Goal: Task Accomplishment & Management: Manage account settings

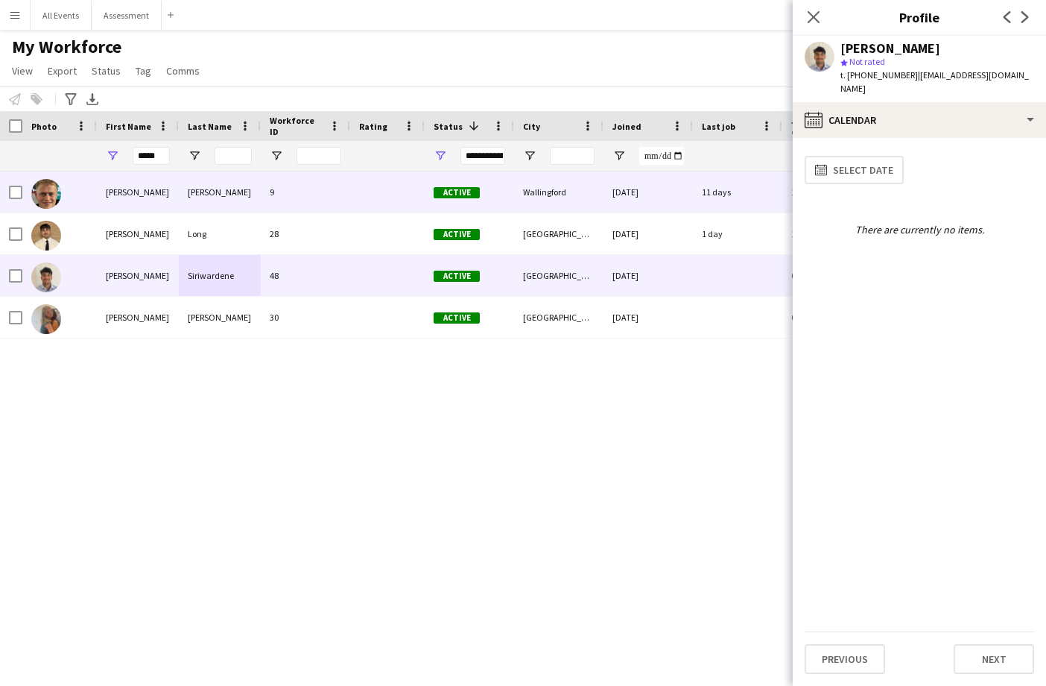
scroll to position [0, 1]
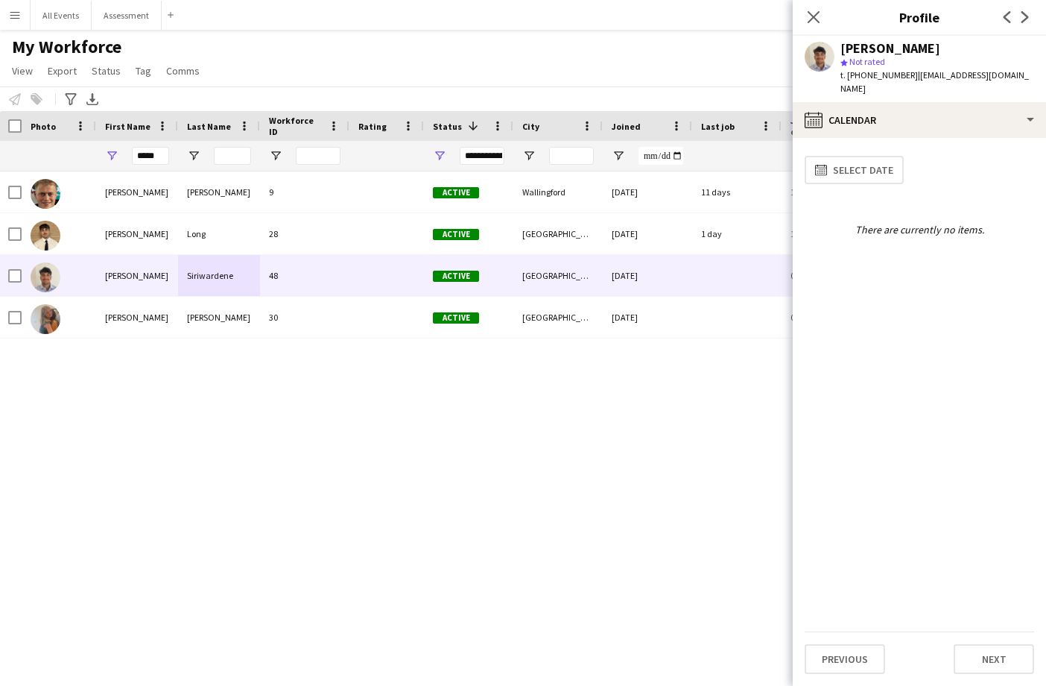
click at [13, 16] on app-icon "Menu" at bounding box center [15, 15] width 12 height 12
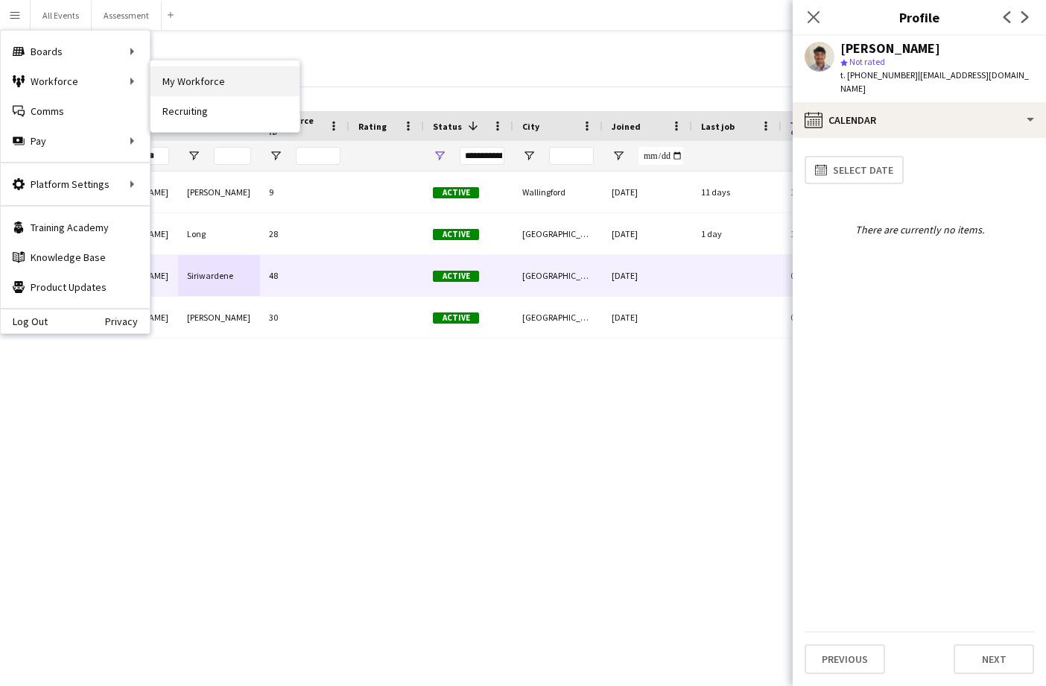
click at [165, 78] on link "My Workforce" at bounding box center [225, 81] width 149 height 30
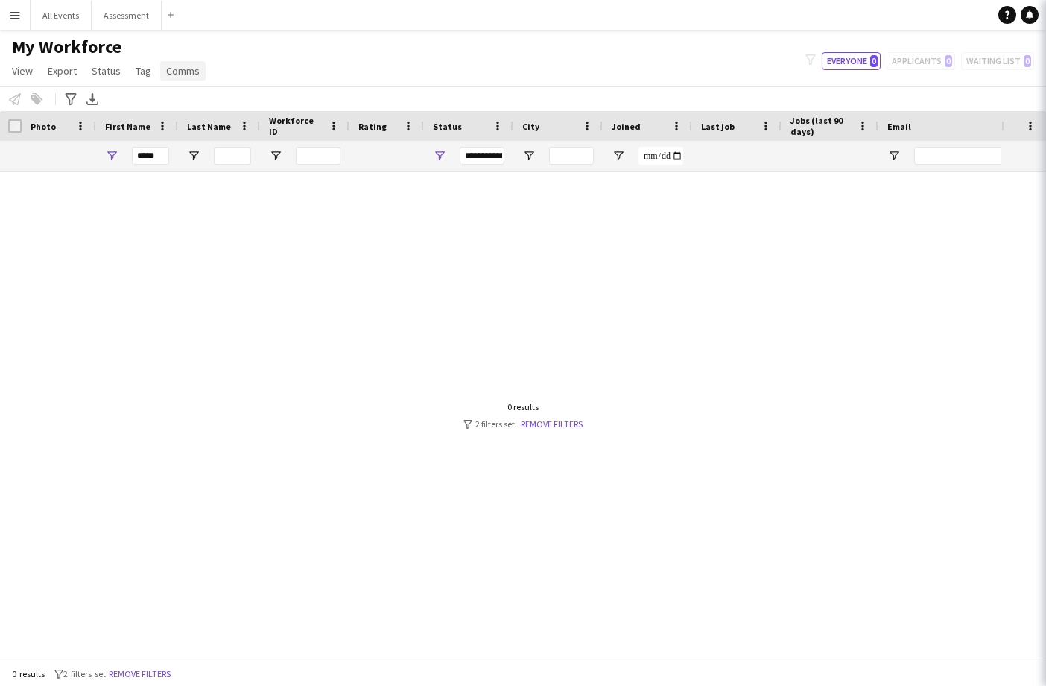
type input "*****"
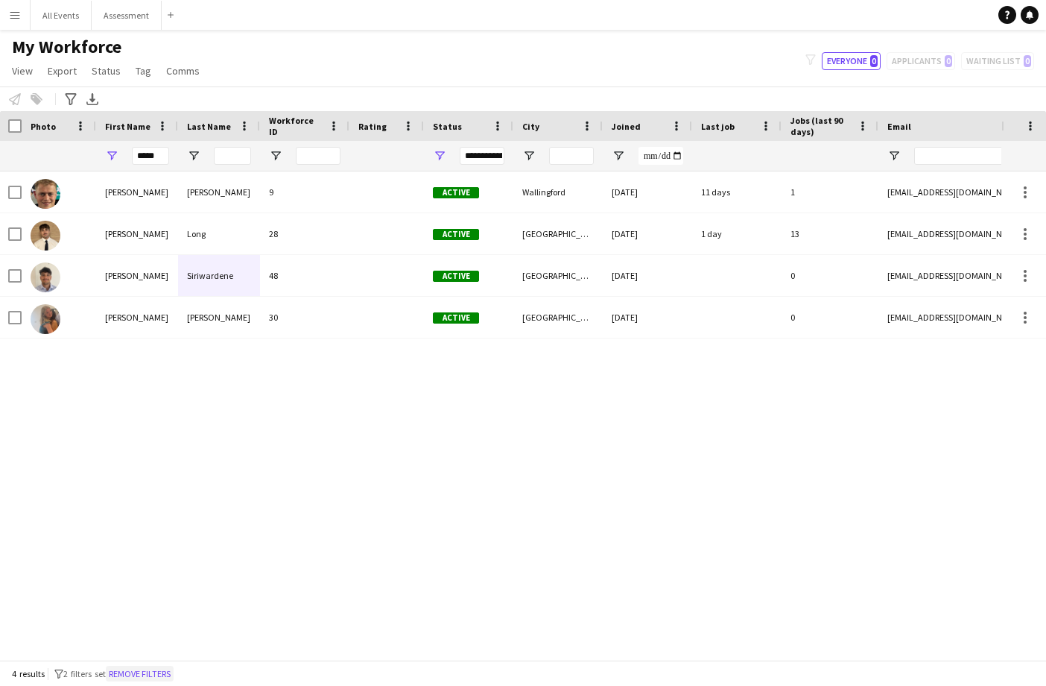
click at [173, 668] on button "Remove filters" at bounding box center [140, 673] width 68 height 16
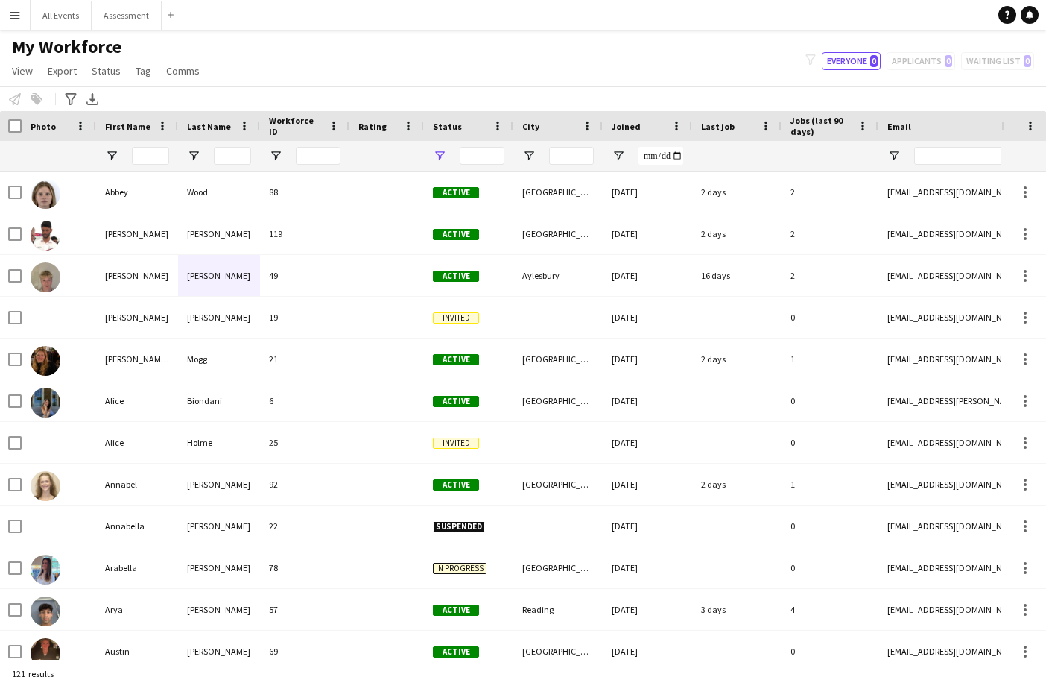
scroll to position [0, 0]
click at [448, 131] on span "Status" at bounding box center [448, 126] width 29 height 11
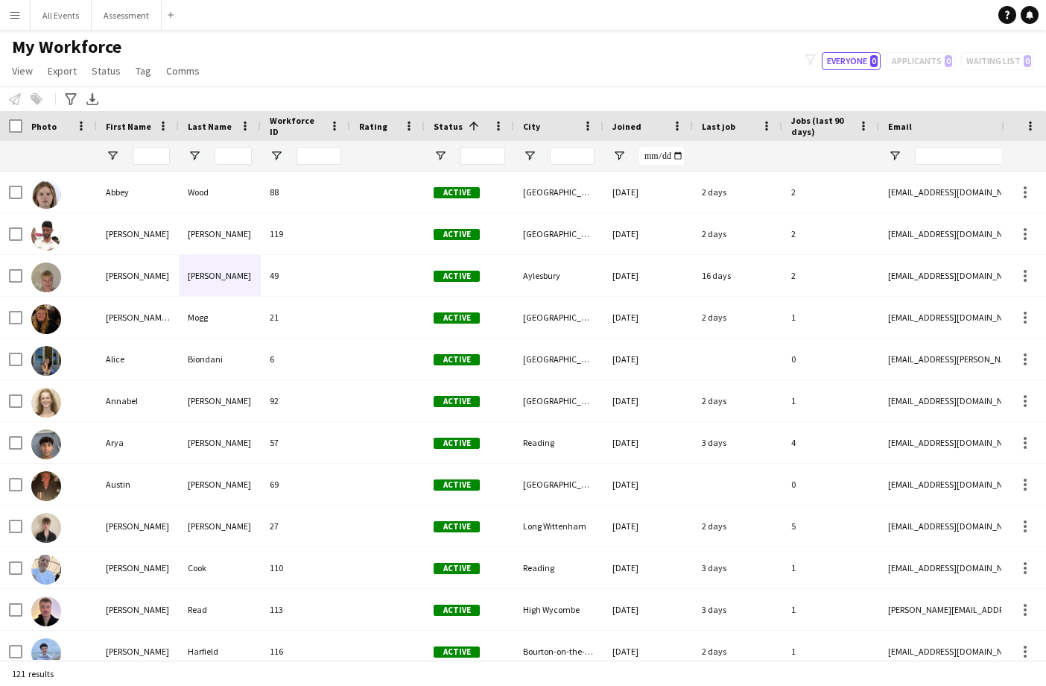
click at [448, 131] on span "Status" at bounding box center [448, 126] width 29 height 11
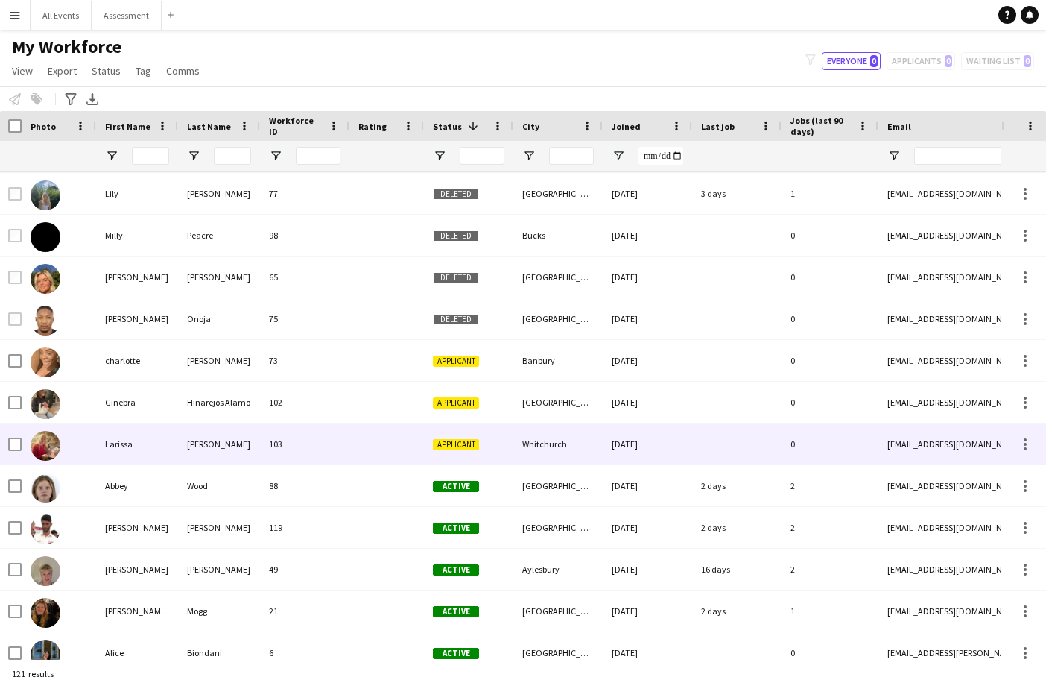
click at [443, 444] on span "Applicant" at bounding box center [456, 444] width 46 height 11
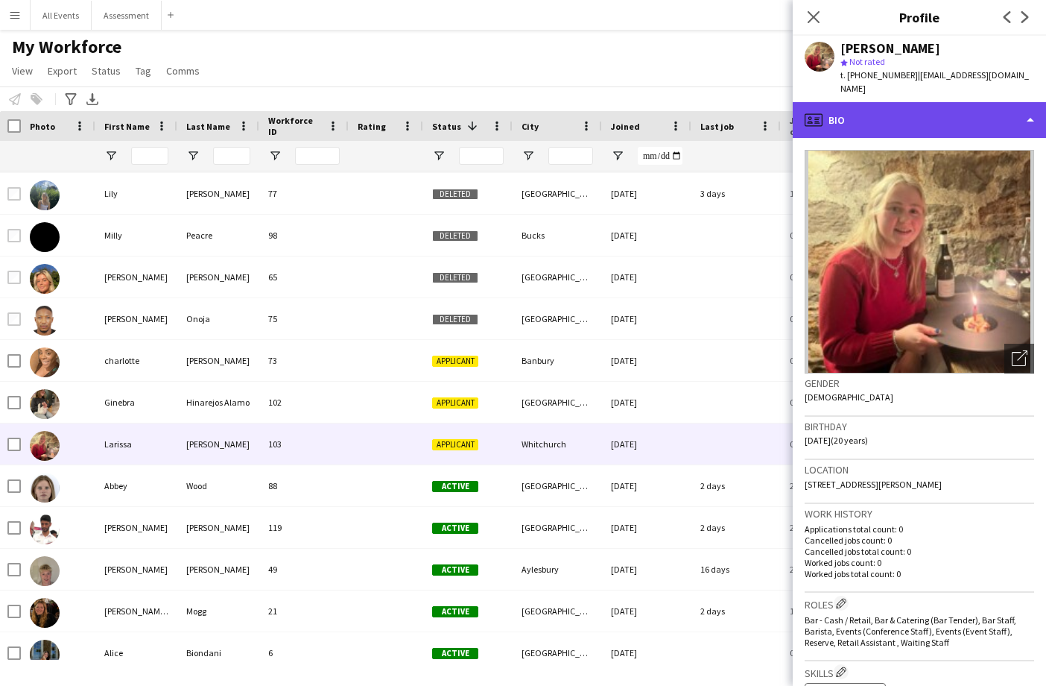
click at [907, 114] on div "profile Bio" at bounding box center [919, 120] width 253 height 36
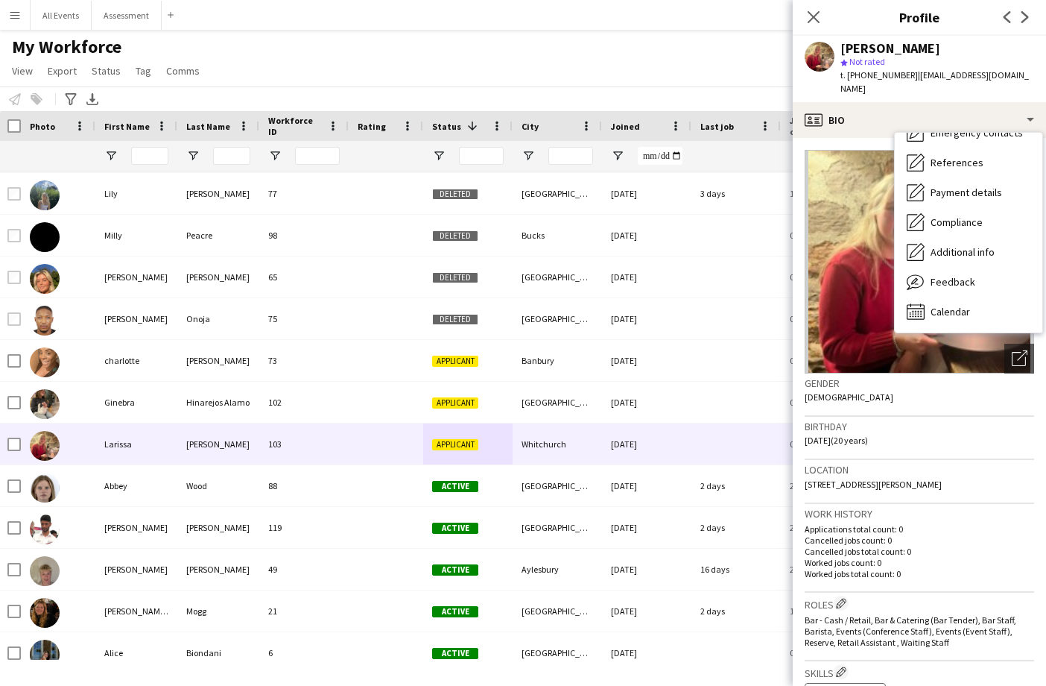
click at [700, 68] on div "My Workforce View Views Default view New view Update view Delete view Edit name…" at bounding box center [523, 61] width 1046 height 51
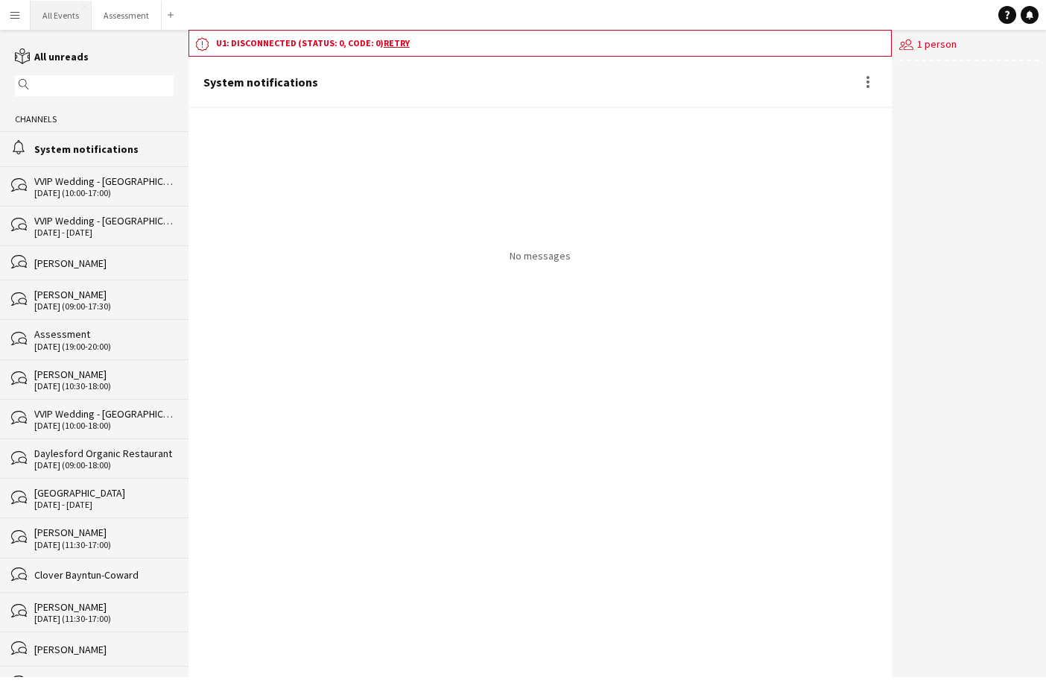
click at [58, 17] on button "All Events Close" at bounding box center [61, 15] width 61 height 29
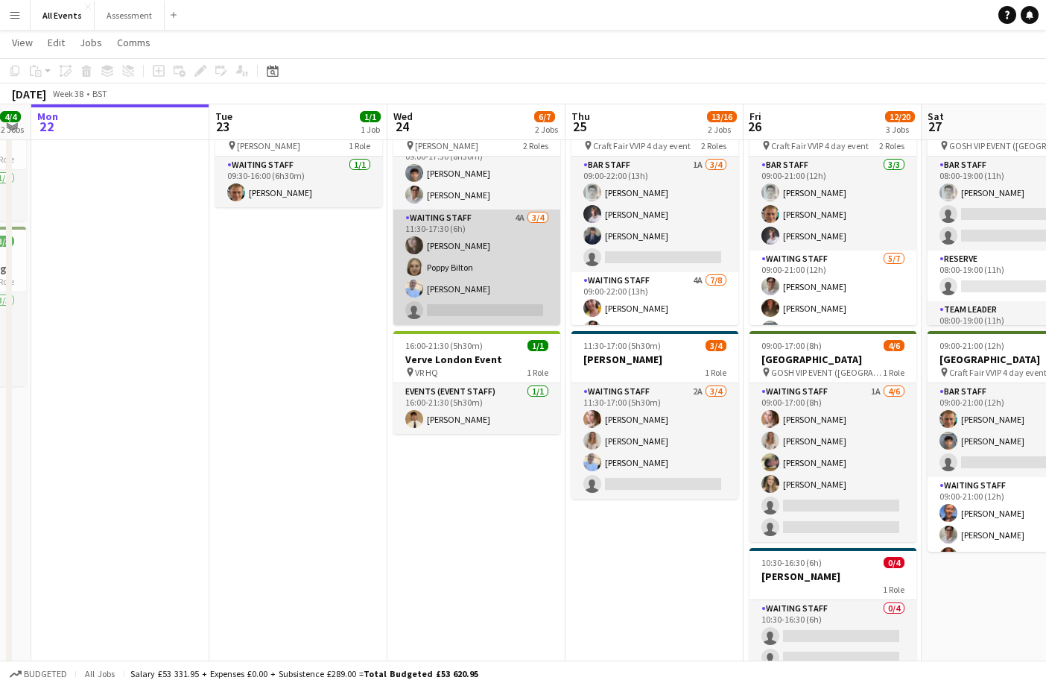
scroll to position [19, 0]
click at [519, 273] on app-card-role "Waiting Staff 4A [DATE] 11:30-17:30 (6h) [PERSON_NAME] Poppy Bilton [PERSON_NAM…" at bounding box center [476, 266] width 167 height 115
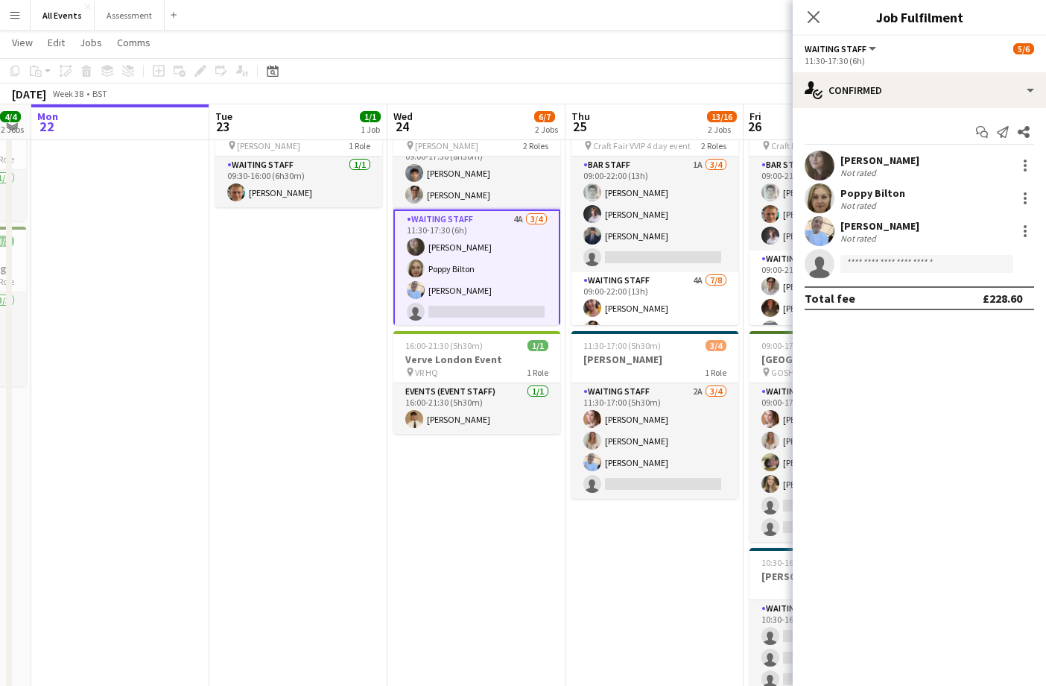
scroll to position [0, 503]
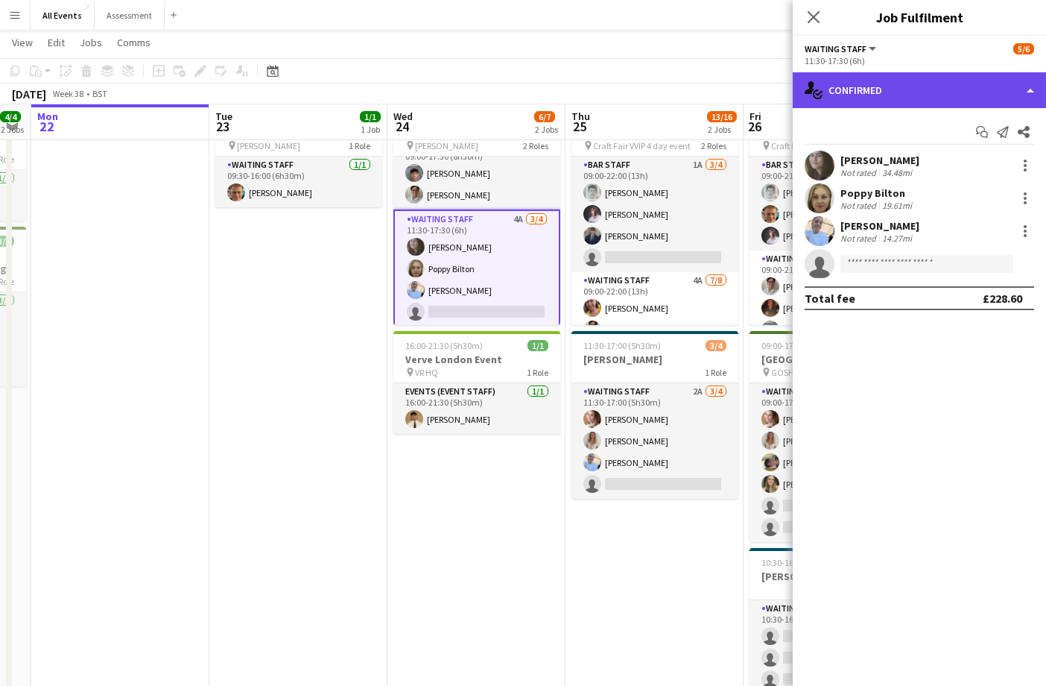
click at [880, 92] on div "single-neutral-actions-check-2 Confirmed" at bounding box center [919, 90] width 253 height 36
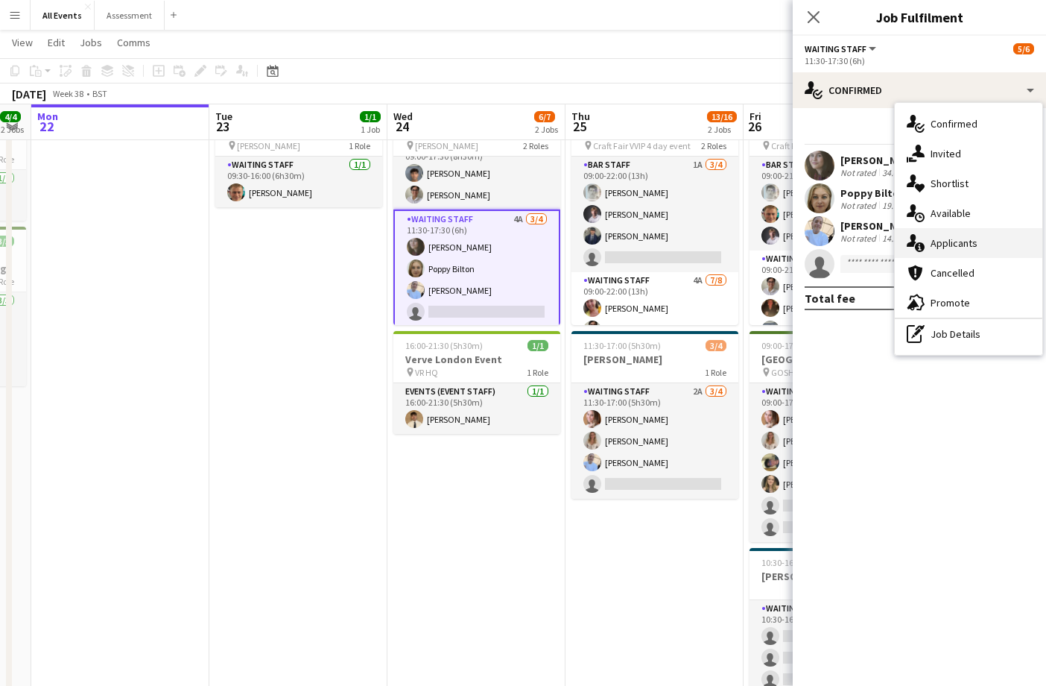
click at [933, 243] on span "Applicants" at bounding box center [954, 242] width 47 height 13
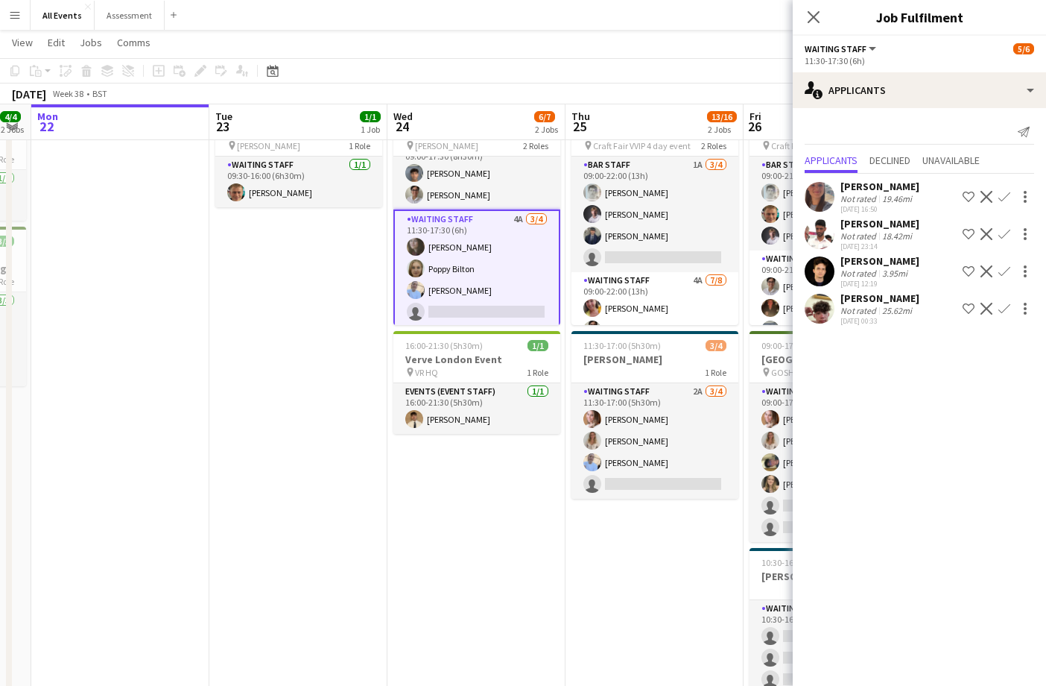
scroll to position [69, 0]
click at [752, 97] on div "[DATE] Week 38 • BST" at bounding box center [523, 93] width 1046 height 21
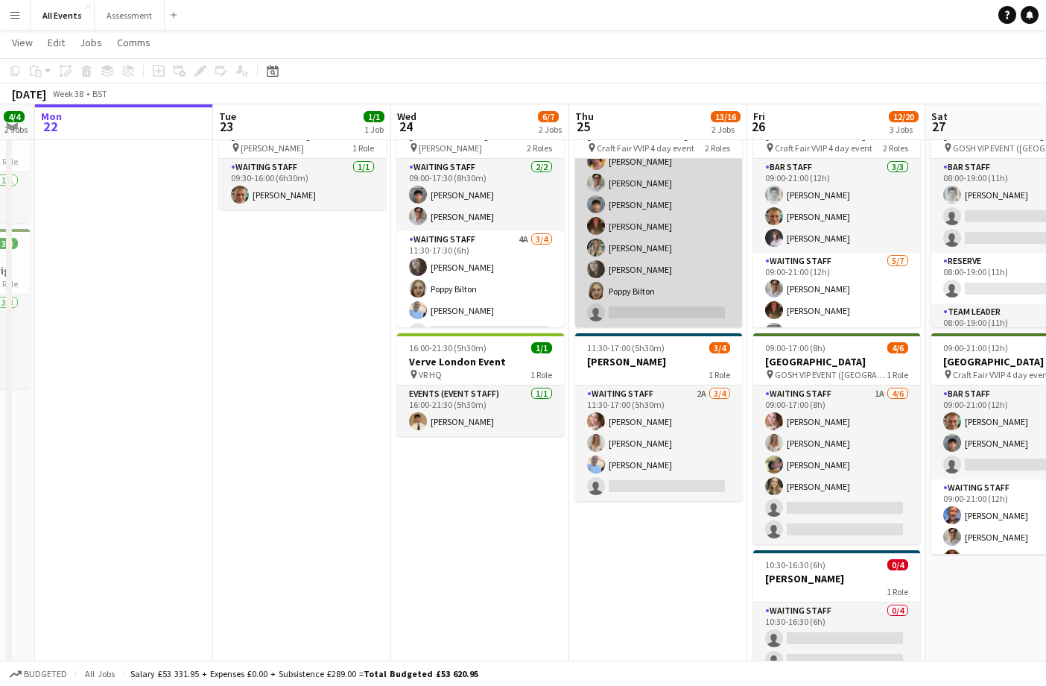
scroll to position [149, 0]
click at [645, 250] on app-card-role "Waiting Staff 4A [DATE] 09:00-22:00 (13h) [PERSON_NAME] [PERSON_NAME] [PERSON_N…" at bounding box center [658, 226] width 167 height 202
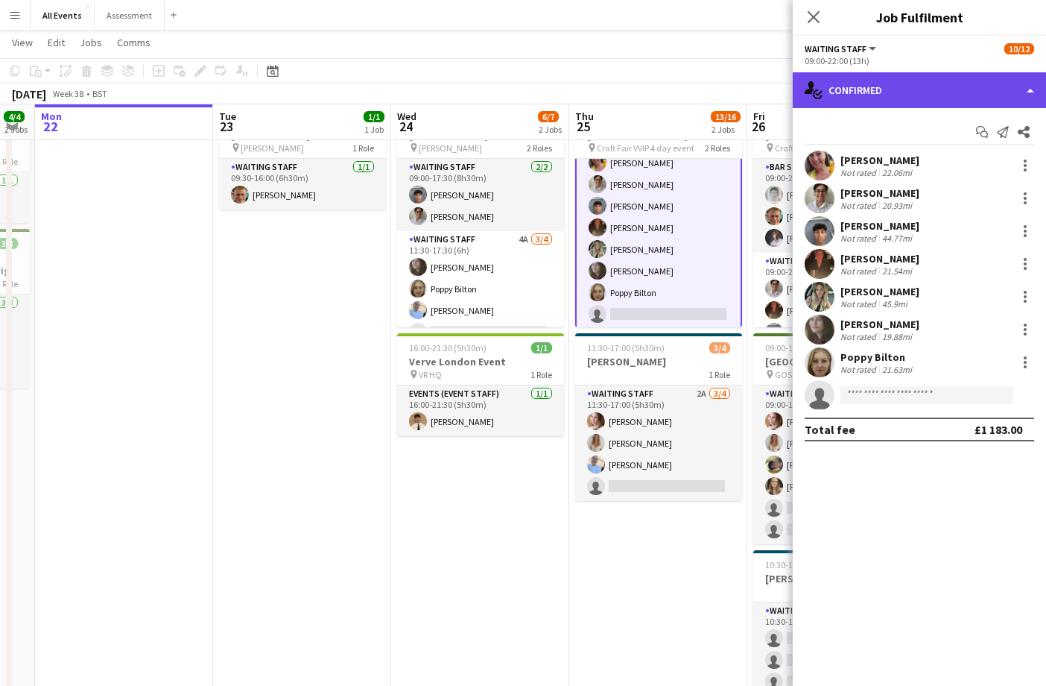
click at [935, 83] on div "single-neutral-actions-check-2 Confirmed" at bounding box center [919, 90] width 253 height 36
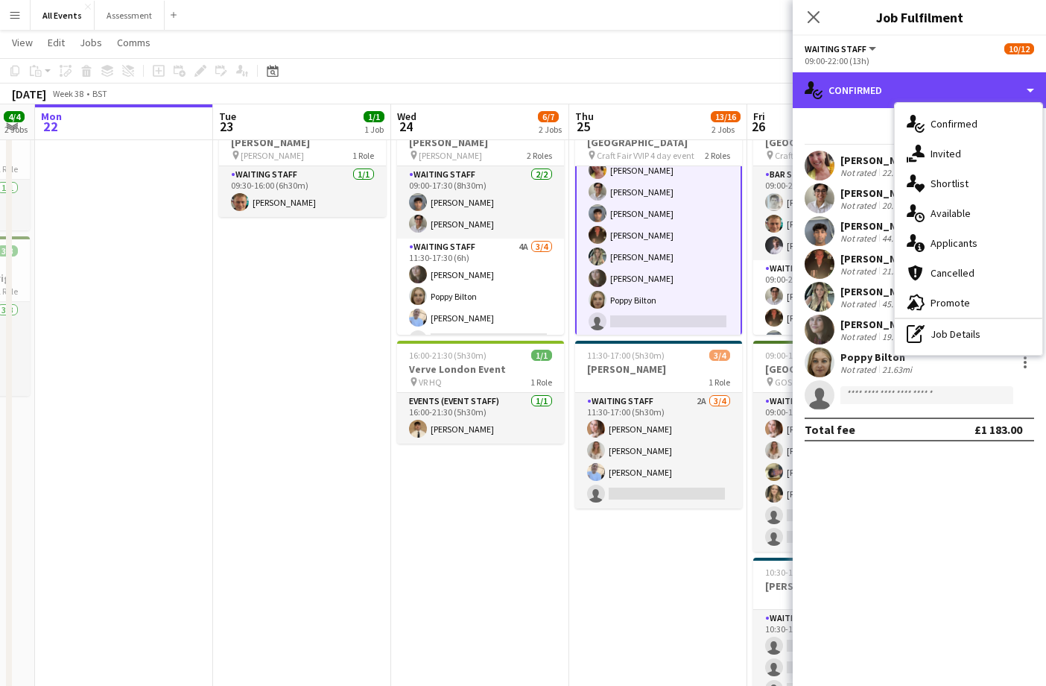
scroll to position [59, 0]
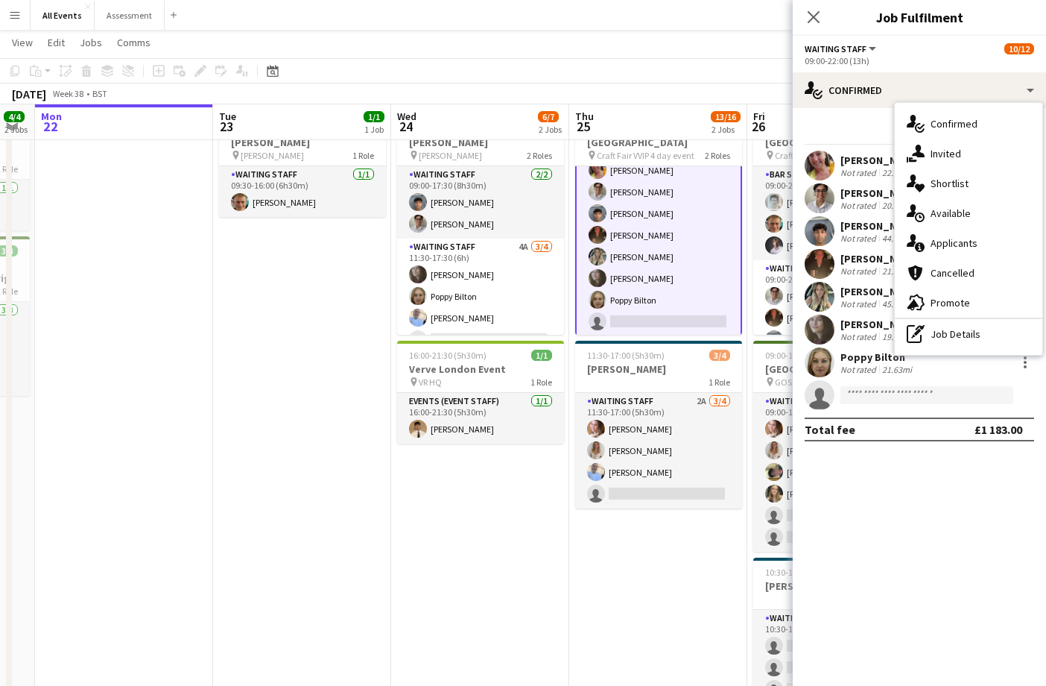
click at [860, 174] on div "Not rated" at bounding box center [859, 172] width 39 height 11
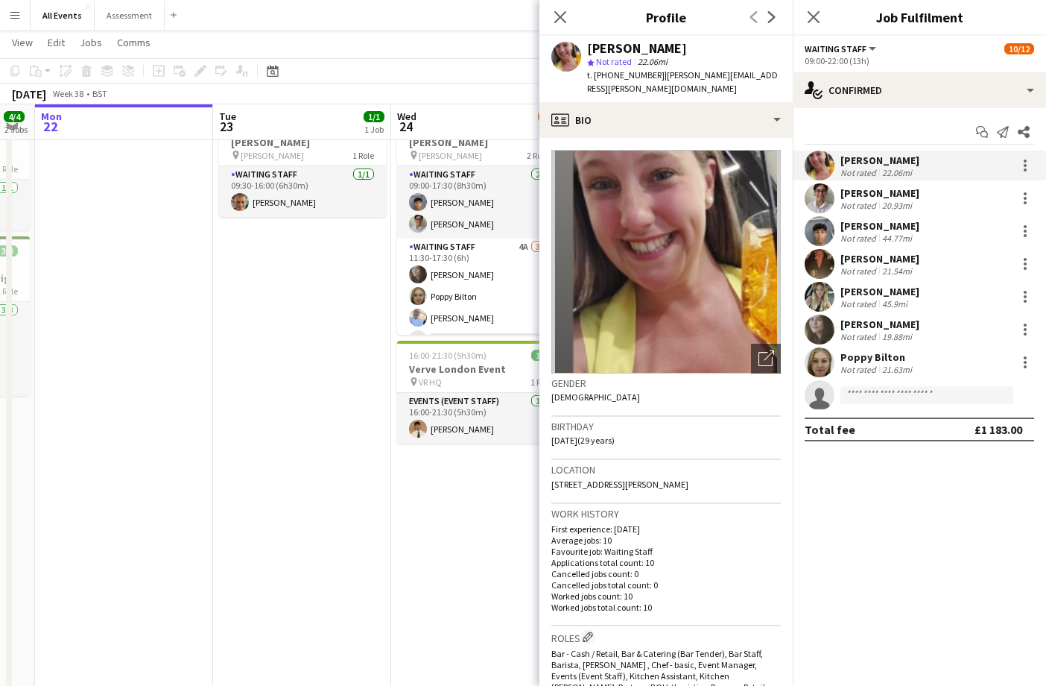
click at [877, 304] on div "Not rated" at bounding box center [859, 303] width 39 height 11
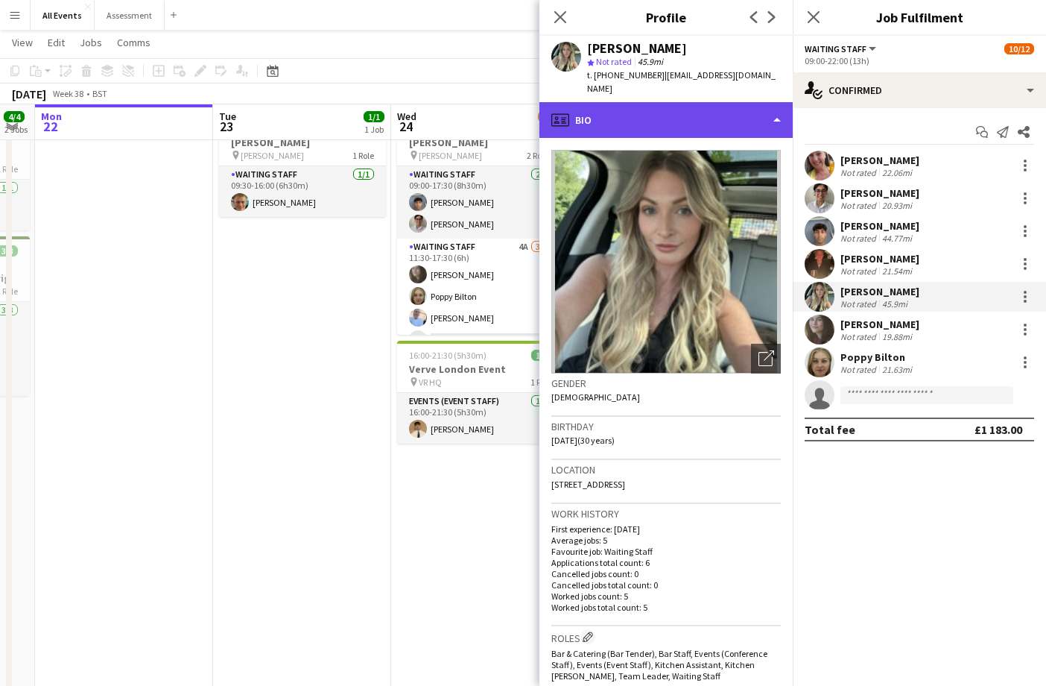
click at [706, 102] on div "profile Bio" at bounding box center [665, 120] width 253 height 36
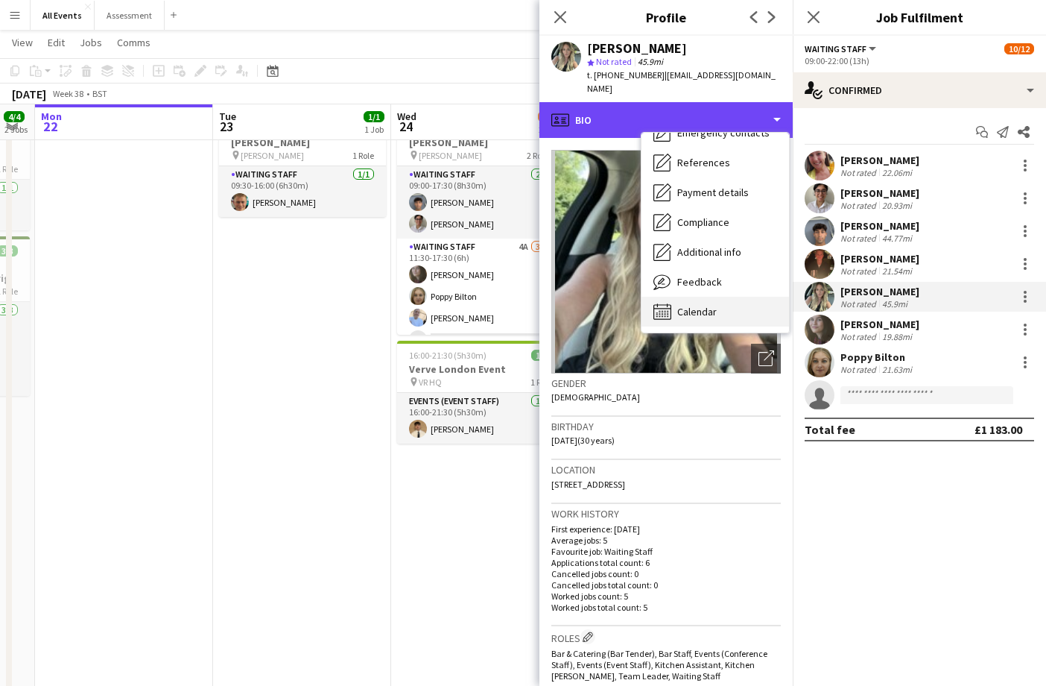
scroll to position [140, 0]
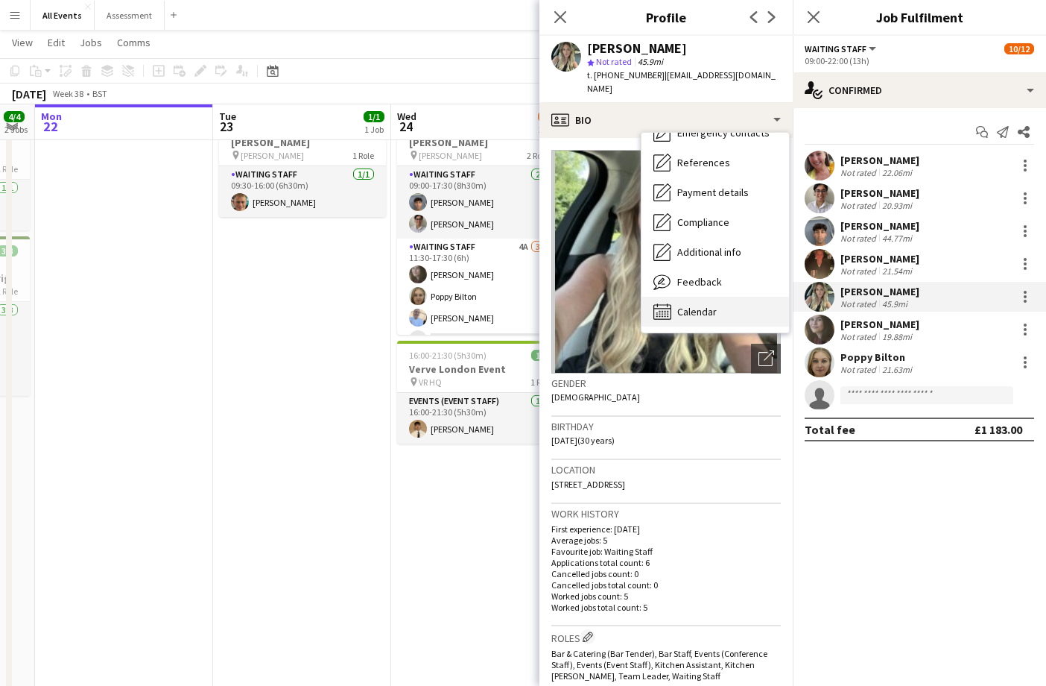
click at [719, 301] on div "Calendar Calendar" at bounding box center [716, 312] width 148 height 30
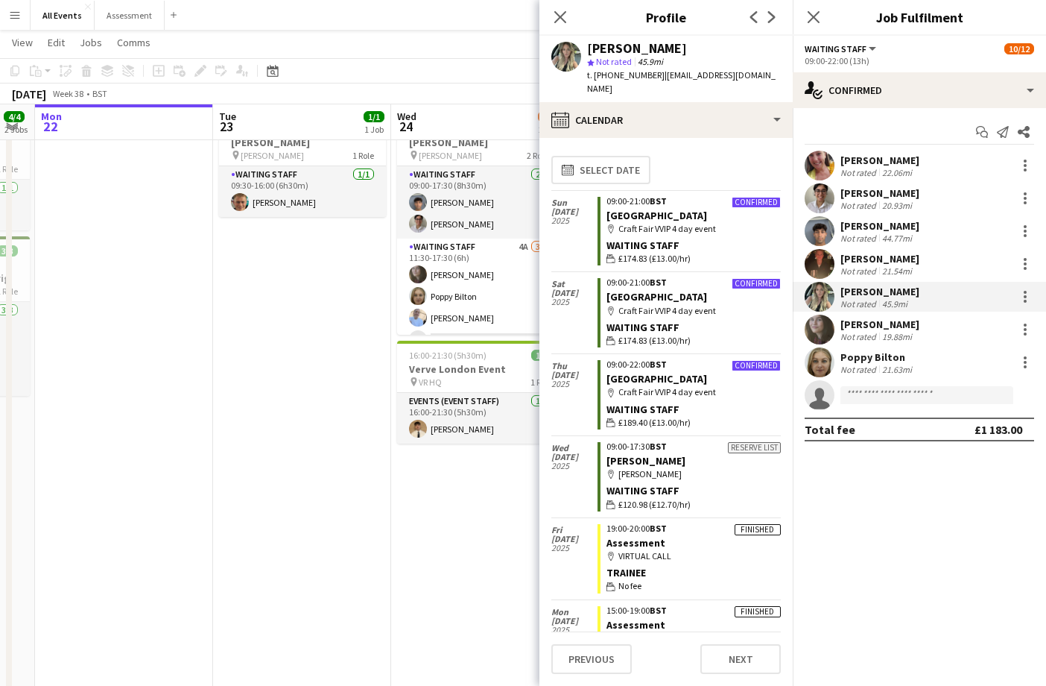
click at [350, 371] on app-date-cell "09:30-16:00 (6h30m) 1/1 [PERSON_NAME] pin [PERSON_NAME] 1 Role Waiting Staff [D…" at bounding box center [302, 432] width 178 height 649
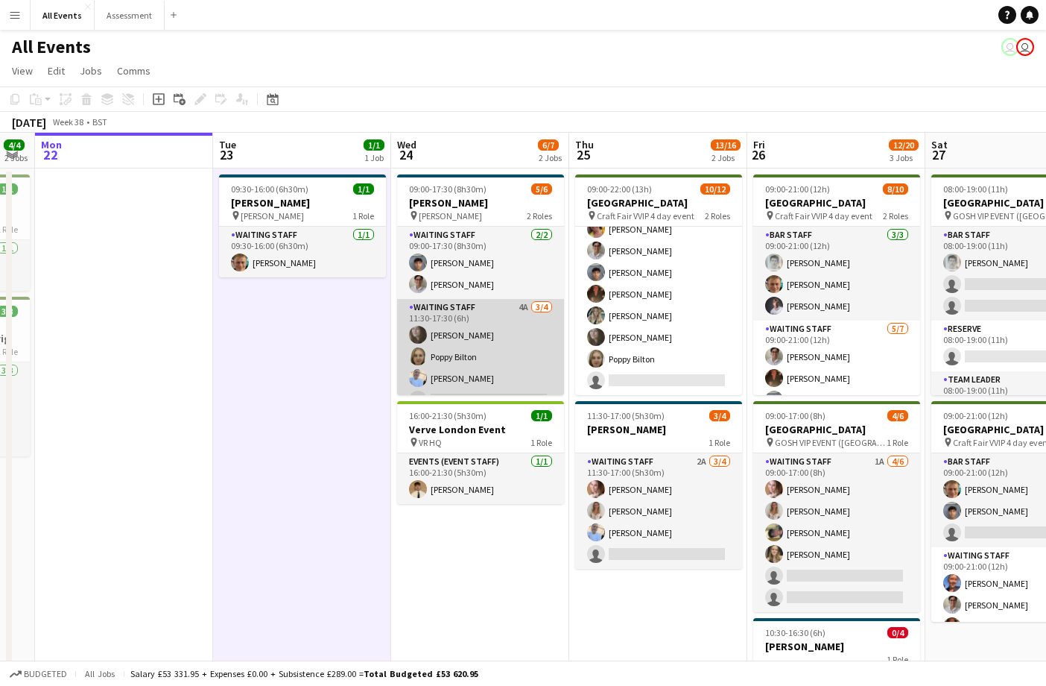
scroll to position [0, 0]
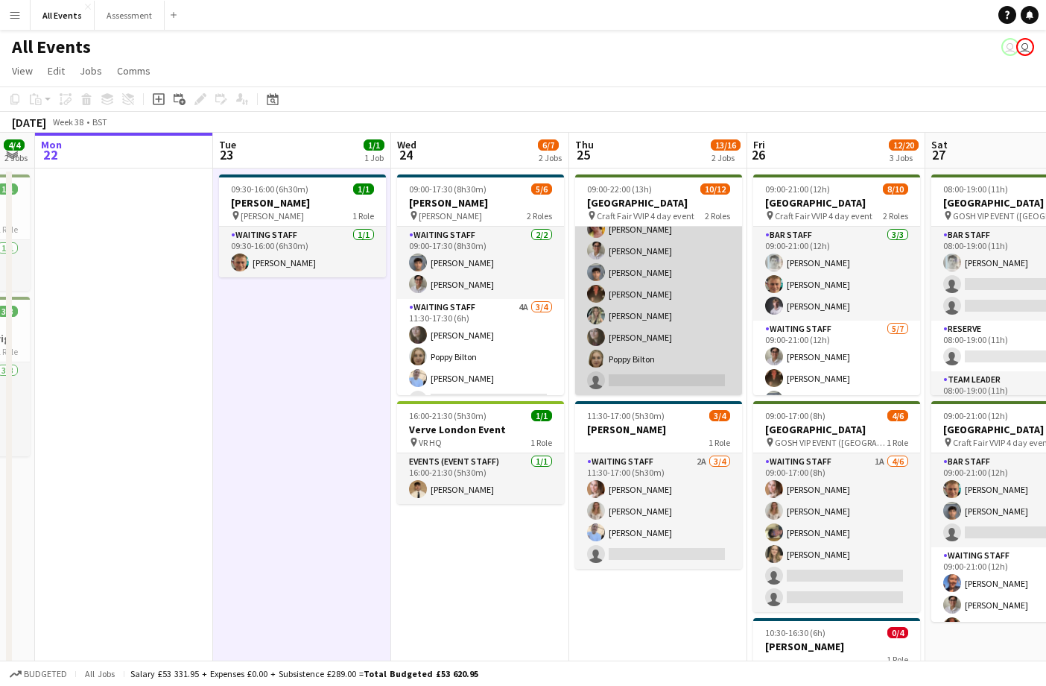
click at [591, 324] on app-card-role "Waiting Staff 4A [DATE] 09:00-22:00 (13h) [PERSON_NAME] [PERSON_NAME] [PERSON_N…" at bounding box center [658, 294] width 167 height 202
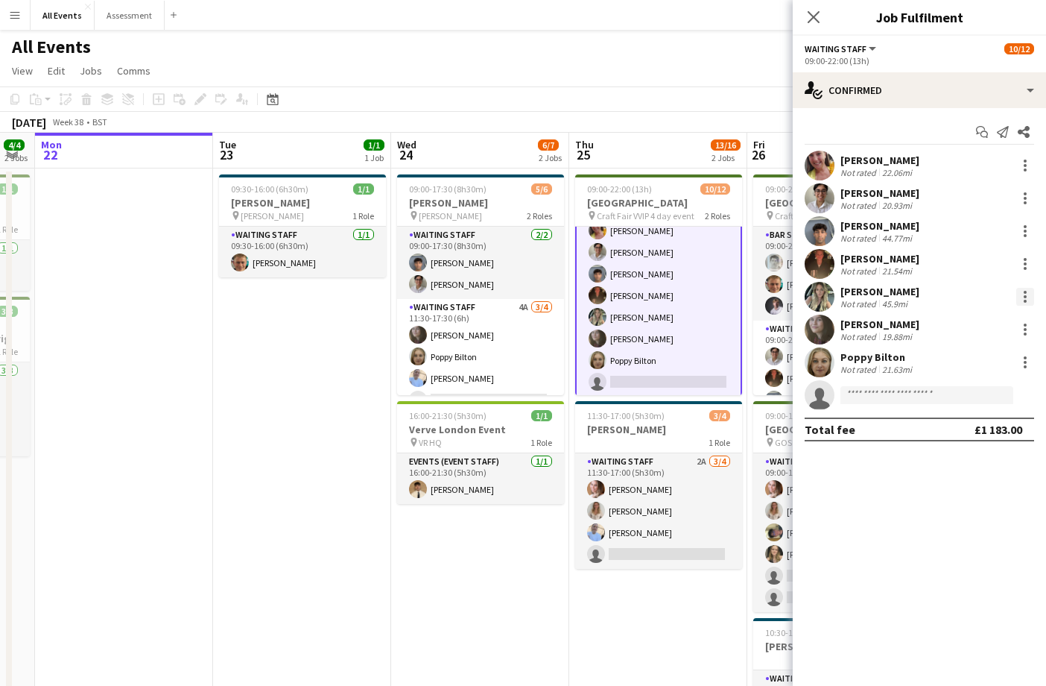
click at [1028, 296] on div at bounding box center [1025, 297] width 18 height 18
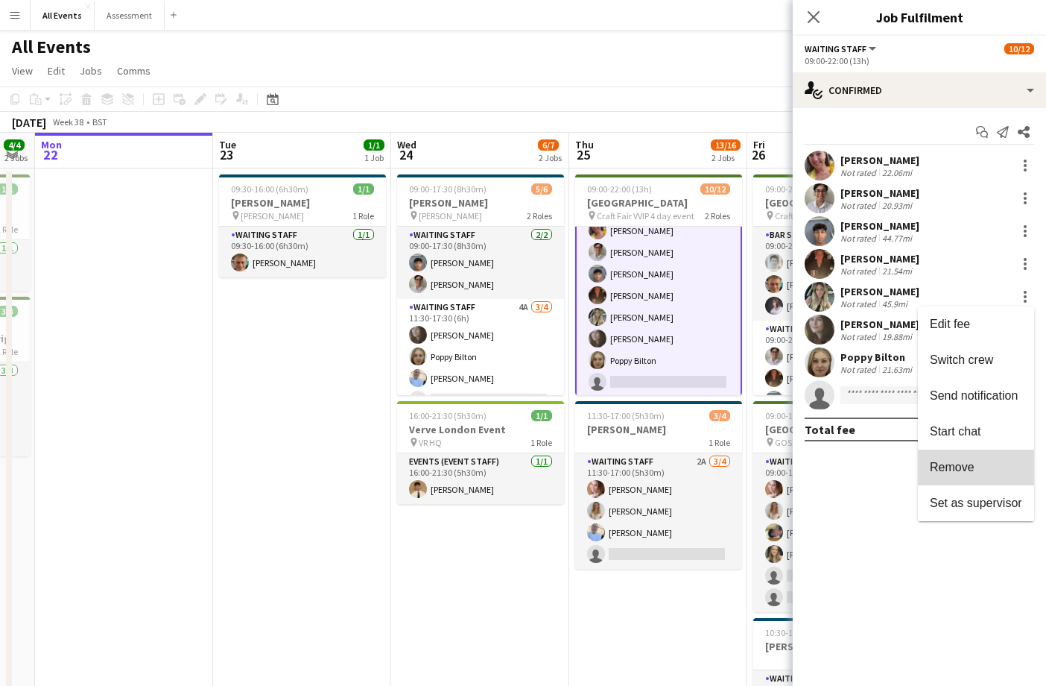
click at [983, 467] on span "Remove" at bounding box center [976, 466] width 92 height 13
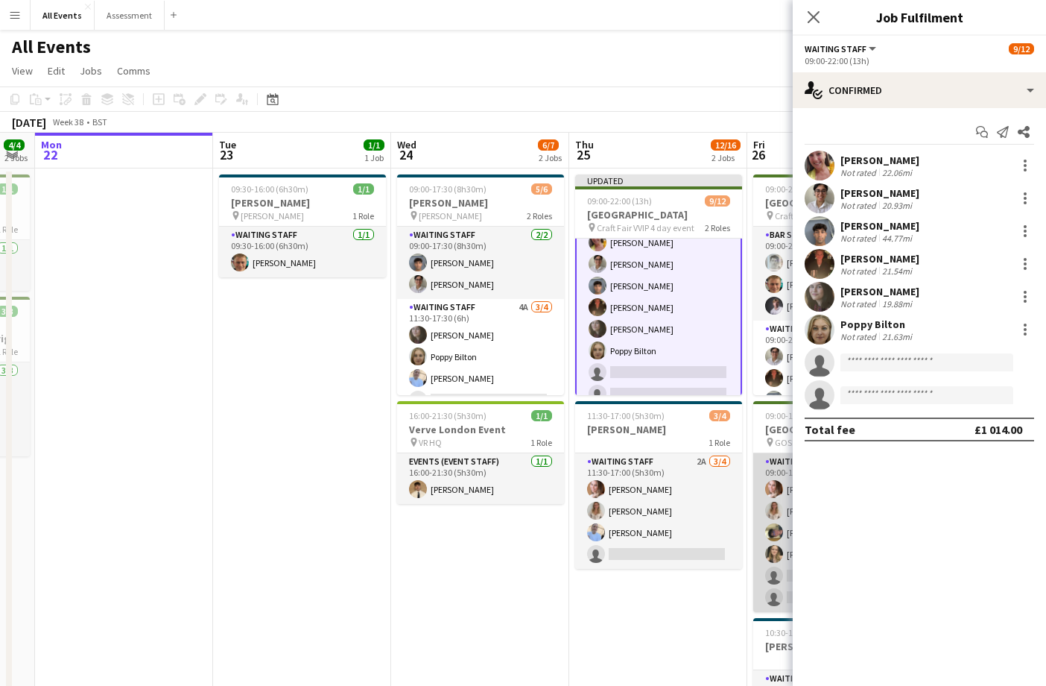
click at [759, 463] on app-card-role "Waiting Staff 1A [DATE] 09:00-17:00 (8h) [PERSON_NAME] [PERSON_NAME] [PERSON_NA…" at bounding box center [836, 532] width 167 height 159
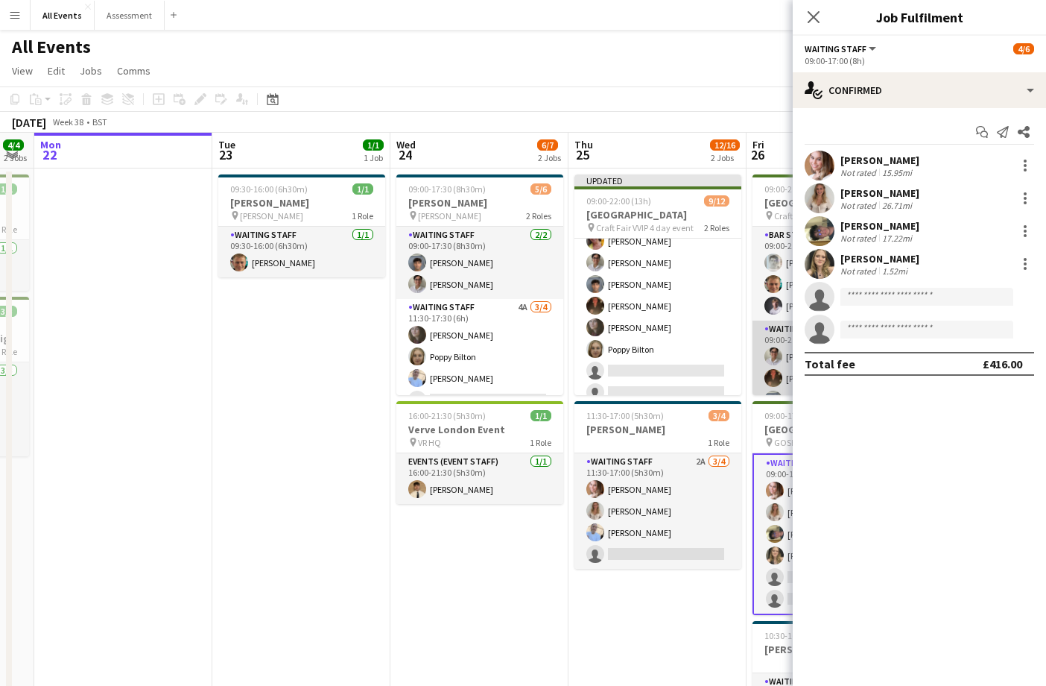
click at [759, 391] on app-card-role "Waiting Staff [DATE] 09:00-21:00 (12h) [PERSON_NAME] [PERSON_NAME] [PERSON_NAME…" at bounding box center [836, 410] width 167 height 180
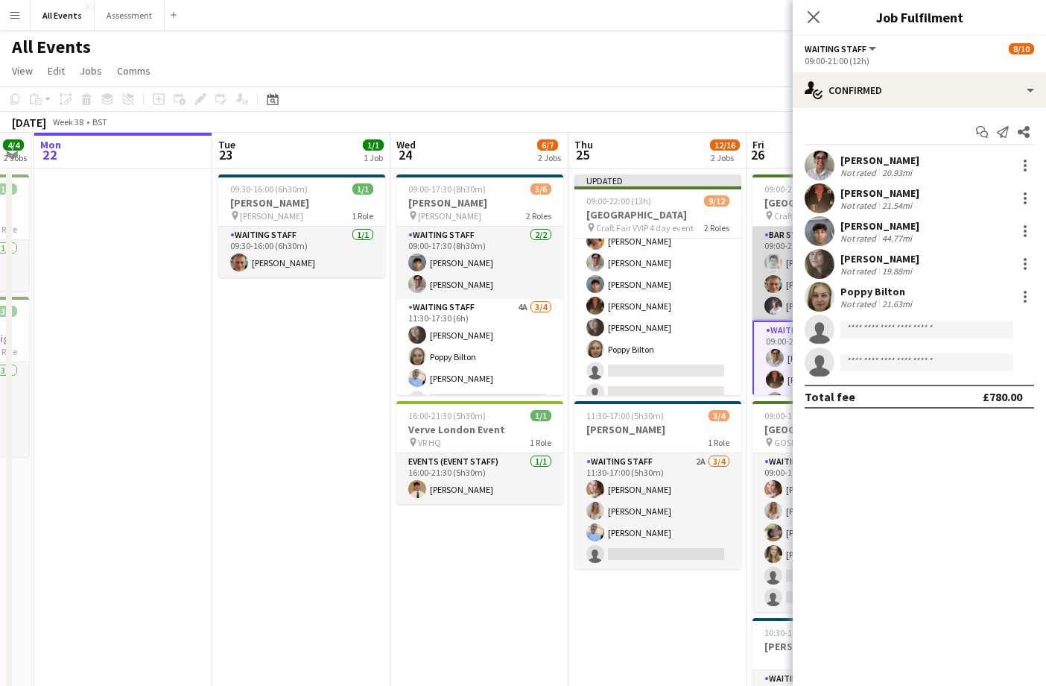
click at [777, 305] on app-user-avatar at bounding box center [773, 306] width 18 height 18
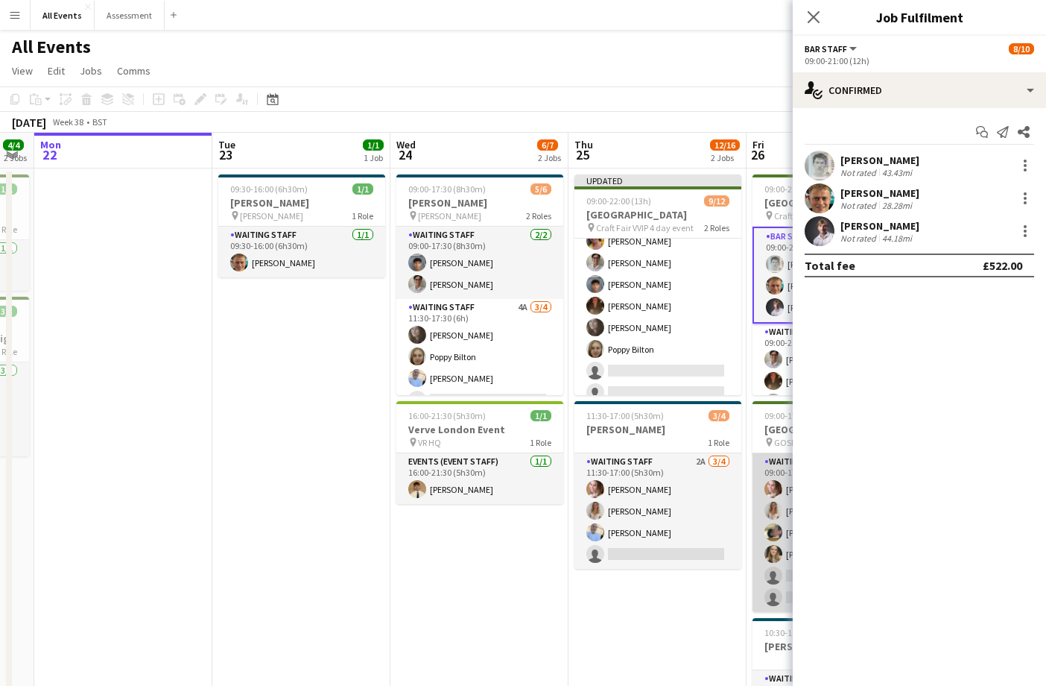
click at [779, 487] on app-user-avatar at bounding box center [773, 489] width 18 height 18
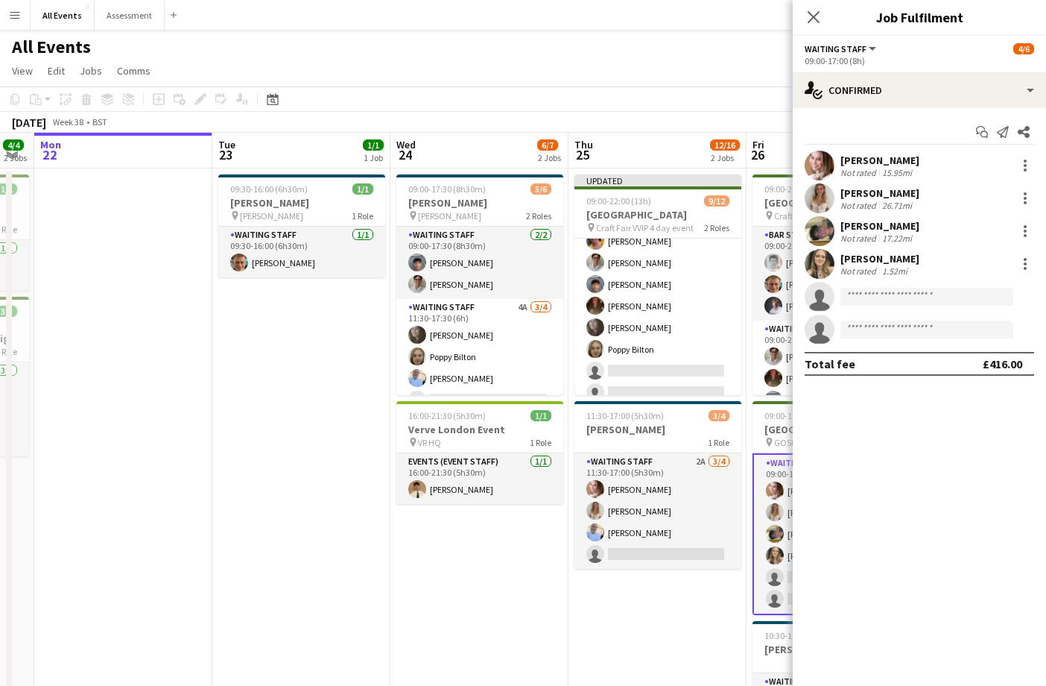
click at [745, 484] on app-date-cell "Updated 09:00-22:00 (13h) 9/12 Heritage House pin Craft Fair VVIP 4 day event 2…" at bounding box center [658, 492] width 178 height 649
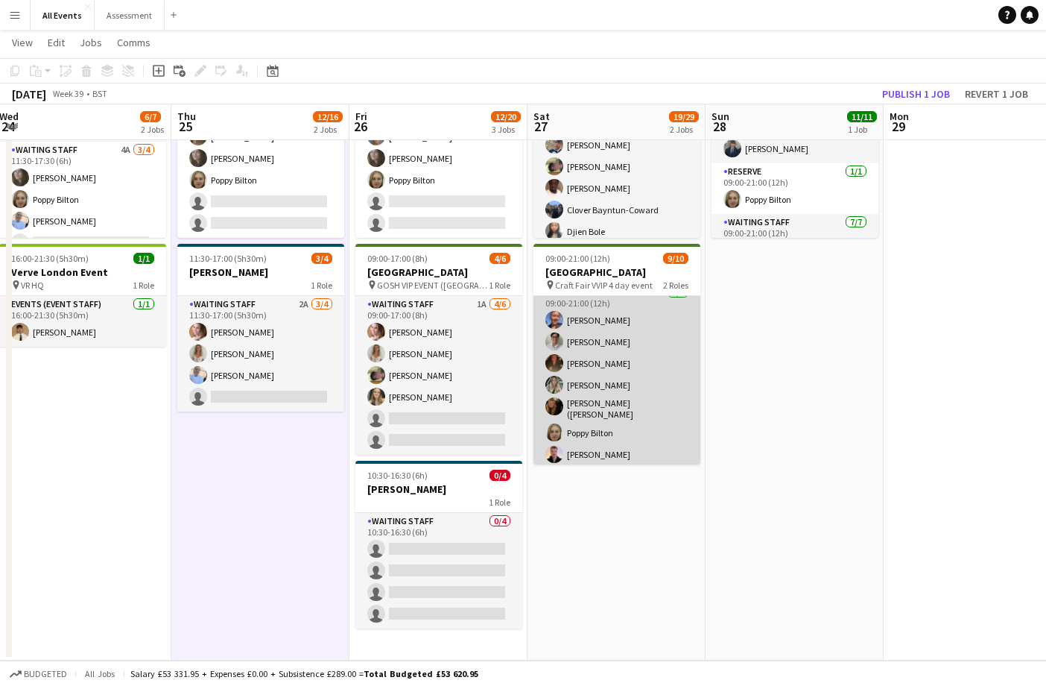
click at [609, 385] on app-card-role "Waiting Staff [DATE] 09:00-21:00 (12h) [PERSON_NAME] [PERSON_NAME] [PERSON_NAME…" at bounding box center [617, 376] width 167 height 185
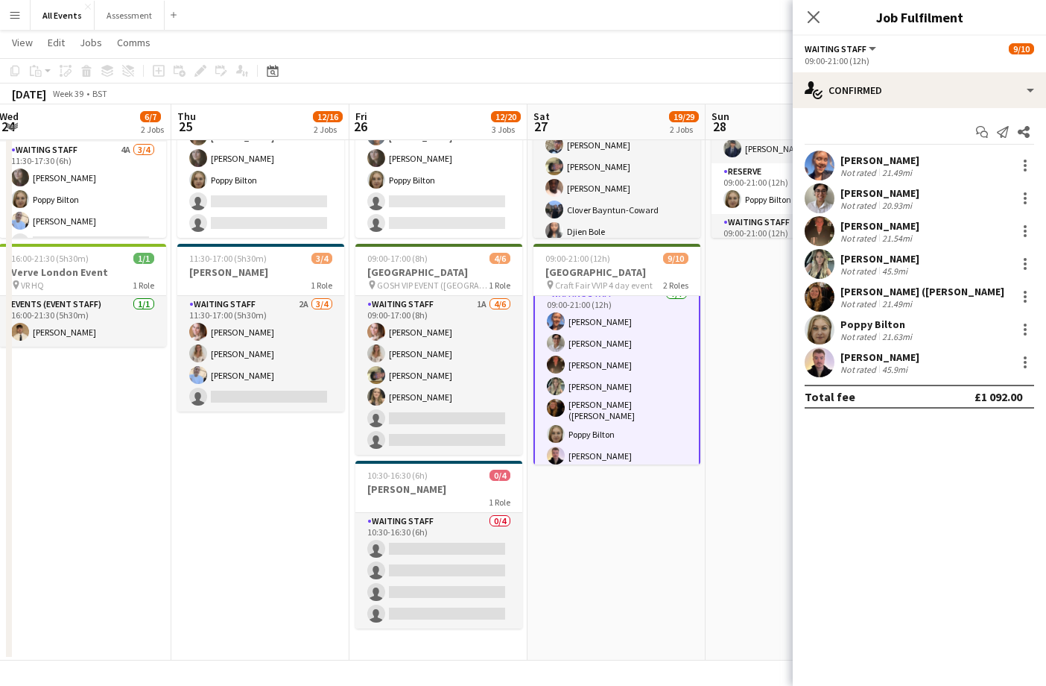
click at [923, 261] on div "[PERSON_NAME] Not rated 45.9mi" at bounding box center [919, 264] width 253 height 30
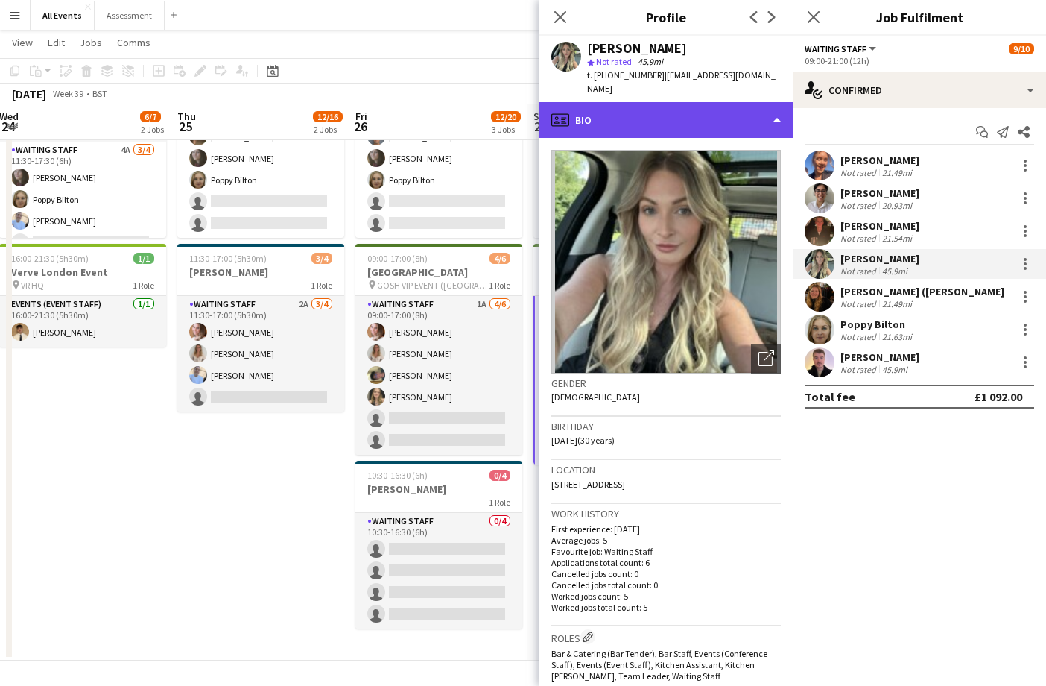
click at [670, 112] on div "profile Bio" at bounding box center [665, 120] width 253 height 36
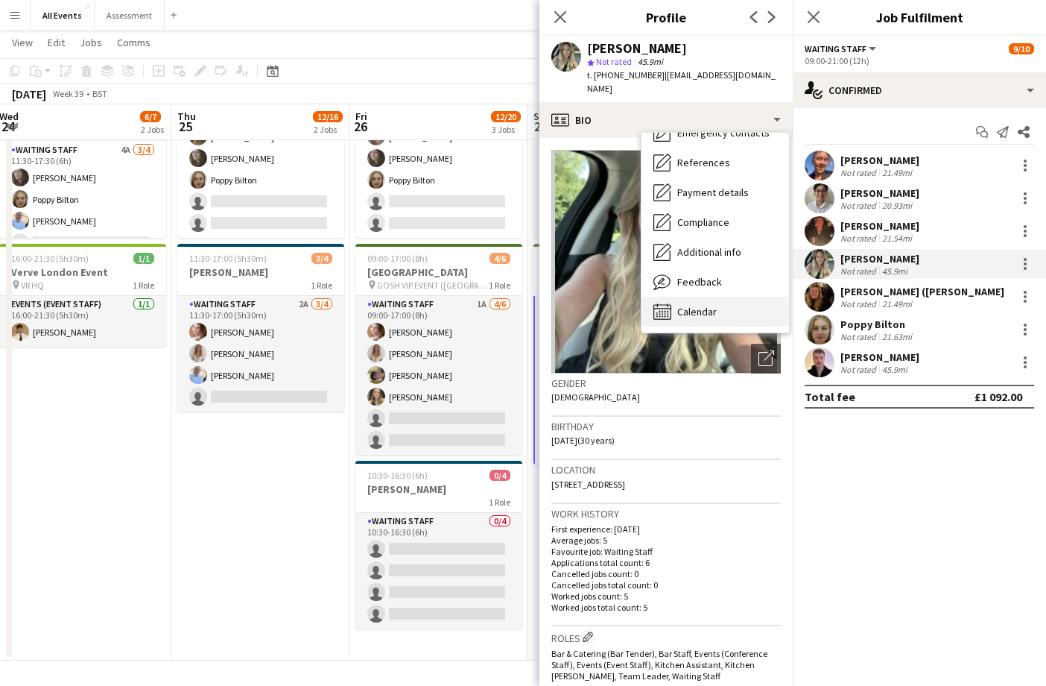
click at [721, 298] on div "Calendar Calendar" at bounding box center [716, 312] width 148 height 30
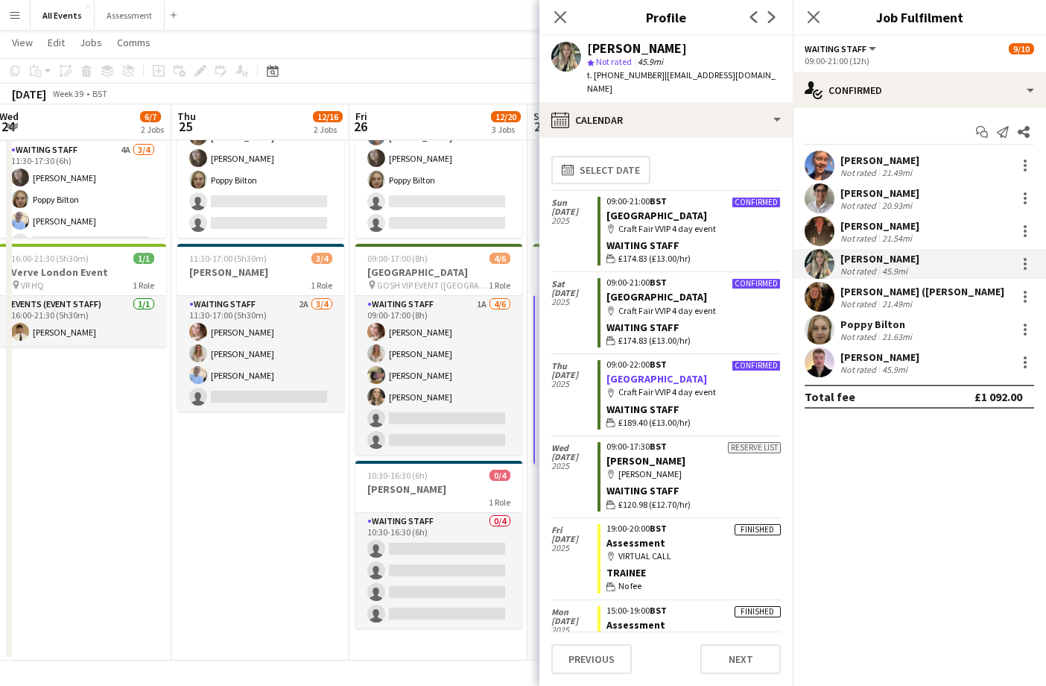
click at [637, 372] on link "[GEOGRAPHIC_DATA]" at bounding box center [657, 378] width 101 height 13
click at [171, 616] on app-date-cell "09:00-22:00 (13h) 11/12 Heritage House pin Craft Fair VVIP 4 day event 2 Roles …" at bounding box center [260, 335] width 178 height 649
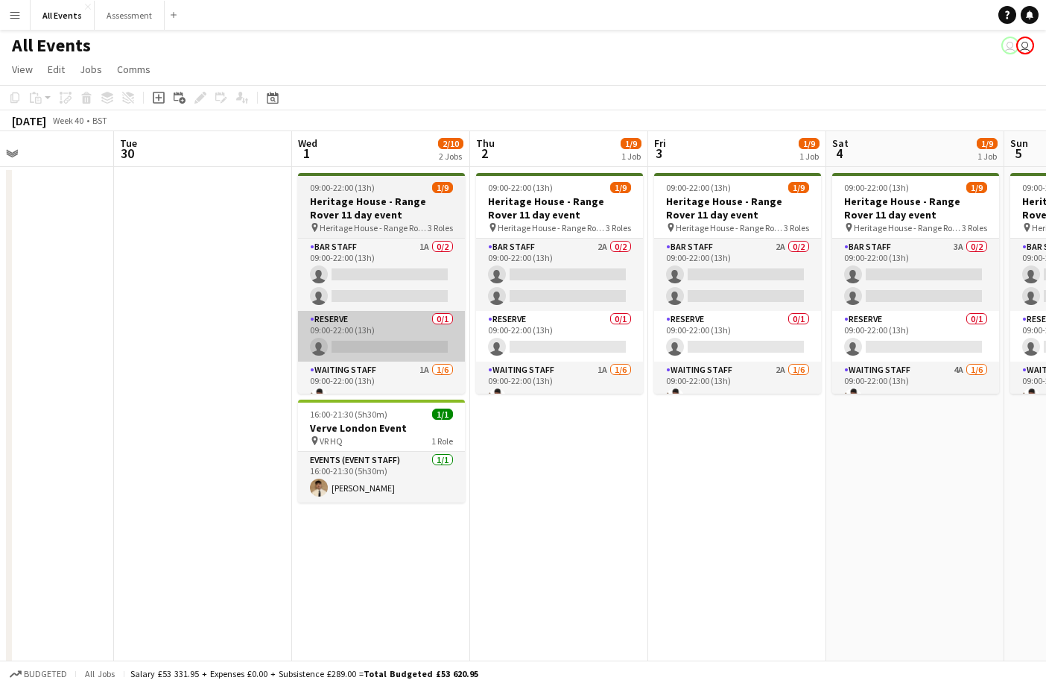
scroll to position [0, 0]
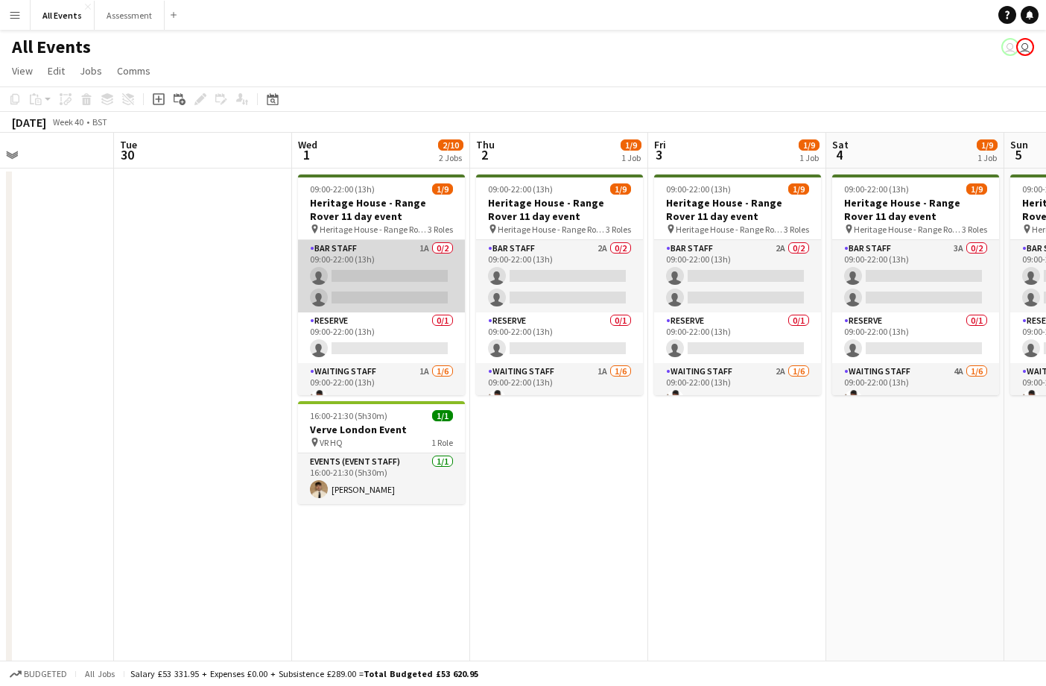
click at [367, 285] on app-card-role "Bar Staff 1A 0/2 09:00-22:00 (13h) single-neutral-actions single-neutral-actions" at bounding box center [381, 276] width 167 height 72
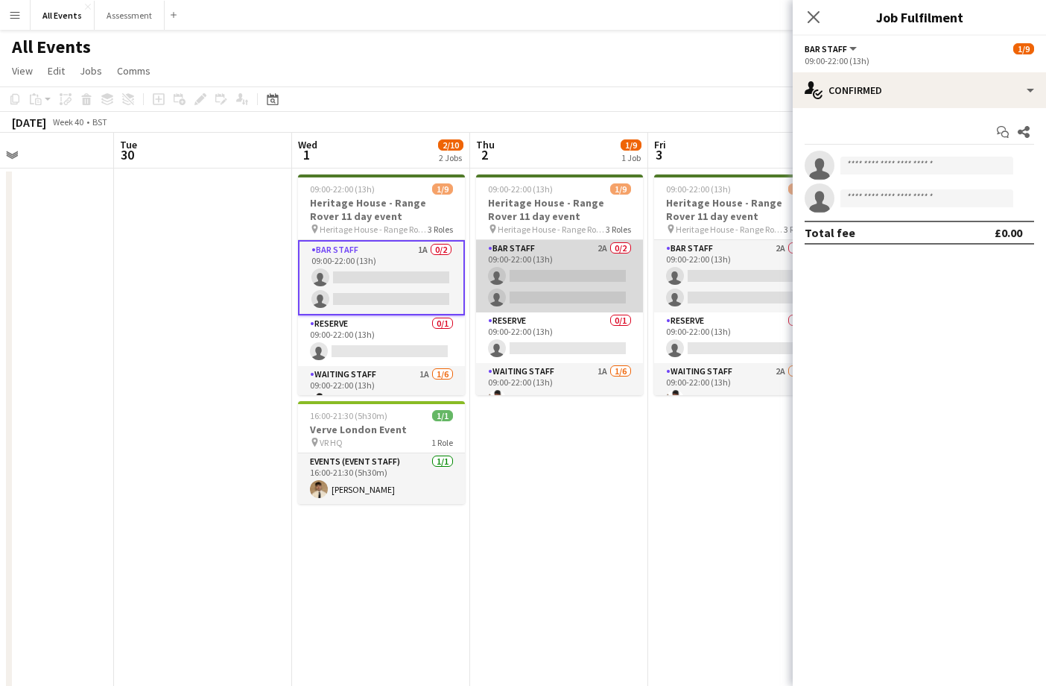
click at [583, 285] on app-card-role "Bar Staff 2A 0/2 09:00-22:00 (13h) single-neutral-actions single-neutral-actions" at bounding box center [559, 276] width 167 height 72
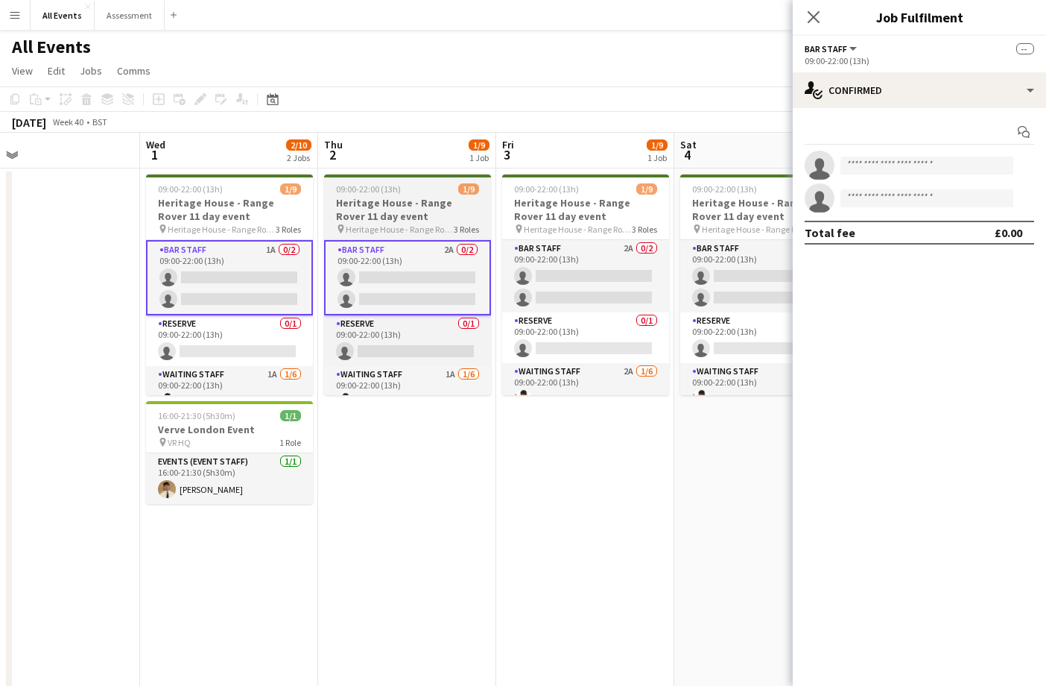
click at [583, 285] on app-card-role "Bar Staff 2A 0/2 09:00-22:00 (13h) single-neutral-actions single-neutral-actions" at bounding box center [585, 276] width 167 height 72
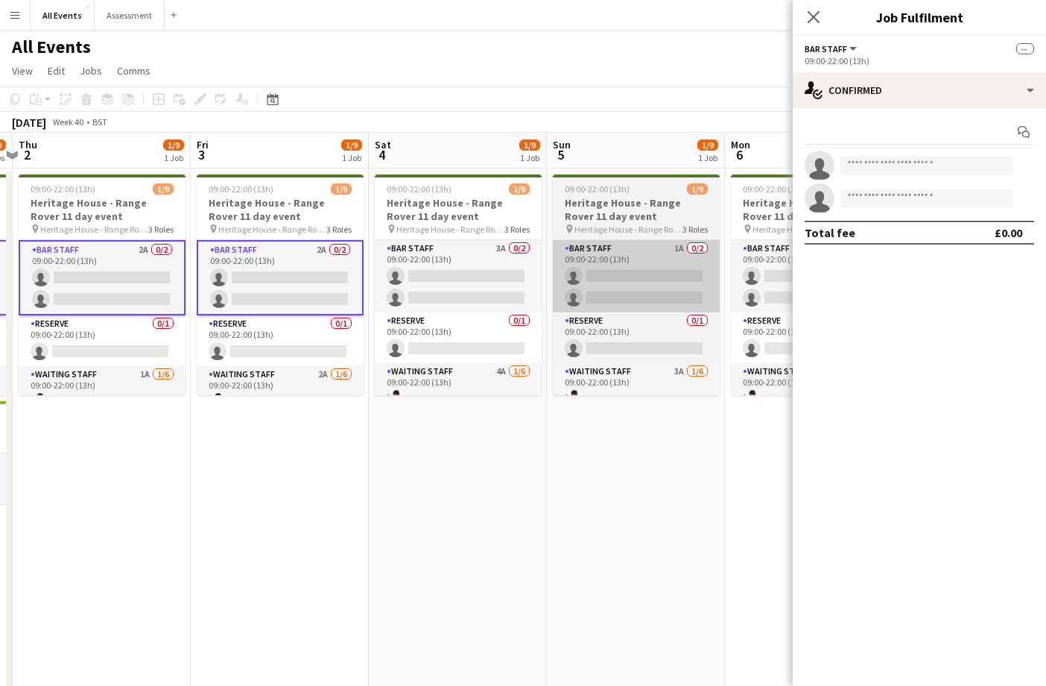
drag, startPoint x: 490, startPoint y: 285, endPoint x: 596, endPoint y: 284, distance: 106.6
click at [489, 285] on app-card-role "Bar Staff 3A 0/2 09:00-22:00 (13h) single-neutral-actions single-neutral-actions" at bounding box center [458, 276] width 167 height 72
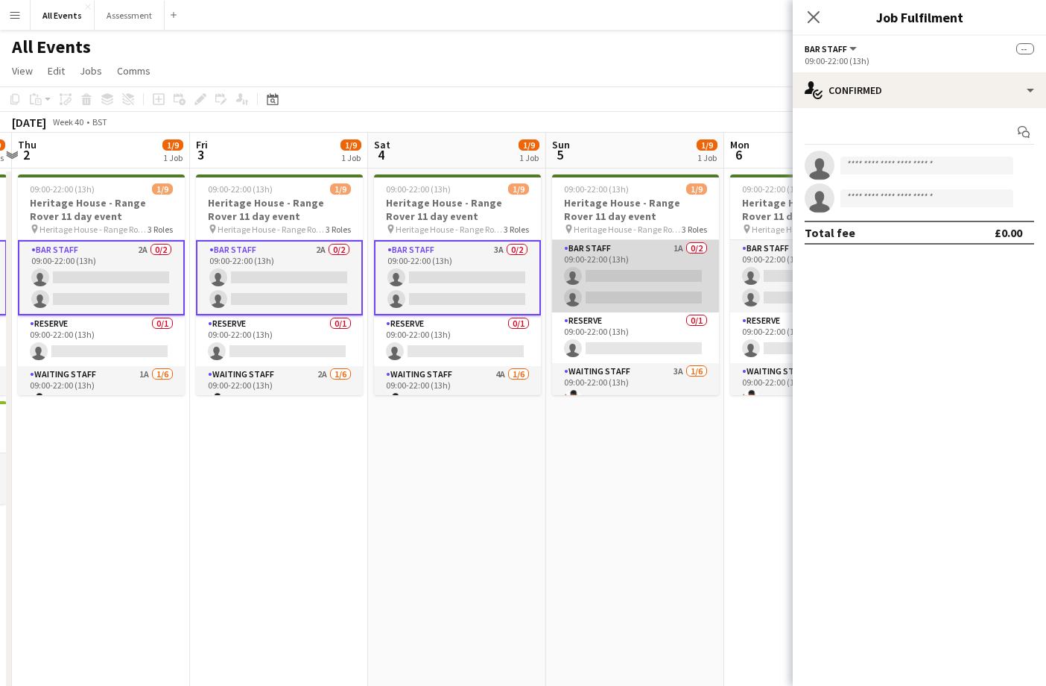
click at [601, 284] on app-card-role "Bar Staff 1A 0/2 09:00-22:00 (13h) single-neutral-actions single-neutral-actions" at bounding box center [635, 276] width 167 height 72
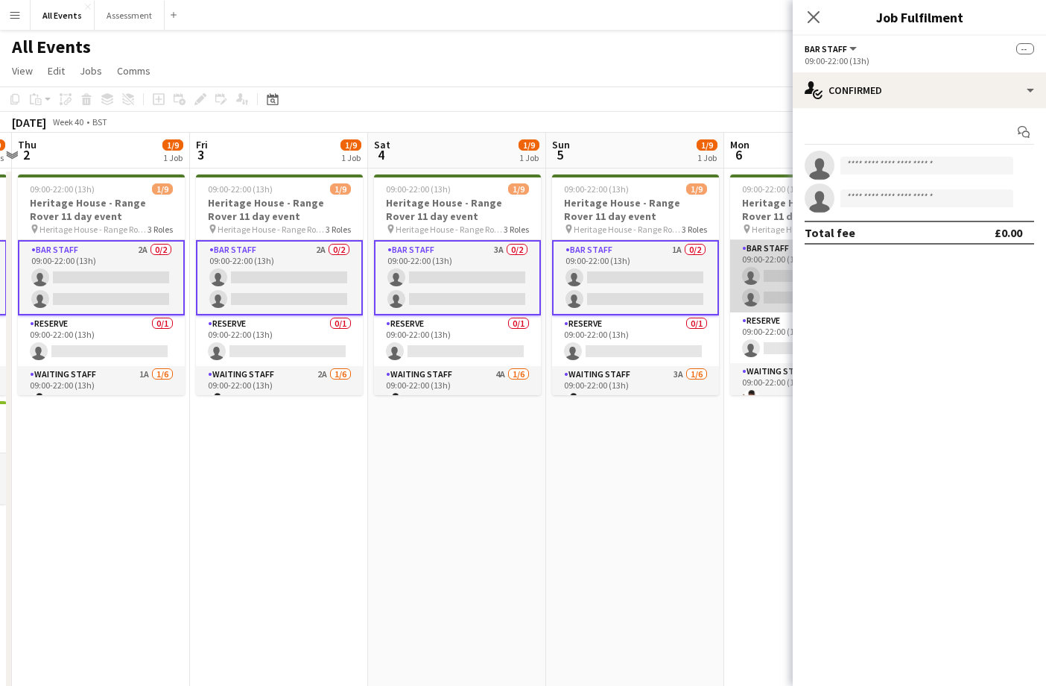
click at [779, 293] on app-card-role "Bar Staff 1A 0/2 09:00-22:00 (13h) single-neutral-actions single-neutral-actions" at bounding box center [813, 276] width 167 height 72
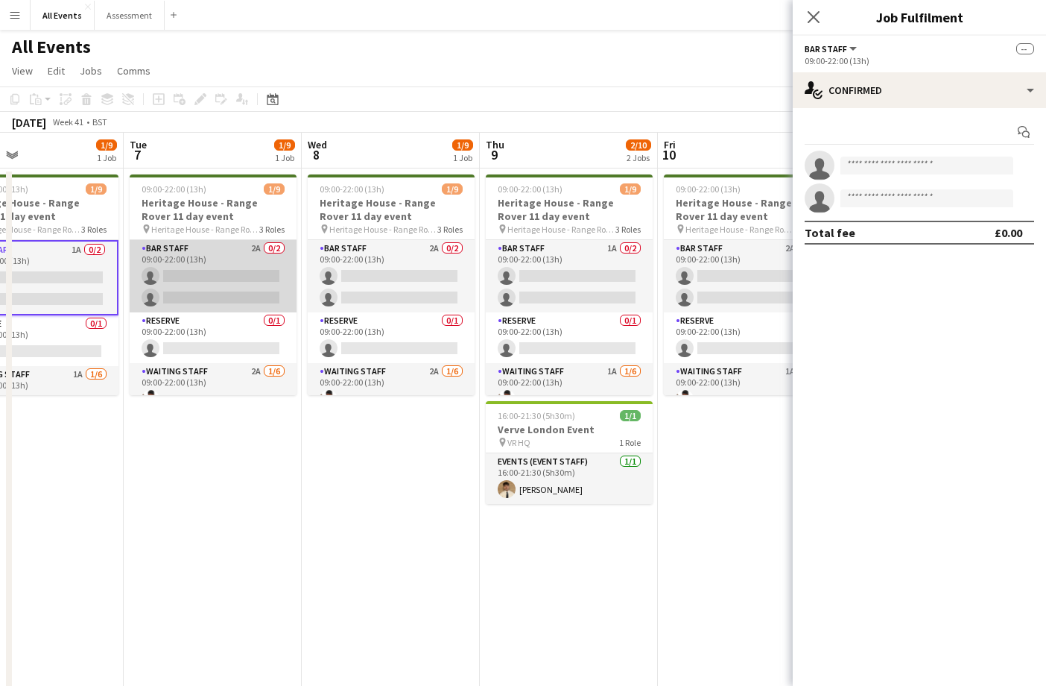
scroll to position [0, 589]
click at [253, 289] on app-card-role "Bar Staff 2A 0/2 09:00-22:00 (13h) single-neutral-actions single-neutral-actions" at bounding box center [212, 276] width 167 height 72
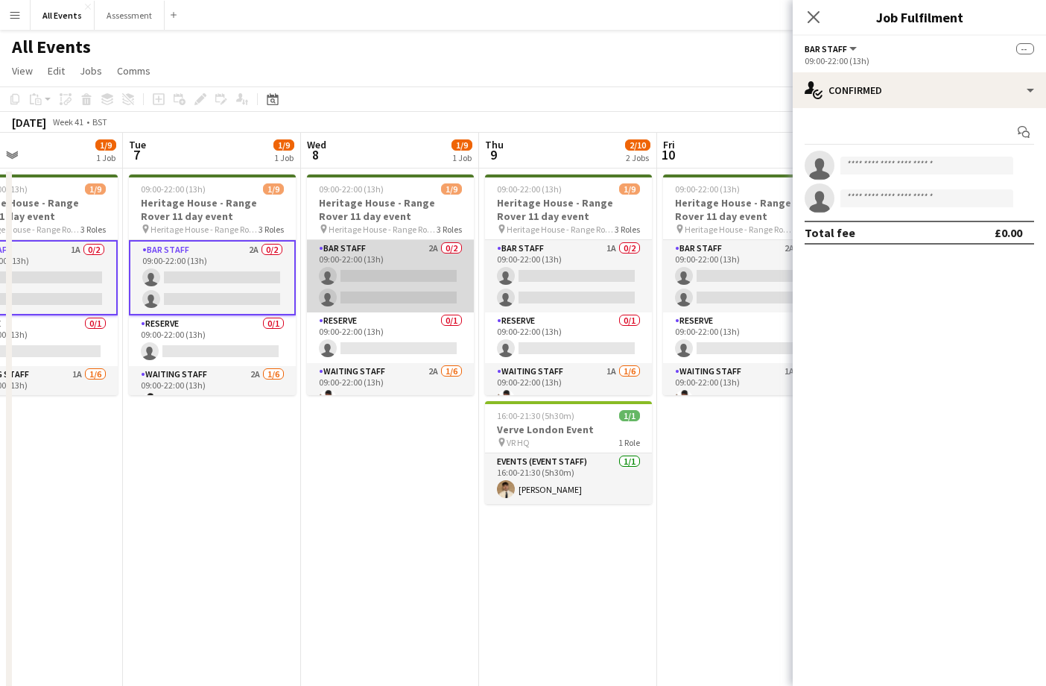
click at [416, 288] on app-card-role "Bar Staff 2A 0/2 09:00-22:00 (13h) single-neutral-actions single-neutral-actions" at bounding box center [390, 276] width 167 height 72
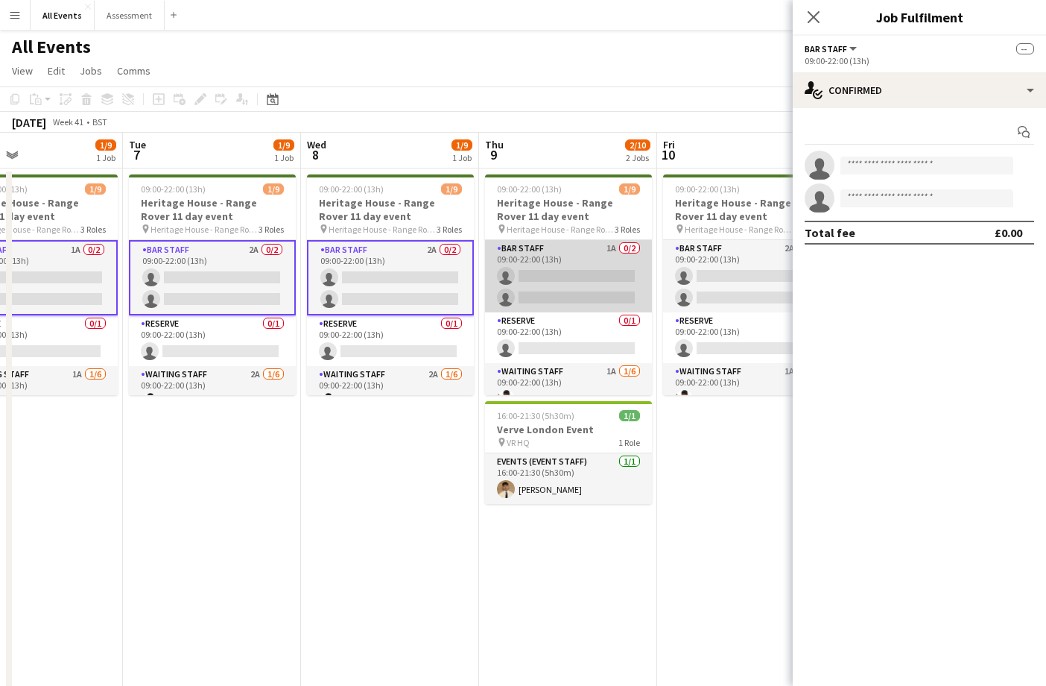
click at [618, 288] on app-card-role "Bar Staff 1A 0/2 09:00-22:00 (13h) single-neutral-actions single-neutral-actions" at bounding box center [568, 276] width 167 height 72
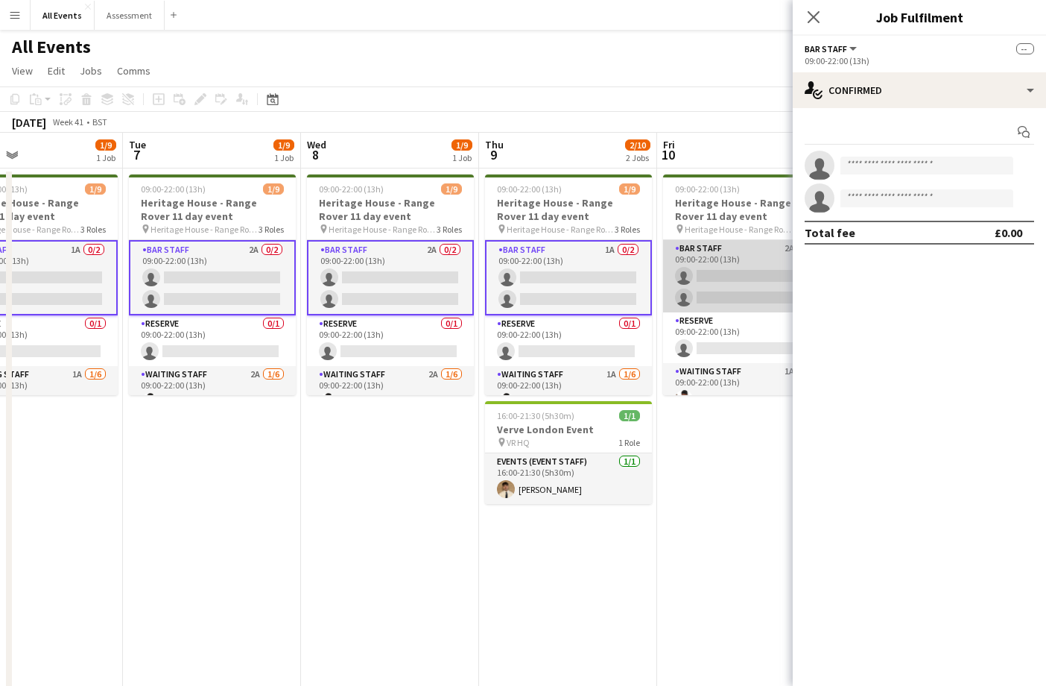
click at [737, 287] on app-card-role "Bar Staff 2A 0/2 09:00-22:00 (13h) single-neutral-actions single-neutral-actions" at bounding box center [746, 276] width 167 height 72
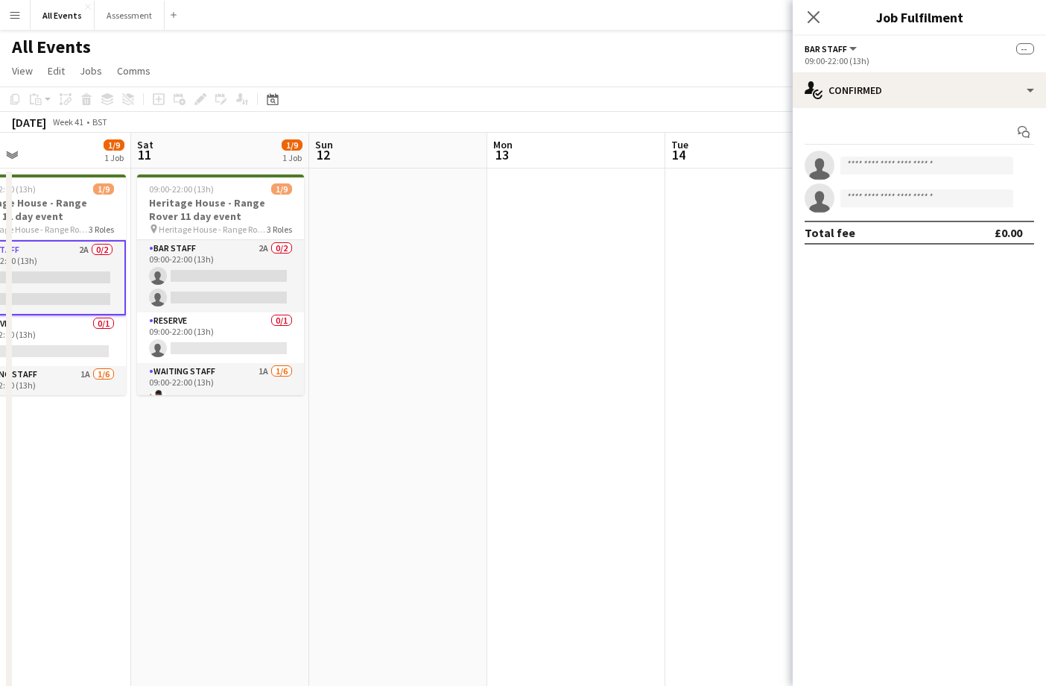
scroll to position [0, 565]
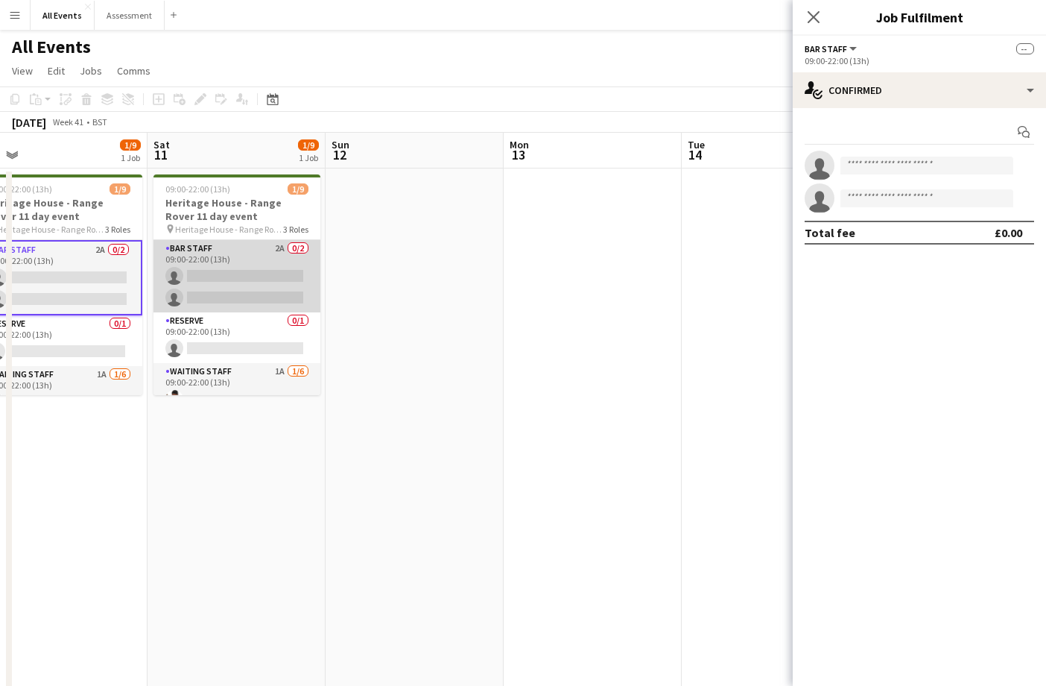
click at [259, 281] on app-card-role "Bar Staff 2A 0/2 09:00-22:00 (13h) single-neutral-actions single-neutral-actions" at bounding box center [236, 276] width 167 height 72
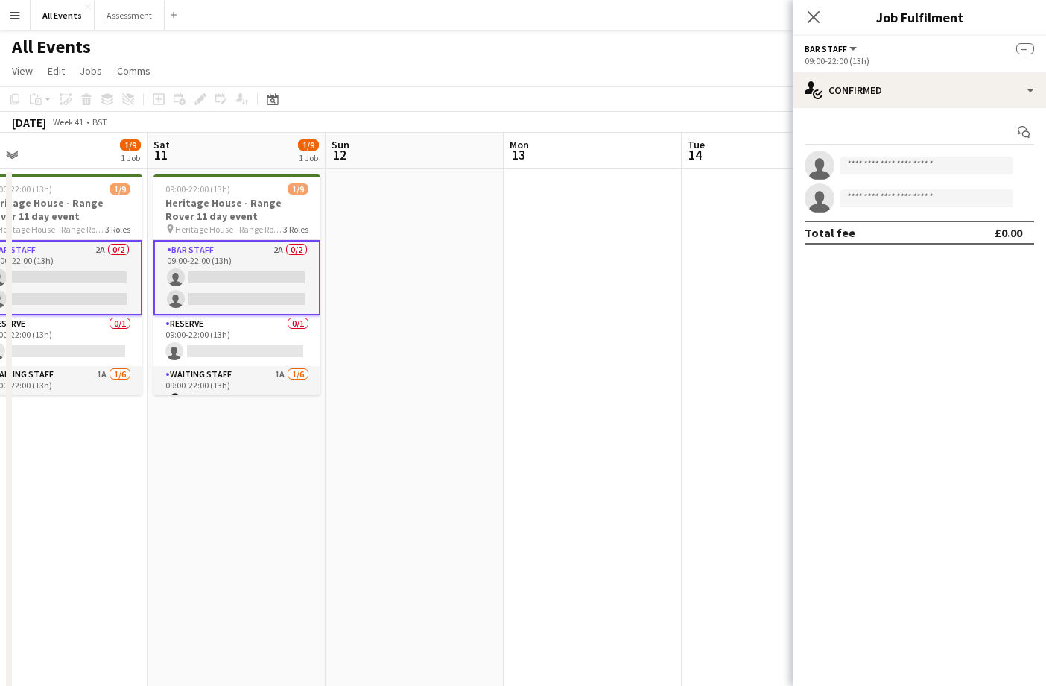
click at [925, 172] on app-invite-slot "single-neutral-actions" at bounding box center [919, 166] width 253 height 30
click at [923, 166] on input at bounding box center [926, 165] width 173 height 18
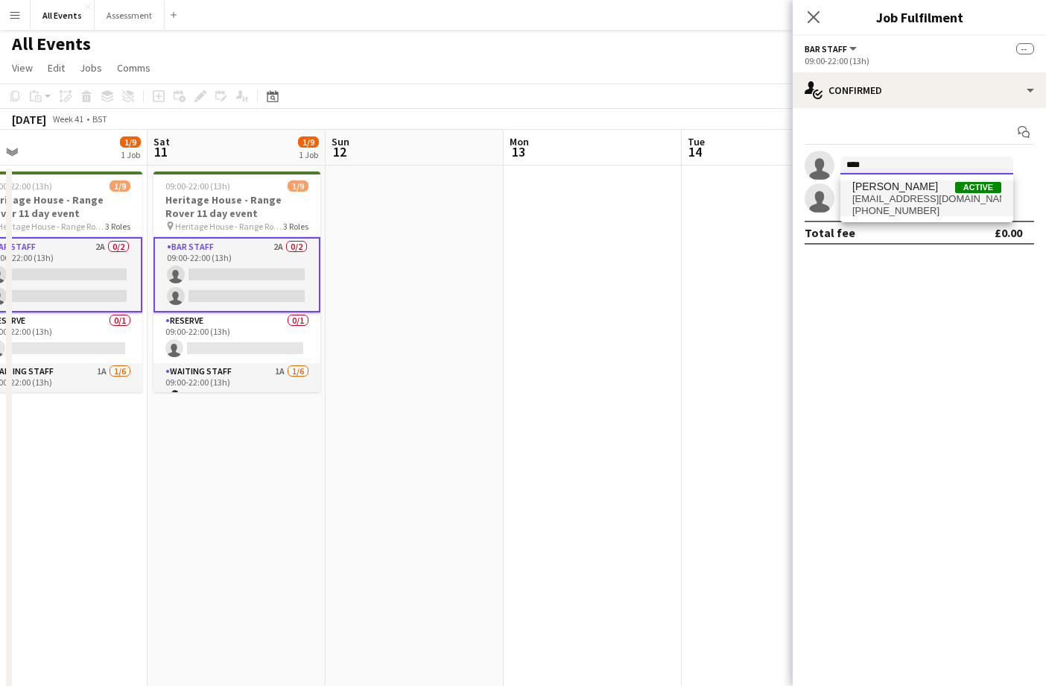
scroll to position [0, 1]
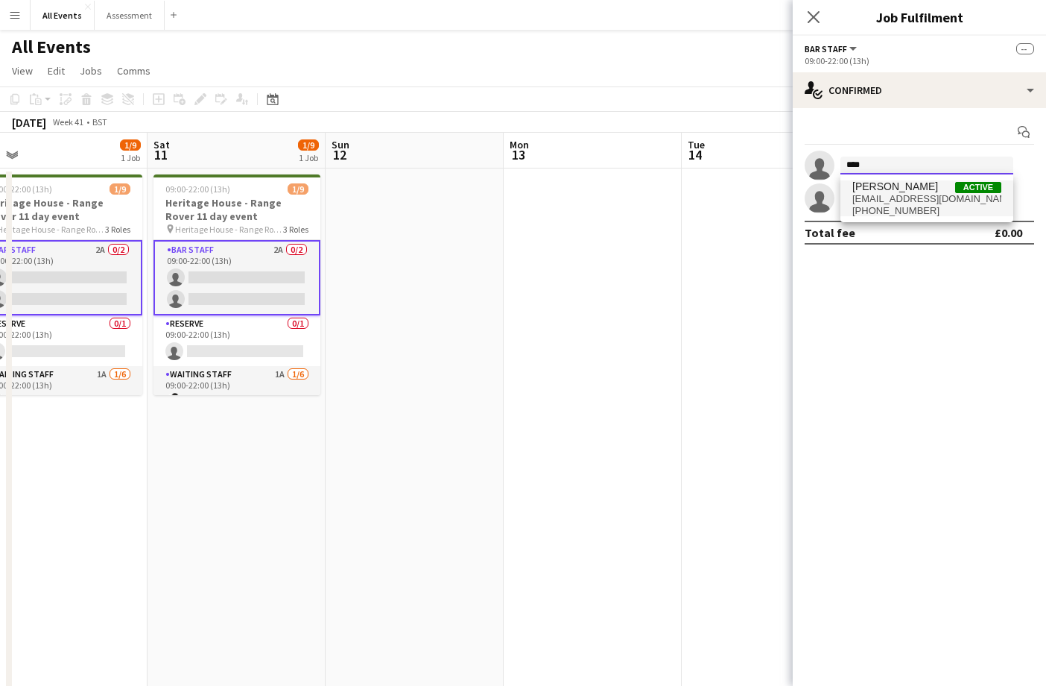
type input "****"
click at [921, 205] on span "[PHONE_NUMBER]" at bounding box center [926, 211] width 149 height 12
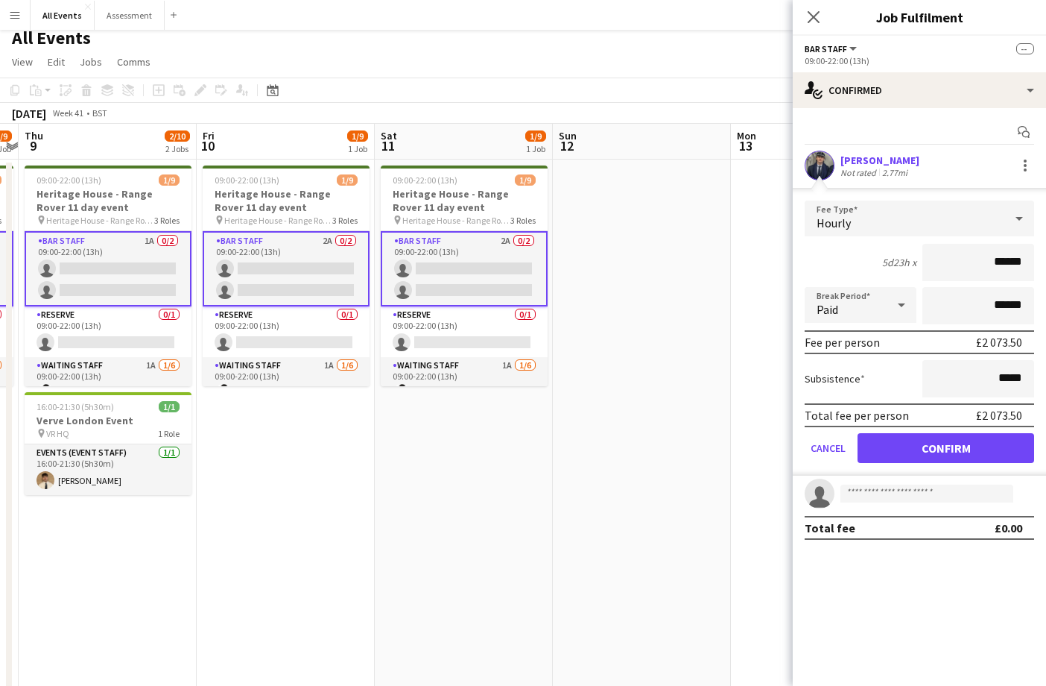
scroll to position [0, 525]
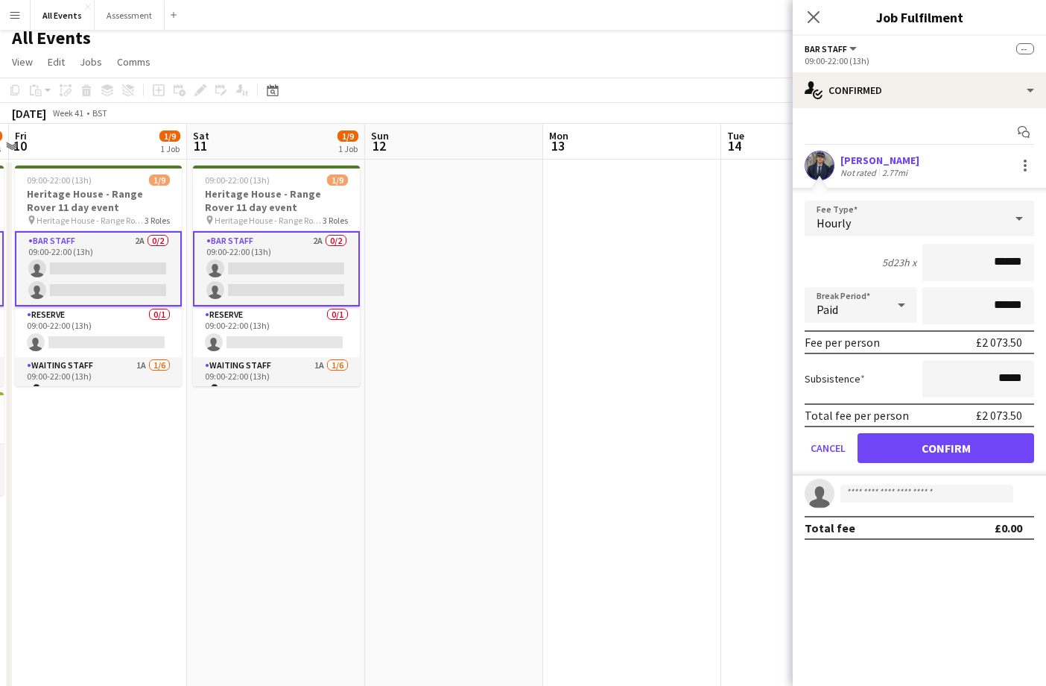
click at [910, 441] on button "Confirm" at bounding box center [946, 448] width 177 height 30
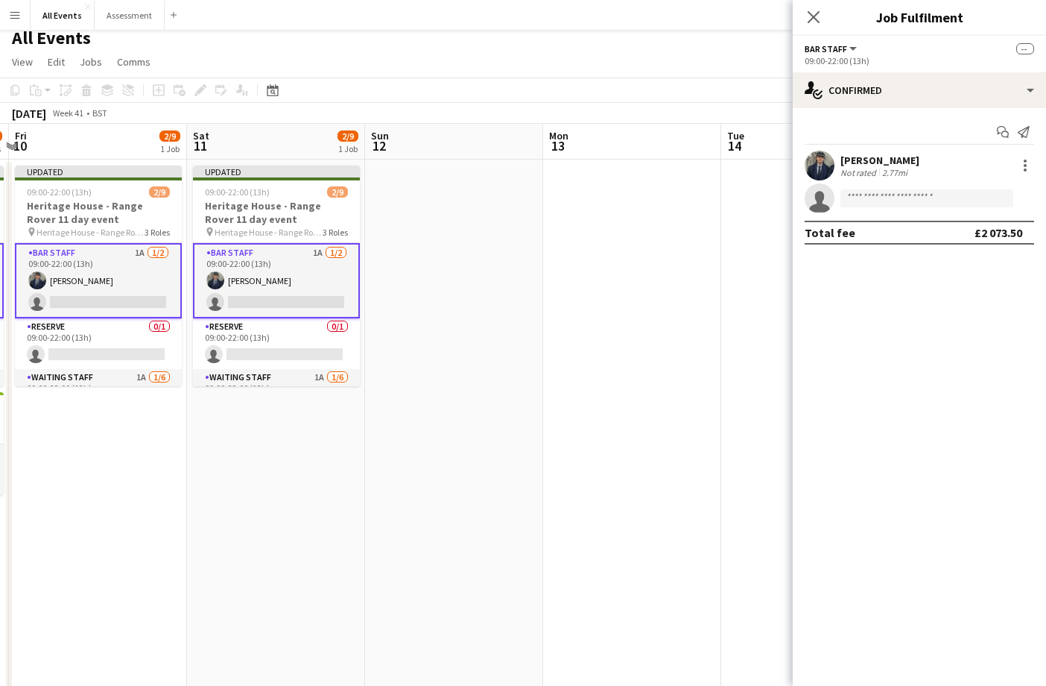
click at [628, 440] on app-date-cell at bounding box center [632, 483] width 178 height 649
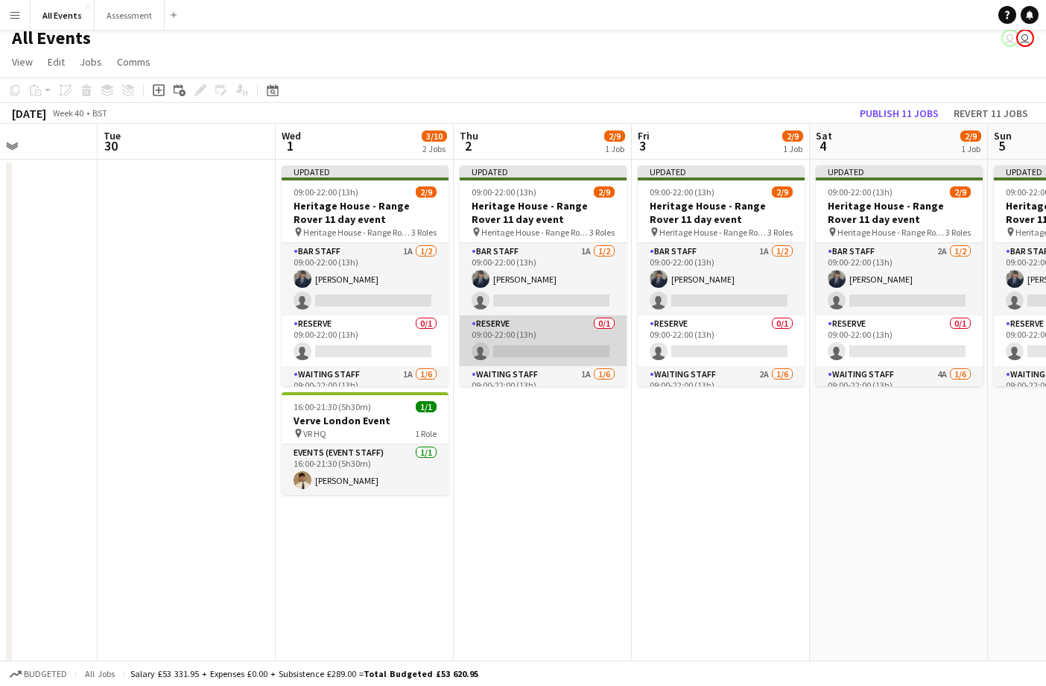
scroll to position [0, 418]
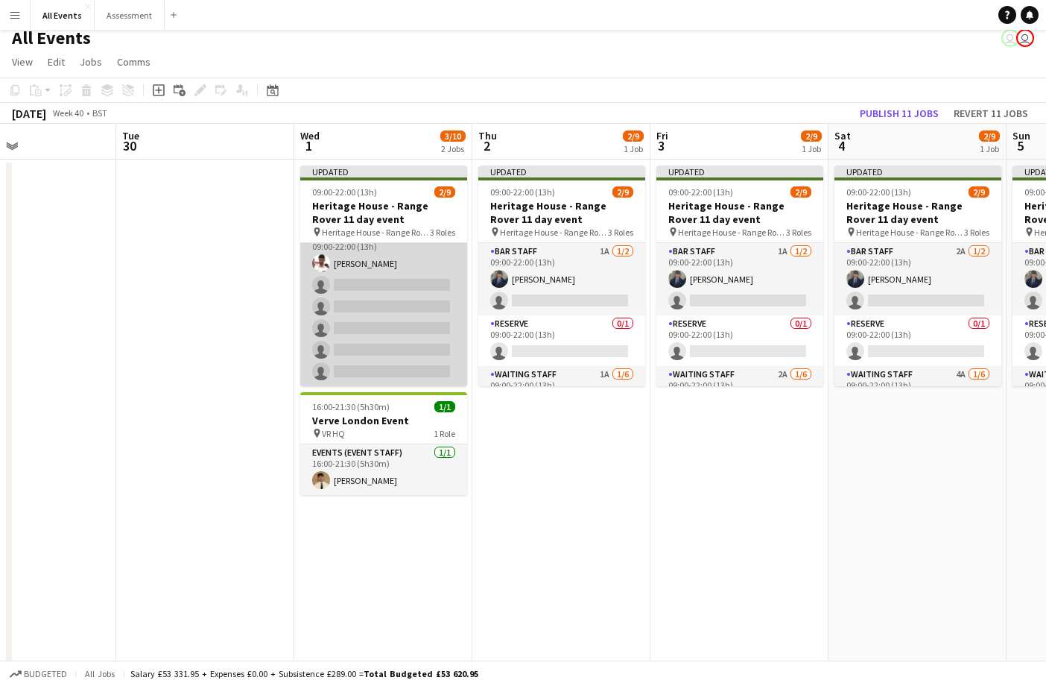
click at [374, 318] on app-card-role "Waiting Staff 1A [DATE] 09:00-22:00 (13h) [PERSON_NAME] single-neutral-actions …" at bounding box center [383, 306] width 167 height 159
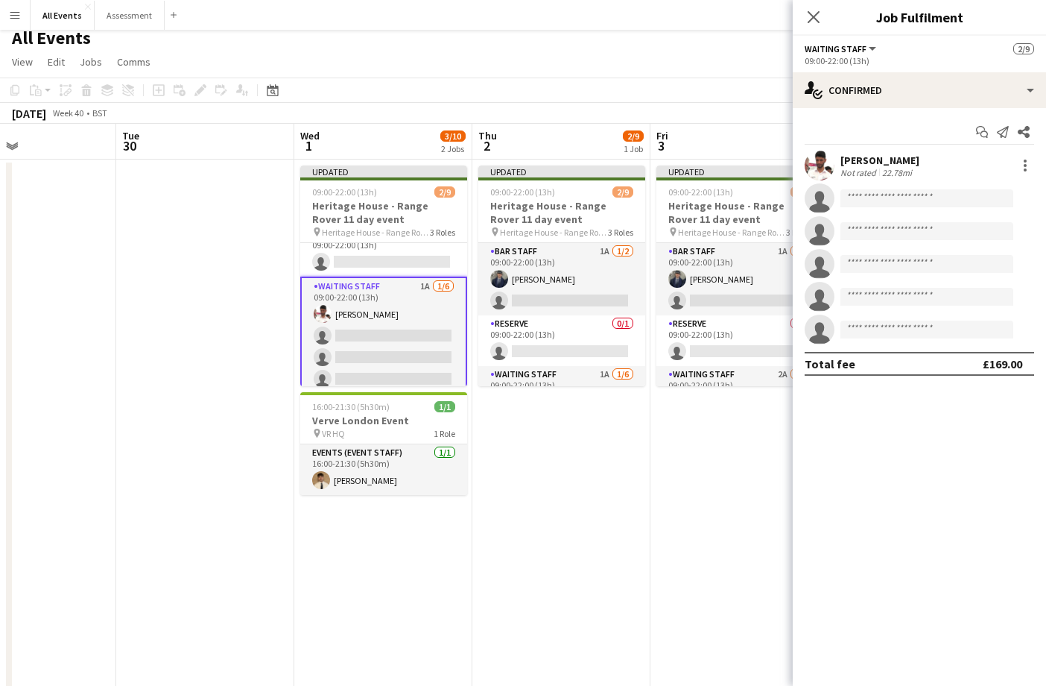
scroll to position [83, 0]
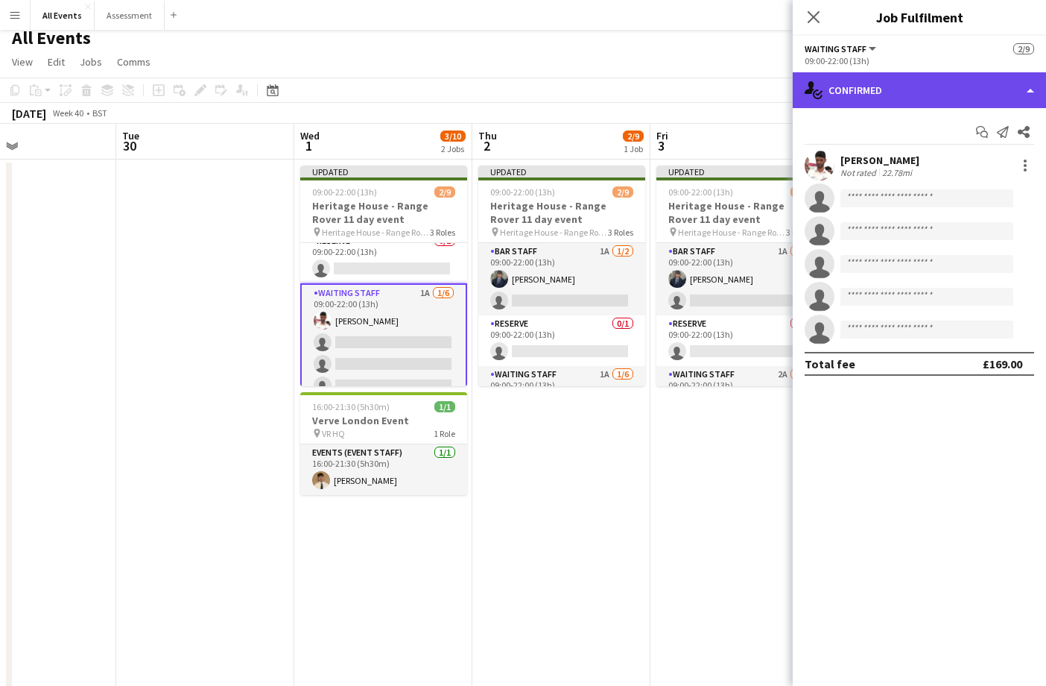
click at [894, 102] on div "single-neutral-actions-check-2 Confirmed" at bounding box center [919, 90] width 253 height 36
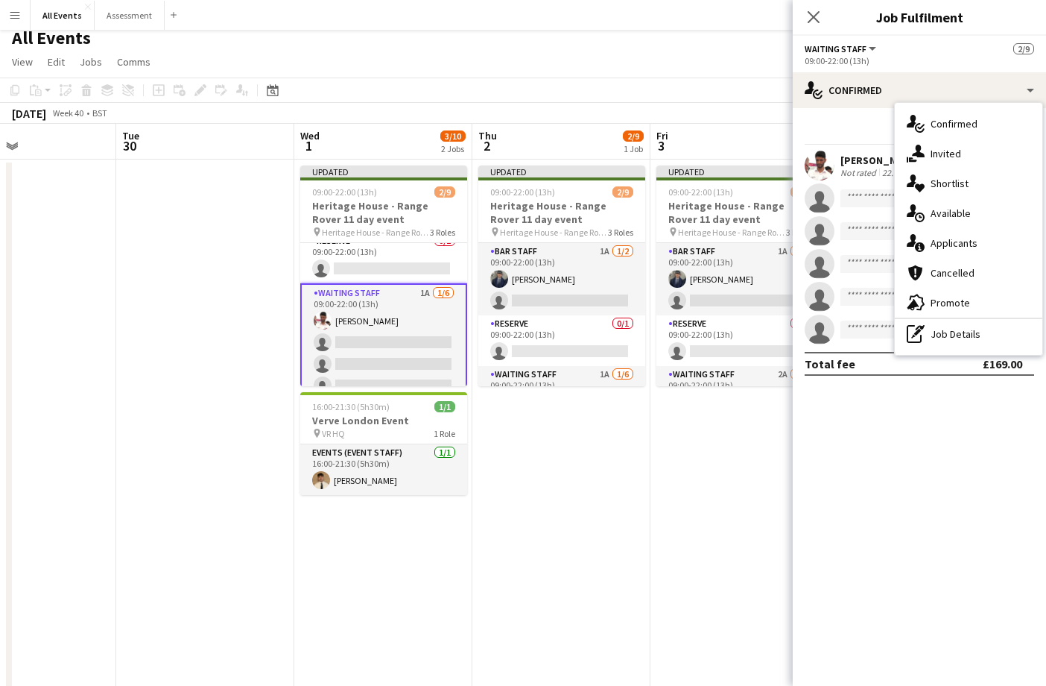
click at [948, 243] on span "Applicants" at bounding box center [954, 242] width 47 height 13
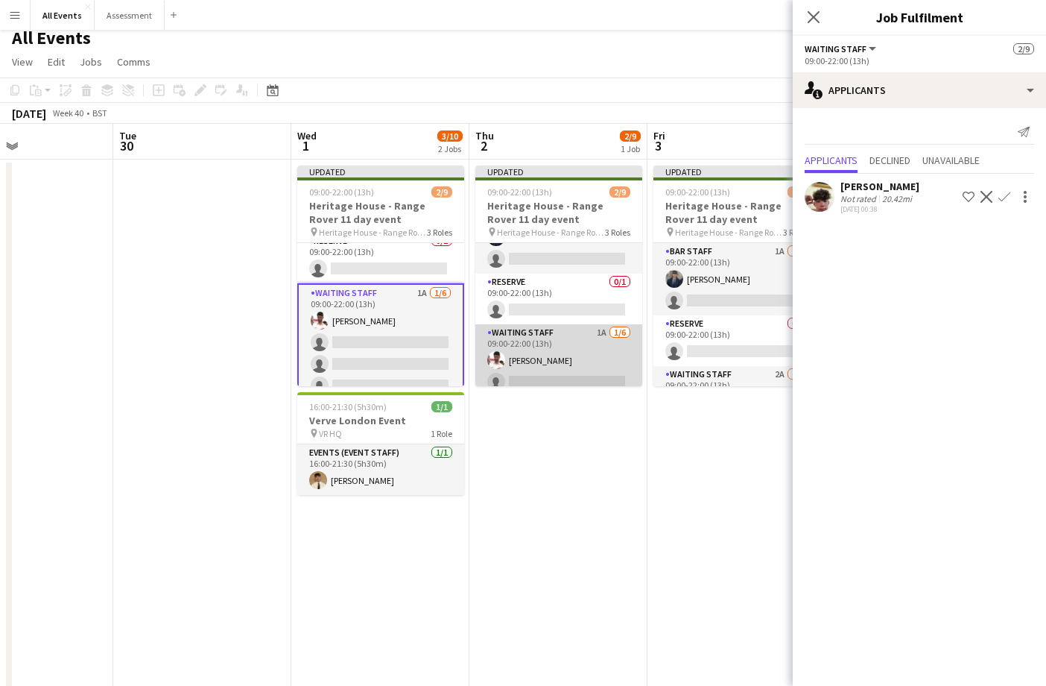
scroll to position [45, 0]
click at [548, 364] on app-card-role "Waiting Staff 1A [DATE] 09:00-22:00 (13h) [PERSON_NAME] single-neutral-actions …" at bounding box center [558, 400] width 167 height 159
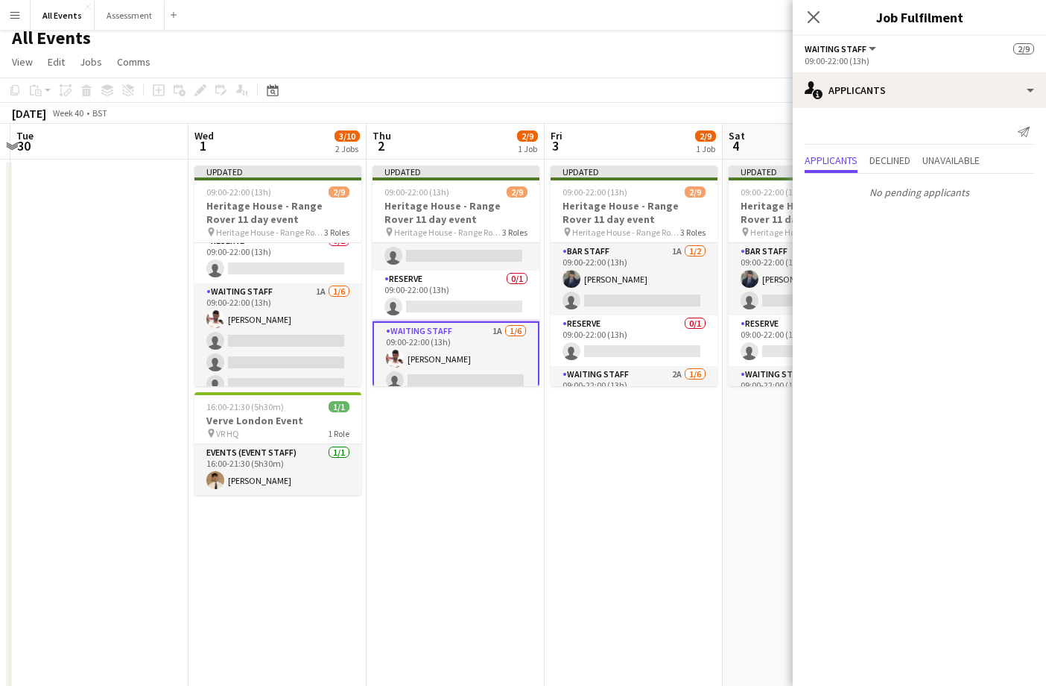
scroll to position [0, 566]
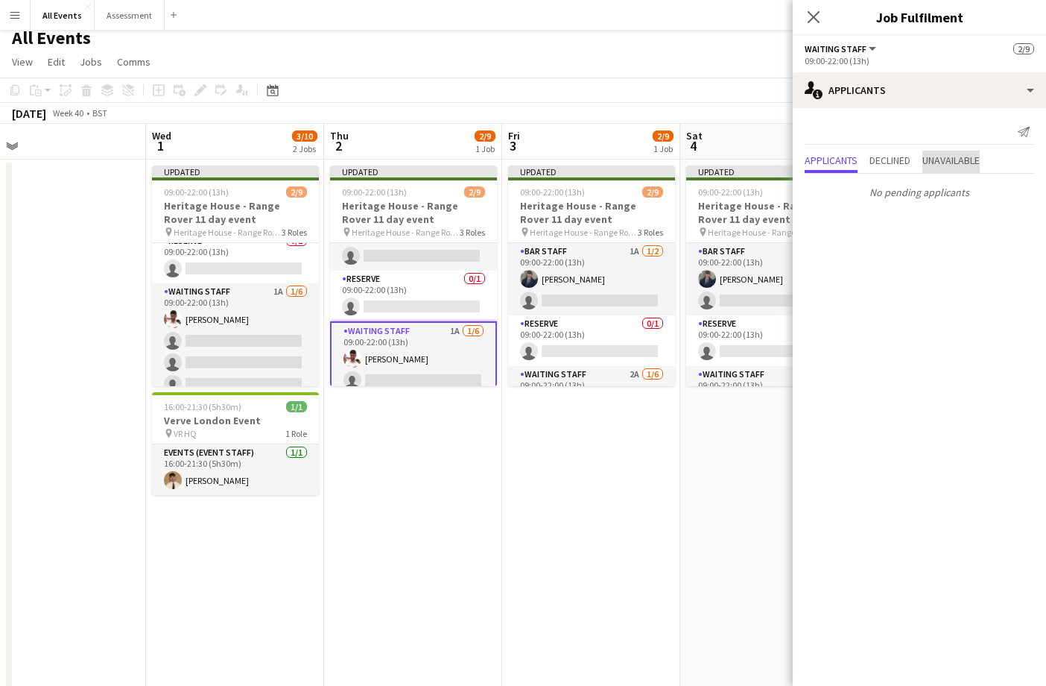
click at [937, 159] on span "Unavailable" at bounding box center [950, 160] width 57 height 10
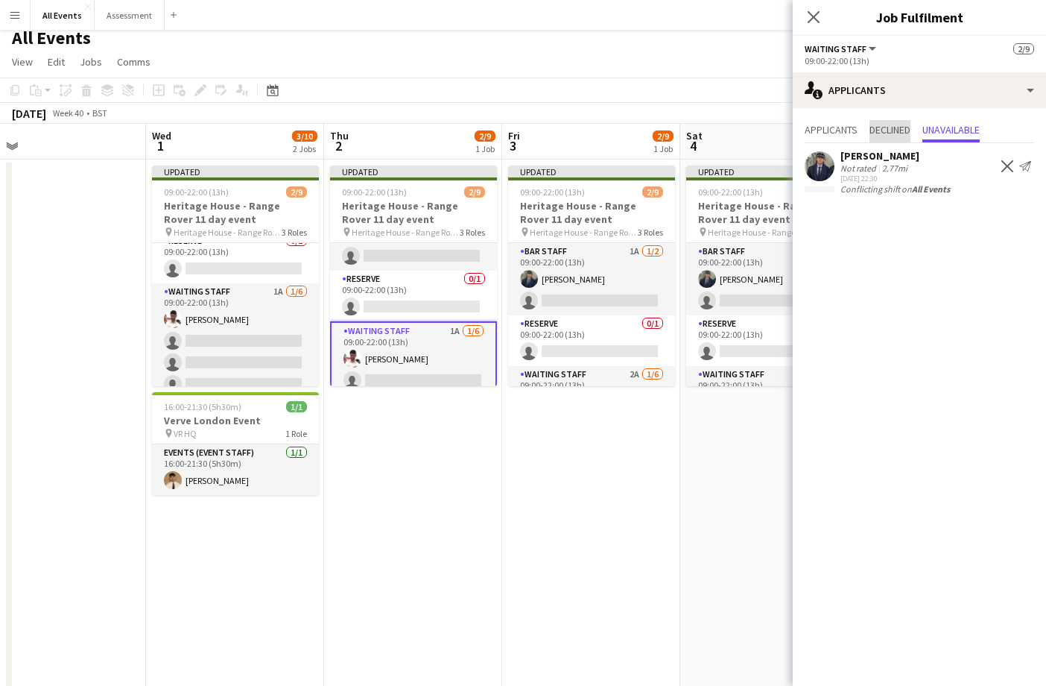
click at [890, 136] on span "Declined" at bounding box center [890, 131] width 41 height 22
click at [835, 133] on span "Applicants" at bounding box center [831, 129] width 53 height 10
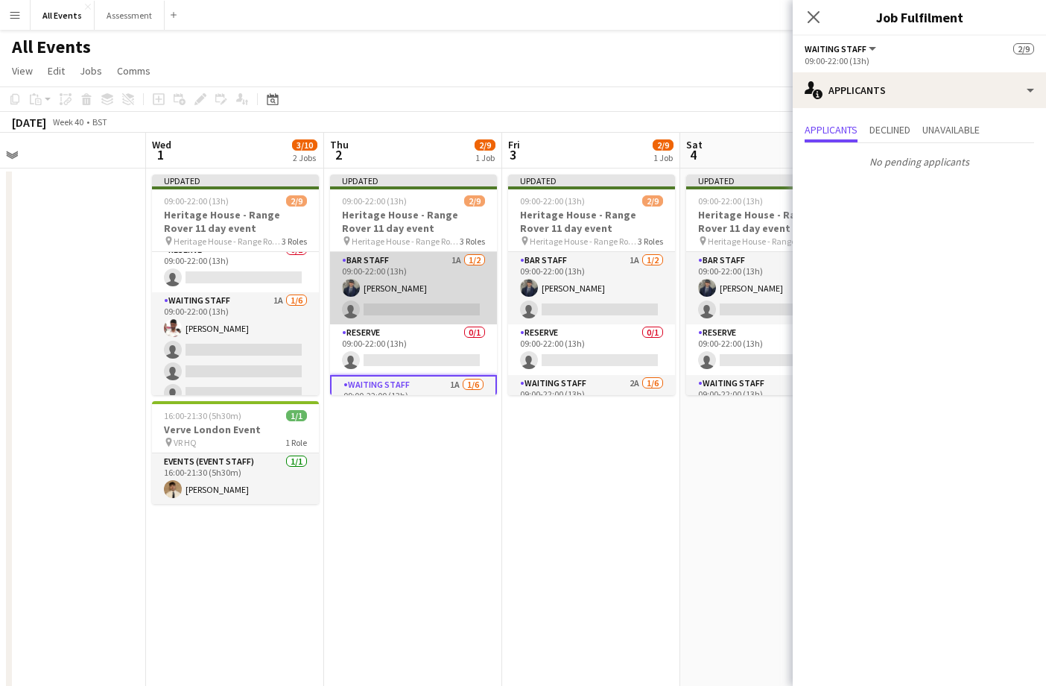
scroll to position [-1, 0]
click at [455, 295] on app-card-role "Bar Staff 1A [DATE] 09:00-22:00 (13h) [PERSON_NAME] single-neutral-actions" at bounding box center [413, 288] width 167 height 72
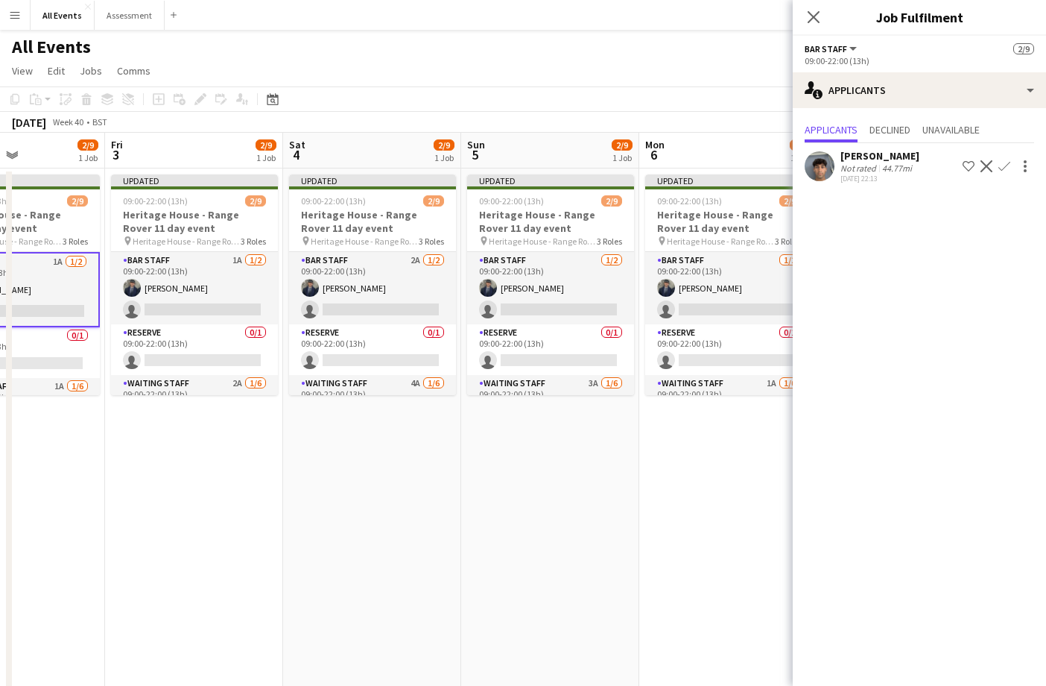
scroll to position [0, 452]
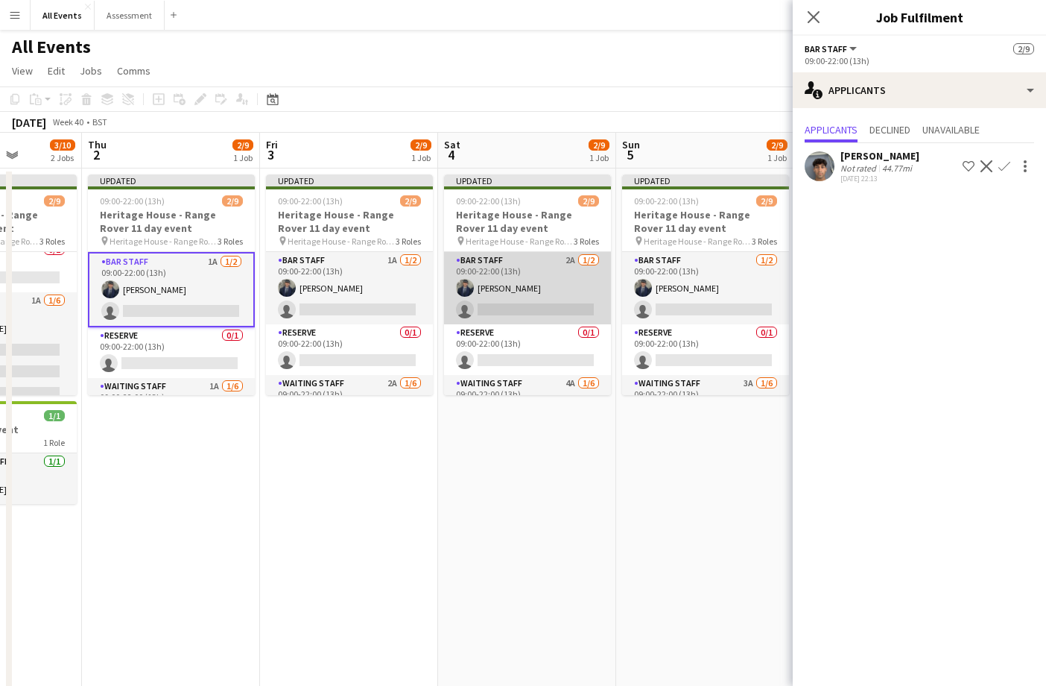
click at [503, 296] on app-card-role "Bar Staff 2A [DATE] 09:00-22:00 (13h) [PERSON_NAME] single-neutral-actions" at bounding box center [527, 288] width 167 height 72
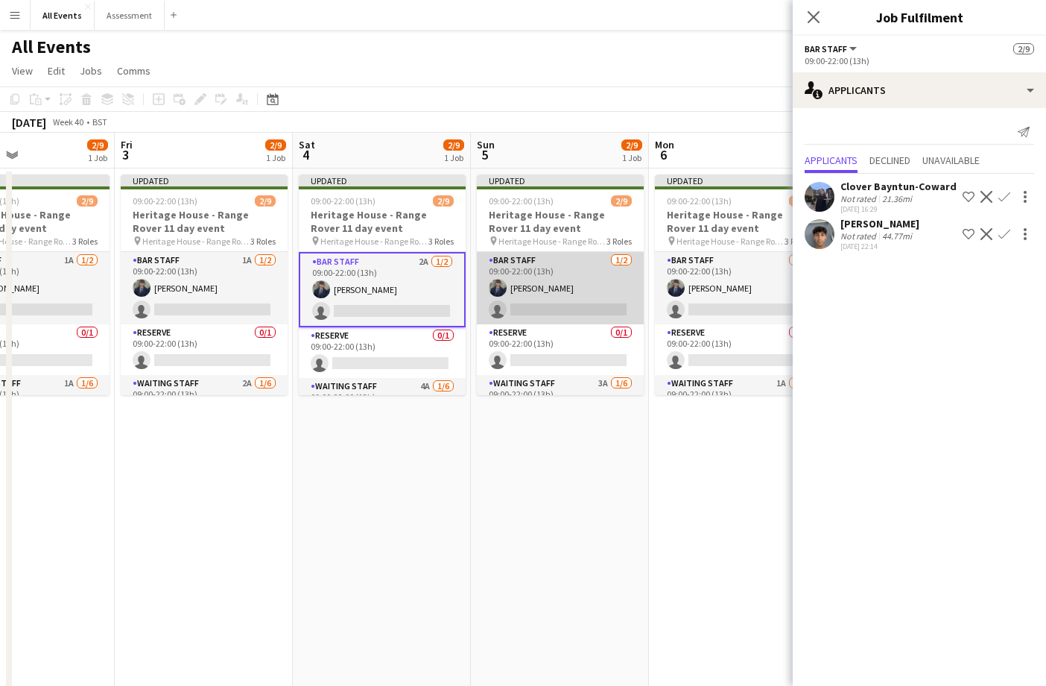
scroll to position [0, 600]
click at [506, 296] on app-card-role "Bar Staff [DATE] 09:00-22:00 (13h) [PERSON_NAME] single-neutral-actions" at bounding box center [558, 288] width 167 height 72
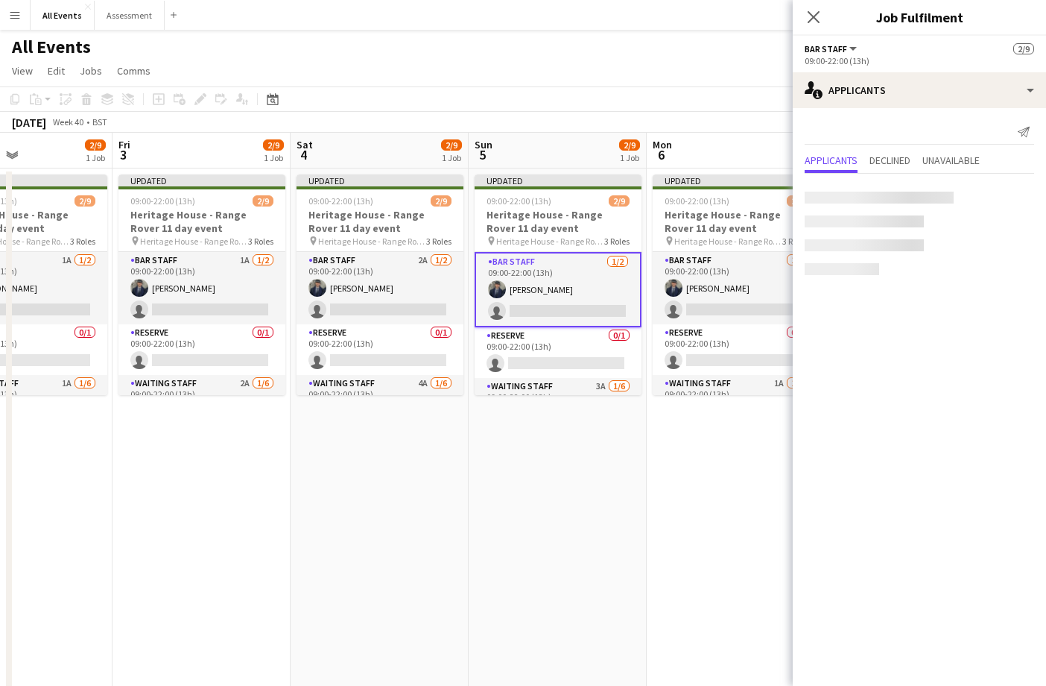
scroll to position [2, 0]
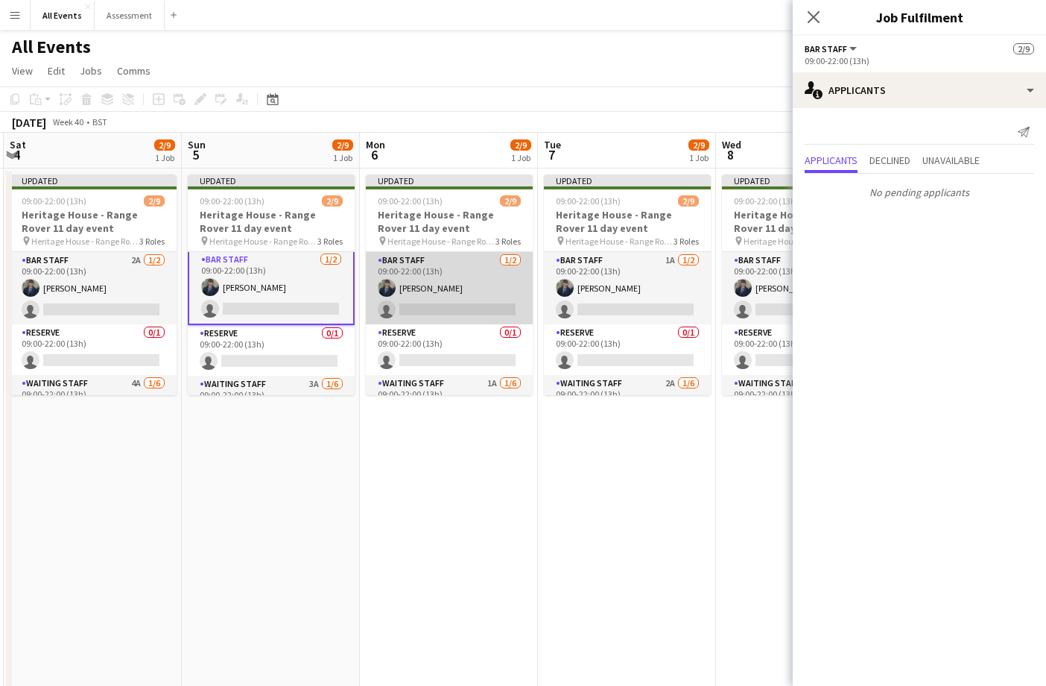
click at [506, 296] on app-card-role "Bar Staff [DATE] 09:00-22:00 (13h) [PERSON_NAME] single-neutral-actions" at bounding box center [449, 288] width 167 height 72
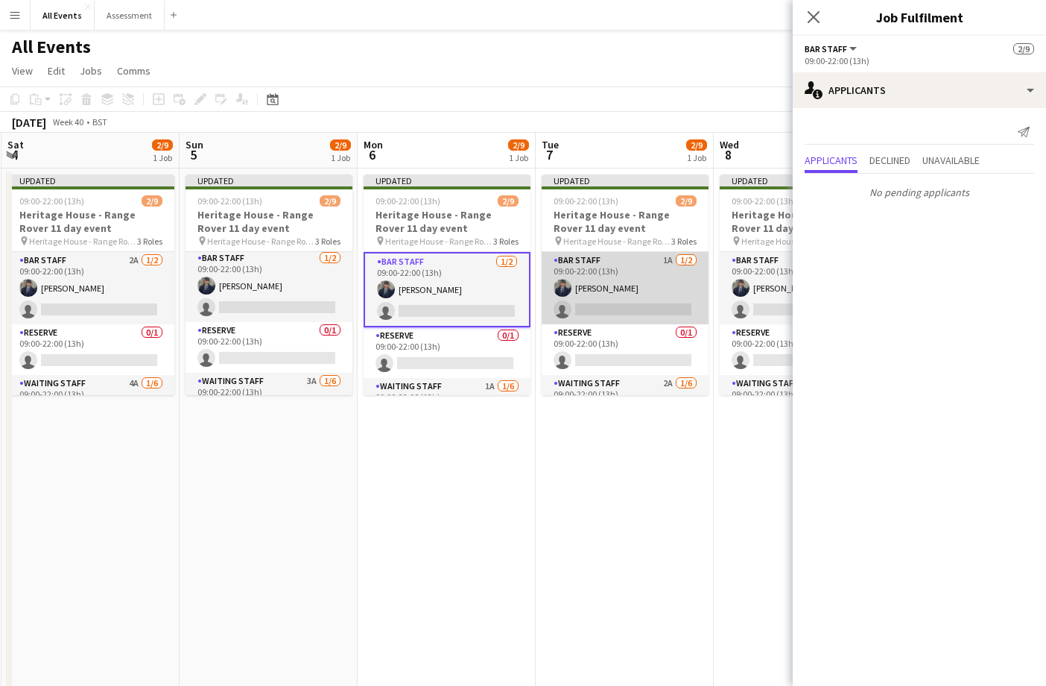
click at [581, 297] on app-card-role "Bar Staff 1A [DATE] 09:00-22:00 (13h) [PERSON_NAME] single-neutral-actions" at bounding box center [625, 288] width 167 height 72
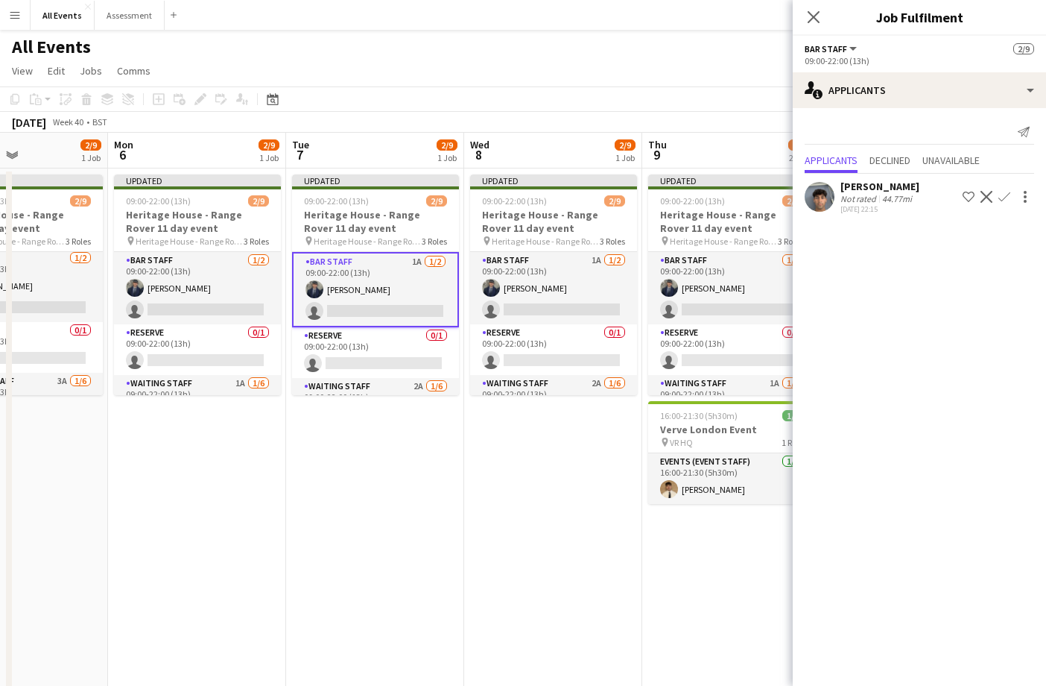
scroll to position [0, 453]
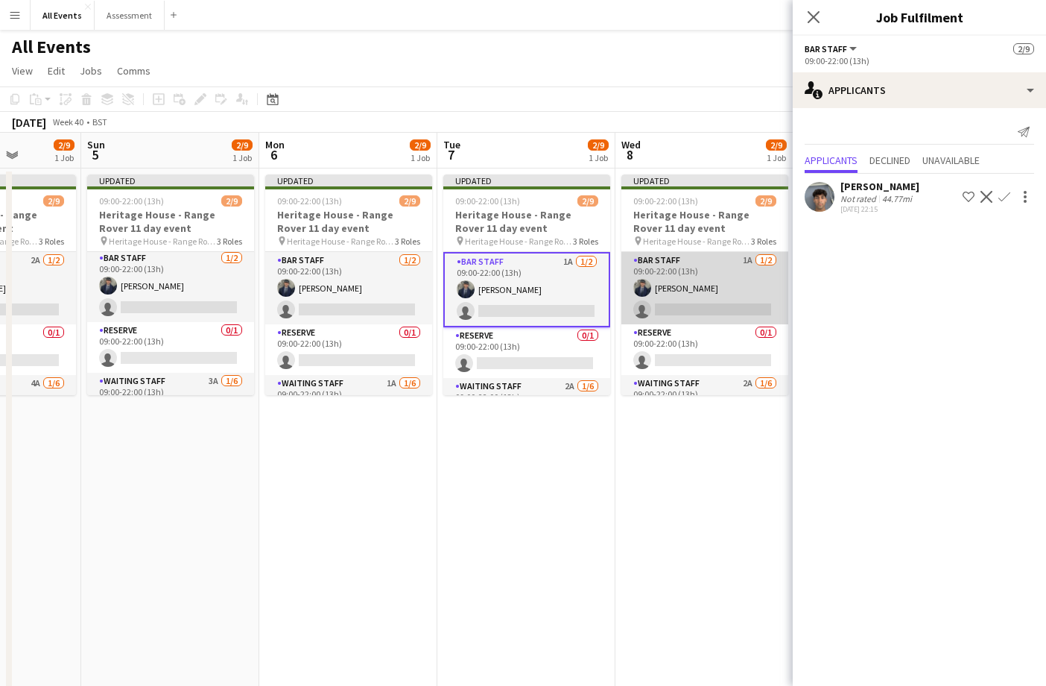
click at [693, 299] on app-card-role "Bar Staff 1A [DATE] 09:00-22:00 (13h) [PERSON_NAME] single-neutral-actions" at bounding box center [704, 288] width 167 height 72
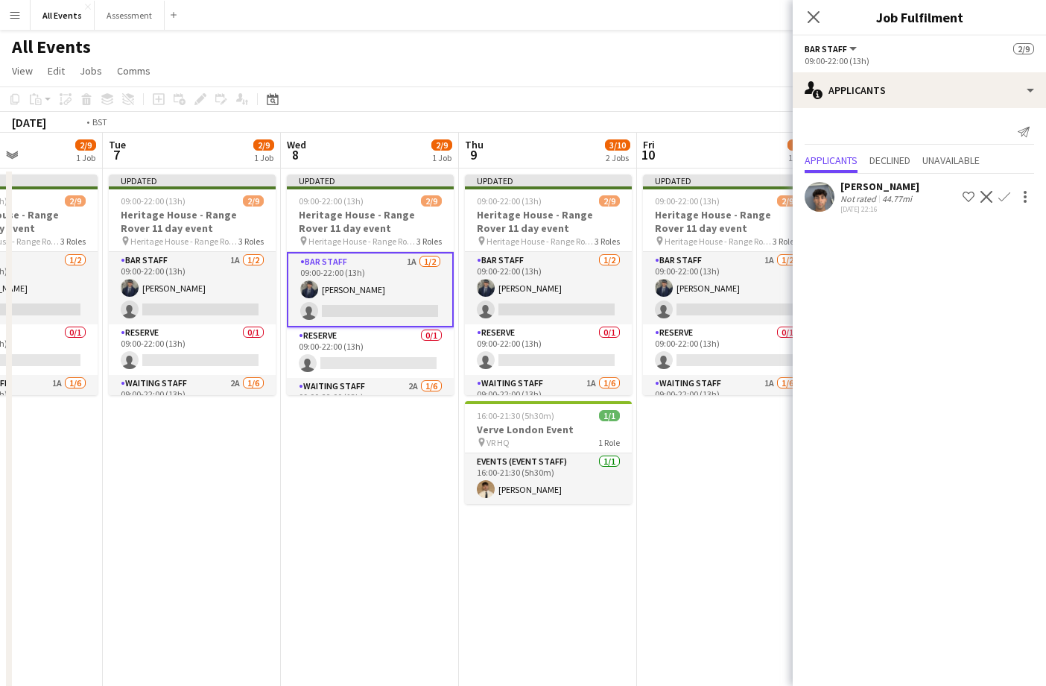
scroll to position [0, 463]
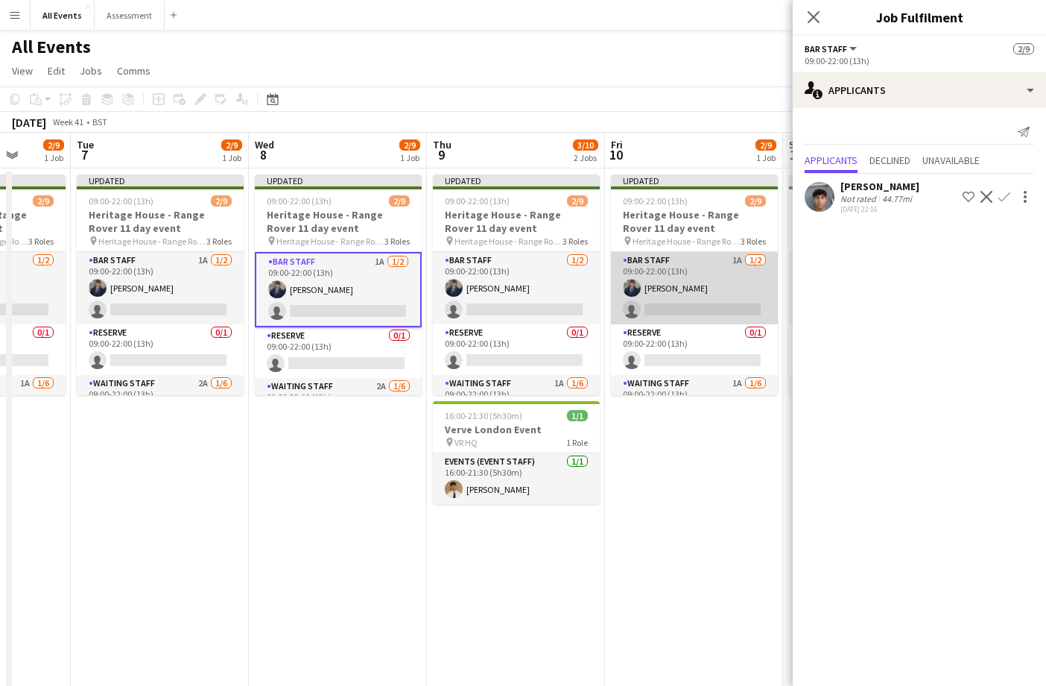
click at [688, 298] on app-card-role "Bar Staff 1A [DATE] 09:00-22:00 (13h) [PERSON_NAME] single-neutral-actions" at bounding box center [694, 288] width 167 height 72
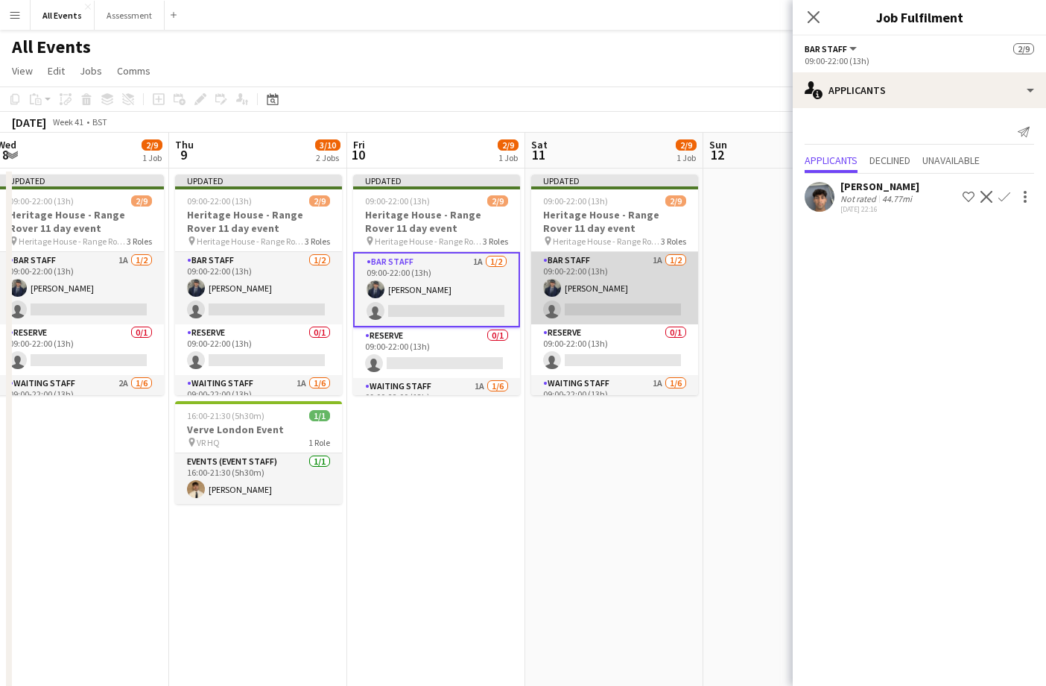
click at [668, 297] on app-card-role "Bar Staff 1A [DATE] 09:00-22:00 (13h) [PERSON_NAME] single-neutral-actions" at bounding box center [614, 288] width 167 height 72
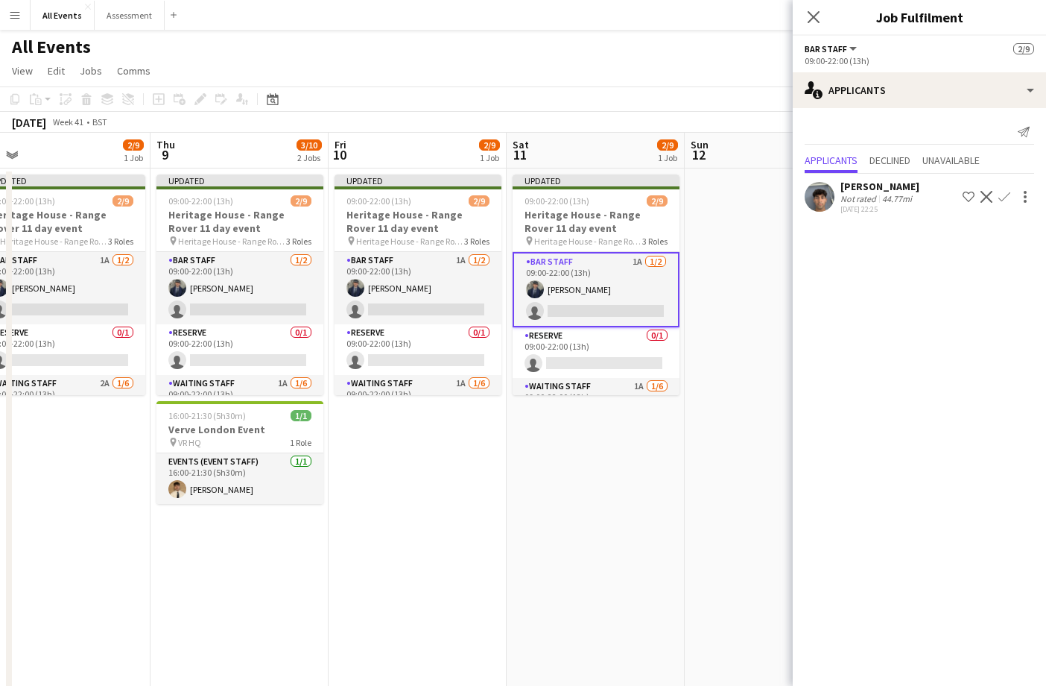
scroll to position [0, 563]
click at [1004, 198] on app-icon "Confirm" at bounding box center [1004, 197] width 12 height 12
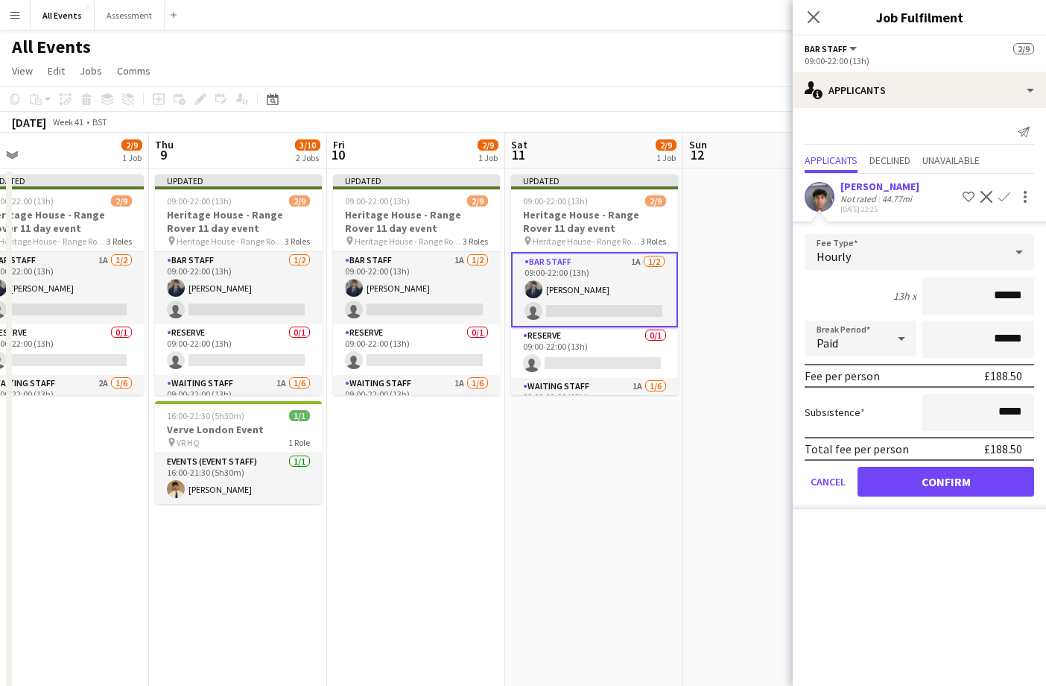
click at [911, 479] on button "Confirm" at bounding box center [946, 481] width 177 height 30
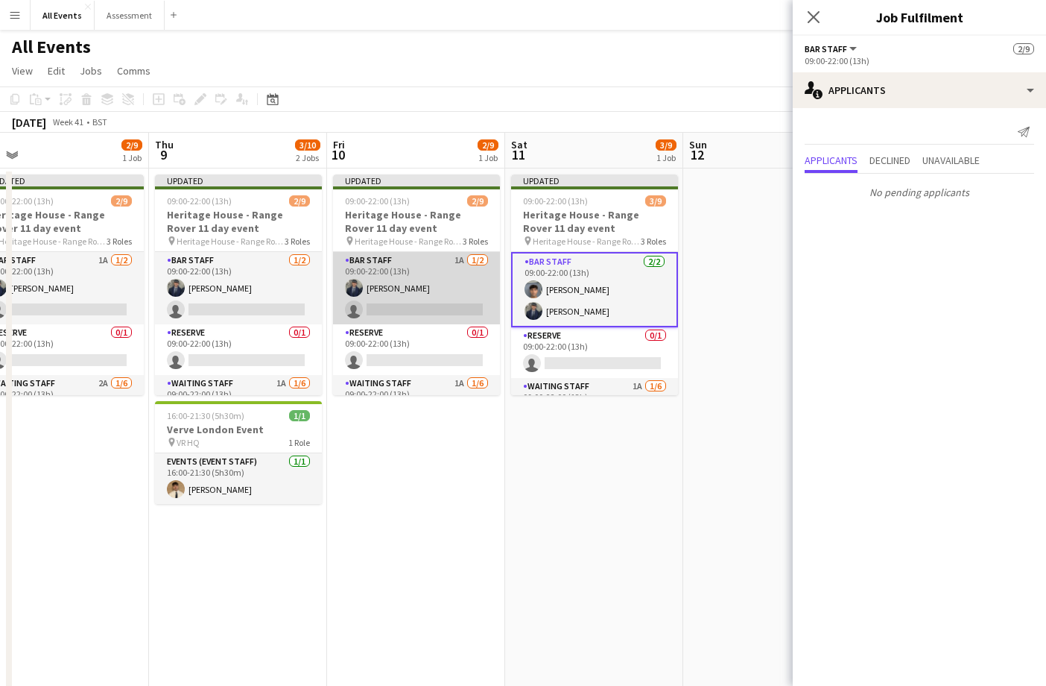
click at [413, 298] on app-card-role "Bar Staff 1A [DATE] 09:00-22:00 (13h) [PERSON_NAME] single-neutral-actions" at bounding box center [416, 288] width 167 height 72
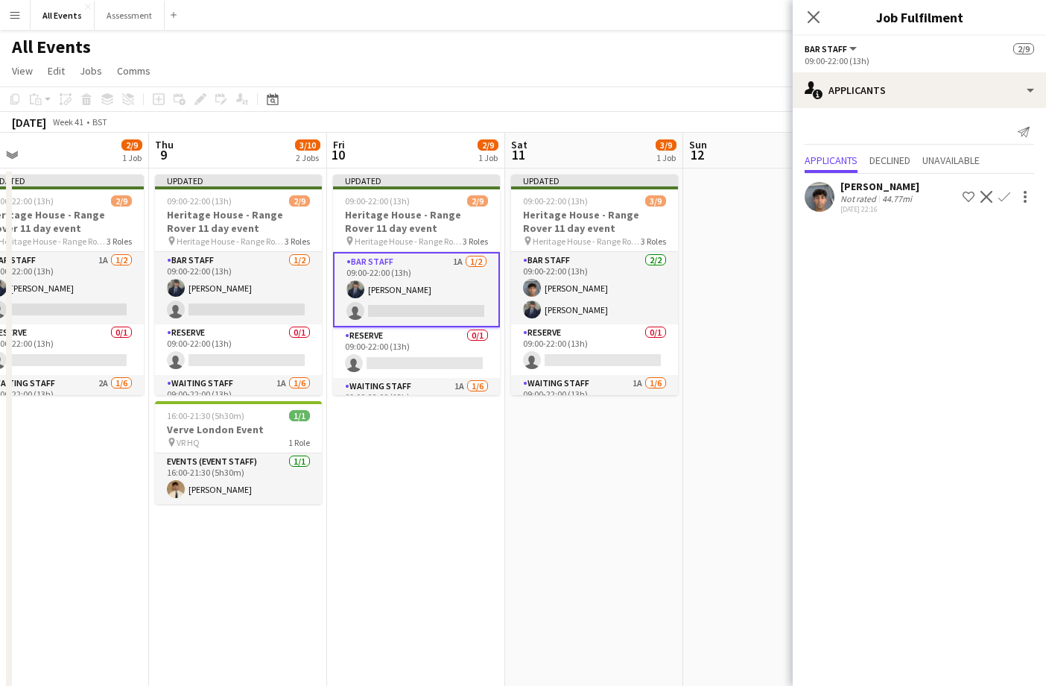
click at [1006, 197] on app-icon "Confirm" at bounding box center [1004, 197] width 12 height 12
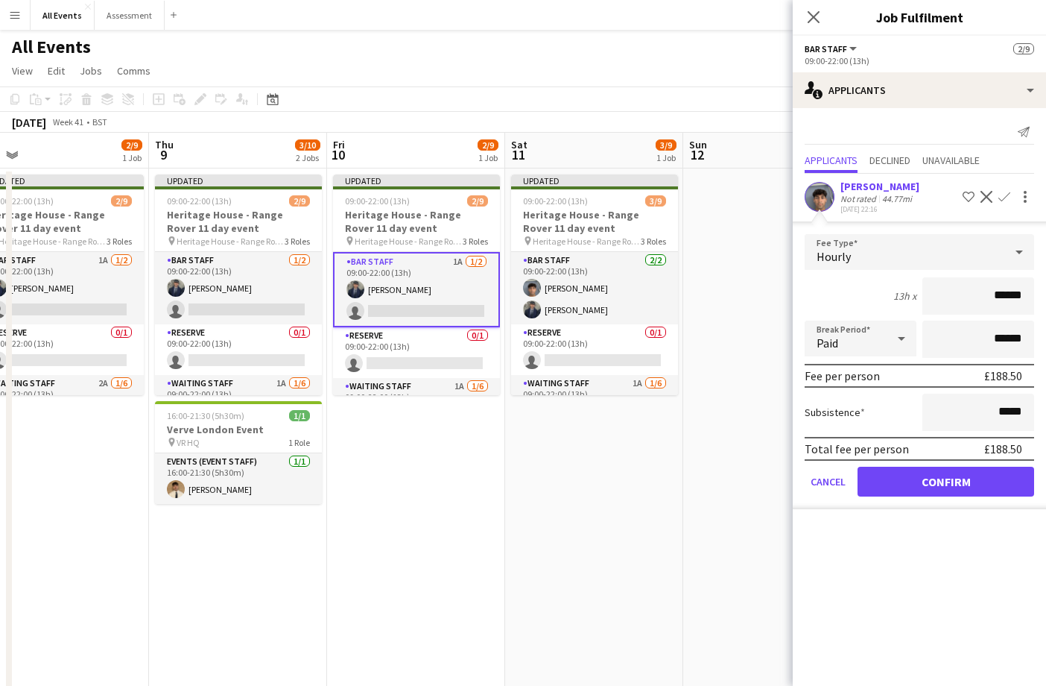
click at [961, 501] on form "Fee Type Hourly 13h x ****** Break Period Paid ****** Fee per person £188.50 Su…" at bounding box center [919, 371] width 253 height 275
click at [961, 484] on button "Confirm" at bounding box center [946, 481] width 177 height 30
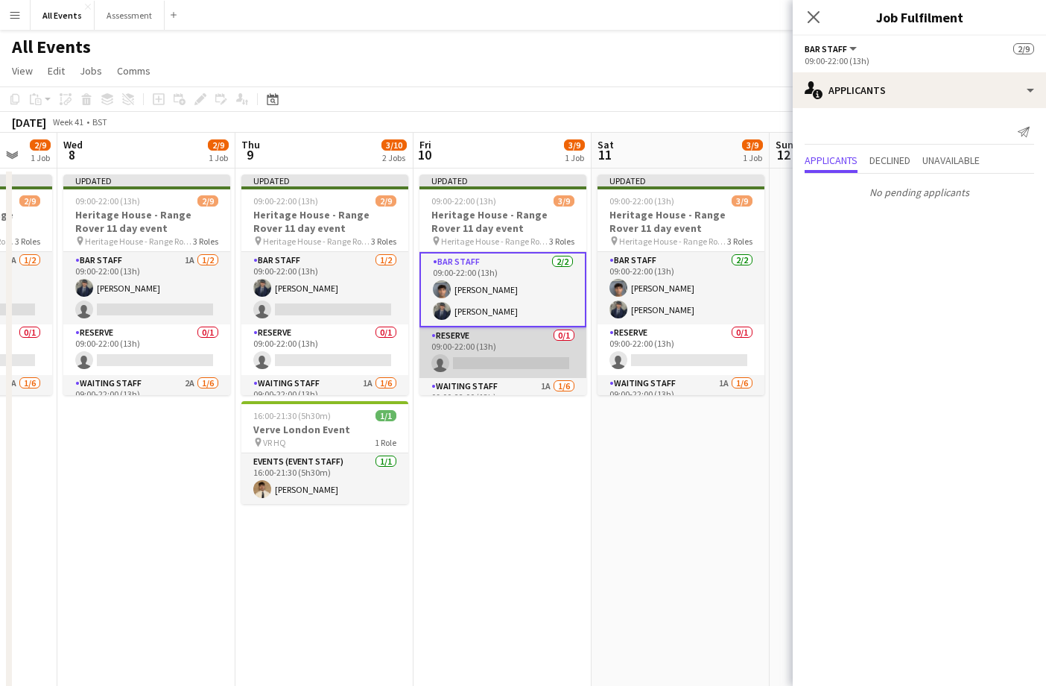
scroll to position [0, 453]
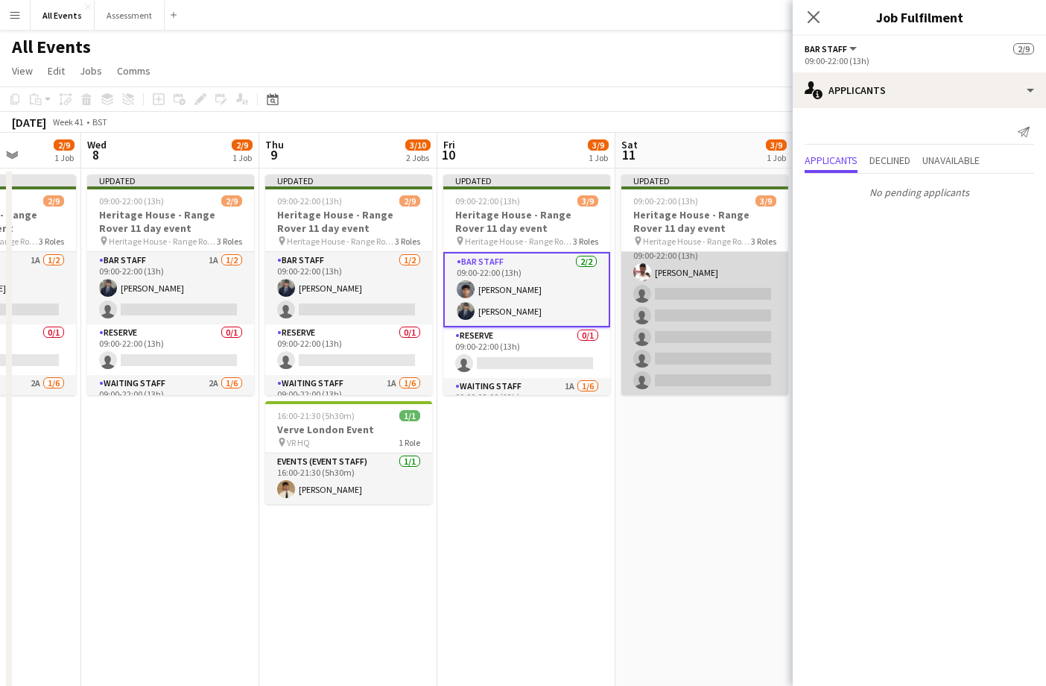
click at [700, 311] on app-card-role "Waiting Staff 1A [DATE] 09:00-22:00 (13h) [PERSON_NAME] single-neutral-actions …" at bounding box center [704, 315] width 167 height 159
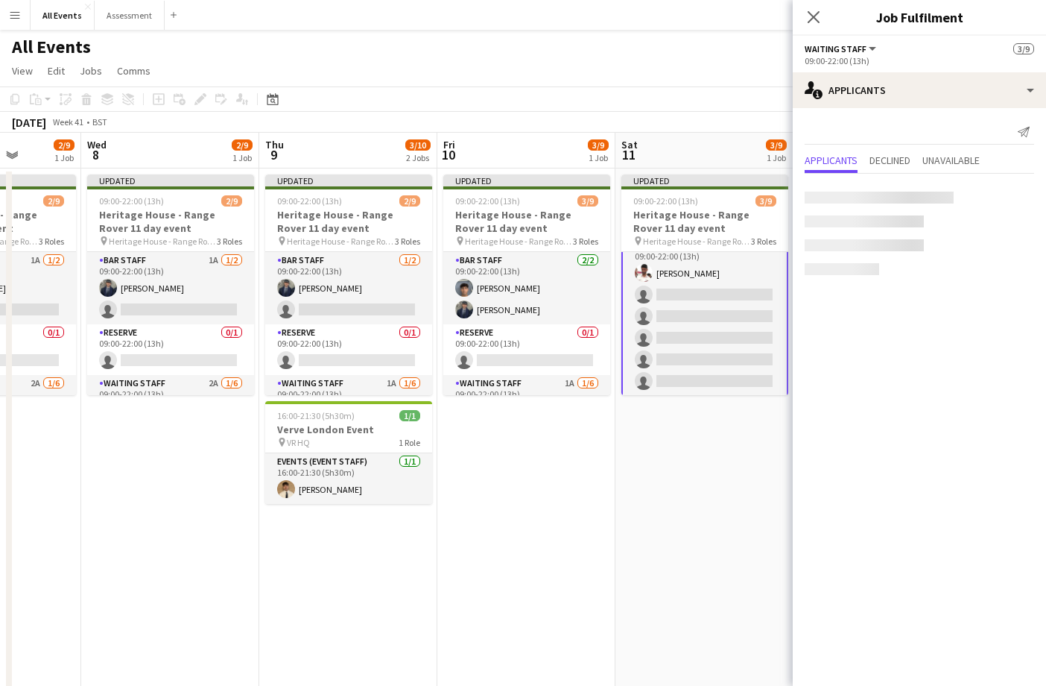
scroll to position [139, 0]
drag, startPoint x: 960, startPoint y: 164, endPoint x: 944, endPoint y: 163, distance: 16.4
click at [960, 164] on span "Unavailable" at bounding box center [950, 160] width 57 height 10
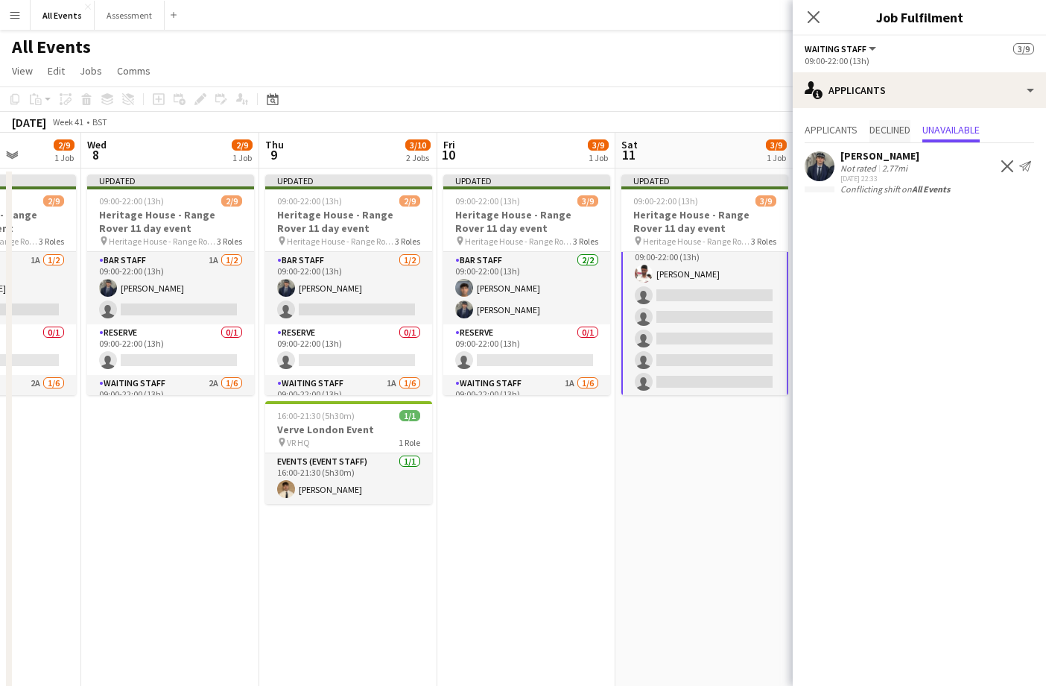
click at [893, 132] on span "Declined" at bounding box center [890, 129] width 41 height 10
click at [845, 133] on span "Applicants" at bounding box center [831, 129] width 53 height 10
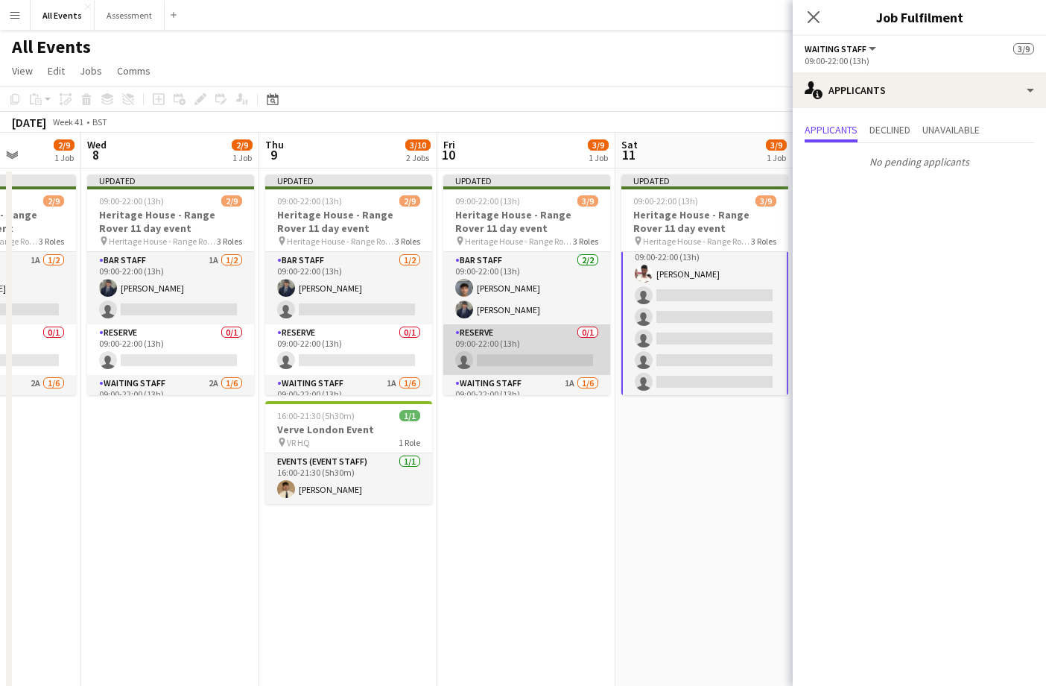
click at [540, 350] on app-card-role "Reserve 0/1 09:00-22:00 (13h) single-neutral-actions" at bounding box center [526, 349] width 167 height 51
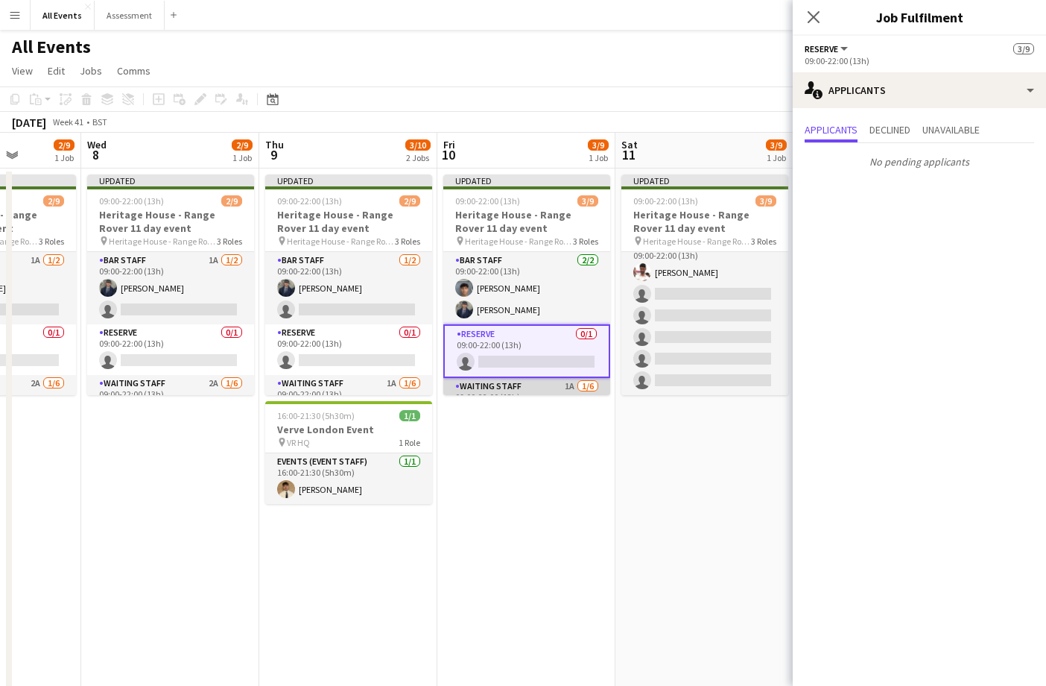
click at [542, 383] on app-card-role "Waiting Staff 1A [DATE] 09:00-22:00 (13h) [PERSON_NAME] single-neutral-actions …" at bounding box center [526, 457] width 167 height 159
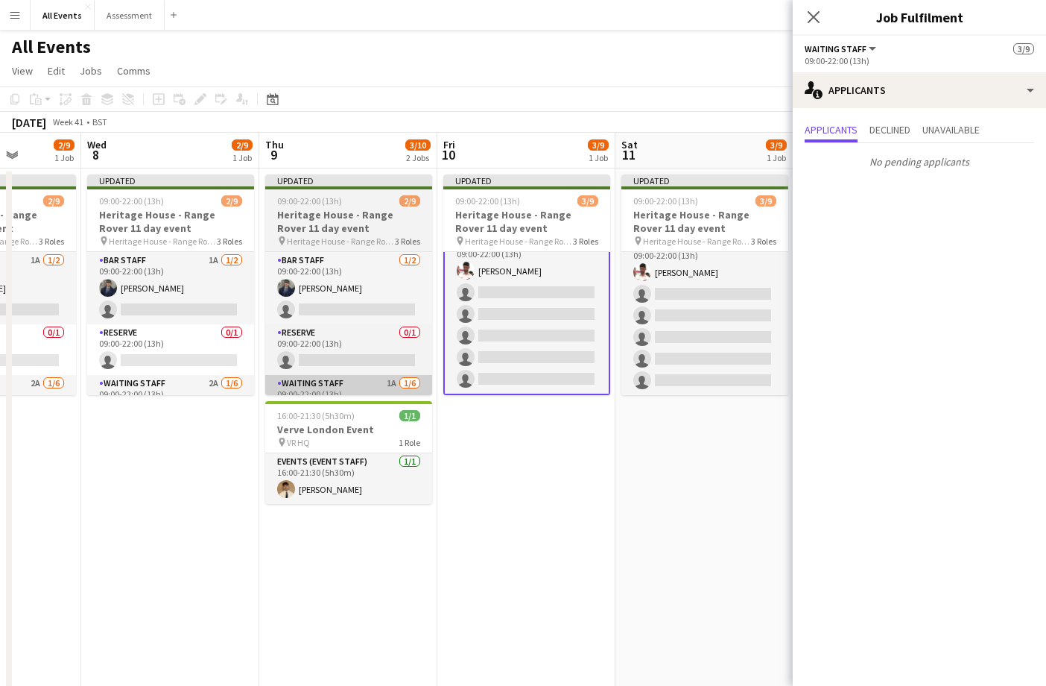
scroll to position [0, 0]
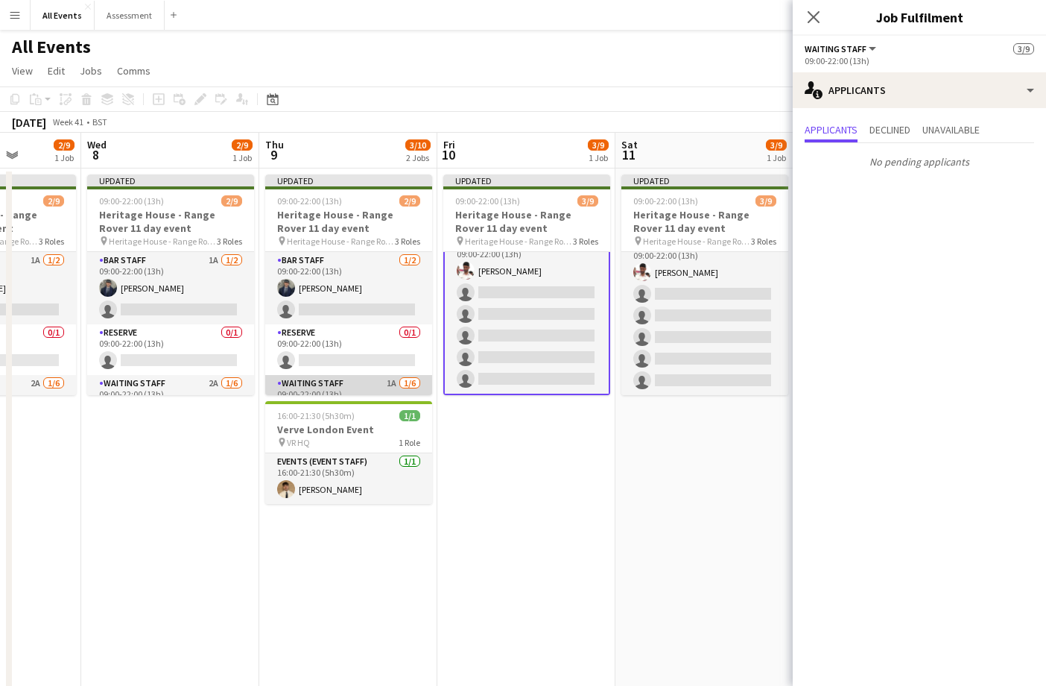
click at [370, 384] on app-card-role "Waiting Staff 1A [DATE] 09:00-22:00 (13h) [PERSON_NAME] single-neutral-actions …" at bounding box center [348, 454] width 167 height 159
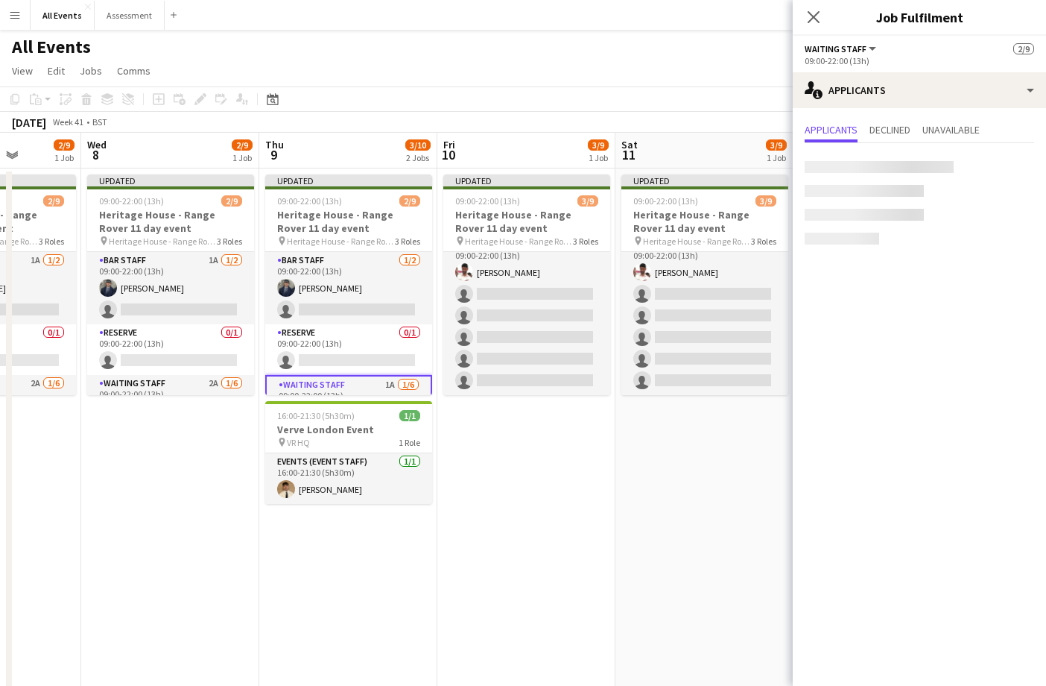
scroll to position [139, 0]
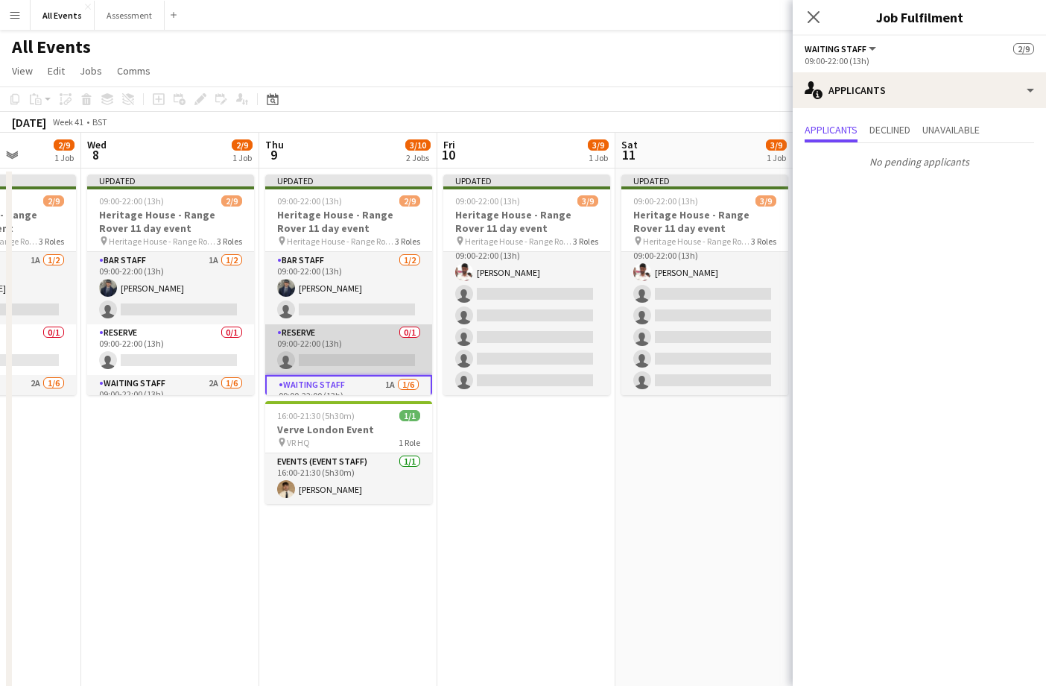
click at [370, 356] on app-card-role "Reserve 0/1 09:00-22:00 (13h) single-neutral-actions" at bounding box center [348, 349] width 167 height 51
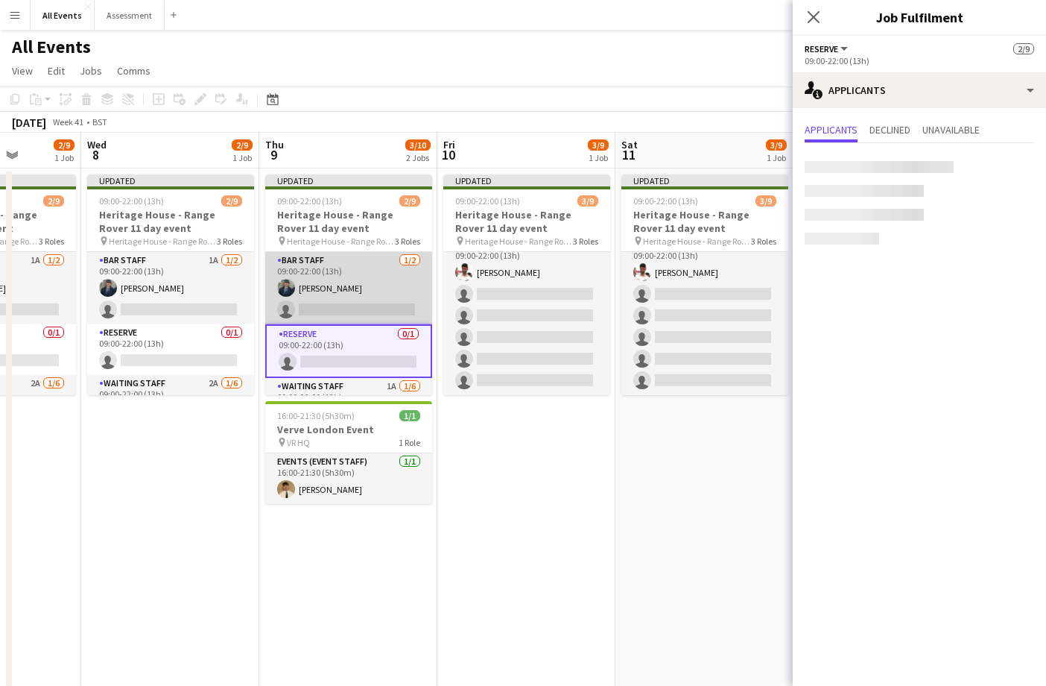
click at [373, 290] on app-card-role "Bar Staff [DATE] 09:00-22:00 (13h) [PERSON_NAME] single-neutral-actions" at bounding box center [348, 288] width 167 height 72
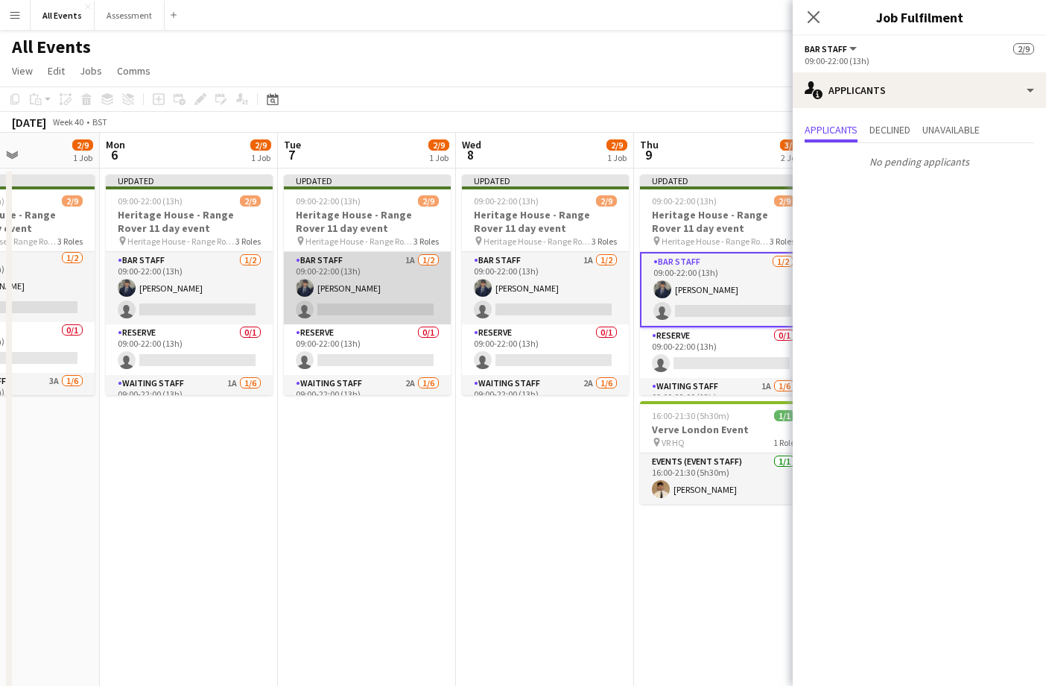
scroll to position [0, 430]
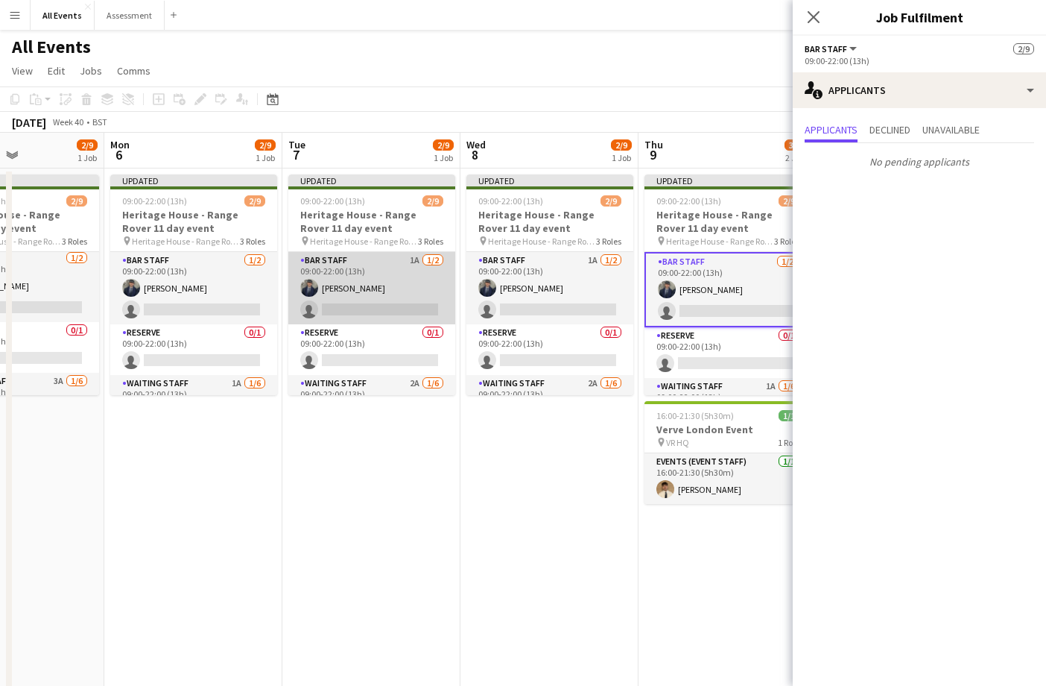
click at [376, 301] on app-card-role "Bar Staff 1A [DATE] 09:00-22:00 (13h) [PERSON_NAME] single-neutral-actions" at bounding box center [371, 288] width 167 height 72
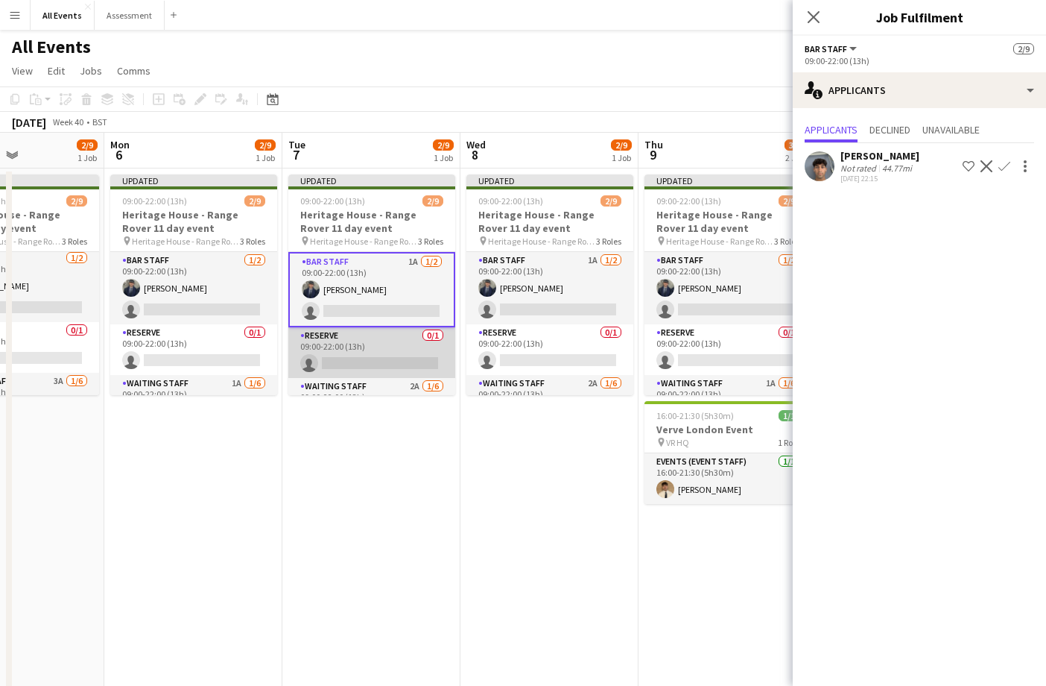
click at [387, 349] on app-card-role "Reserve 0/1 09:00-22:00 (13h) single-neutral-actions" at bounding box center [371, 352] width 167 height 51
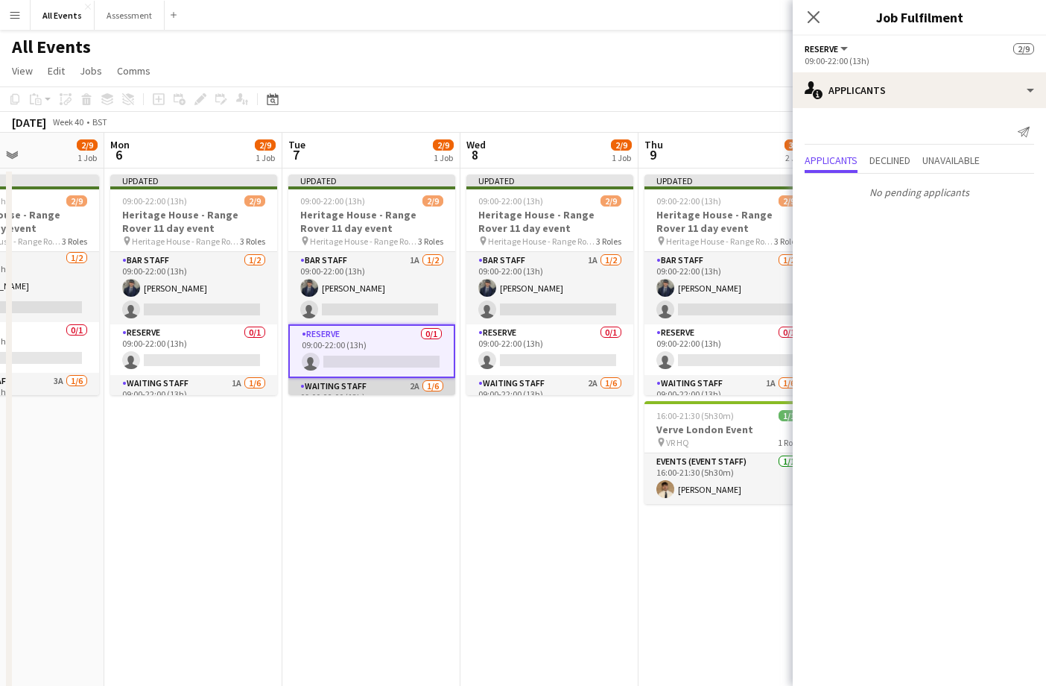
click at [400, 382] on app-card-role "Waiting Staff 2A [DATE] 09:00-22:00 (13h) [PERSON_NAME] single-neutral-actions …" at bounding box center [371, 457] width 167 height 159
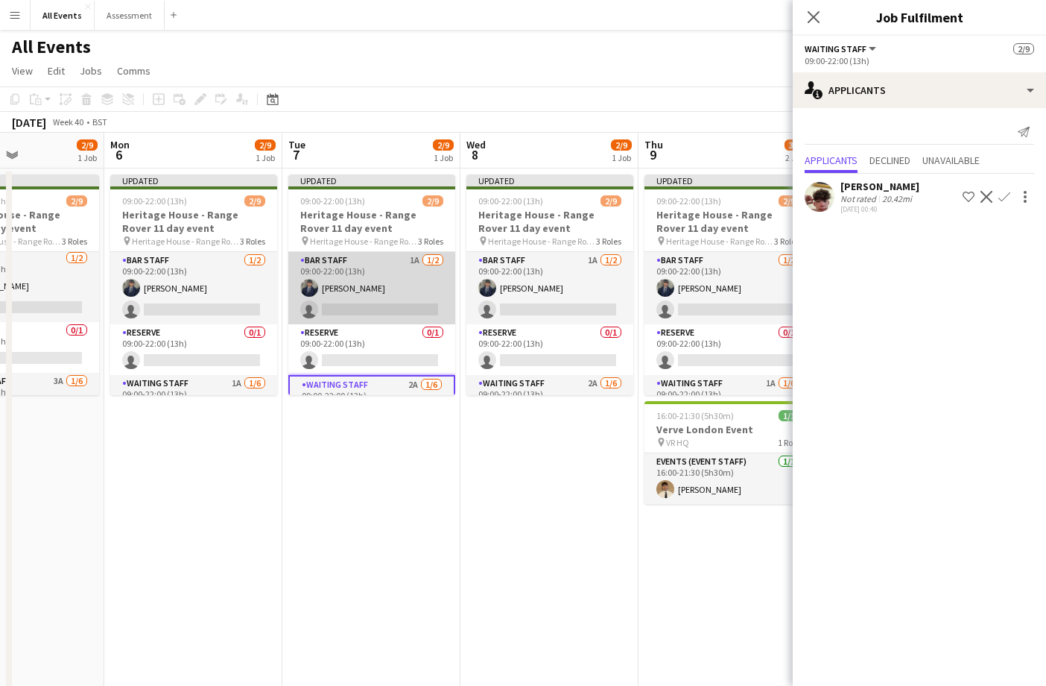
click at [399, 305] on app-card-role "Bar Staff 1A [DATE] 09:00-22:00 (13h) [PERSON_NAME] single-neutral-actions" at bounding box center [371, 288] width 167 height 72
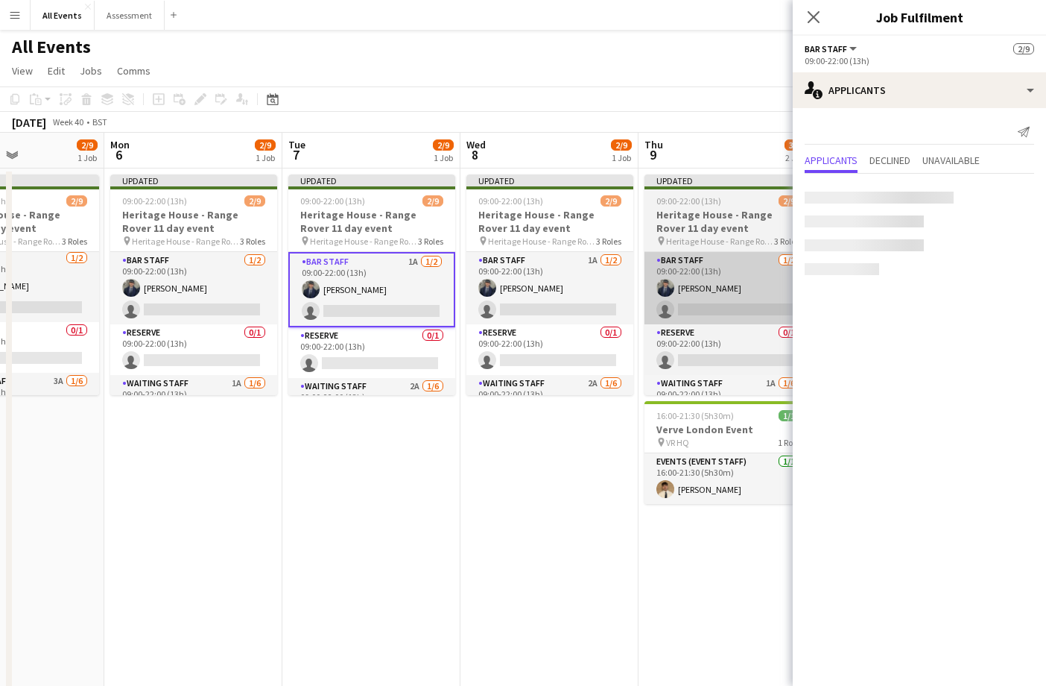
scroll to position [0, 432]
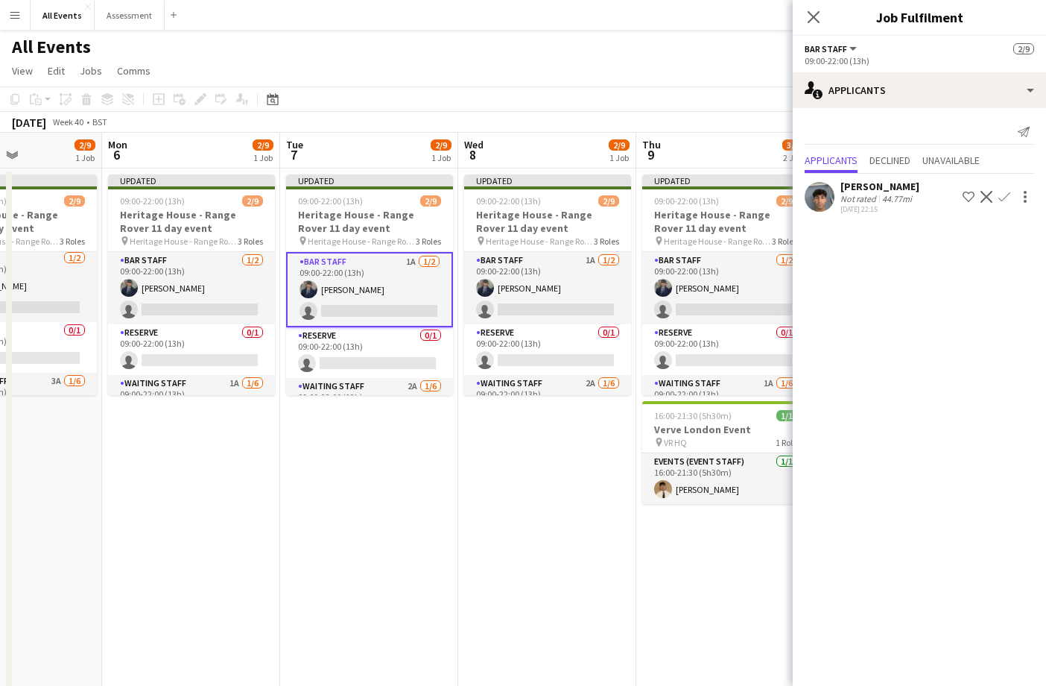
click at [1001, 197] on app-icon "Confirm" at bounding box center [1004, 197] width 12 height 12
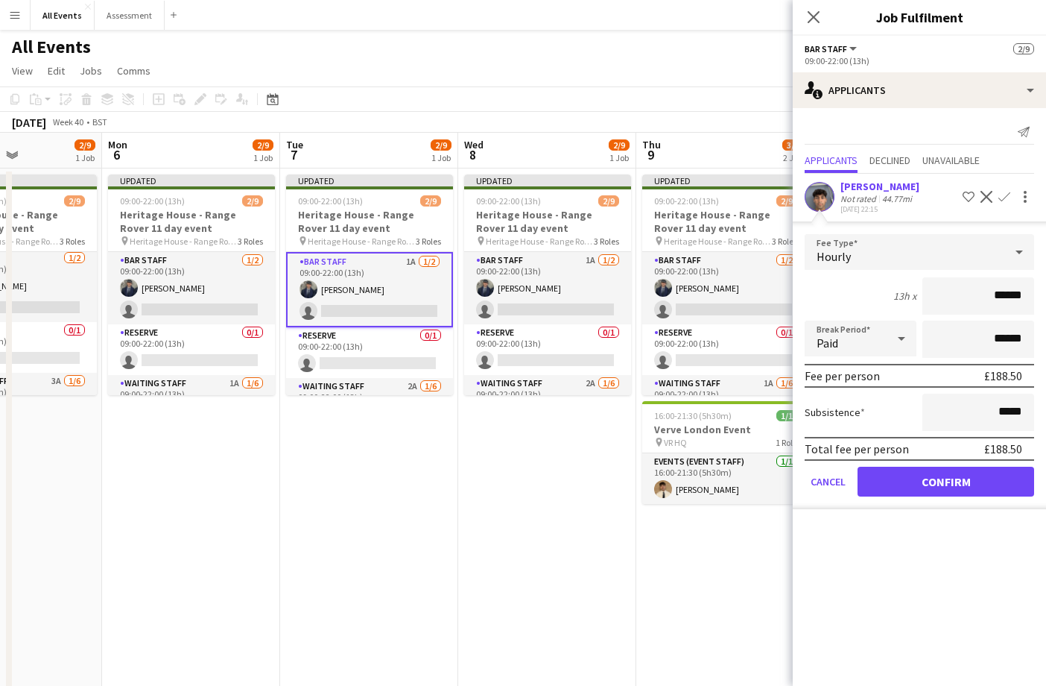
click at [937, 469] on button "Confirm" at bounding box center [946, 481] width 177 height 30
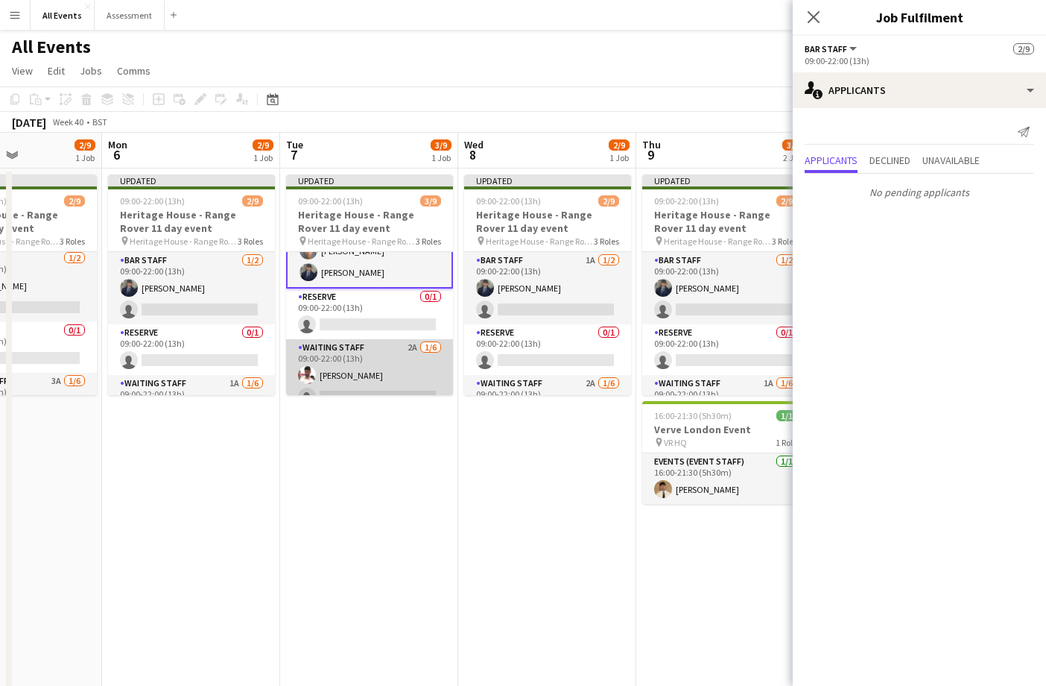
scroll to position [100, 0]
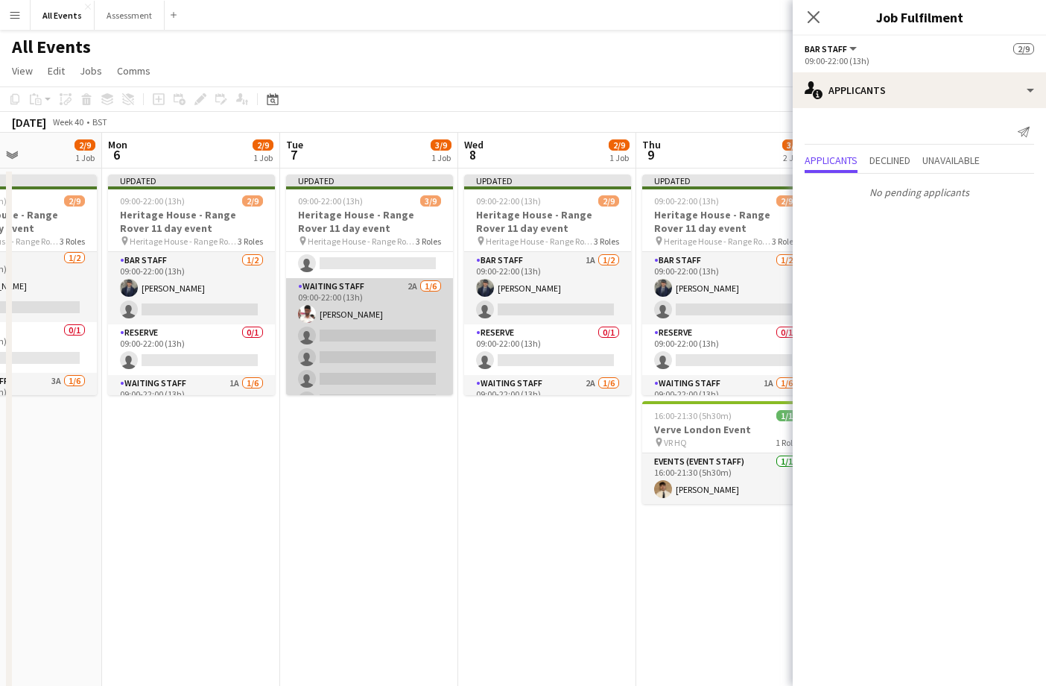
click at [393, 365] on app-card-role "Waiting Staff 2A [DATE] 09:00-22:00 (13h) [PERSON_NAME] single-neutral-actions …" at bounding box center [369, 357] width 167 height 159
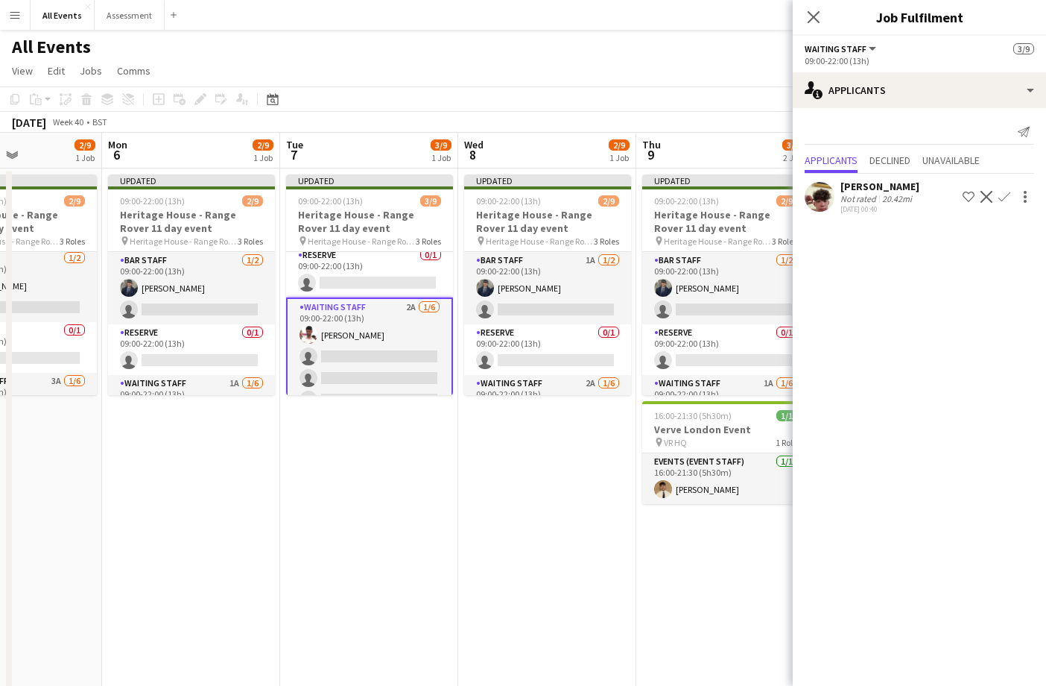
scroll to position [0, 0]
click at [1007, 197] on app-icon "Confirm" at bounding box center [1004, 197] width 12 height 12
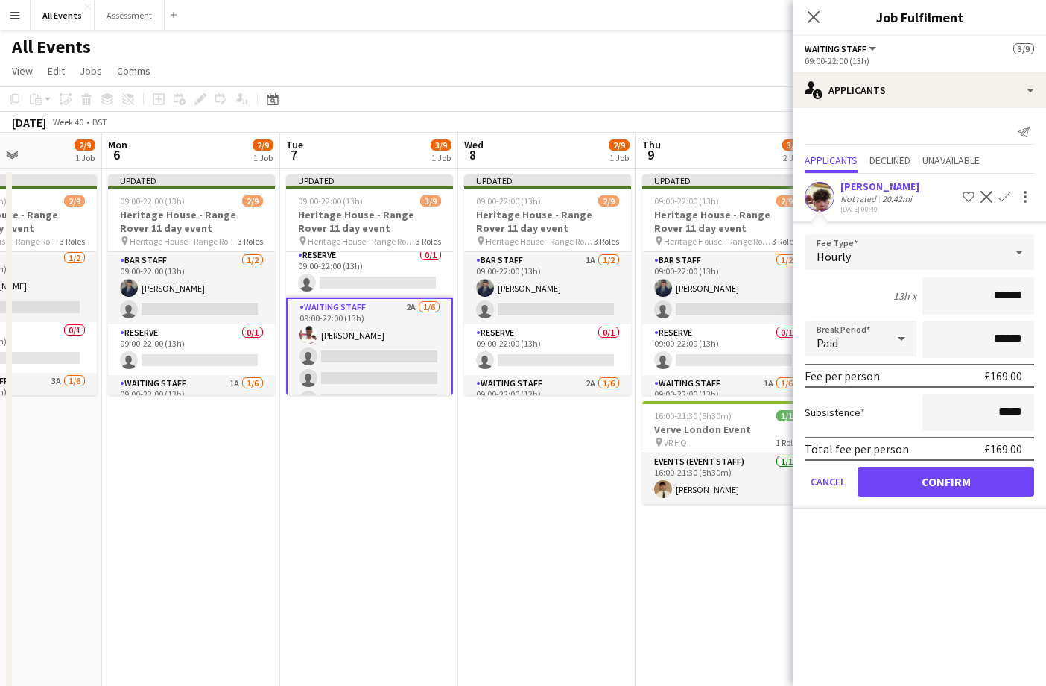
click at [981, 477] on button "Confirm" at bounding box center [946, 481] width 177 height 30
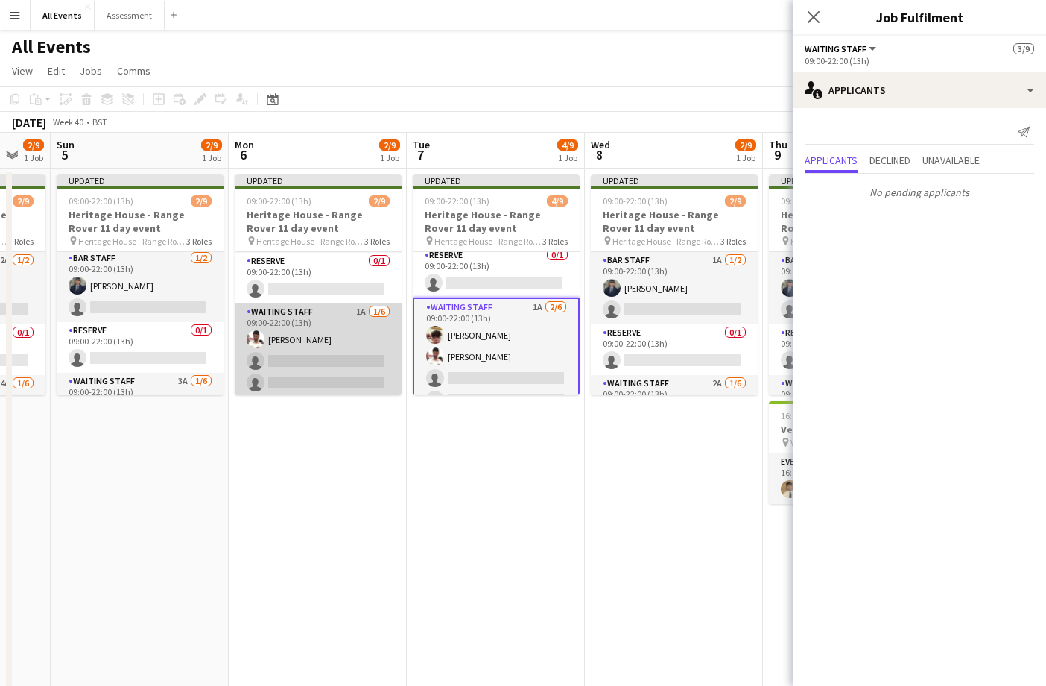
click at [350, 360] on app-card-role "Waiting Staff 1A [DATE] 09:00-22:00 (13h) [PERSON_NAME] single-neutral-actions …" at bounding box center [318, 382] width 167 height 159
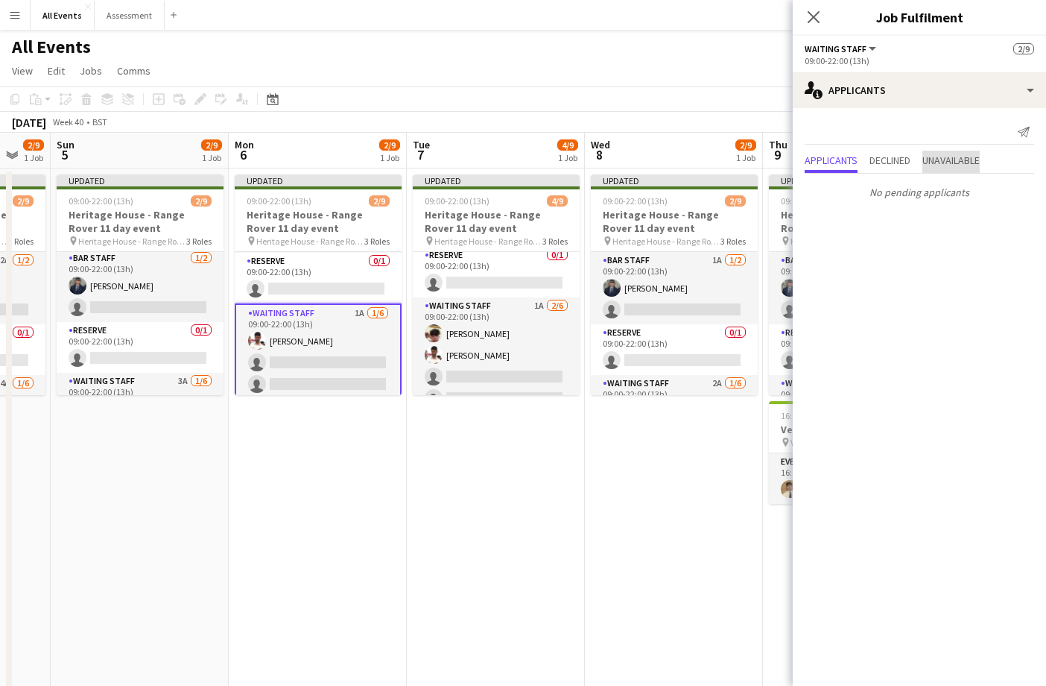
click at [928, 165] on span "Unavailable" at bounding box center [950, 160] width 57 height 10
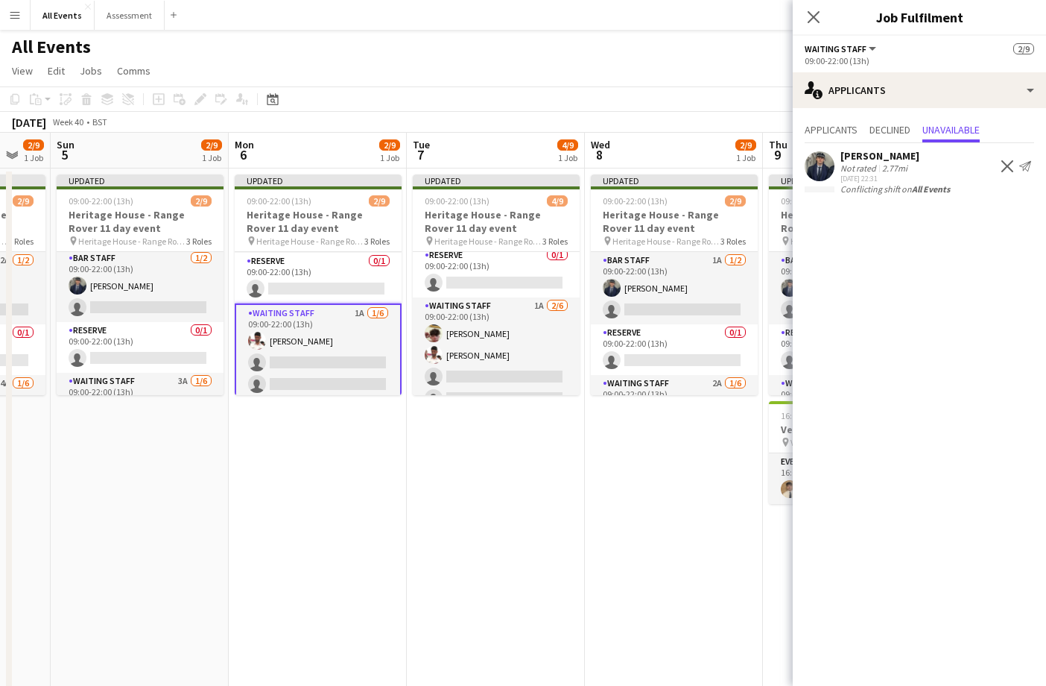
click at [908, 164] on div "2.77mi" at bounding box center [894, 167] width 31 height 11
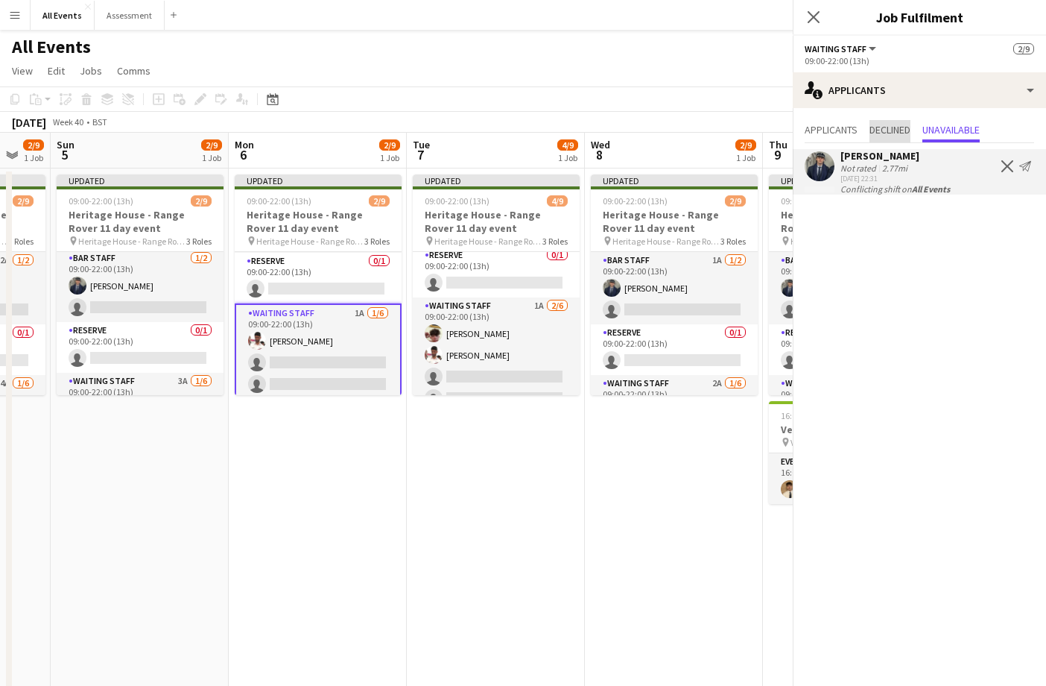
click at [897, 140] on span "Declined" at bounding box center [890, 131] width 41 height 22
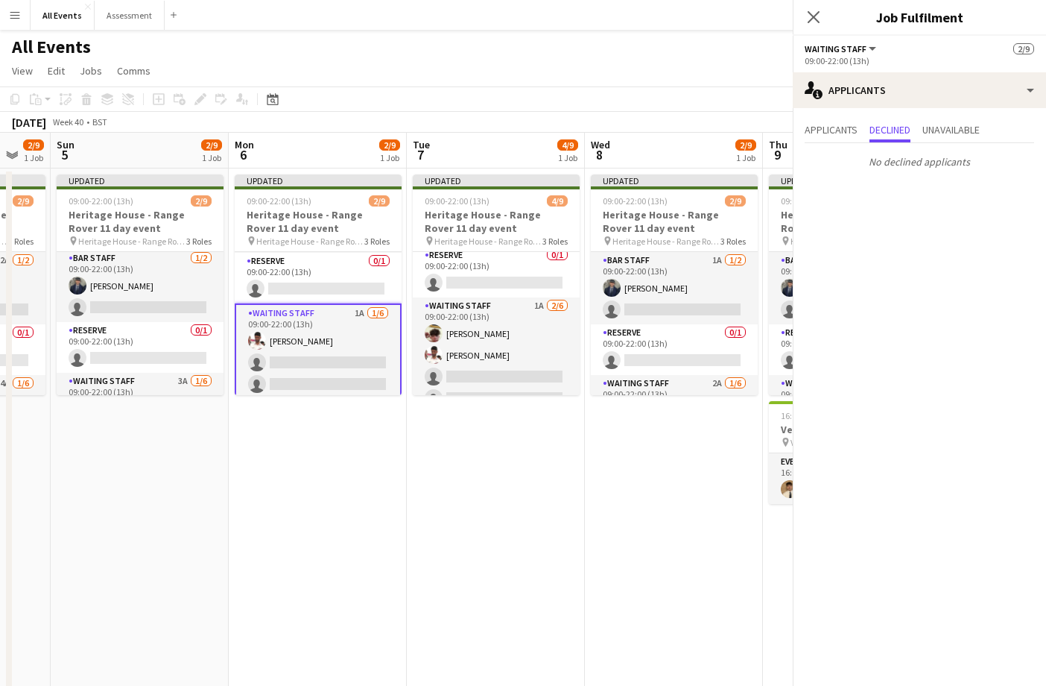
click at [869, 134] on div "Applicants Declined Unavailable" at bounding box center [919, 131] width 229 height 23
click at [852, 134] on span "Applicants" at bounding box center [831, 129] width 53 height 10
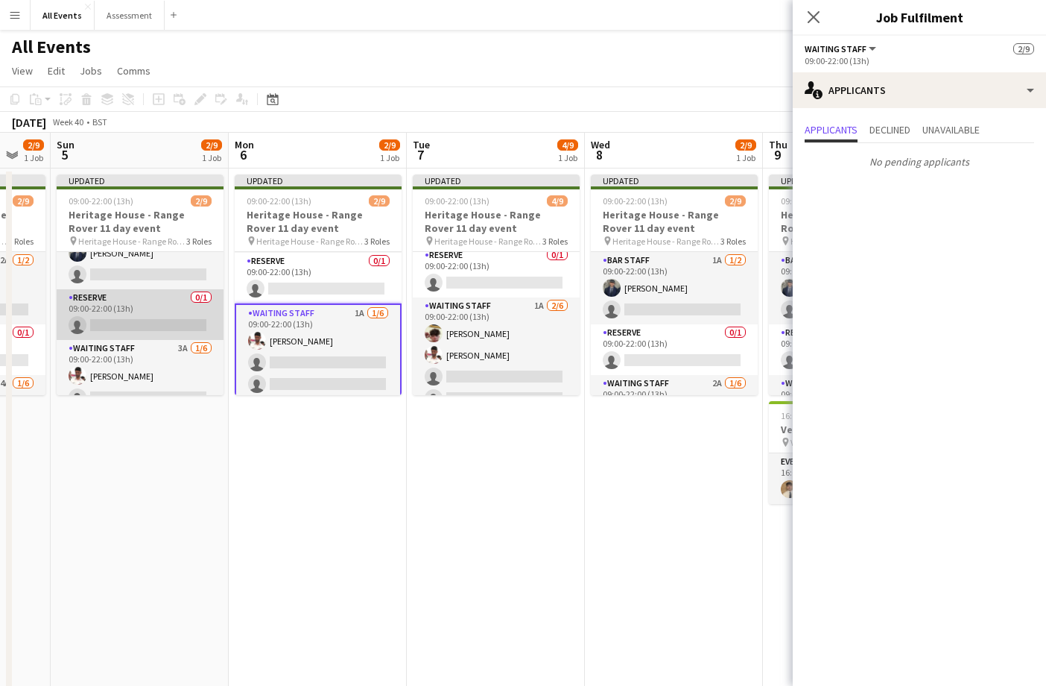
scroll to position [62, 0]
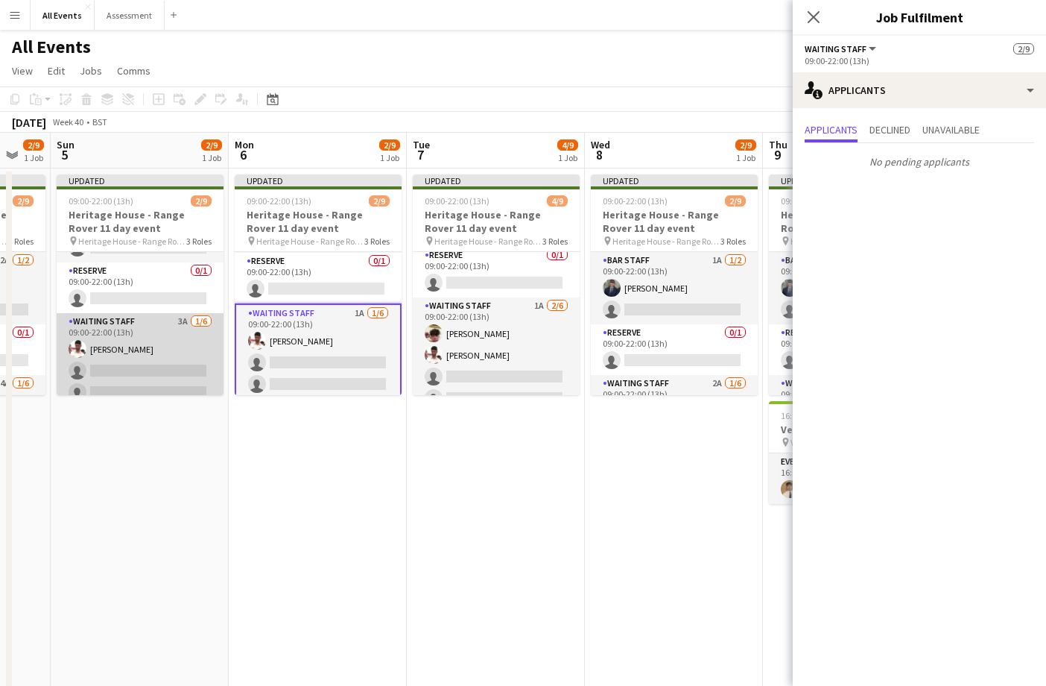
click at [178, 349] on app-card-role "Waiting Staff 3A [DATE] 09:00-22:00 (13h) [PERSON_NAME] single-neutral-actions …" at bounding box center [140, 392] width 167 height 159
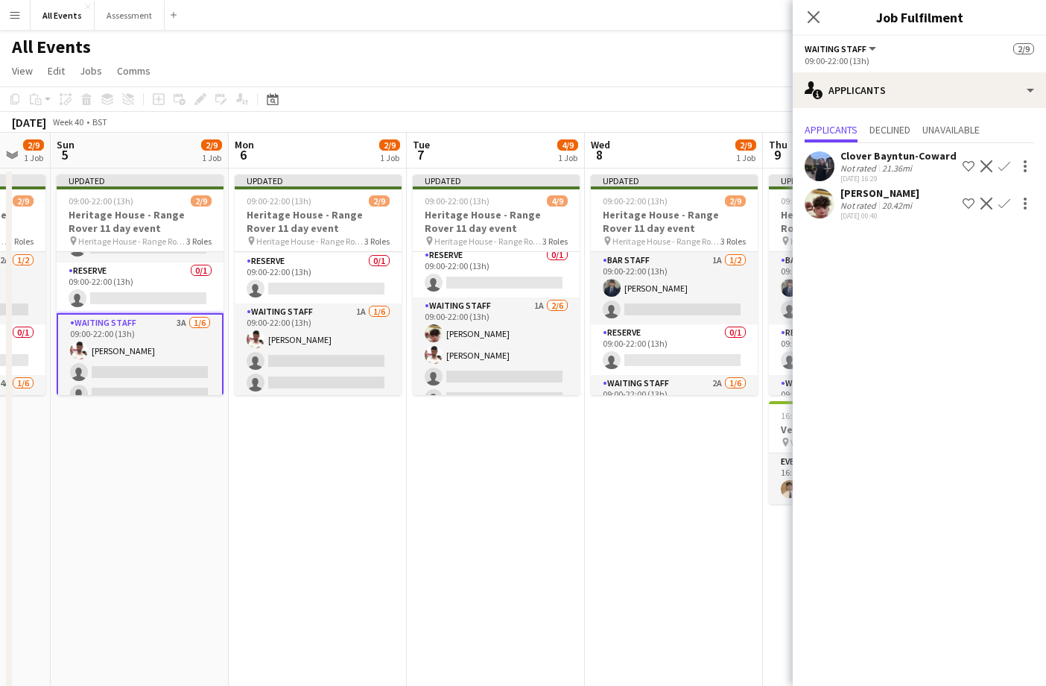
click at [1005, 202] on app-icon "Confirm" at bounding box center [1004, 203] width 12 height 12
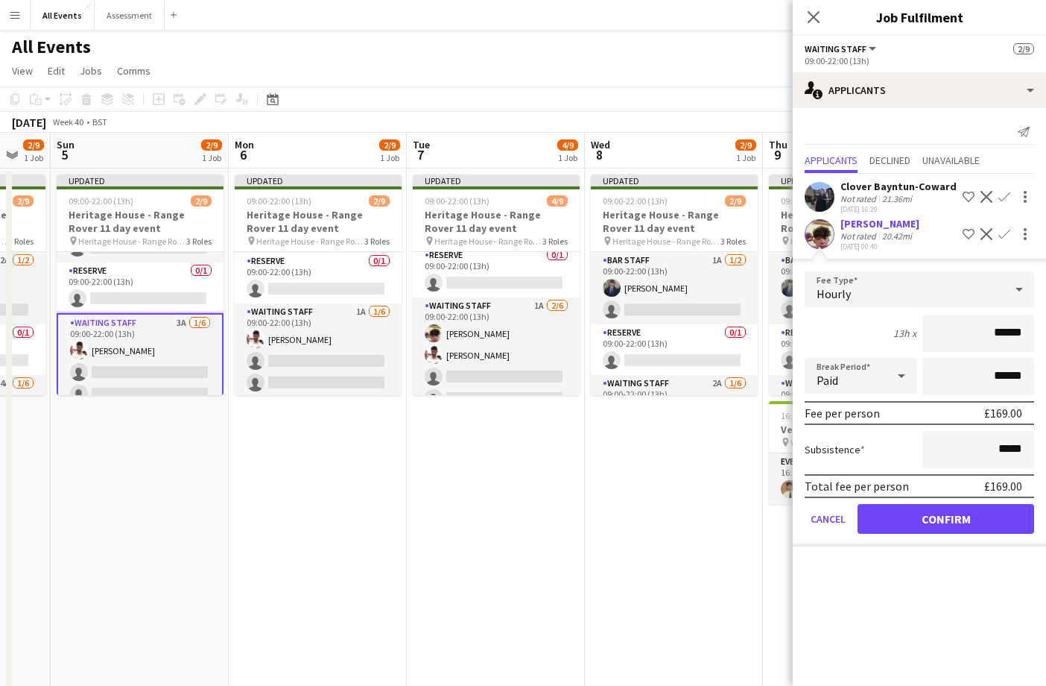
click at [949, 512] on button "Confirm" at bounding box center [946, 519] width 177 height 30
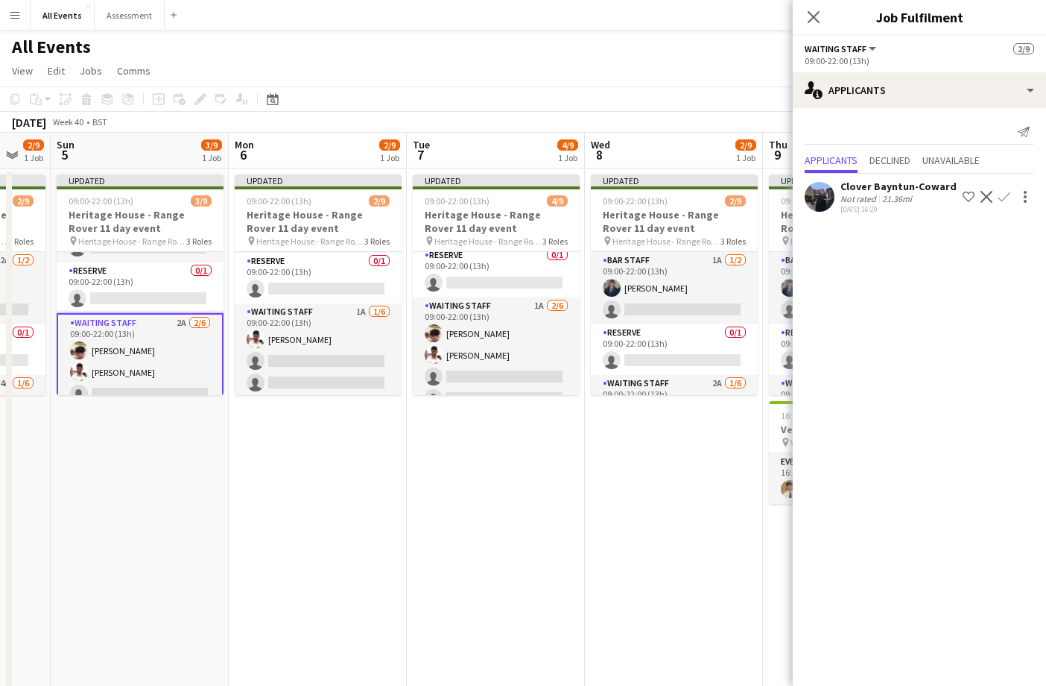
click at [1007, 194] on app-icon "Confirm" at bounding box center [1004, 197] width 12 height 12
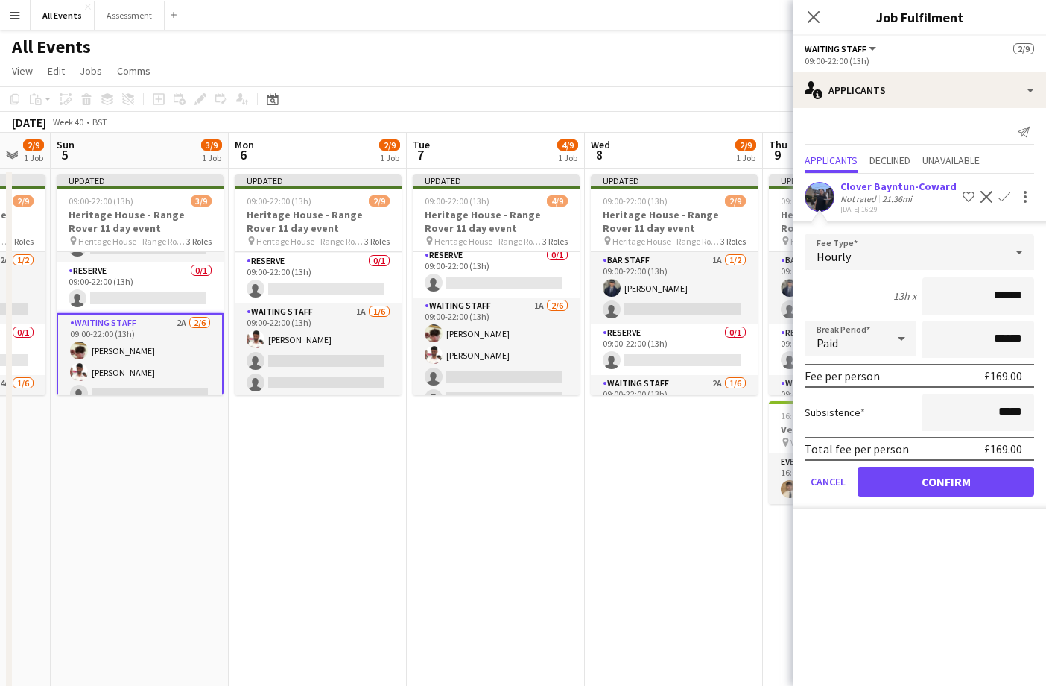
click at [927, 489] on button "Confirm" at bounding box center [946, 481] width 177 height 30
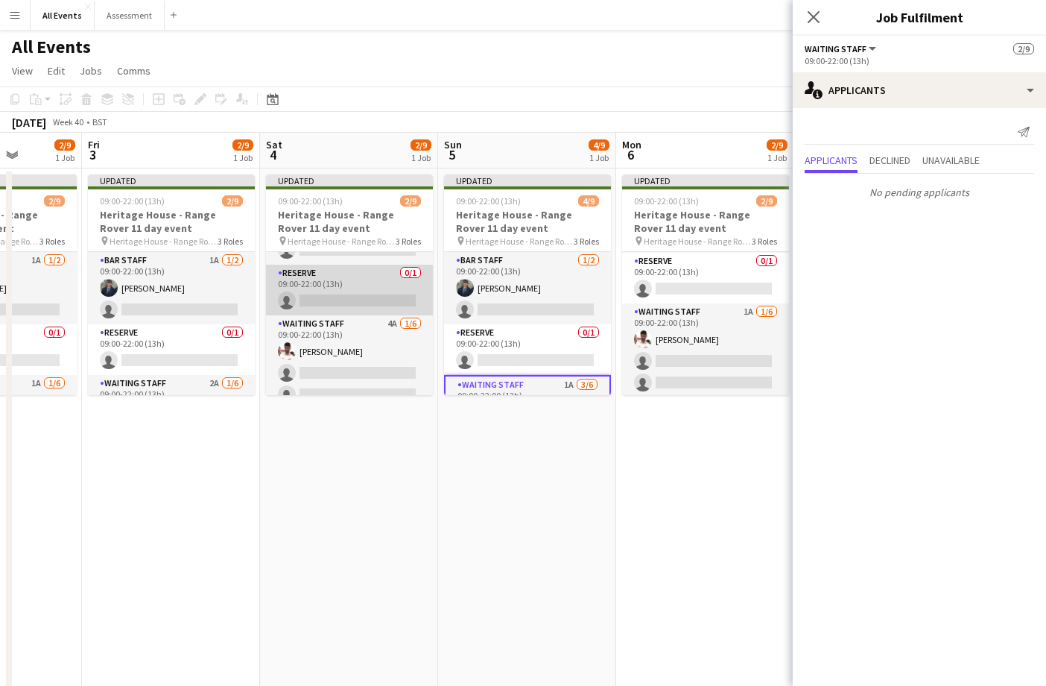
scroll to position [66, 0]
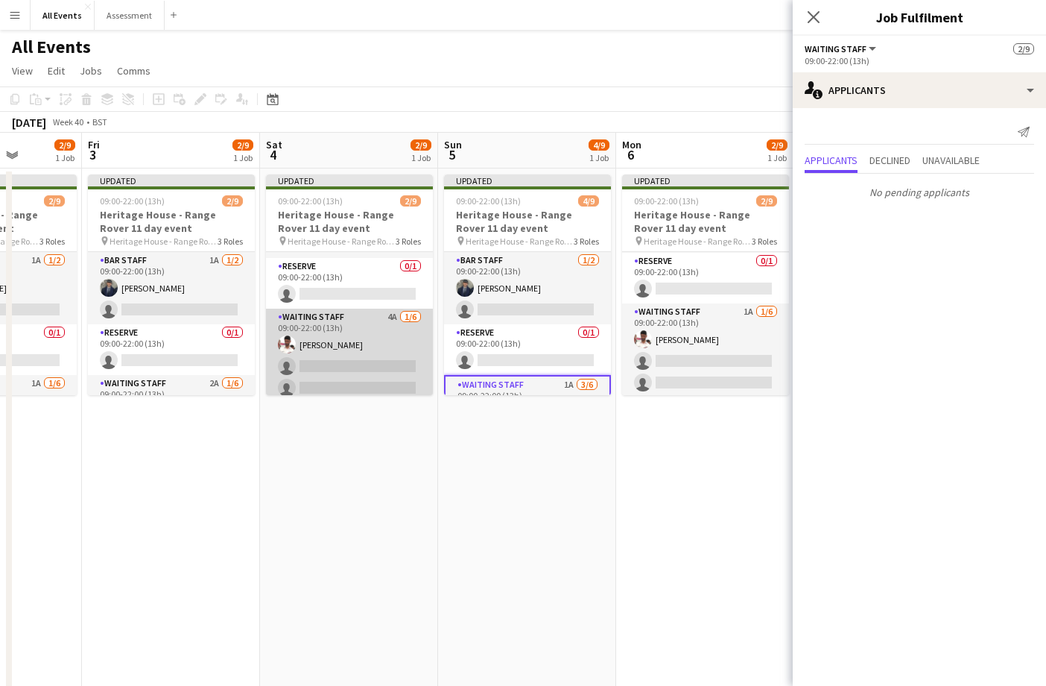
click at [355, 355] on app-card-role "Waiting Staff 4A [DATE] 09:00-22:00 (13h) [PERSON_NAME] single-neutral-actions …" at bounding box center [349, 387] width 167 height 159
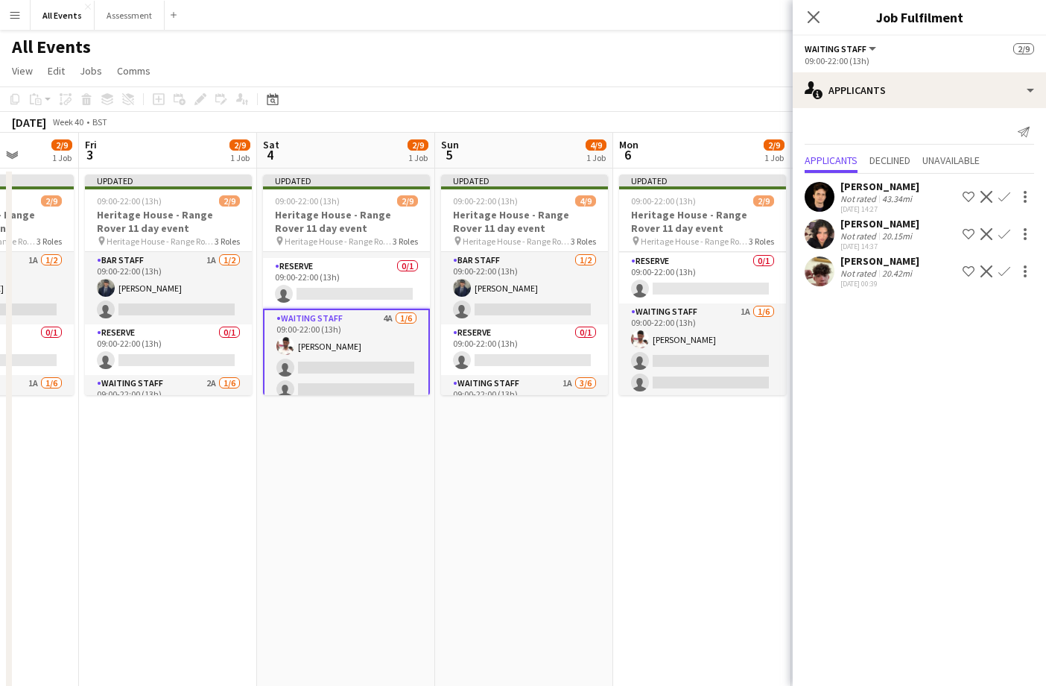
scroll to position [0, 1]
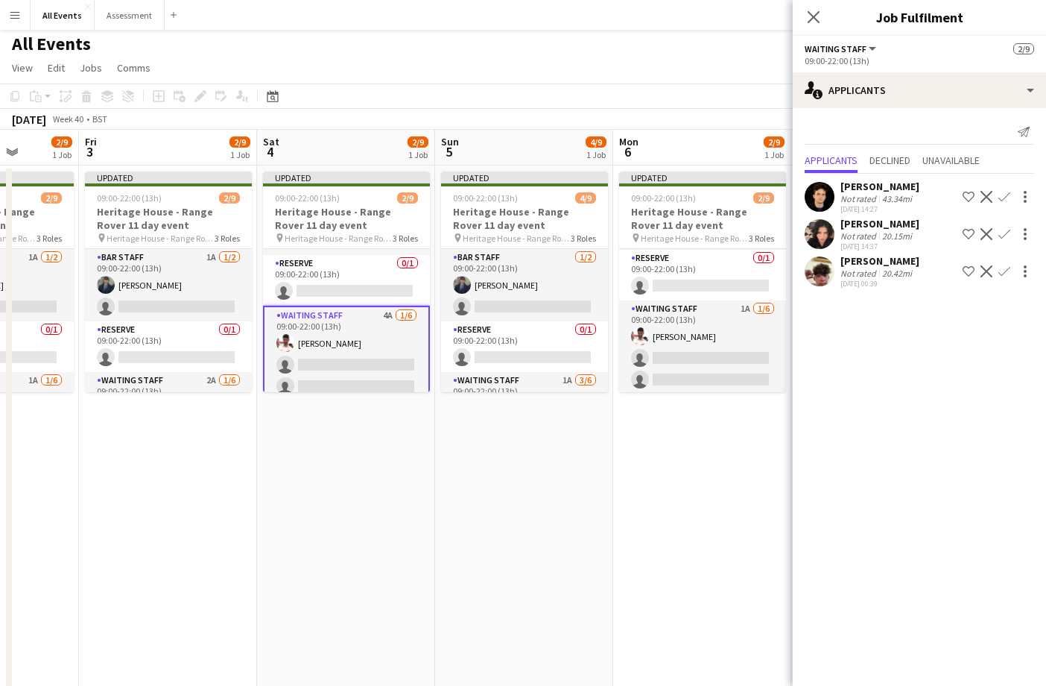
click at [1004, 272] on app-icon "Confirm" at bounding box center [1004, 271] width 12 height 12
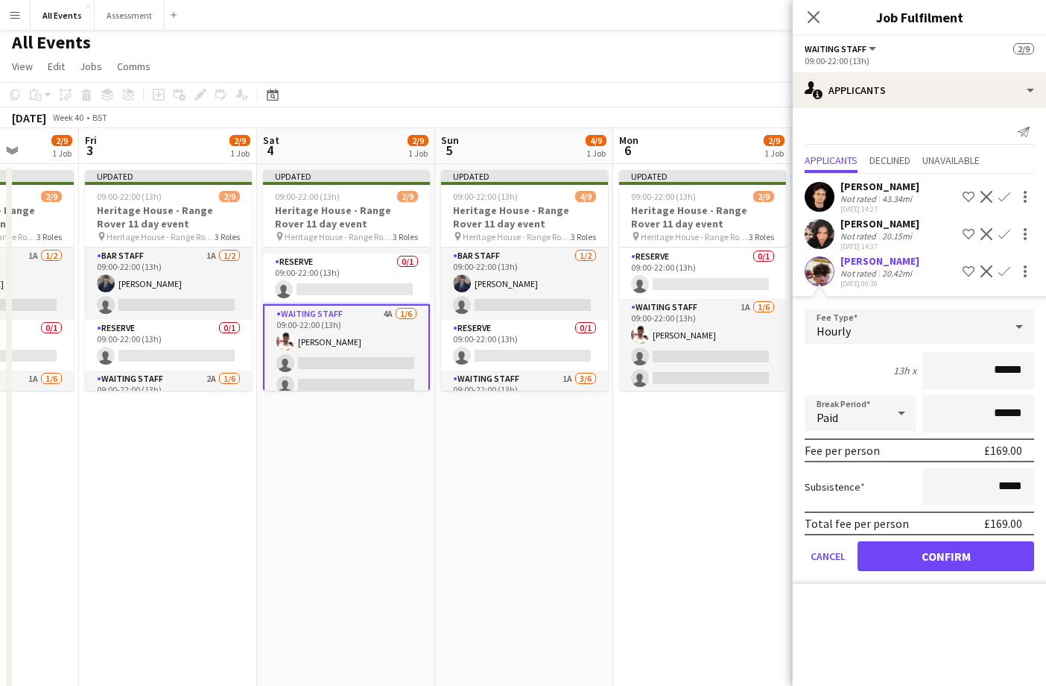
scroll to position [1, 1]
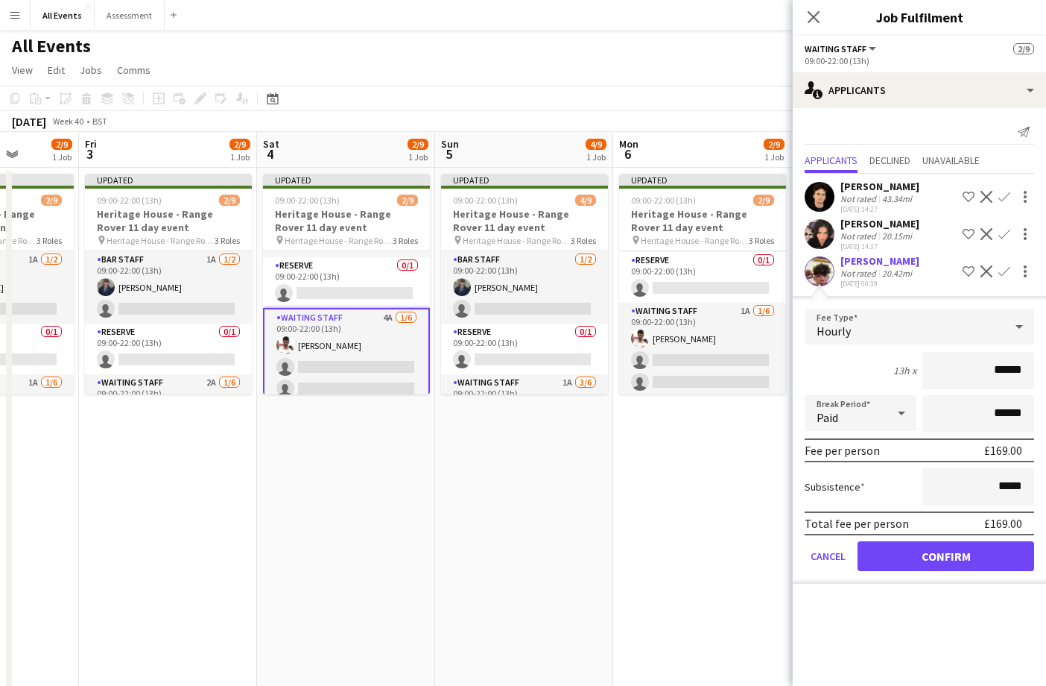
click at [966, 556] on button "Confirm" at bounding box center [946, 556] width 177 height 30
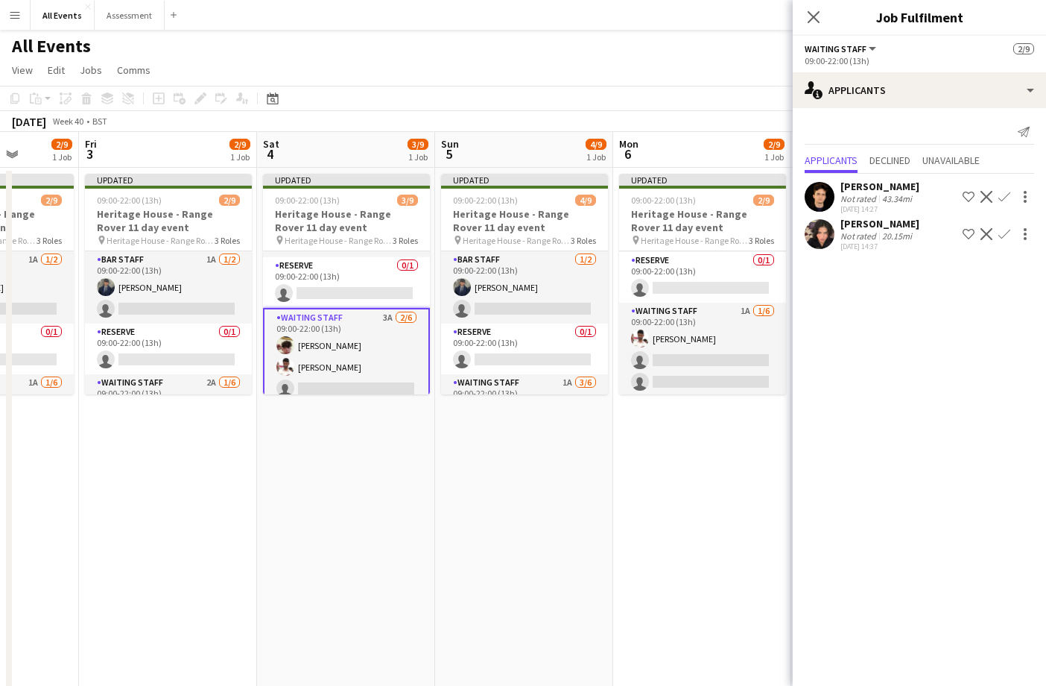
scroll to position [1, 0]
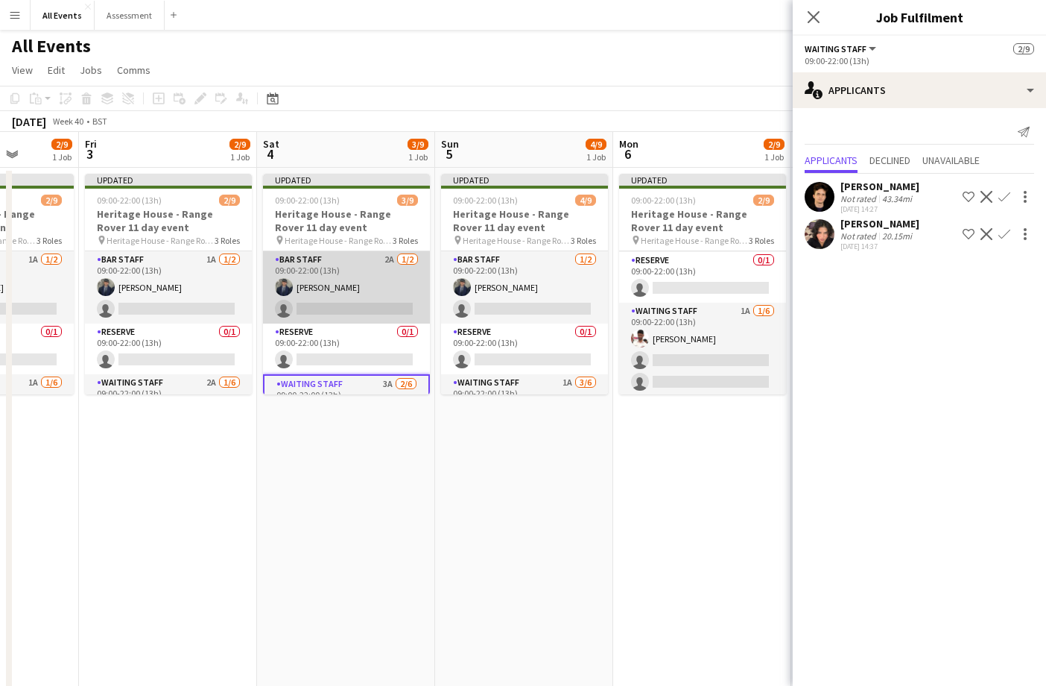
click at [379, 317] on app-card-role "Bar Staff 2A [DATE] 09:00-22:00 (13h) [PERSON_NAME] single-neutral-actions" at bounding box center [346, 287] width 167 height 72
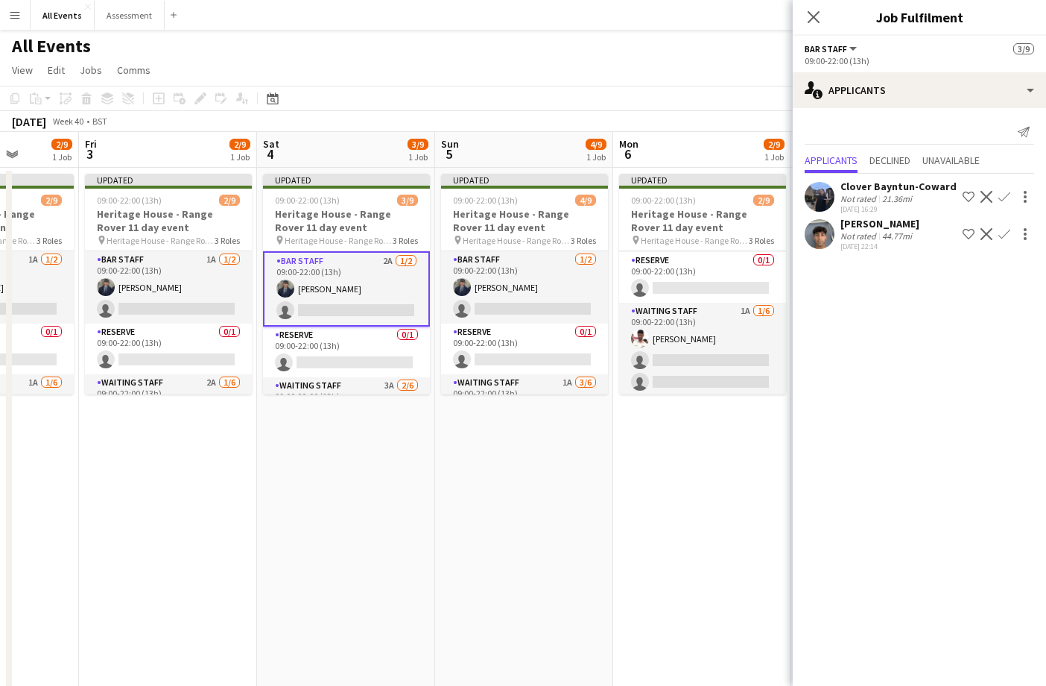
click at [1006, 232] on app-icon "Confirm" at bounding box center [1004, 234] width 12 height 12
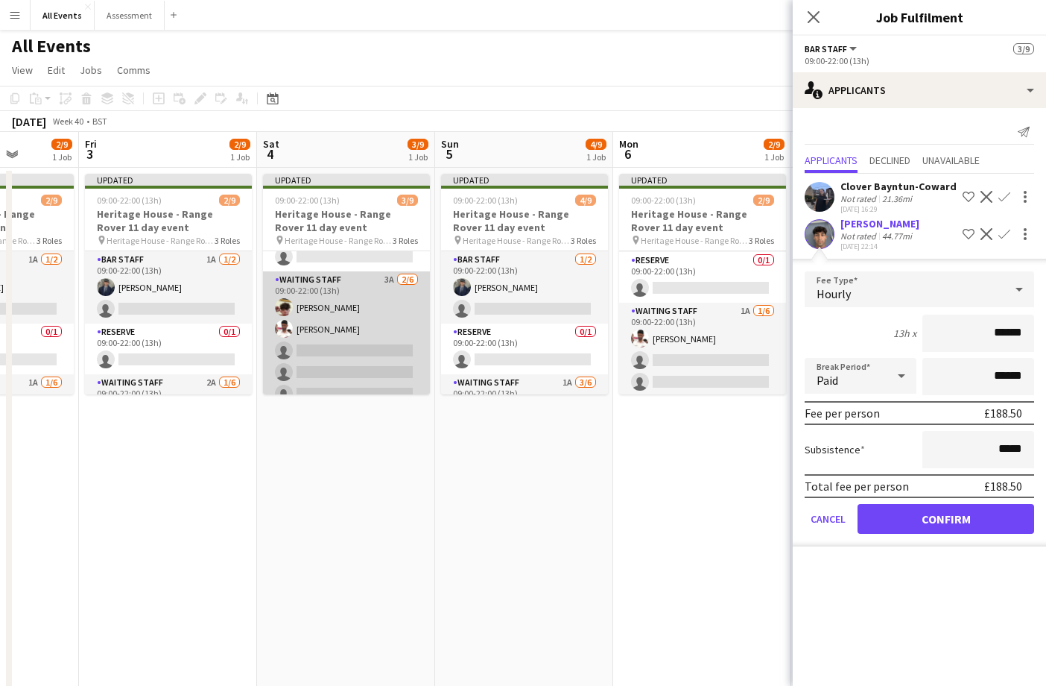
click at [385, 338] on app-card-role "Waiting Staff 3A [DATE] 09:00-22:00 (13h) [PERSON_NAME] [PERSON_NAME] single-ne…" at bounding box center [346, 350] width 167 height 159
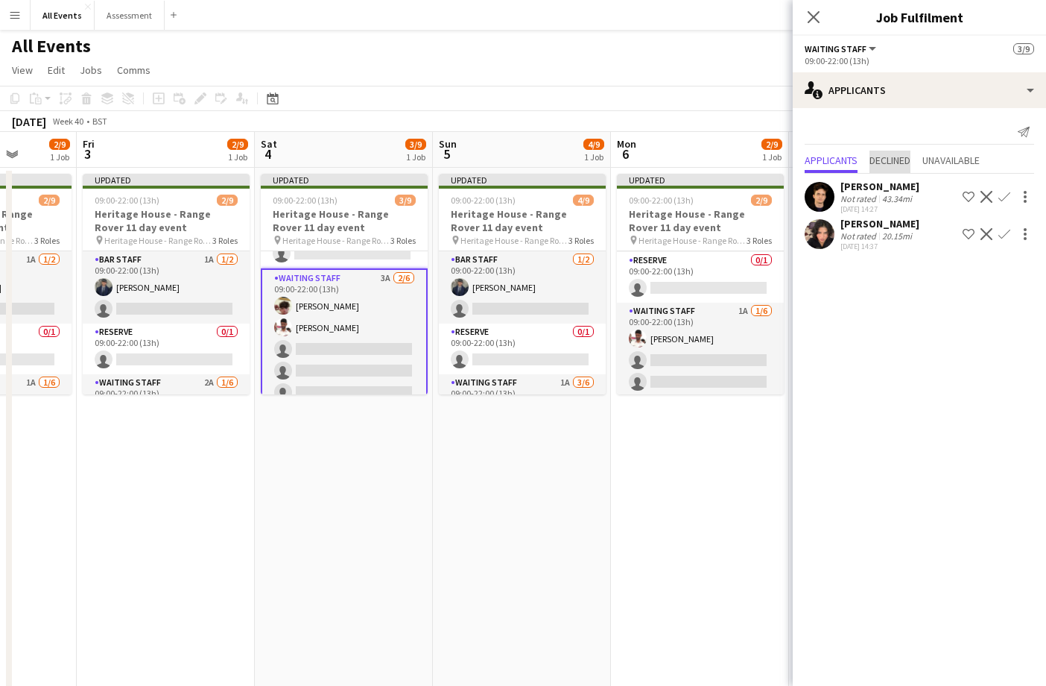
click at [888, 163] on span "Declined" at bounding box center [890, 160] width 41 height 10
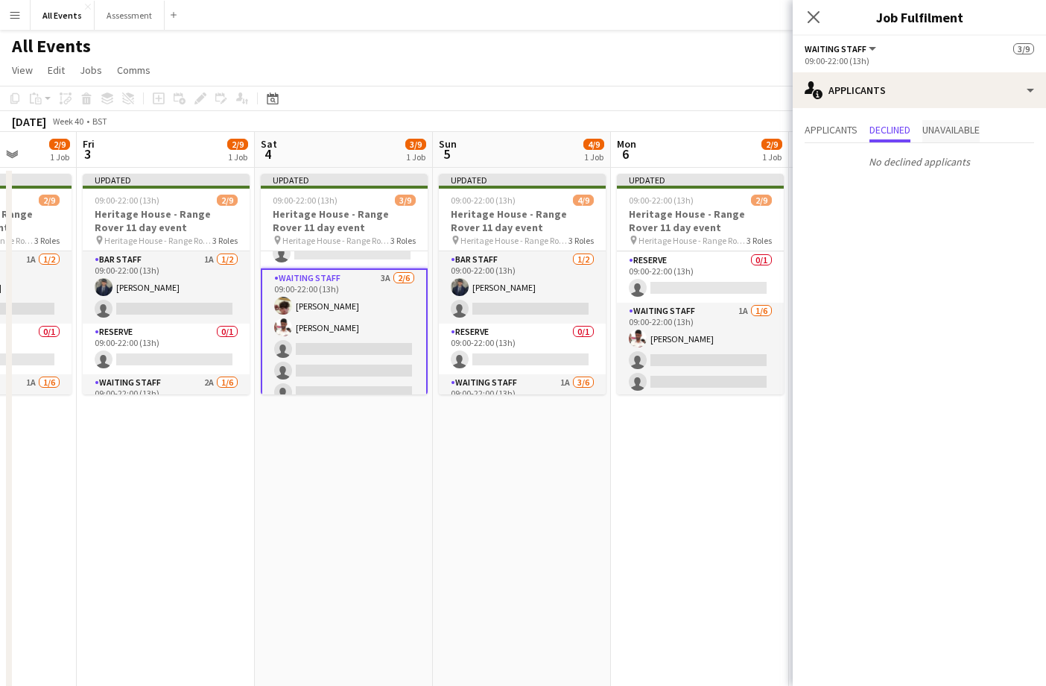
click at [939, 134] on span "Unavailable" at bounding box center [950, 129] width 57 height 10
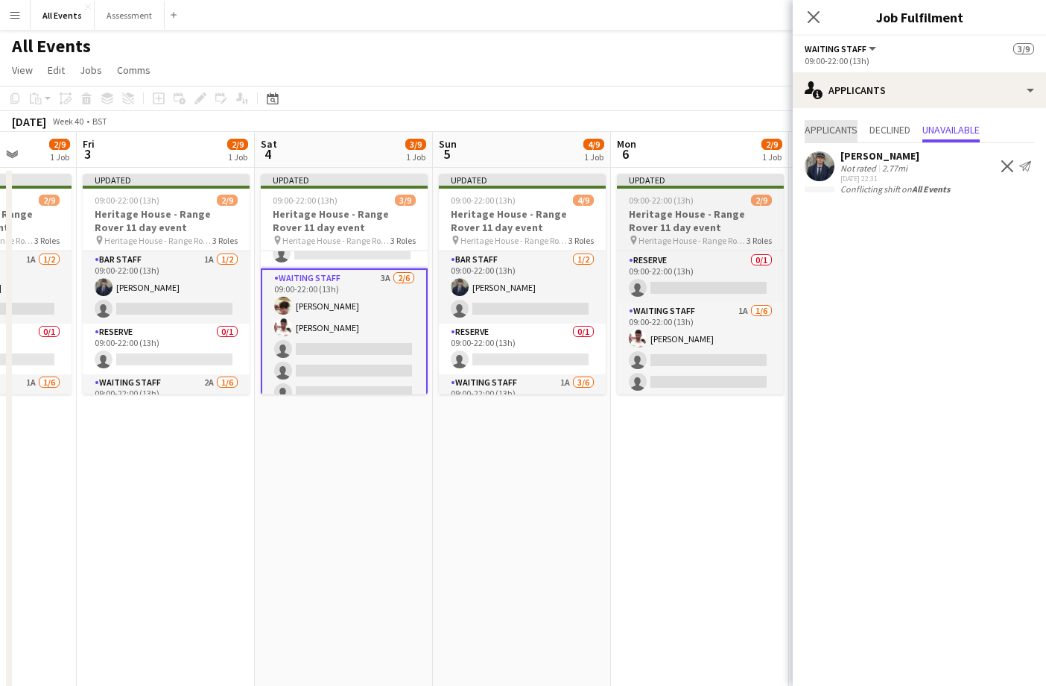
drag, startPoint x: 833, startPoint y: 129, endPoint x: 756, endPoint y: 177, distance: 90.8
click at [832, 129] on span "Applicants" at bounding box center [831, 129] width 53 height 10
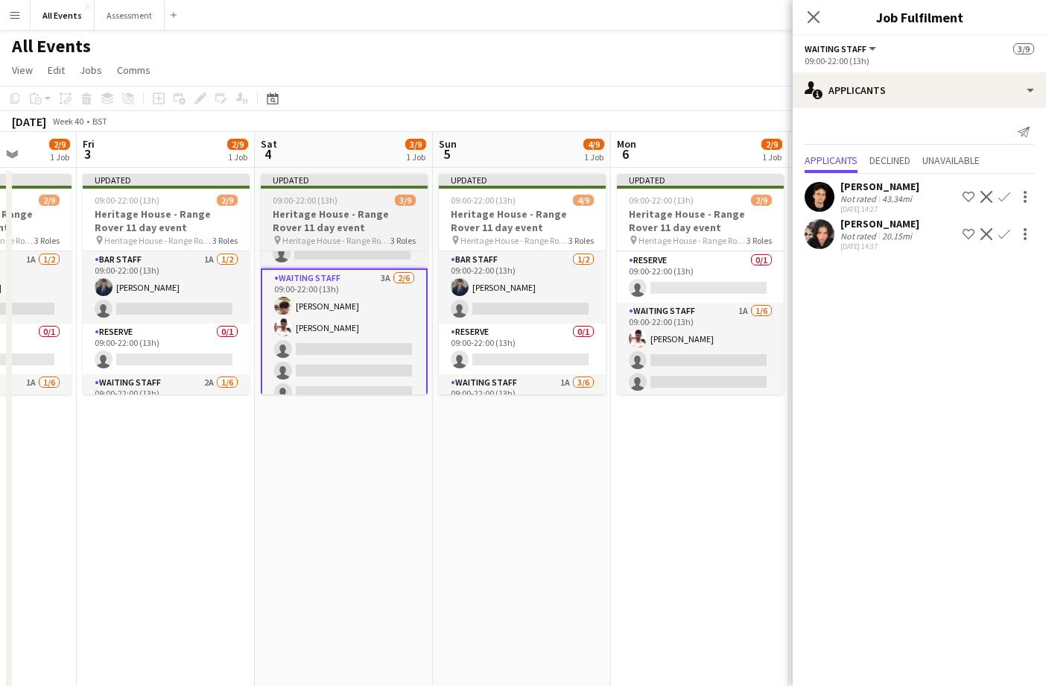
click at [400, 338] on app-card-role "Waiting Staff 3A [DATE] 09:00-22:00 (13h) [PERSON_NAME] [PERSON_NAME] single-ne…" at bounding box center [344, 349] width 167 height 162
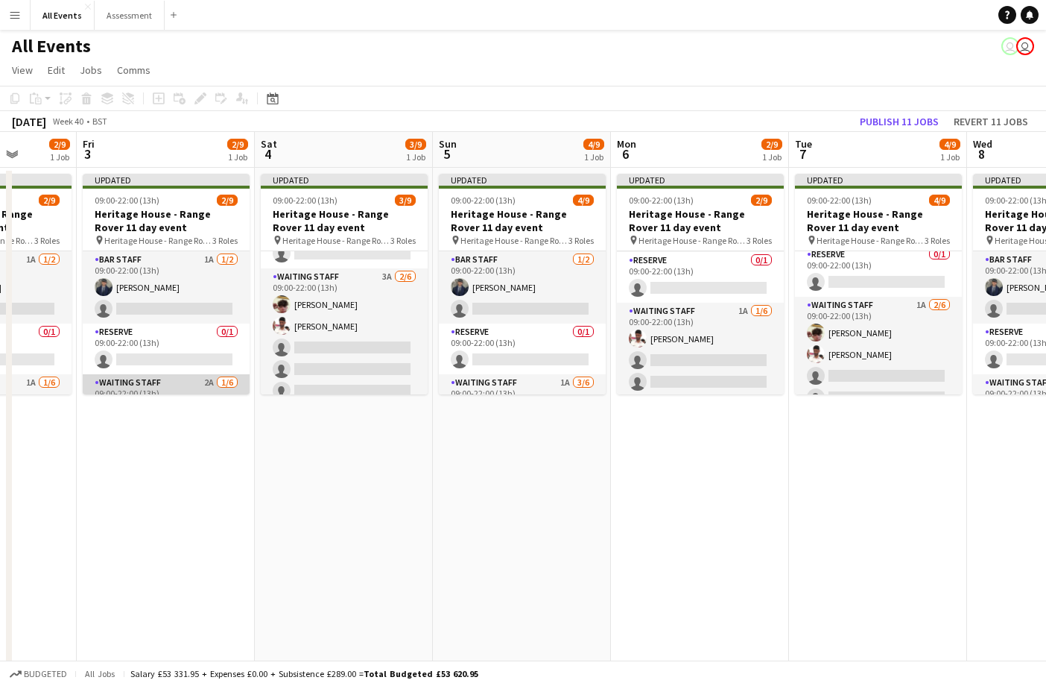
click at [183, 376] on app-card-role "Waiting Staff 2A [DATE] 09:00-22:00 (13h) [PERSON_NAME] single-neutral-actions …" at bounding box center [166, 453] width 167 height 159
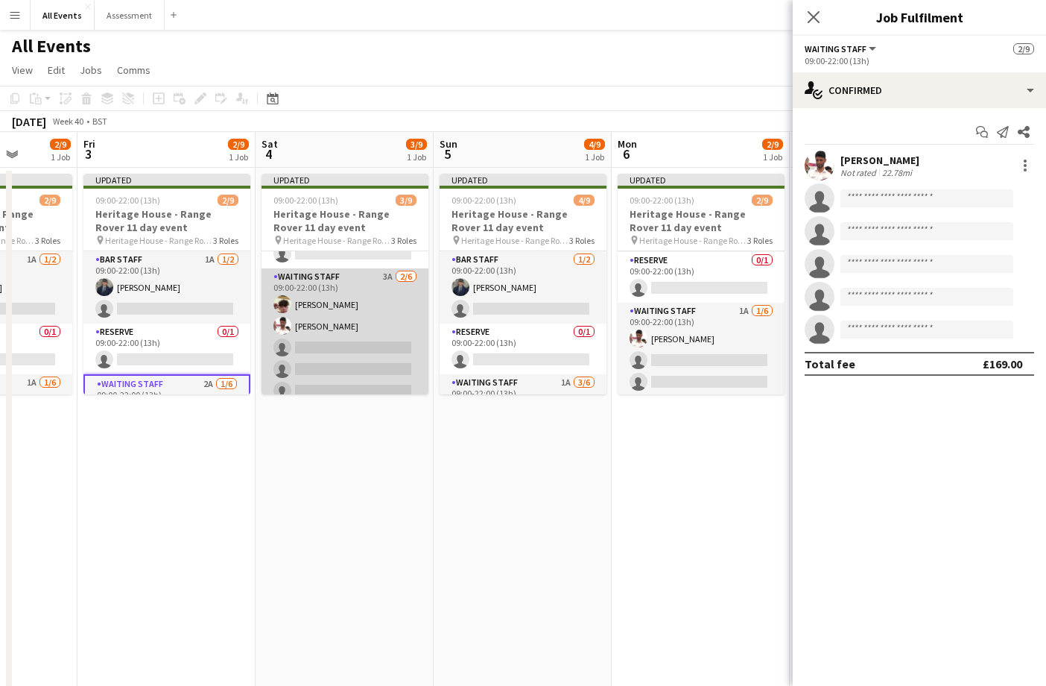
click at [364, 361] on app-card-role "Waiting Staff 3A [DATE] 09:00-22:00 (13h) [PERSON_NAME] [PERSON_NAME] single-ne…" at bounding box center [345, 347] width 167 height 159
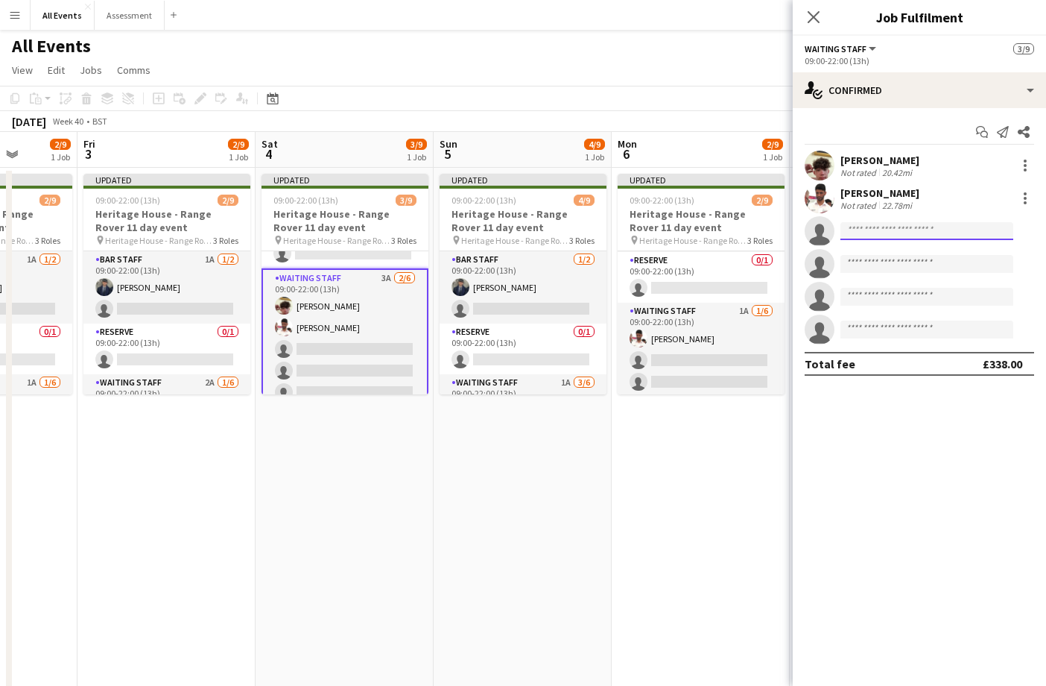
click at [892, 230] on input at bounding box center [926, 231] width 173 height 18
type input "***"
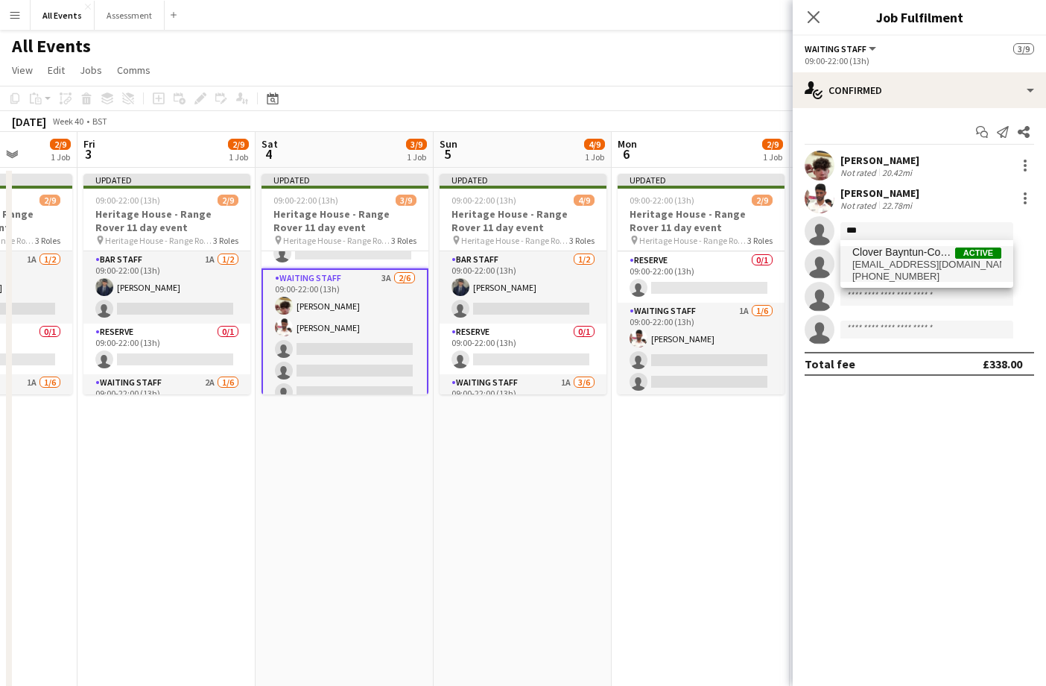
click at [903, 254] on span "Clover Bayntun-Coward" at bounding box center [903, 252] width 103 height 13
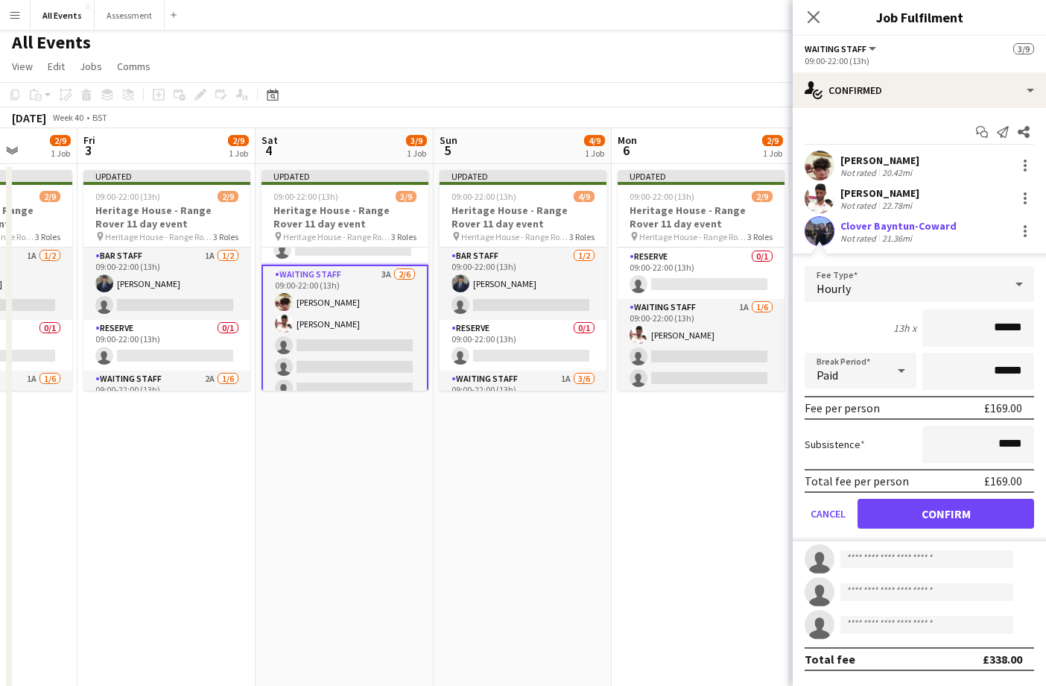
drag, startPoint x: 987, startPoint y: 519, endPoint x: 960, endPoint y: 516, distance: 27.7
click at [987, 519] on button "Confirm" at bounding box center [946, 513] width 177 height 30
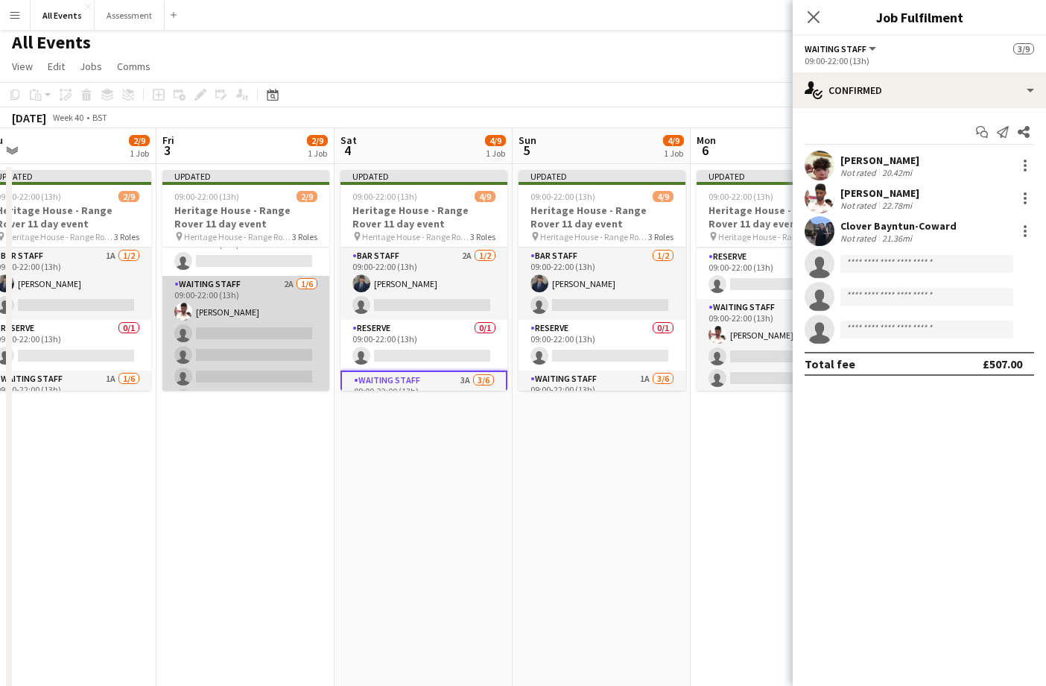
scroll to position [98, 0]
click at [246, 340] on app-card-role "Waiting Staff 2A [DATE] 09:00-22:00 (13h) [PERSON_NAME] single-neutral-actions …" at bounding box center [245, 352] width 167 height 159
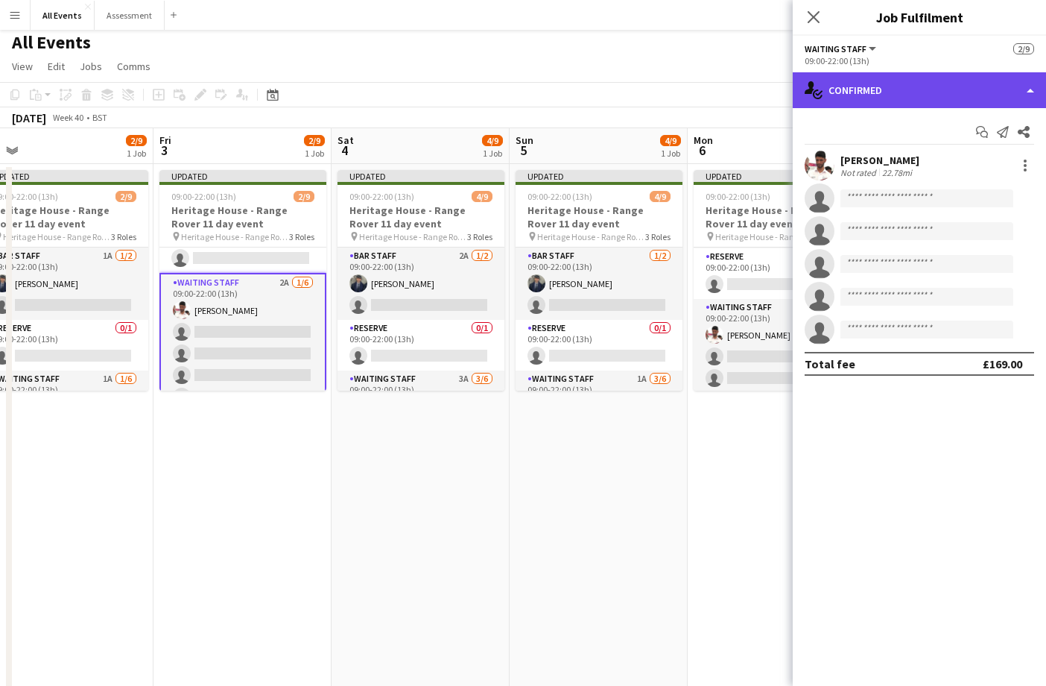
click at [931, 95] on div "single-neutral-actions-check-2 Confirmed" at bounding box center [919, 90] width 253 height 36
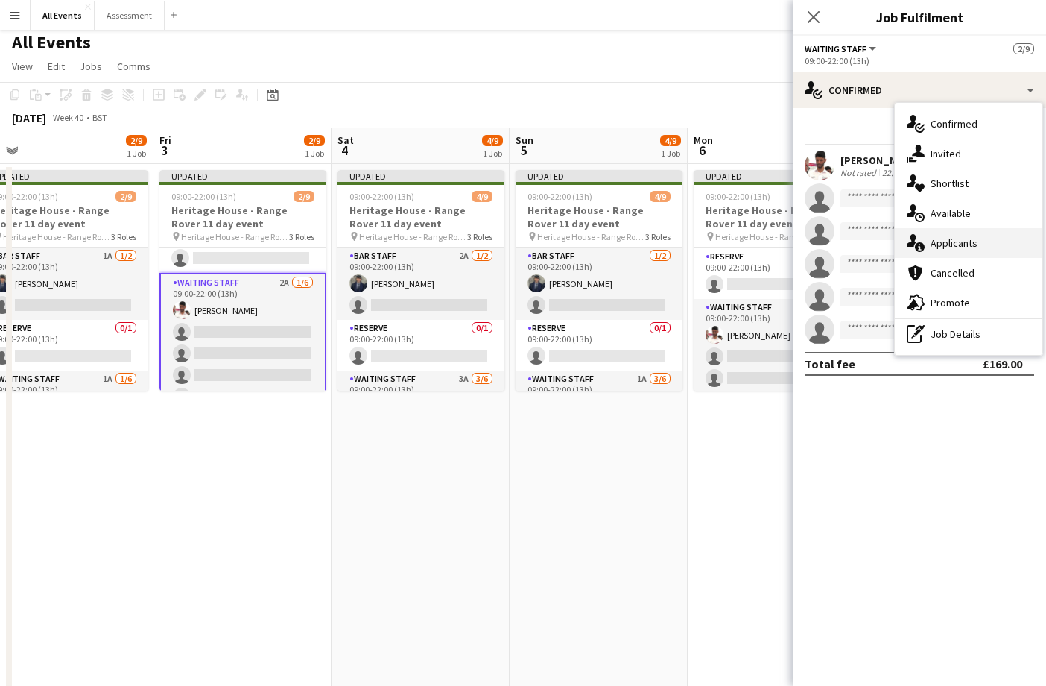
click at [978, 245] on div "single-neutral-actions-information Applicants" at bounding box center [969, 243] width 148 height 30
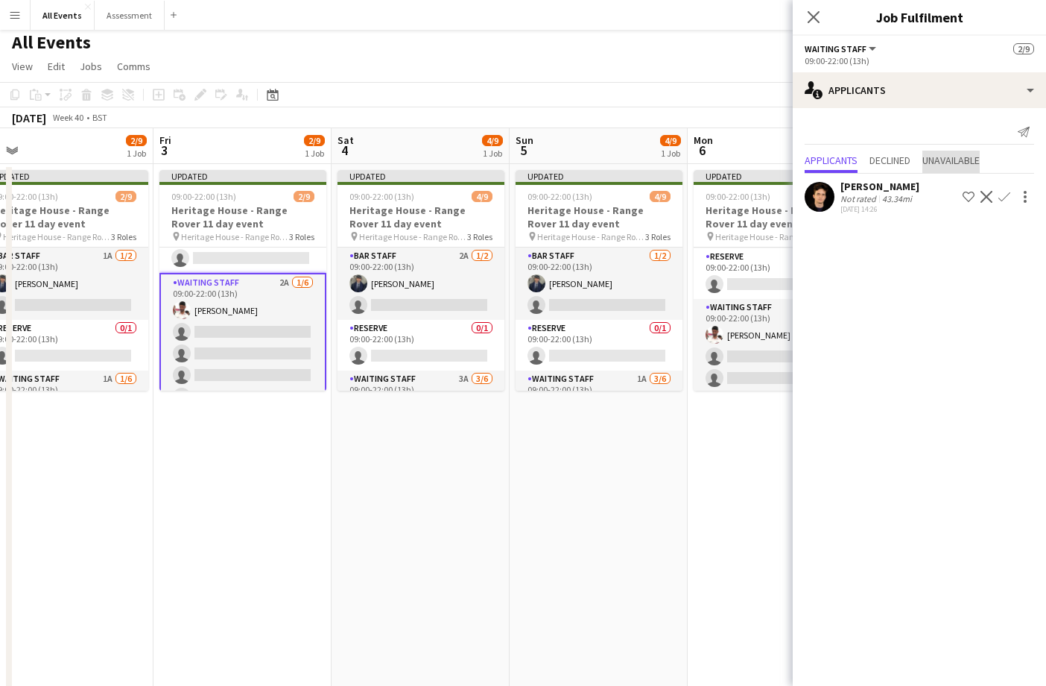
click at [963, 160] on span "Unavailable" at bounding box center [950, 160] width 57 height 10
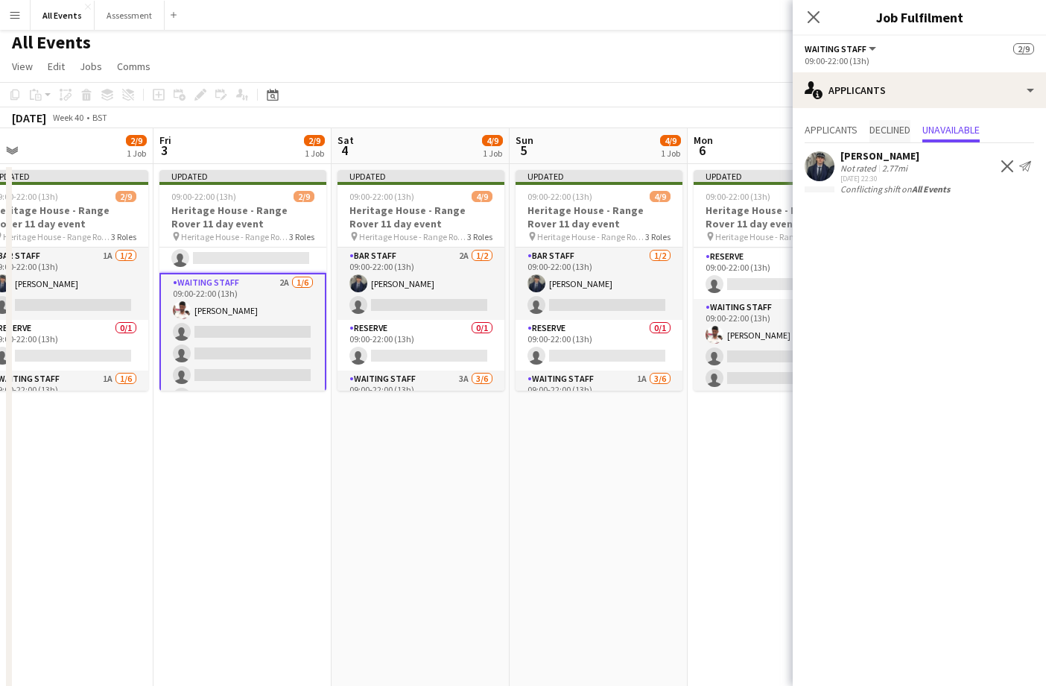
drag, startPoint x: 901, startPoint y: 142, endPoint x: 887, endPoint y: 139, distance: 14.6
click at [901, 142] on div "Applicants Declined Unavailable" at bounding box center [919, 131] width 229 height 23
click at [847, 134] on span "Applicants" at bounding box center [831, 129] width 53 height 10
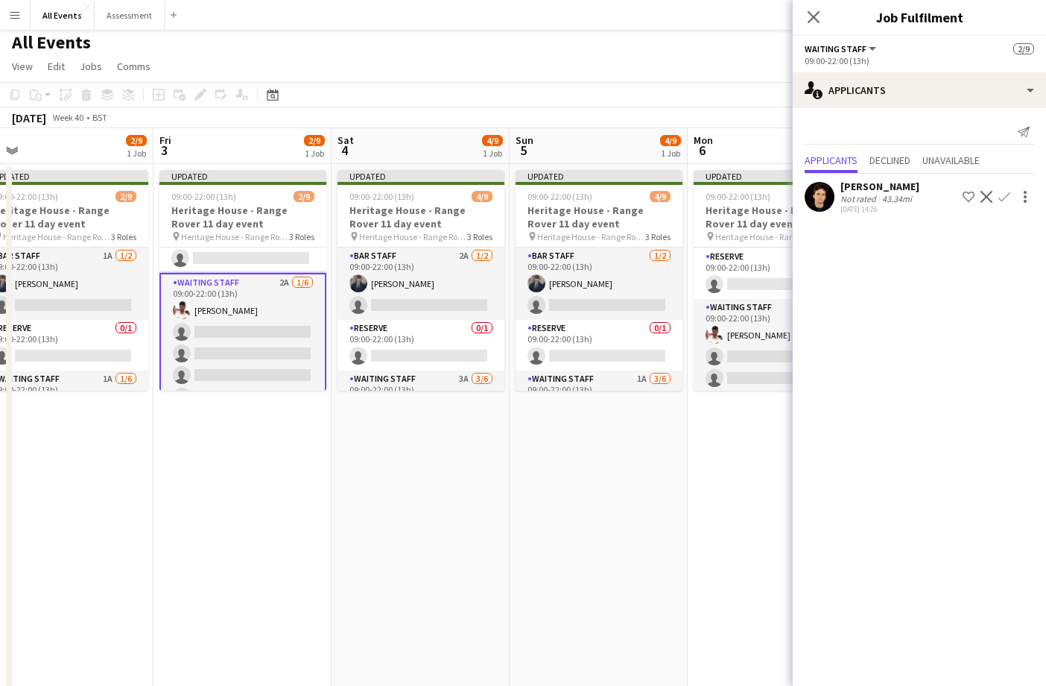
click at [871, 134] on div "Send notification" at bounding box center [919, 132] width 229 height 25
click at [883, 162] on span "Declined" at bounding box center [890, 160] width 41 height 10
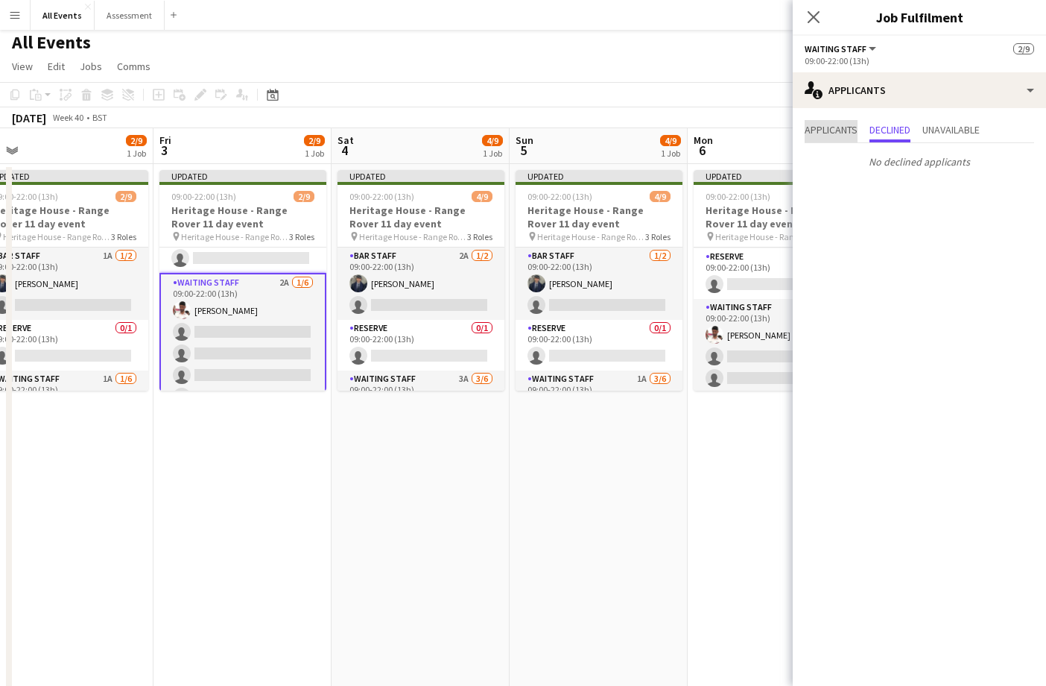
click at [835, 133] on span "Applicants" at bounding box center [831, 129] width 53 height 10
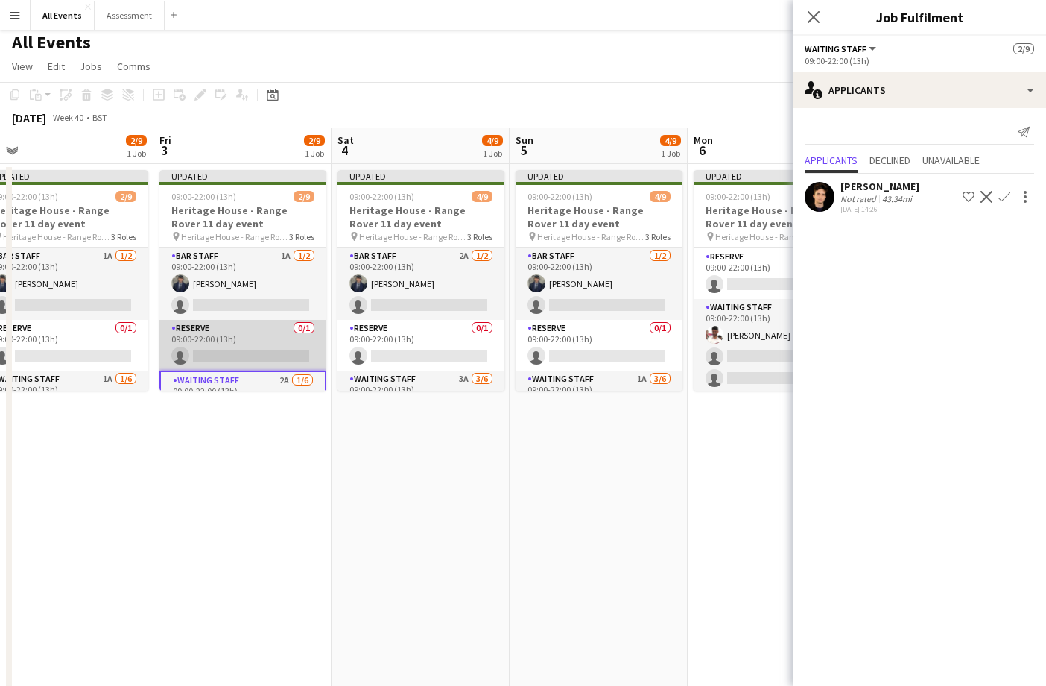
scroll to position [-1, 0]
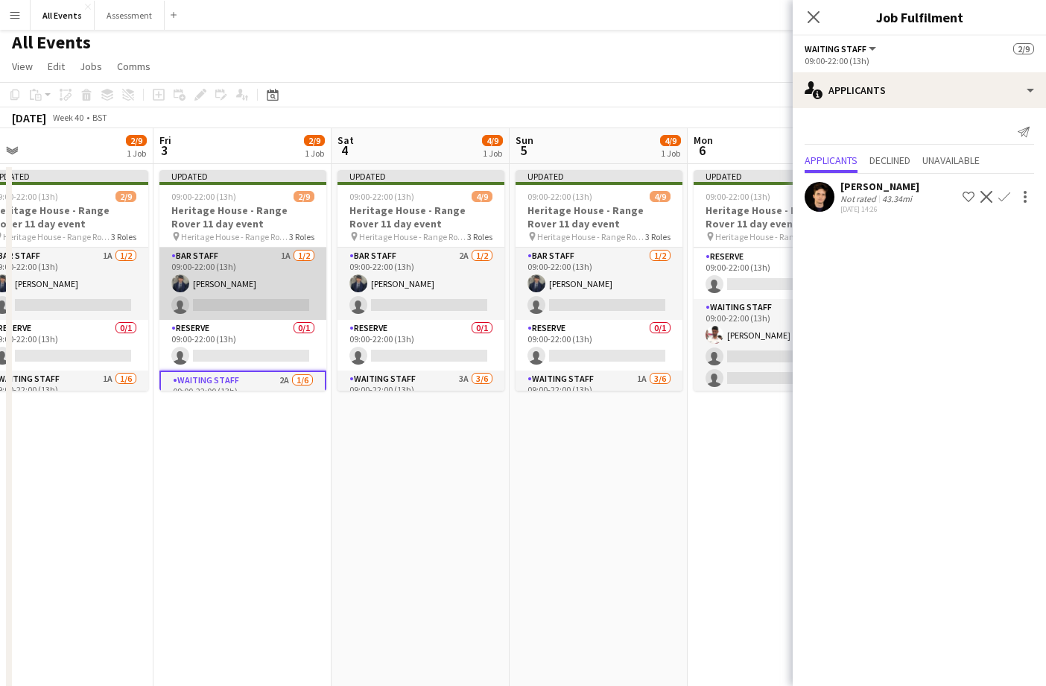
click at [262, 300] on app-card-role "Bar Staff 1A [DATE] 09:00-22:00 (13h) [PERSON_NAME] single-neutral-actions" at bounding box center [242, 283] width 167 height 72
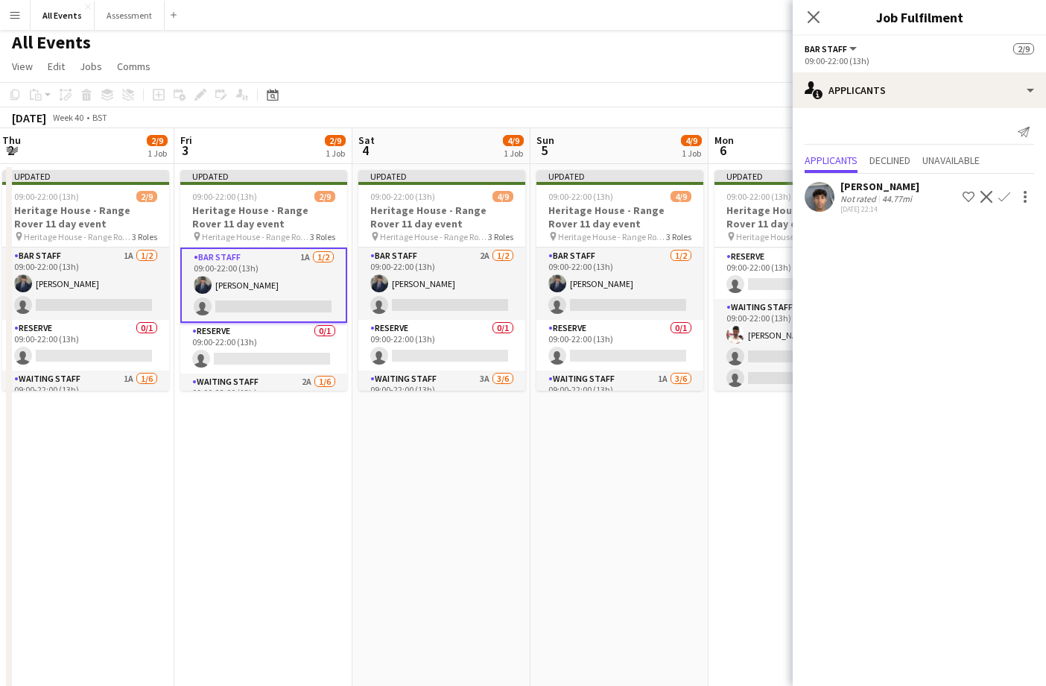
click at [1006, 196] on app-icon "Confirm" at bounding box center [1004, 197] width 12 height 12
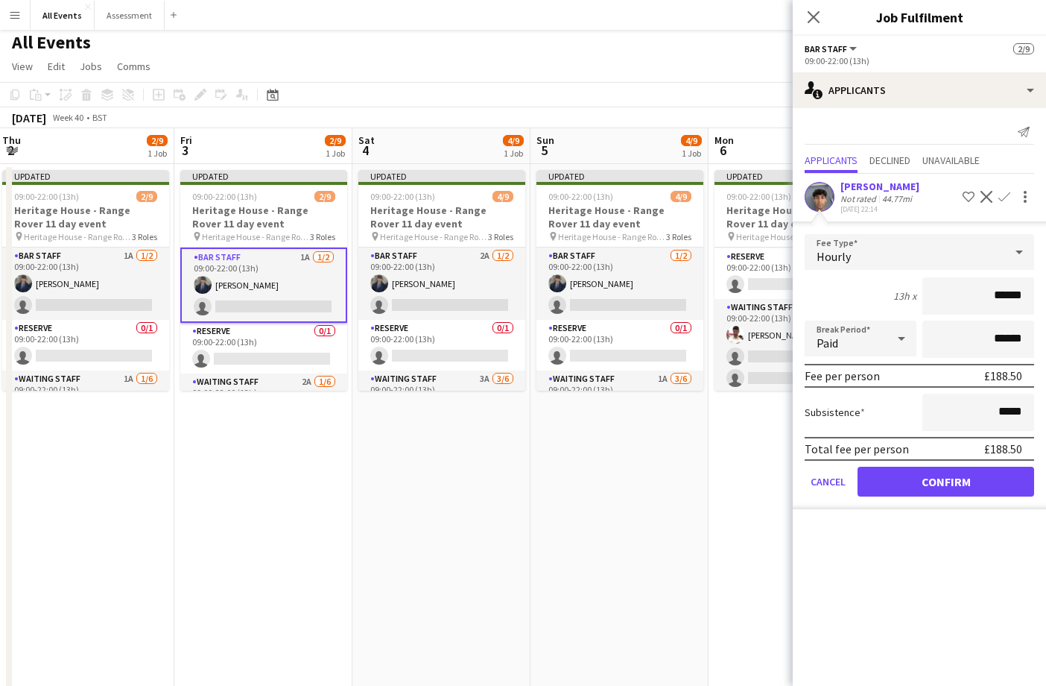
click at [943, 478] on button "Confirm" at bounding box center [946, 481] width 177 height 30
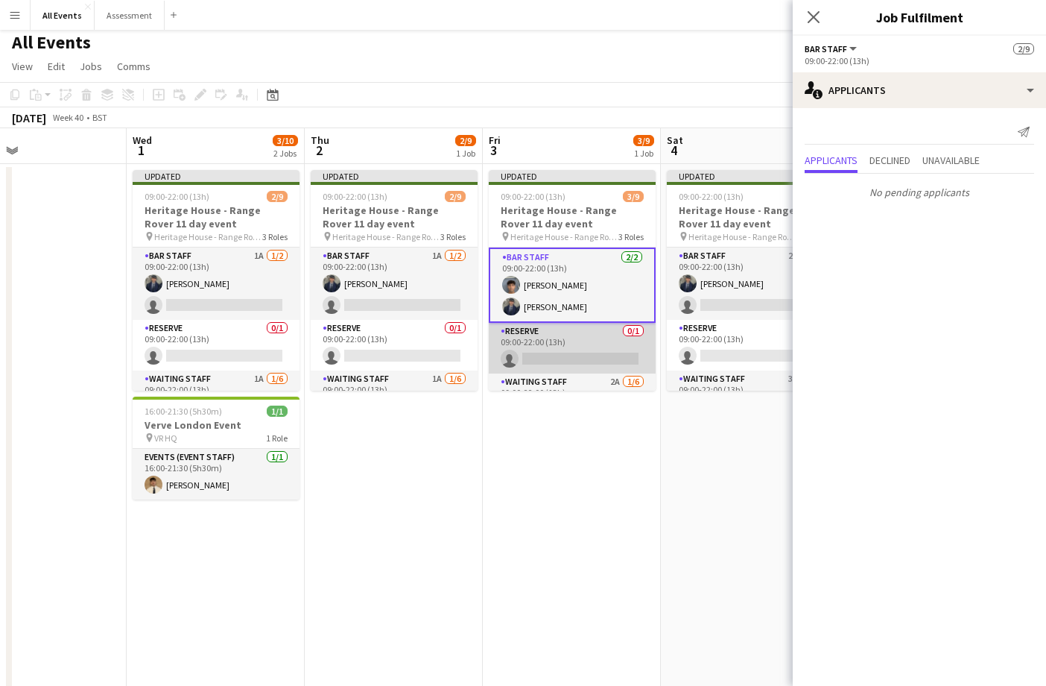
scroll to position [0, 405]
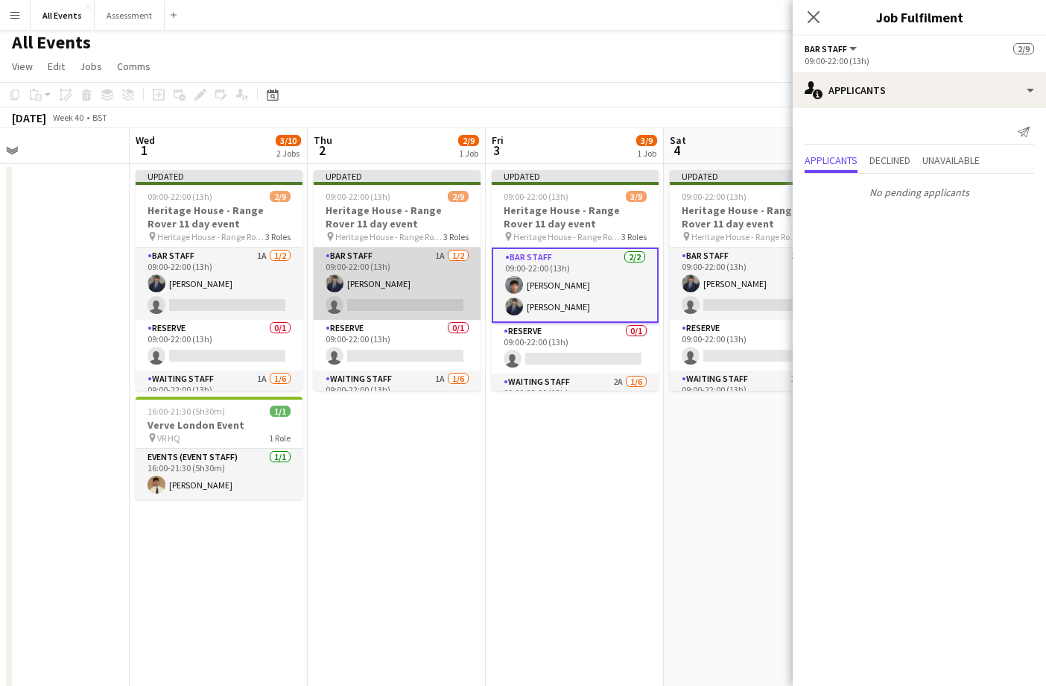
click at [411, 302] on app-card-role "Bar Staff 1A [DATE] 09:00-22:00 (13h) [PERSON_NAME] single-neutral-actions" at bounding box center [397, 283] width 167 height 72
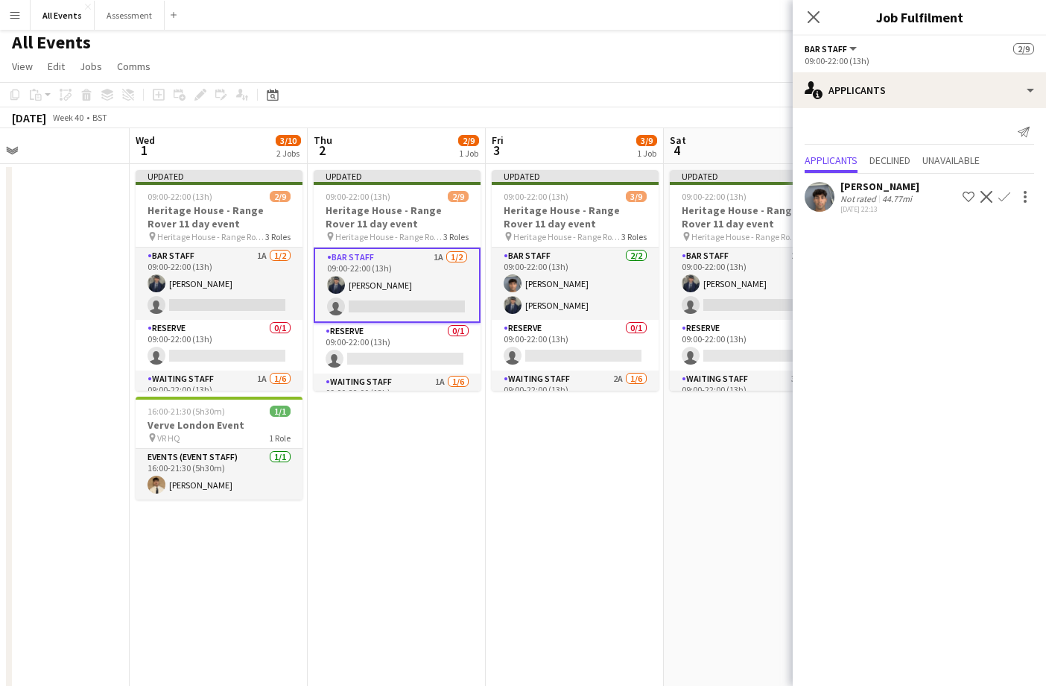
click at [1009, 199] on app-icon "Confirm" at bounding box center [1004, 197] width 12 height 12
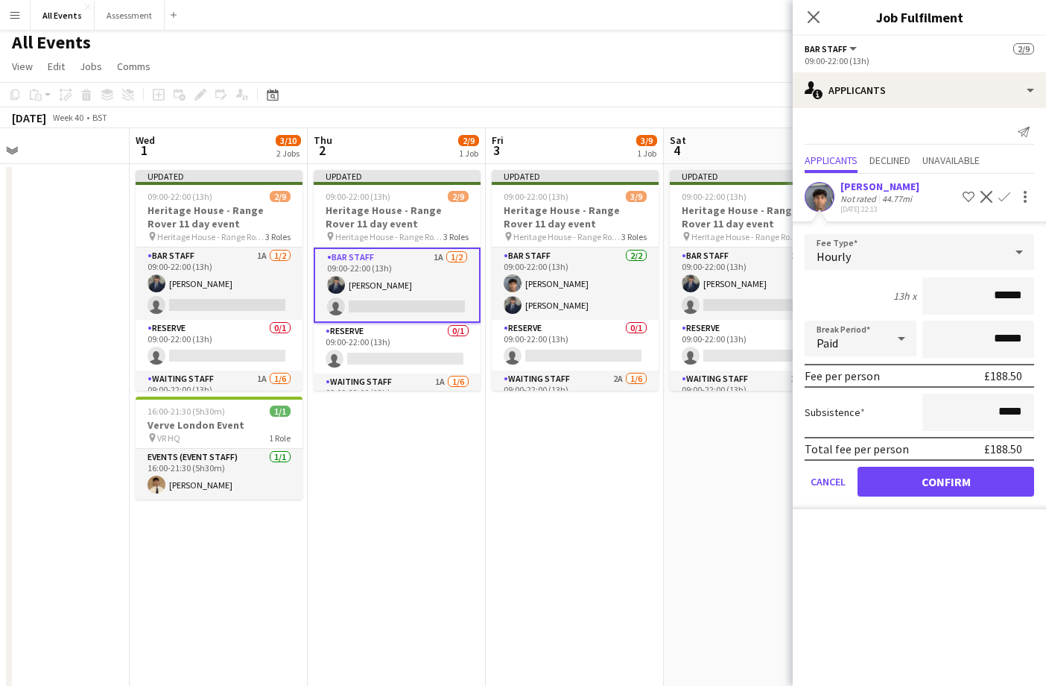
click at [990, 478] on button "Confirm" at bounding box center [946, 481] width 177 height 30
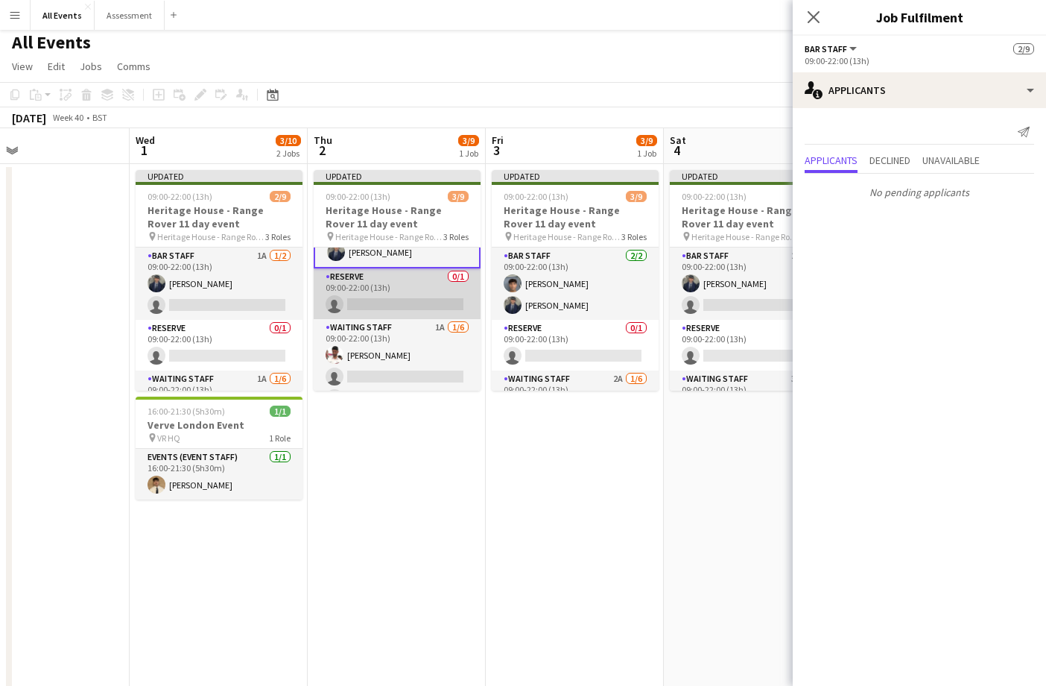
scroll to position [60, 0]
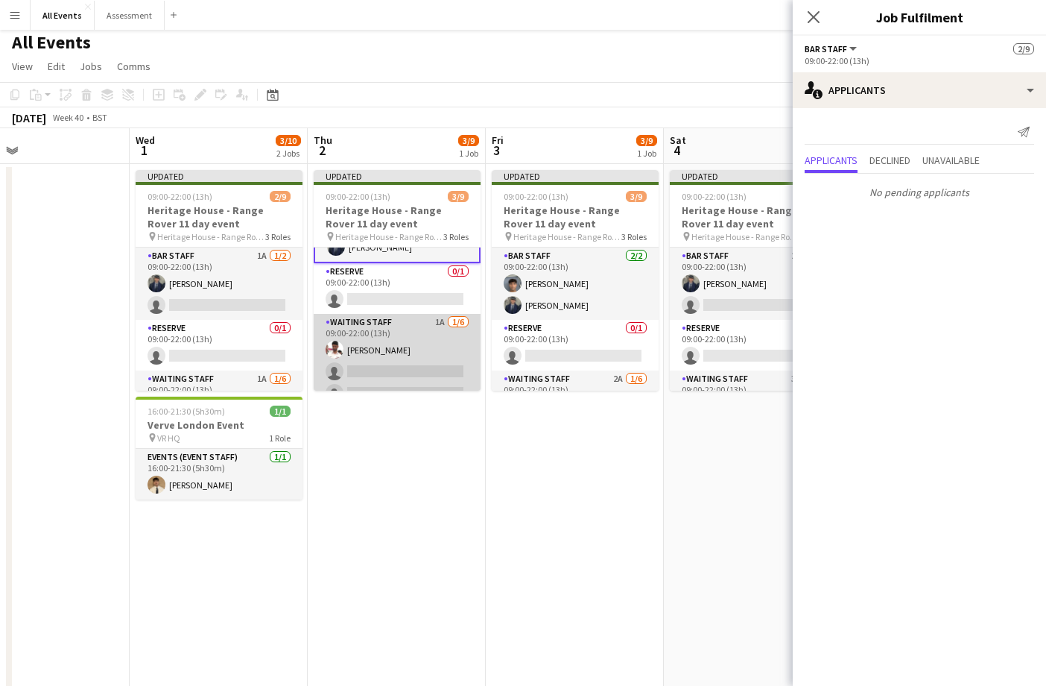
click at [440, 356] on app-card-role "Waiting Staff 1A [DATE] 09:00-22:00 (13h) [PERSON_NAME] single-neutral-actions …" at bounding box center [397, 393] width 167 height 159
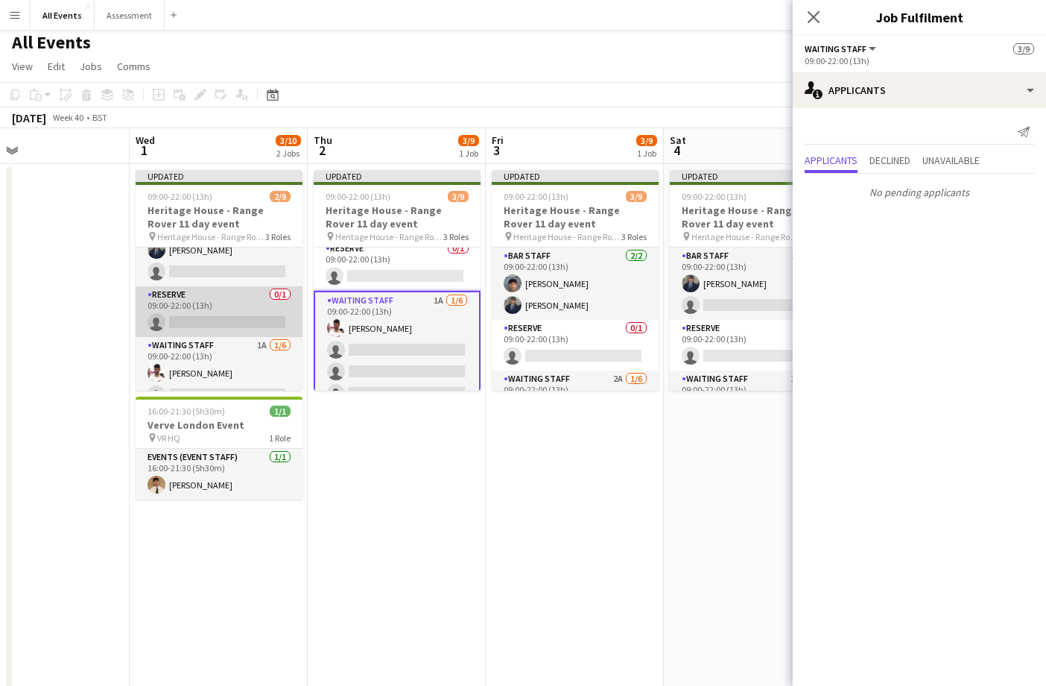
scroll to position [42, 0]
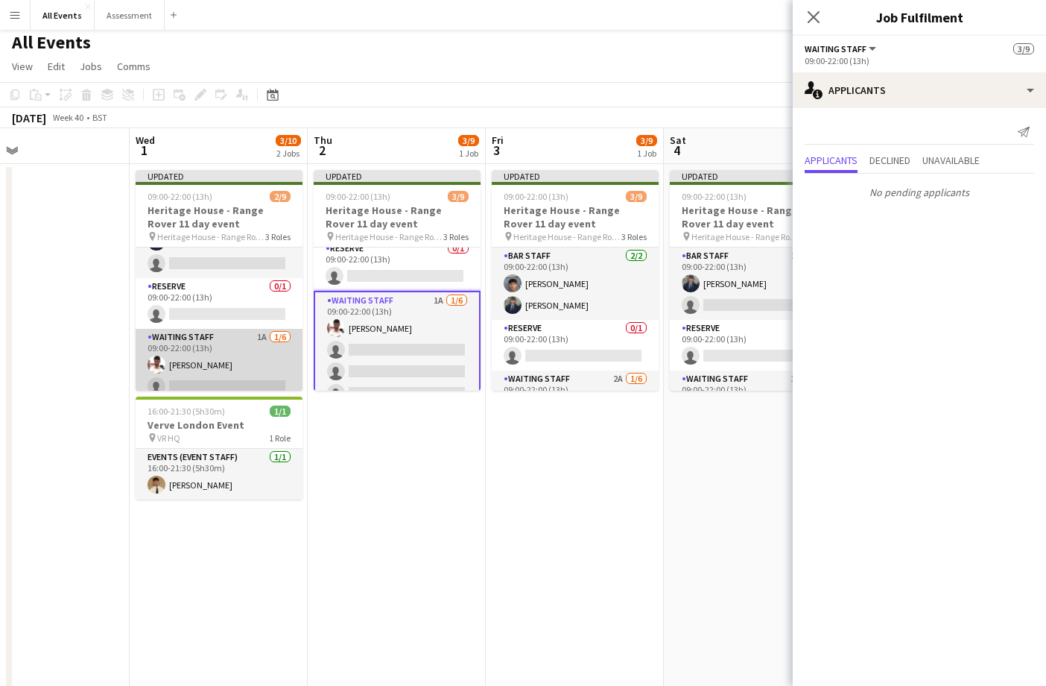
click at [260, 364] on app-card-role "Waiting Staff 1A [DATE] 09:00-22:00 (13h) [PERSON_NAME] single-neutral-actions …" at bounding box center [219, 408] width 167 height 159
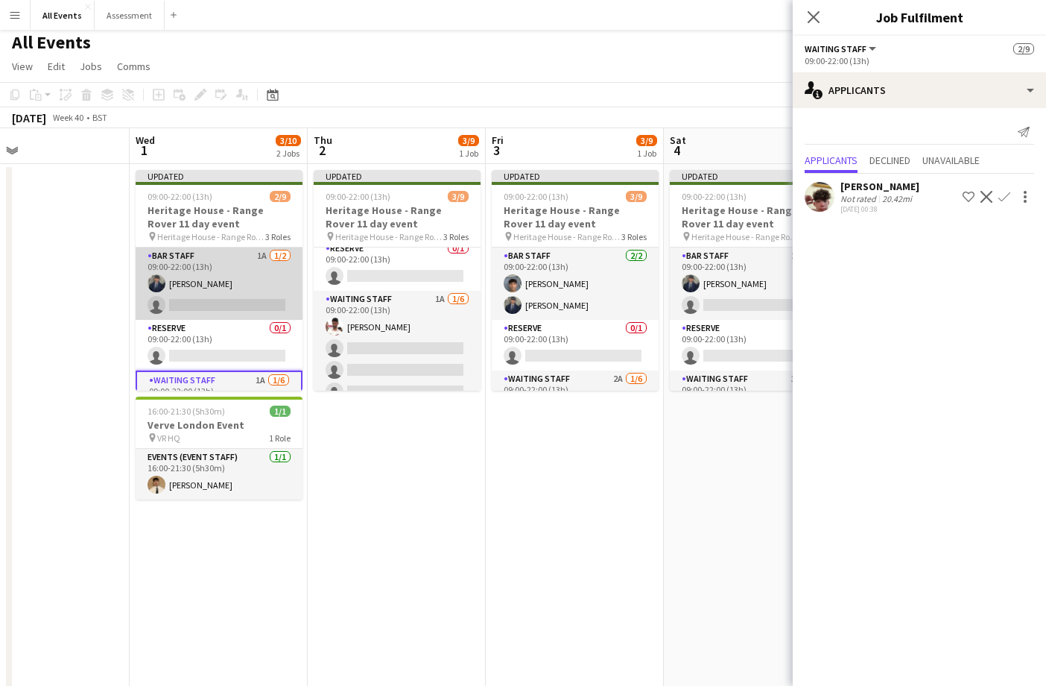
scroll to position [0, 0]
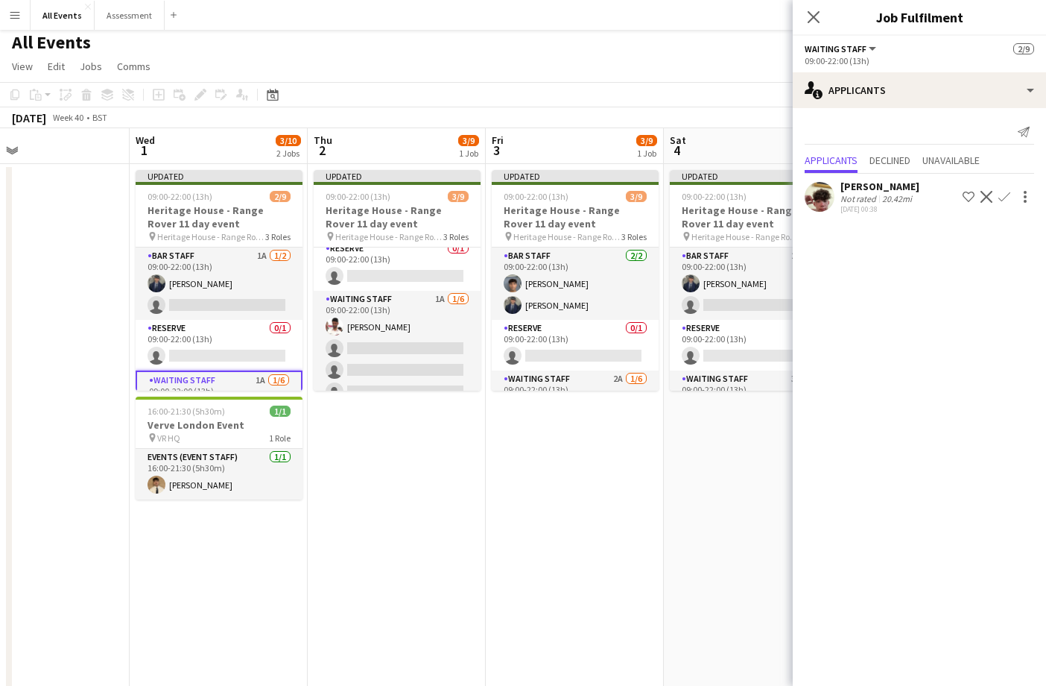
click at [1007, 197] on app-icon "Confirm" at bounding box center [1004, 197] width 12 height 12
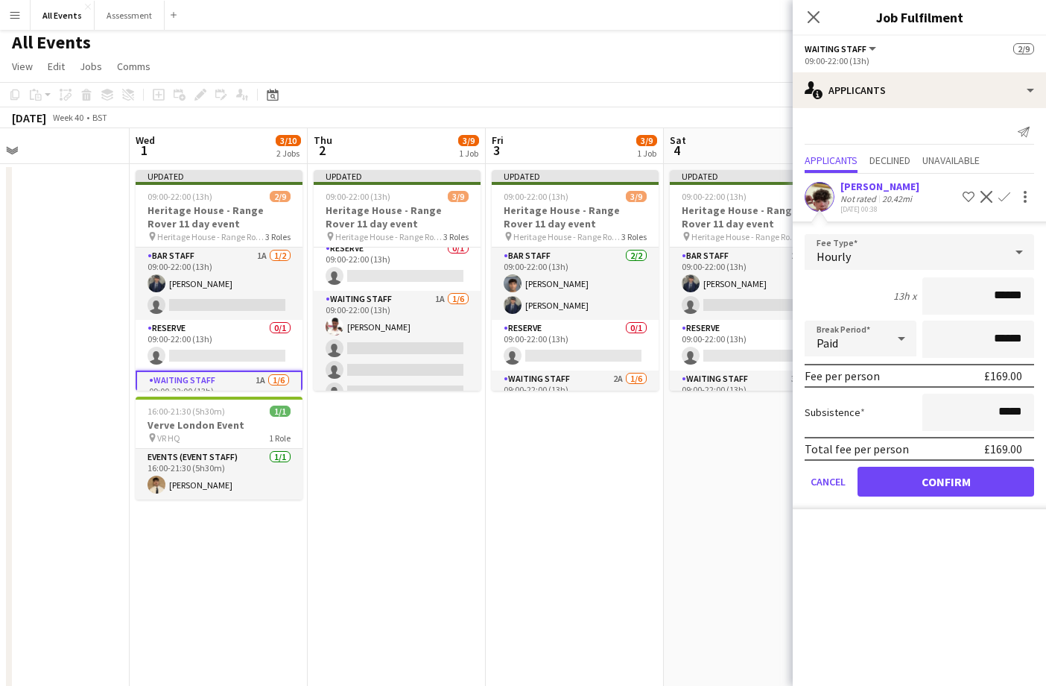
click at [929, 491] on button "Confirm" at bounding box center [946, 481] width 177 height 30
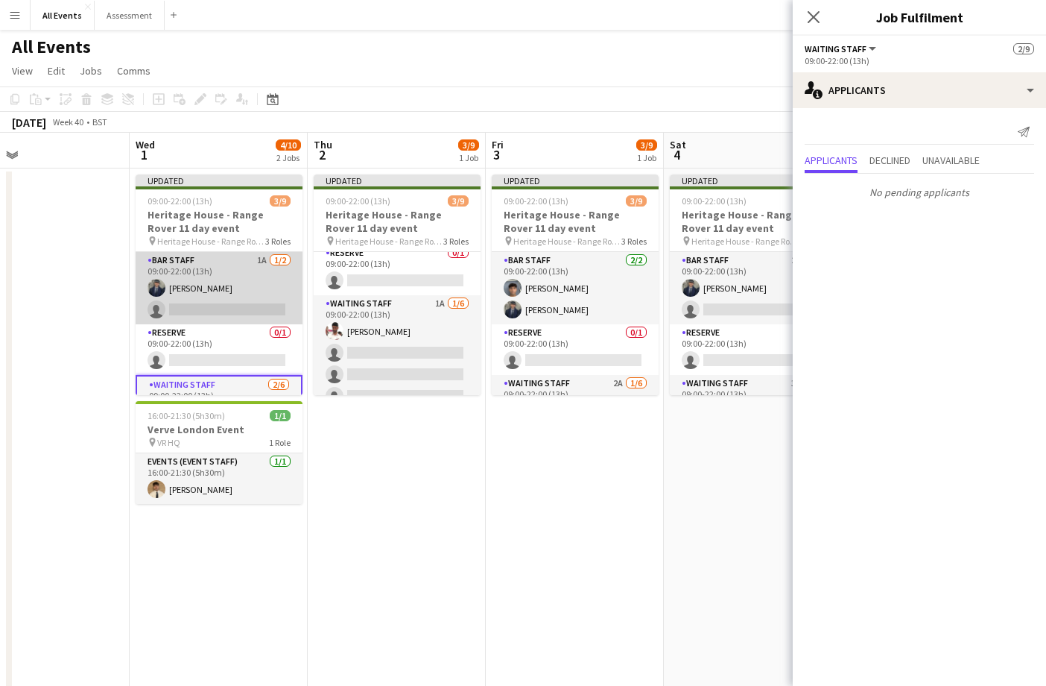
click at [249, 295] on app-card-role "Bar Staff 1A [DATE] 09:00-22:00 (13h) [PERSON_NAME] single-neutral-actions" at bounding box center [219, 288] width 167 height 72
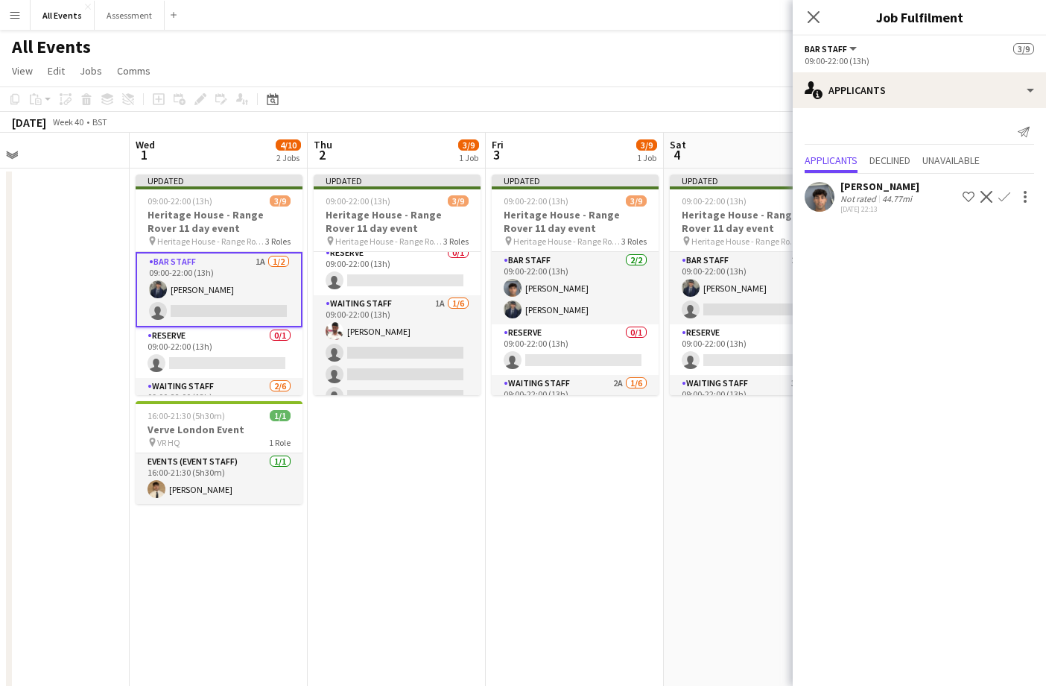
click at [1003, 194] on app-icon "Confirm" at bounding box center [1004, 197] width 12 height 12
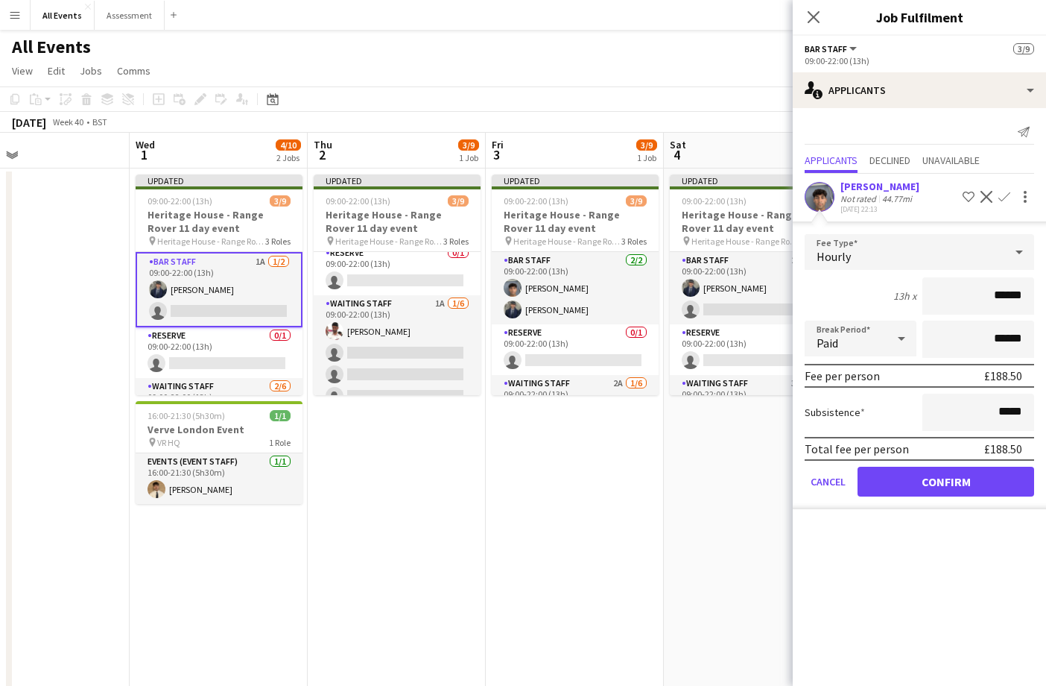
click at [961, 471] on button "Confirm" at bounding box center [946, 481] width 177 height 30
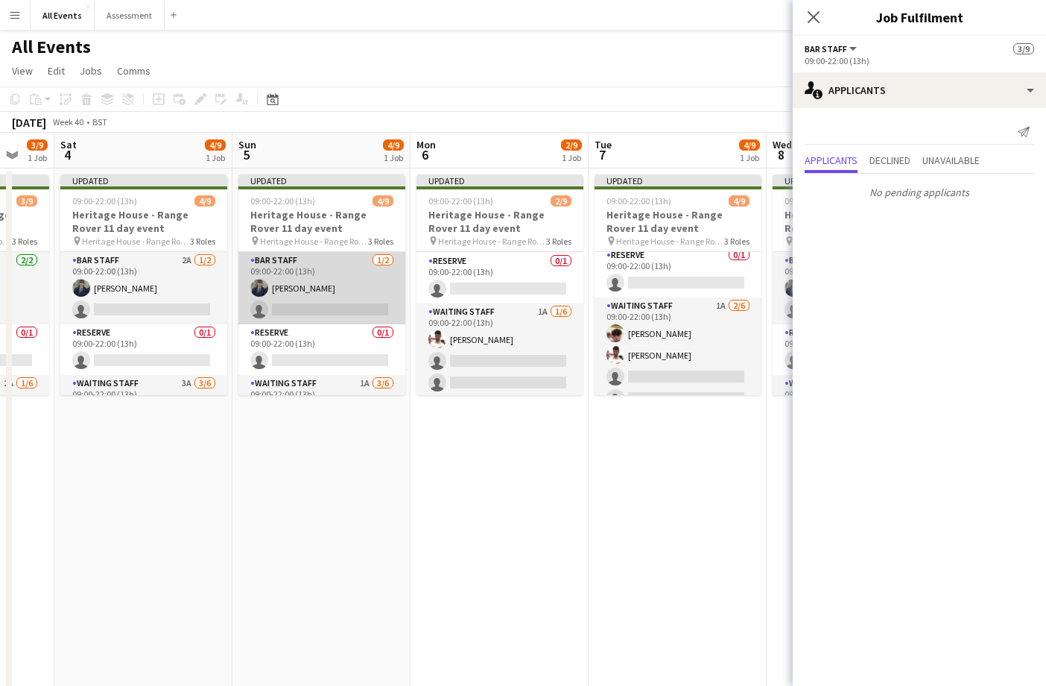
click at [384, 306] on app-card-role "Bar Staff [DATE] 09:00-22:00 (13h) [PERSON_NAME] single-neutral-actions" at bounding box center [321, 288] width 167 height 72
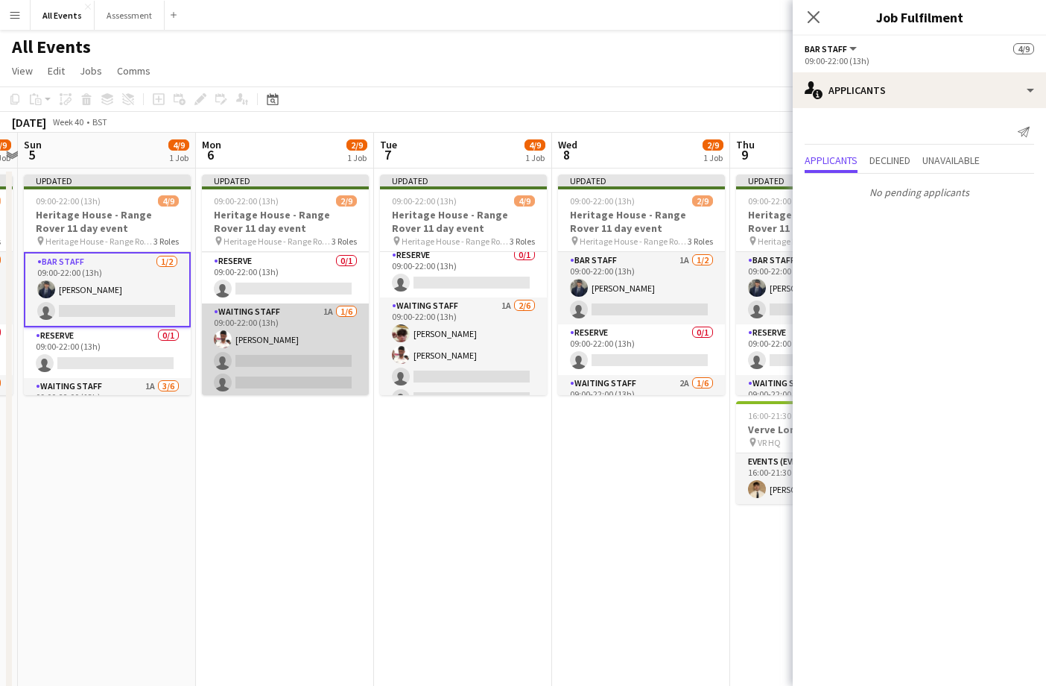
click at [341, 332] on app-card-role "Waiting Staff 1A [DATE] 09:00-22:00 (13h) [PERSON_NAME] single-neutral-actions …" at bounding box center [285, 382] width 167 height 159
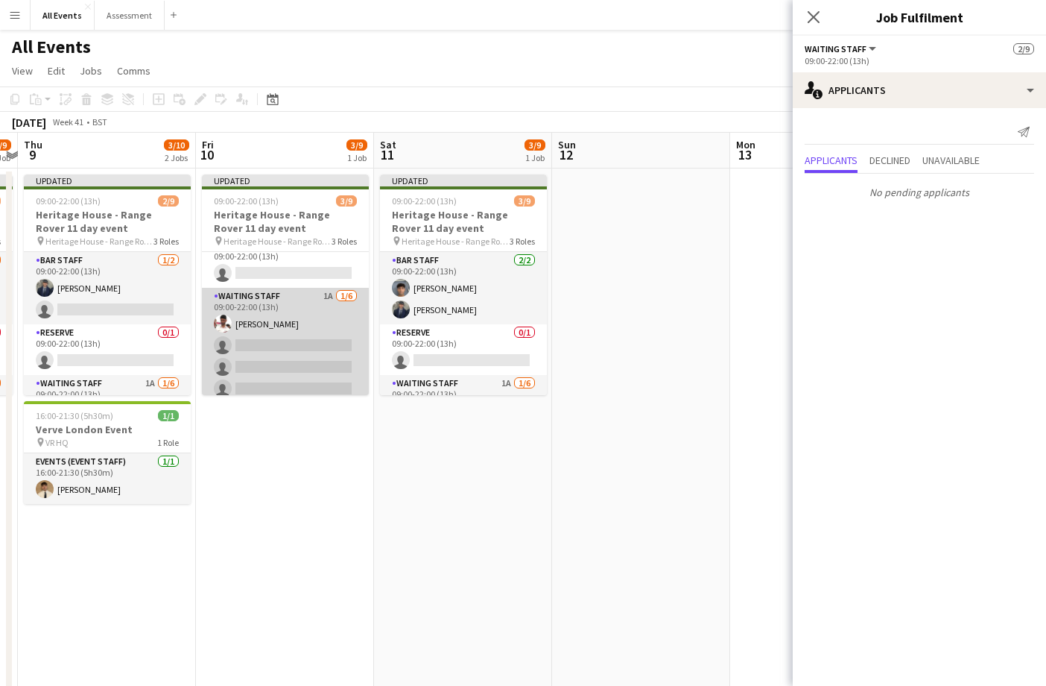
click at [317, 349] on app-card-role "Waiting Staff 1A [DATE] 09:00-22:00 (13h) [PERSON_NAME] single-neutral-actions …" at bounding box center [285, 367] width 167 height 159
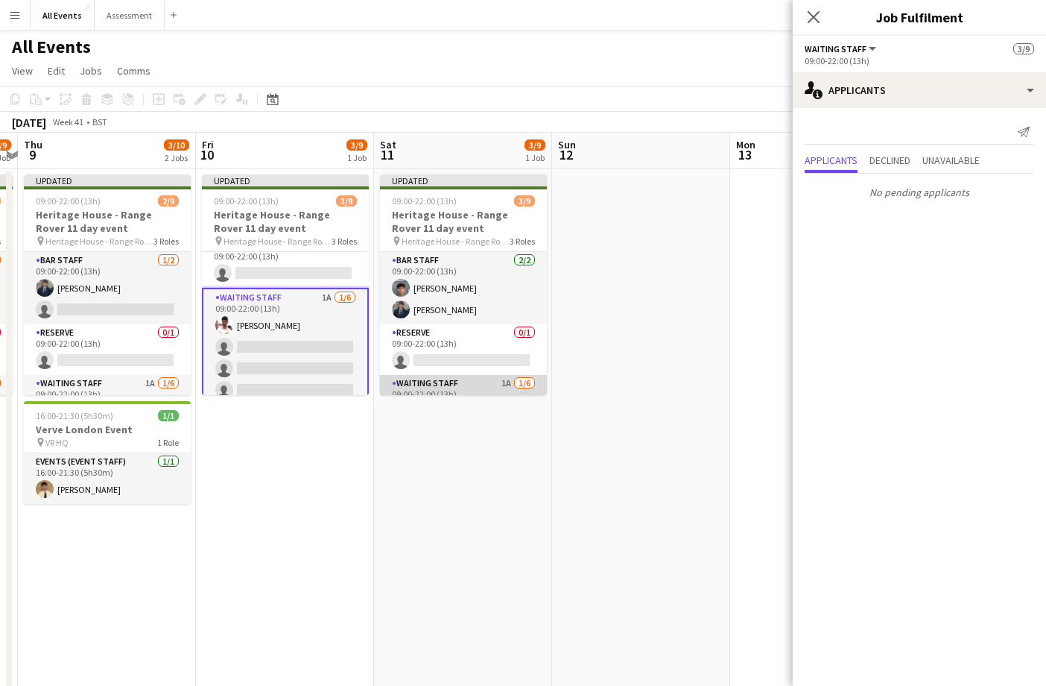
click at [470, 382] on app-card-role "Waiting Staff 1A [DATE] 09:00-22:00 (13h) [PERSON_NAME] single-neutral-actions …" at bounding box center [463, 454] width 167 height 159
click at [688, 346] on app-date-cell at bounding box center [640, 492] width 178 height 649
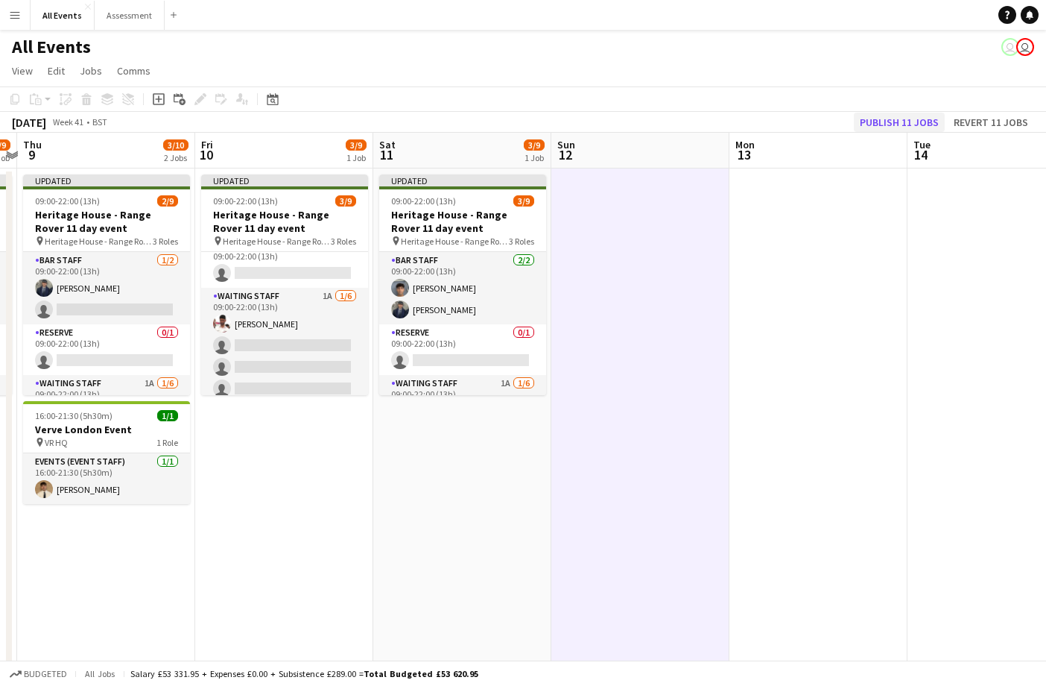
click at [911, 121] on button "Publish 11 jobs" at bounding box center [899, 122] width 91 height 19
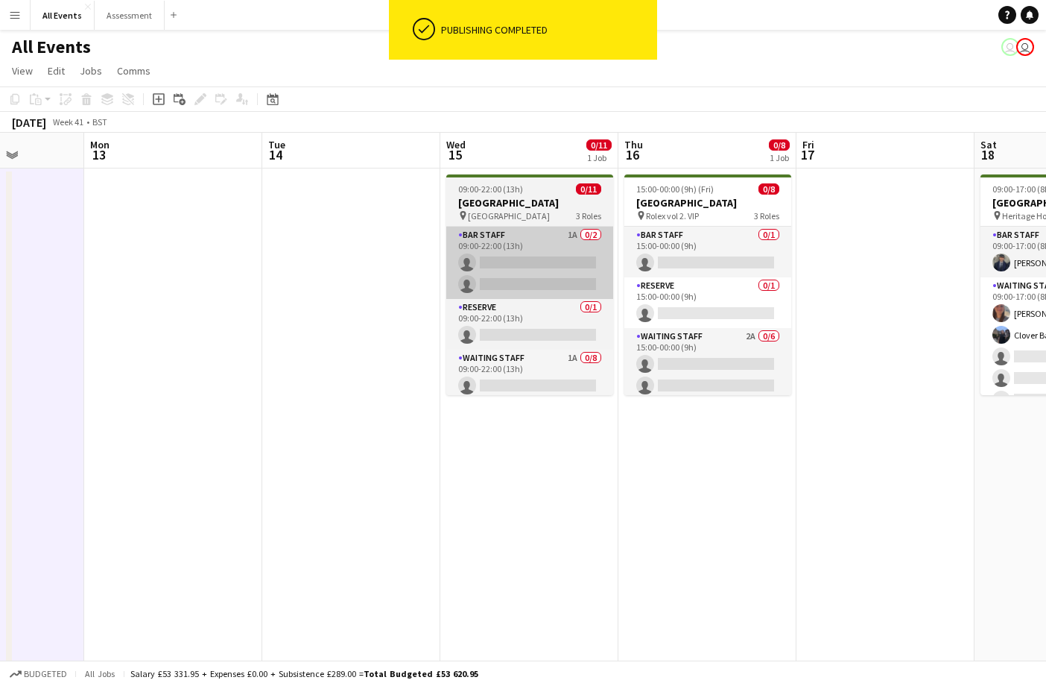
click at [587, 250] on app-card-role "Bar Staff 1A 0/2 09:00-22:00 (13h) single-neutral-actions single-neutral-actions" at bounding box center [529, 263] width 167 height 72
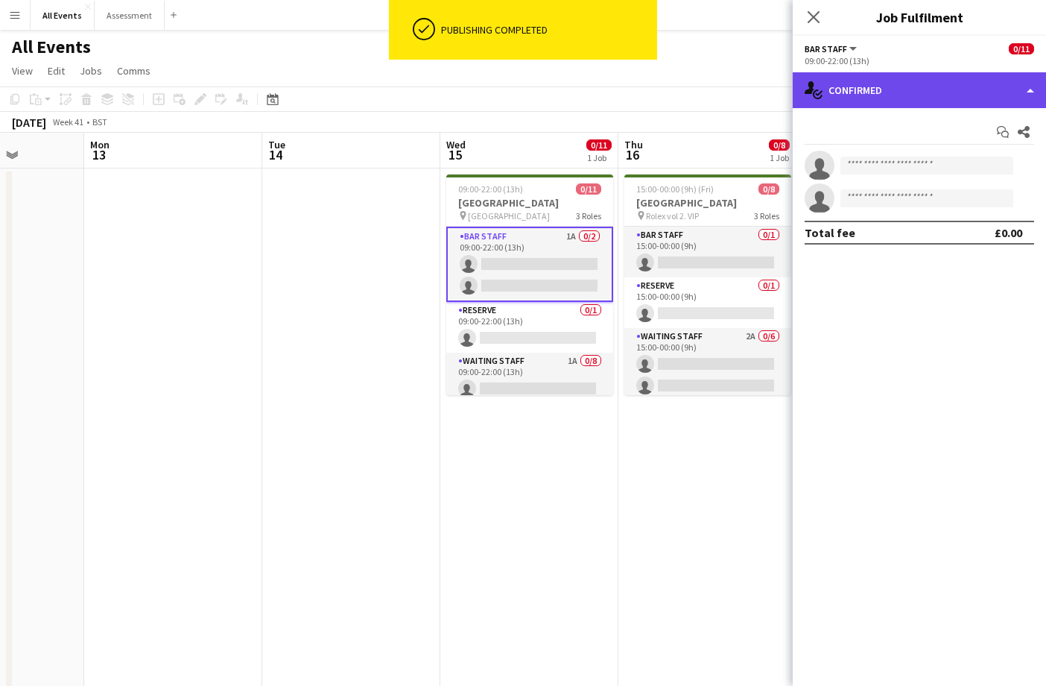
click at [901, 89] on div "single-neutral-actions-check-2 Confirmed" at bounding box center [919, 90] width 253 height 36
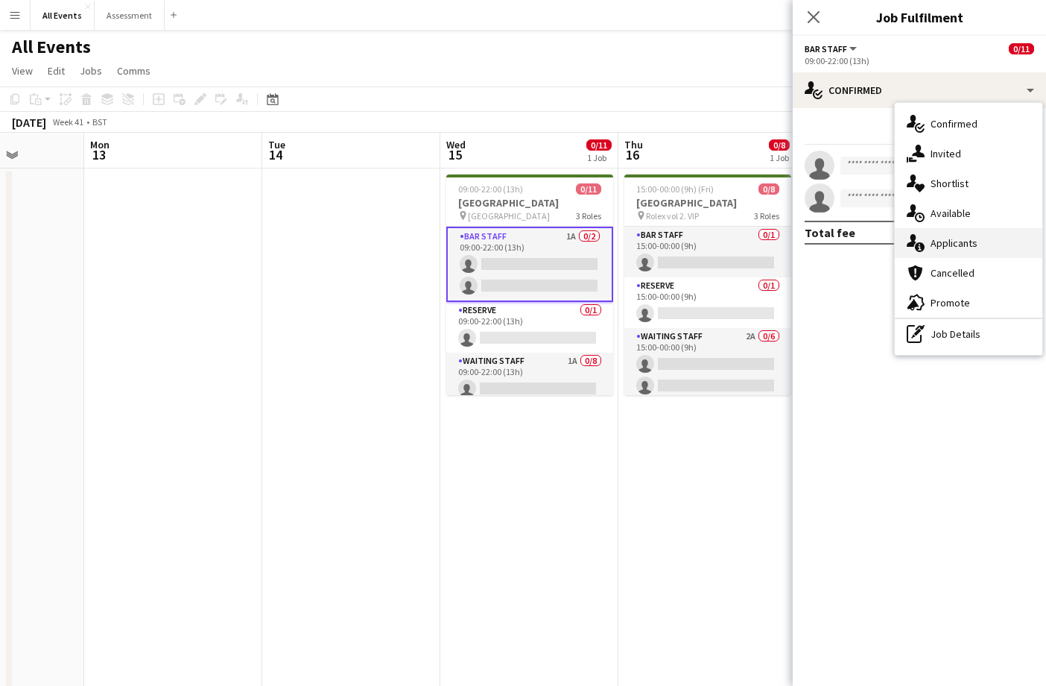
click at [960, 240] on span "Applicants" at bounding box center [954, 242] width 47 height 13
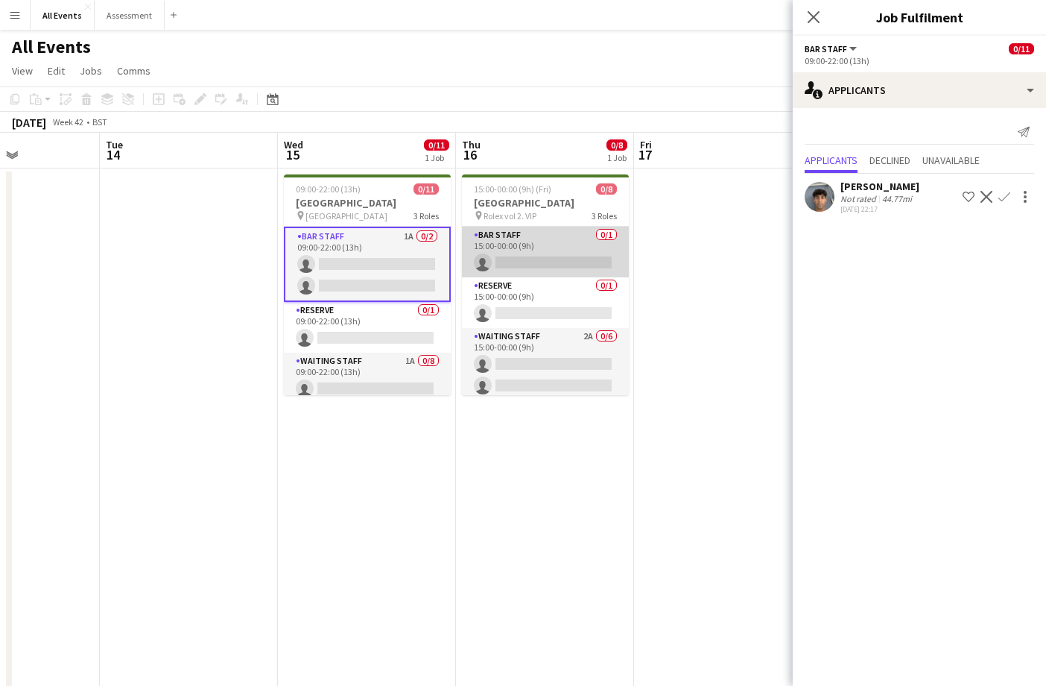
click at [539, 250] on app-card-role "Bar Staff 0/1 15:00-00:00 (9h) single-neutral-actions" at bounding box center [545, 252] width 167 height 51
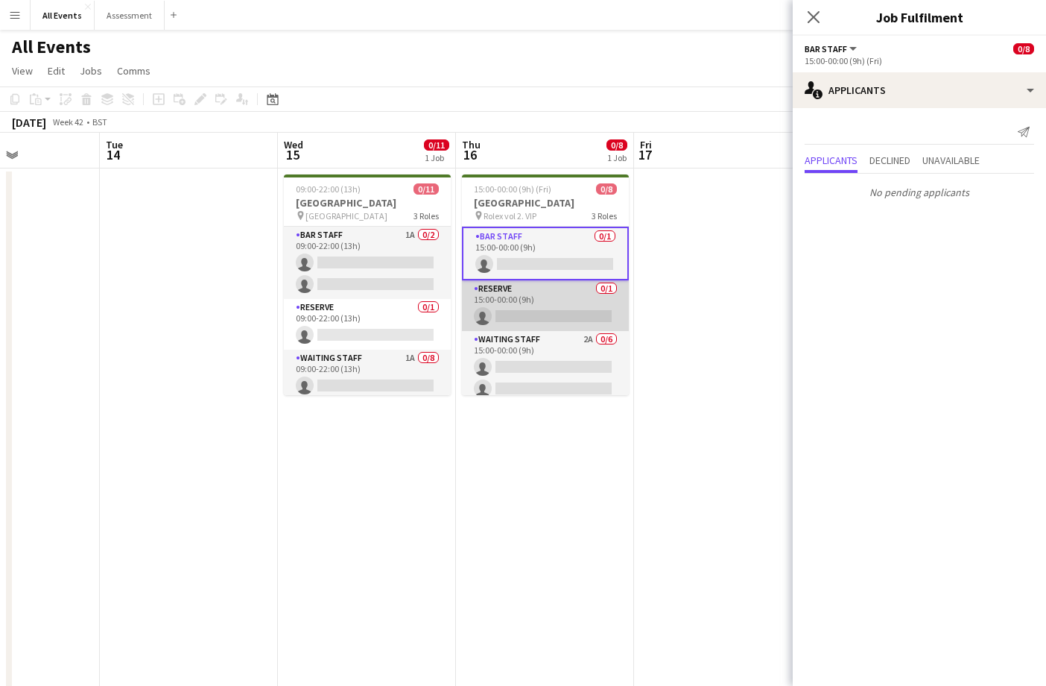
click at [542, 317] on app-card-role "Reserve 0/1 15:00-00:00 (9h) single-neutral-actions" at bounding box center [545, 305] width 167 height 51
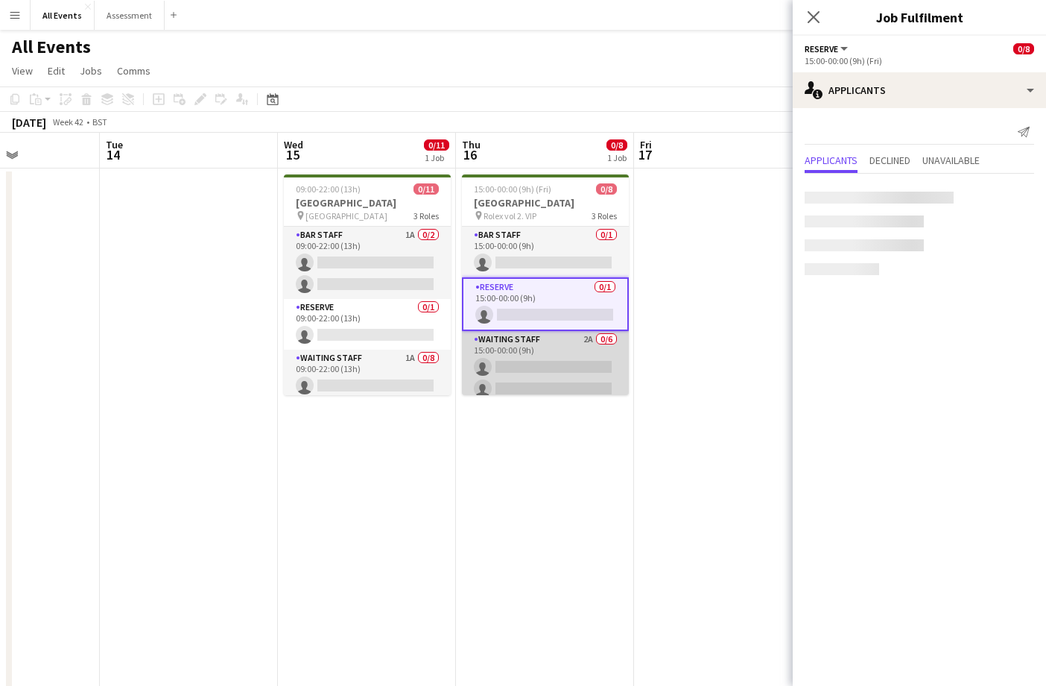
click at [557, 358] on app-card-role "Waiting Staff 2A 0/6 15:00-00:00 (9h) single-neutral-actions single-neutral-act…" at bounding box center [545, 410] width 167 height 159
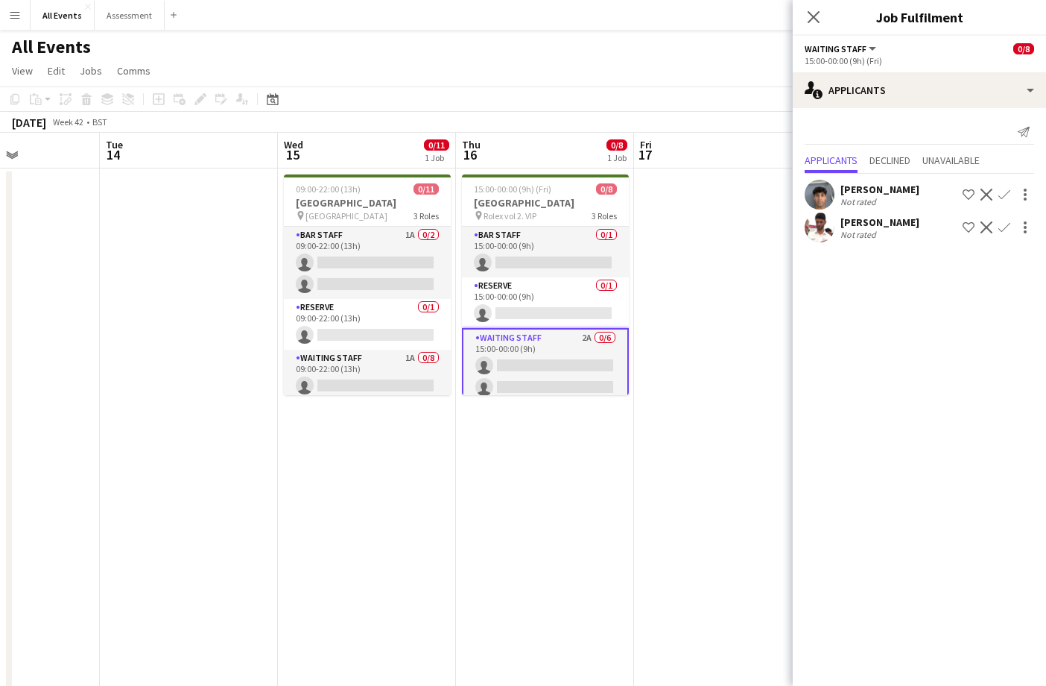
scroll to position [0, 438]
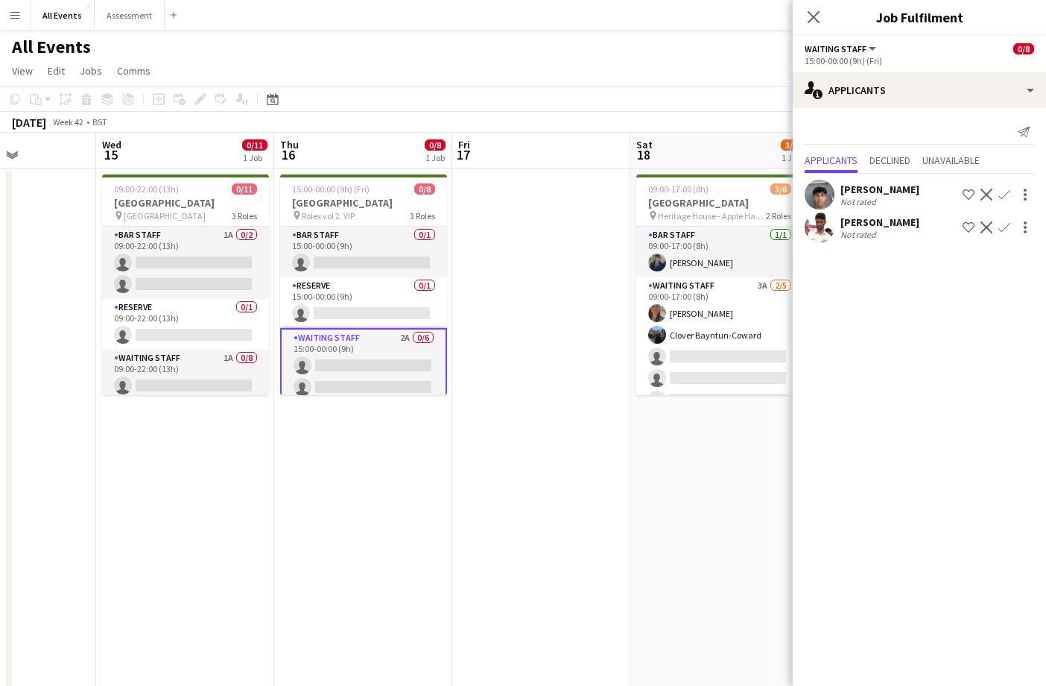
click at [1007, 191] on app-icon "Confirm" at bounding box center [1004, 195] width 12 height 12
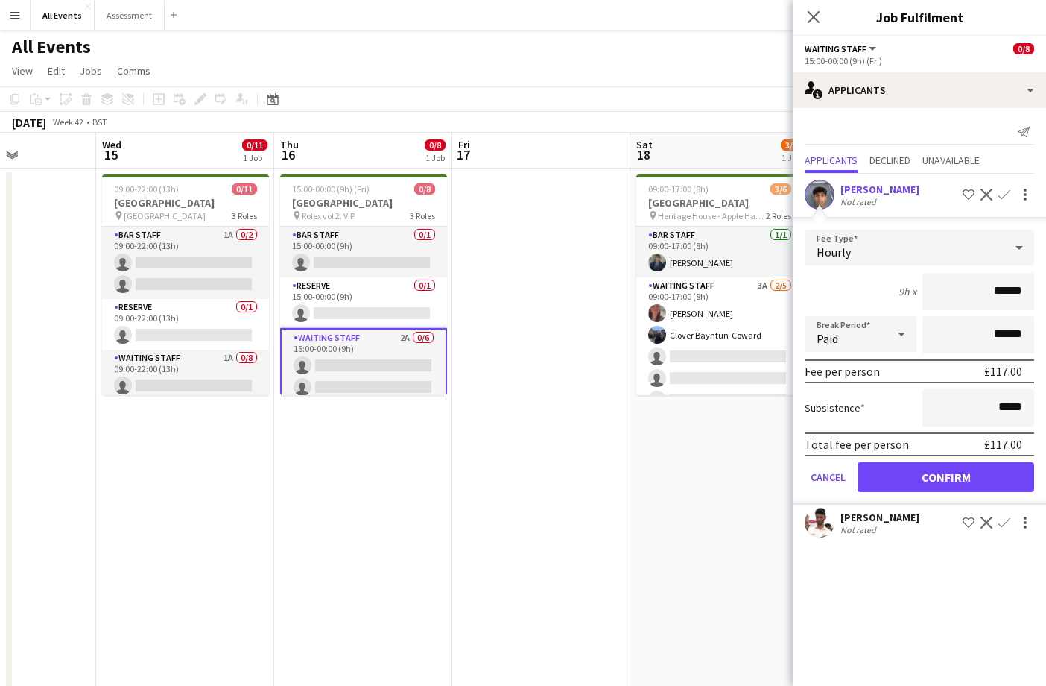
click at [937, 478] on button "Confirm" at bounding box center [946, 477] width 177 height 30
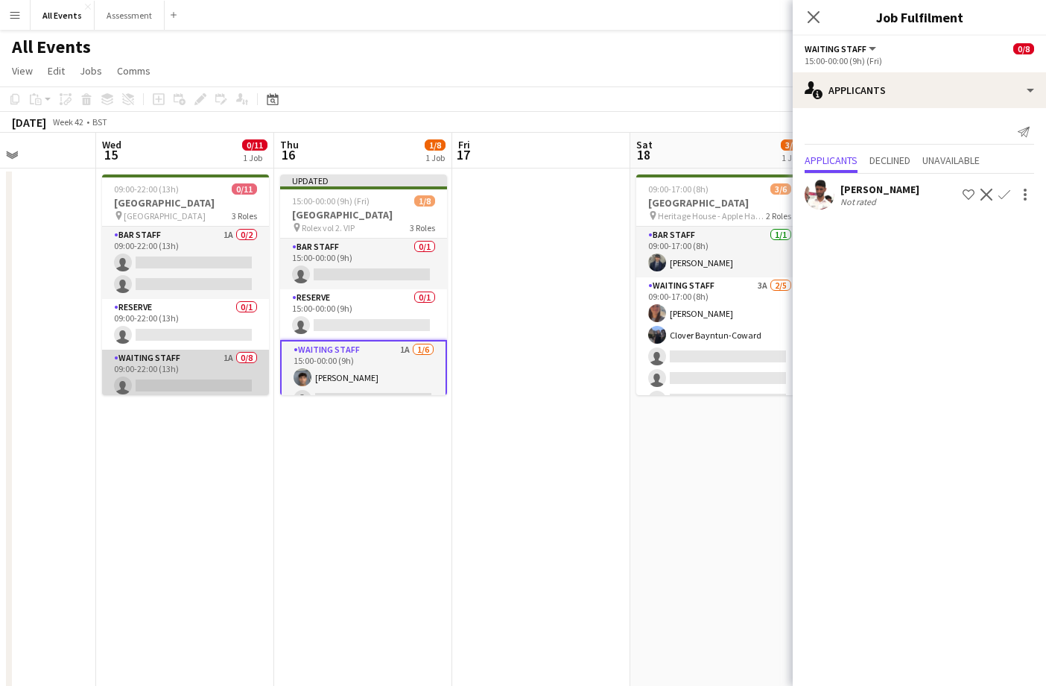
click at [186, 367] on app-card-role "Waiting Staff 1A 0/8 09:00-22:00 (13h) single-neutral-actions single-neutral-ac…" at bounding box center [185, 450] width 167 height 202
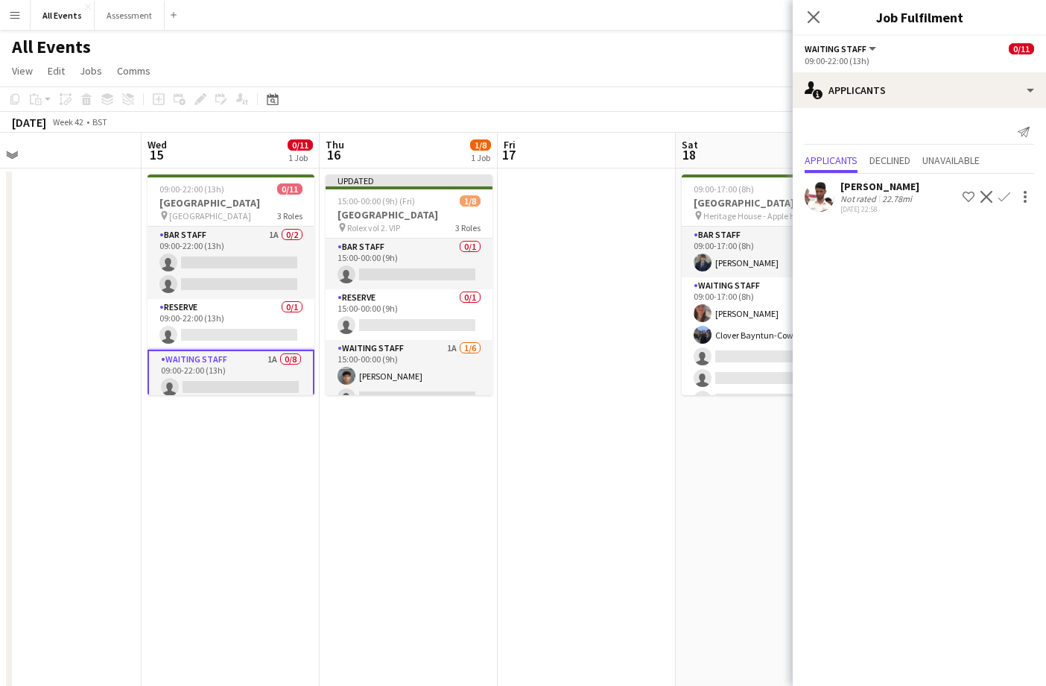
scroll to position [0, 348]
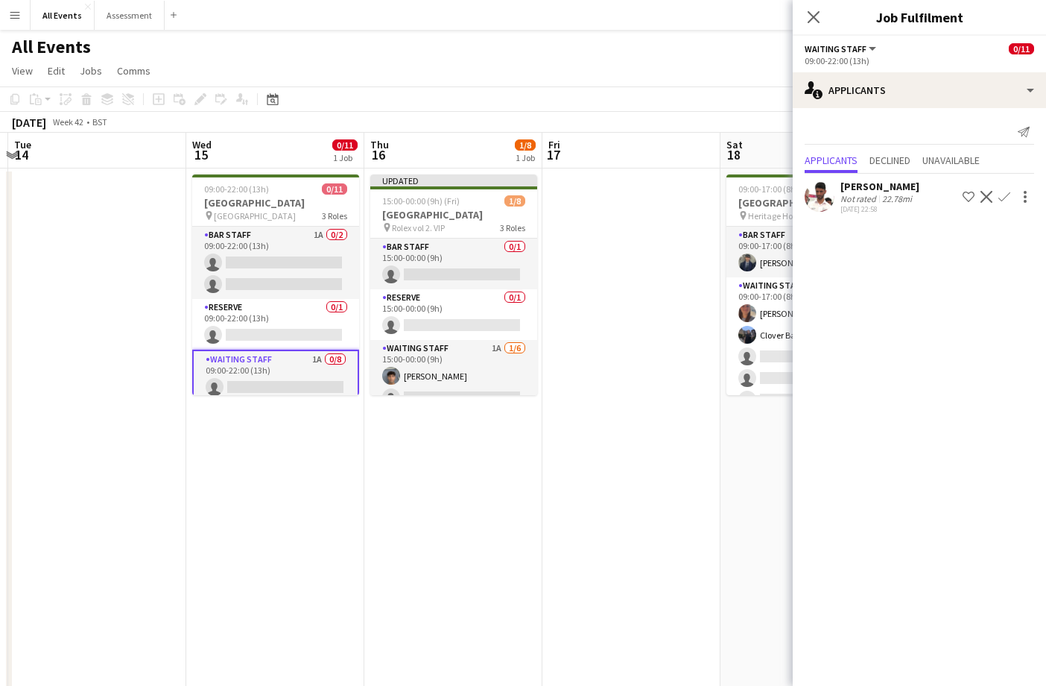
click at [1005, 196] on app-icon "Confirm" at bounding box center [1004, 197] width 12 height 12
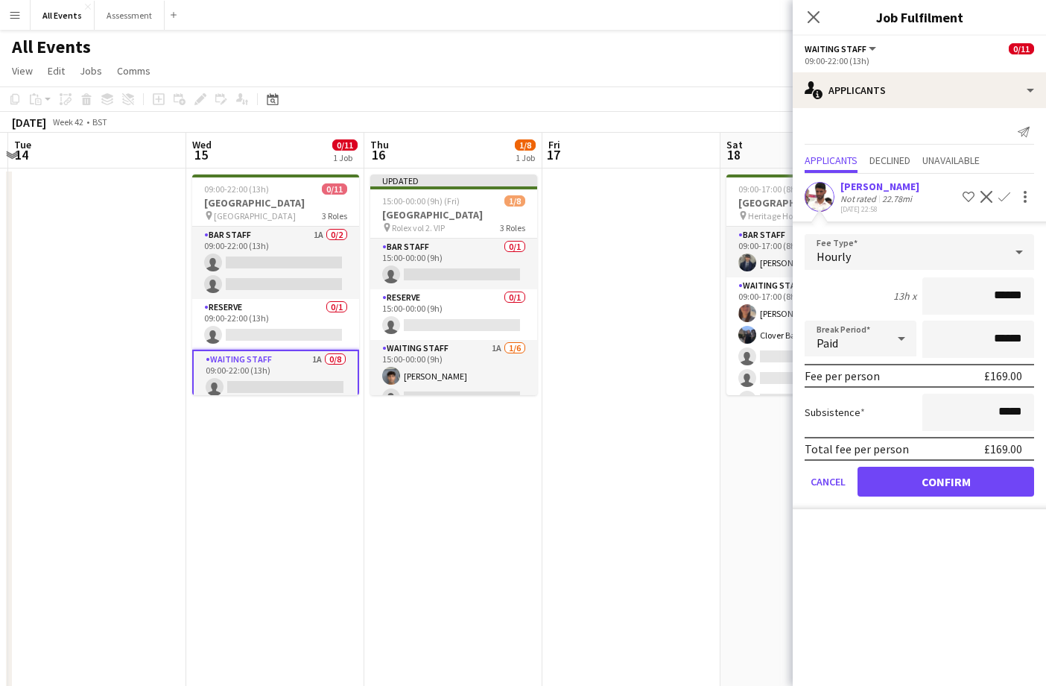
click at [959, 483] on button "Confirm" at bounding box center [946, 481] width 177 height 30
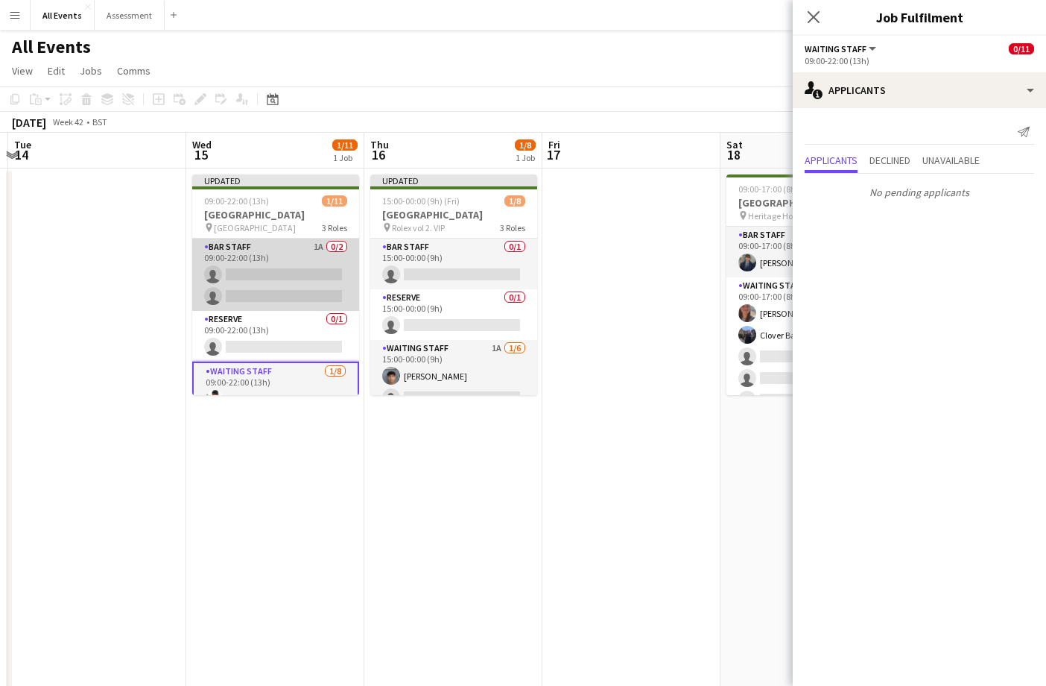
click at [303, 285] on app-card-role "Bar Staff 1A 0/2 09:00-22:00 (13h) single-neutral-actions single-neutral-actions" at bounding box center [275, 274] width 167 height 72
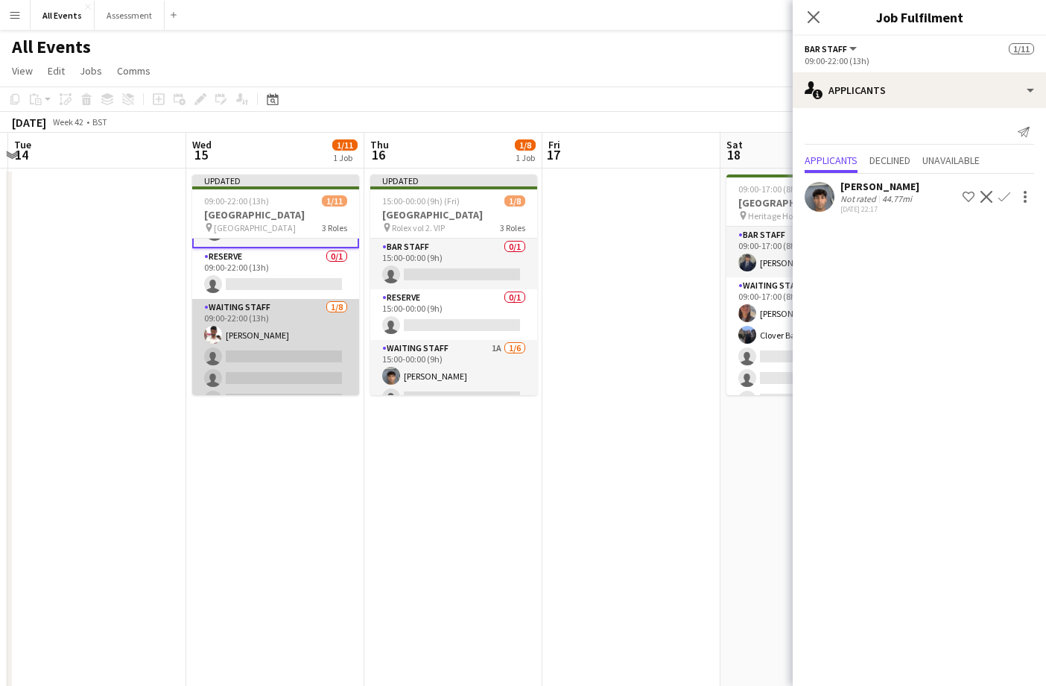
scroll to position [109, 0]
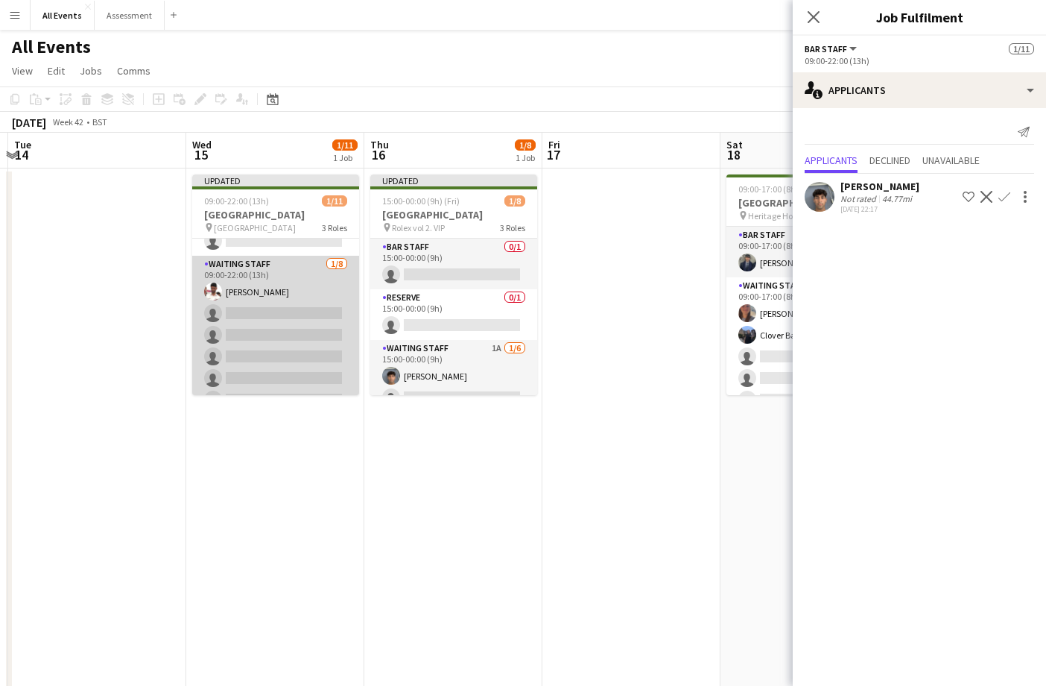
click at [283, 325] on app-card-role "Waiting Staff [DATE] 09:00-22:00 (13h) [PERSON_NAME] single-neutral-actions sin…" at bounding box center [275, 357] width 167 height 202
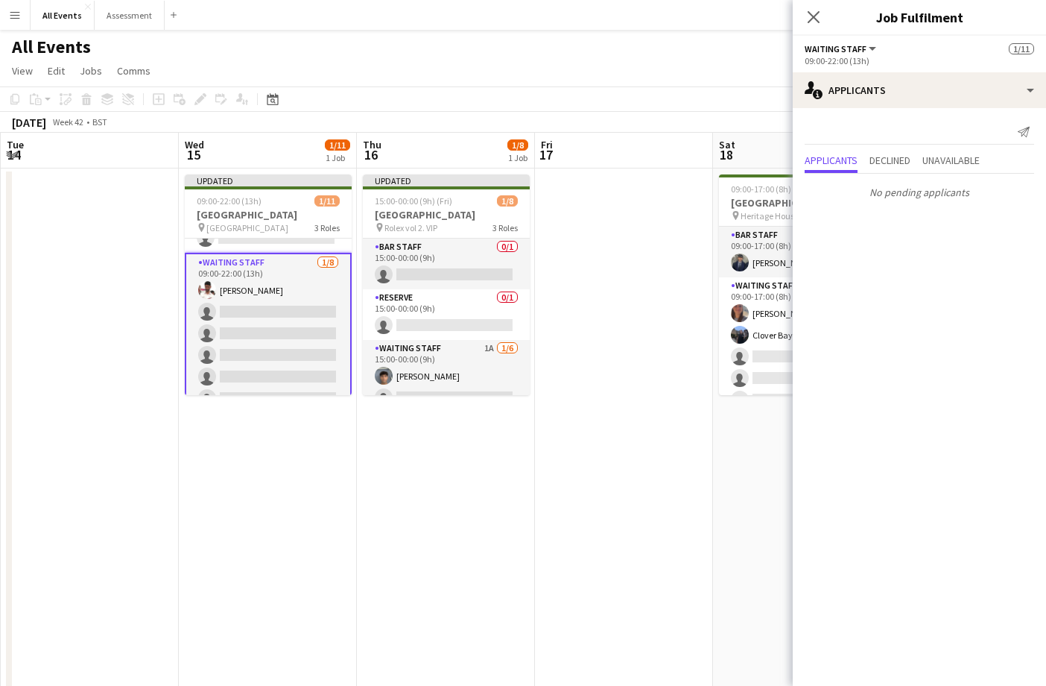
scroll to position [0, 358]
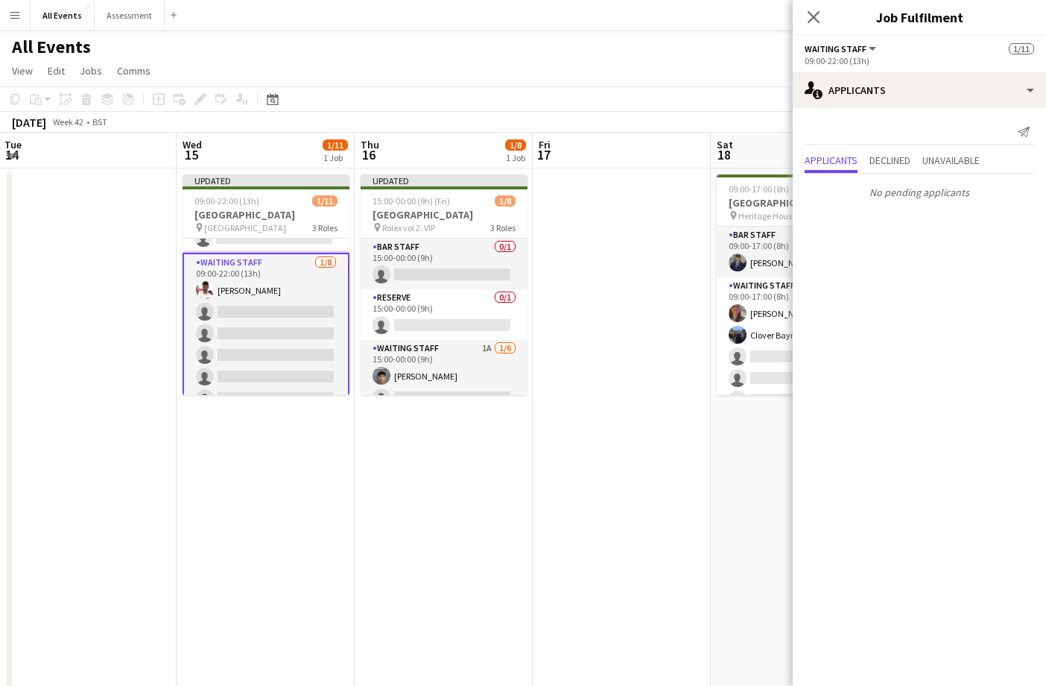
click at [310, 315] on app-card-role "Waiting Staff [DATE] 09:00-22:00 (13h) [PERSON_NAME] single-neutral-actions sin…" at bounding box center [266, 355] width 167 height 205
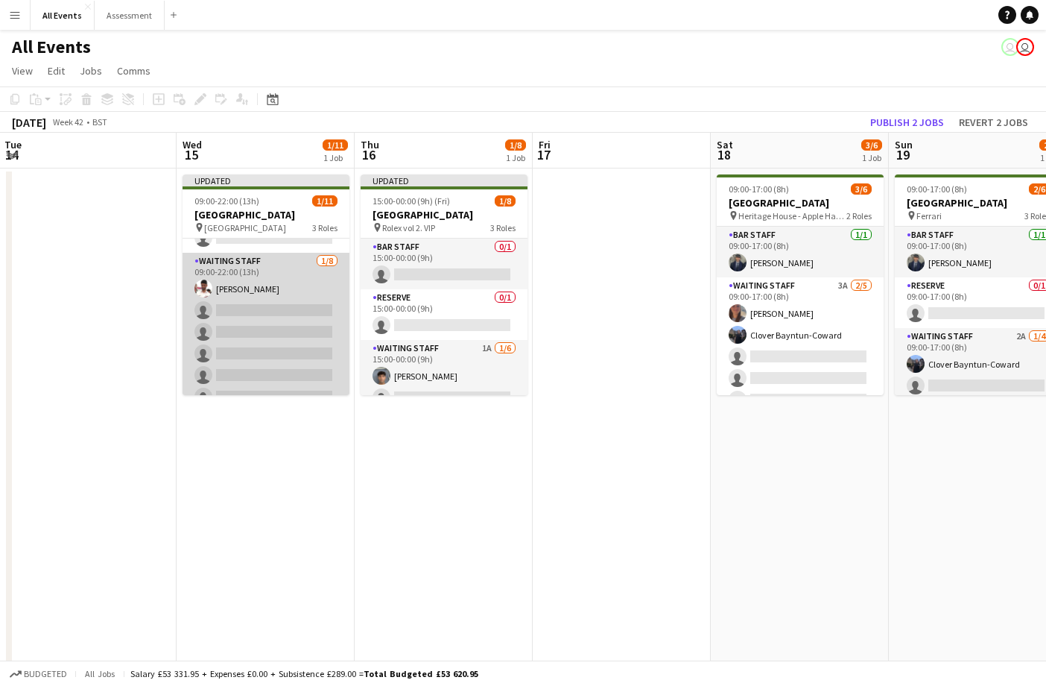
scroll to position [0, 364]
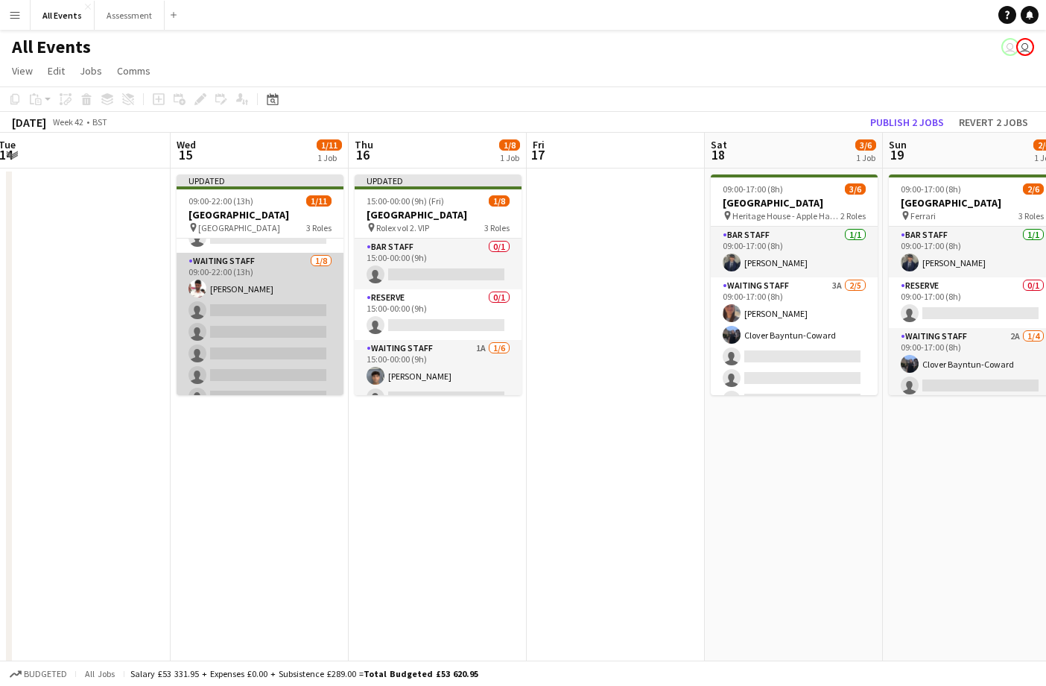
drag, startPoint x: 294, startPoint y: 355, endPoint x: 329, endPoint y: 348, distance: 35.1
click at [295, 355] on app-card-role "Waiting Staff [DATE] 09:00-22:00 (13h) [PERSON_NAME] single-neutral-actions sin…" at bounding box center [260, 354] width 167 height 202
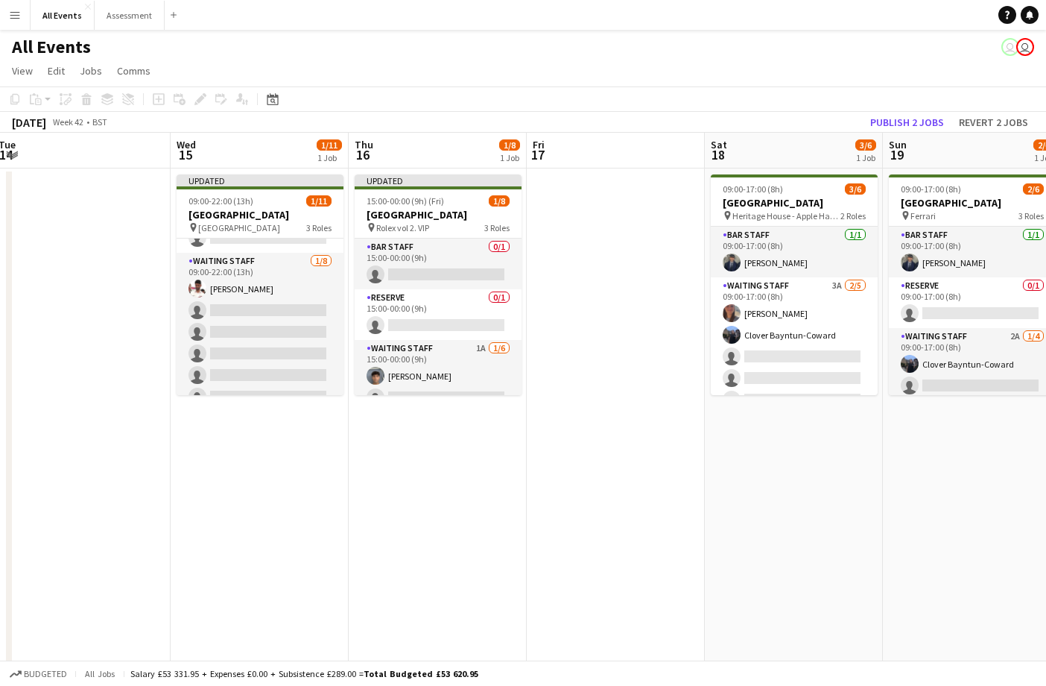
scroll to position [0, 363]
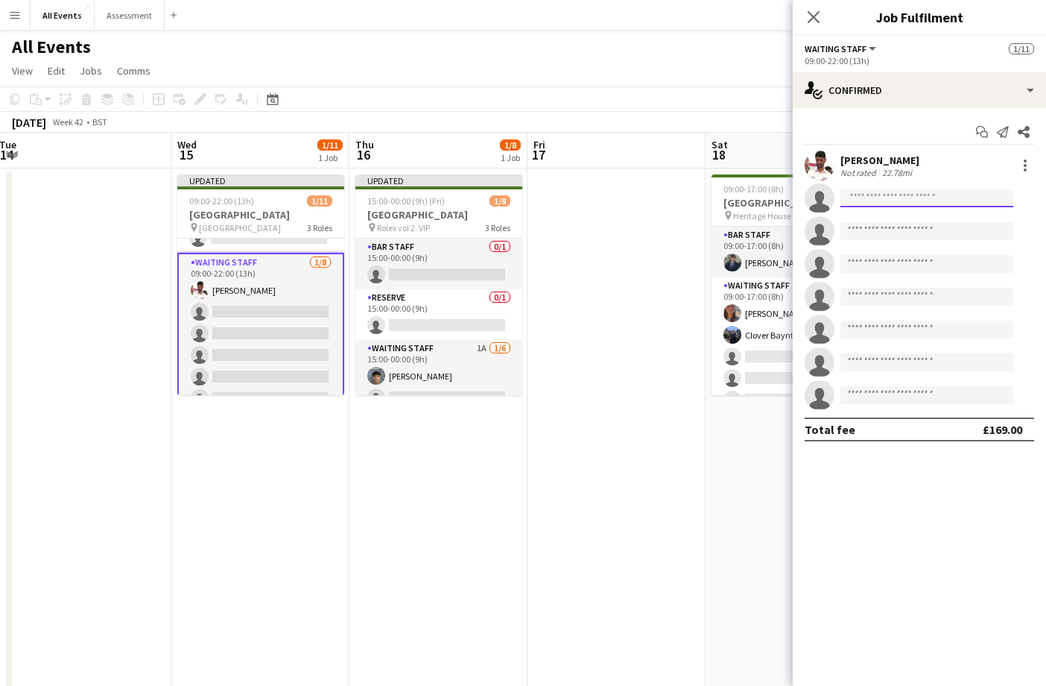
click at [897, 194] on input at bounding box center [926, 198] width 173 height 18
type input "***"
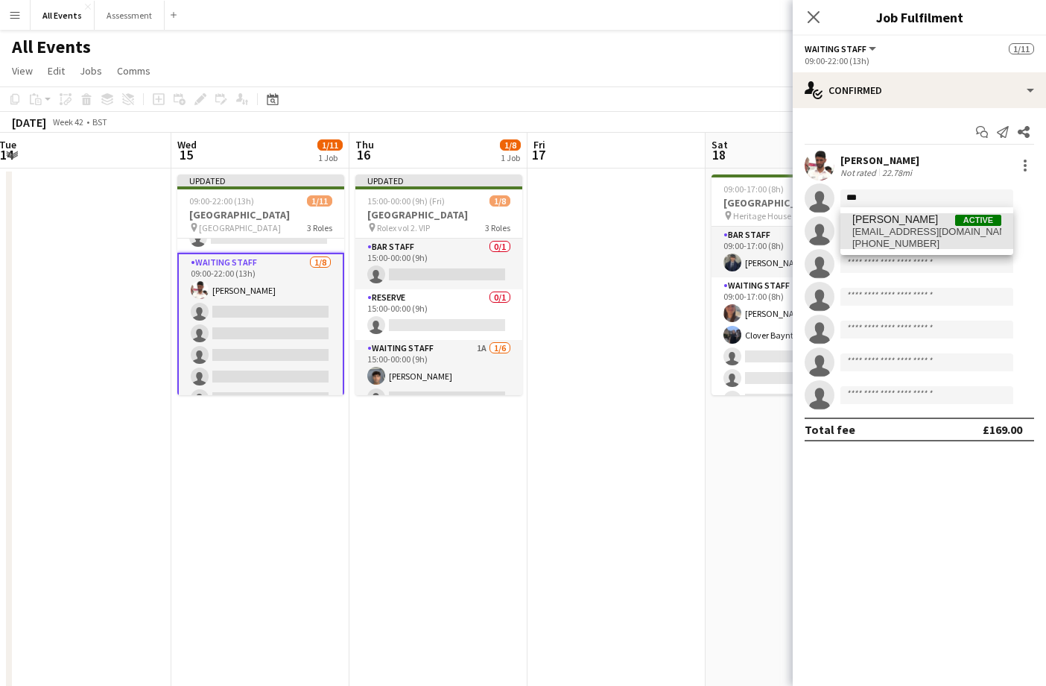
click at [902, 241] on span "[PHONE_NUMBER]" at bounding box center [926, 244] width 149 height 12
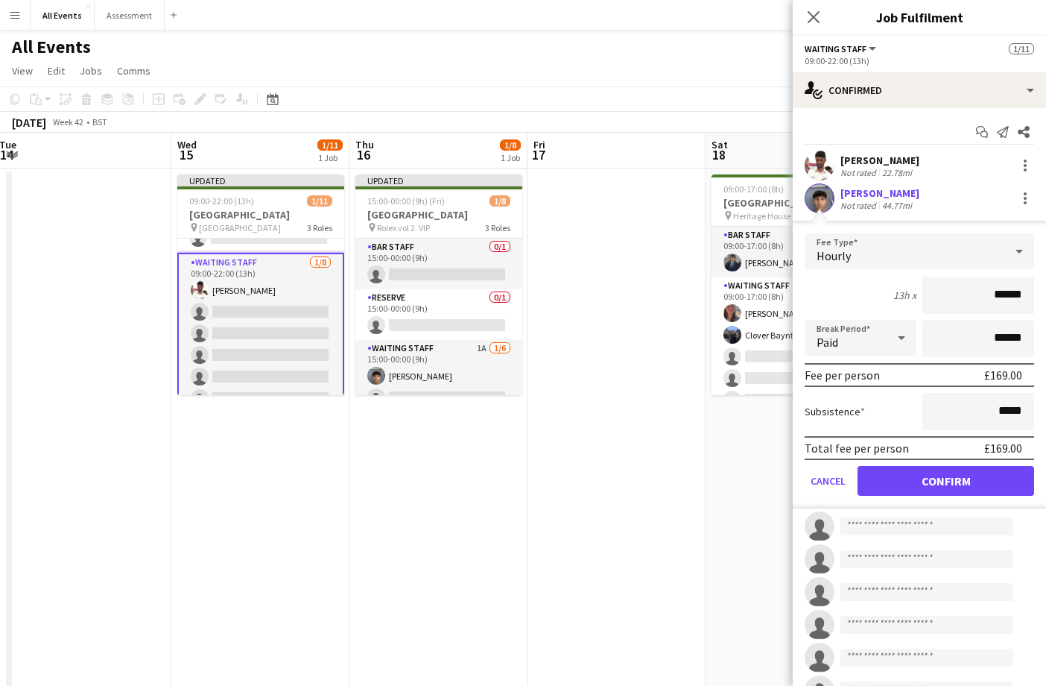
click at [964, 491] on button "Confirm" at bounding box center [946, 481] width 177 height 30
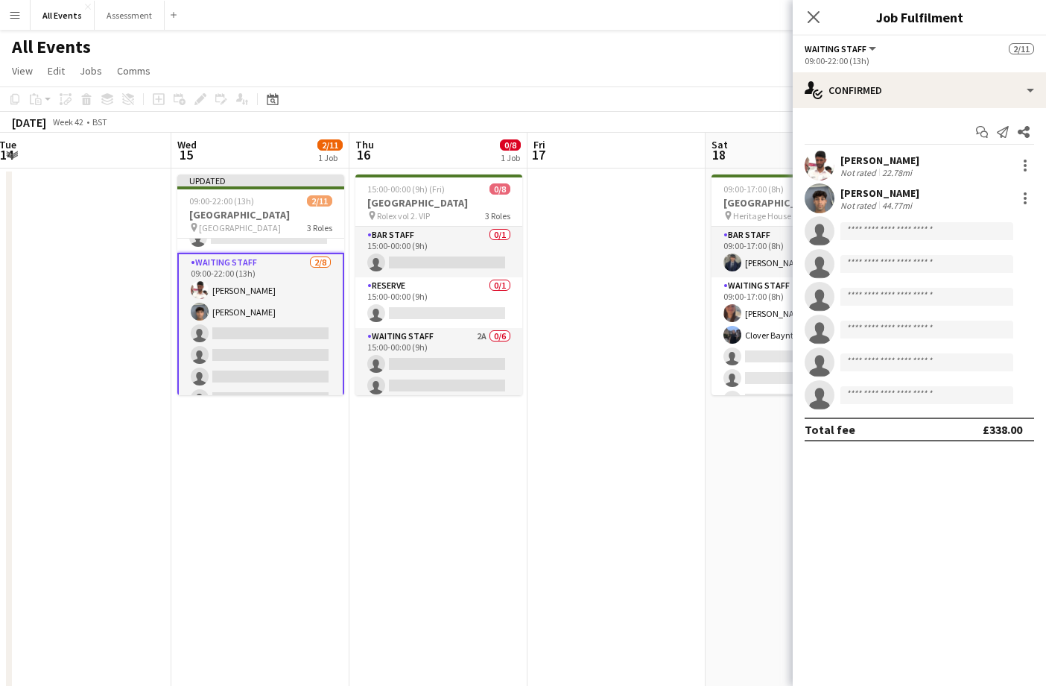
click at [776, 453] on app-date-cell "09:00-17:00 (8h) 3/6 Heritage House pin Heritage House - Apple Harvest day tbc …" at bounding box center [795, 492] width 178 height 649
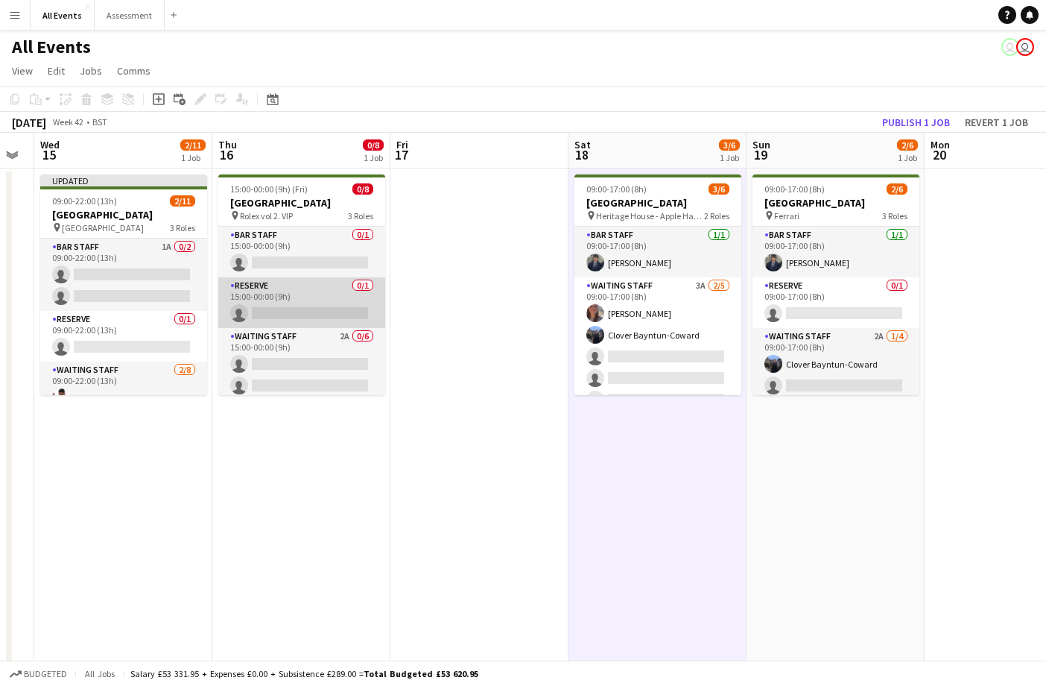
scroll to position [0, 569]
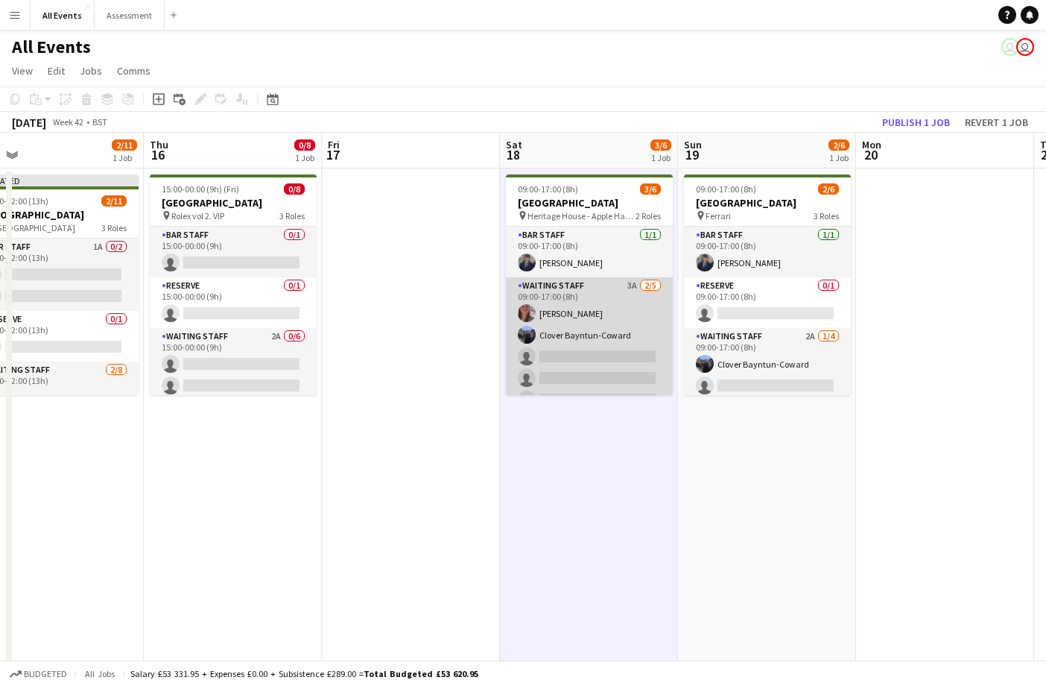
click at [642, 333] on app-card-role "Waiting Staff 3A [DATE] 09:00-17:00 (8h) [PERSON_NAME] Clover Bayntun-Coward si…" at bounding box center [589, 345] width 167 height 137
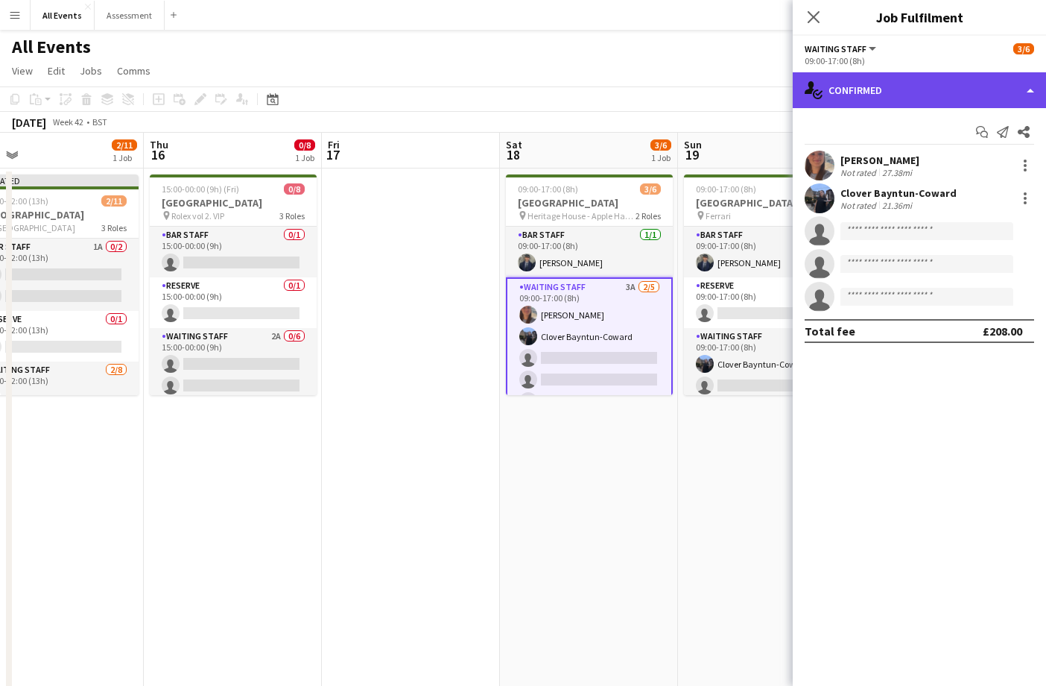
click at [937, 90] on div "single-neutral-actions-check-2 Confirmed" at bounding box center [919, 90] width 253 height 36
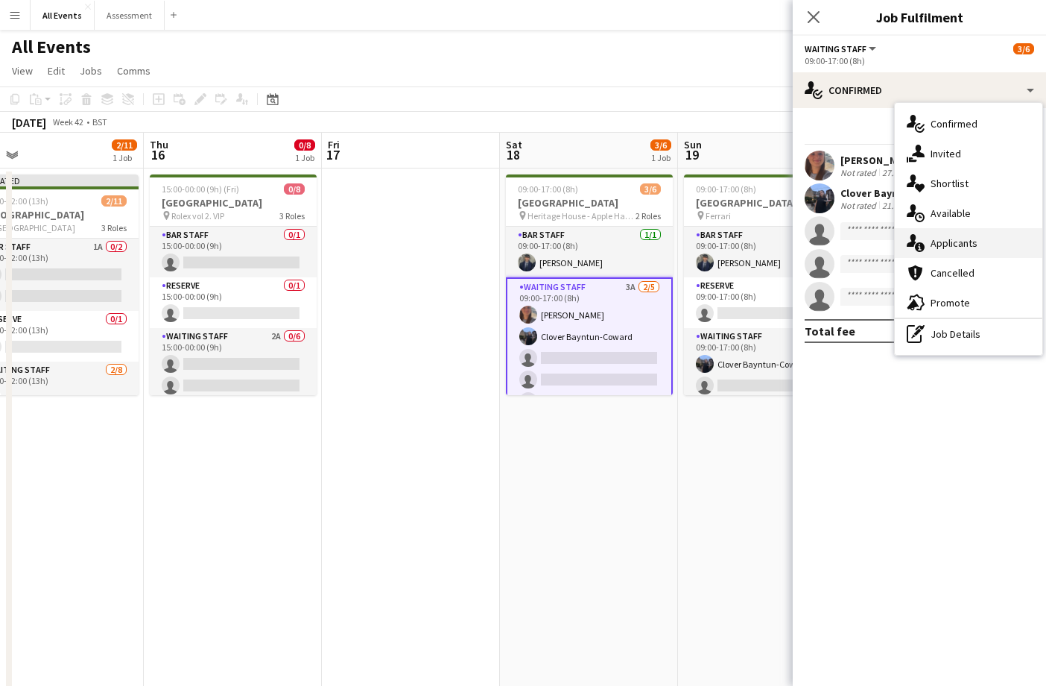
click at [959, 242] on span "Applicants" at bounding box center [954, 242] width 47 height 13
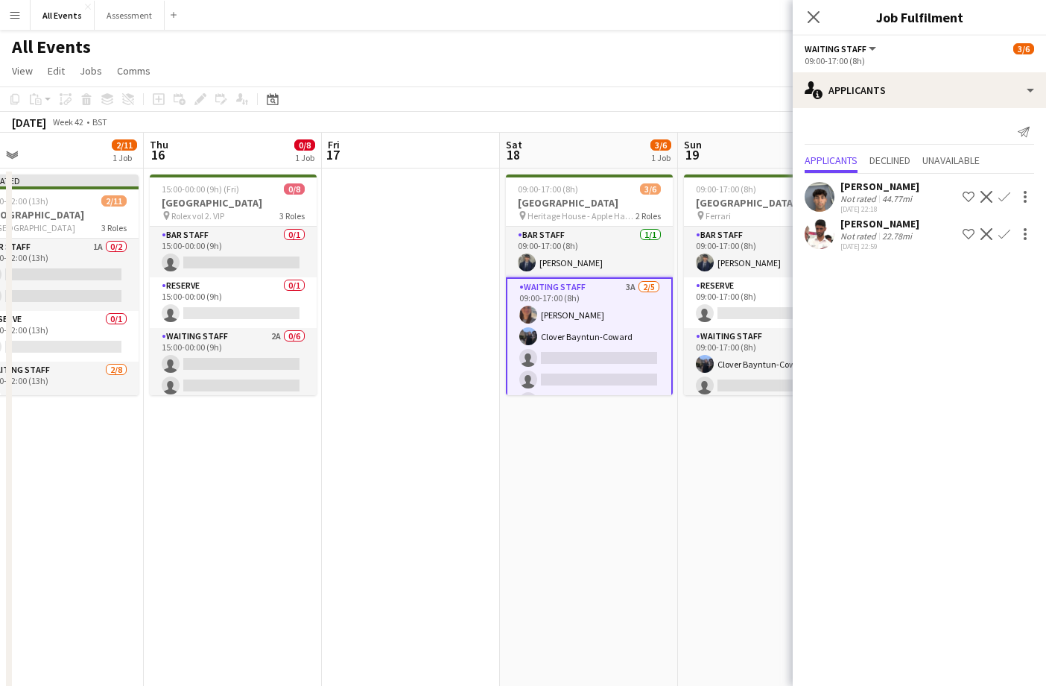
click at [1009, 197] on app-icon "Confirm" at bounding box center [1004, 197] width 12 height 12
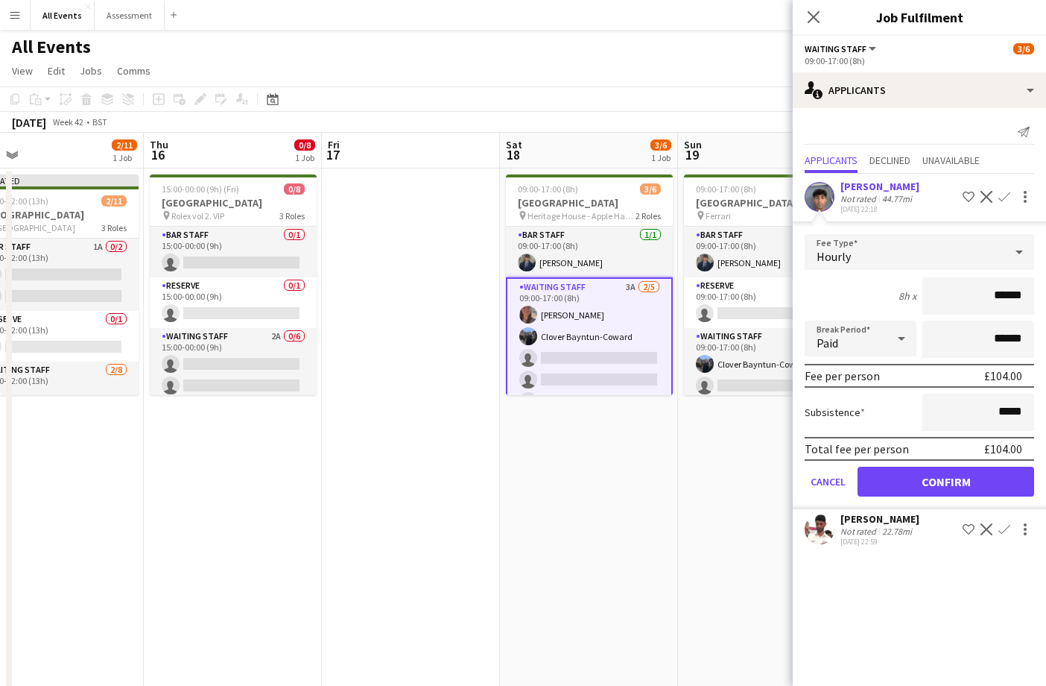
click at [1009, 197] on app-icon "Confirm" at bounding box center [1004, 197] width 12 height 12
click at [969, 478] on button "Confirm" at bounding box center [946, 481] width 177 height 30
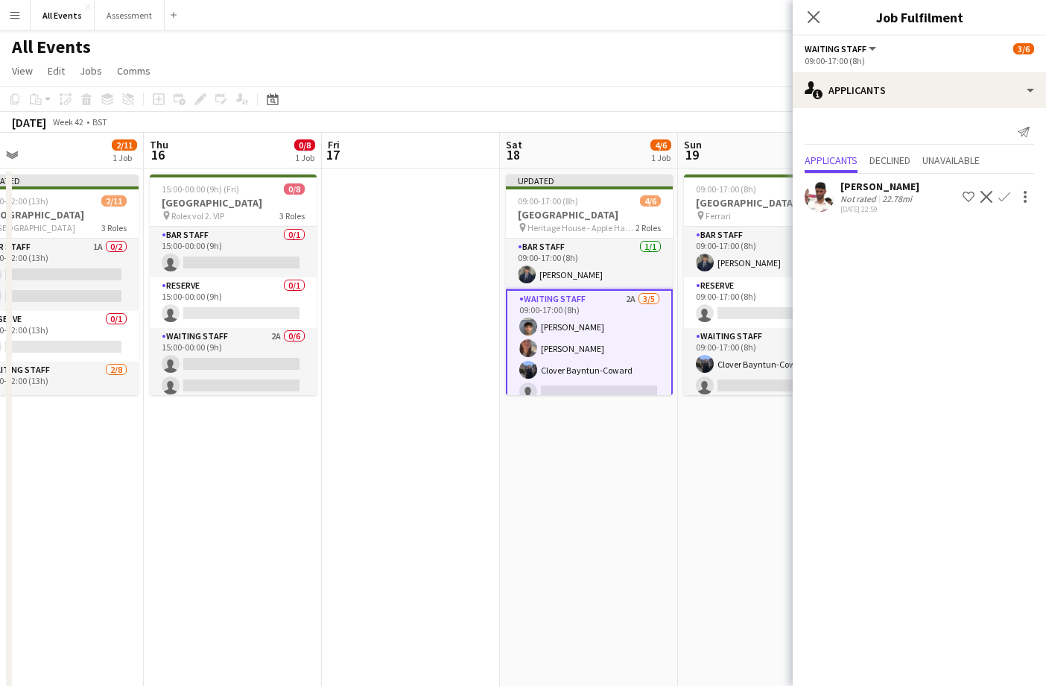
click at [1009, 201] on app-icon "Confirm" at bounding box center [1004, 197] width 12 height 12
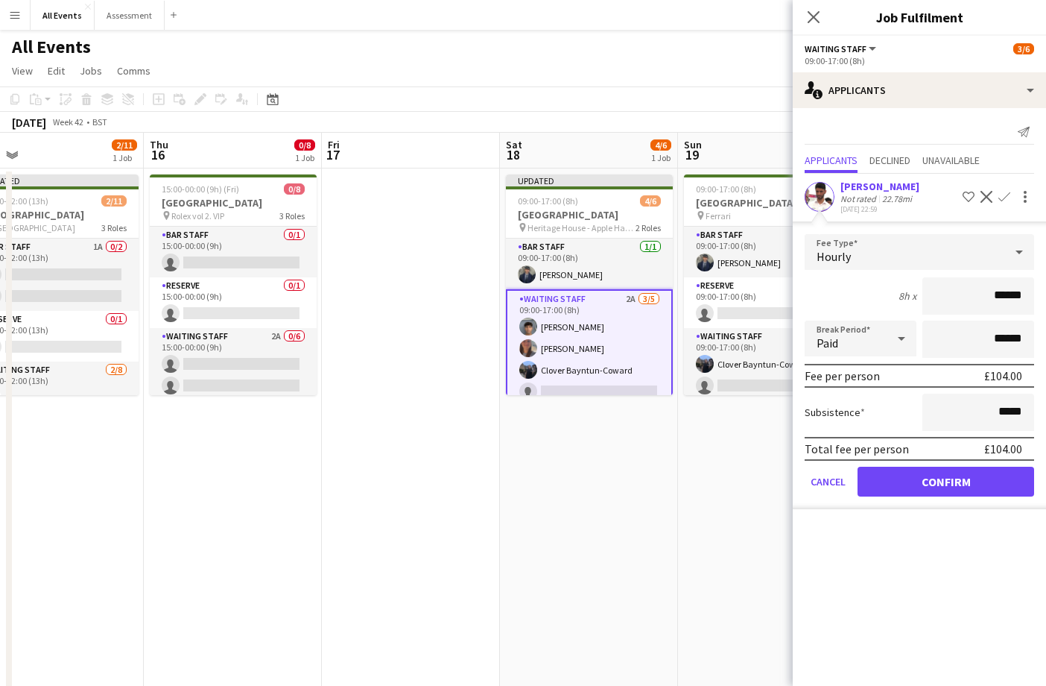
click at [983, 481] on button "Confirm" at bounding box center [946, 481] width 177 height 30
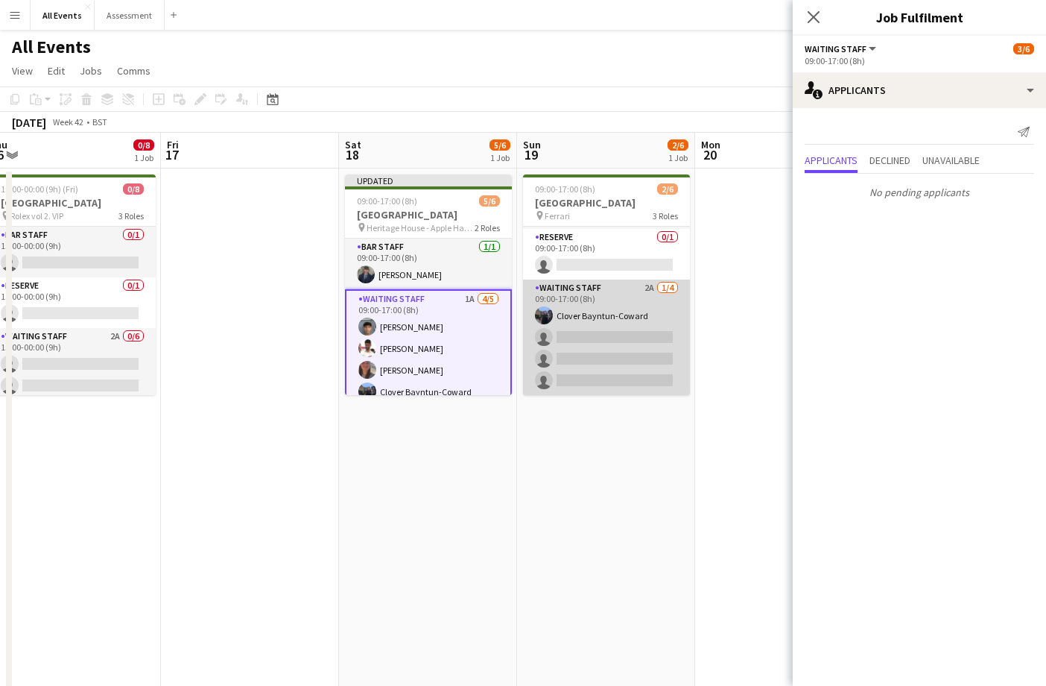
scroll to position [48, 0]
click at [622, 343] on app-card-role "Waiting Staff 2A [DATE] 09:00-17:00 (8h) Clover Bayntun-Coward single-neutral-a…" at bounding box center [606, 336] width 167 height 115
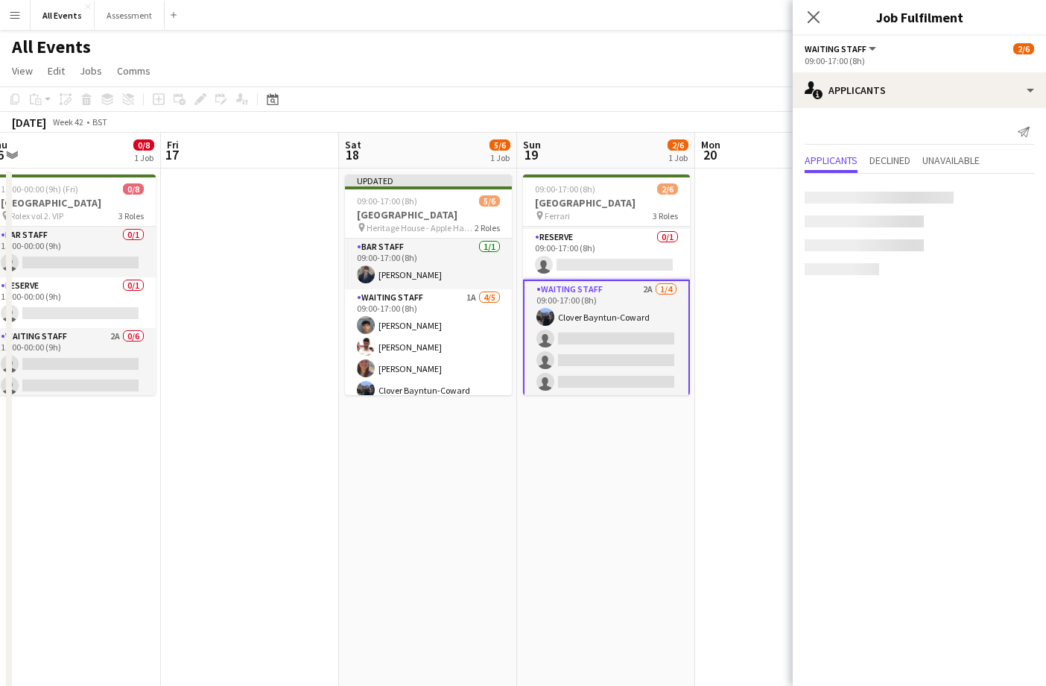
scroll to position [0, 554]
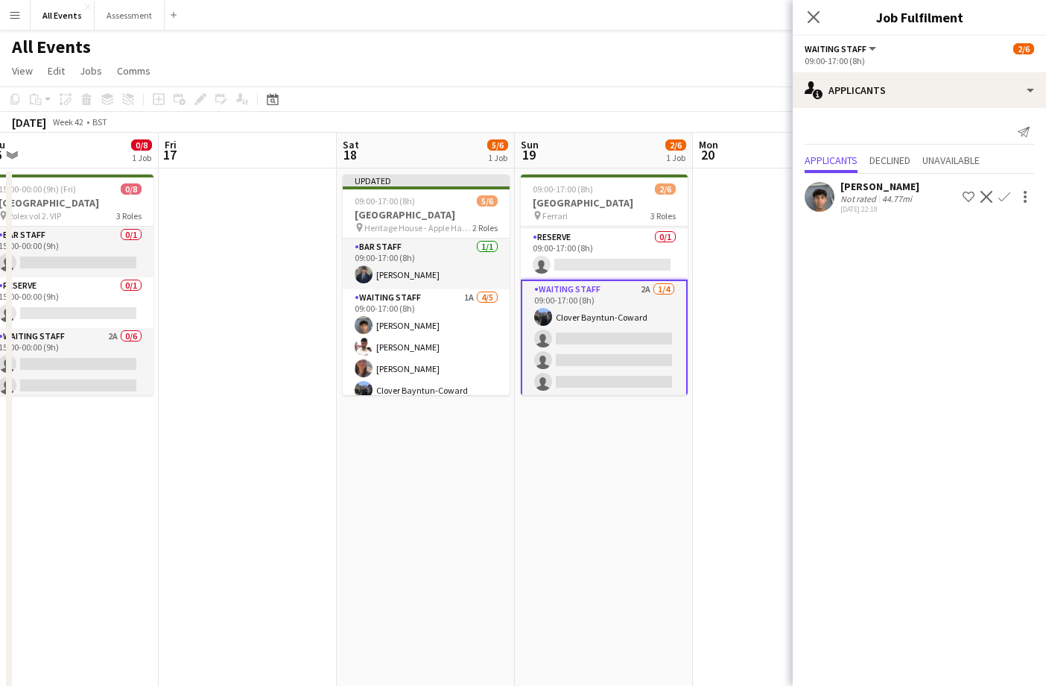
click at [1005, 200] on app-icon "Confirm" at bounding box center [1004, 197] width 12 height 12
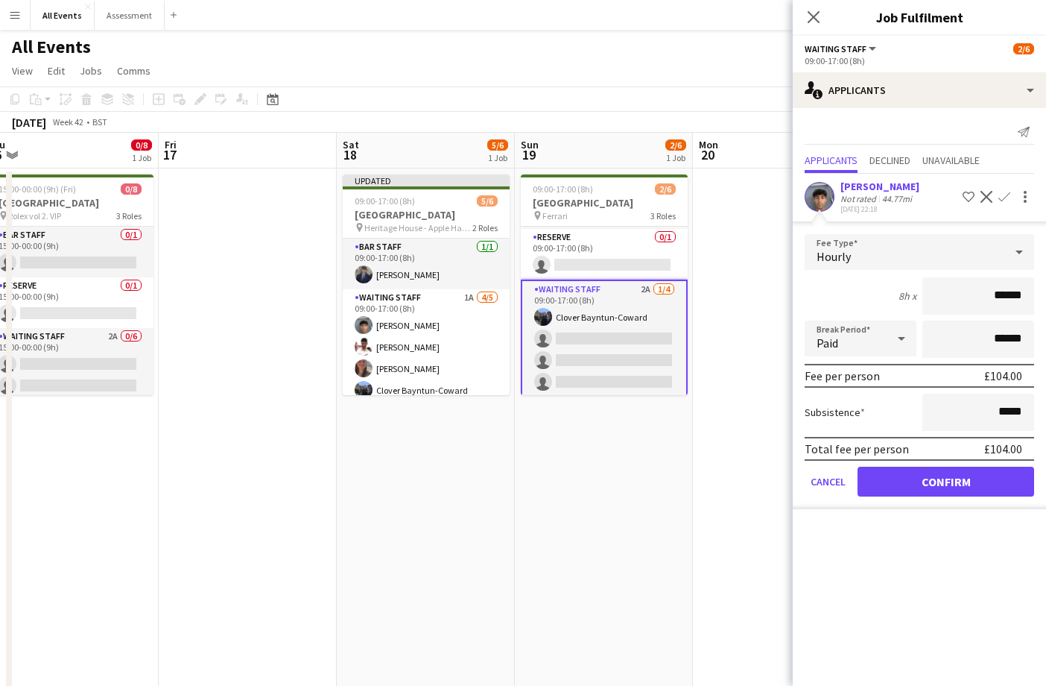
click at [954, 475] on button "Confirm" at bounding box center [946, 481] width 177 height 30
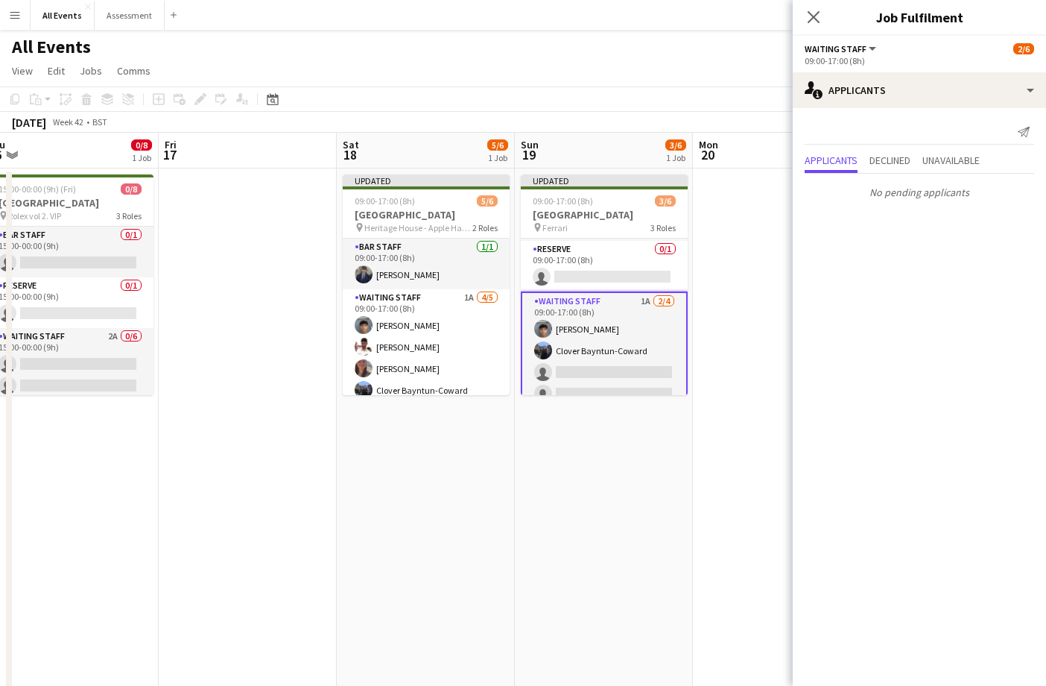
click at [750, 341] on app-date-cell at bounding box center [782, 492] width 178 height 649
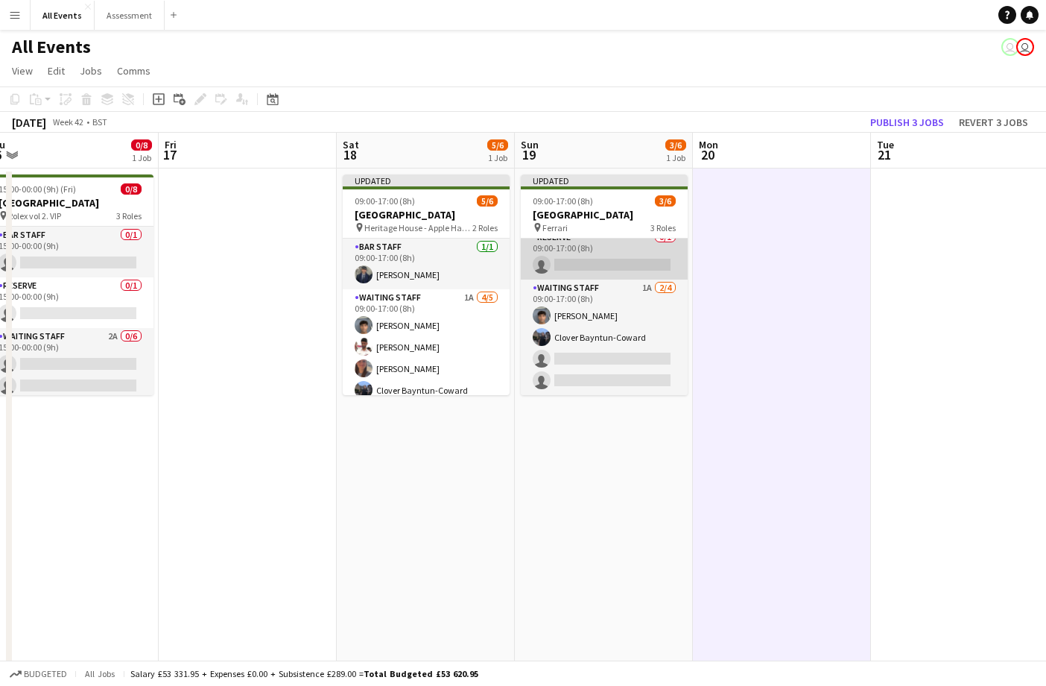
scroll to position [60, 0]
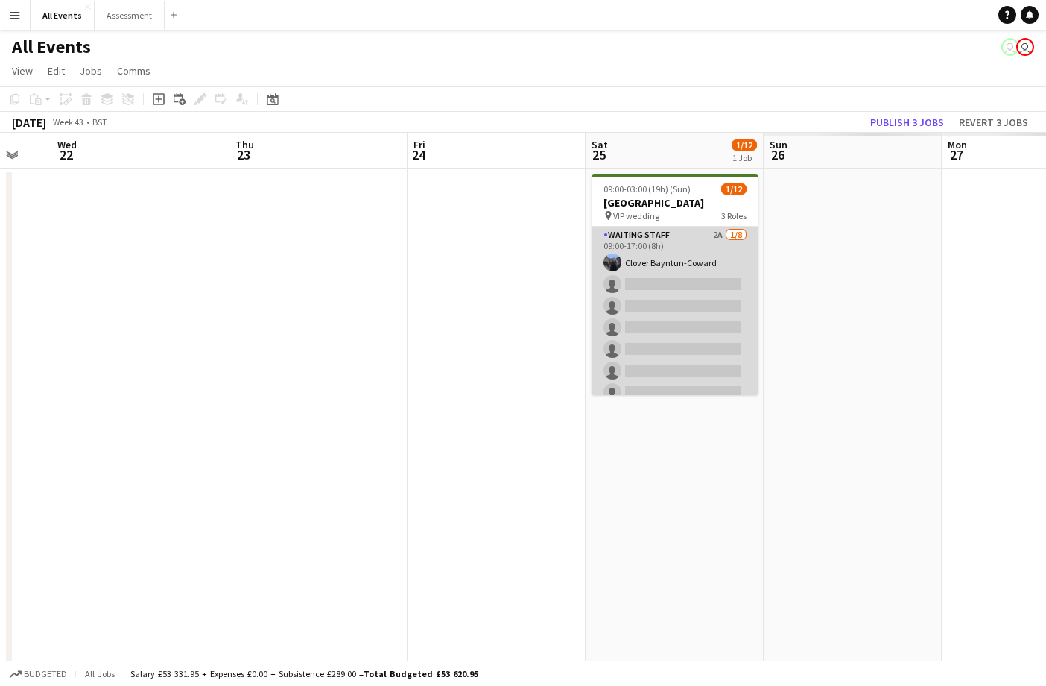
click at [674, 320] on app-card-role "Waiting Staff 2A [DATE] 09:00-17:00 (8h) Clover Bayntun-Coward single-neutral-a…" at bounding box center [675, 328] width 167 height 202
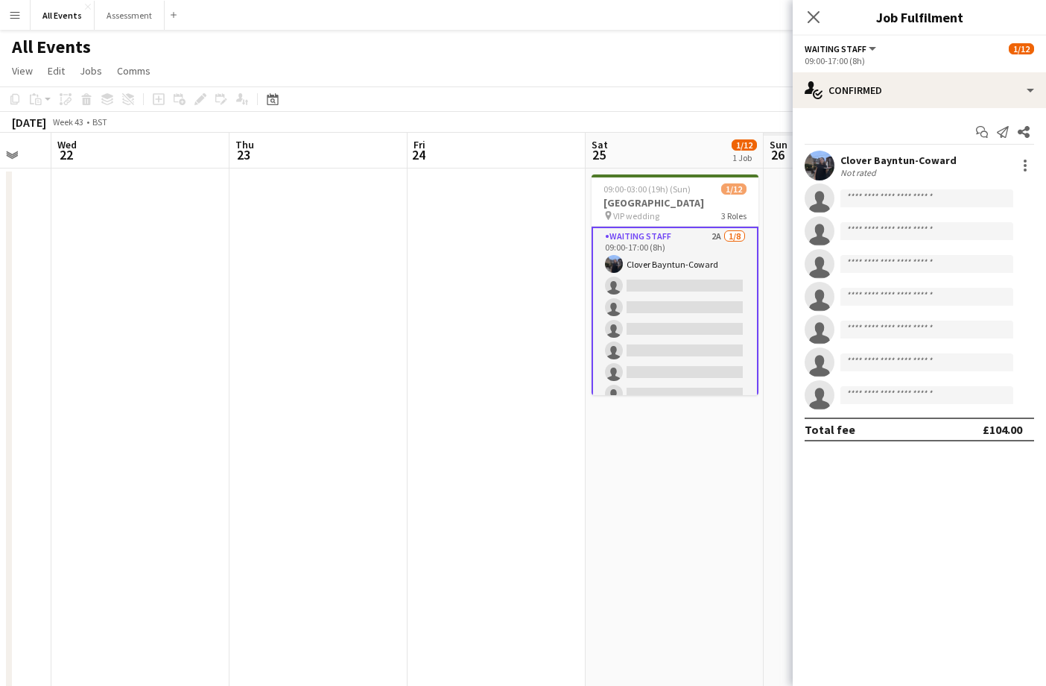
scroll to position [0, 484]
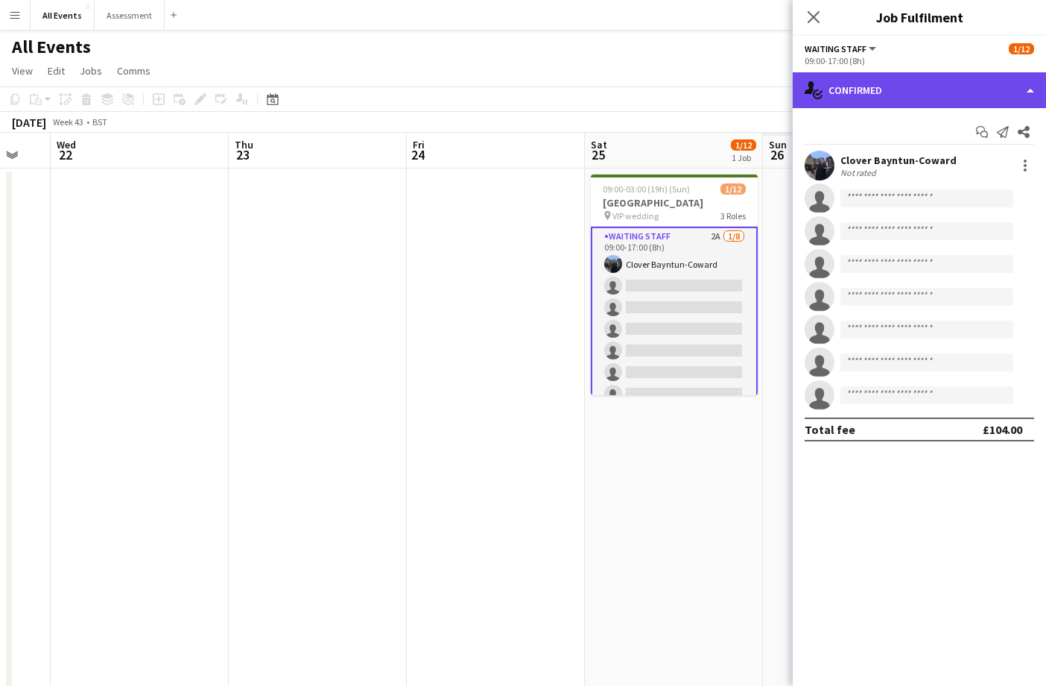
click at [888, 98] on div "single-neutral-actions-check-2 Confirmed" at bounding box center [919, 90] width 253 height 36
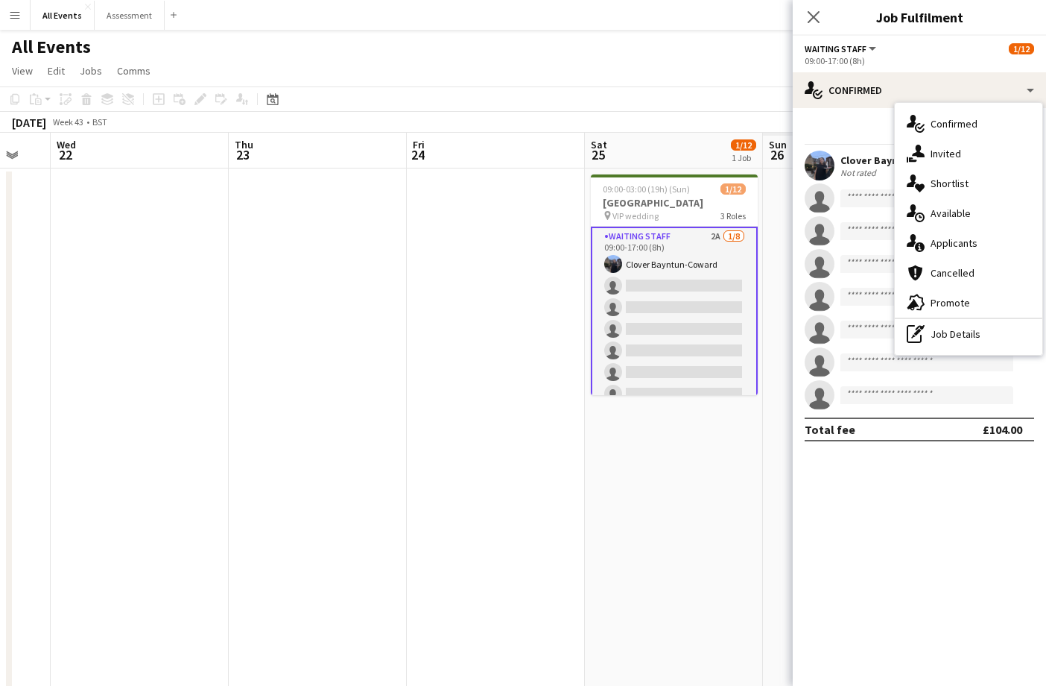
click at [966, 244] on span "Applicants" at bounding box center [954, 242] width 47 height 13
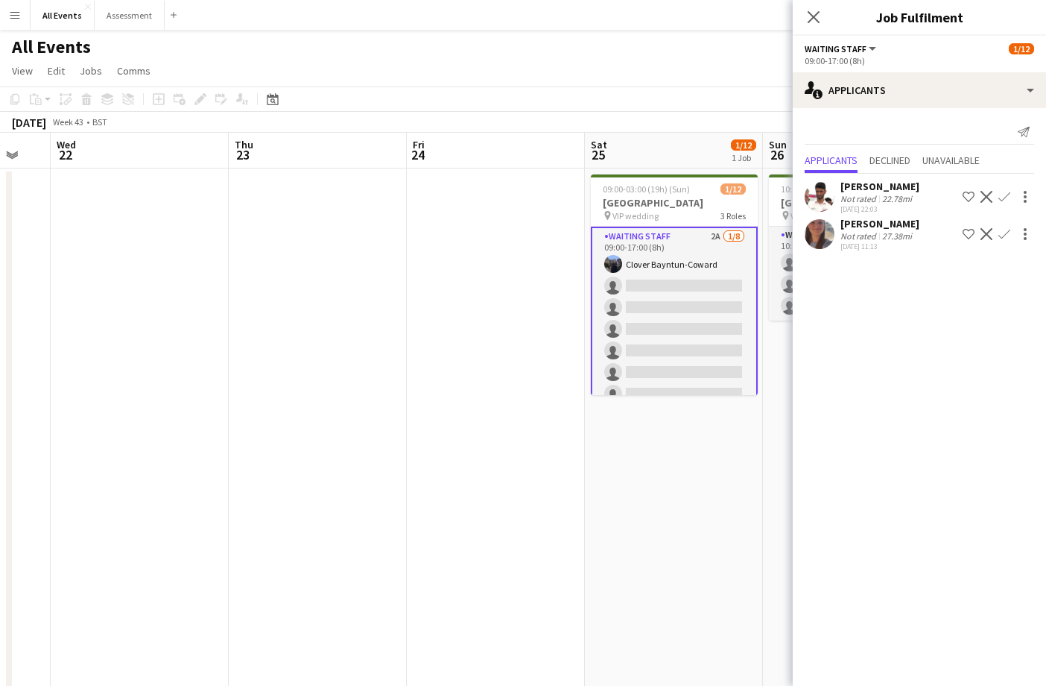
click at [1007, 197] on app-icon "Confirm" at bounding box center [1004, 197] width 12 height 12
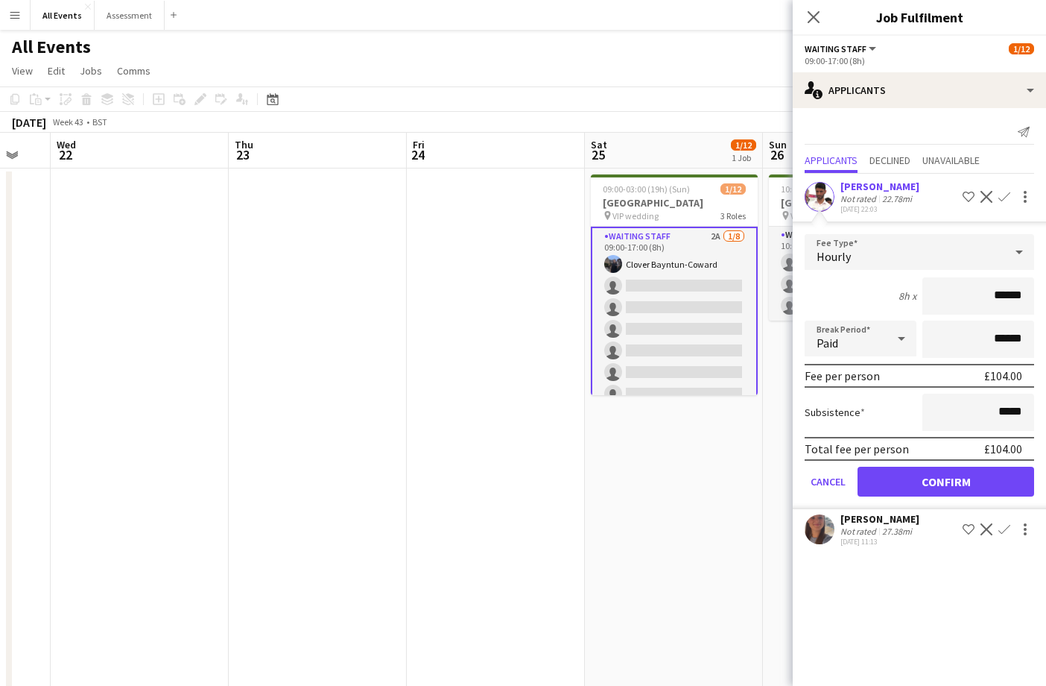
click at [980, 475] on button "Confirm" at bounding box center [946, 481] width 177 height 30
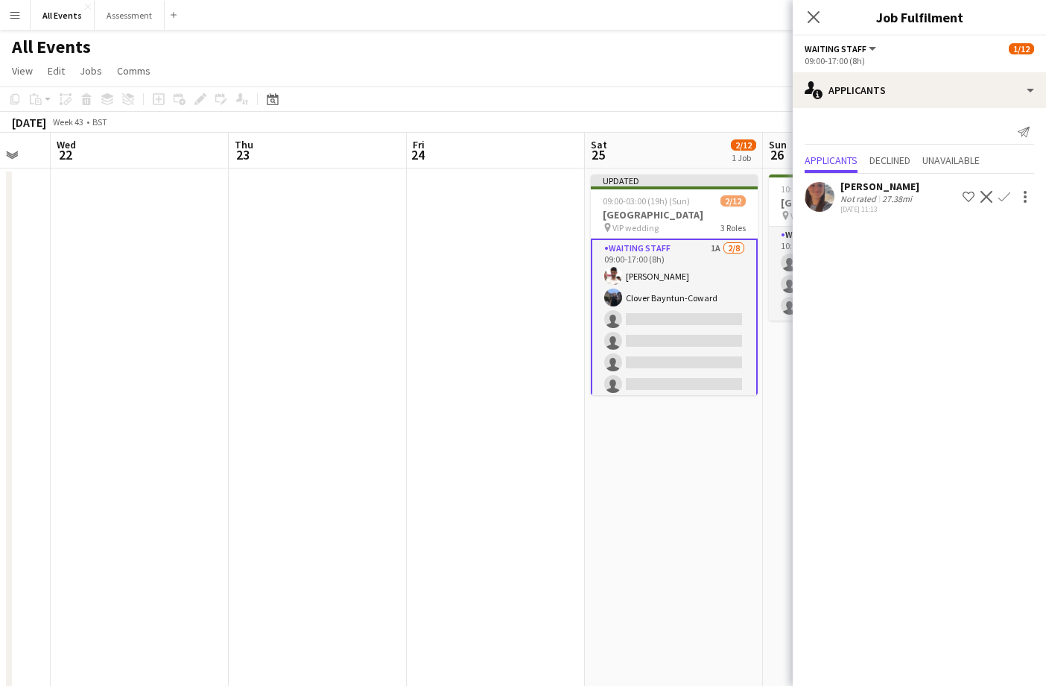
click at [1008, 199] on app-icon "Confirm" at bounding box center [1004, 197] width 12 height 12
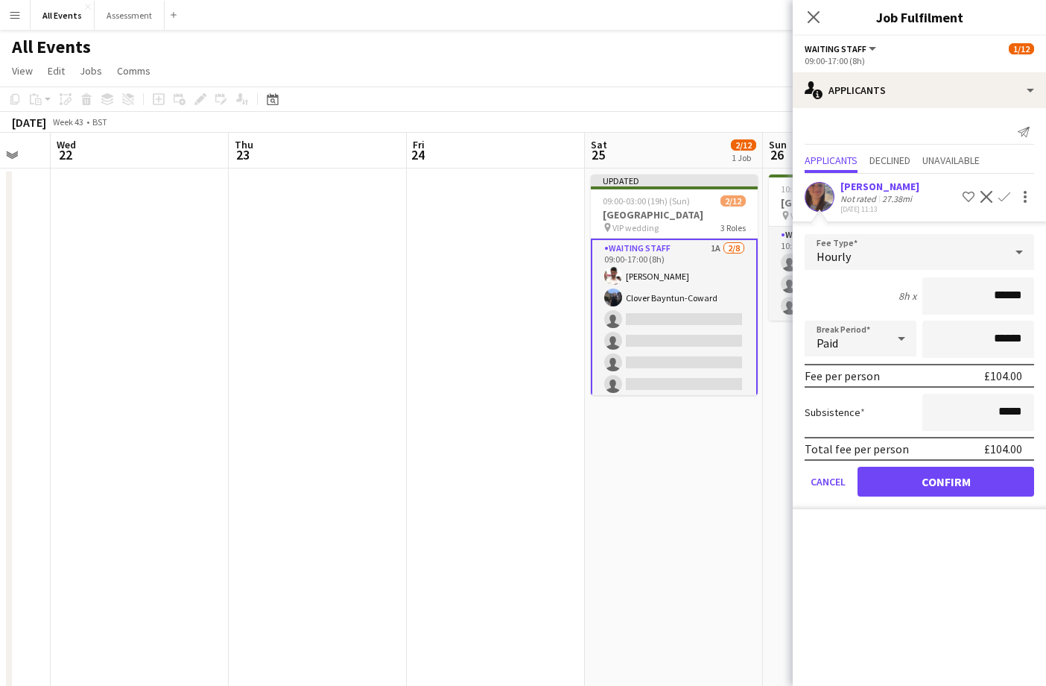
click at [981, 479] on button "Confirm" at bounding box center [946, 481] width 177 height 30
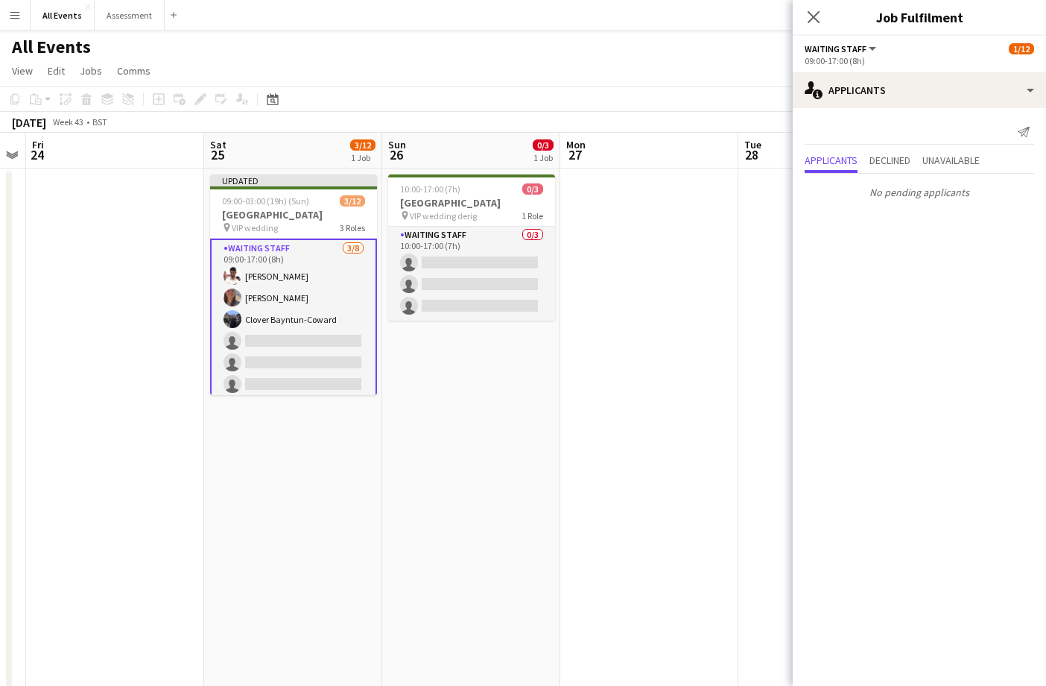
scroll to position [0, 0]
click at [707, 259] on app-date-cell at bounding box center [649, 492] width 178 height 649
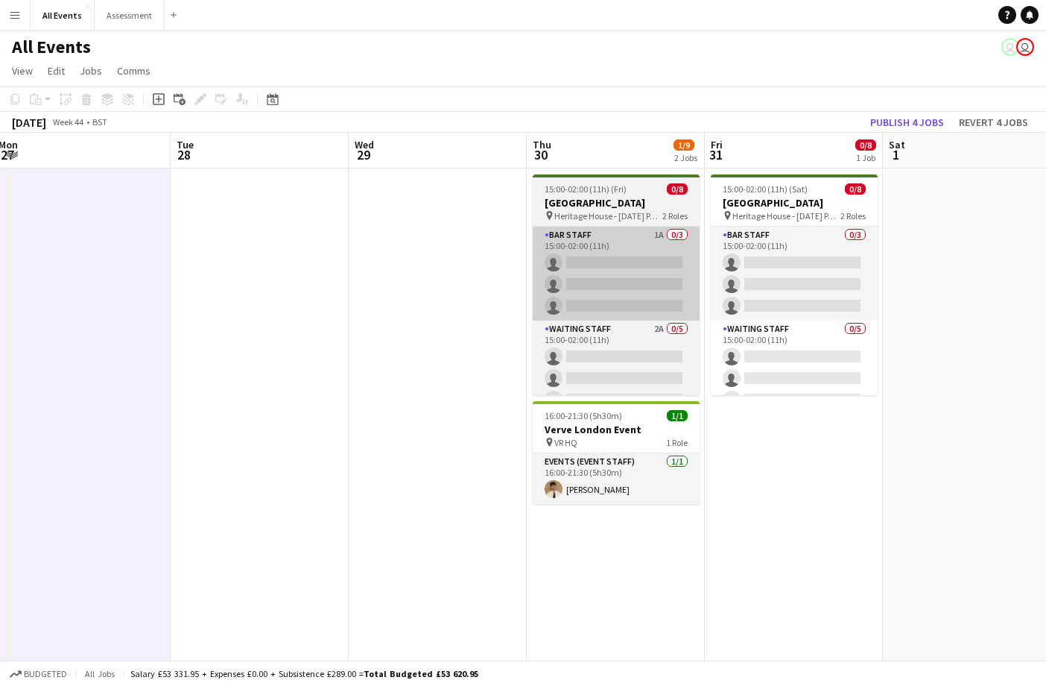
scroll to position [0, 540]
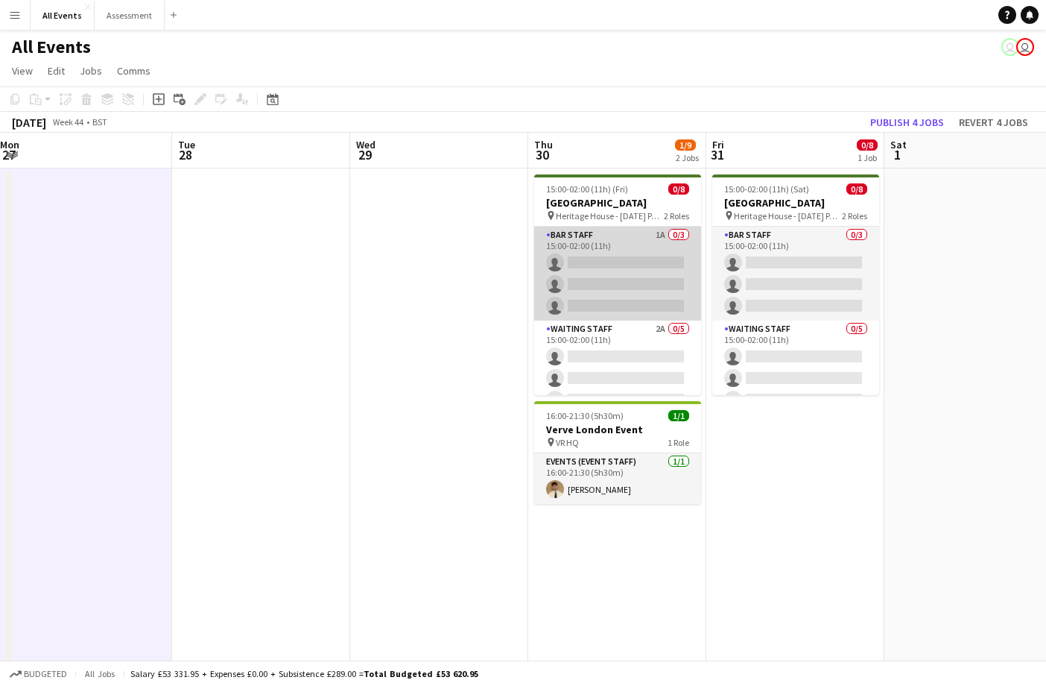
click at [669, 277] on app-card-role "Bar Staff 1A 0/3 15:00-02:00 (11h) single-neutral-actions single-neutral-action…" at bounding box center [617, 274] width 167 height 94
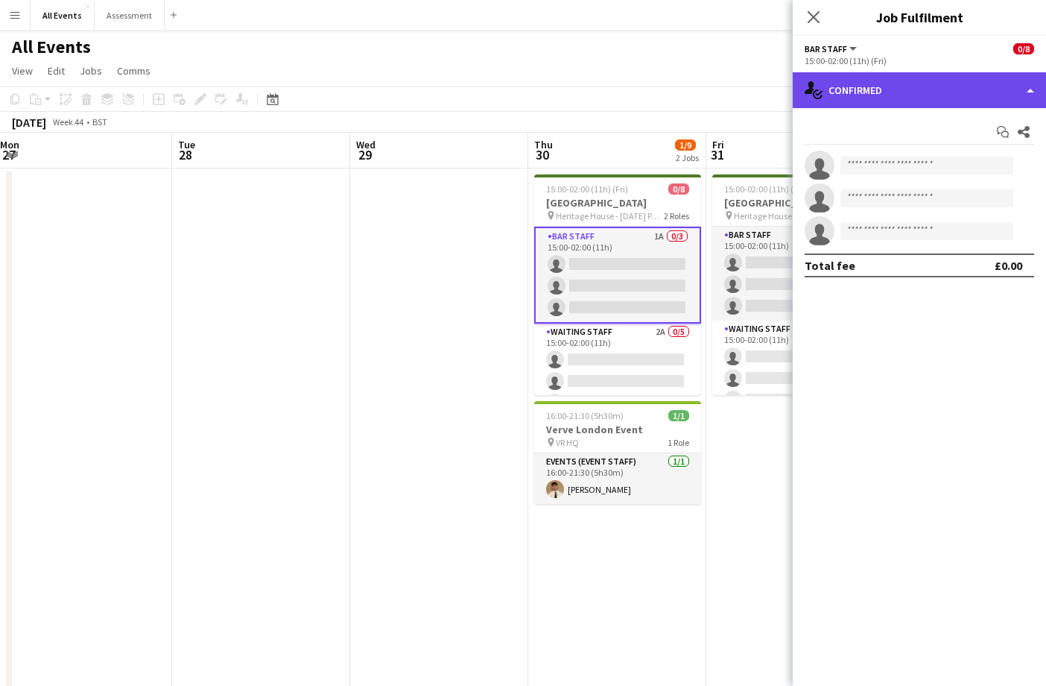
click at [991, 83] on div "single-neutral-actions-check-2 Confirmed" at bounding box center [919, 90] width 253 height 36
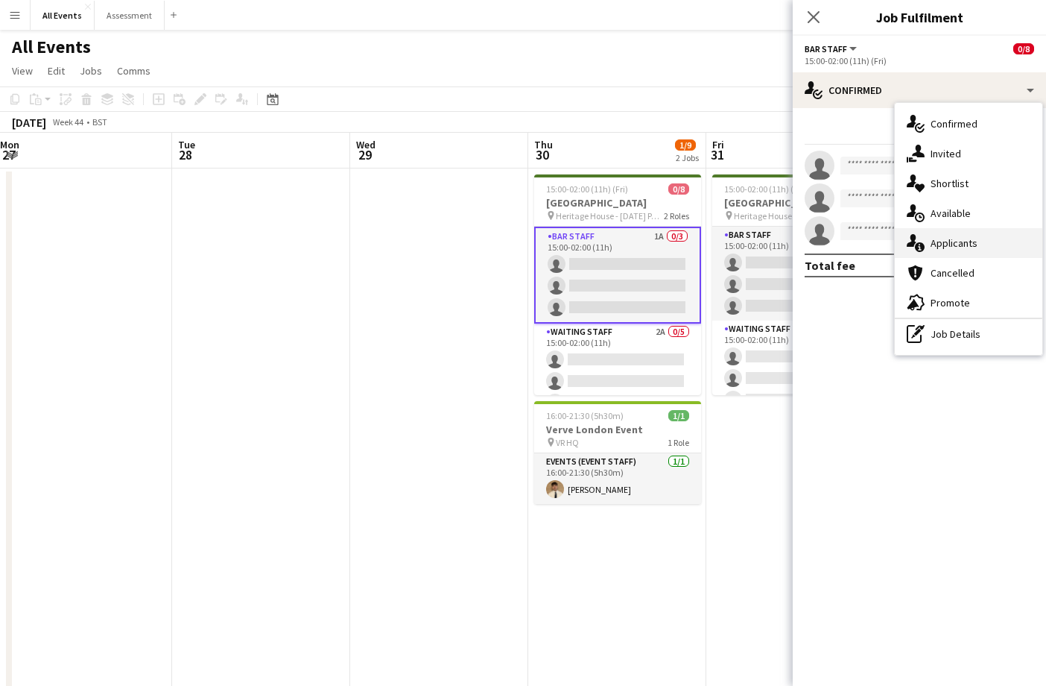
click at [983, 250] on div "single-neutral-actions-information Applicants" at bounding box center [969, 243] width 148 height 30
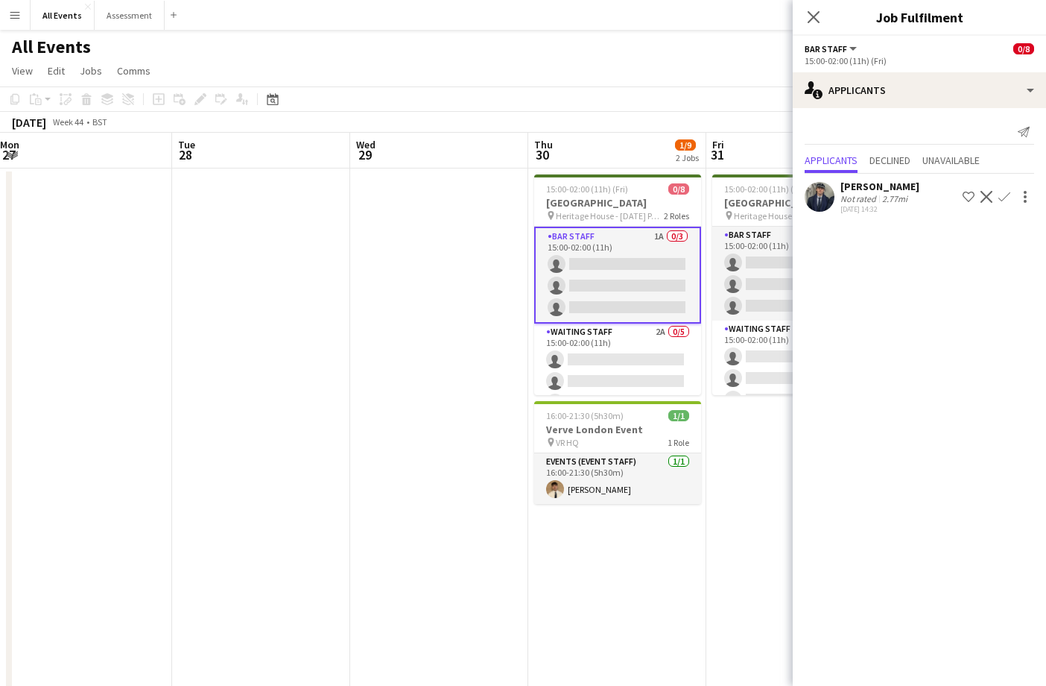
click at [1006, 198] on app-icon "Confirm" at bounding box center [1004, 197] width 12 height 12
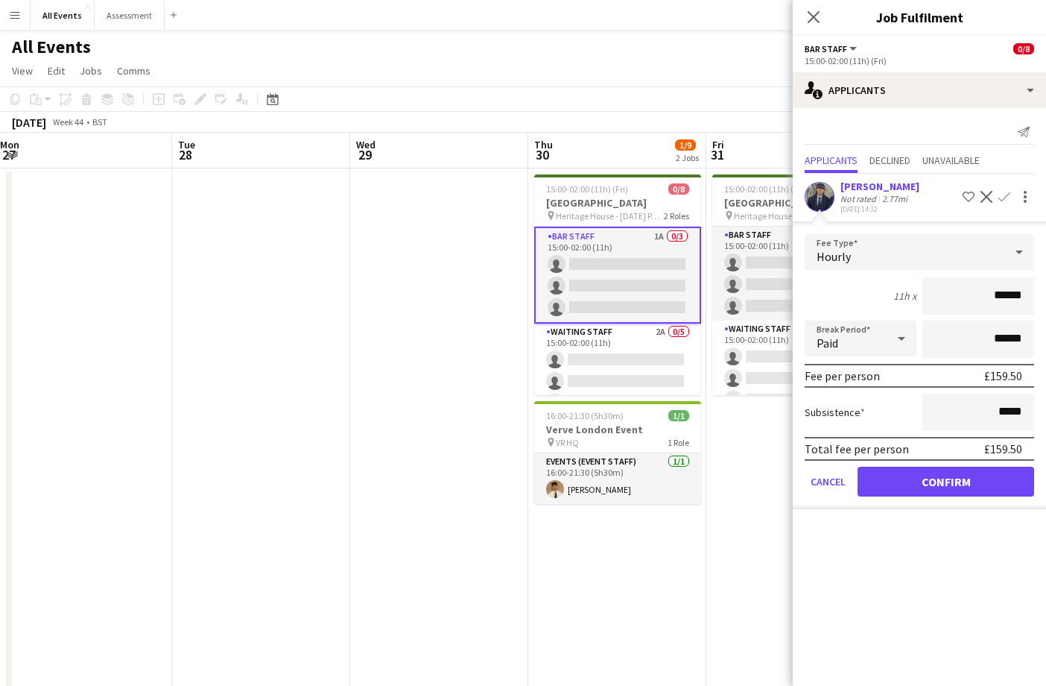
click at [986, 472] on button "Confirm" at bounding box center [946, 481] width 177 height 30
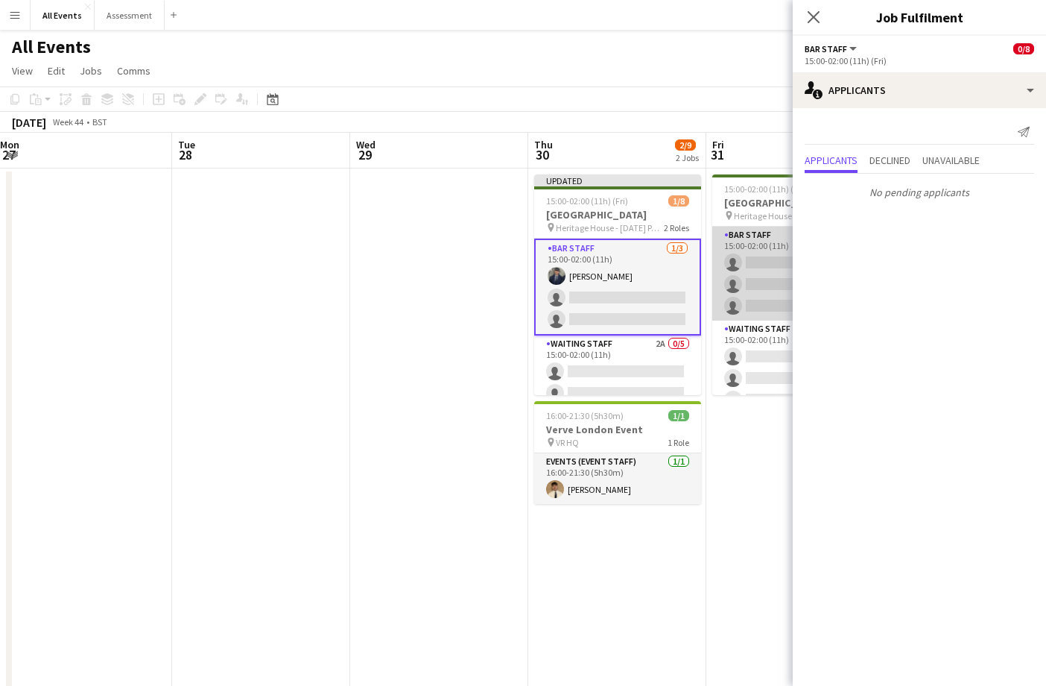
click at [746, 272] on app-card-role "Bar Staff 0/3 15:00-02:00 (11h) single-neutral-actions single-neutral-actions s…" at bounding box center [795, 274] width 167 height 94
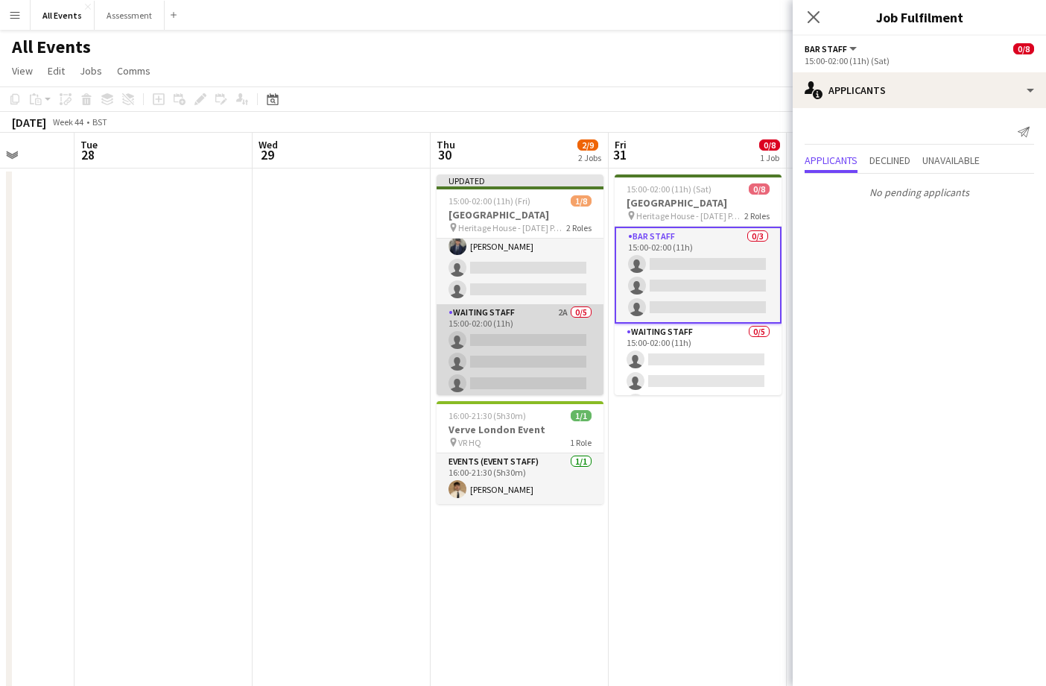
scroll to position [30, 0]
click at [540, 351] on app-card-role "Waiting Staff 2A 0/5 15:00-02:00 (11h) single-neutral-actions single-neutral-ac…" at bounding box center [520, 371] width 167 height 137
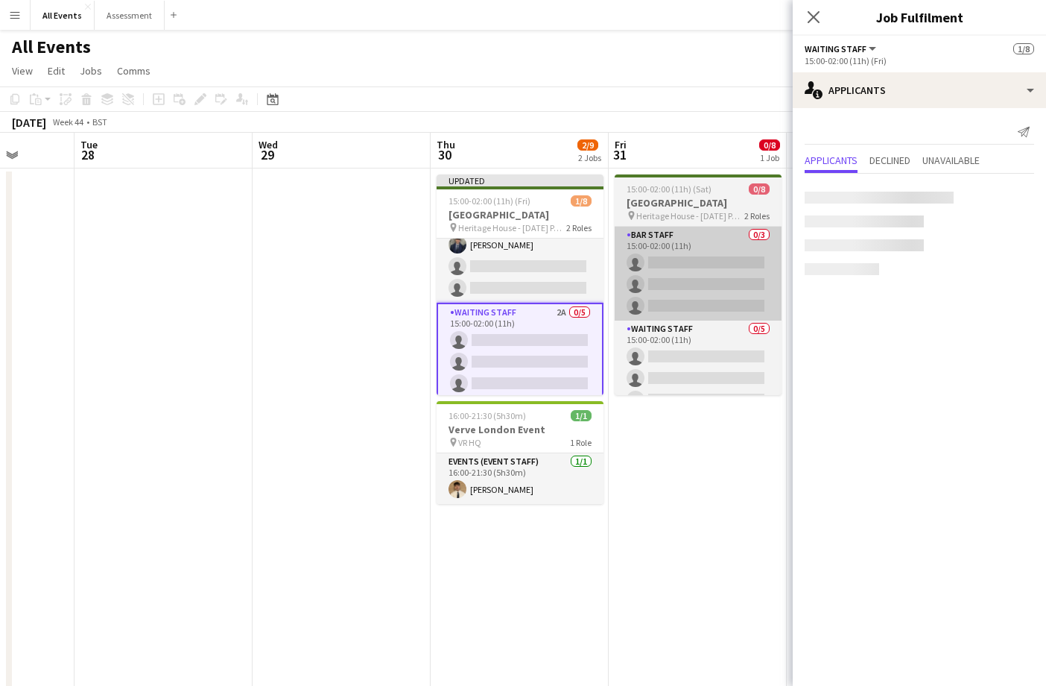
scroll to position [0, 460]
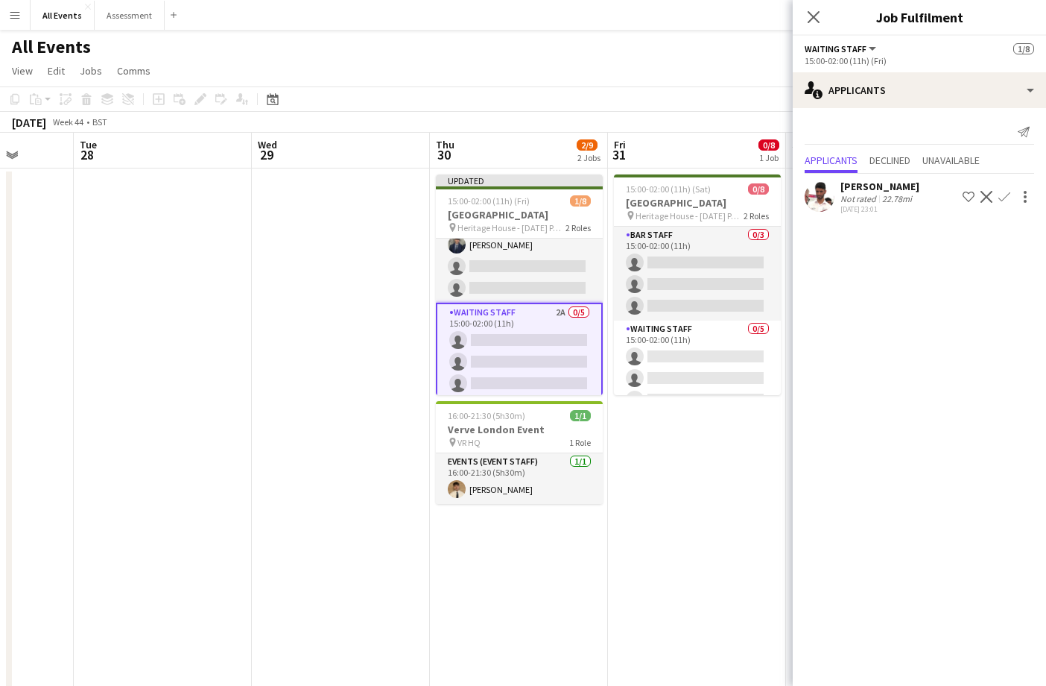
click at [1004, 197] on app-icon "Confirm" at bounding box center [1004, 197] width 12 height 12
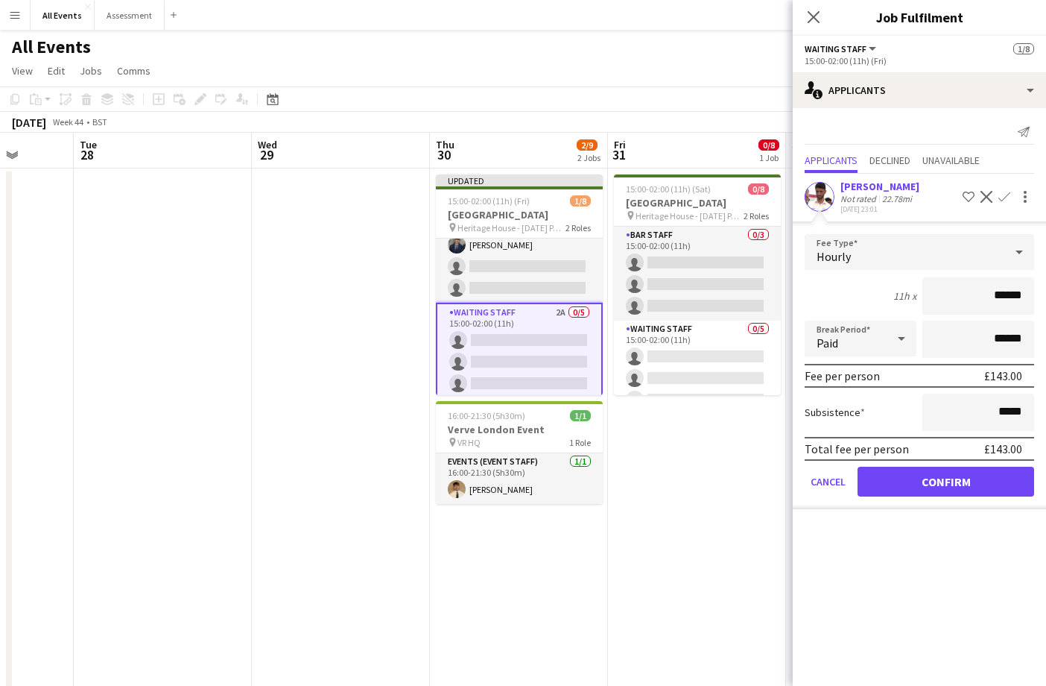
click at [938, 492] on button "Confirm" at bounding box center [946, 481] width 177 height 30
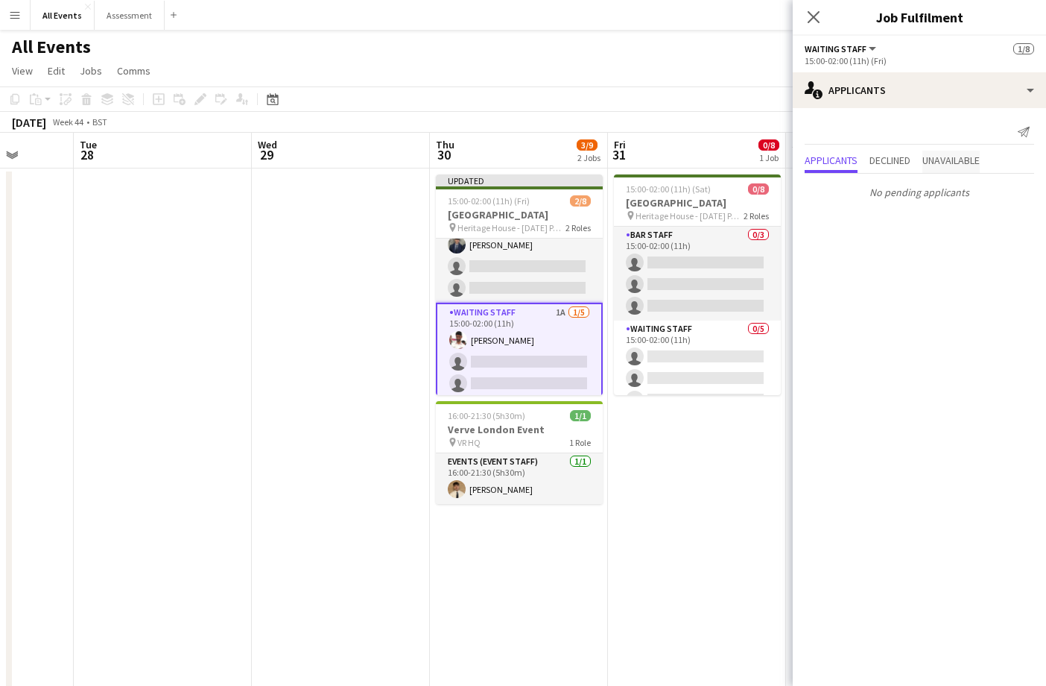
click at [946, 165] on span "Unavailable" at bounding box center [950, 160] width 57 height 10
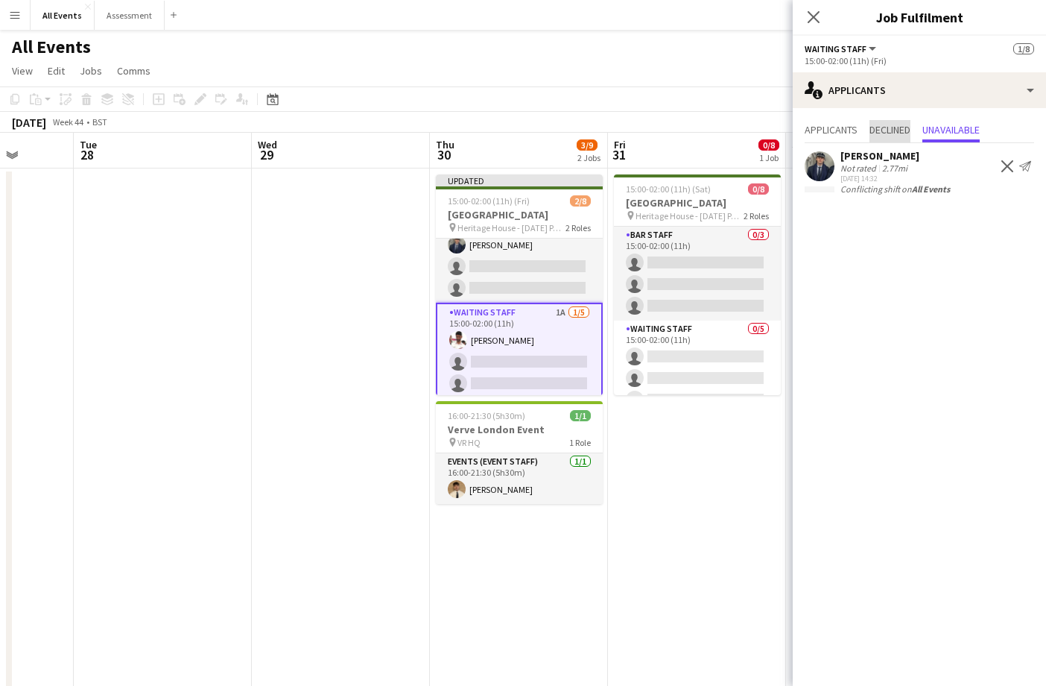
click at [893, 128] on span "Declined" at bounding box center [890, 129] width 41 height 10
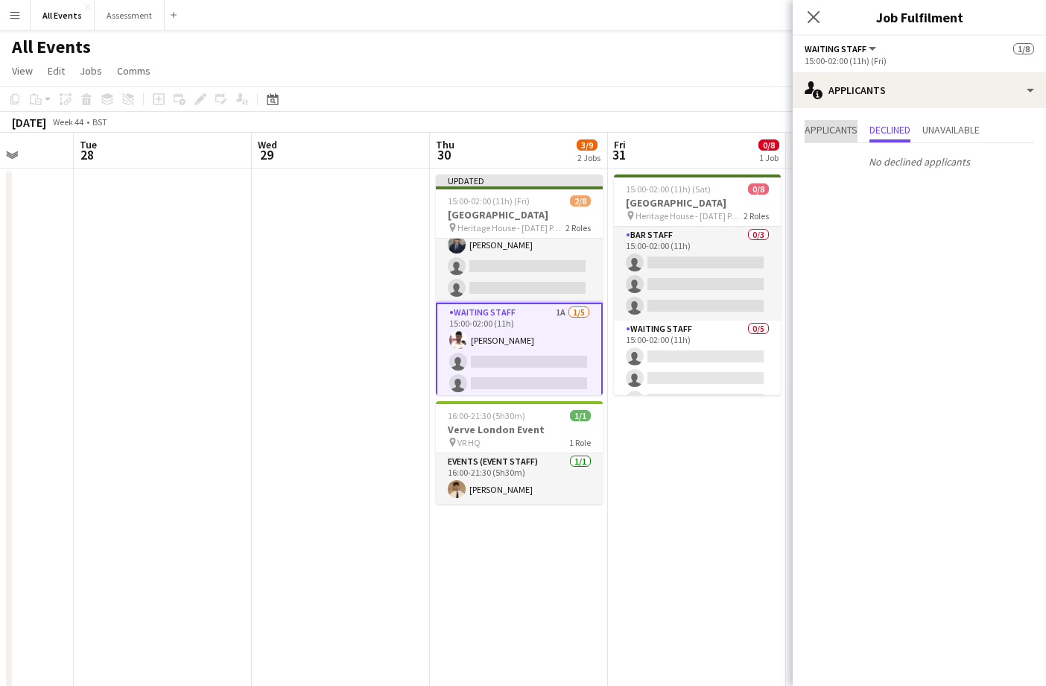
click at [849, 132] on span "Applicants" at bounding box center [831, 129] width 53 height 10
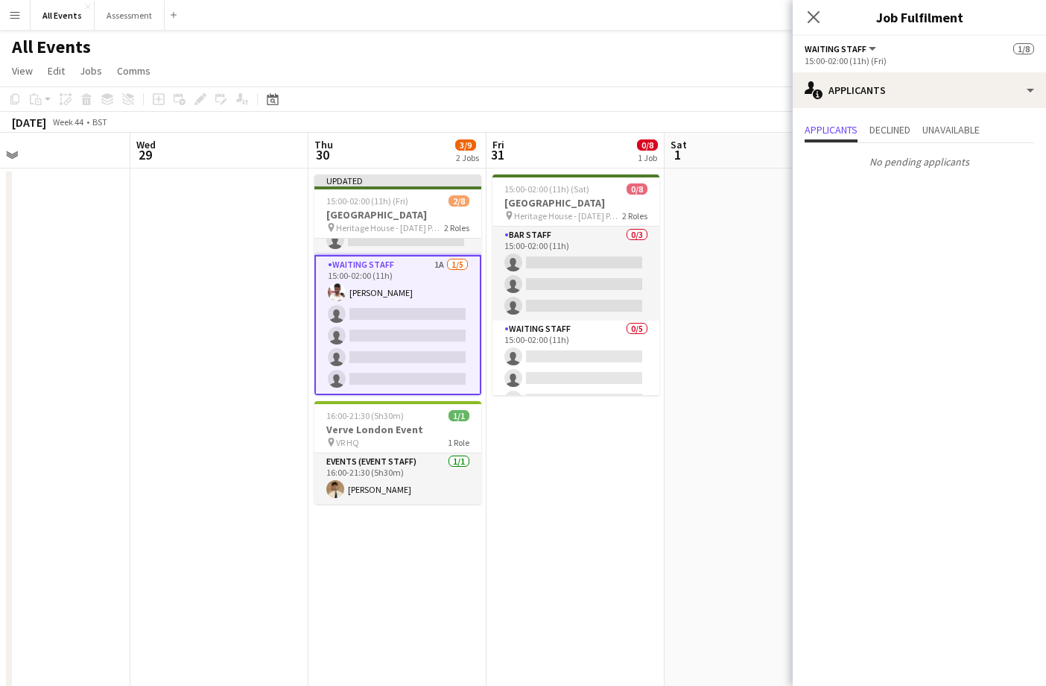
scroll to position [0, 0]
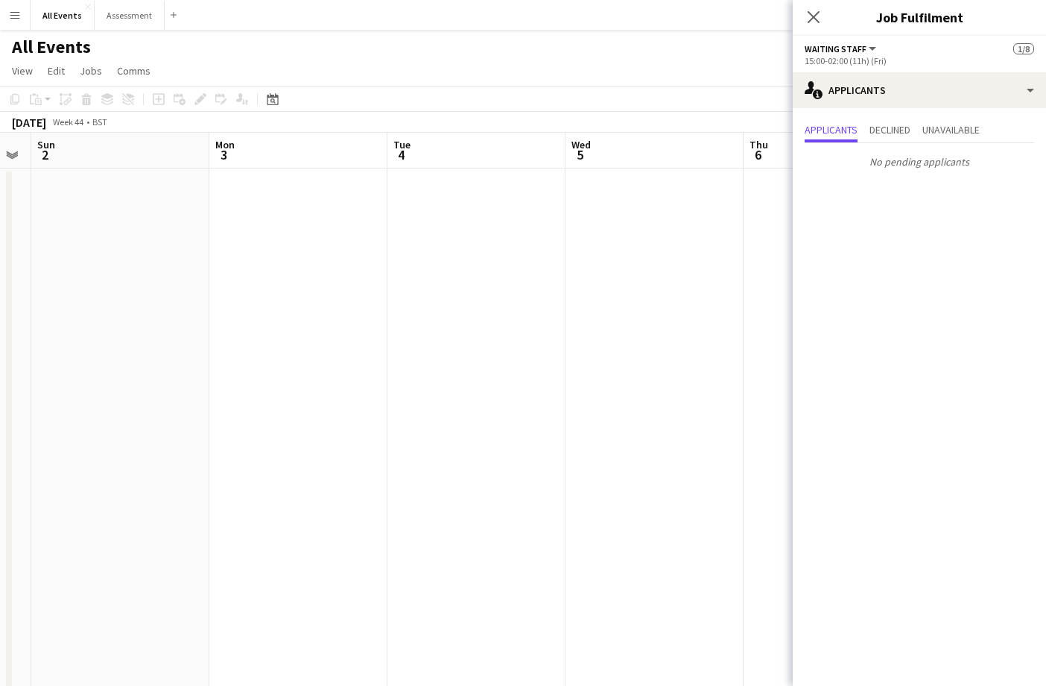
click at [638, 329] on app-date-cell at bounding box center [655, 492] width 178 height 649
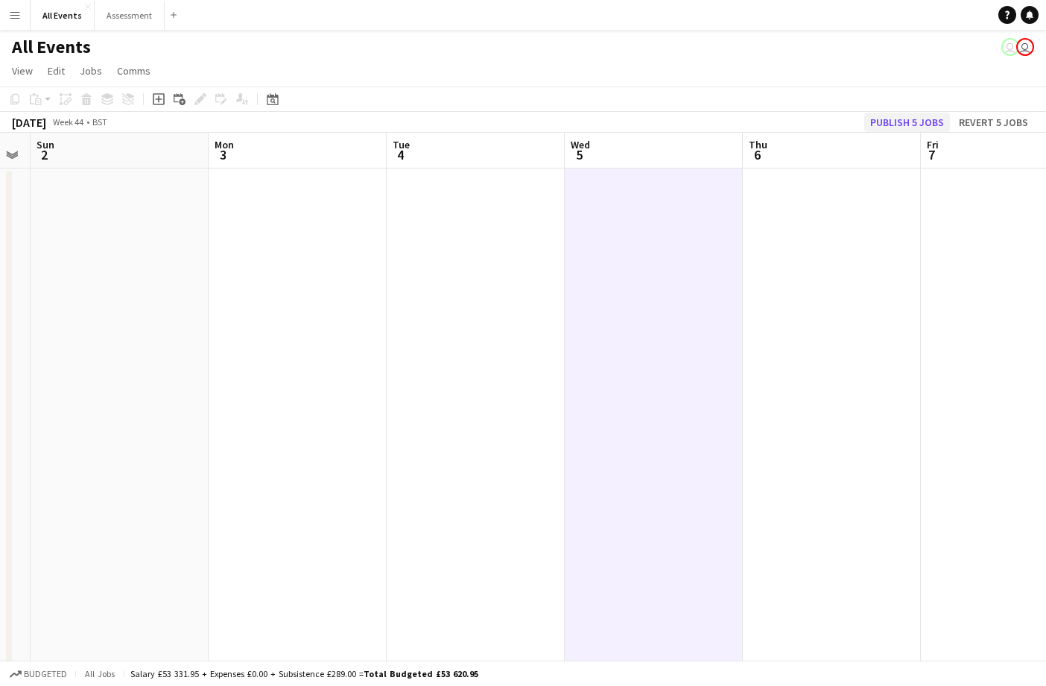
click at [878, 121] on button "Publish 5 jobs" at bounding box center [907, 122] width 86 height 19
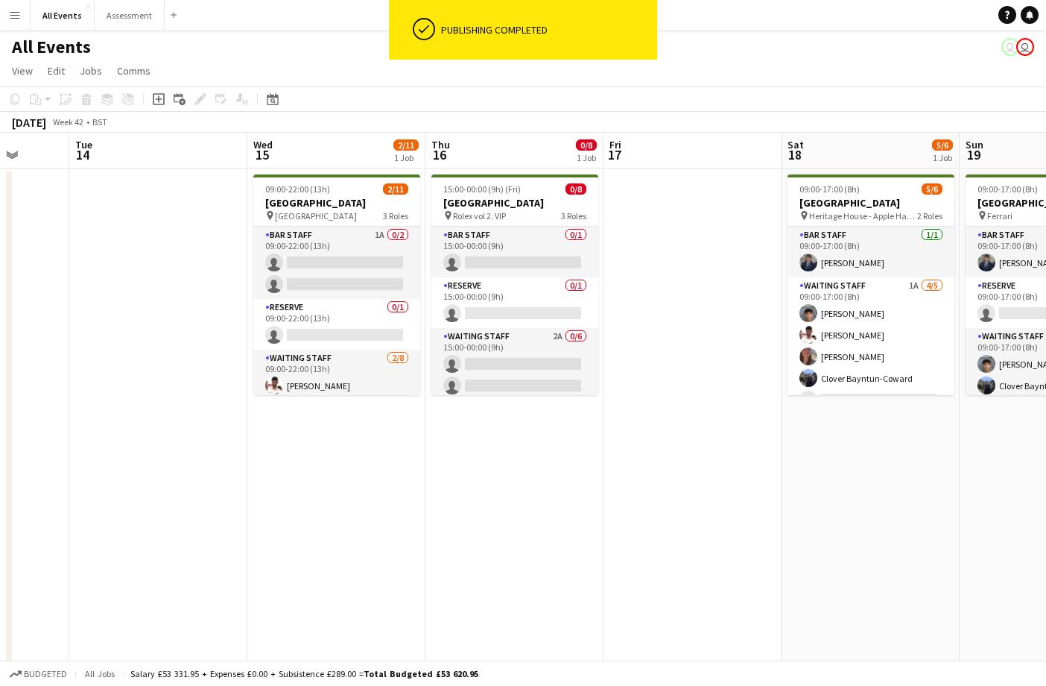
drag, startPoint x: 20, startPoint y: 16, endPoint x: 45, endPoint y: 33, distance: 30.0
click at [21, 16] on button "Menu" at bounding box center [15, 15] width 30 height 30
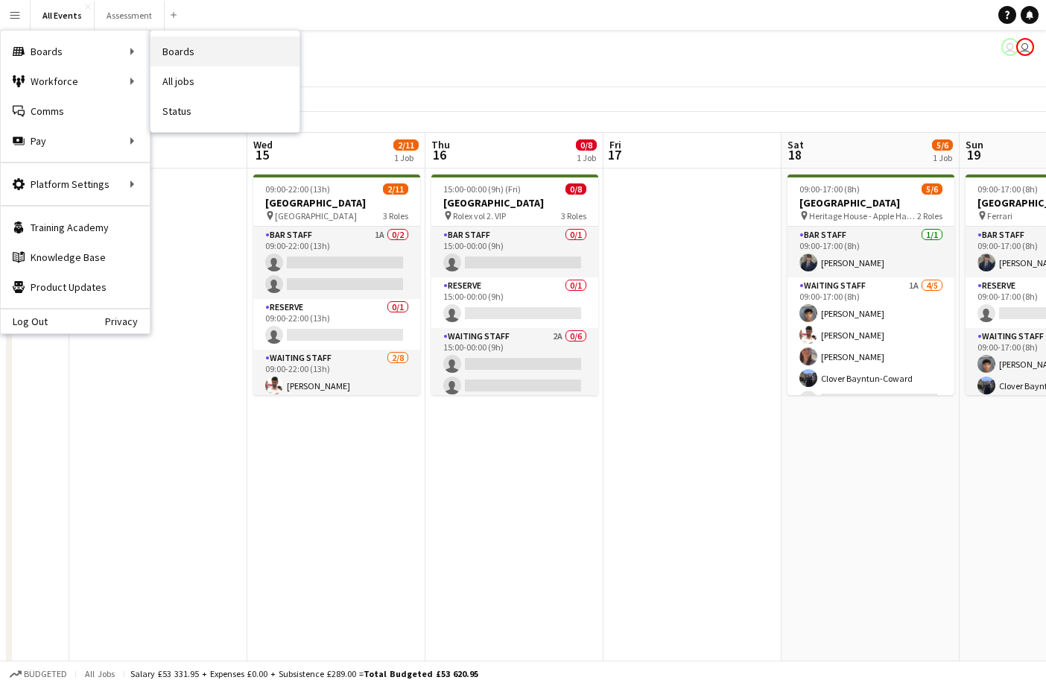
click at [189, 41] on link "Boards" at bounding box center [225, 52] width 149 height 30
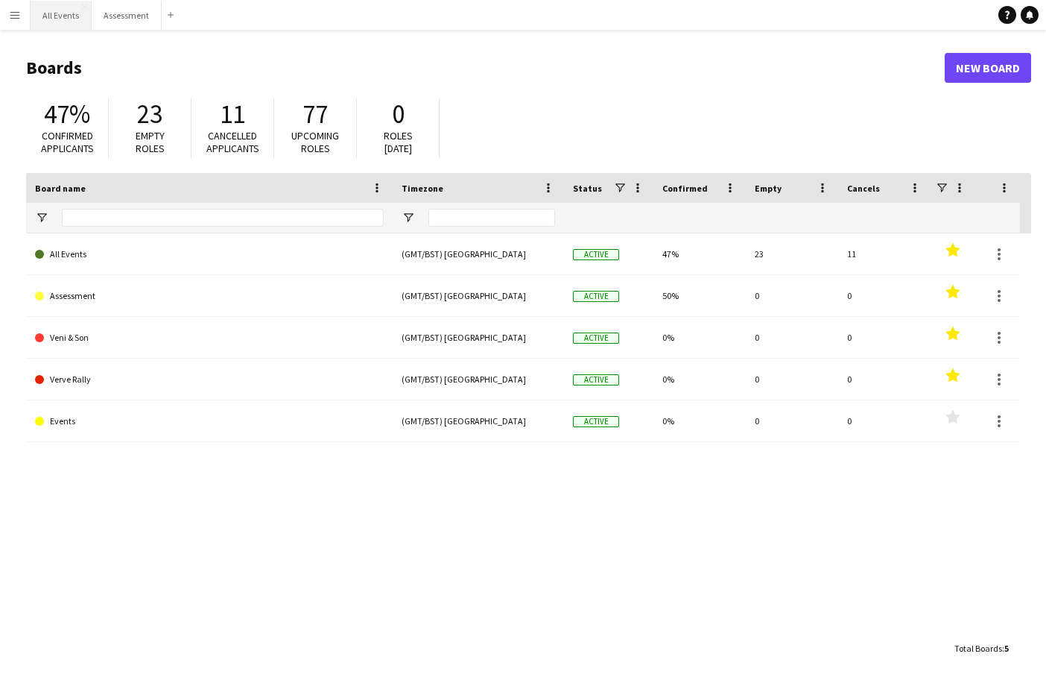
click at [36, 22] on button "All Events Close" at bounding box center [61, 15] width 61 height 29
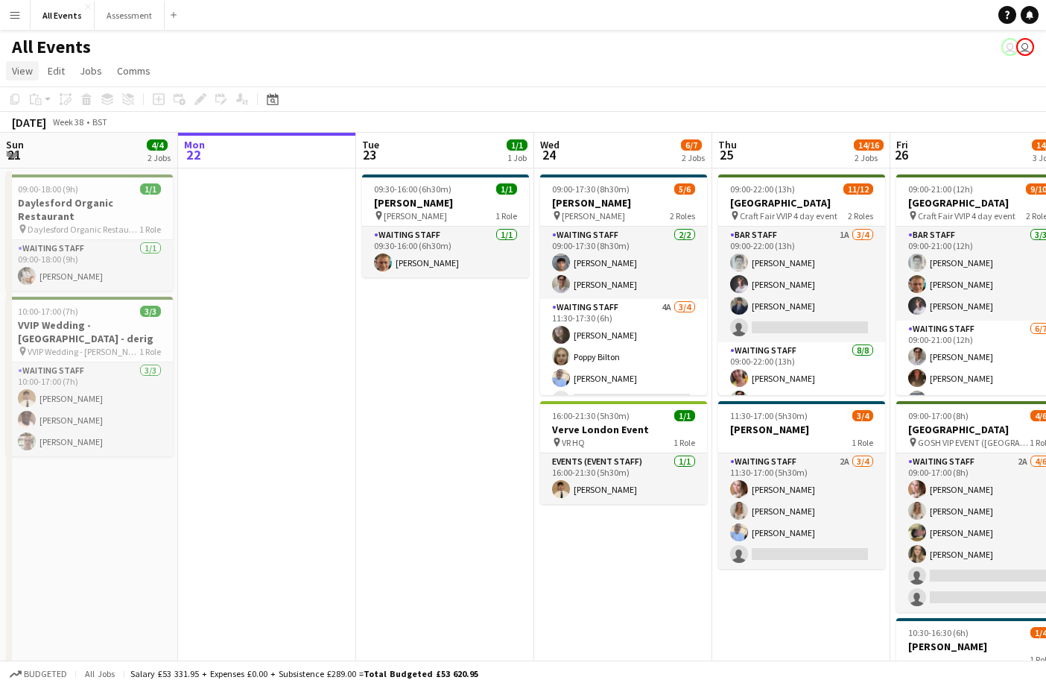
click at [32, 75] on span "View" at bounding box center [22, 70] width 21 height 13
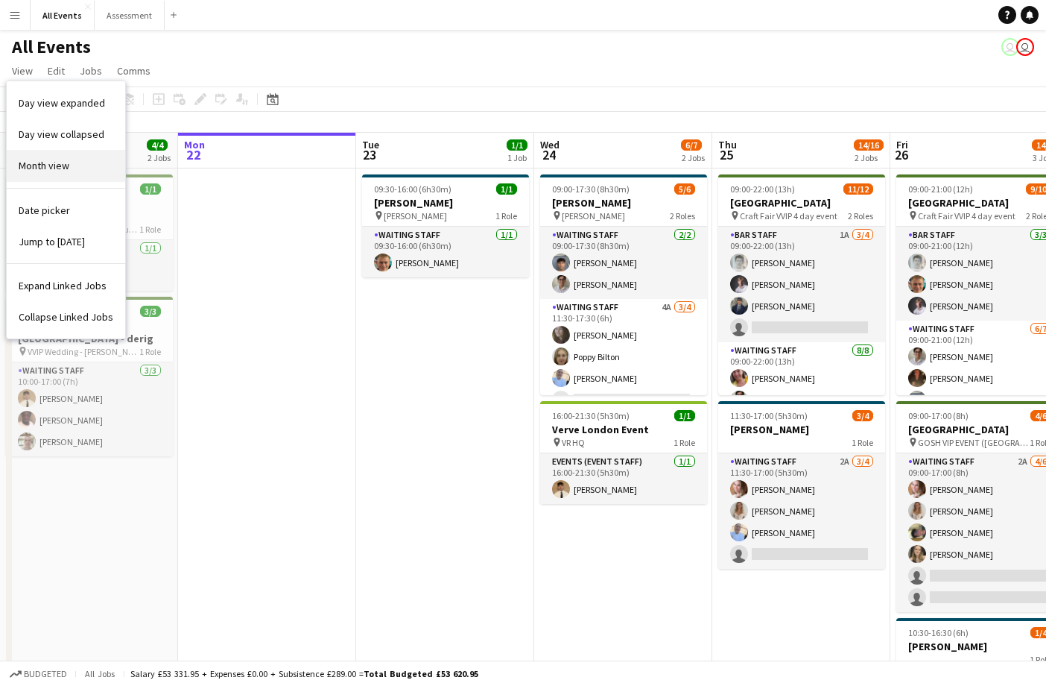
click at [68, 174] on link "Month view" at bounding box center [66, 165] width 118 height 31
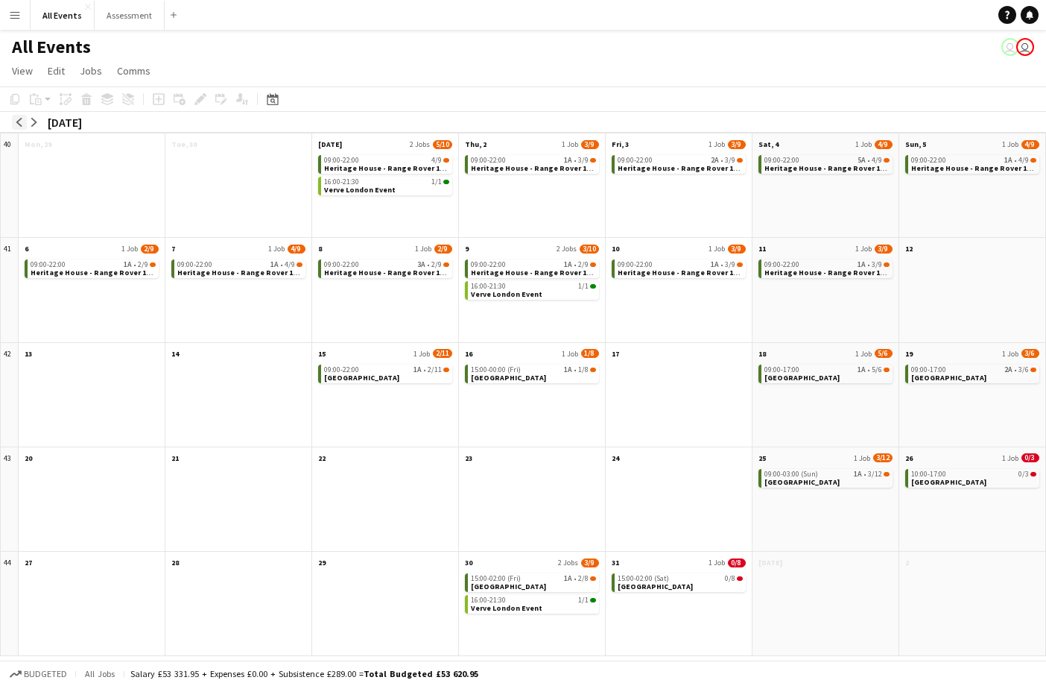
click at [21, 125] on app-icon "arrow-left" at bounding box center [19, 122] width 9 height 9
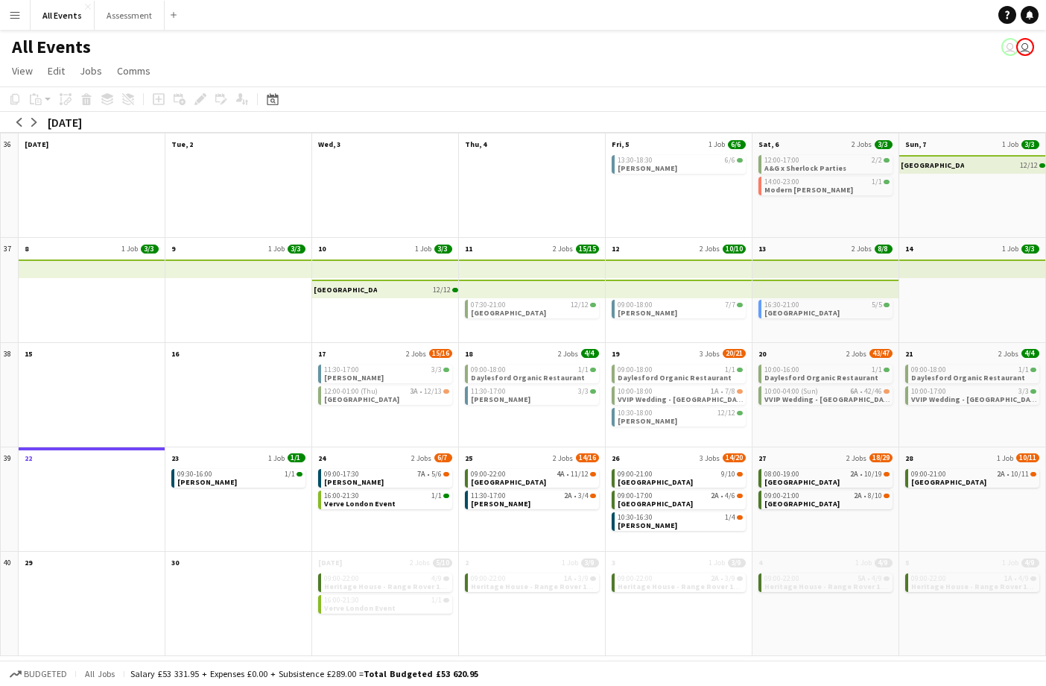
click at [270, 269] on app-mini-top-bar at bounding box center [238, 268] width 148 height 19
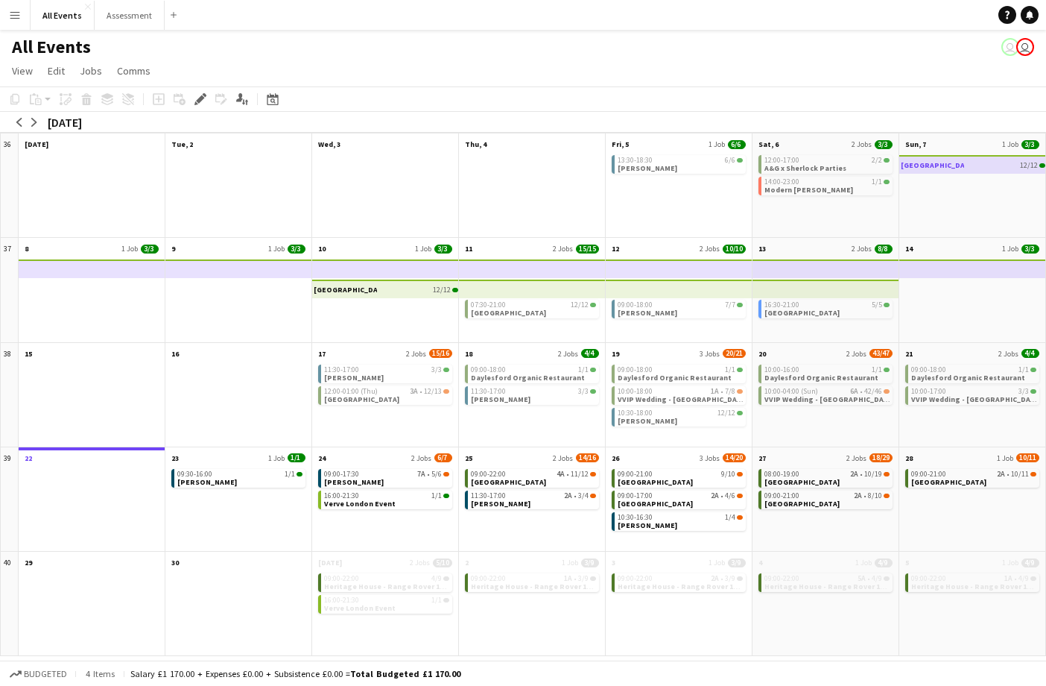
click at [955, 306] on div at bounding box center [972, 298] width 146 height 85
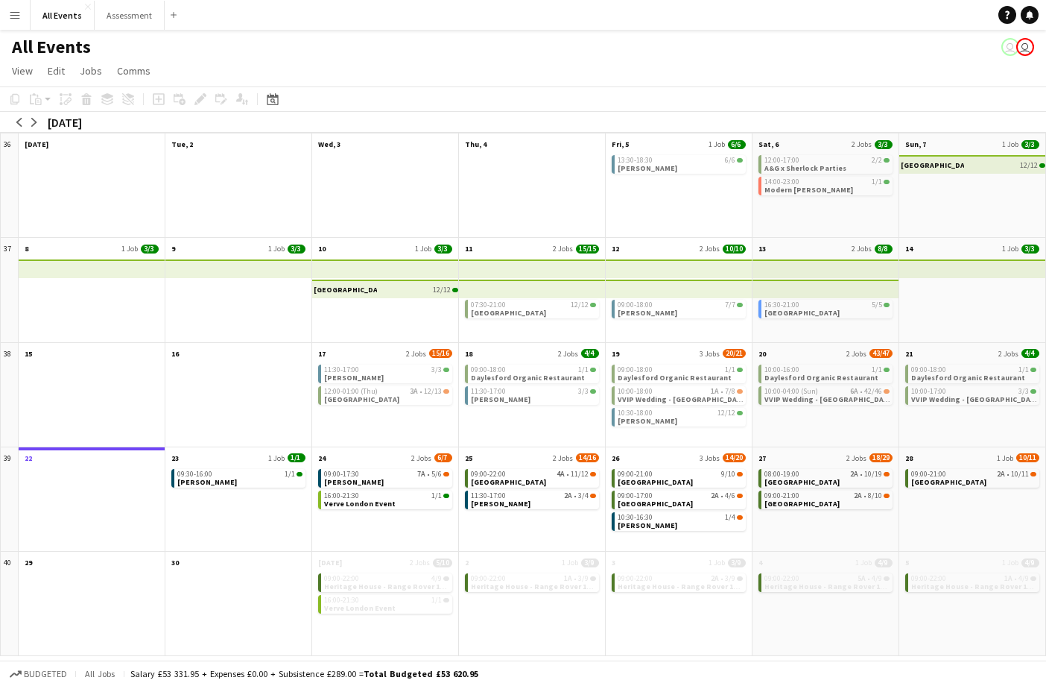
click at [928, 285] on div at bounding box center [972, 298] width 146 height 85
click at [928, 270] on app-mini-top-bar at bounding box center [972, 268] width 148 height 19
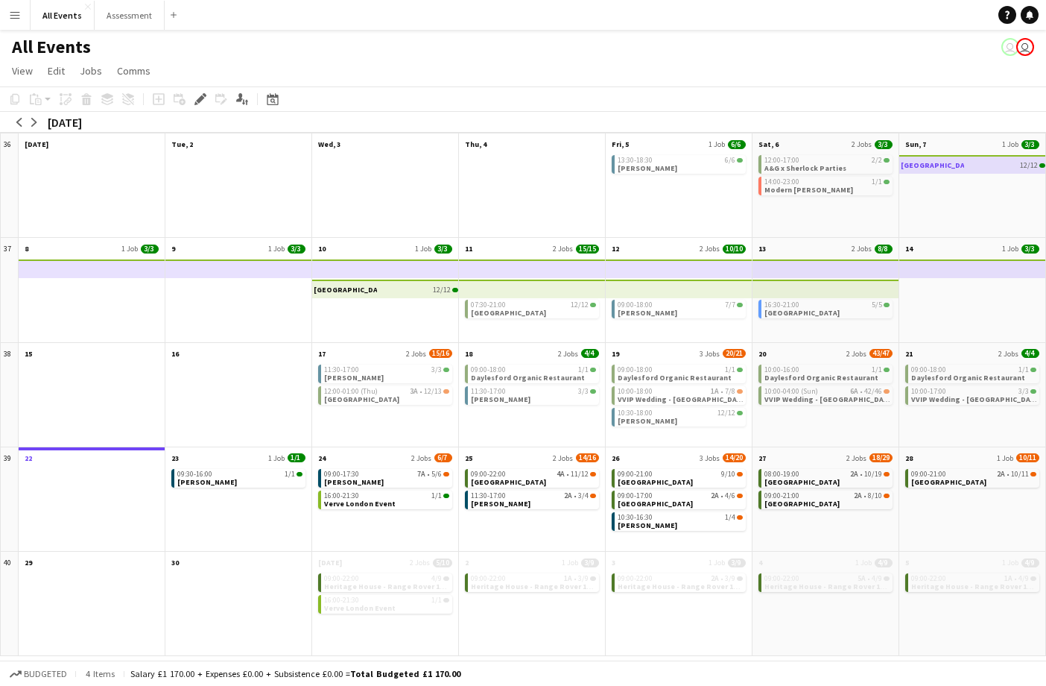
click at [946, 320] on div at bounding box center [972, 298] width 146 height 85
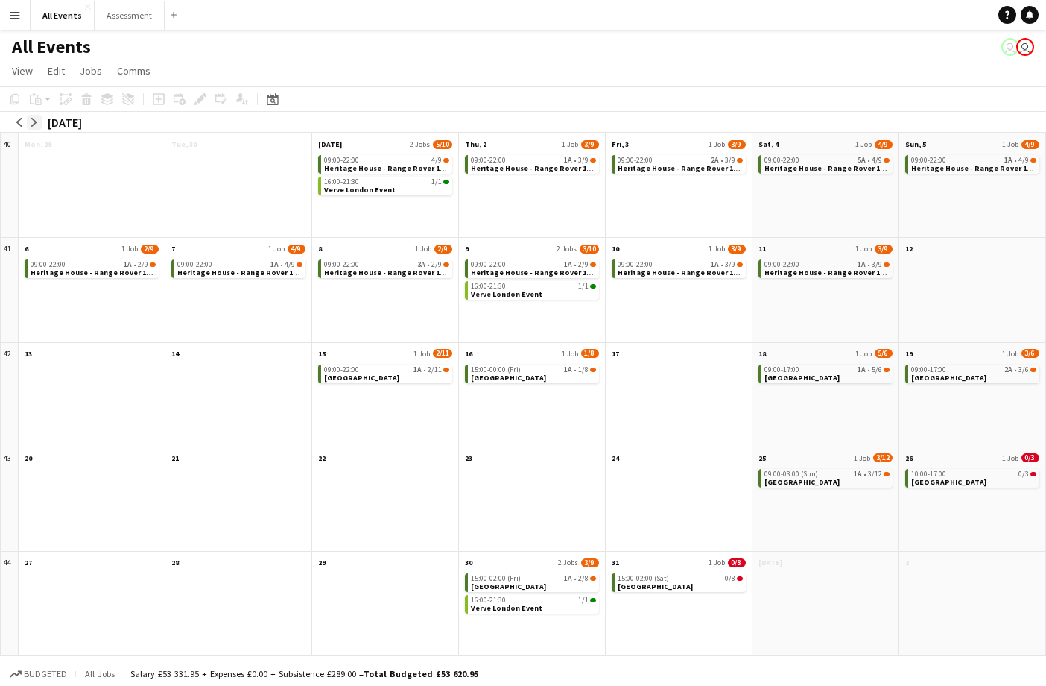
click at [38, 126] on app-icon "arrow-right" at bounding box center [34, 122] width 9 height 9
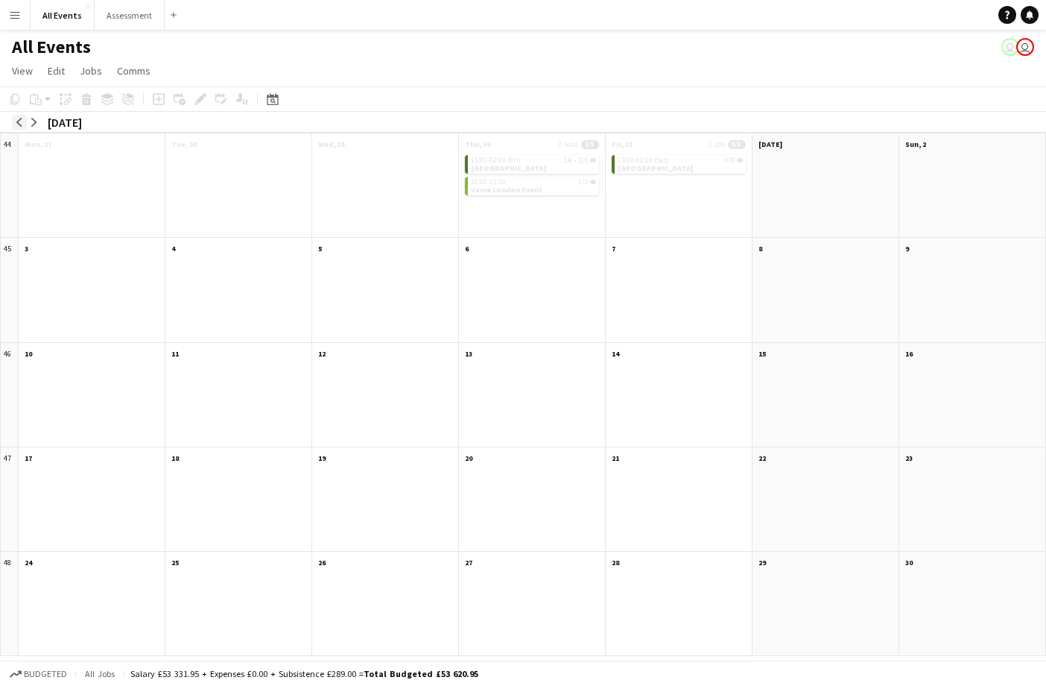
click at [16, 126] on app-icon "arrow-left" at bounding box center [19, 122] width 9 height 9
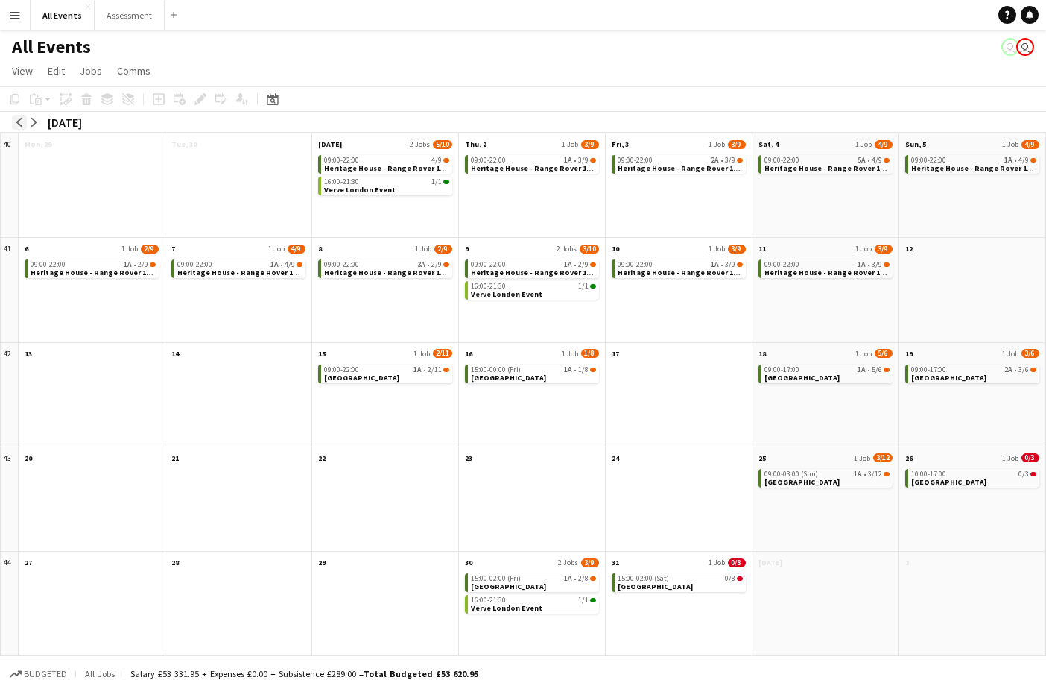
click at [16, 126] on app-icon "arrow-left" at bounding box center [19, 122] width 9 height 9
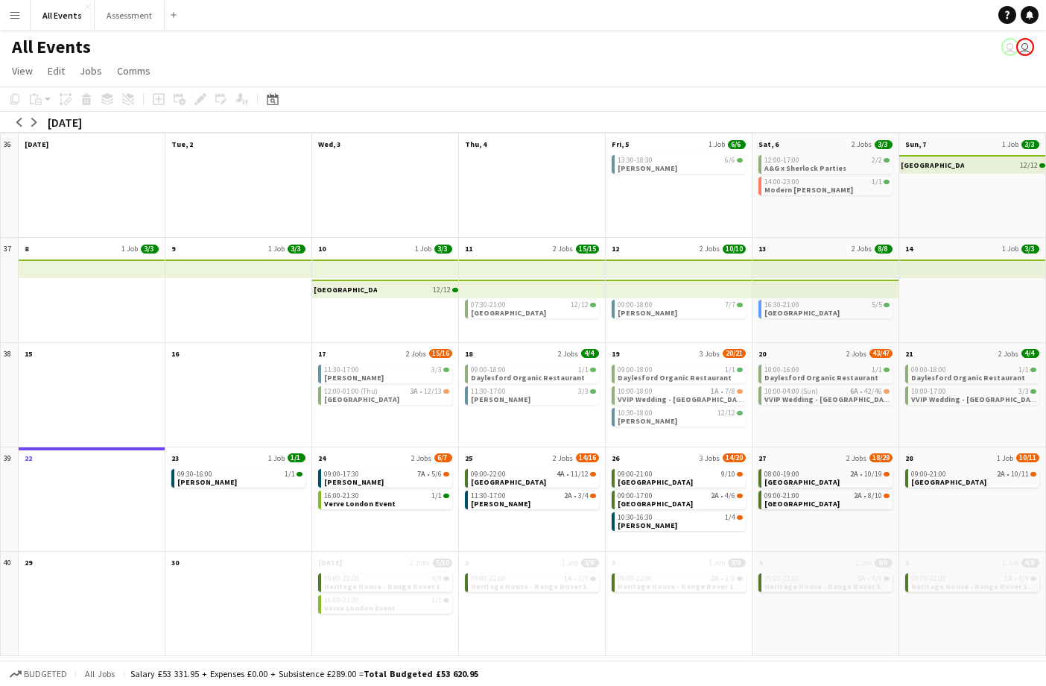
click at [692, 82] on app-page-menu "View Day view expanded Day view collapsed Month view Date picker Jump to [DATE]…" at bounding box center [523, 72] width 1046 height 28
drag, startPoint x: 382, startPoint y: 60, endPoint x: 358, endPoint y: 60, distance: 23.1
click at [379, 60] on app-page-menu "View Day view expanded Day view collapsed Month view Date picker Jump to [DATE]…" at bounding box center [523, 72] width 1046 height 28
click at [31, 69] on span "View" at bounding box center [22, 70] width 21 height 13
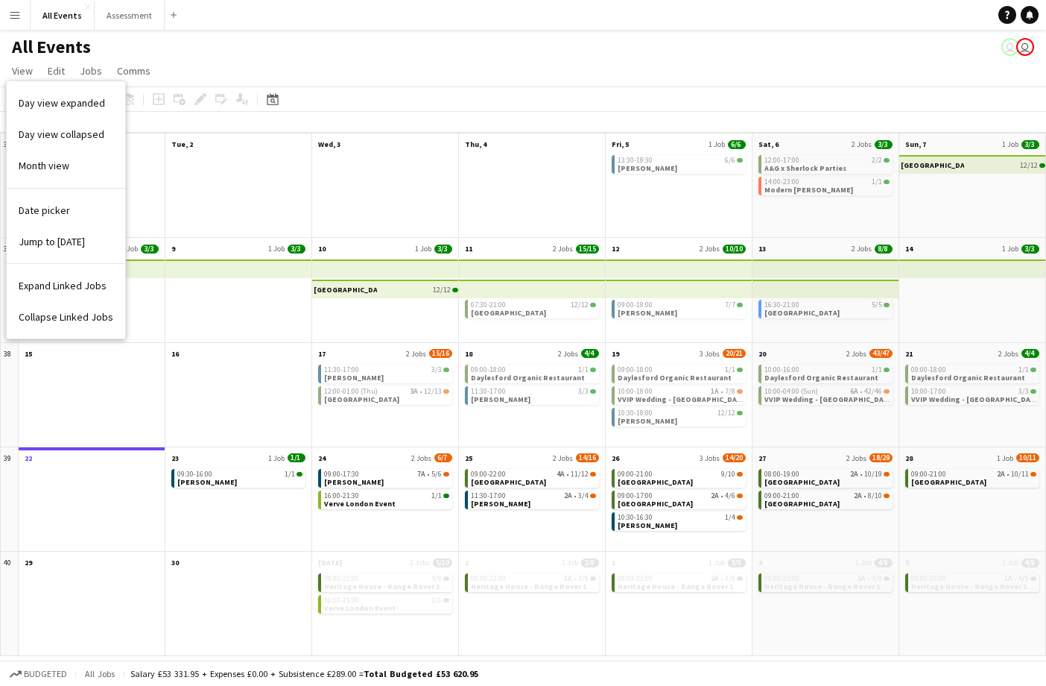
click at [25, 33] on div "All Events user user" at bounding box center [523, 44] width 1046 height 28
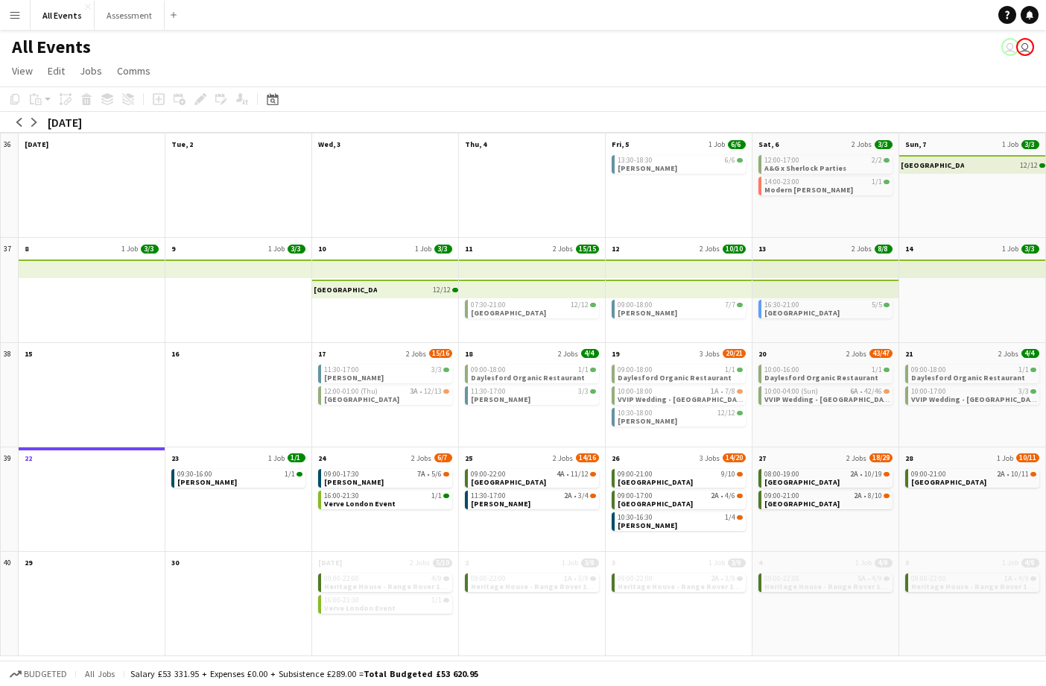
click at [21, 20] on button "Menu" at bounding box center [15, 15] width 30 height 30
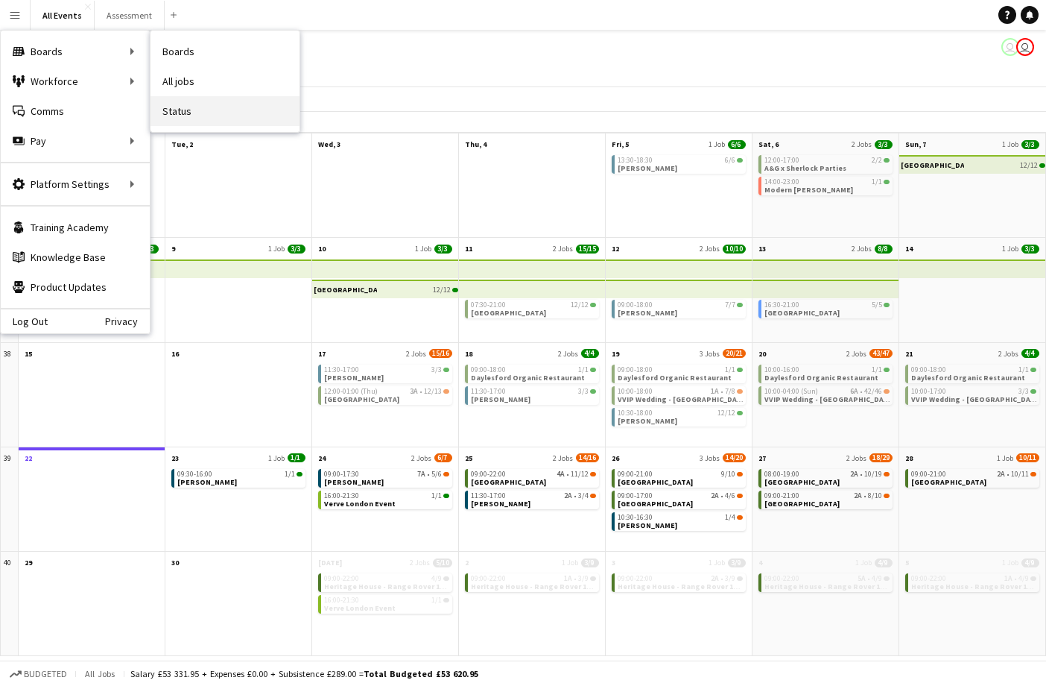
click at [208, 108] on link "Status" at bounding box center [225, 111] width 149 height 30
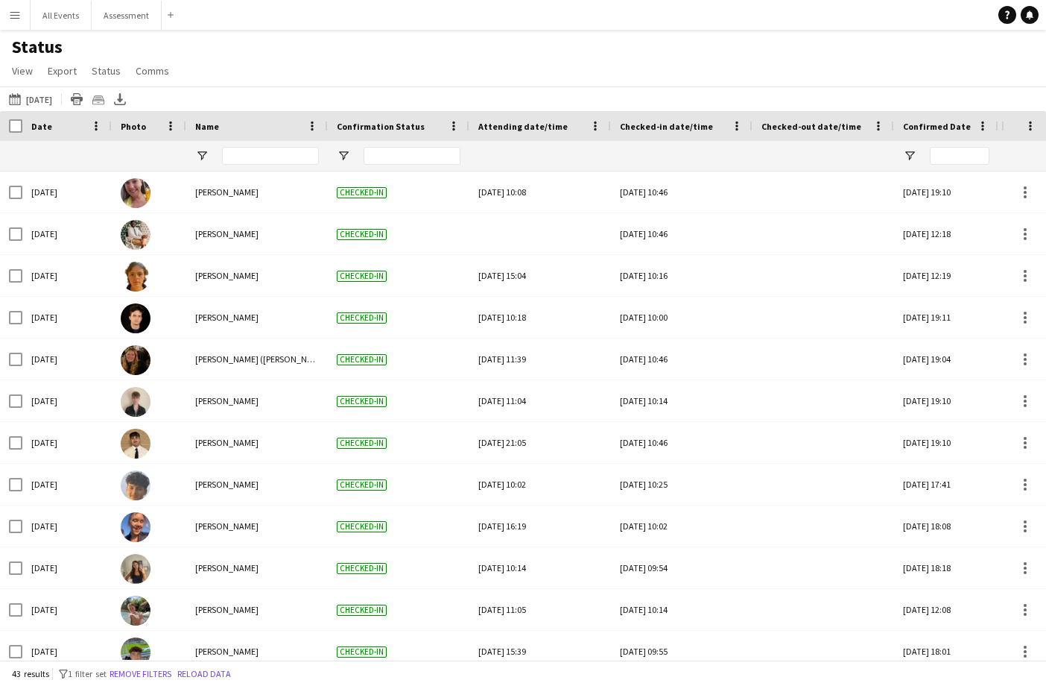
click at [50, 127] on div "Date" at bounding box center [58, 126] width 54 height 22
click at [52, 98] on button "[DATE] to [DATE] [DATE]" at bounding box center [30, 99] width 49 height 18
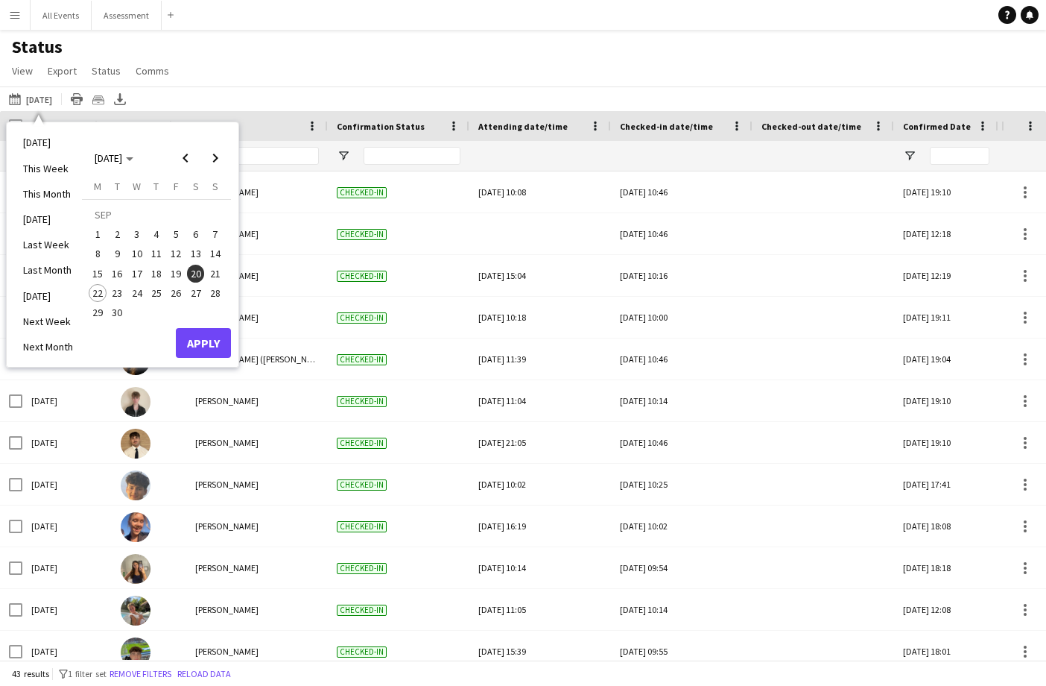
click at [98, 235] on span "1" at bounding box center [98, 234] width 18 height 18
click at [216, 239] on span "7" at bounding box center [215, 234] width 18 height 18
click at [93, 238] on span "1" at bounding box center [98, 234] width 18 height 18
click at [217, 238] on span "7" at bounding box center [215, 234] width 18 height 18
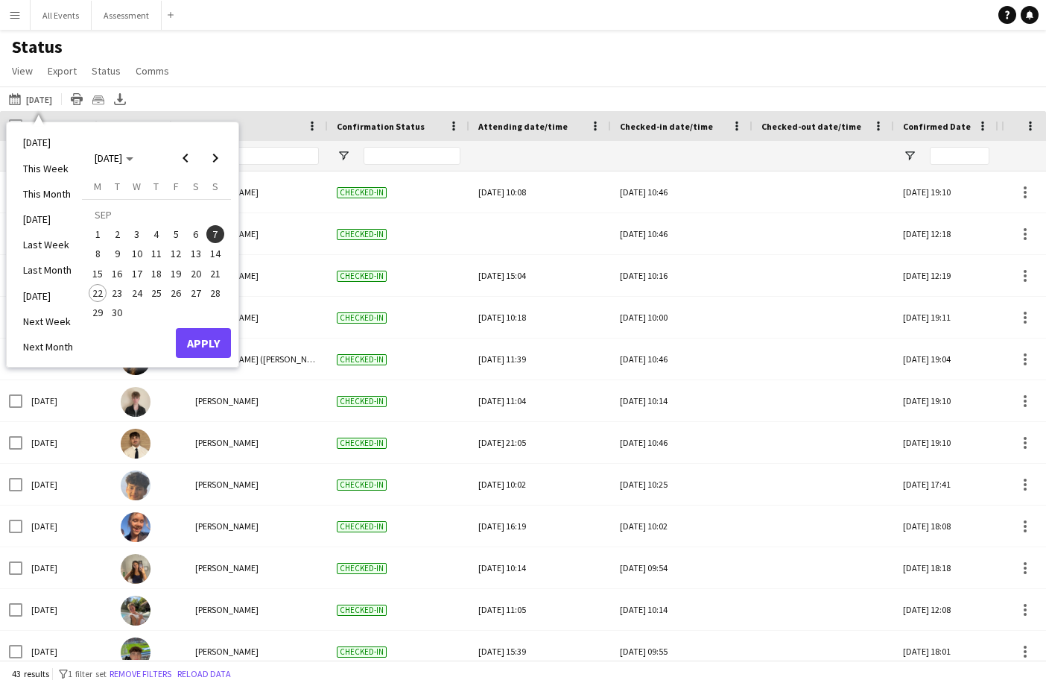
drag, startPoint x: 97, startPoint y: 235, endPoint x: 147, endPoint y: 230, distance: 50.2
click at [97, 235] on span "1" at bounding box center [98, 234] width 18 height 18
click at [215, 354] on button "Apply" at bounding box center [203, 343] width 55 height 30
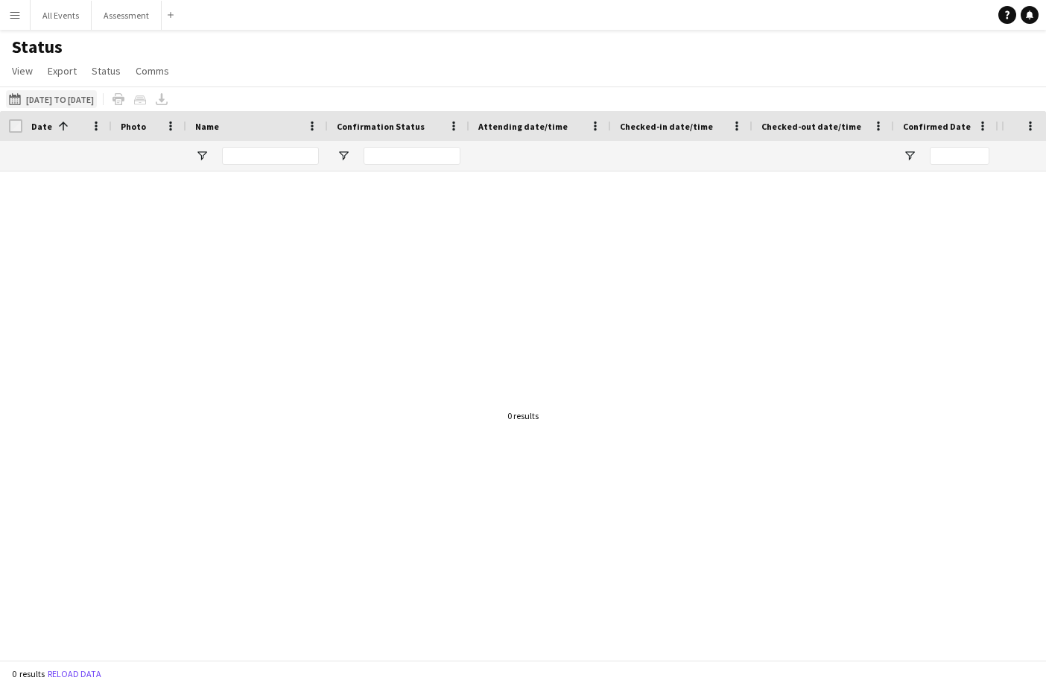
click at [51, 98] on button "[DATE] to [DATE] [DATE] to [DATE]" at bounding box center [51, 99] width 91 height 18
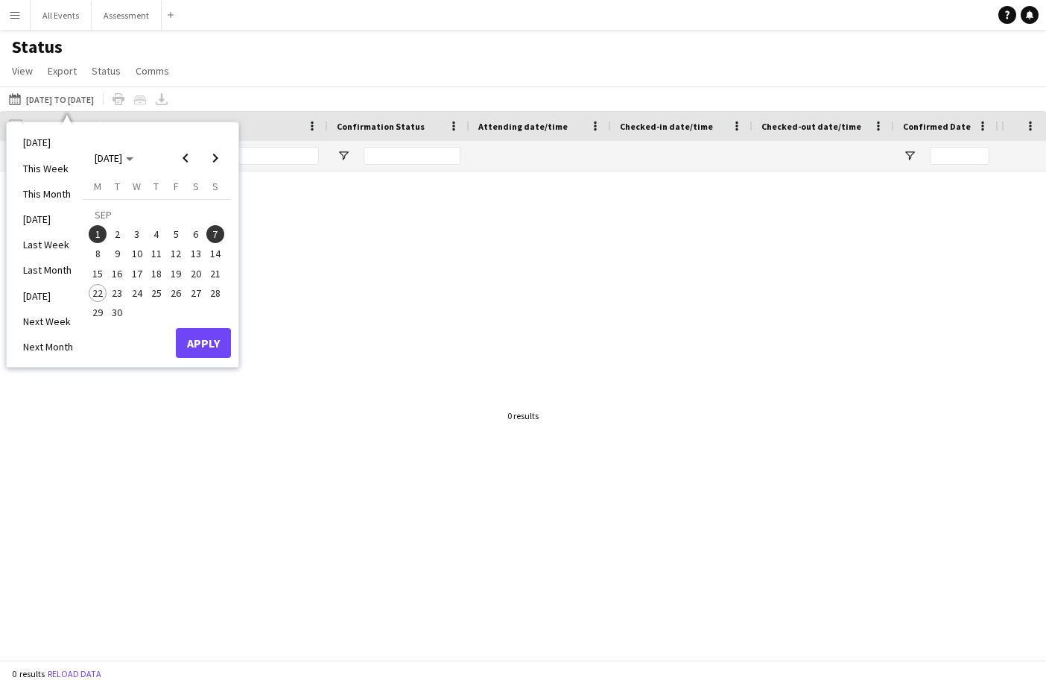
click at [98, 238] on span "1" at bounding box center [98, 234] width 18 height 18
click at [62, 198] on li "This Month" at bounding box center [48, 193] width 68 height 25
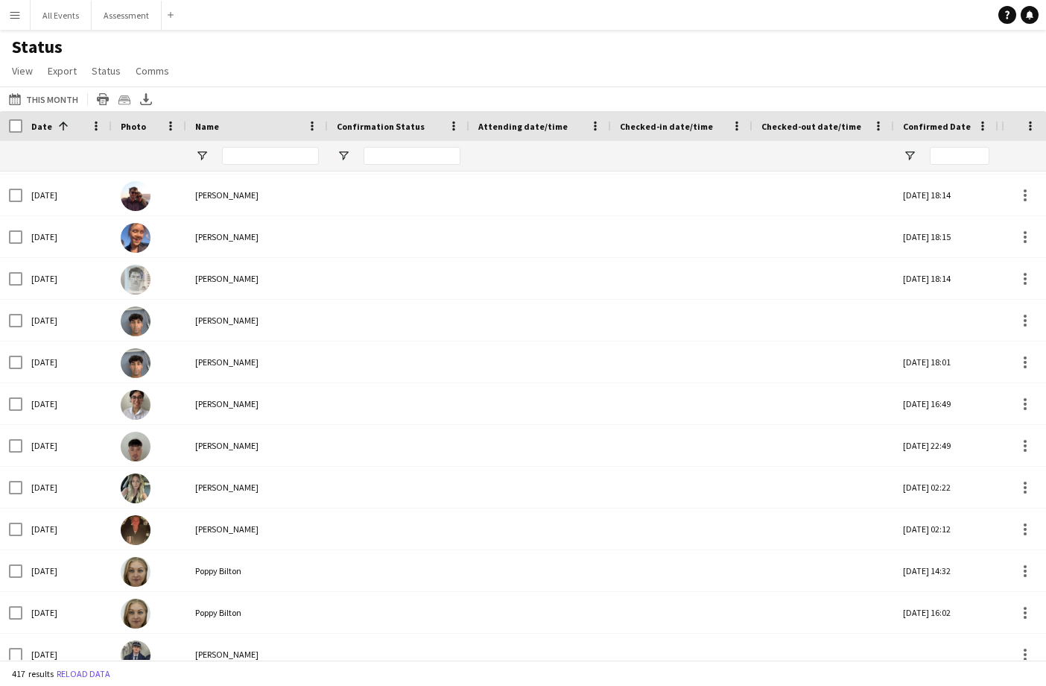
scroll to position [16912, 0]
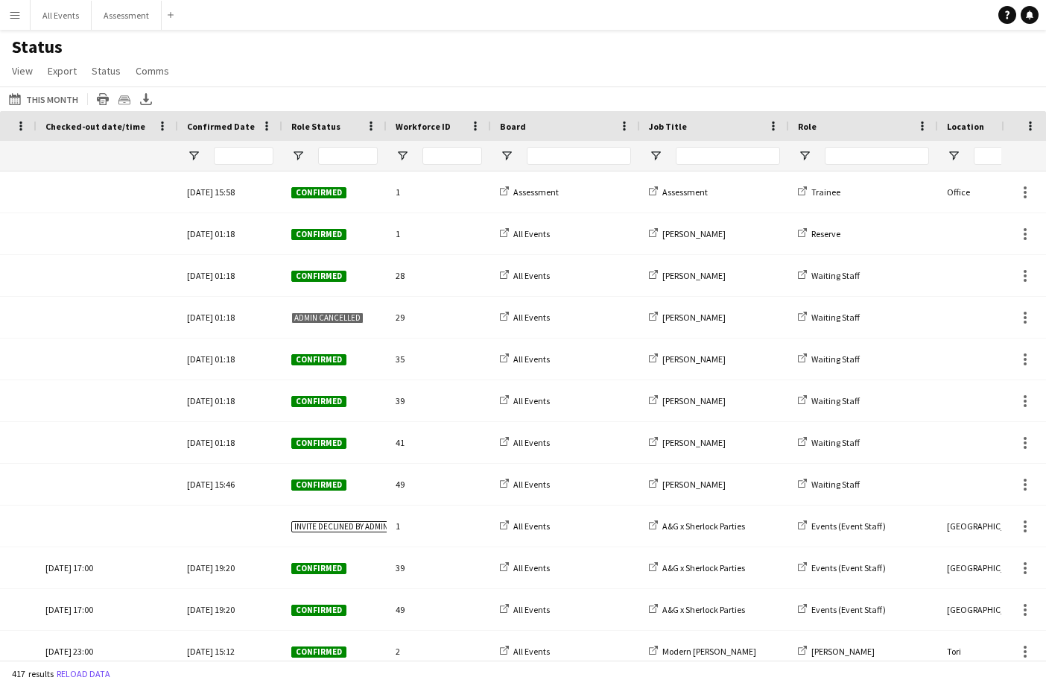
click at [323, 133] on div "Role Status" at bounding box center [325, 126] width 69 height 22
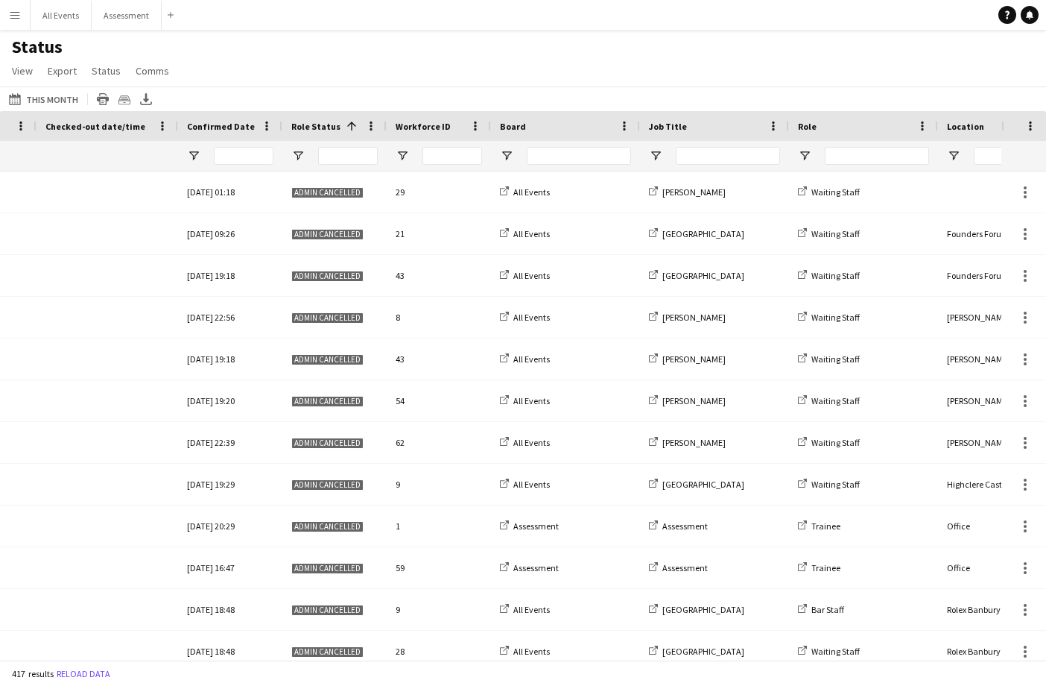
click at [323, 134] on div "Role Status 1" at bounding box center [325, 126] width 69 height 22
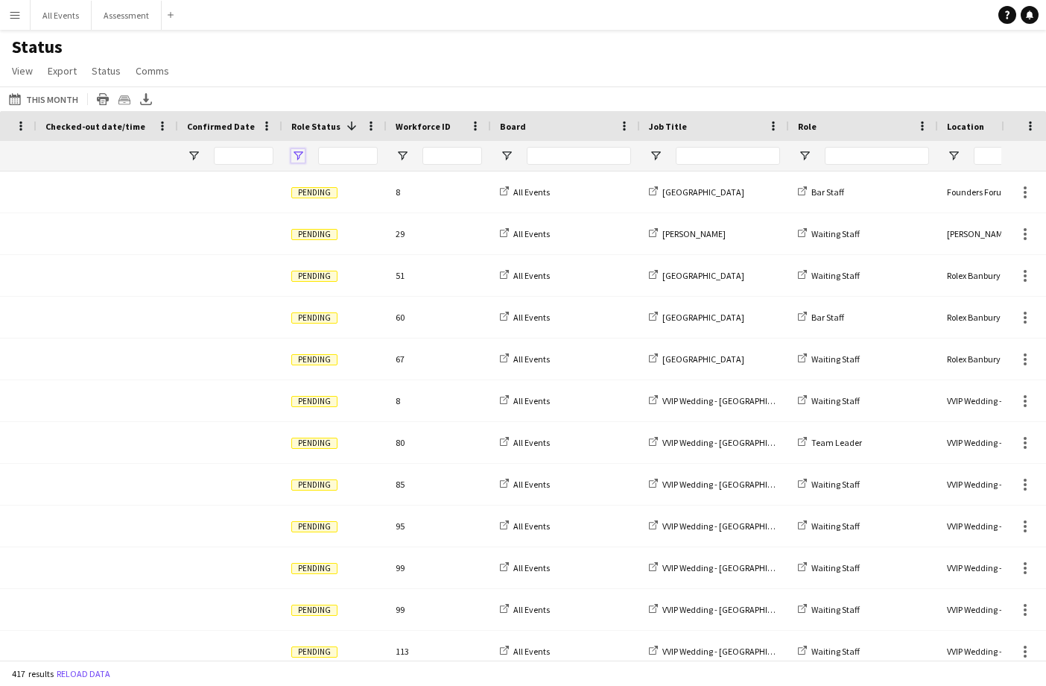
click at [296, 155] on span "Open Filter Menu" at bounding box center [297, 155] width 13 height 13
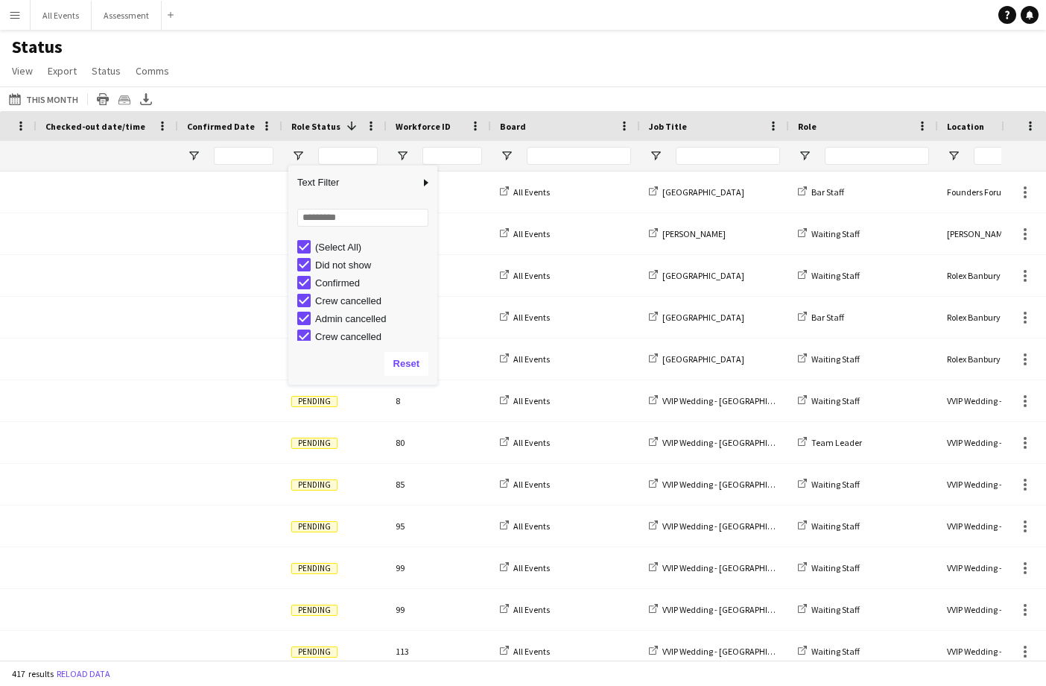
click at [338, 249] on div "(Select All)" at bounding box center [374, 246] width 118 height 11
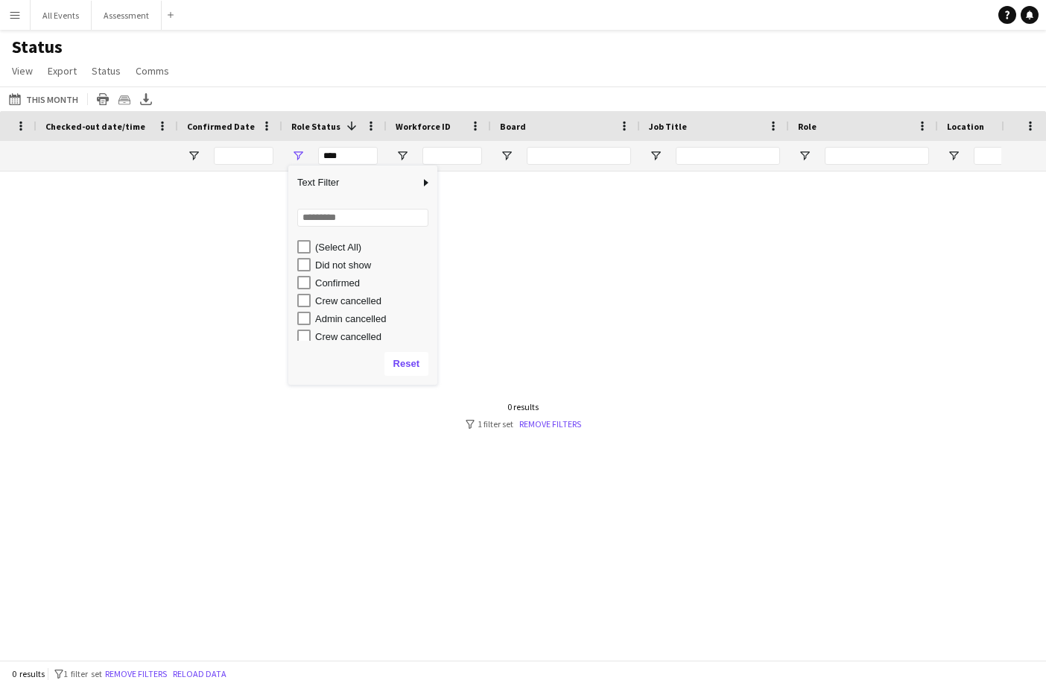
click at [346, 282] on div "Confirmed" at bounding box center [374, 282] width 118 height 11
type input "**********"
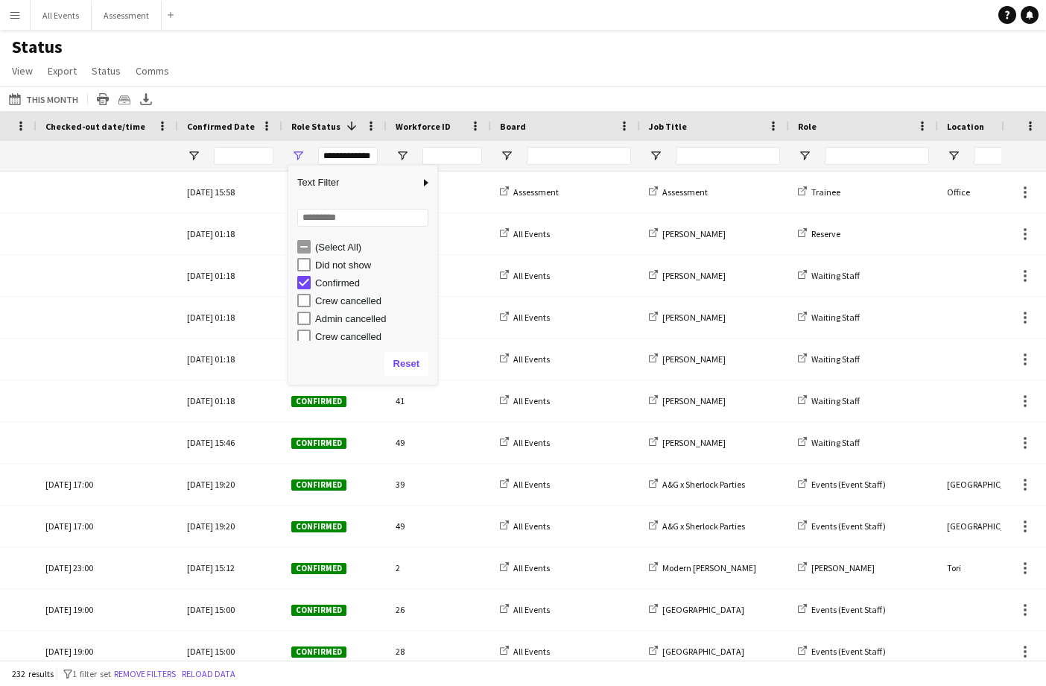
click at [382, 52] on div "Status View Views Default view New view Update view Delete view Edit name Custo…" at bounding box center [523, 61] width 1046 height 51
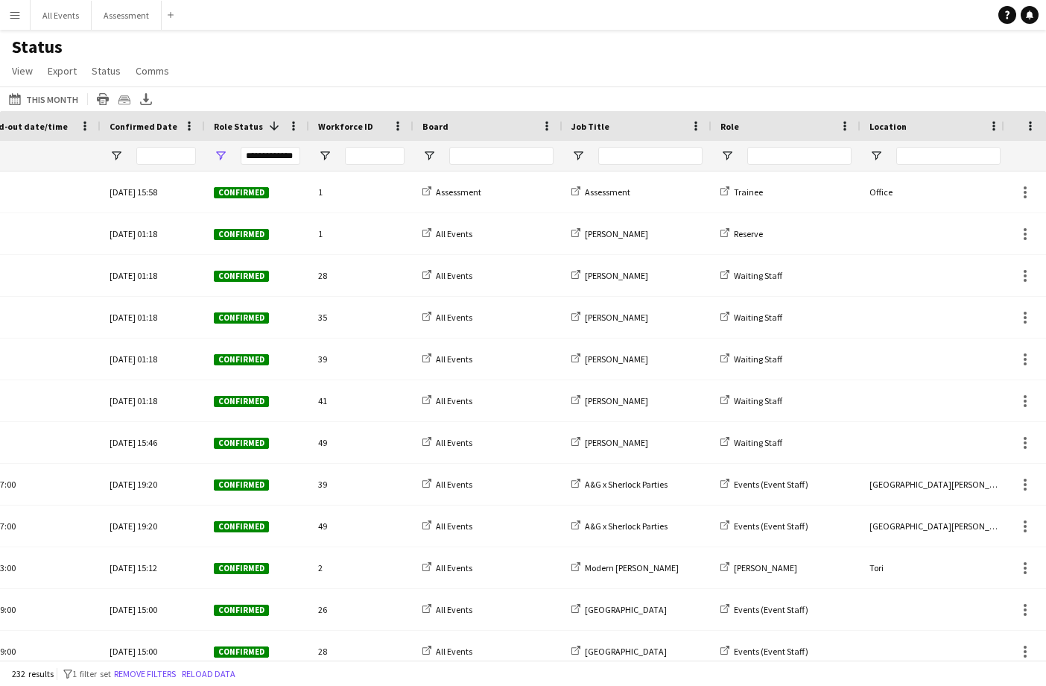
click at [468, 123] on div "Board" at bounding box center [478, 126] width 113 height 22
click at [467, 125] on div "Board 1" at bounding box center [478, 126] width 113 height 22
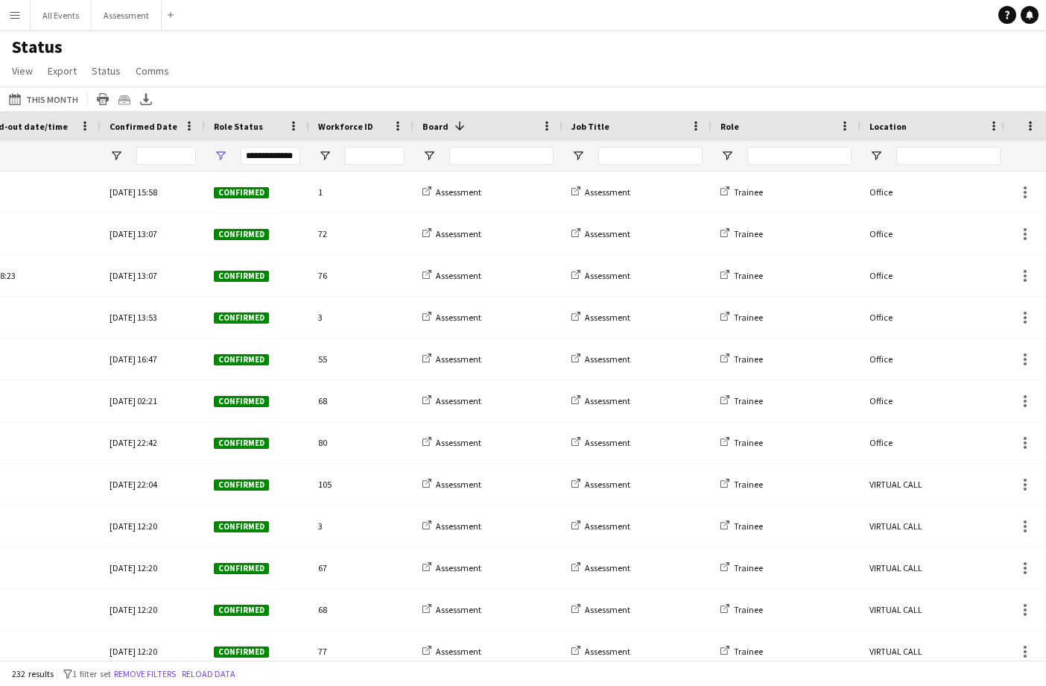
click at [438, 158] on div at bounding box center [488, 156] width 149 height 30
drag, startPoint x: 406, startPoint y: 151, endPoint x: 434, endPoint y: 153, distance: 28.4
click at [406, 151] on div at bounding box center [361, 156] width 104 height 30
click at [437, 153] on div at bounding box center [488, 156] width 149 height 30
click at [431, 154] on span "Open Filter Menu" at bounding box center [428, 155] width 13 height 13
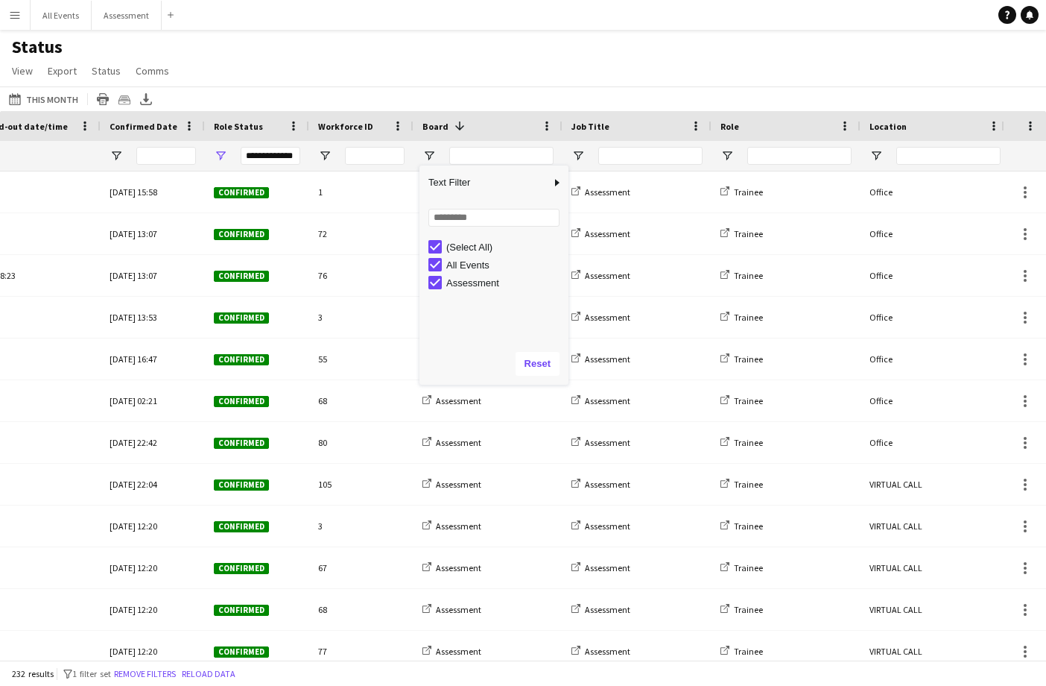
click at [474, 282] on div "Assessment" at bounding box center [505, 282] width 118 height 11
type input "**********"
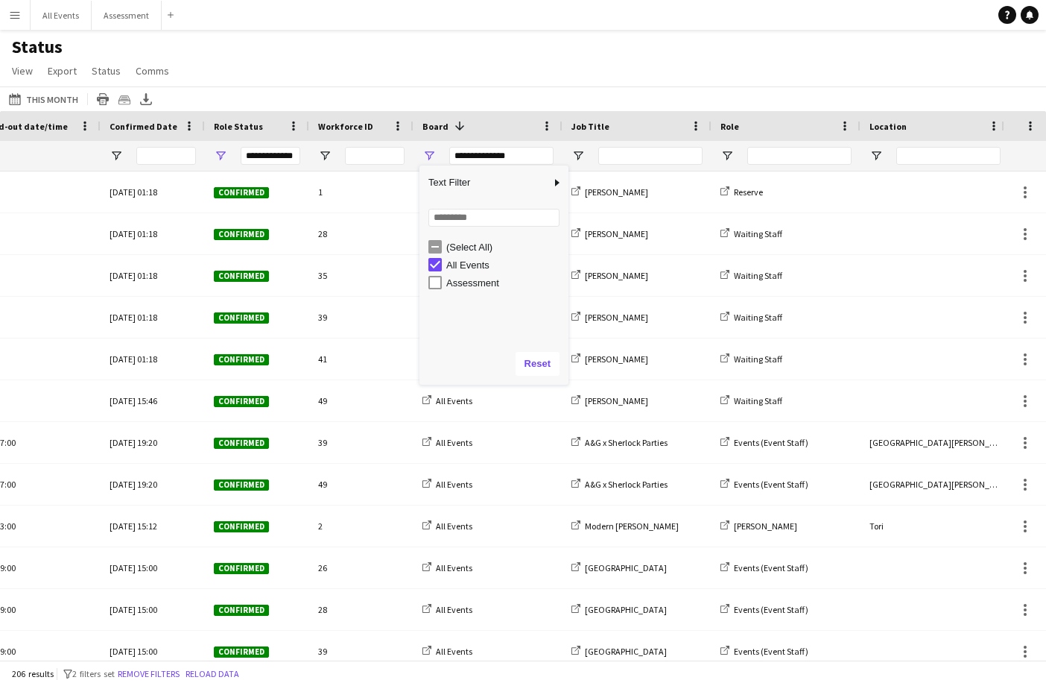
click at [448, 83] on div "Status View Views Default view New view Update view Delete view Edit name Custo…" at bounding box center [523, 61] width 1046 height 51
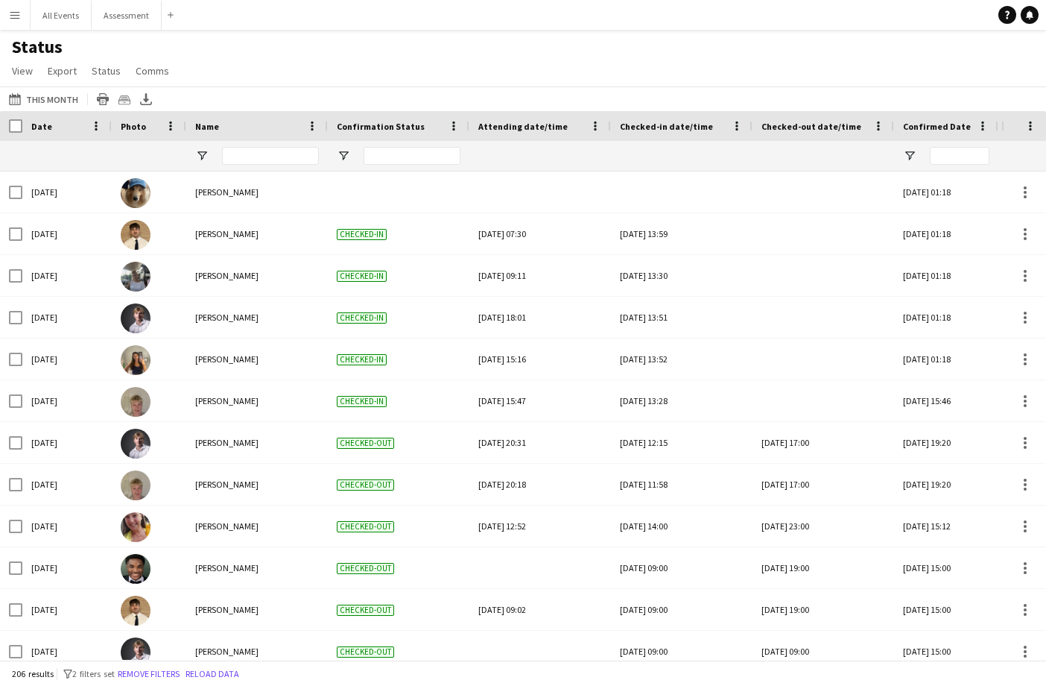
click at [46, 131] on span "Date" at bounding box center [41, 126] width 21 height 11
click at [45, 130] on span "Date" at bounding box center [41, 126] width 21 height 11
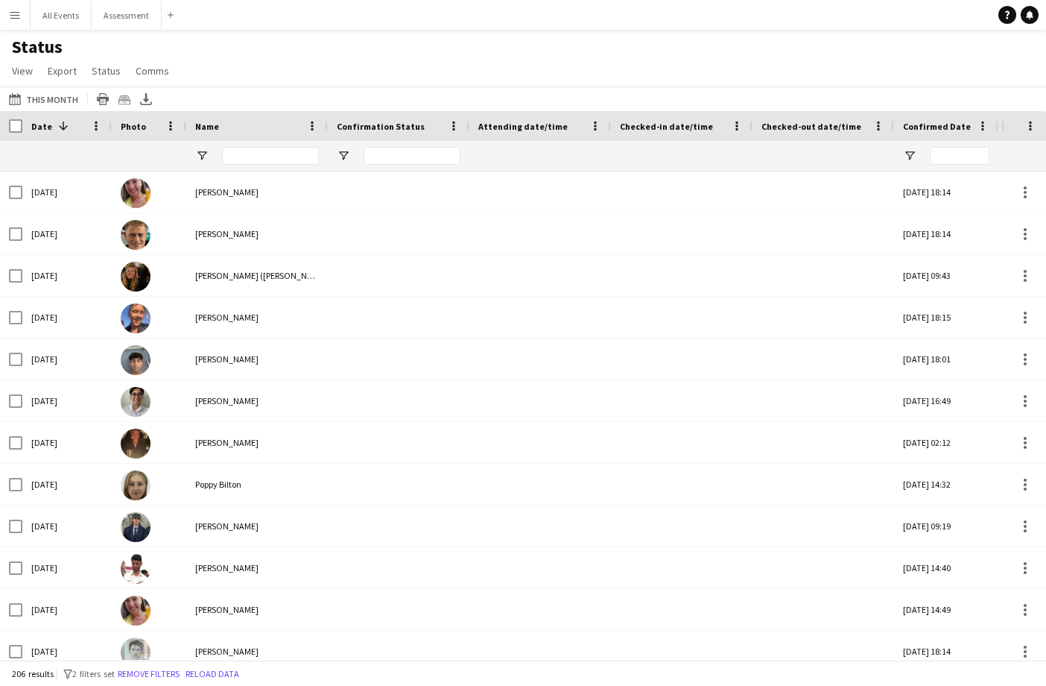
click at [45, 130] on span "Date" at bounding box center [41, 126] width 21 height 11
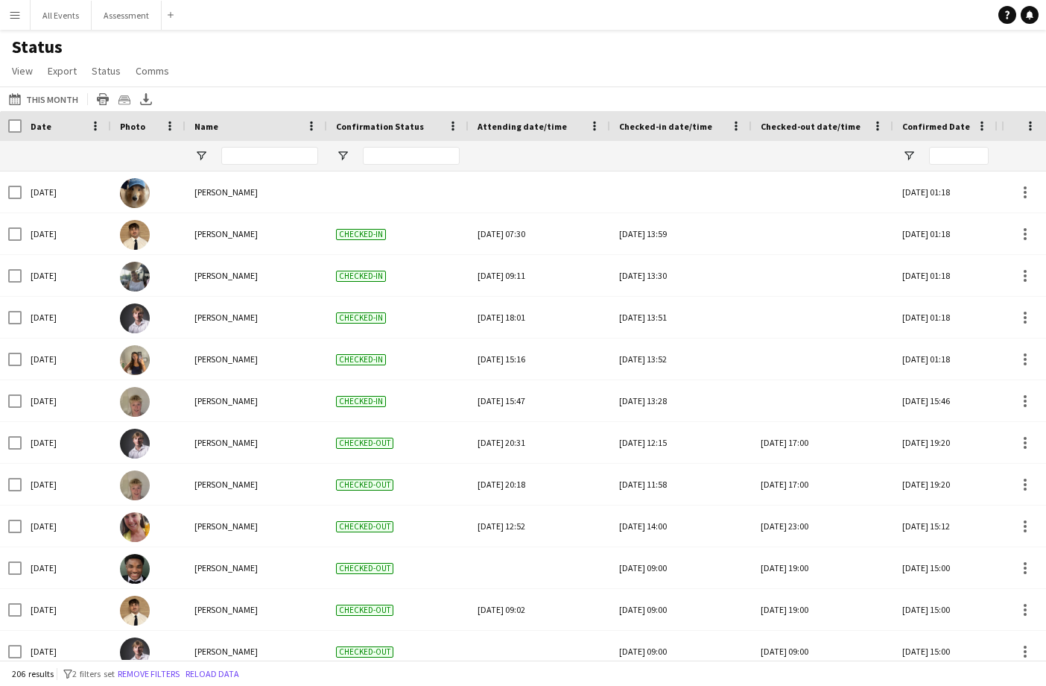
click at [378, 40] on div "Status View Views Default view New view Update view Delete view Edit name Custo…" at bounding box center [523, 61] width 1046 height 51
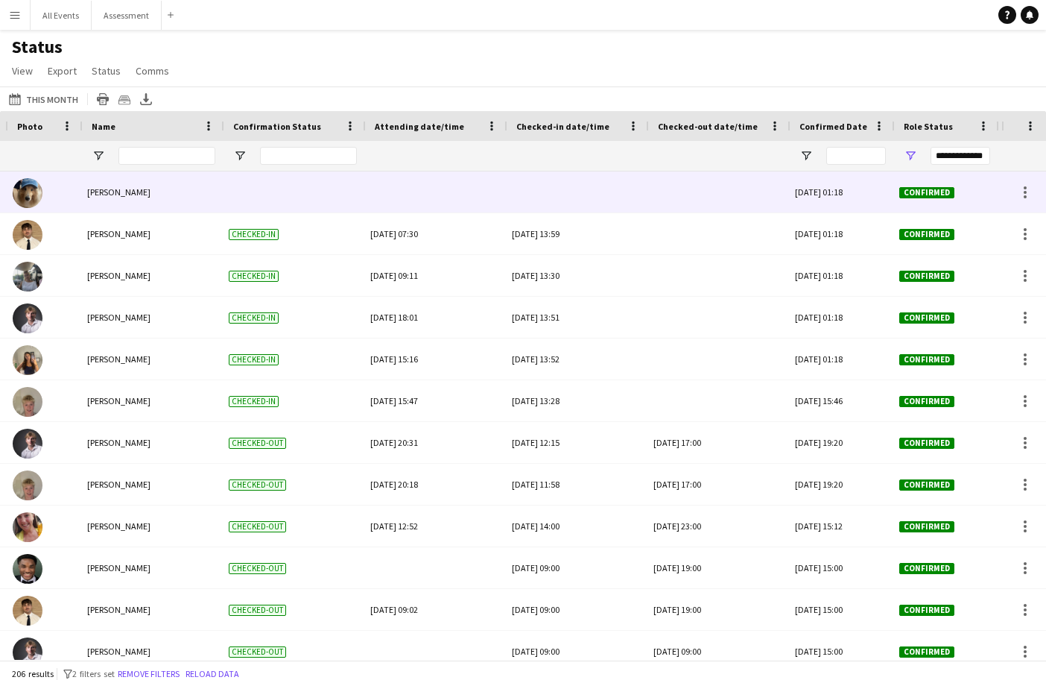
scroll to position [0, 333]
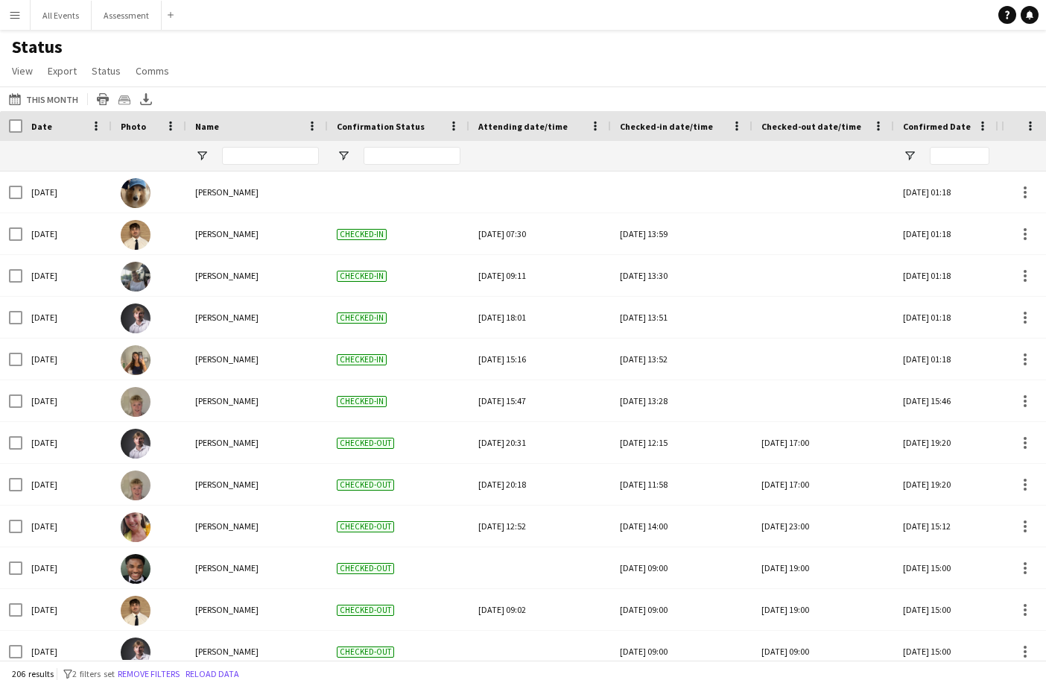
click at [44, 130] on span "Date" at bounding box center [41, 126] width 21 height 11
click at [66, 102] on button "[DATE] to [DATE] This Month" at bounding box center [43, 99] width 75 height 18
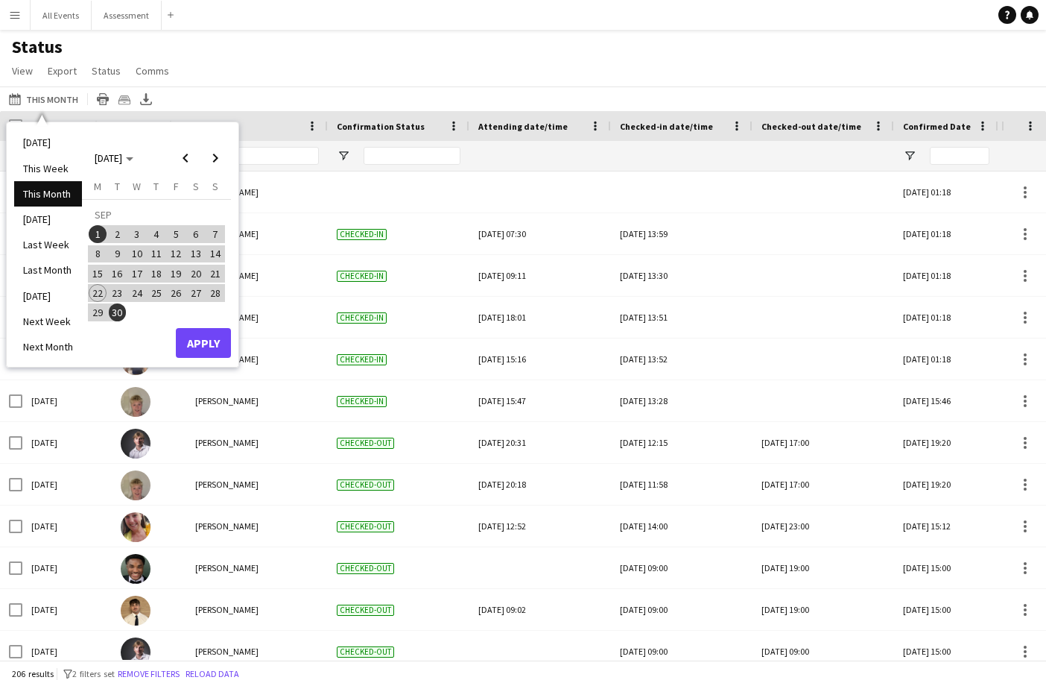
click at [153, 235] on span "4" at bounding box center [157, 234] width 18 height 18
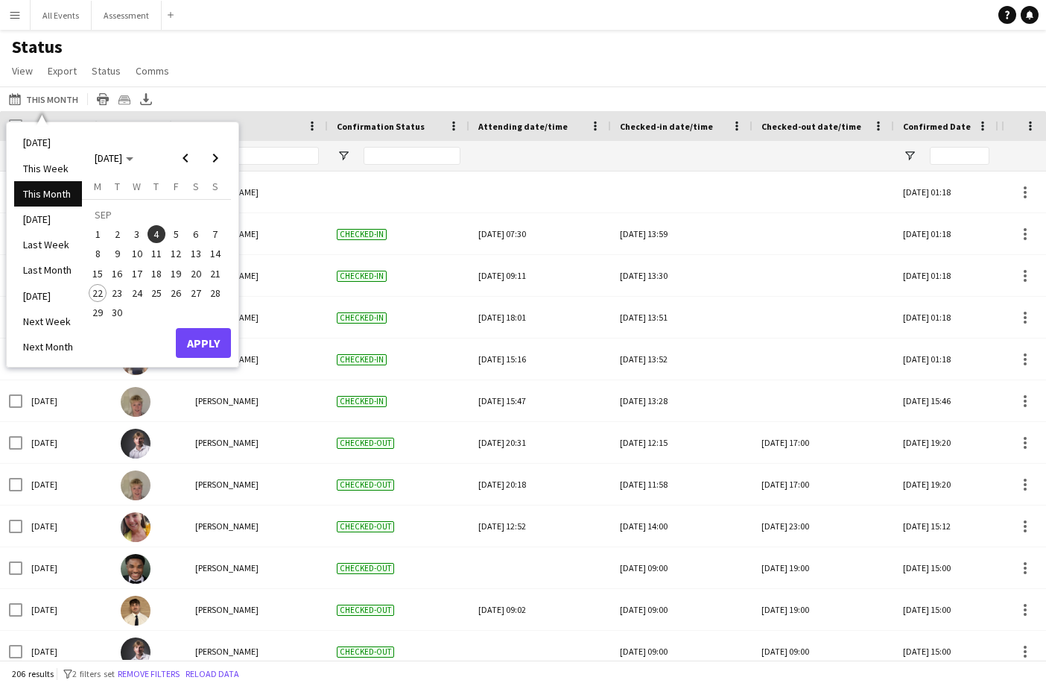
click at [199, 341] on button "Apply" at bounding box center [203, 343] width 55 height 30
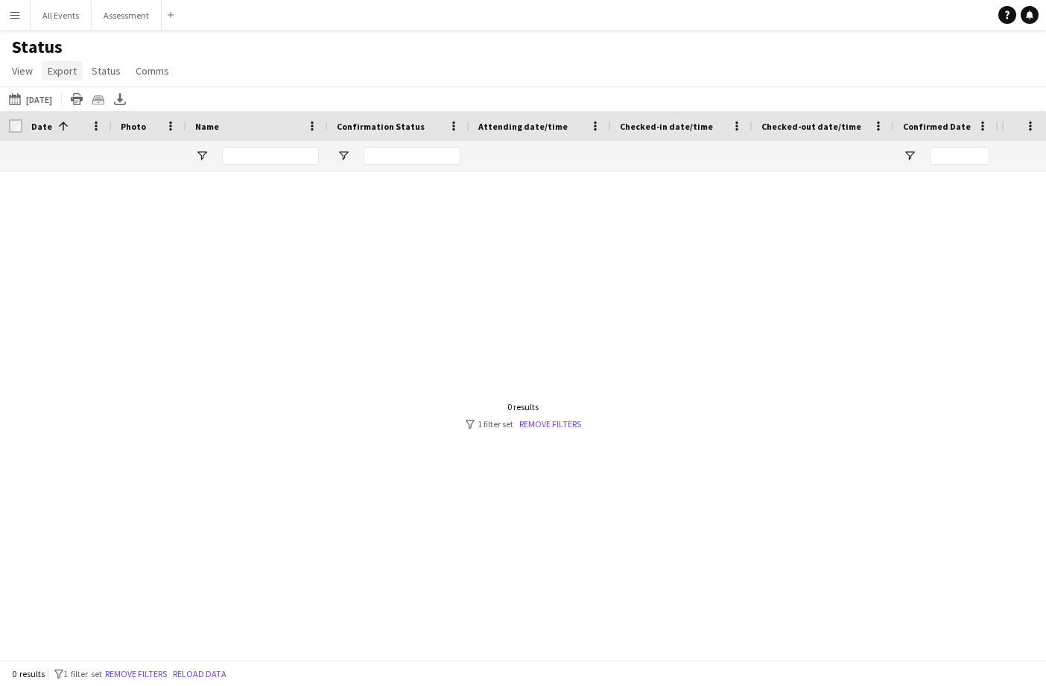
click at [64, 72] on span "Export" at bounding box center [62, 70] width 29 height 13
click at [34, 72] on link "View" at bounding box center [22, 70] width 33 height 19
click at [226, 82] on div "Status View Views Default view New view Update view Delete view Edit name Custo…" at bounding box center [523, 61] width 1046 height 51
click at [54, 101] on button "[DATE] to [DATE] [DATE]" at bounding box center [30, 99] width 49 height 18
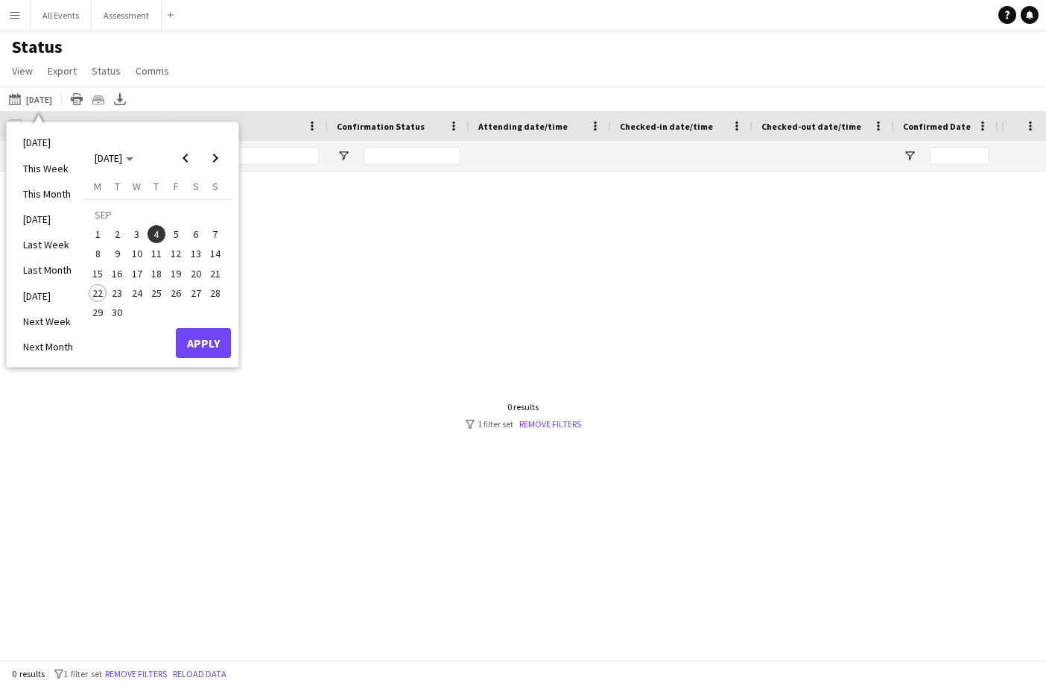
click at [498, 5] on app-navbar "Menu Boards Boards Boards All jobs Status Workforce Workforce My Workforce Recr…" at bounding box center [523, 15] width 1046 height 30
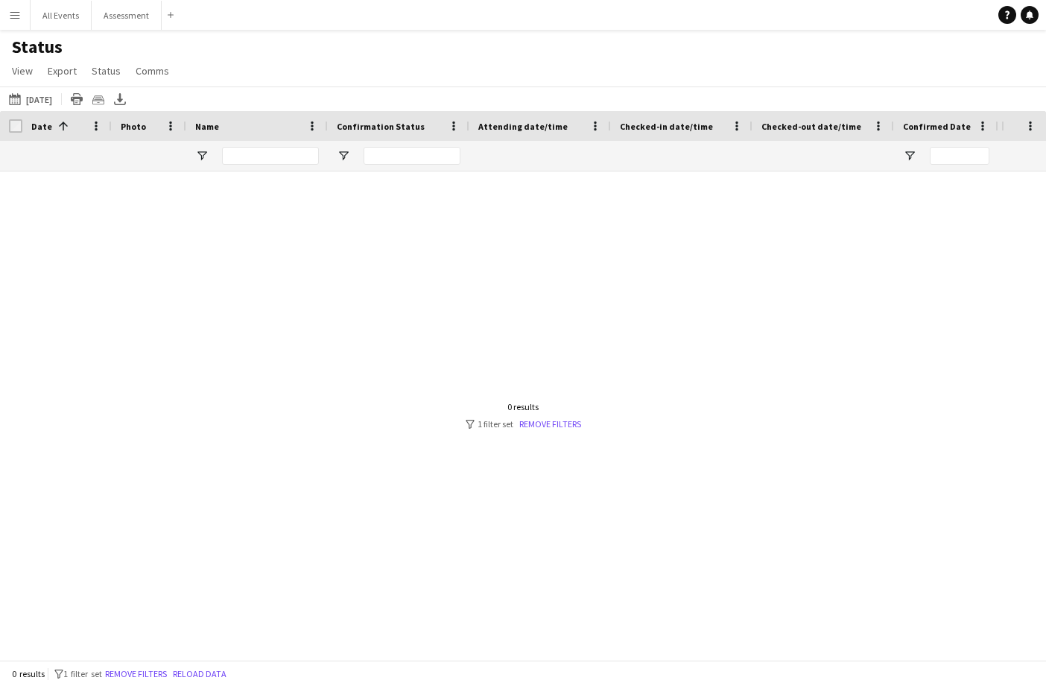
click at [13, 22] on button "Menu" at bounding box center [15, 15] width 30 height 30
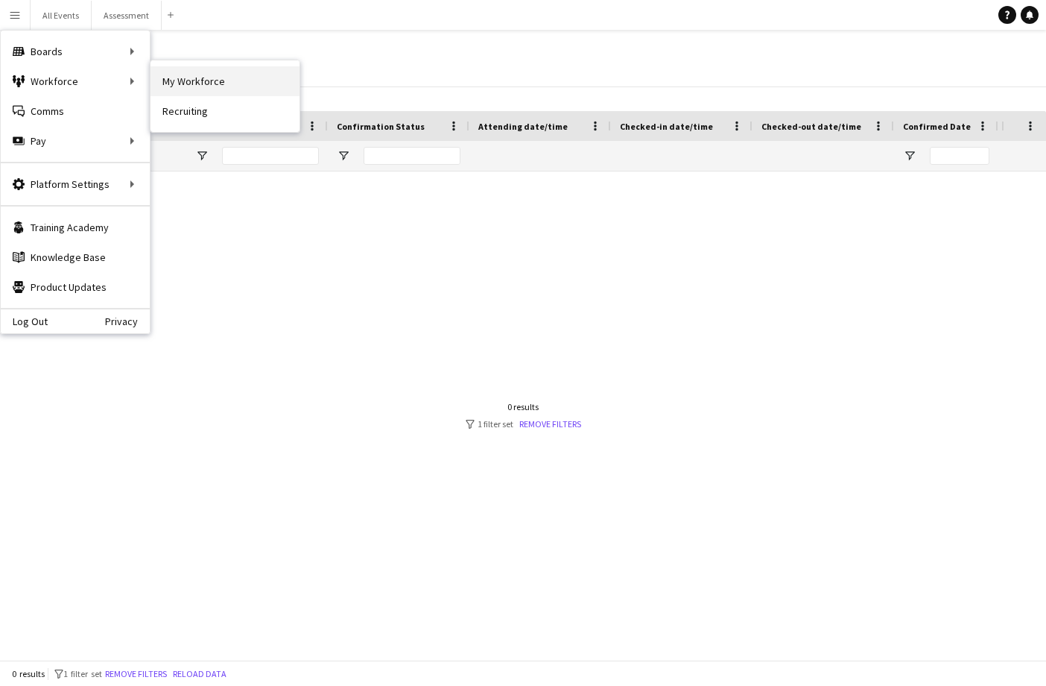
click at [200, 85] on link "My Workforce" at bounding box center [225, 81] width 149 height 30
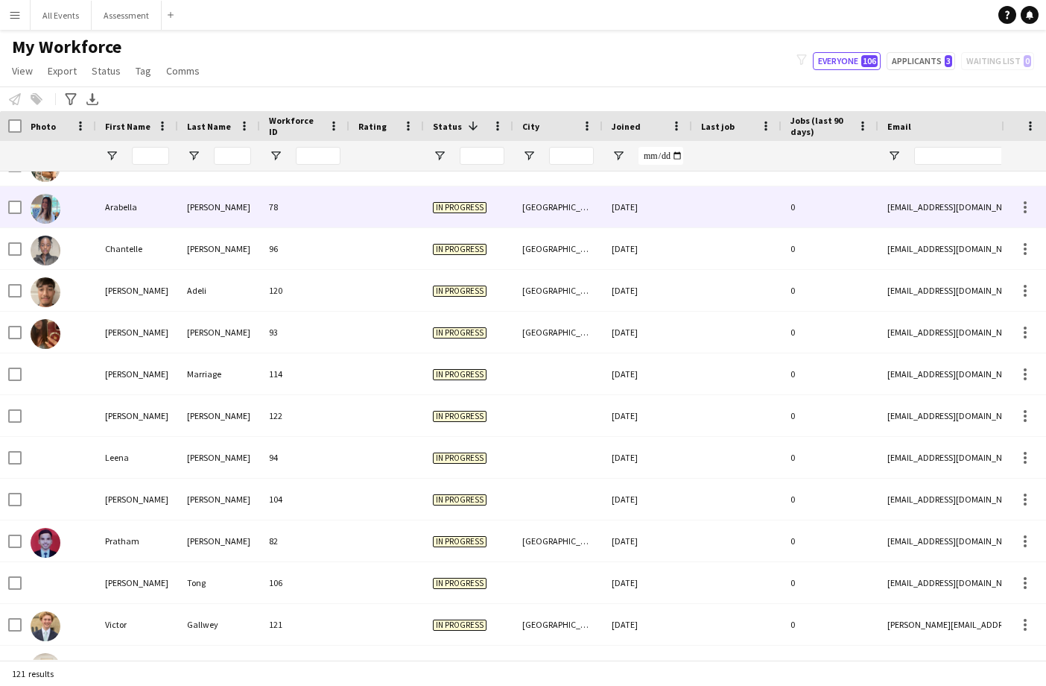
scroll to position [639, 0]
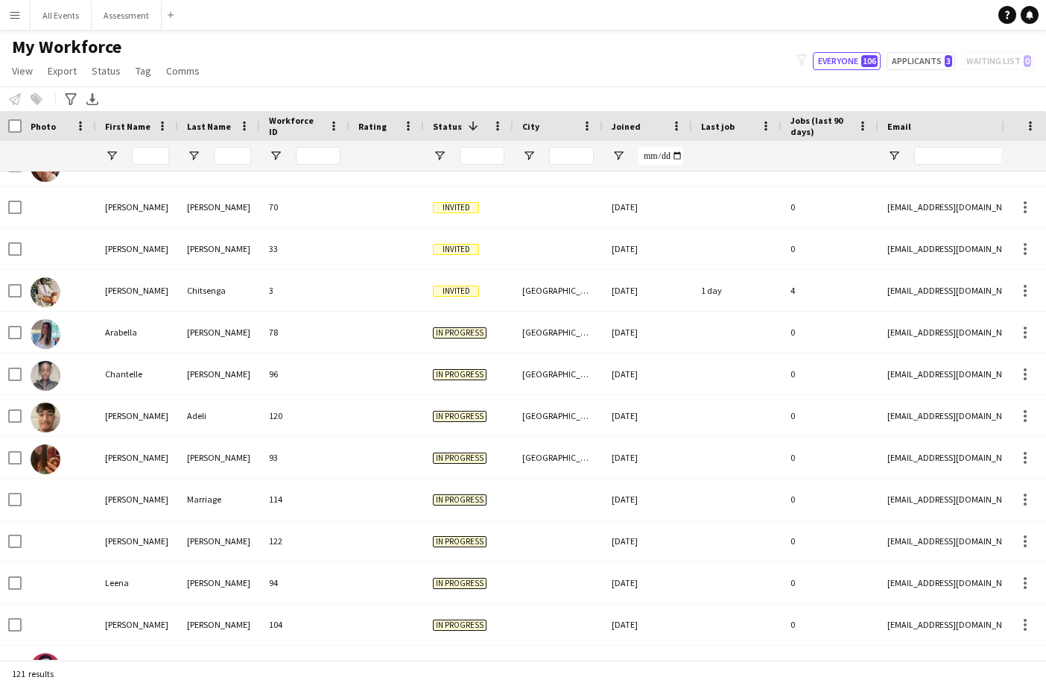
click at [504, 86] on div "Notify workforce Add to tag Select at least one crew to tag him or her. Advance…" at bounding box center [523, 98] width 1046 height 25
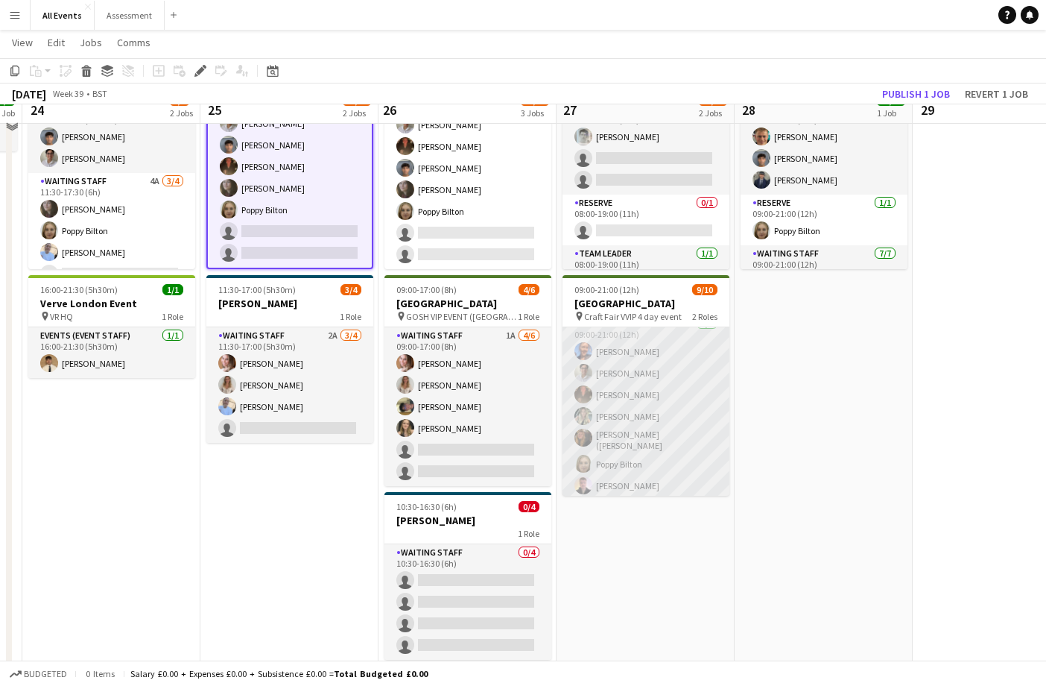
scroll to position [133, 0]
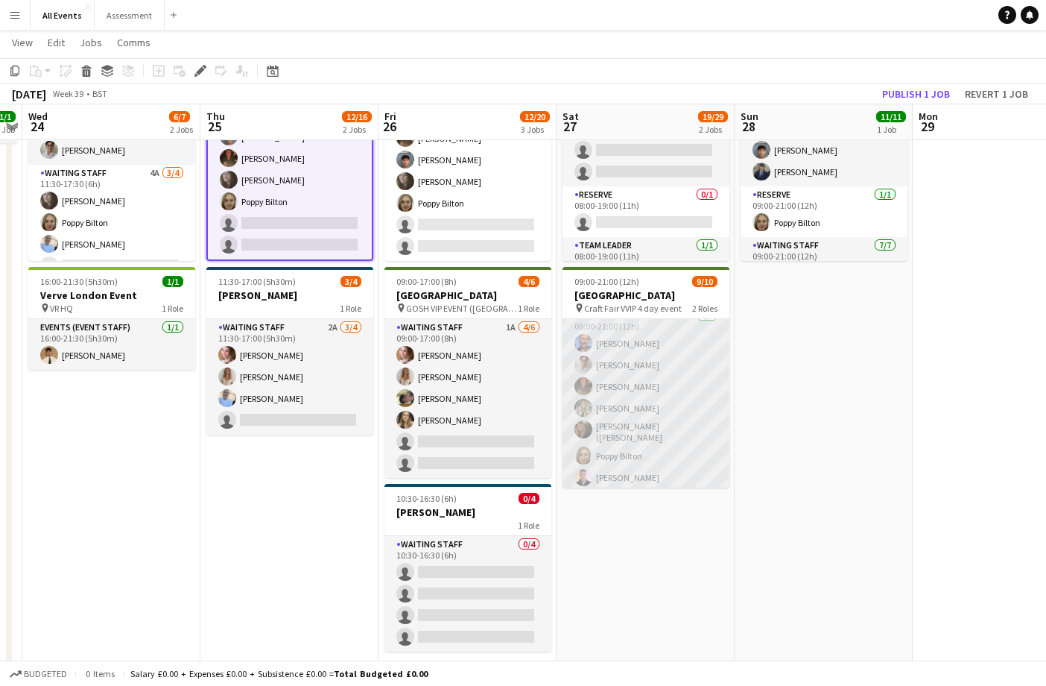
click at [648, 424] on app-card-role "Waiting Staff [DATE] 09:00-21:00 (12h) [PERSON_NAME] [PERSON_NAME] [PERSON_NAME…" at bounding box center [646, 399] width 167 height 185
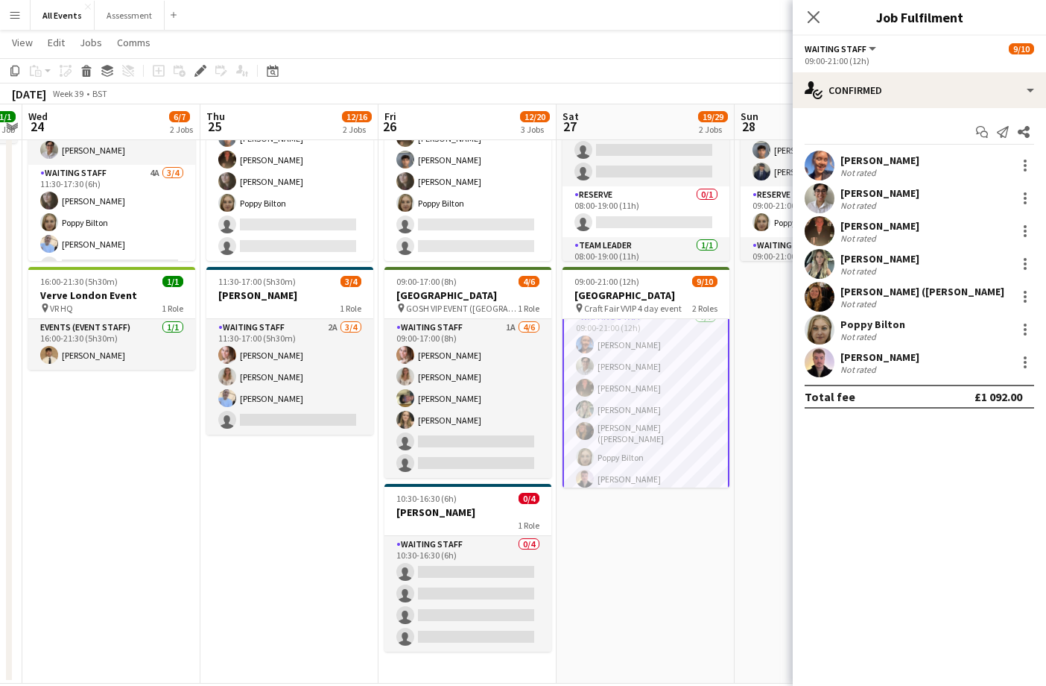
scroll to position [0, 516]
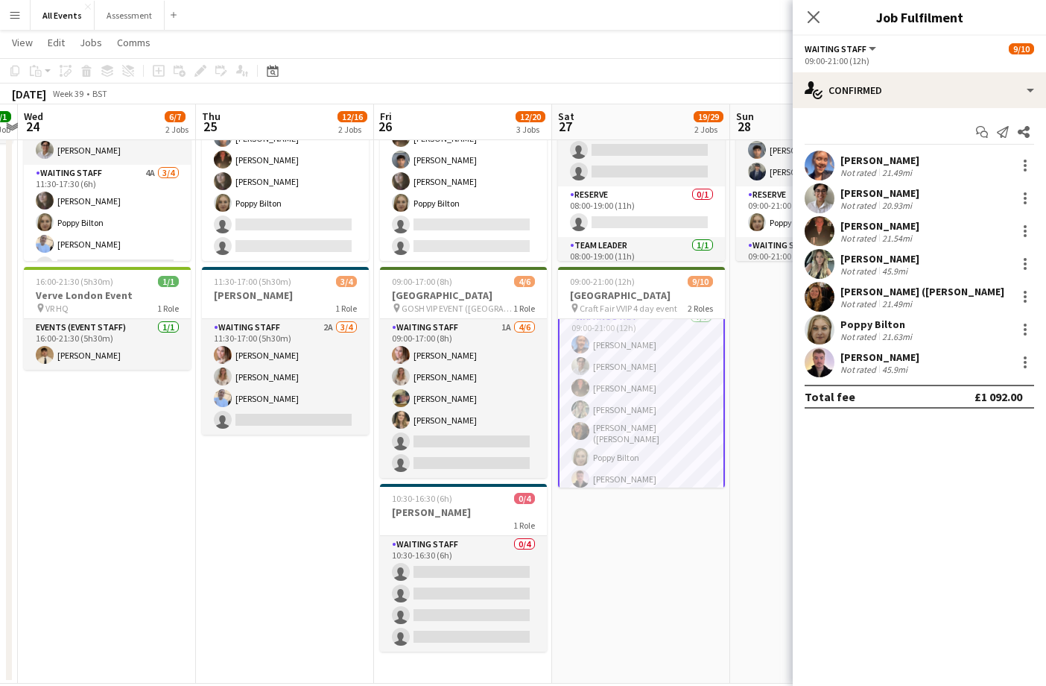
click at [902, 256] on div "[PERSON_NAME]" at bounding box center [879, 258] width 79 height 13
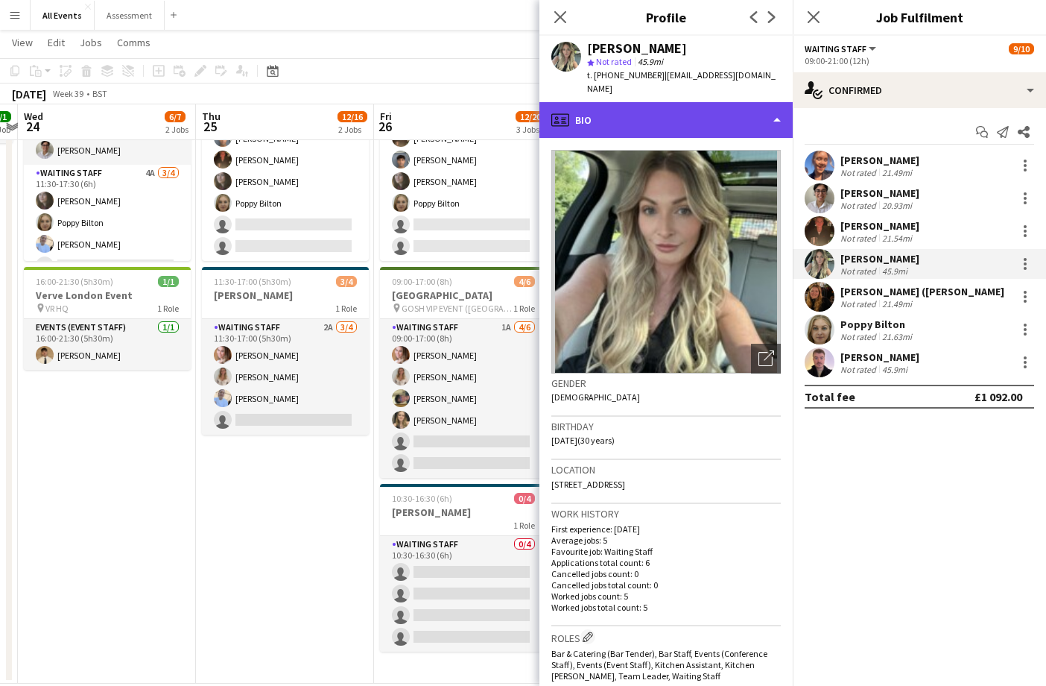
click at [698, 105] on div "profile Bio" at bounding box center [665, 120] width 253 height 36
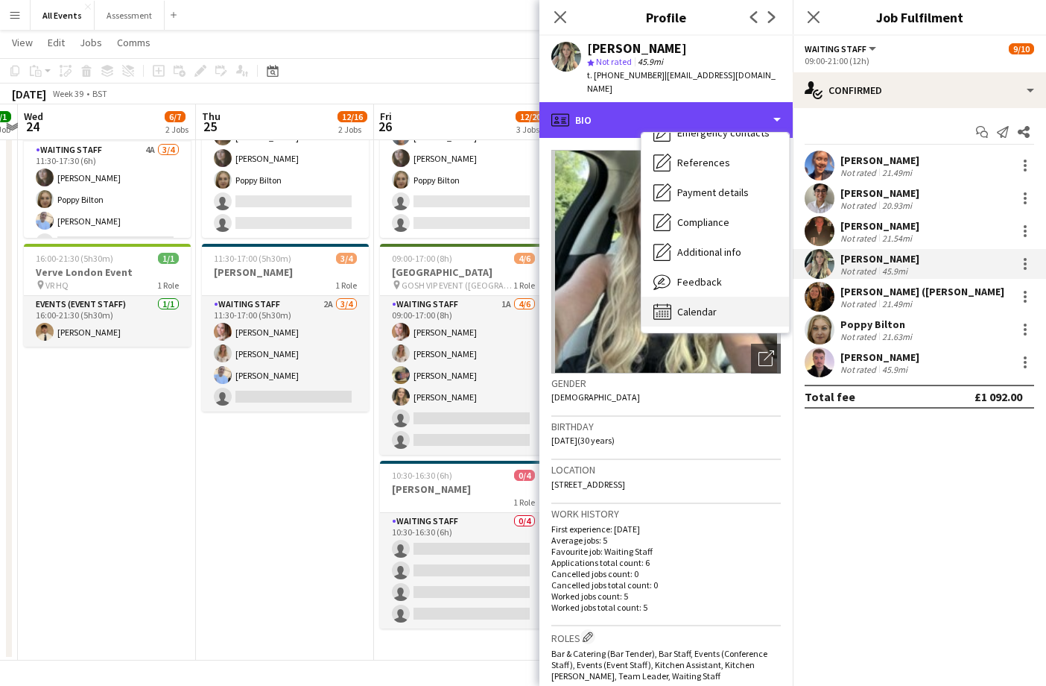
scroll to position [140, 0]
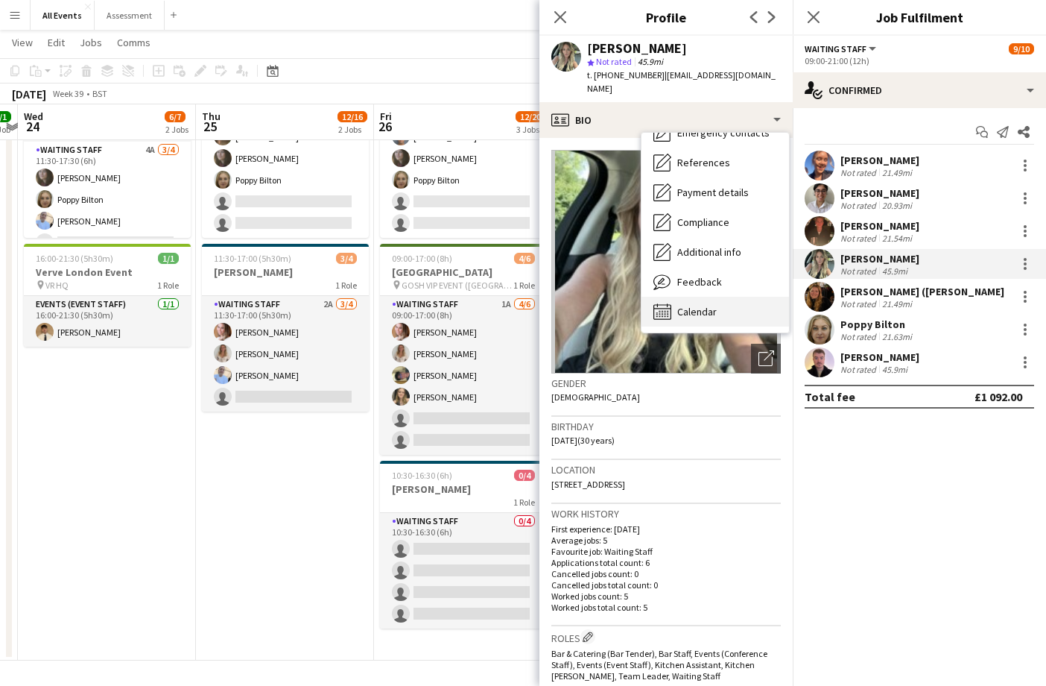
click at [697, 305] on span "Calendar" at bounding box center [696, 311] width 39 height 13
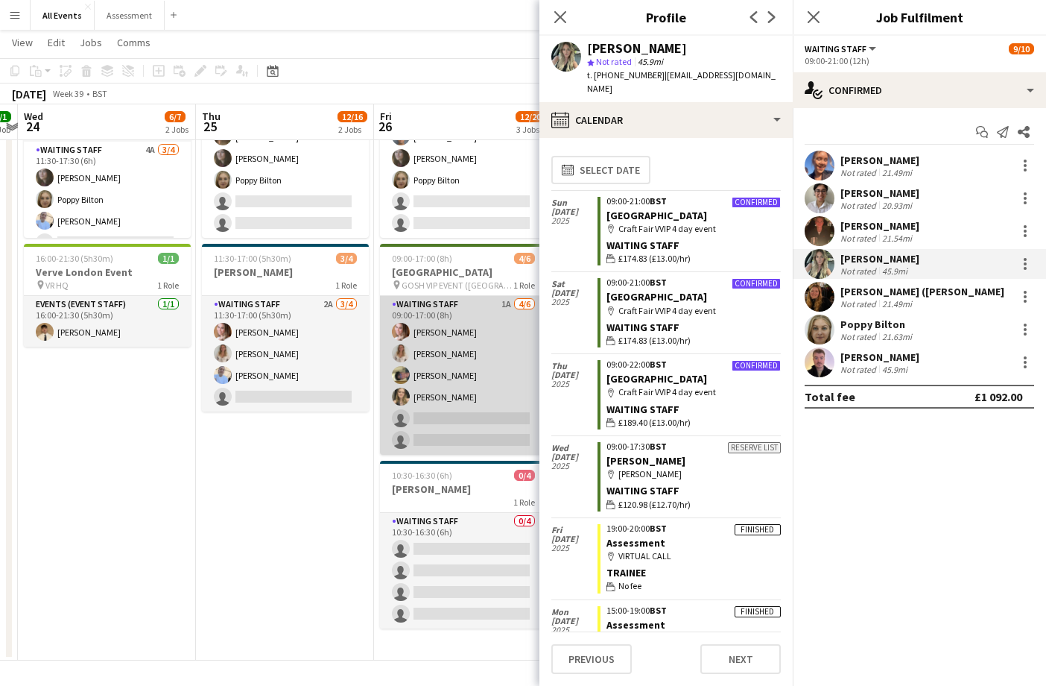
click at [436, 389] on app-card-role "Waiting Staff 1A [DATE] 09:00-17:00 (8h) [PERSON_NAME] [PERSON_NAME] [PERSON_NA…" at bounding box center [463, 375] width 167 height 159
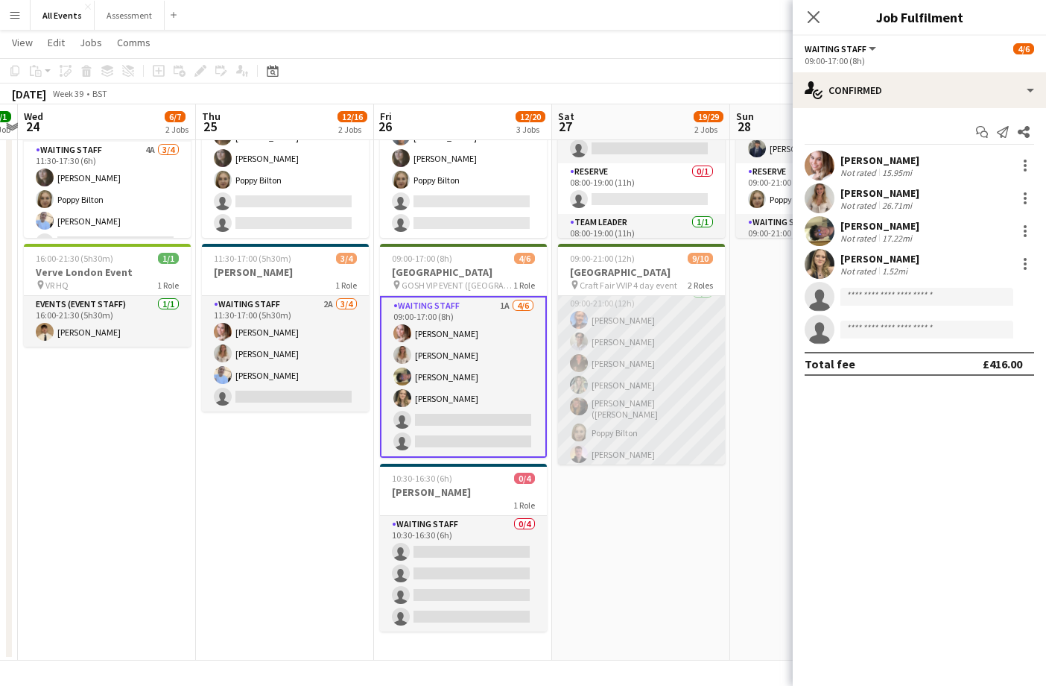
click at [672, 376] on app-card-role "Waiting Staff [DATE] 09:00-21:00 (12h) [PERSON_NAME] [PERSON_NAME] [PERSON_NAME…" at bounding box center [641, 376] width 167 height 185
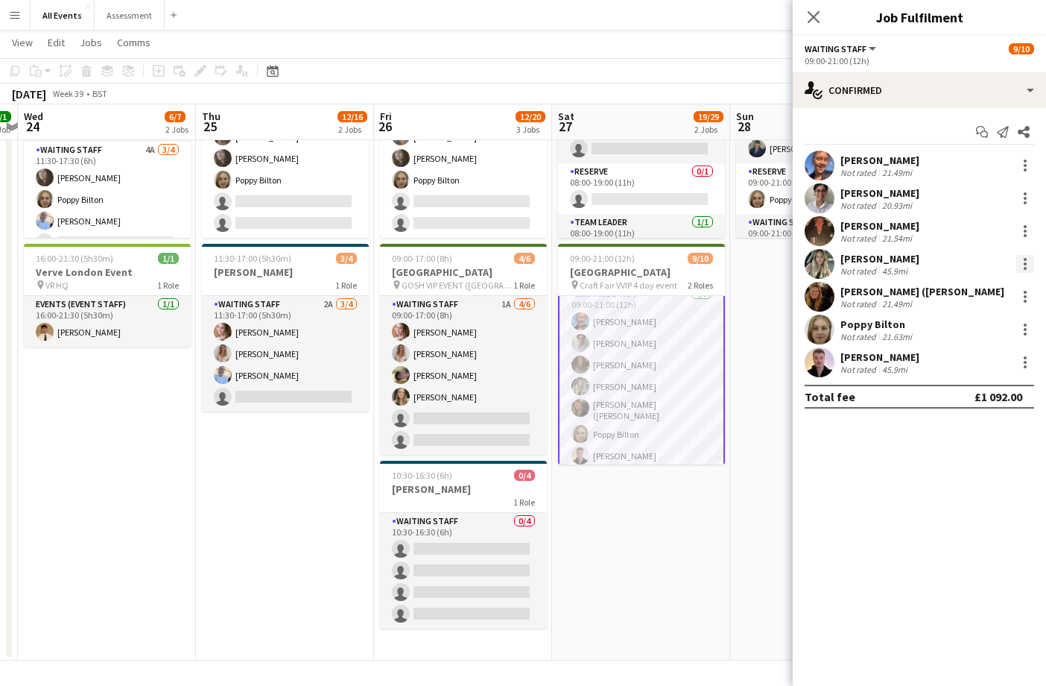
click at [1025, 261] on div at bounding box center [1025, 264] width 18 height 18
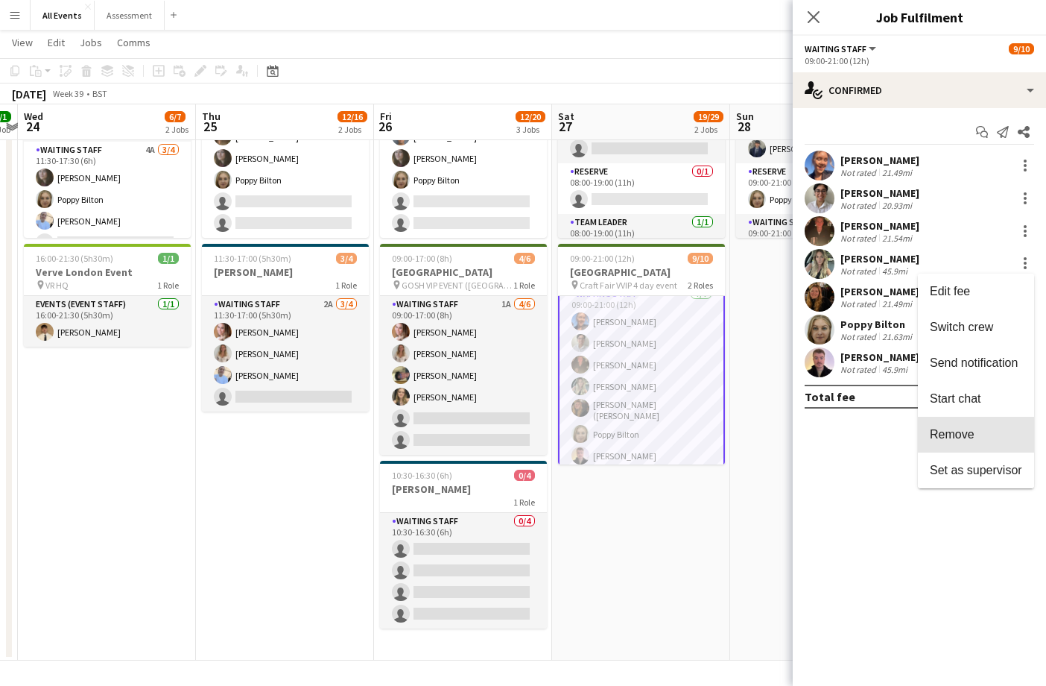
click at [998, 434] on span "Remove" at bounding box center [976, 434] width 92 height 13
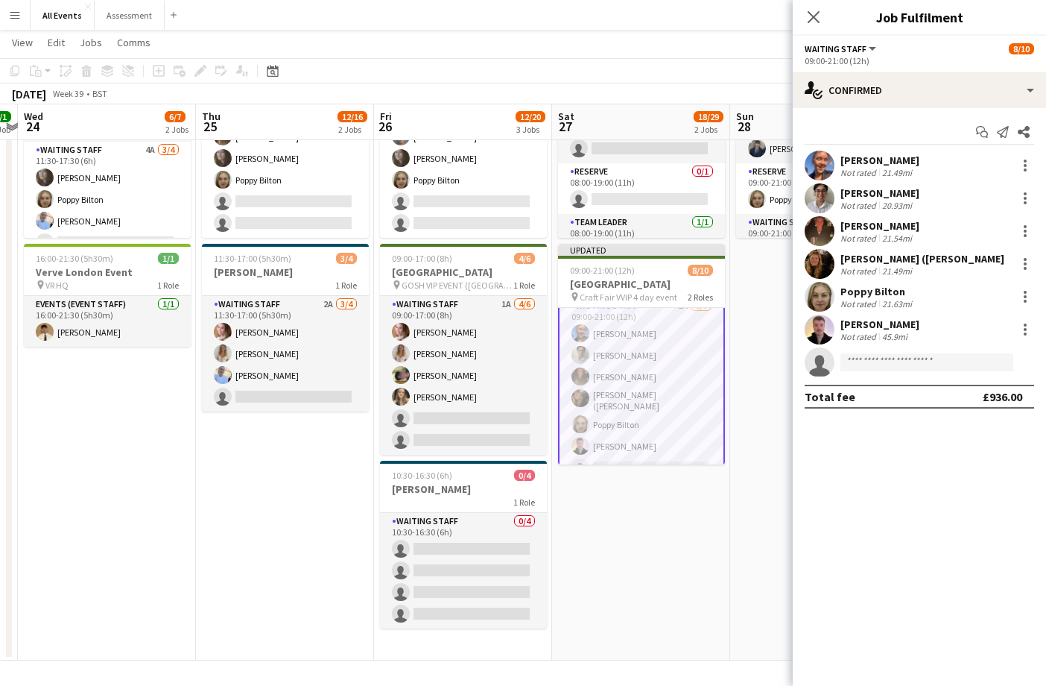
click at [742, 372] on app-date-cell "09:00-21:00 (12h) 11/11 Heritage House pin Craft Fair VVIP 4 day event 3 Roles …" at bounding box center [819, 335] width 178 height 649
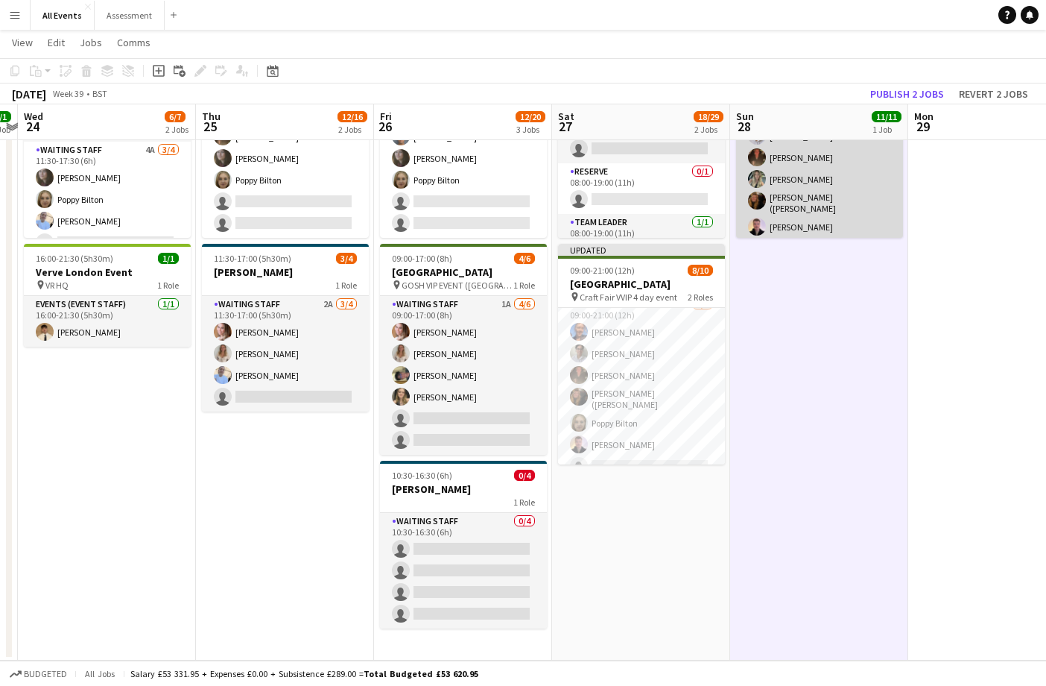
scroll to position [156, 0]
click at [847, 193] on app-card-role "Waiting Staff 7/7 09:00-21:00 (12h) Ruth Danieli Erin Lambourn Emily Reeve Aust…" at bounding box center [819, 149] width 167 height 185
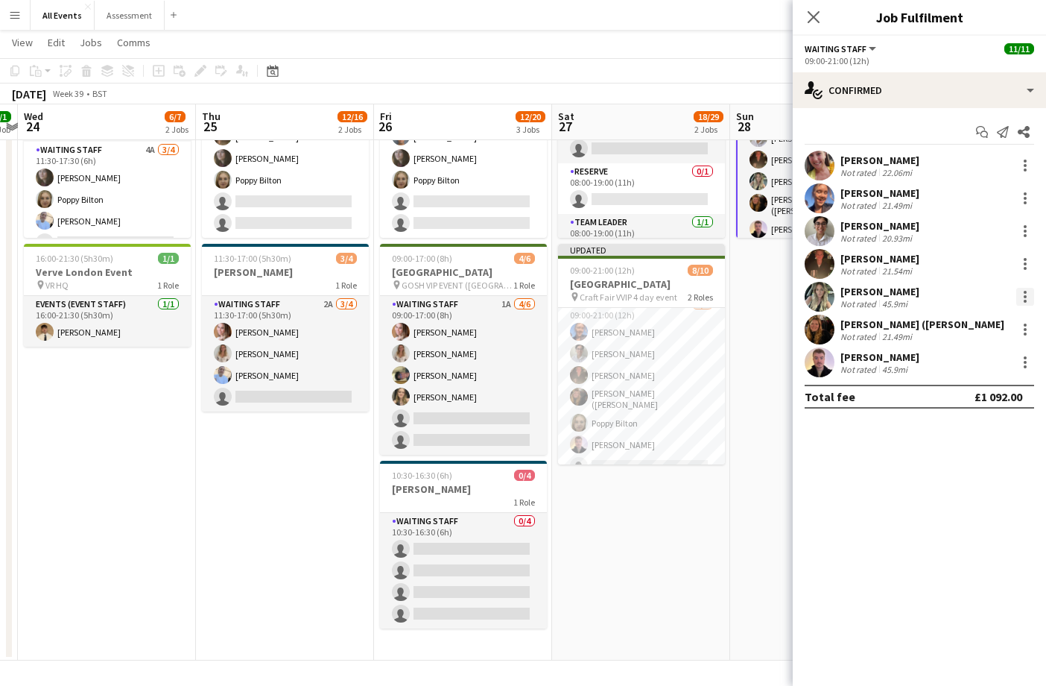
click at [1031, 295] on div at bounding box center [1025, 297] width 18 height 18
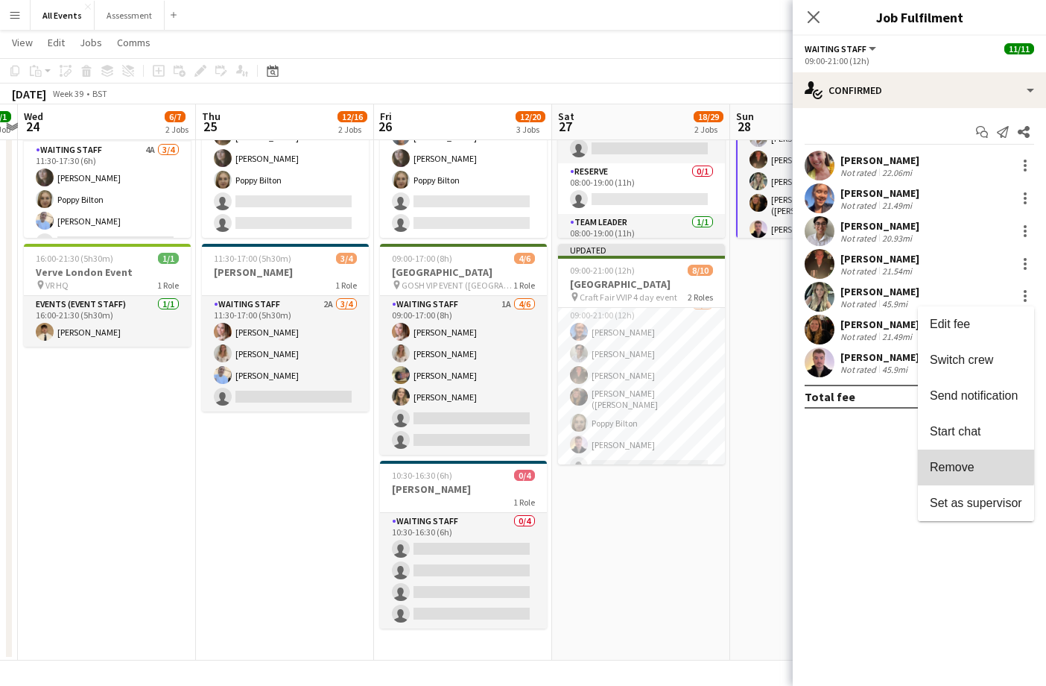
click at [976, 464] on span "Remove" at bounding box center [976, 466] width 92 height 13
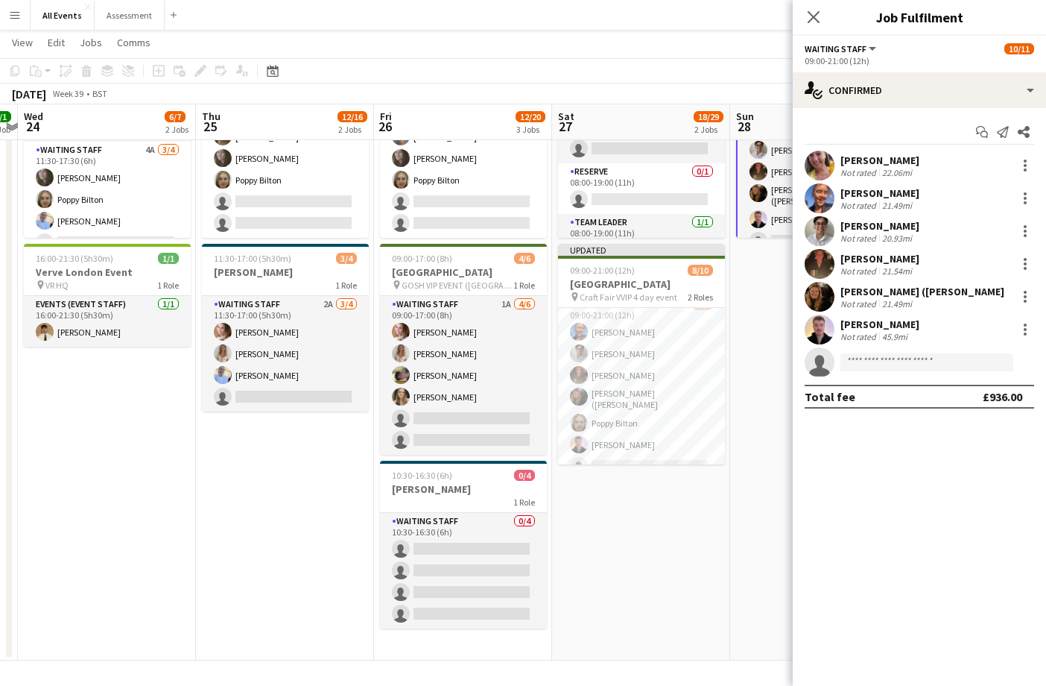
click at [937, 335] on div "Bradley Read Not rated 45.9mi" at bounding box center [919, 329] width 253 height 30
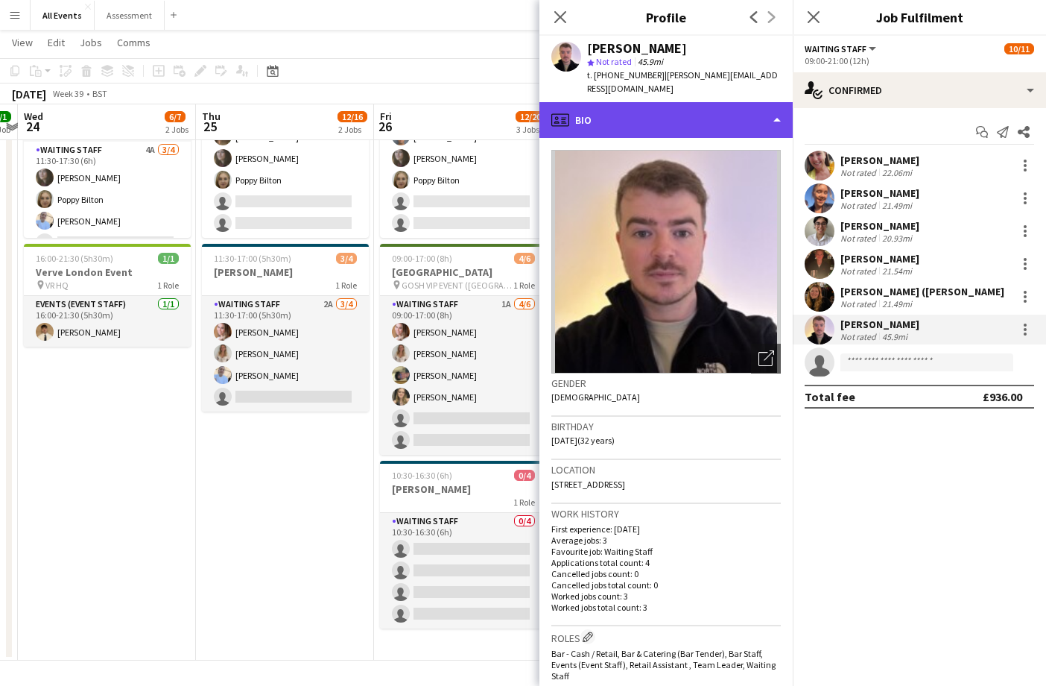
click at [707, 108] on div "profile Bio" at bounding box center [665, 120] width 253 height 36
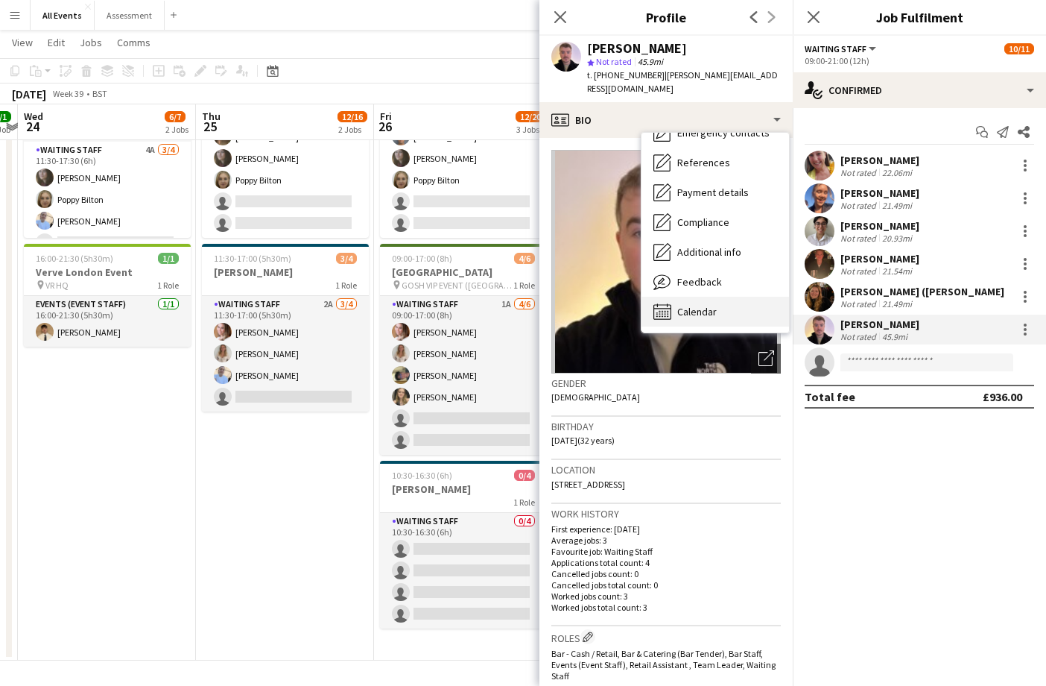
scroll to position [140, 0]
click at [704, 305] on span "Calendar" at bounding box center [696, 311] width 39 height 13
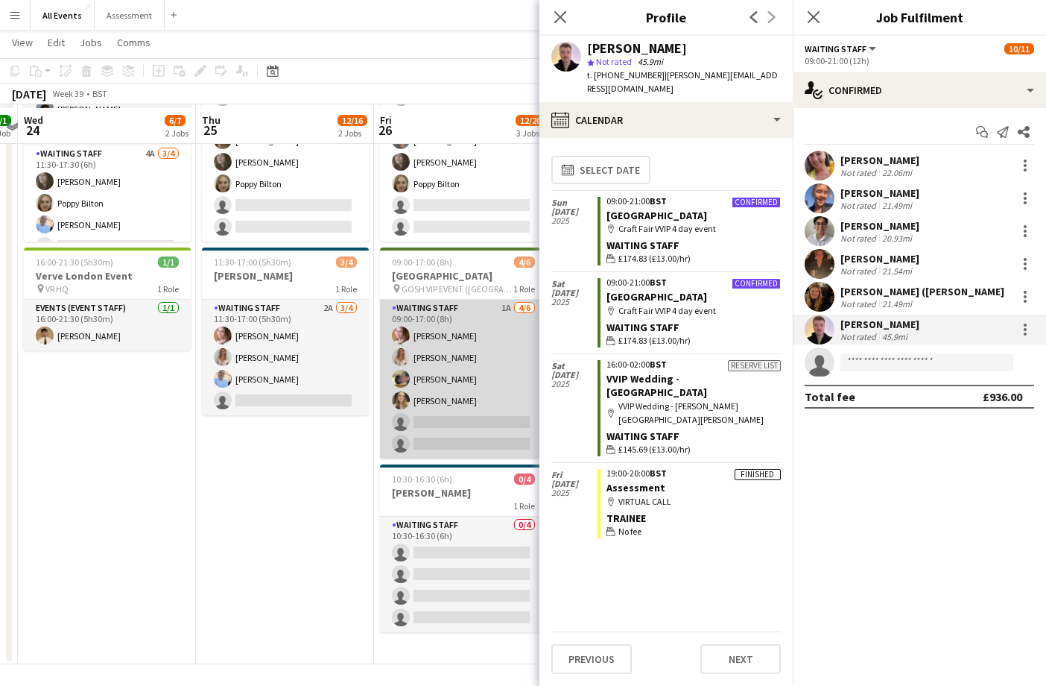
scroll to position [151, 0]
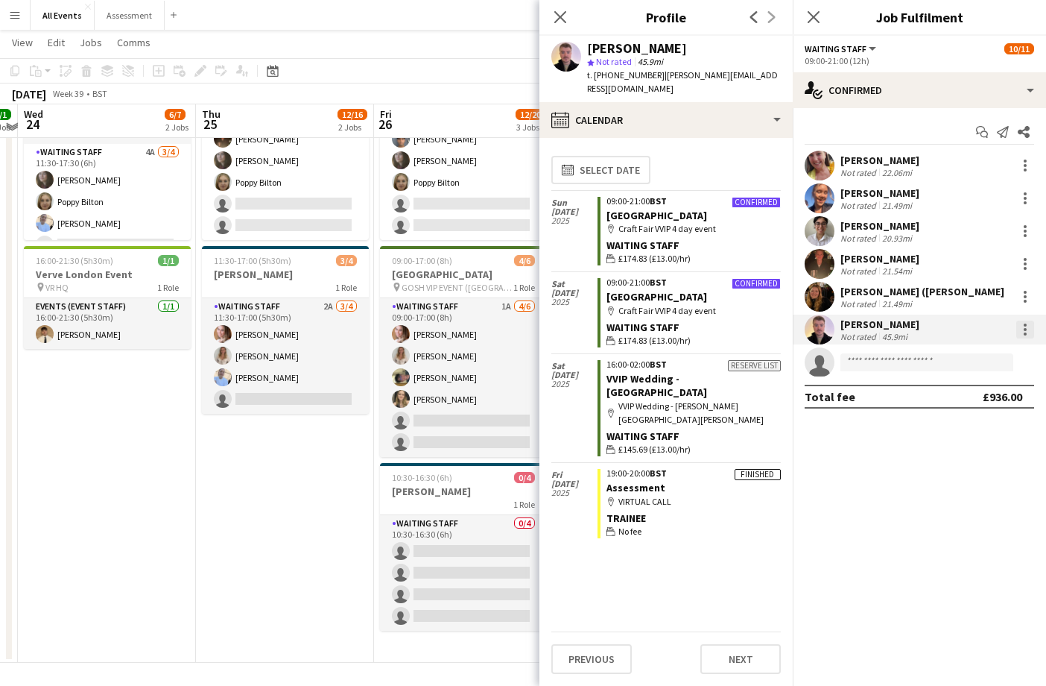
click at [1024, 334] on div at bounding box center [1025, 333] width 3 height 3
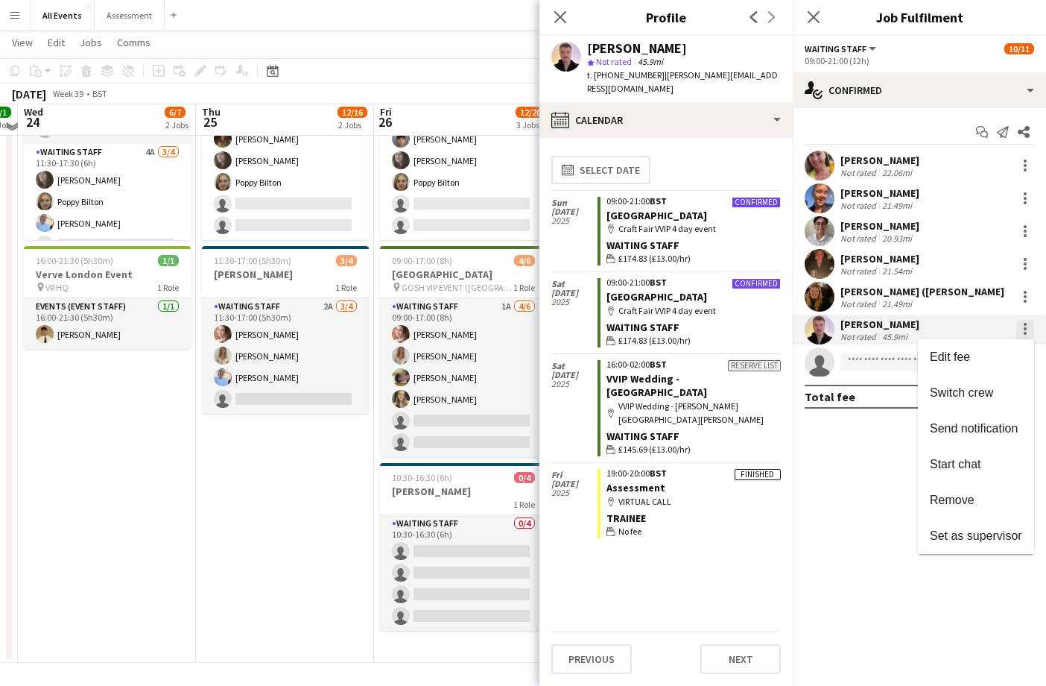
scroll to position [148, 0]
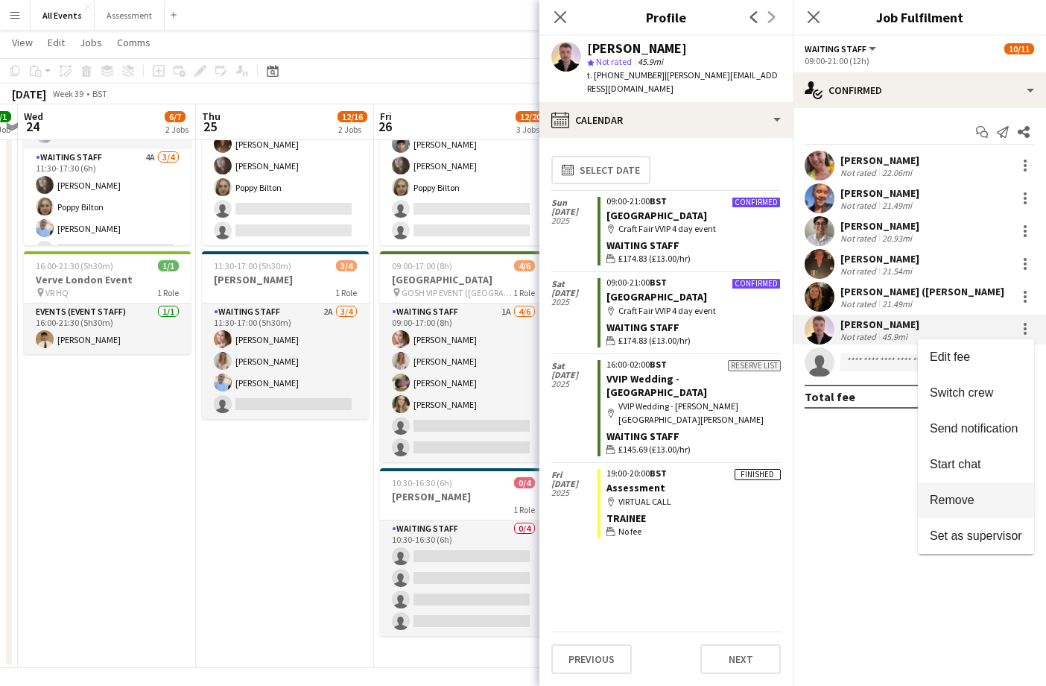
click at [970, 504] on span "Remove" at bounding box center [952, 499] width 45 height 13
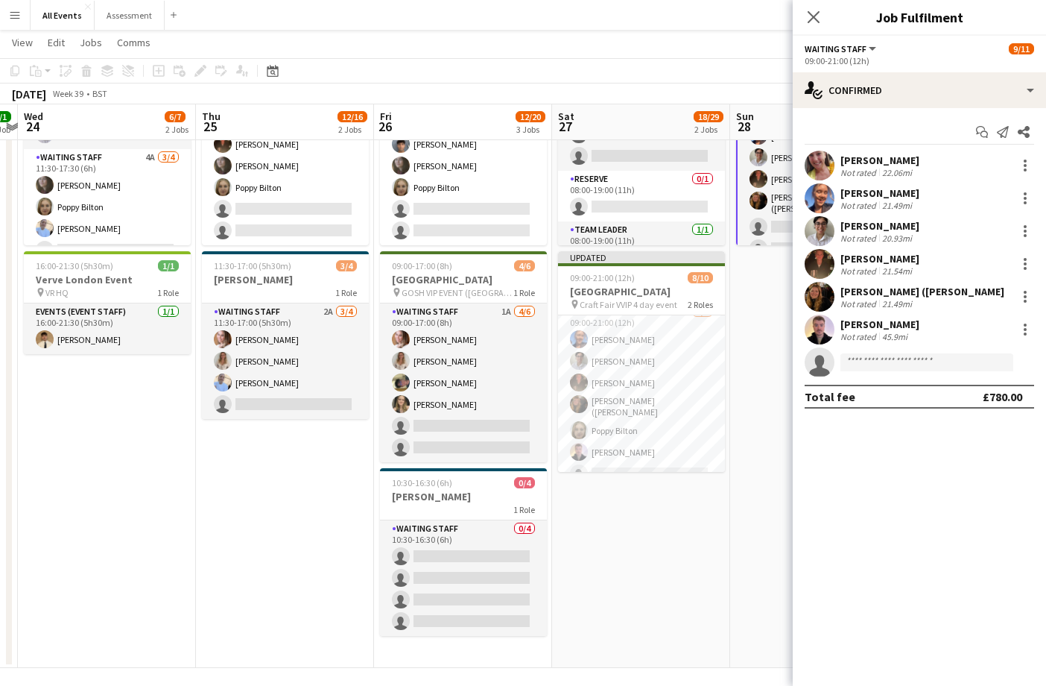
click at [736, 425] on app-date-cell "Updated 09:00-21:00 (12h) 9/11 Heritage House pin Craft Fair VVIP 4 day event 3…" at bounding box center [819, 343] width 178 height 649
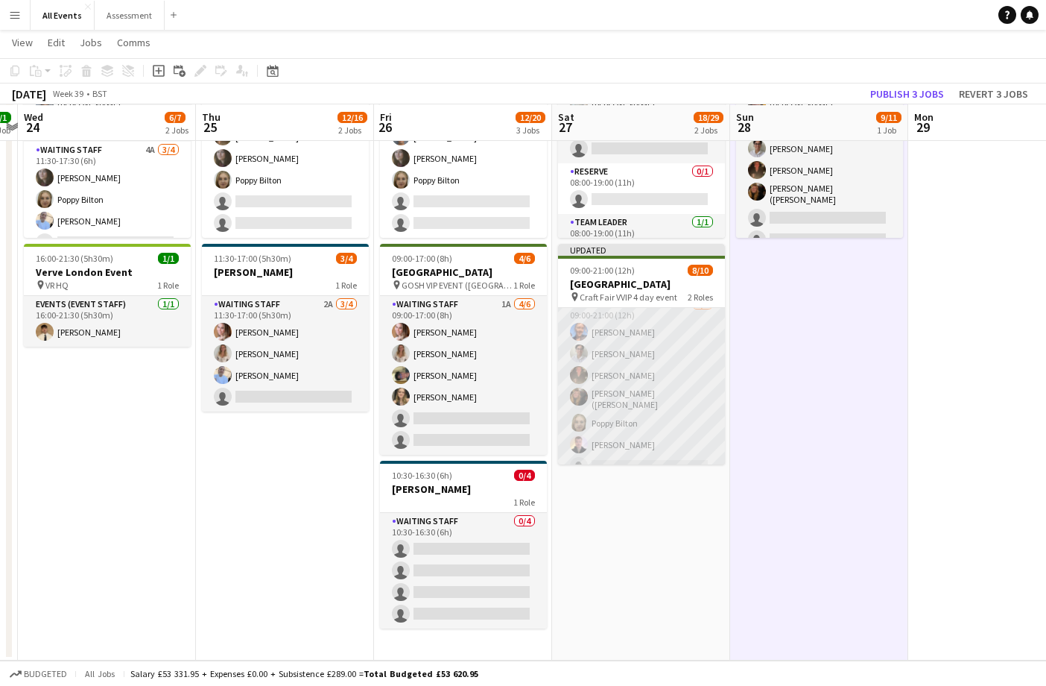
scroll to position [0, 0]
click at [683, 423] on app-card-role "Waiting Staff 1A 6/7 09:00-21:00 (12h) Erin Lambourn Emily Reeve Austin Pyle Al…" at bounding box center [641, 387] width 167 height 185
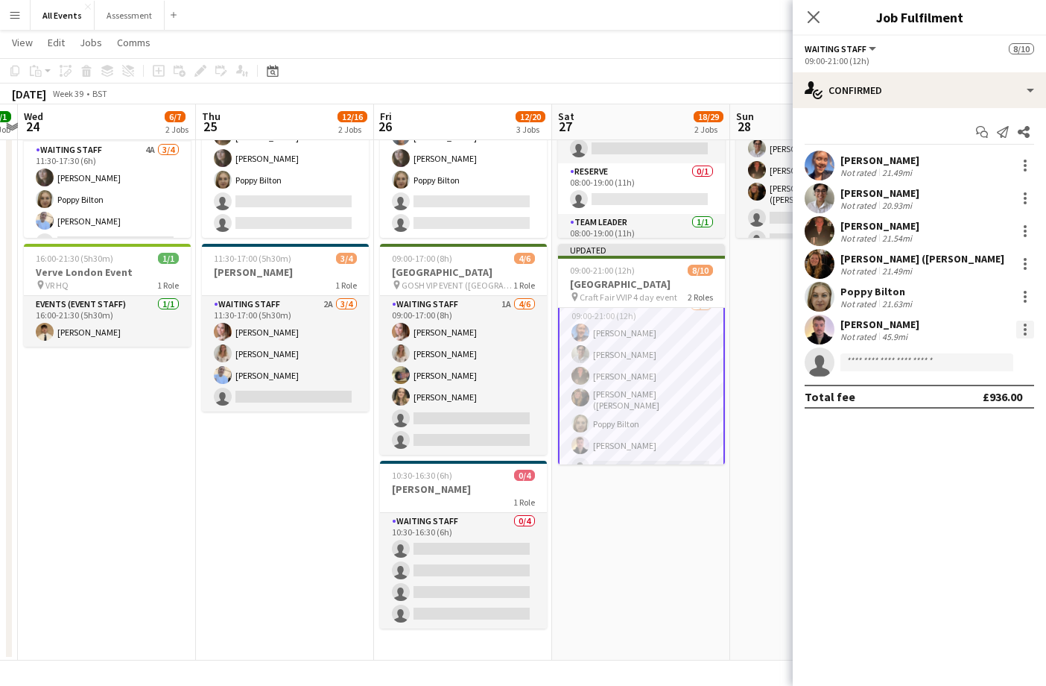
click at [1027, 326] on div at bounding box center [1025, 329] width 18 height 18
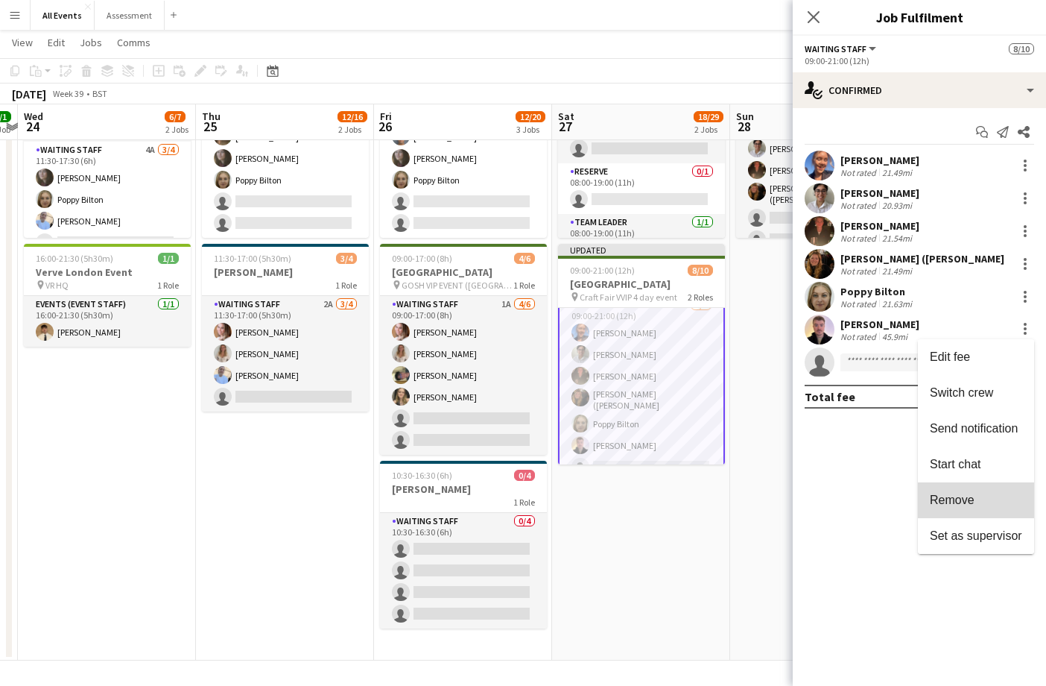
click at [975, 496] on span "Remove" at bounding box center [976, 499] width 92 height 13
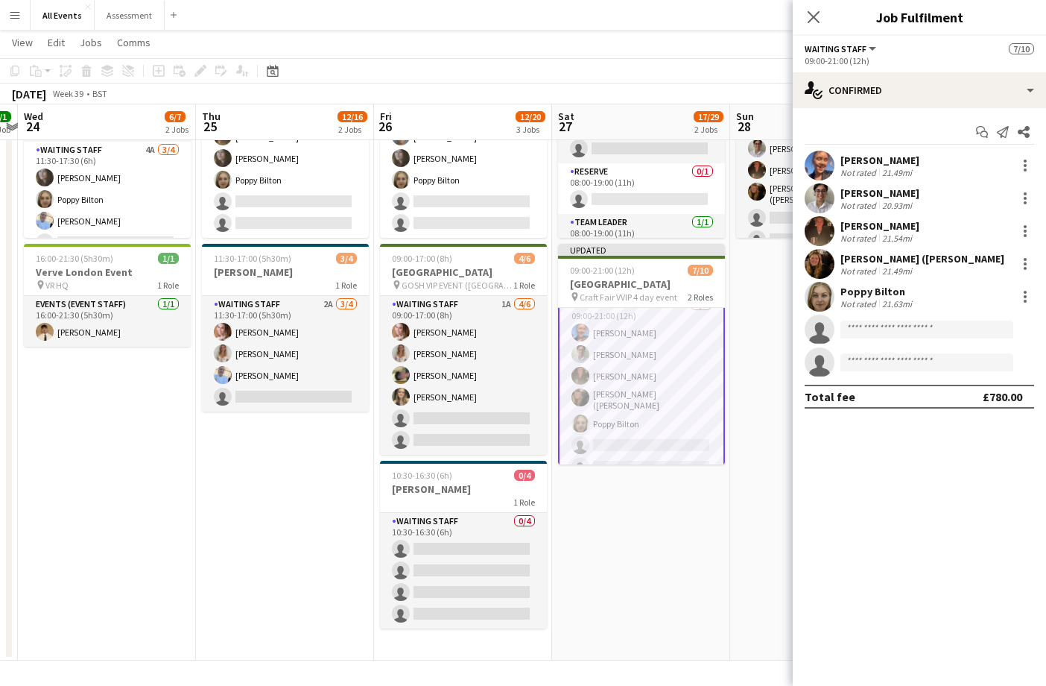
click at [766, 500] on app-date-cell "Updated 09:00-21:00 (12h) 9/11 Heritage House pin Craft Fair VVIP 4 day event 3…" at bounding box center [819, 335] width 178 height 649
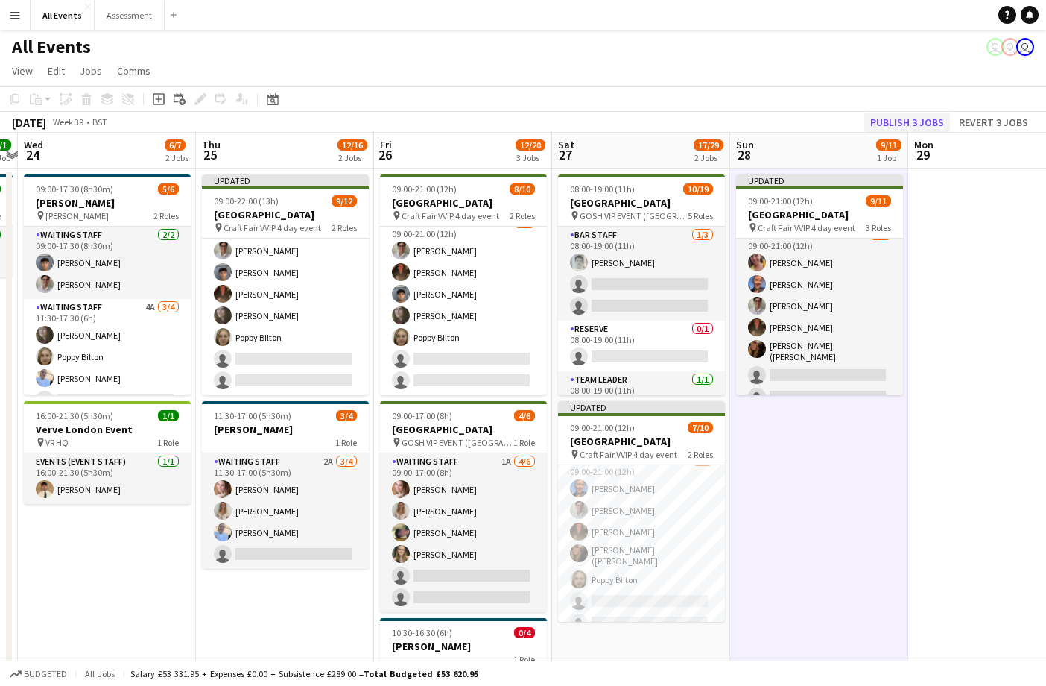
click at [914, 118] on button "Publish 3 jobs" at bounding box center [907, 122] width 86 height 19
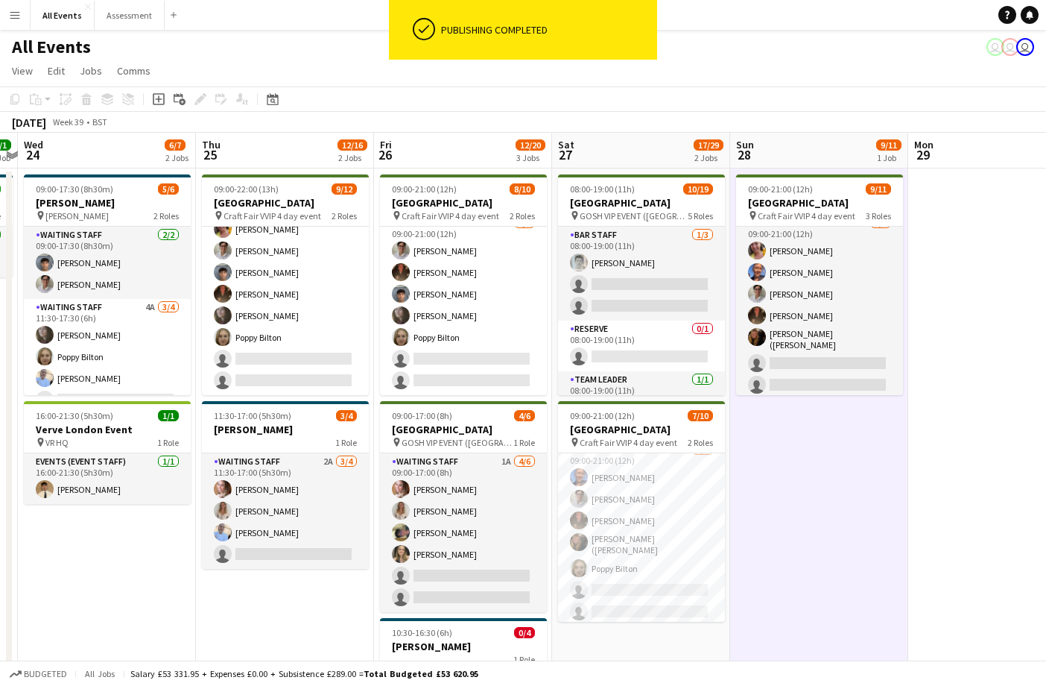
click at [840, 502] on app-date-cell "09:00-21:00 (12h) 9/11 Heritage House pin Craft Fair VVIP 4 day event 3 Roles B…" at bounding box center [819, 492] width 178 height 649
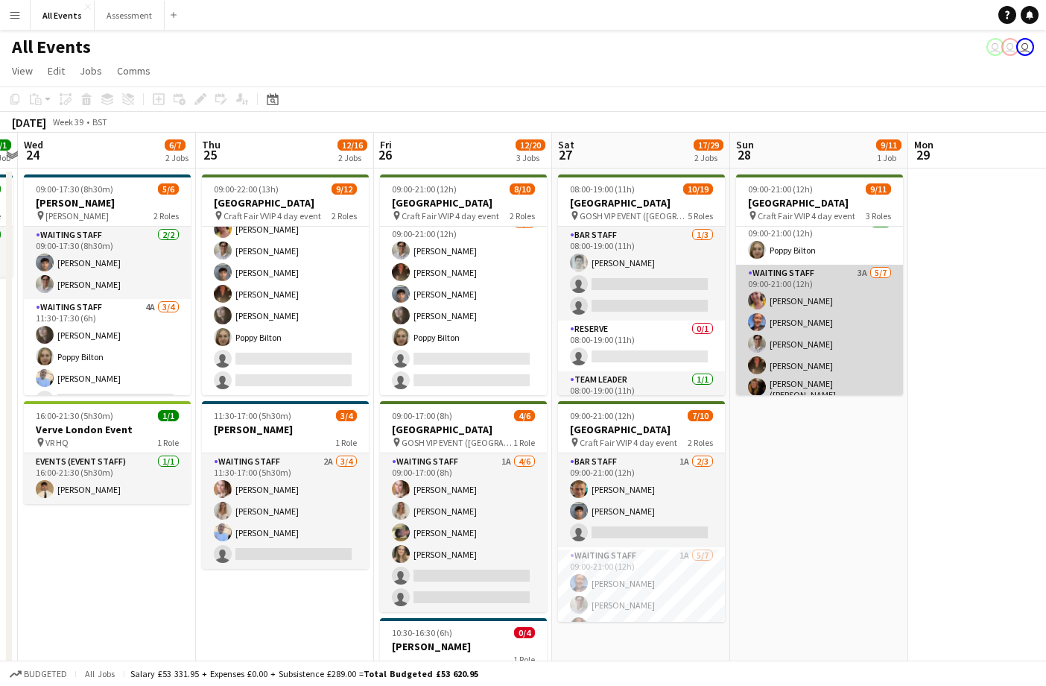
scroll to position [-1, 0]
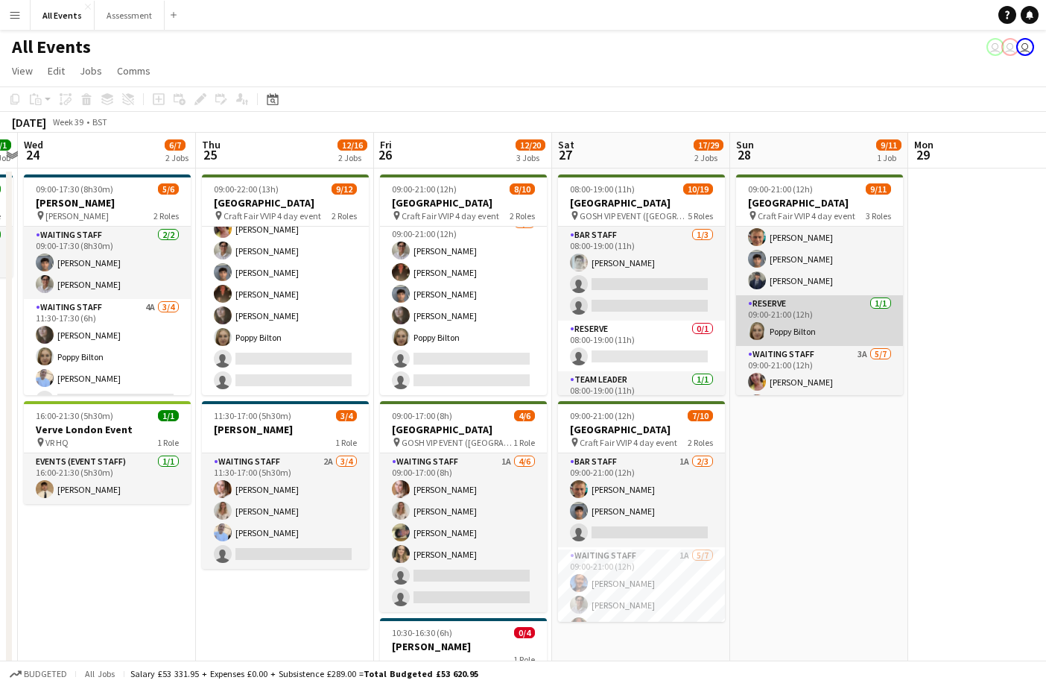
click at [835, 326] on app-card-role "Reserve 1/1 09:00-21:00 (12h) Poppy Bilton" at bounding box center [819, 320] width 167 height 51
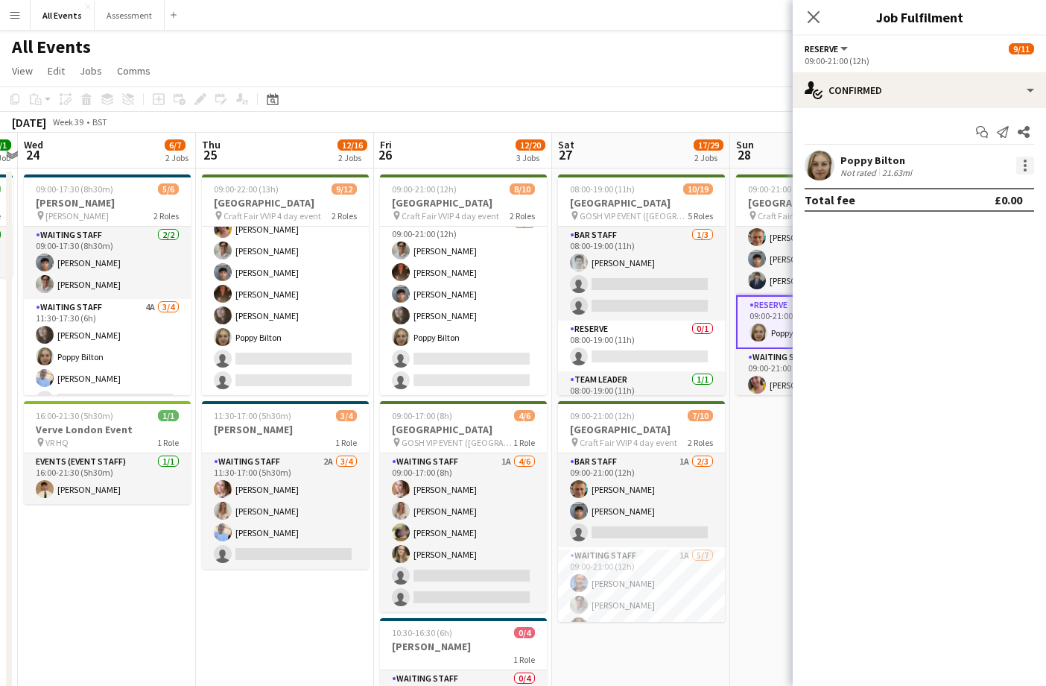
click at [1027, 168] on div at bounding box center [1025, 165] width 18 height 18
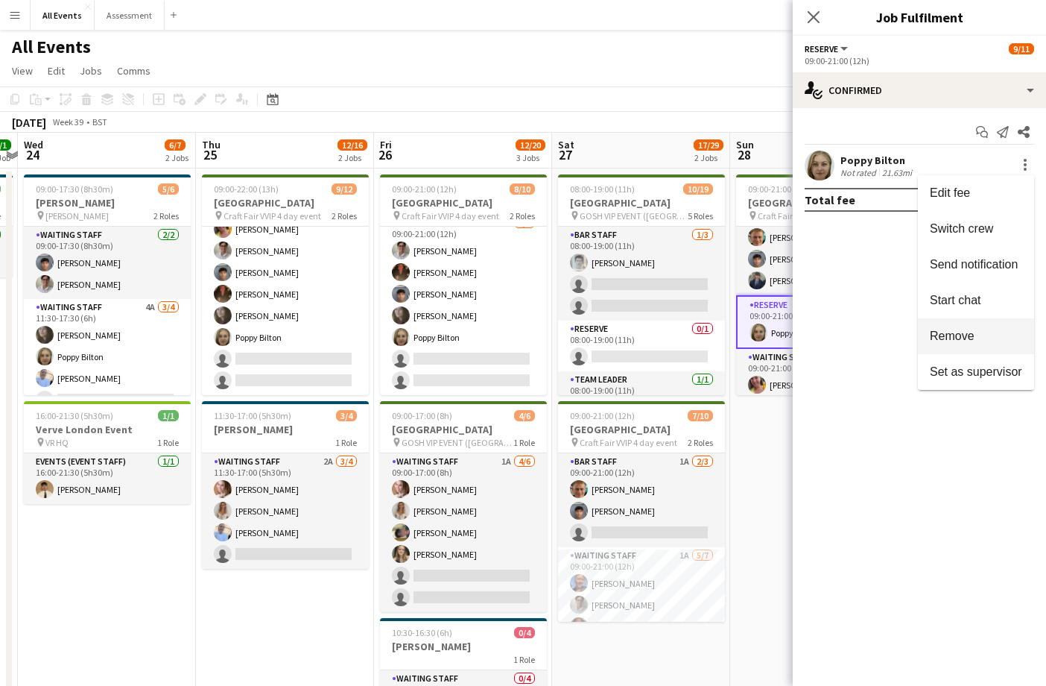
click at [986, 328] on button "Remove" at bounding box center [976, 336] width 116 height 36
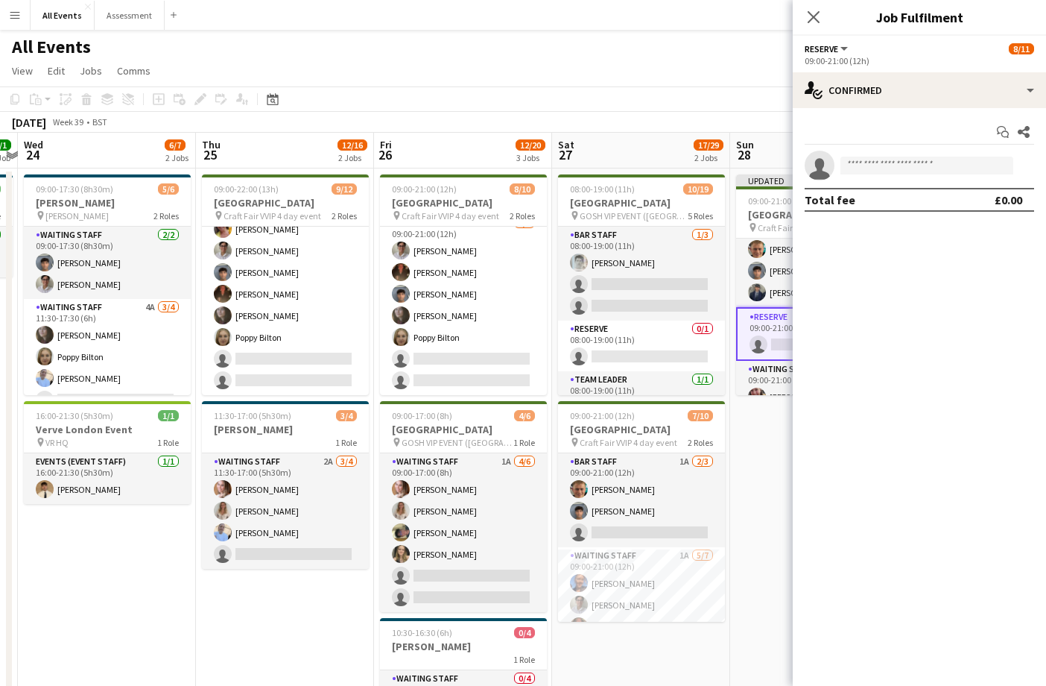
drag, startPoint x: 734, startPoint y: 413, endPoint x: 758, endPoint y: 405, distance: 25.0
click at [735, 414] on app-date-cell "Updated 09:00-21:00 (12h) 8/11 Heritage House pin Craft Fair VVIP 4 day event 3…" at bounding box center [819, 492] width 178 height 649
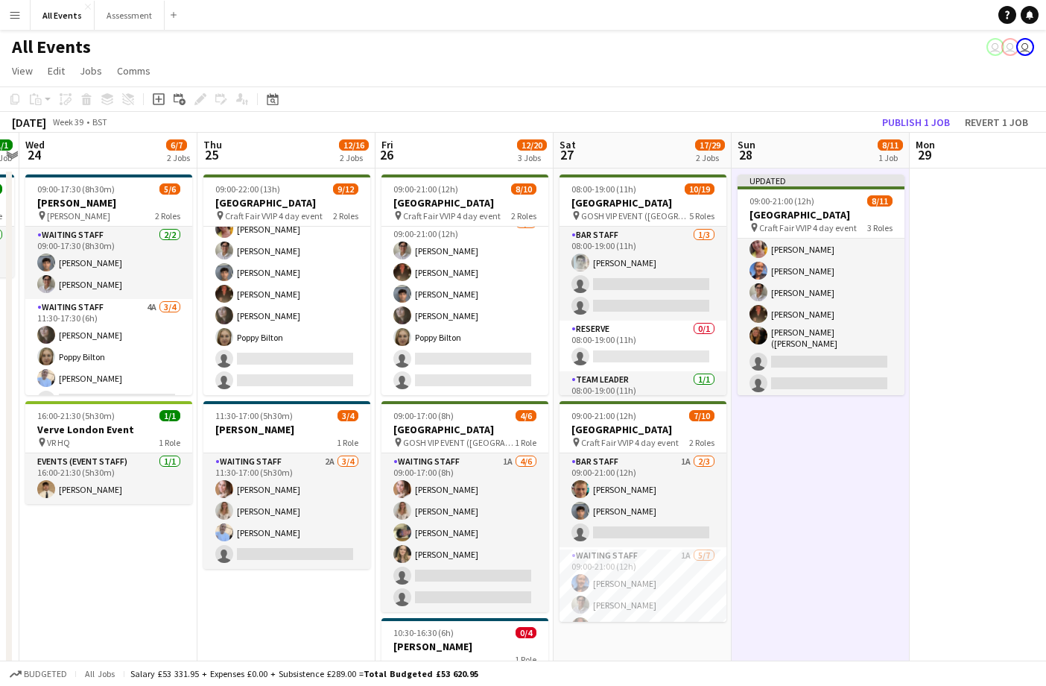
click at [800, 343] on app-card-role "Waiting Staff 3A 5/7 09:00-21:00 (12h) Ruth Danieli Erin Lambourn Emily Reeve A…" at bounding box center [821, 305] width 167 height 185
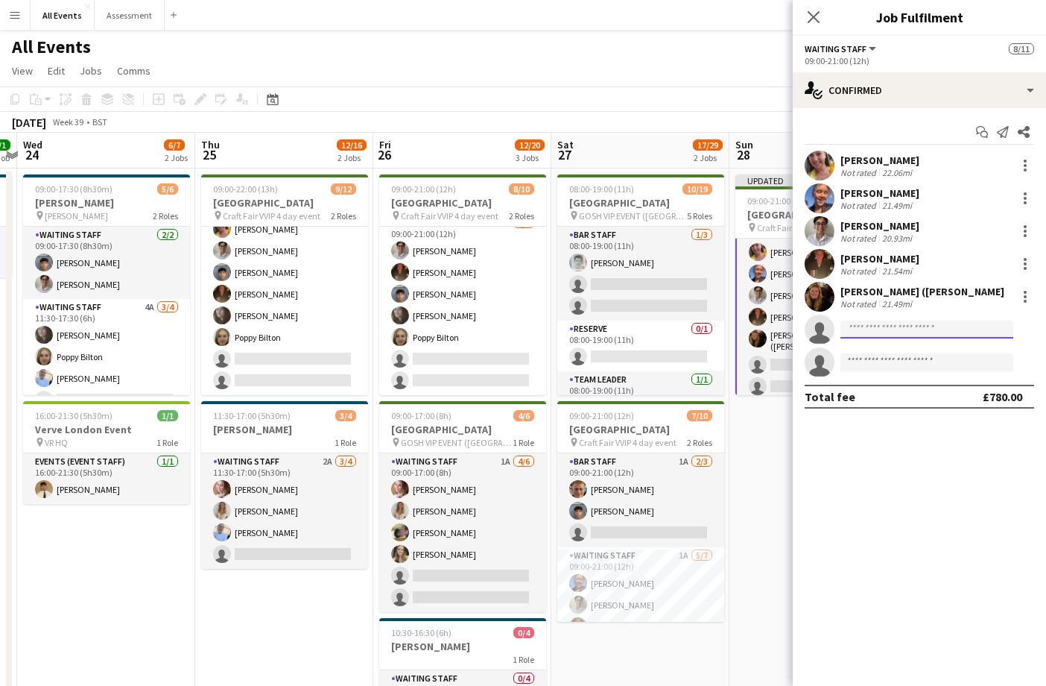
click at [896, 330] on input at bounding box center [926, 329] width 173 height 18
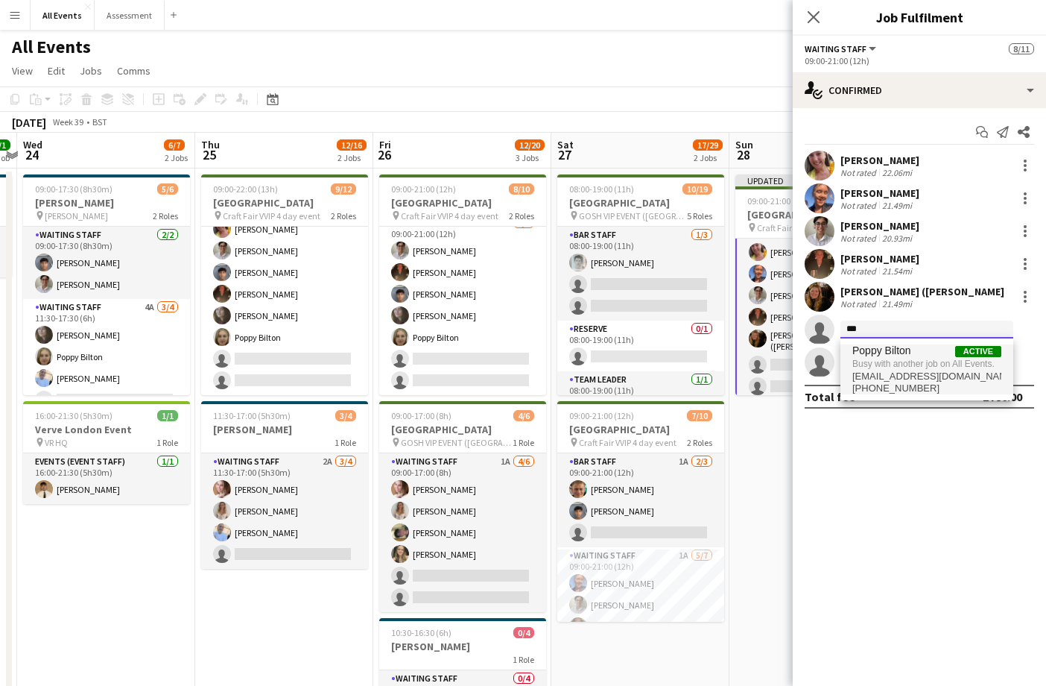
type input "***"
click at [889, 363] on span "Busy with another job on All Events." at bounding box center [926, 363] width 149 height 13
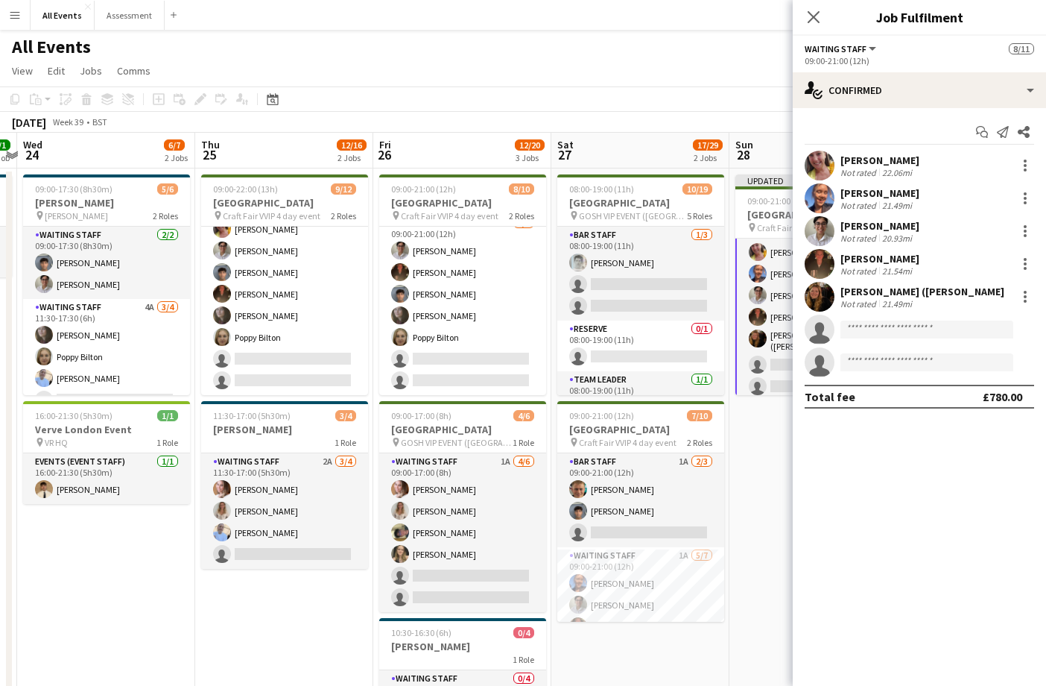
click at [756, 455] on app-date-cell "Updated 09:00-21:00 (12h) 8/11 Heritage House pin Craft Fair VVIP 4 day event 3…" at bounding box center [818, 492] width 178 height 649
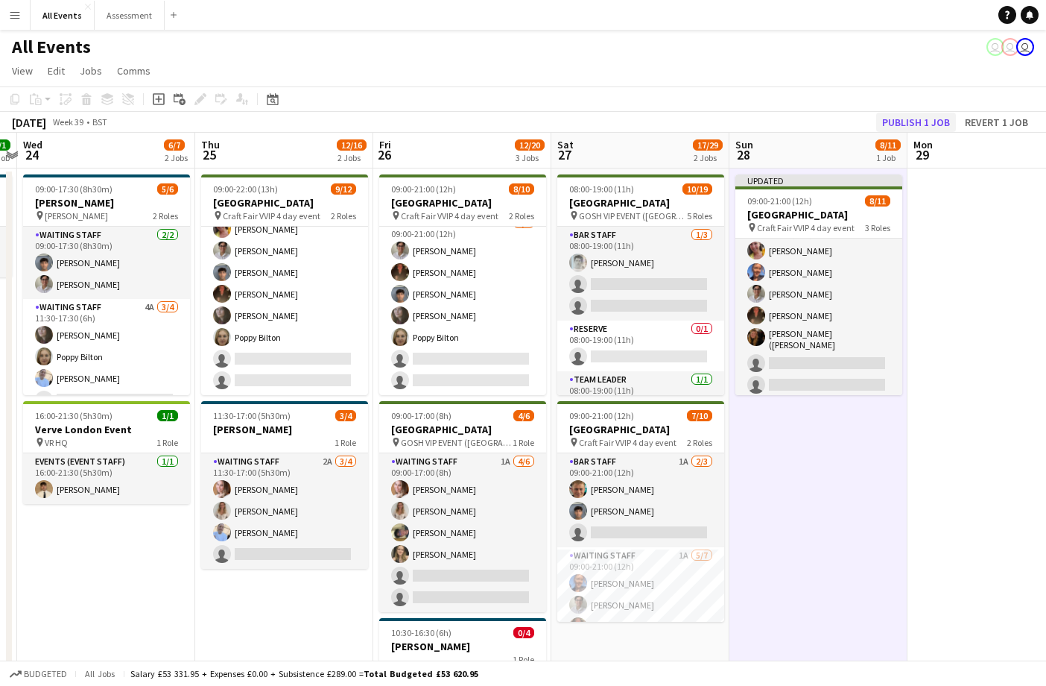
click at [933, 126] on button "Publish 1 job" at bounding box center [916, 122] width 80 height 19
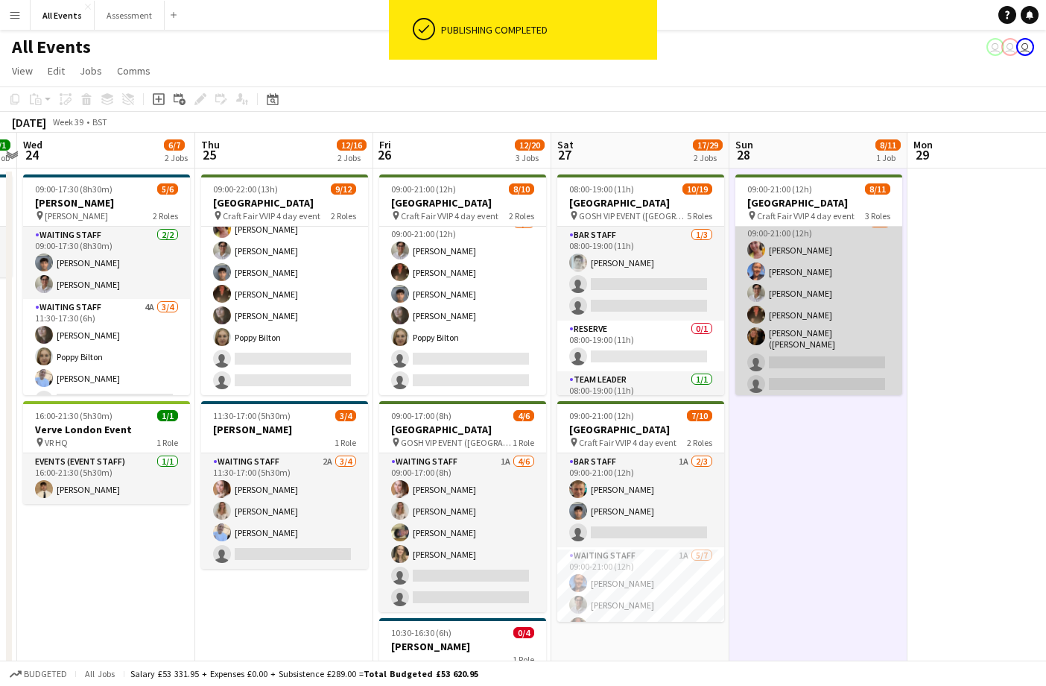
scroll to position [156, 0]
click at [843, 317] on app-card-role "Waiting Staff 3A 5/7 09:00-21:00 (12h) Ruth Danieli Erin Lambourn Emily Reeve A…" at bounding box center [818, 307] width 167 height 185
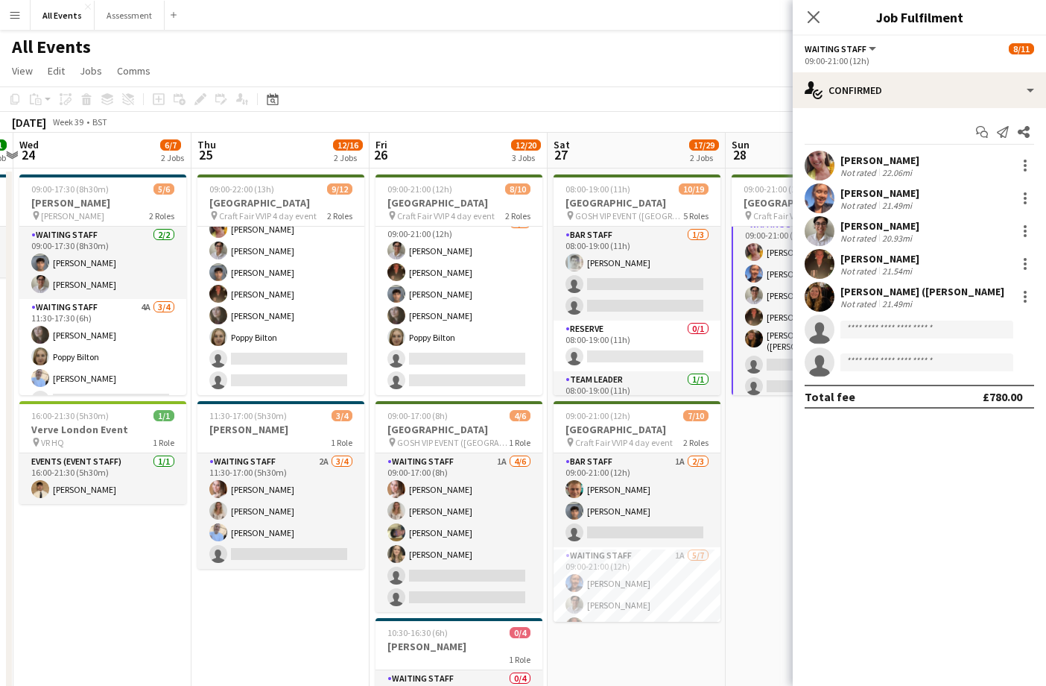
drag, startPoint x: 892, startPoint y: 343, endPoint x: 896, endPoint y: 332, distance: 11.8
click at [893, 342] on app-invite-slot "single-neutral-actions" at bounding box center [919, 329] width 253 height 30
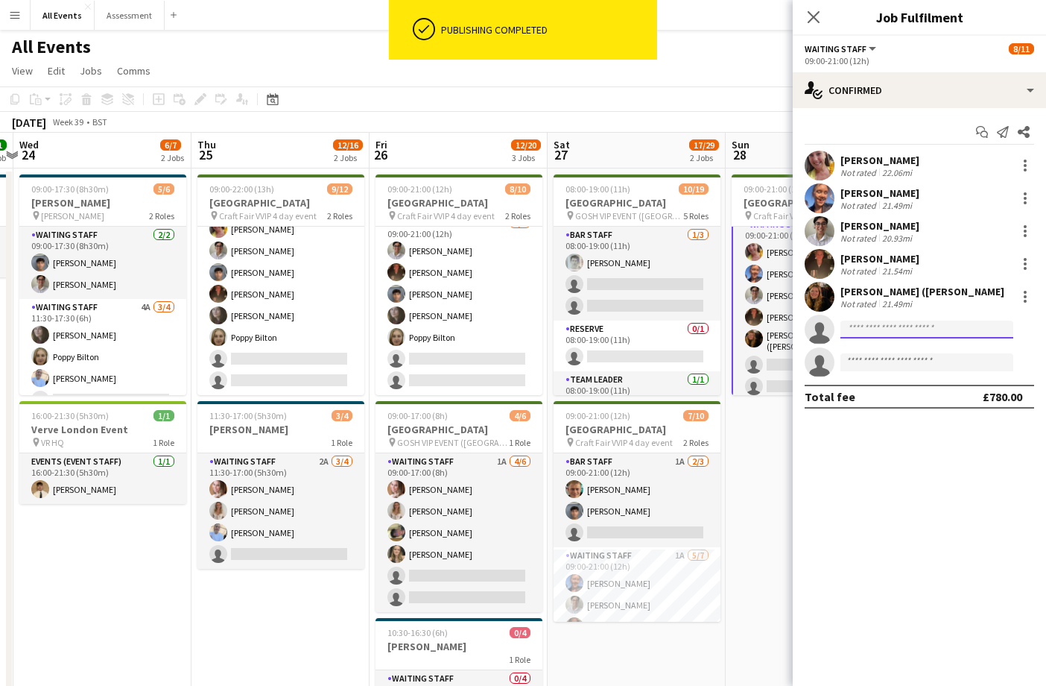
click at [896, 332] on input at bounding box center [926, 329] width 173 height 18
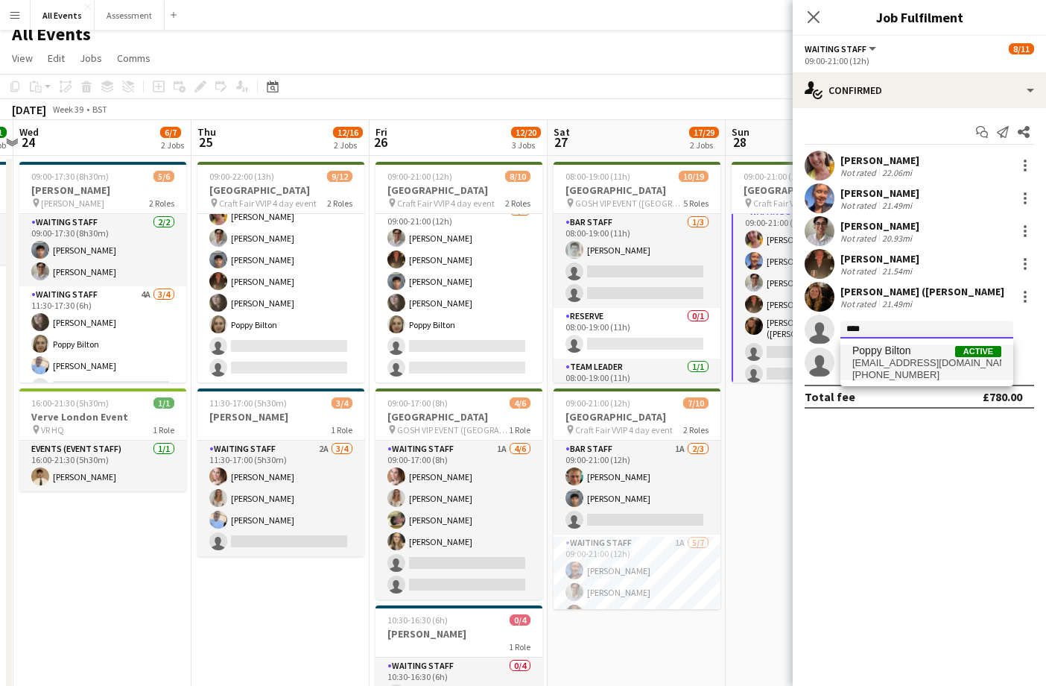
type input "****"
click at [897, 352] on span "Poppy Bilton" at bounding box center [881, 350] width 59 height 13
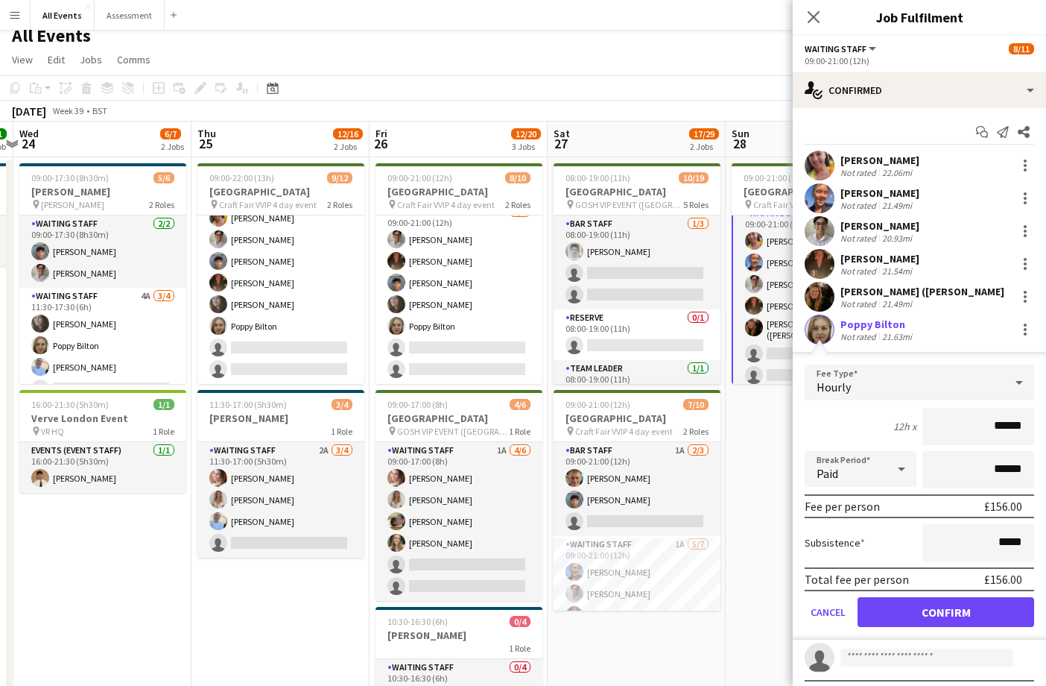
click at [957, 604] on button "Confirm" at bounding box center [946, 612] width 177 height 30
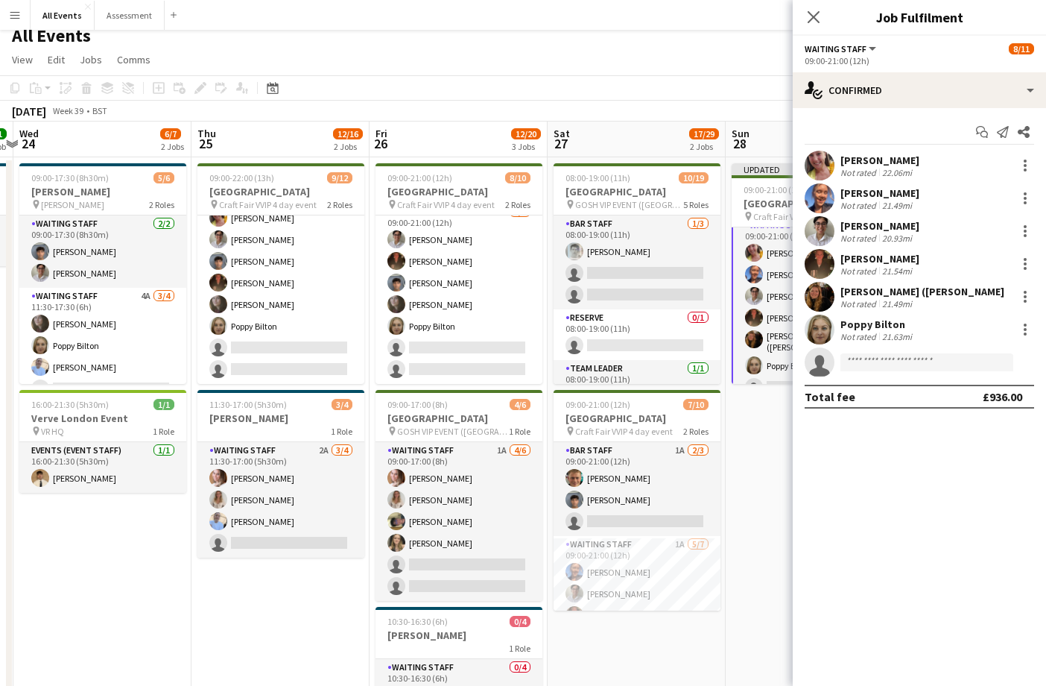
click at [765, 542] on app-date-cell "Updated 09:00-21:00 (12h) 9/11 Heritage House pin Craft Fair VVIP 4 day event 3…" at bounding box center [815, 481] width 178 height 649
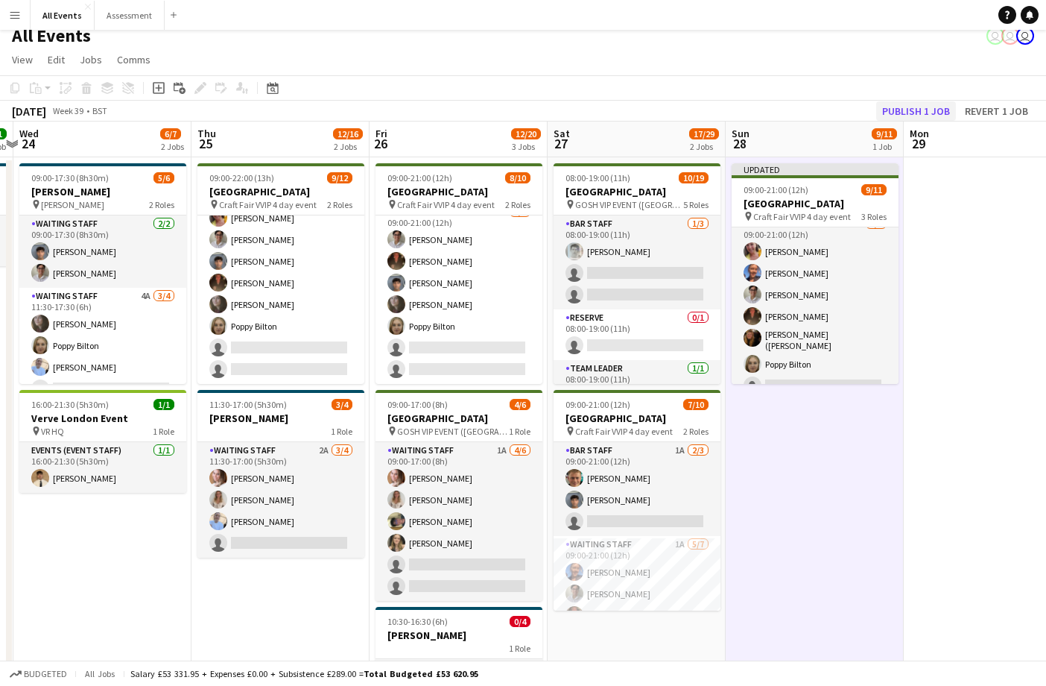
click at [916, 110] on button "Publish 1 job" at bounding box center [916, 110] width 80 height 19
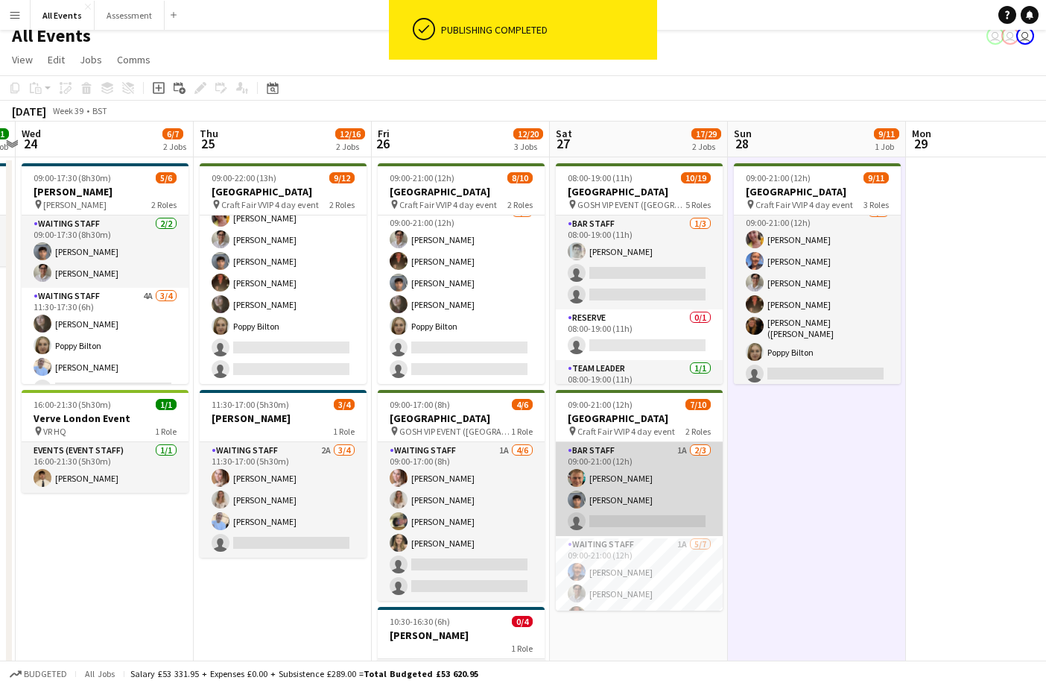
click at [671, 510] on app-card-role "Bar Staff 1A 2/3 09:00-21:00 (12h) George Hayter Arya Firake single-neutral-act…" at bounding box center [639, 489] width 167 height 94
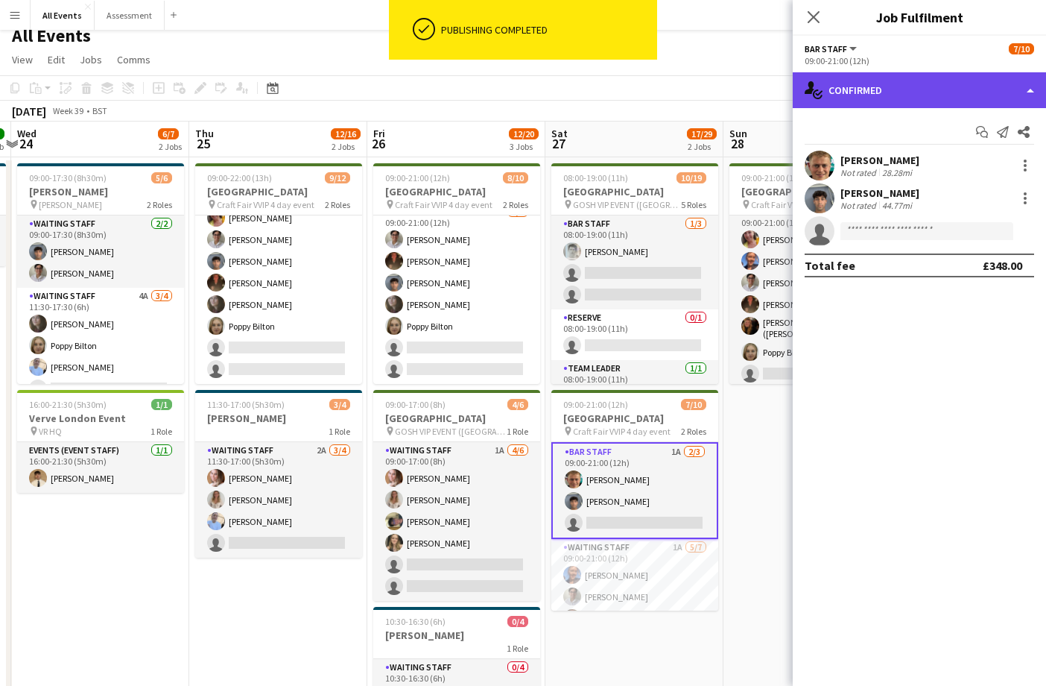
click at [893, 99] on div "single-neutral-actions-check-2 Confirmed" at bounding box center [919, 90] width 253 height 36
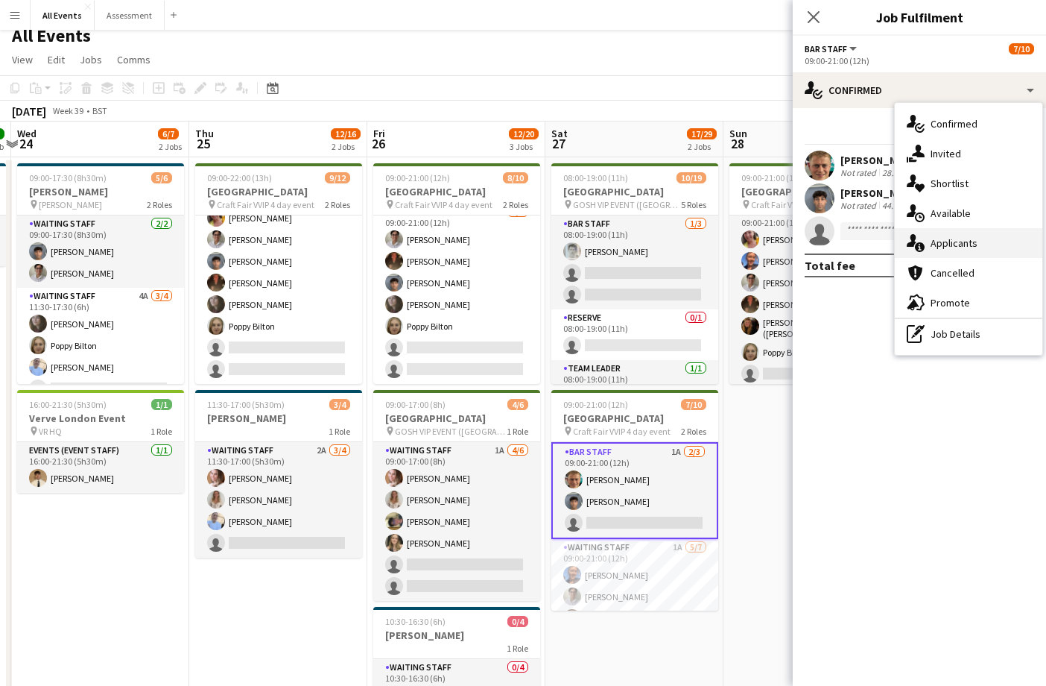
click at [949, 254] on div "single-neutral-actions-information Applicants" at bounding box center [969, 243] width 148 height 30
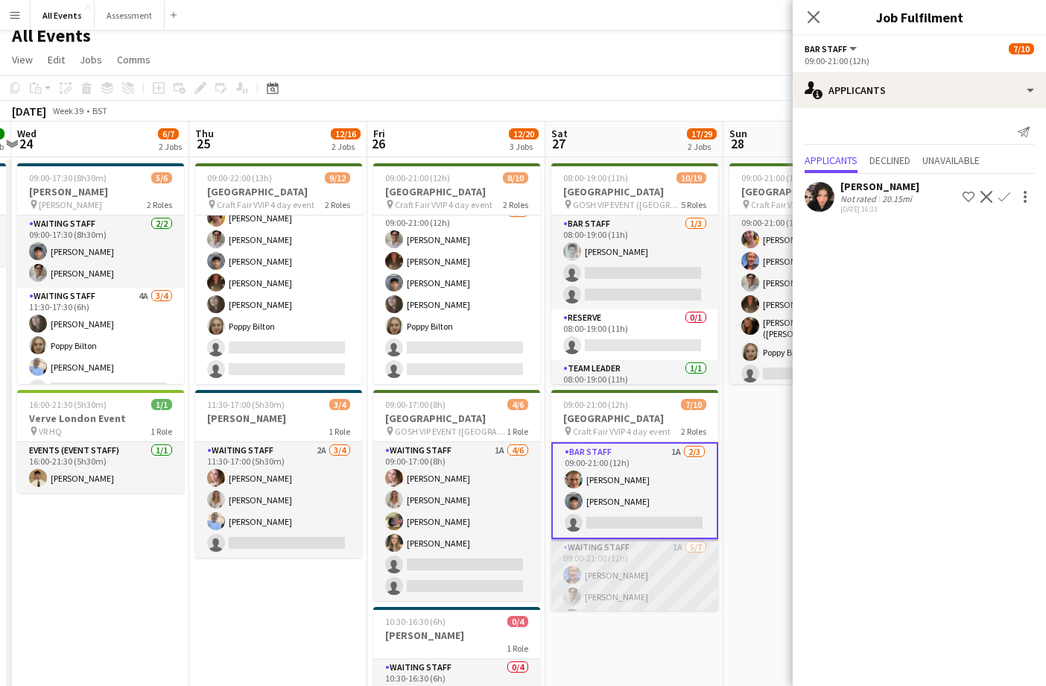
click at [648, 566] on app-card-role "Waiting Staff 1A 5/7 09:00-21:00 (12h) Erin Lambourn Emily Reeve Austin Pyle Al…" at bounding box center [634, 631] width 167 height 185
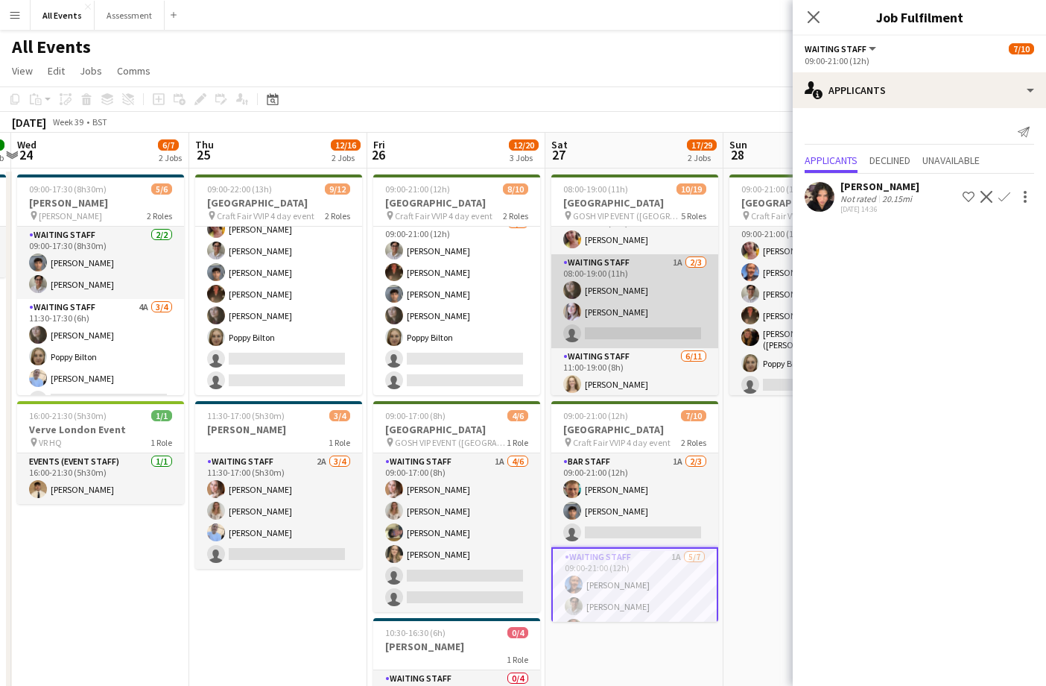
click at [621, 325] on app-card-role "Waiting Staff 1A 2/3 08:00-19:00 (11h) Flora McCullough Tilly Sherwin single-ne…" at bounding box center [634, 301] width 167 height 94
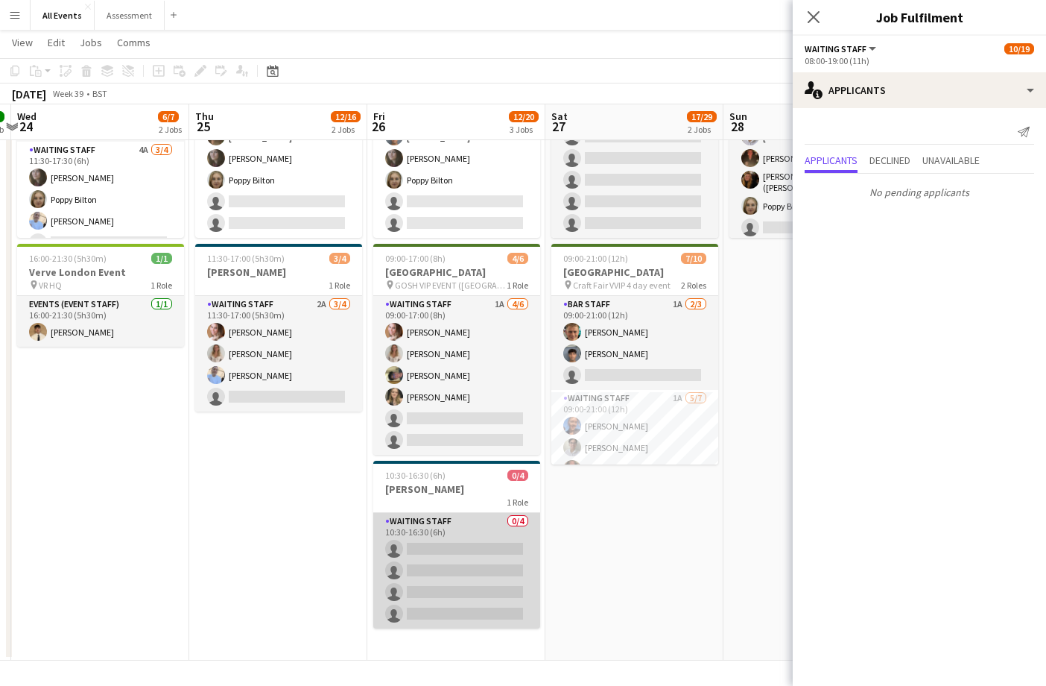
click at [494, 547] on app-card-role "Waiting Staff 0/4 10:30-16:30 (6h) single-neutral-actions single-neutral-action…" at bounding box center [456, 570] width 167 height 115
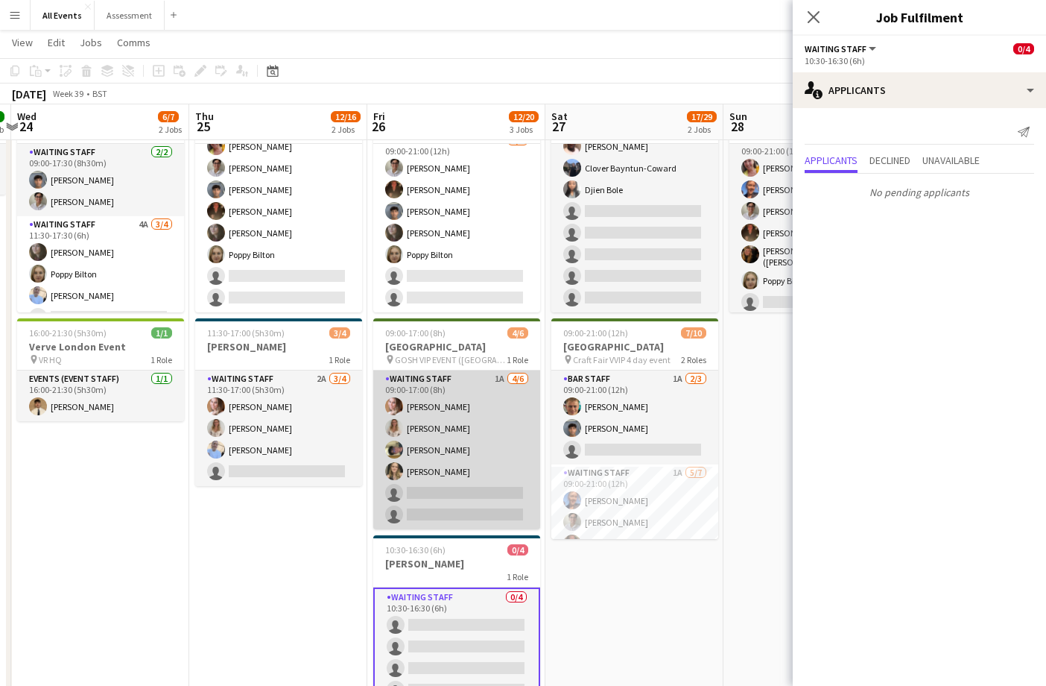
click at [477, 490] on app-card-role "Waiting Staff 1A [DATE] 09:00-17:00 (8h) [PERSON_NAME] [PERSON_NAME] [PERSON_NA…" at bounding box center [456, 449] width 167 height 159
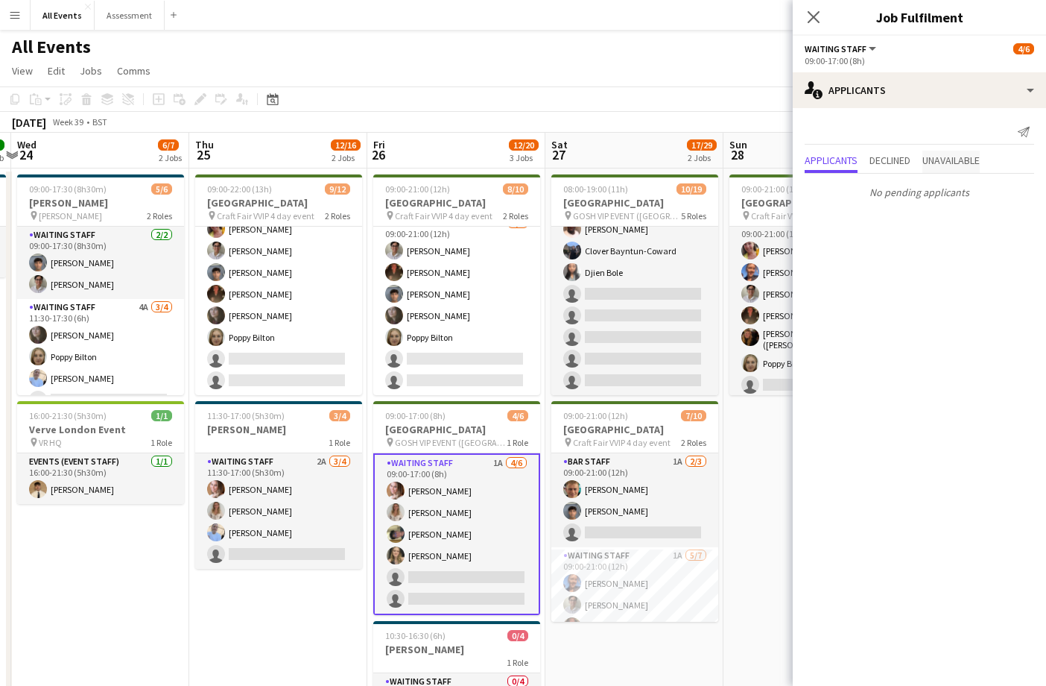
click at [946, 155] on span "Unavailable" at bounding box center [950, 160] width 57 height 10
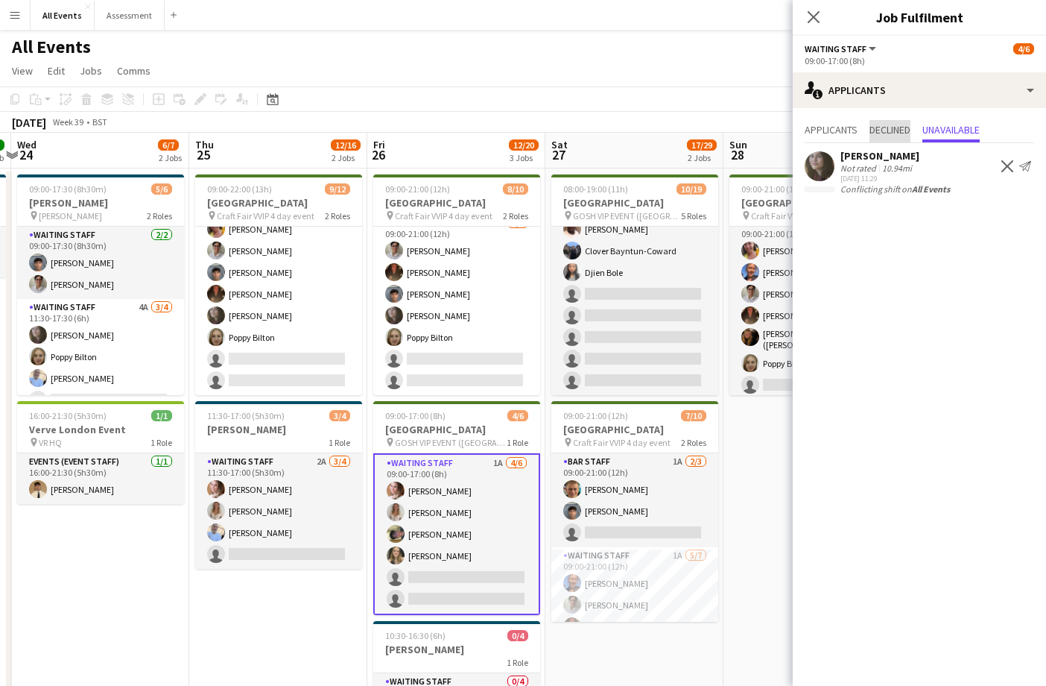
click at [881, 136] on span "Declined" at bounding box center [890, 131] width 41 height 22
click at [826, 133] on span "Applicants" at bounding box center [831, 129] width 53 height 10
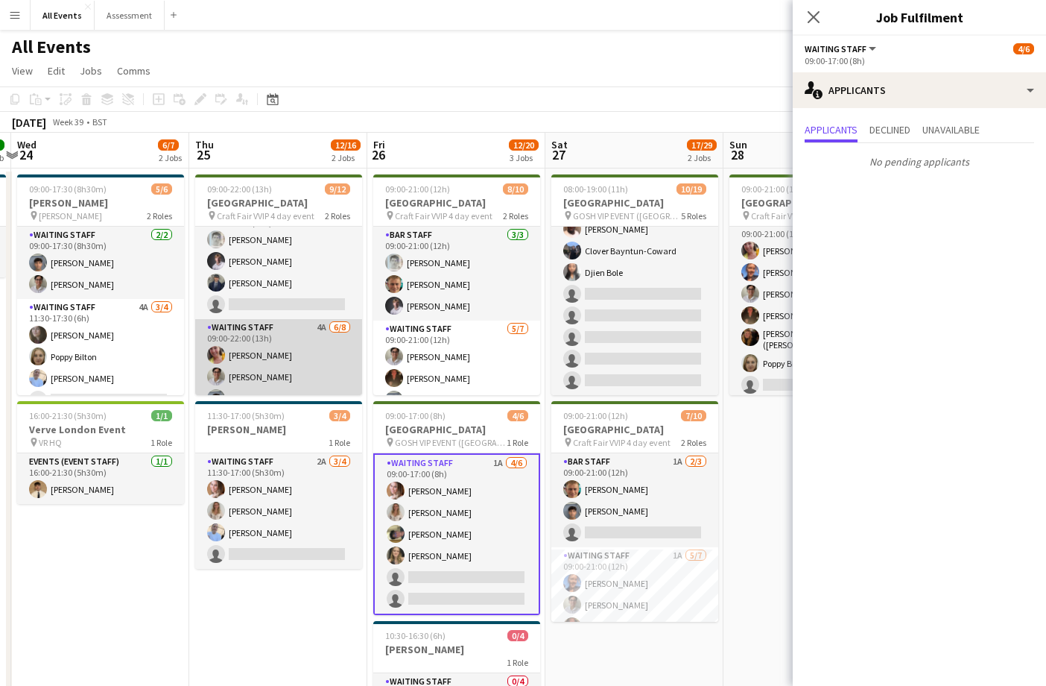
click at [288, 354] on app-card-role "Waiting Staff 4A 6/8 09:00-22:00 (13h) Ruth Danieli Emily Reeve Arya Firake Aus…" at bounding box center [278, 420] width 167 height 202
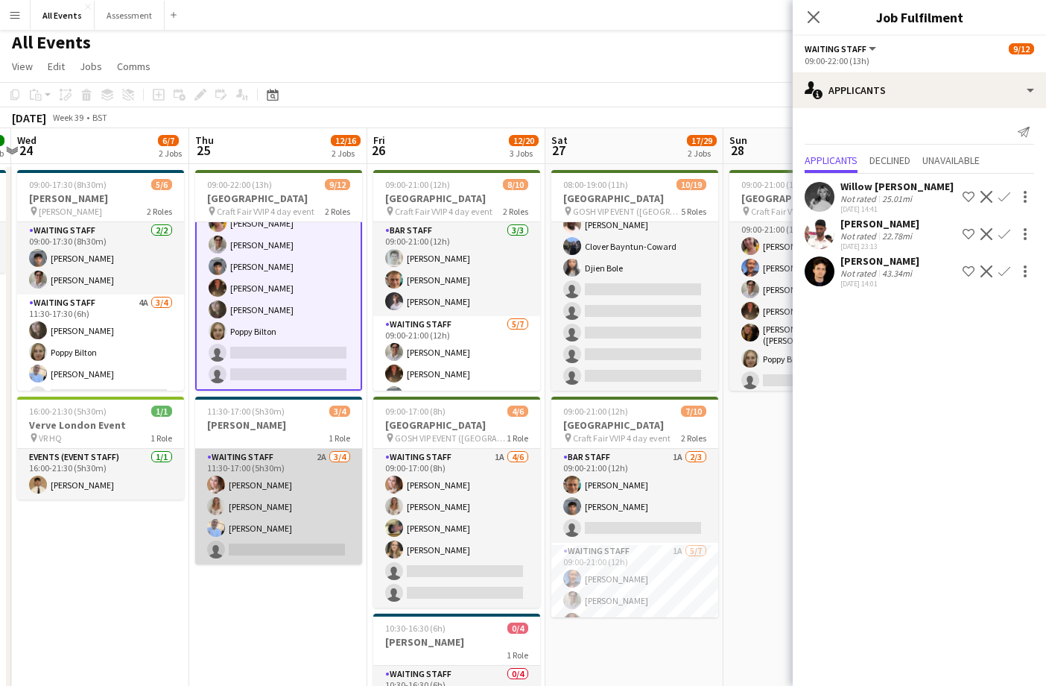
click at [291, 493] on app-card-role "Waiting Staff 2A 3/4 11:30-17:00 (5h30m) Grace Reilly Isobel Crabb Bethany Cook…" at bounding box center [278, 506] width 167 height 115
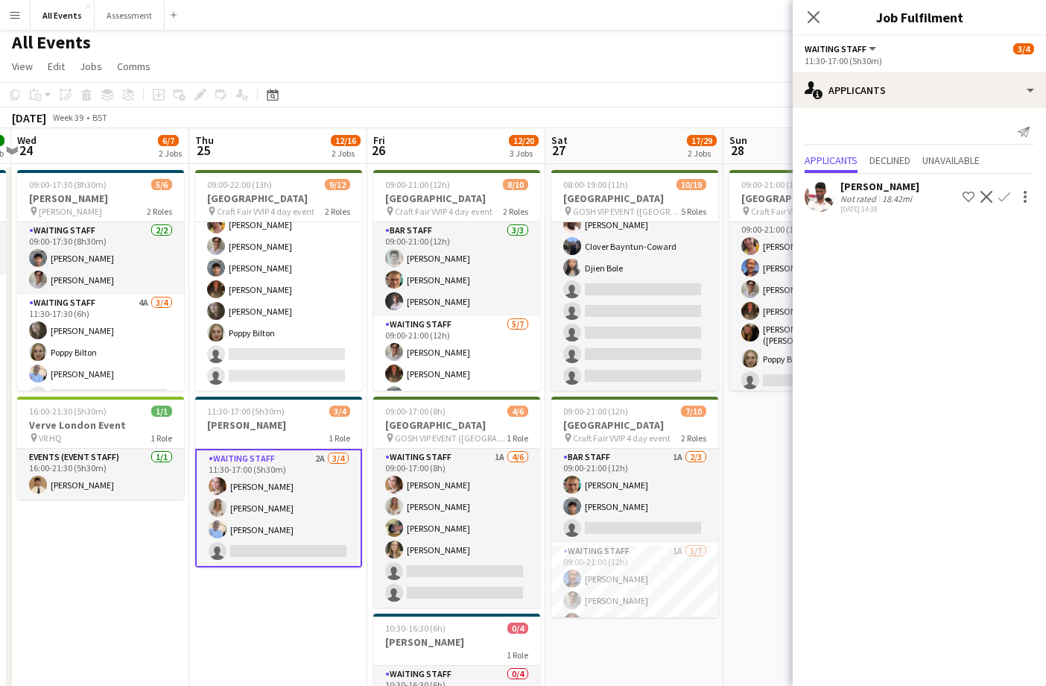
click at [406, 66] on app-page-menu "View Day view expanded Day view collapsed Month view Date picker Jump to [DATE]…" at bounding box center [523, 68] width 1046 height 28
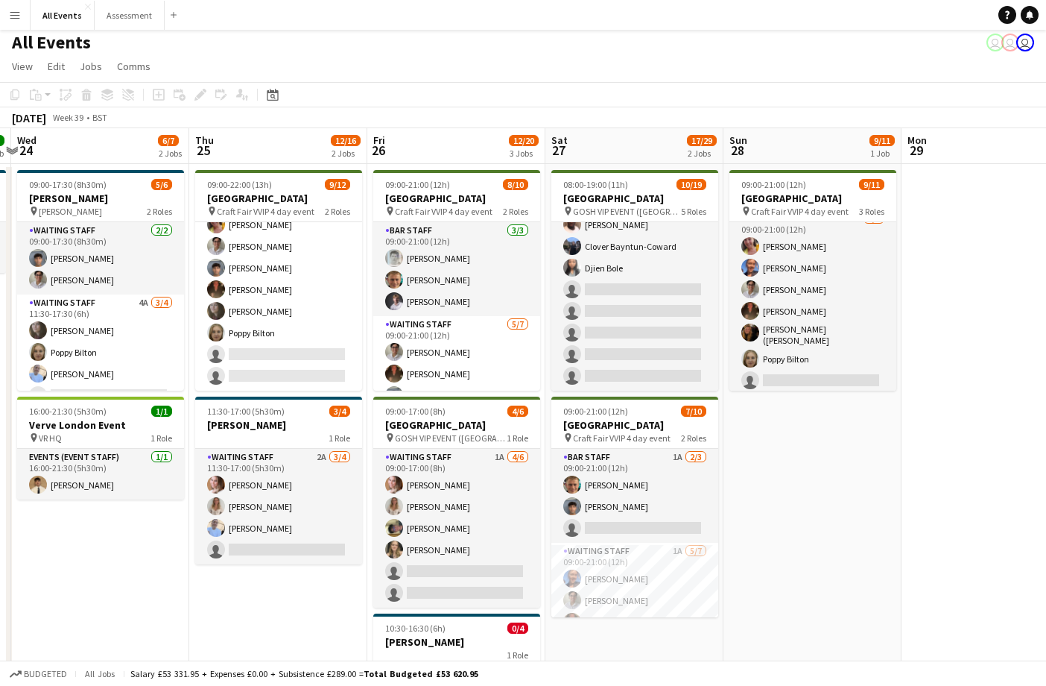
click at [771, 59] on app-page-menu "View Day view expanded Day view collapsed Month view Date picker Jump to [DATE]…" at bounding box center [523, 68] width 1046 height 28
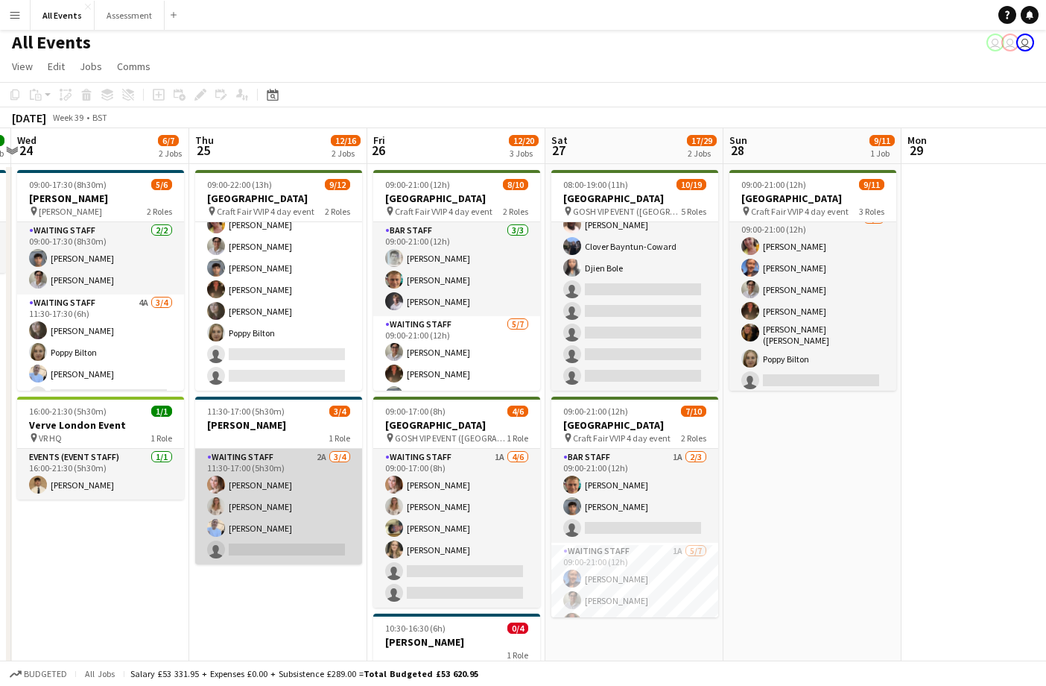
click at [303, 545] on app-card-role "Waiting Staff 2A 3/4 11:30-17:00 (5h30m) Grace Reilly Isobel Crabb Bethany Cook…" at bounding box center [278, 506] width 167 height 115
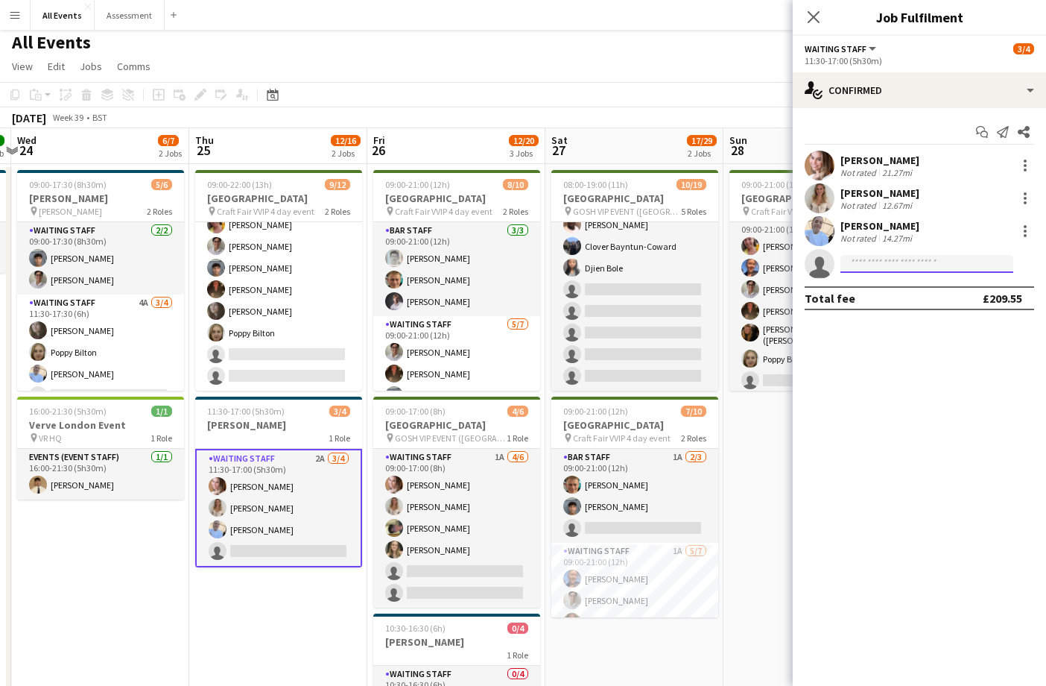
click at [921, 267] on input at bounding box center [926, 264] width 173 height 18
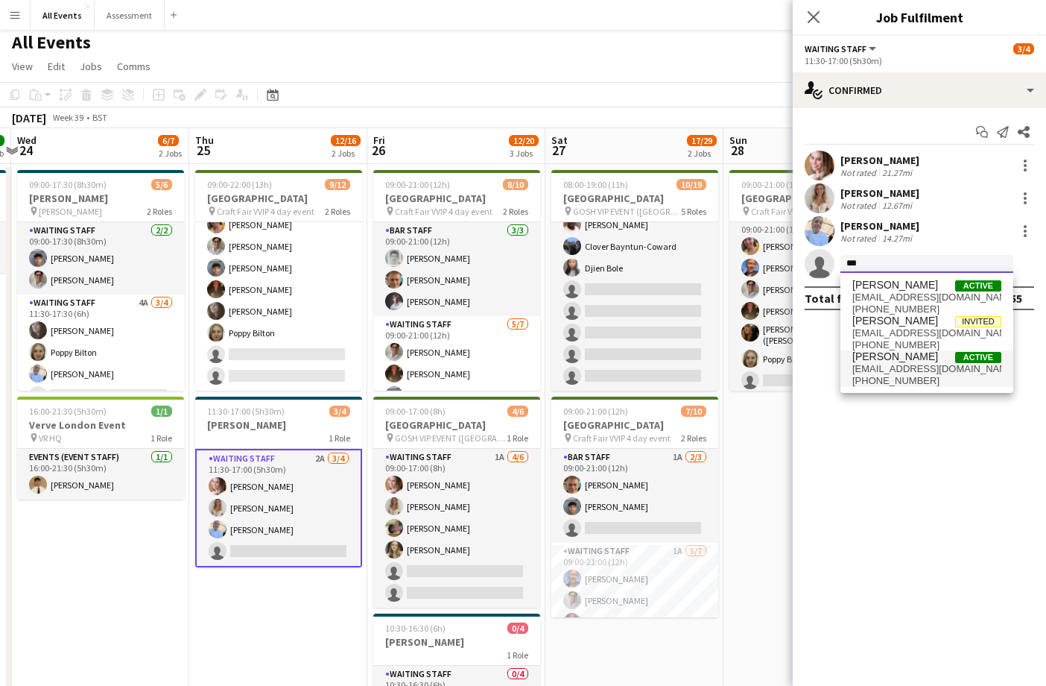
type input "***"
click at [904, 372] on span "muzhikimn@gmail.com" at bounding box center [926, 369] width 149 height 12
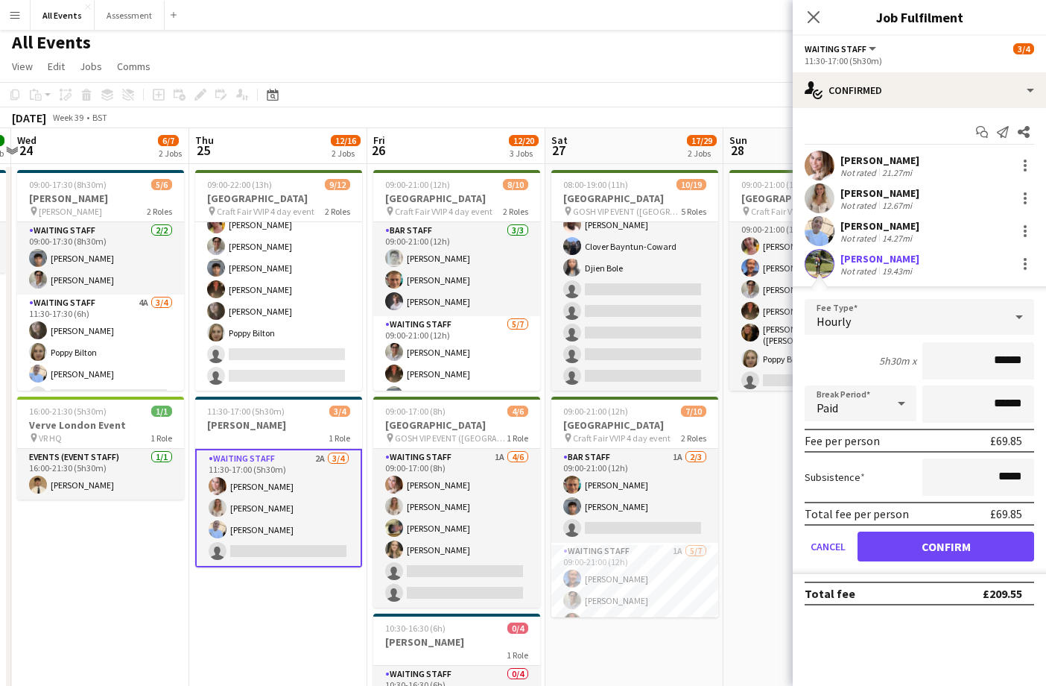
click at [928, 551] on button "Confirm" at bounding box center [946, 546] width 177 height 30
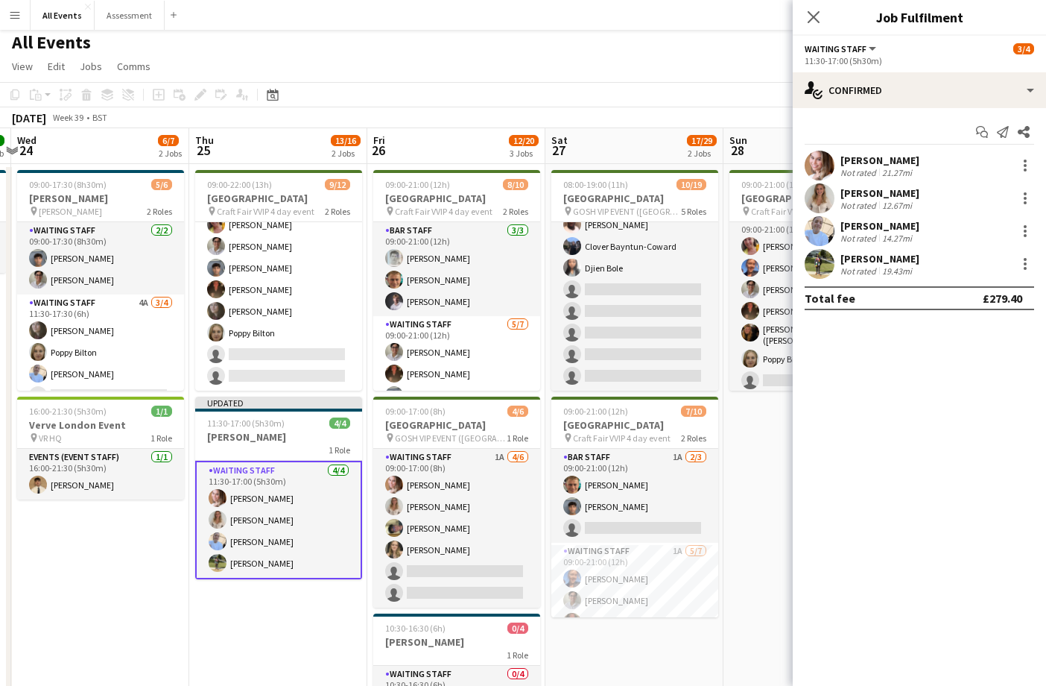
click at [773, 520] on app-date-cell "09:00-21:00 (12h) 9/11 Heritage House pin Craft Fair VVIP 4 day event 3 Roles B…" at bounding box center [813, 488] width 178 height 649
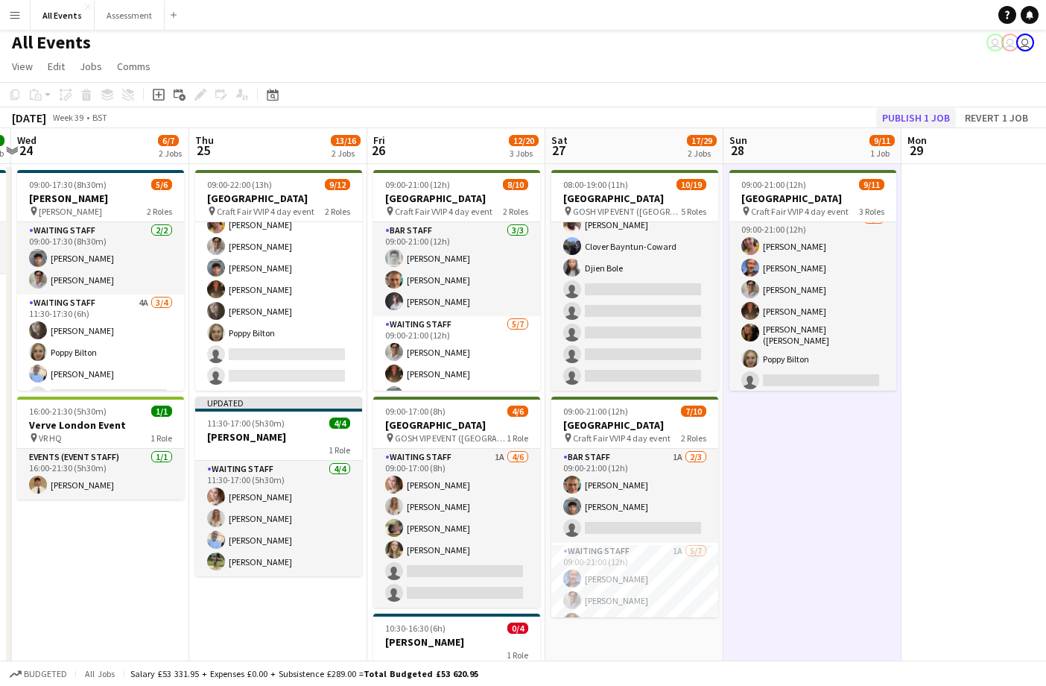
click at [928, 118] on button "Publish 1 job" at bounding box center [916, 117] width 80 height 19
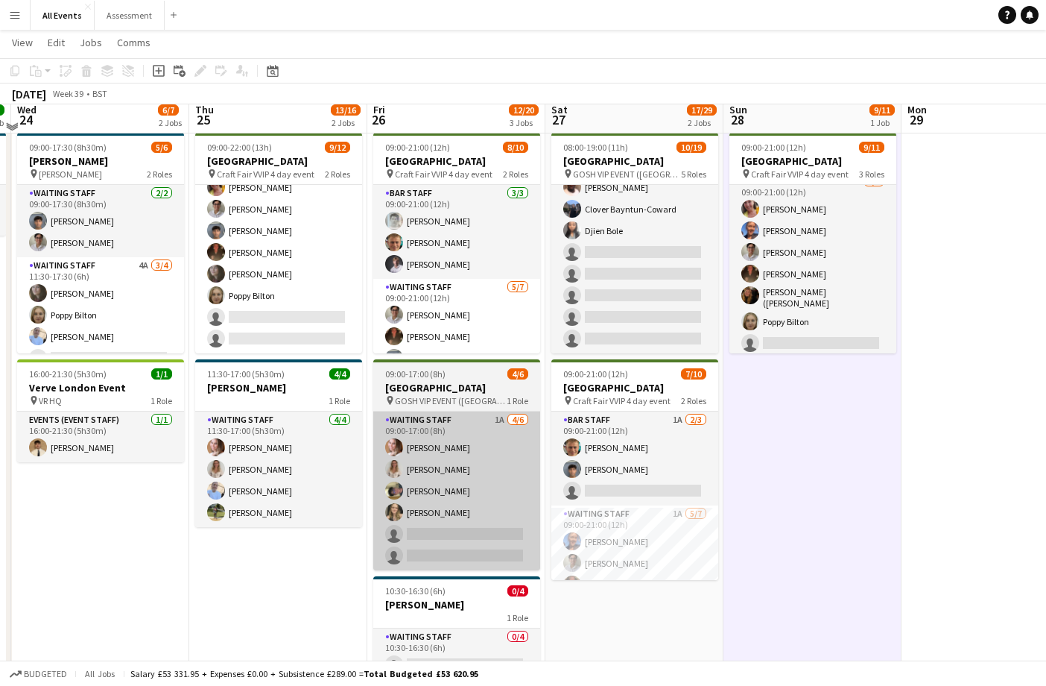
scroll to position [39, 0]
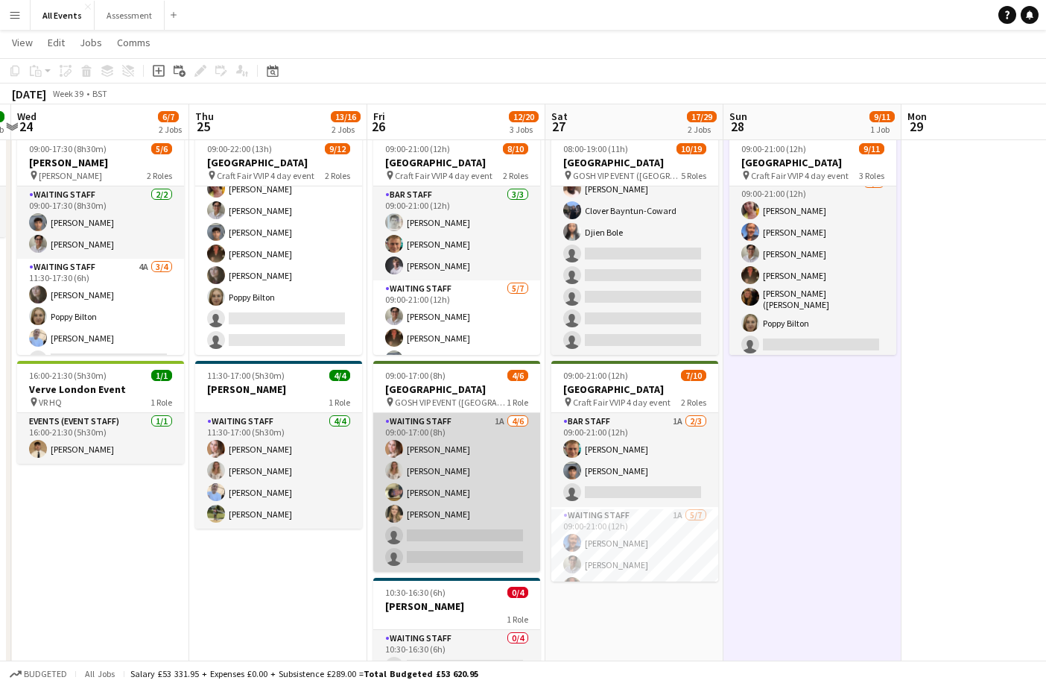
click at [459, 438] on app-card-role "Waiting Staff 1A [DATE] 09:00-17:00 (8h) [PERSON_NAME] [PERSON_NAME] [PERSON_NA…" at bounding box center [456, 492] width 167 height 159
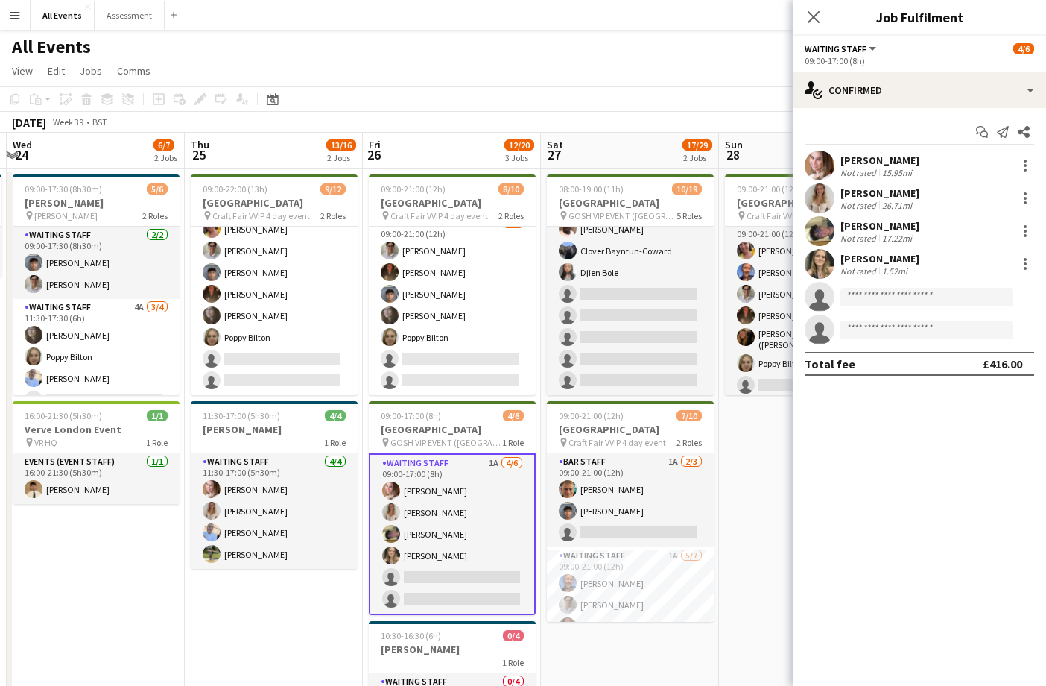
scroll to position [16, 0]
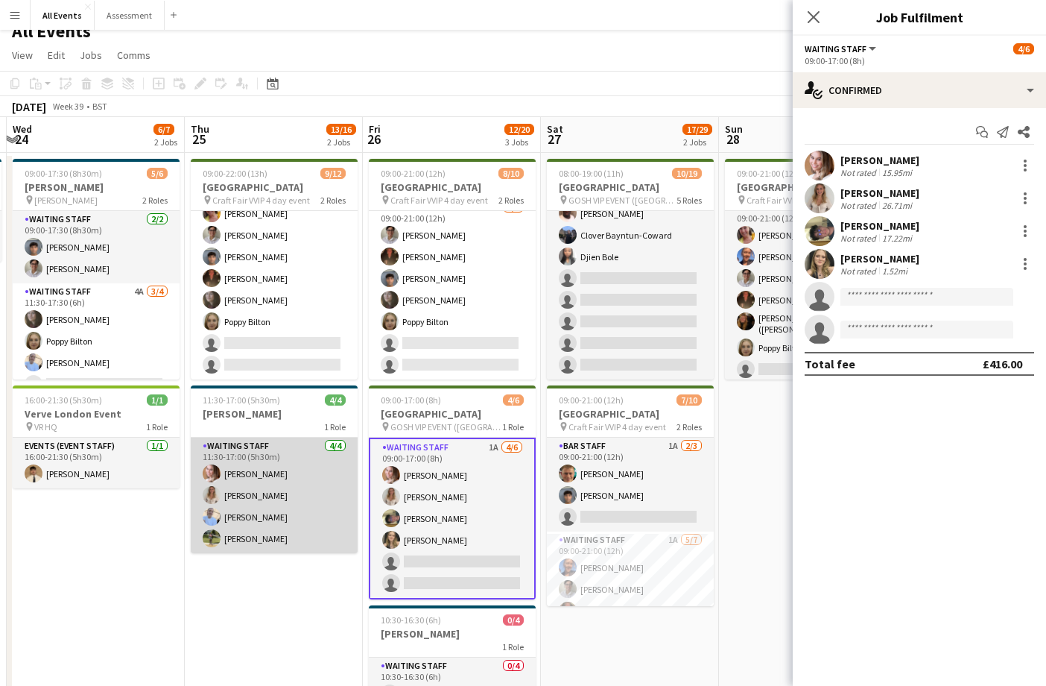
click at [294, 507] on app-card-role "Waiting Staff 4/4 11:30-17:00 (5h30m) Grace Reilly Isobel Crabb Bethany Cook Ma…" at bounding box center [274, 494] width 167 height 115
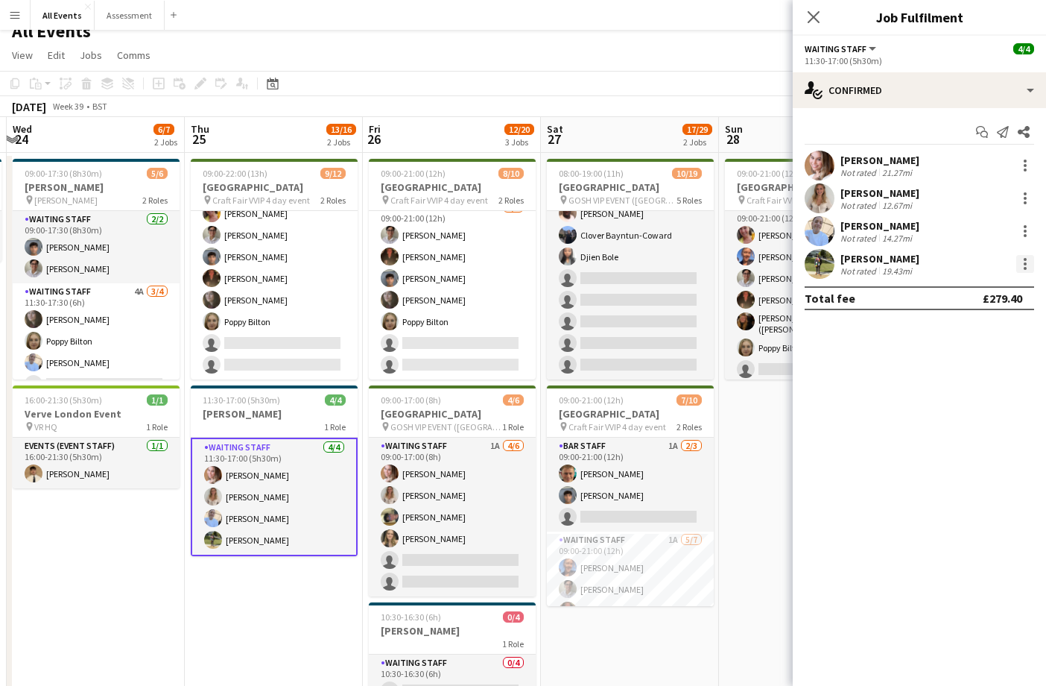
click at [1027, 265] on div at bounding box center [1025, 264] width 18 height 18
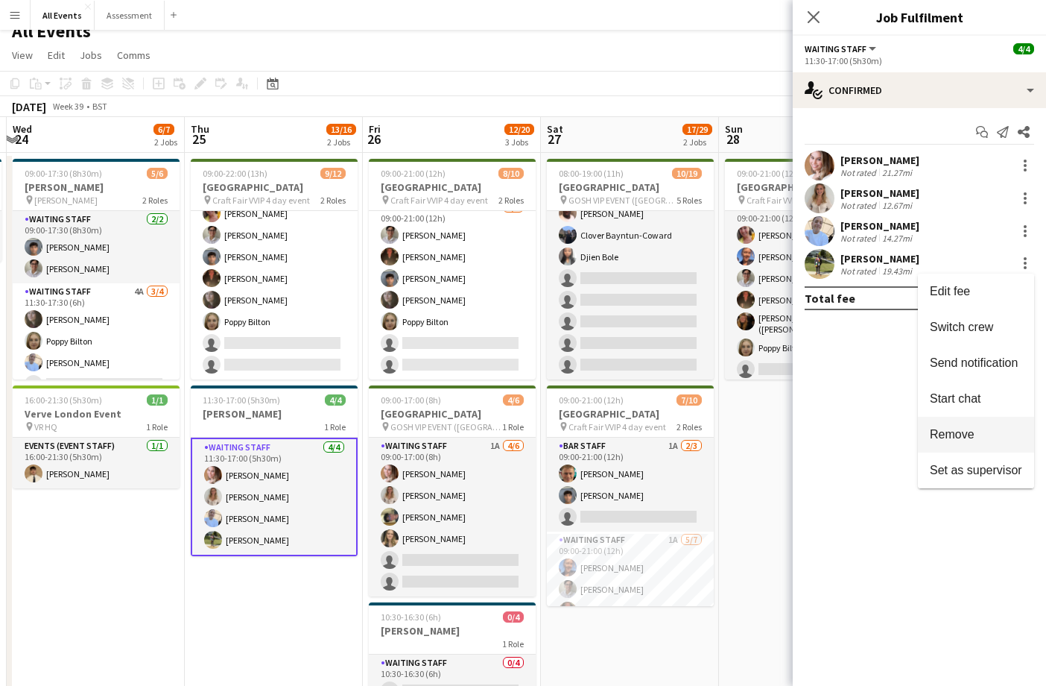
click at [975, 424] on button "Remove" at bounding box center [976, 435] width 116 height 36
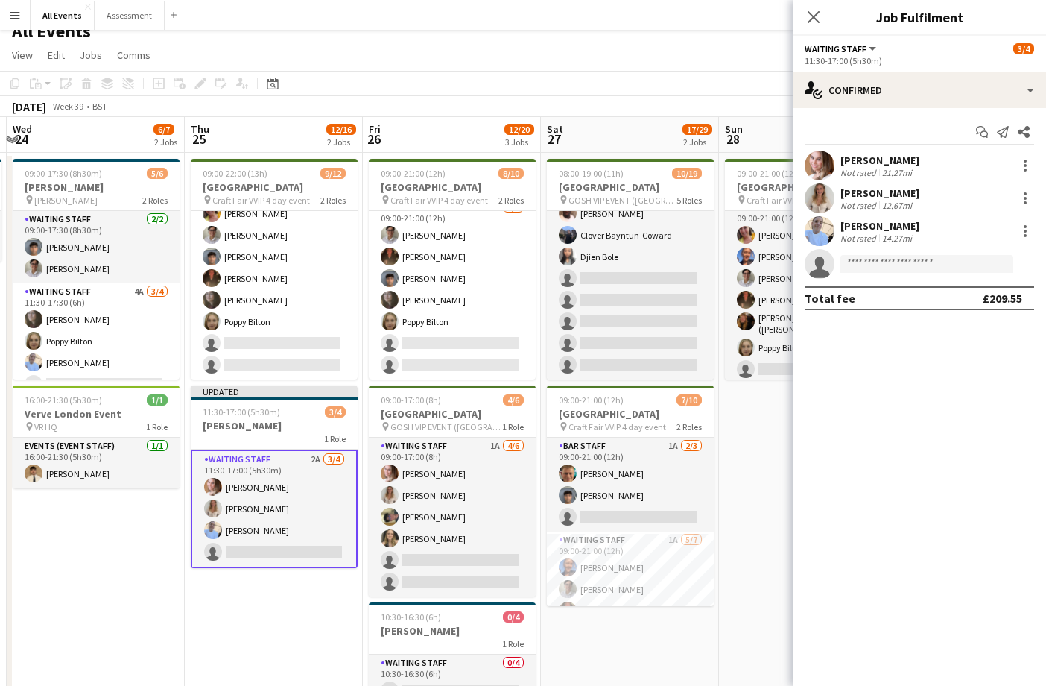
click at [726, 463] on app-date-cell "09:00-21:00 (12h) 9/11 Heritage House pin Craft Fair VVIP 4 day event 3 Roles B…" at bounding box center [808, 477] width 178 height 649
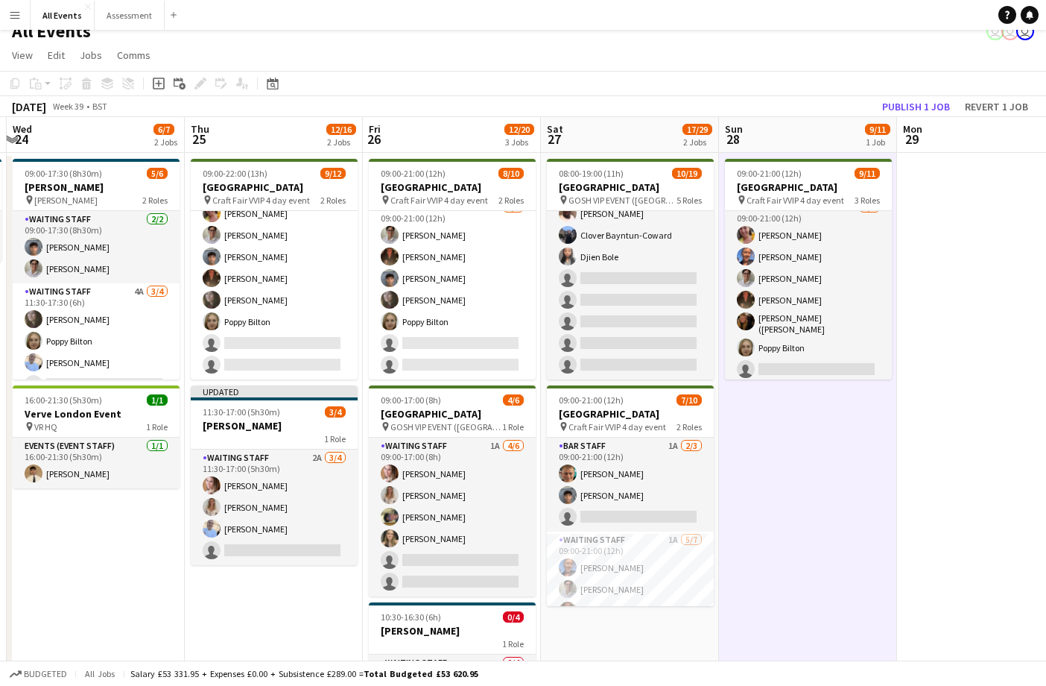
drag, startPoint x: 927, startPoint y: 107, endPoint x: 960, endPoint y: 110, distance: 32.9
click at [927, 107] on button "Publish 1 job" at bounding box center [916, 106] width 80 height 19
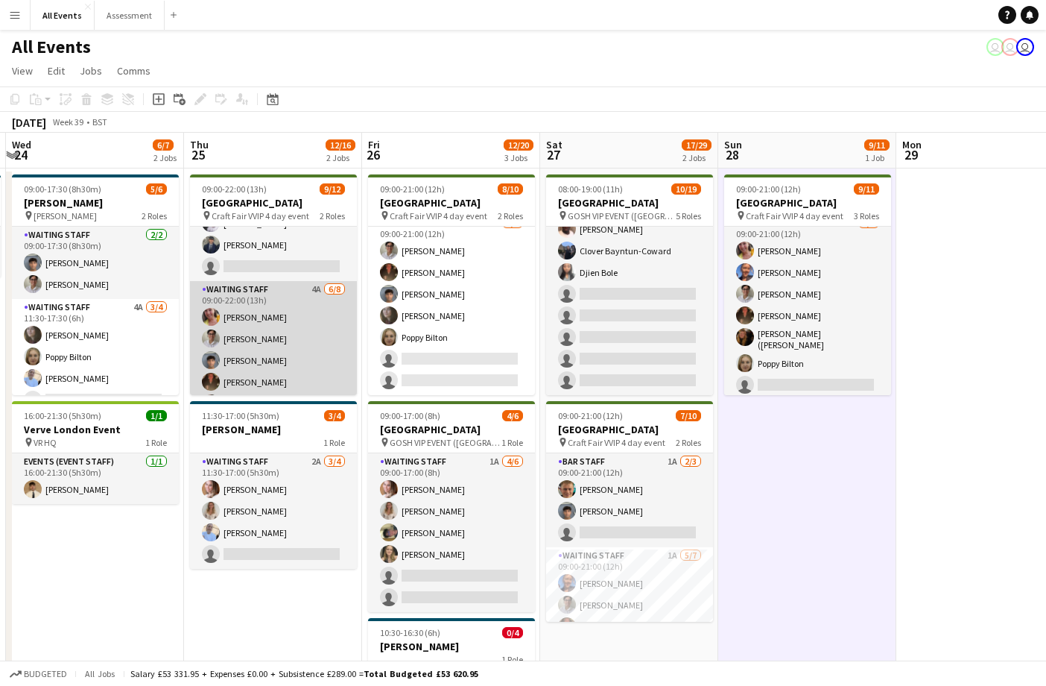
scroll to position [96, 0]
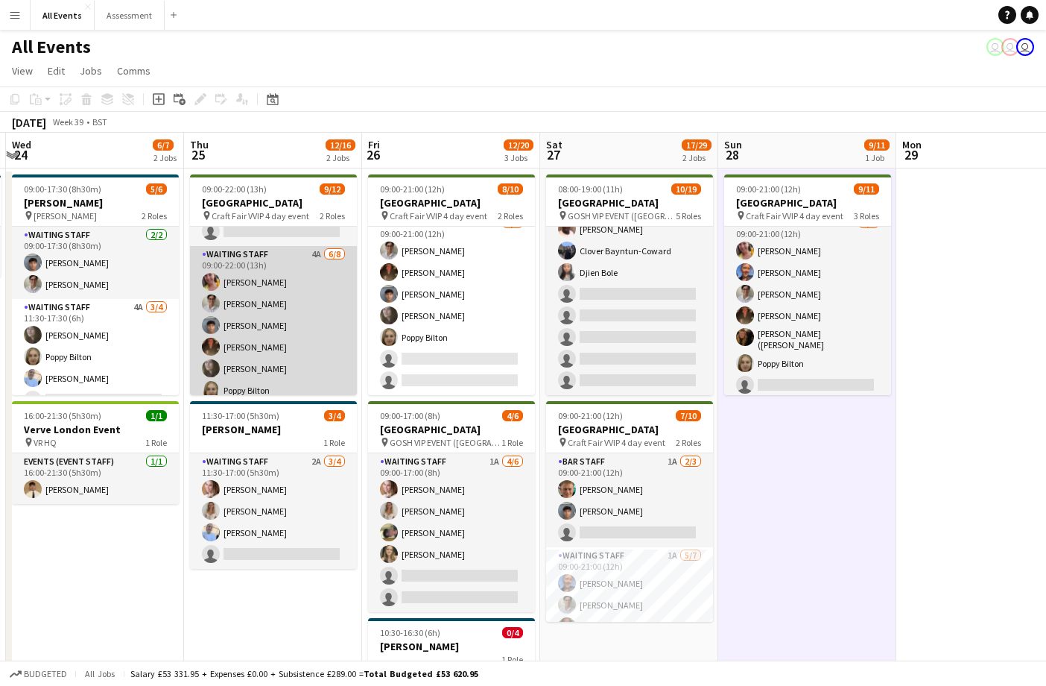
click at [302, 358] on app-card-role "Waiting Staff 4A 6/8 09:00-22:00 (13h) Ruth Danieli Emily Reeve Arya Firake Aus…" at bounding box center [273, 347] width 167 height 202
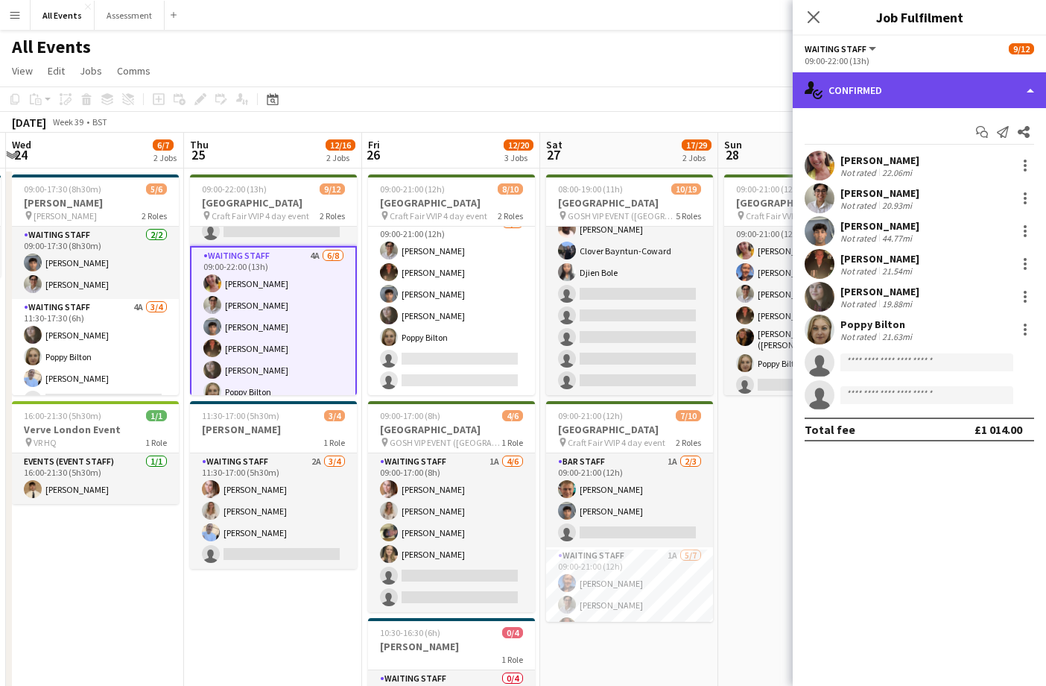
click at [859, 95] on div "single-neutral-actions-check-2 Confirmed" at bounding box center [919, 90] width 253 height 36
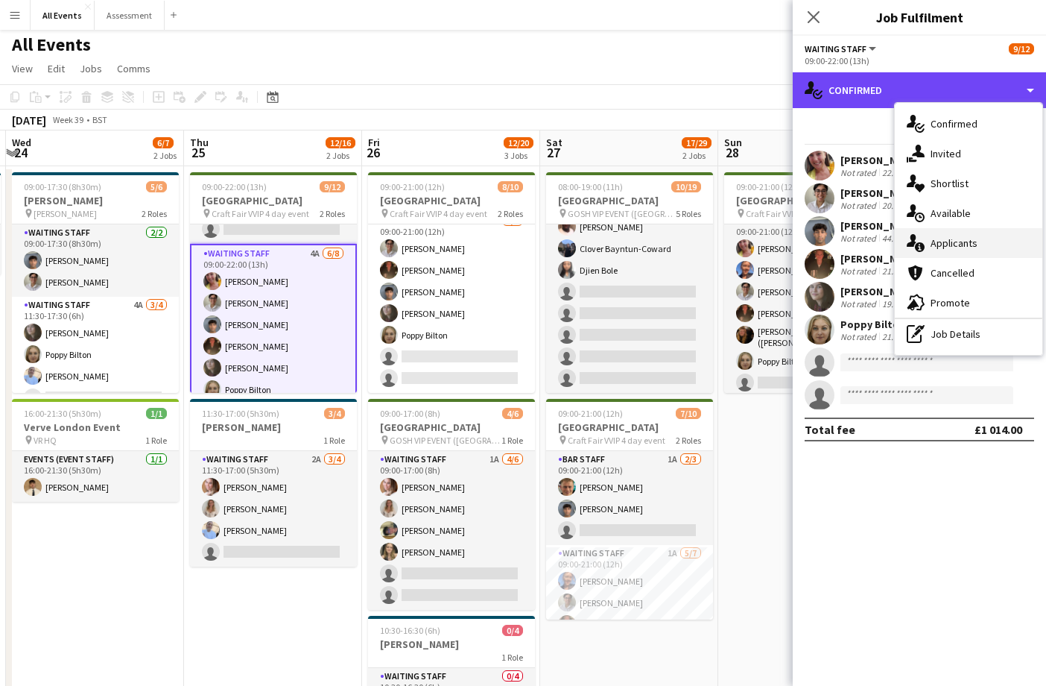
scroll to position [0, 0]
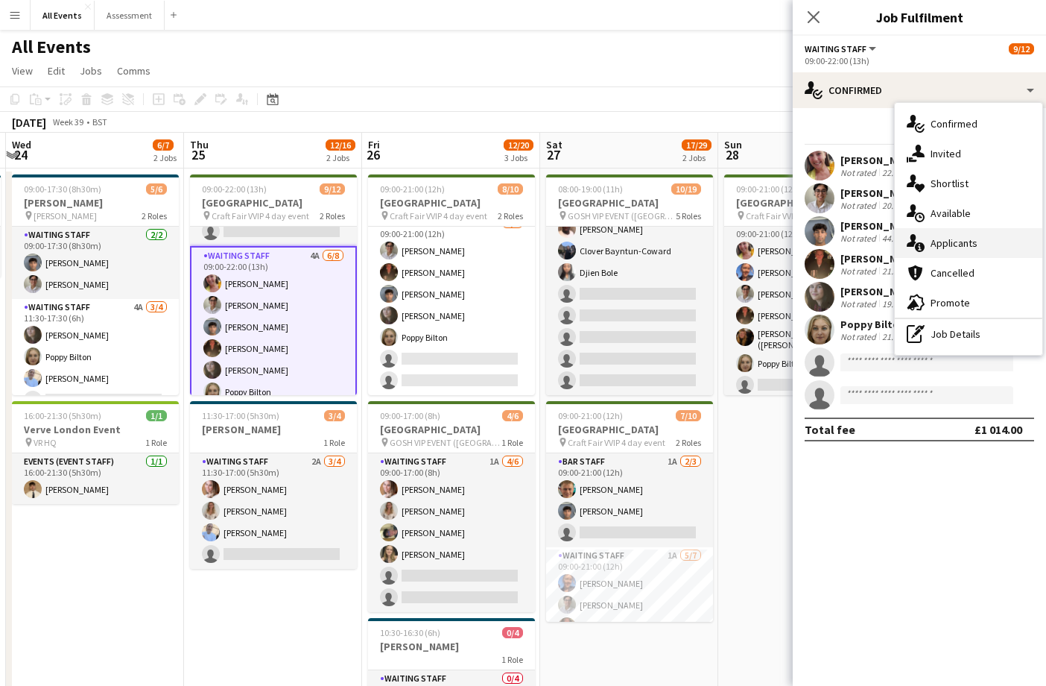
click at [940, 250] on div "single-neutral-actions-information Applicants" at bounding box center [969, 243] width 148 height 30
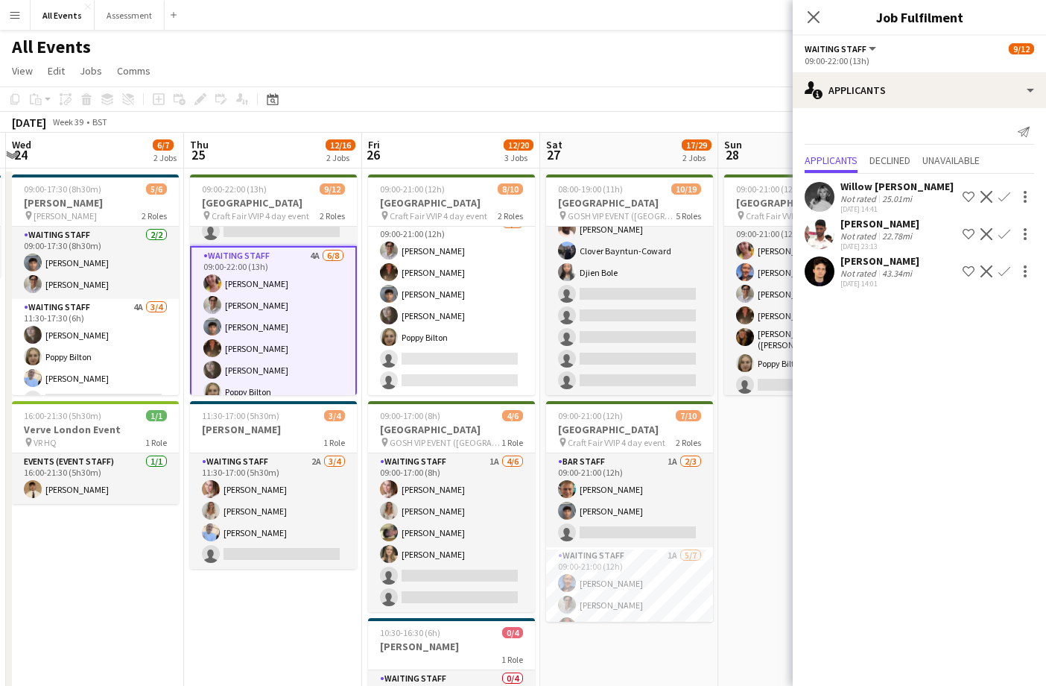
click at [1004, 232] on app-icon "Confirm" at bounding box center [1004, 234] width 12 height 12
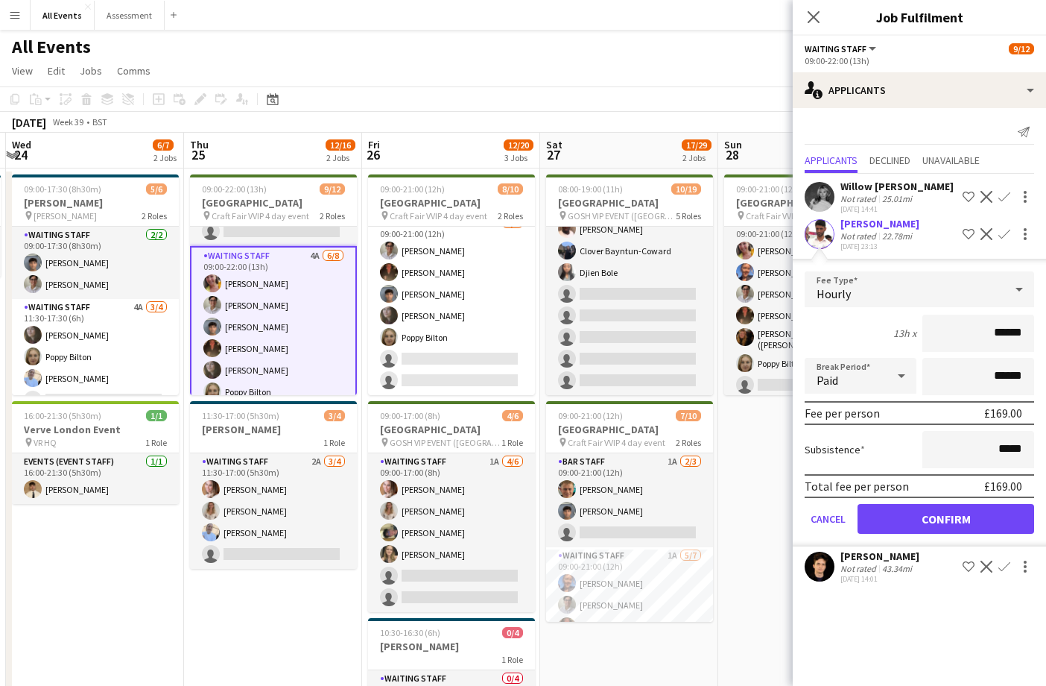
click at [980, 523] on button "Confirm" at bounding box center [946, 519] width 177 height 30
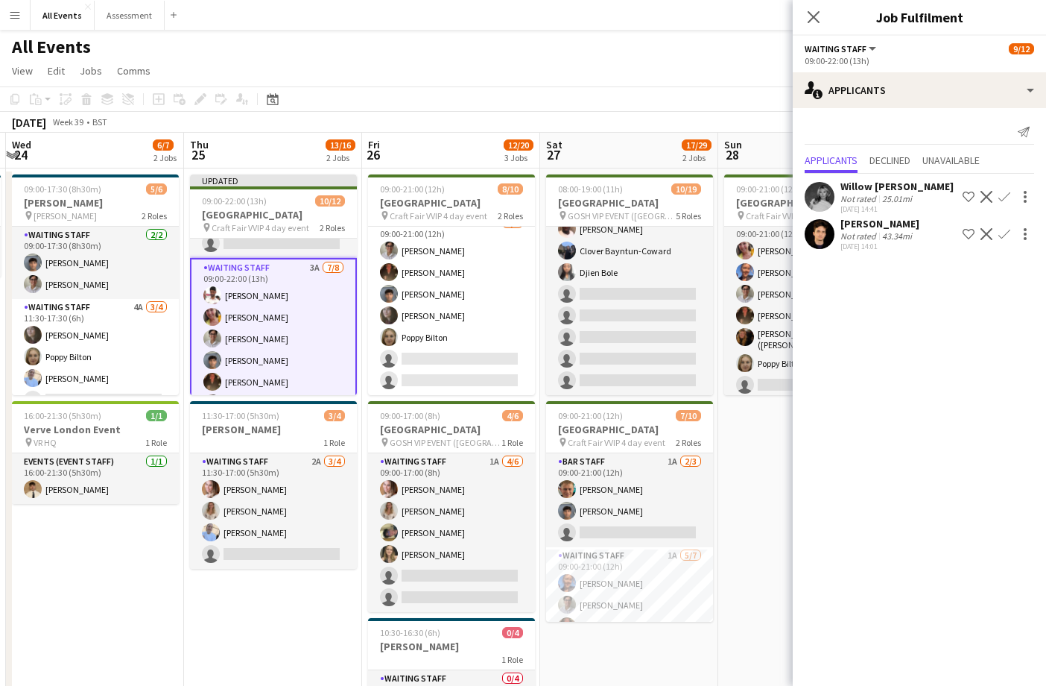
click at [747, 510] on app-date-cell "09:00-21:00 (12h) 9/11 Heritage House pin Craft Fair VVIP 4 day event 3 Roles B…" at bounding box center [807, 492] width 178 height 649
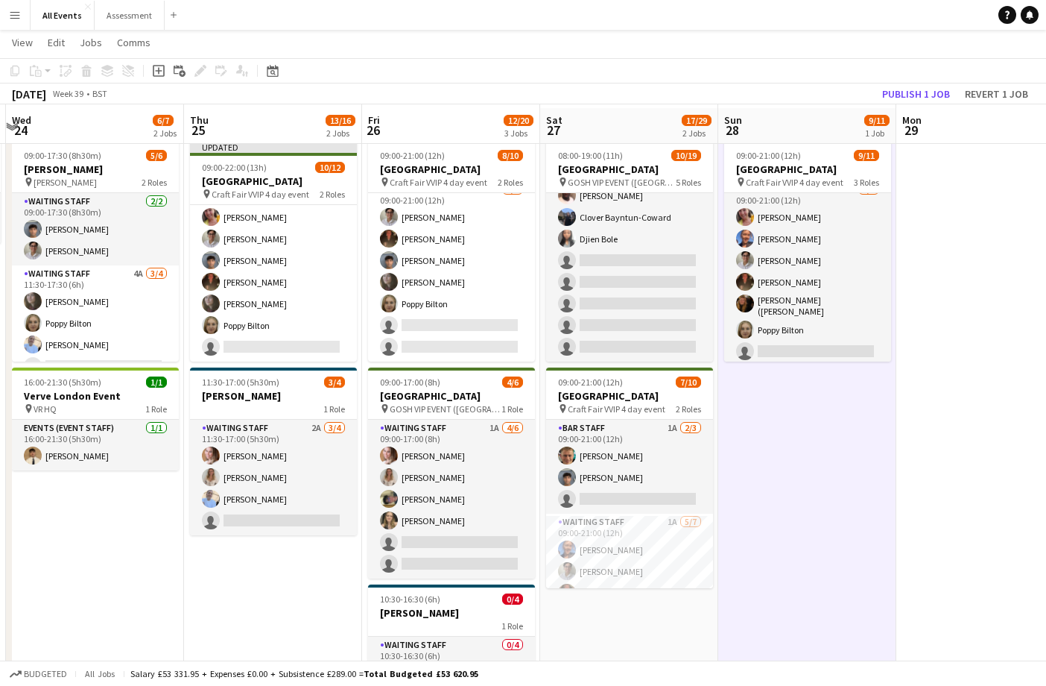
scroll to position [41, 0]
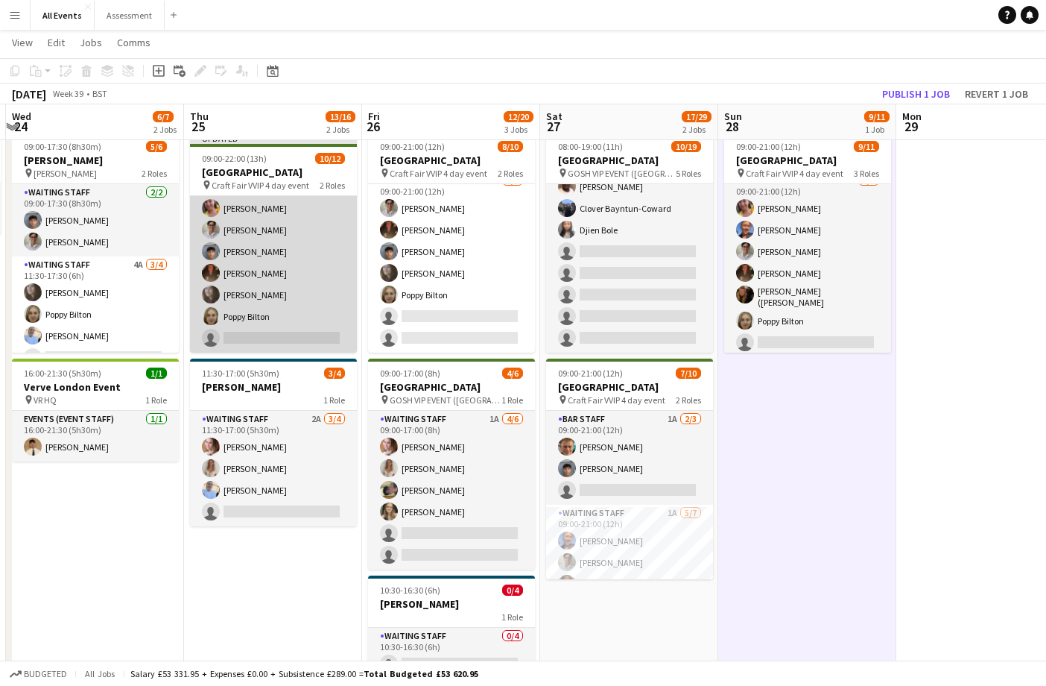
click at [278, 334] on app-card-role "Waiting Staff 3A 7/8 09:00-22:00 (13h) Ahmed Al-Khayat Ruth Danieli Emily Reeve…" at bounding box center [273, 252] width 167 height 202
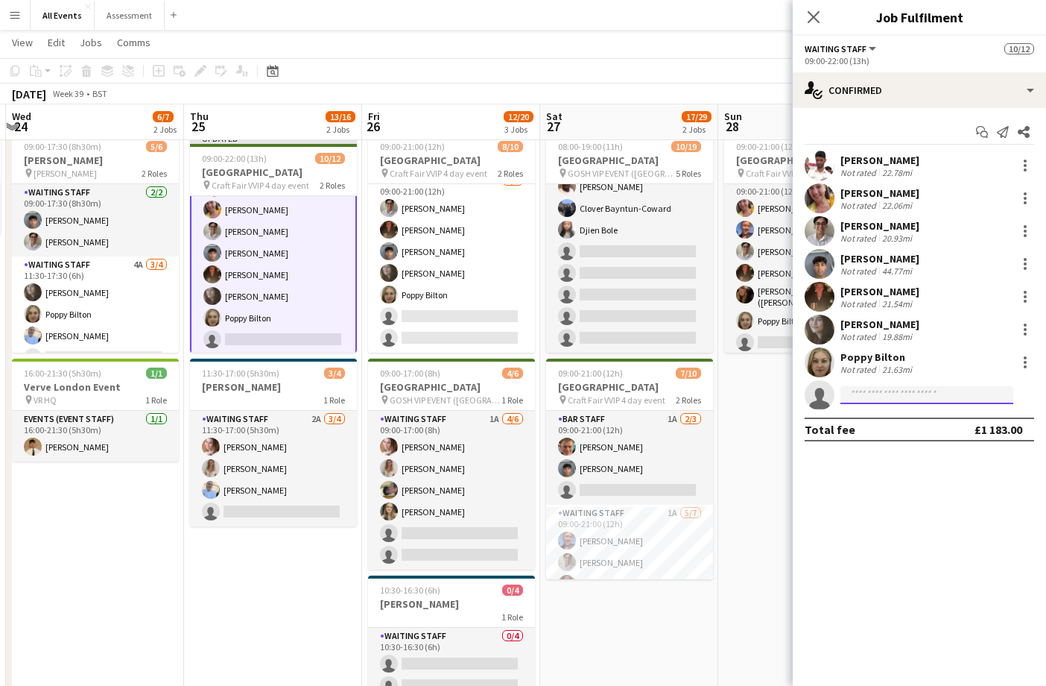
click at [925, 390] on input at bounding box center [926, 395] width 173 height 18
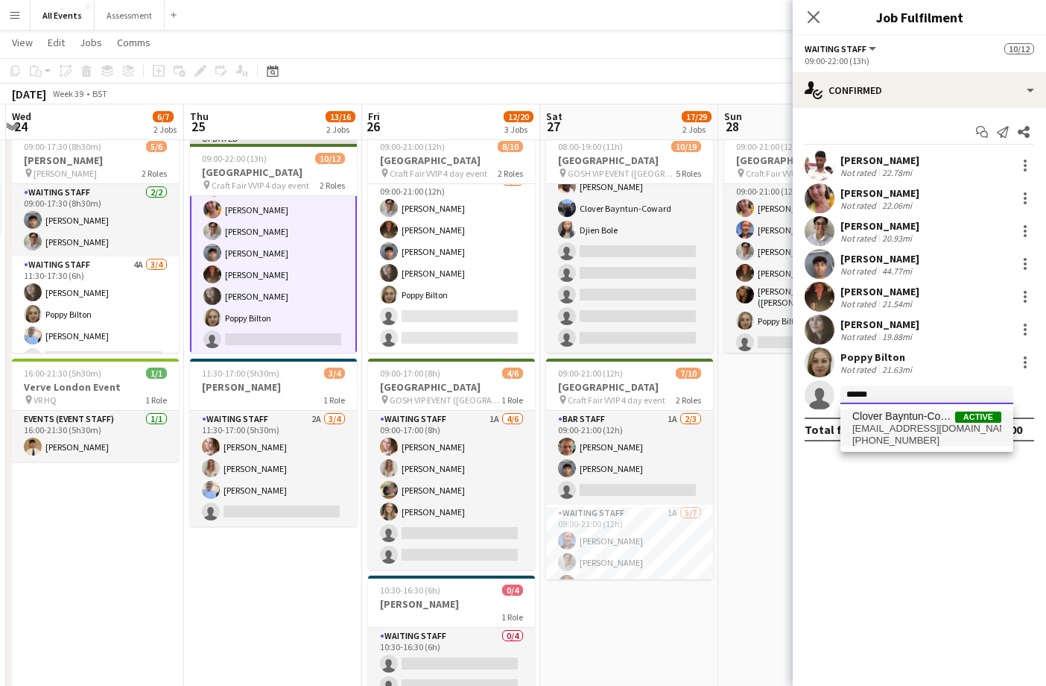
type input "******"
click at [920, 420] on span "Clover Bayntun-Coward" at bounding box center [903, 416] width 103 height 13
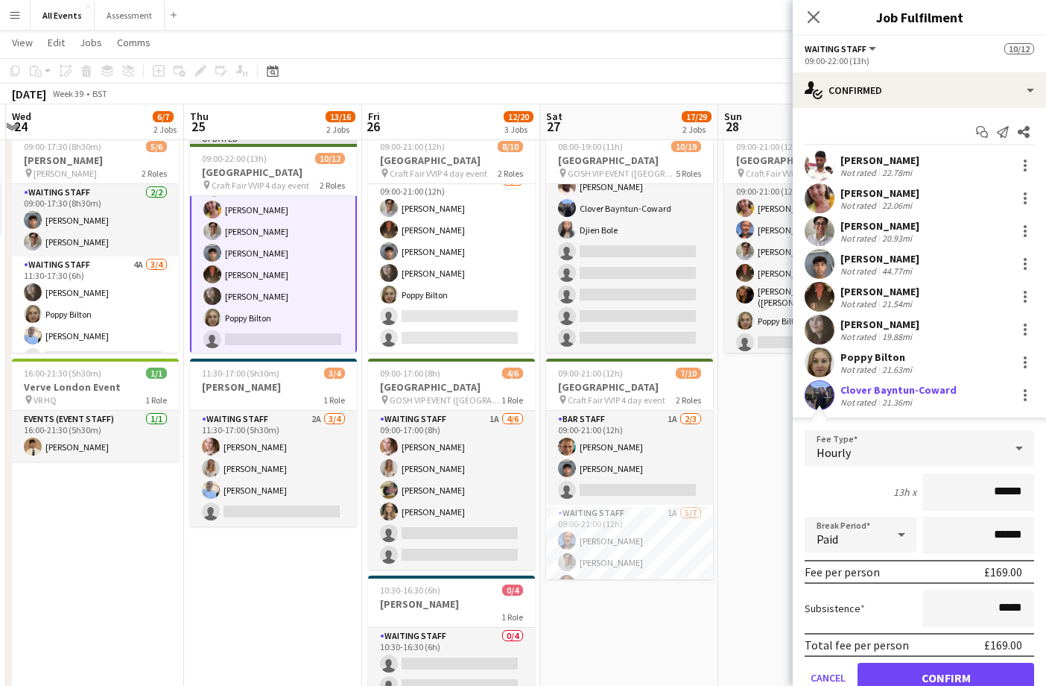
click at [931, 668] on button "Confirm" at bounding box center [946, 677] width 177 height 30
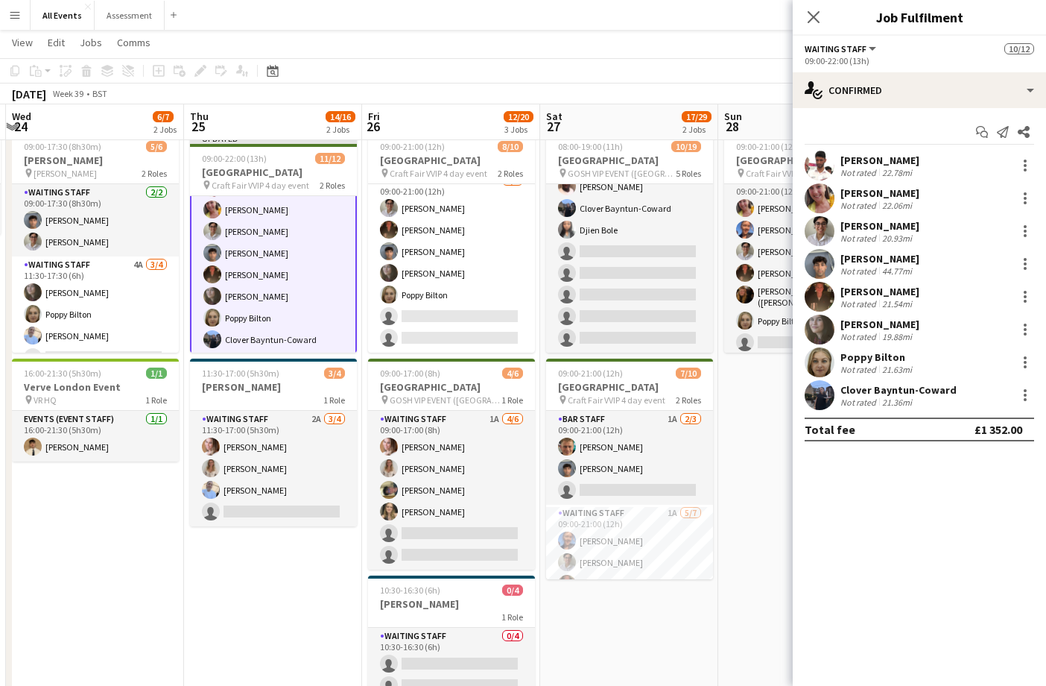
click at [748, 545] on app-date-cell "09:00-21:00 (12h) 9/11 Heritage House pin Craft Fair VVIP 4 day event 3 Roles B…" at bounding box center [807, 450] width 178 height 649
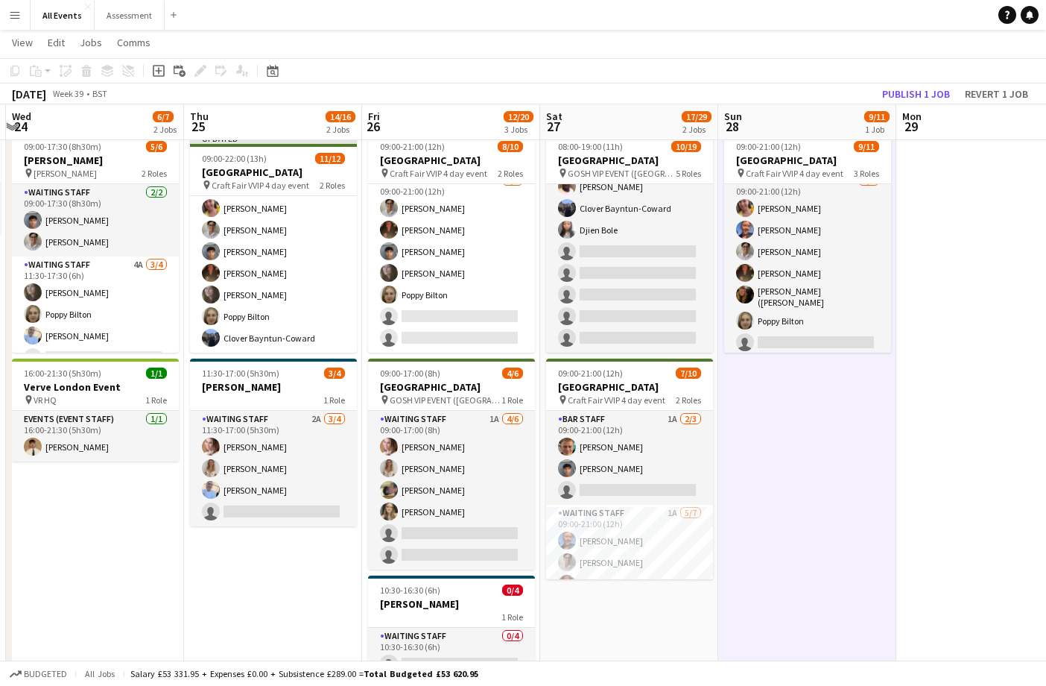
click at [904, 90] on button "Publish 1 job" at bounding box center [916, 93] width 80 height 19
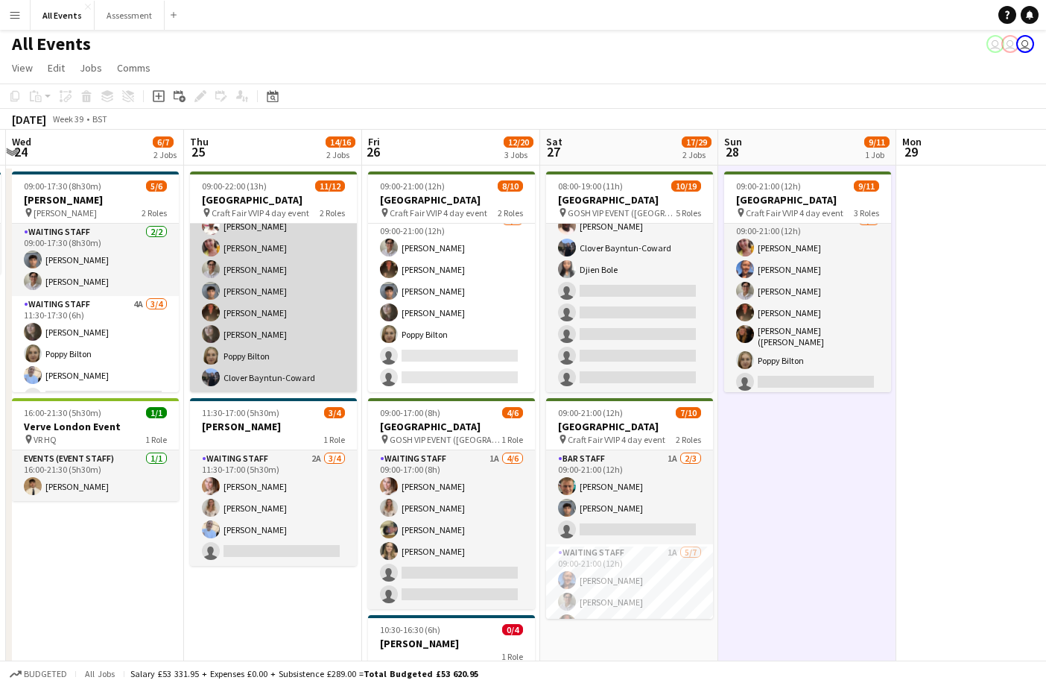
scroll to position [16, 0]
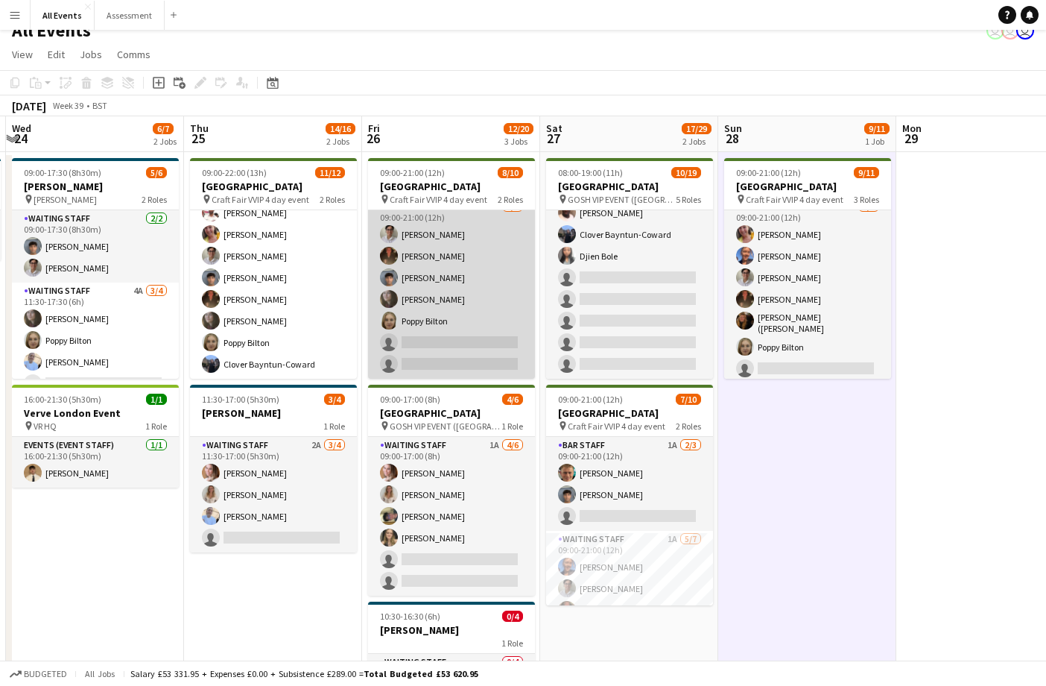
click at [452, 352] on app-card-role "Waiting Staff [DATE] 09:00-21:00 (12h) [PERSON_NAME] [PERSON_NAME] [PERSON_NAME…" at bounding box center [451, 288] width 167 height 180
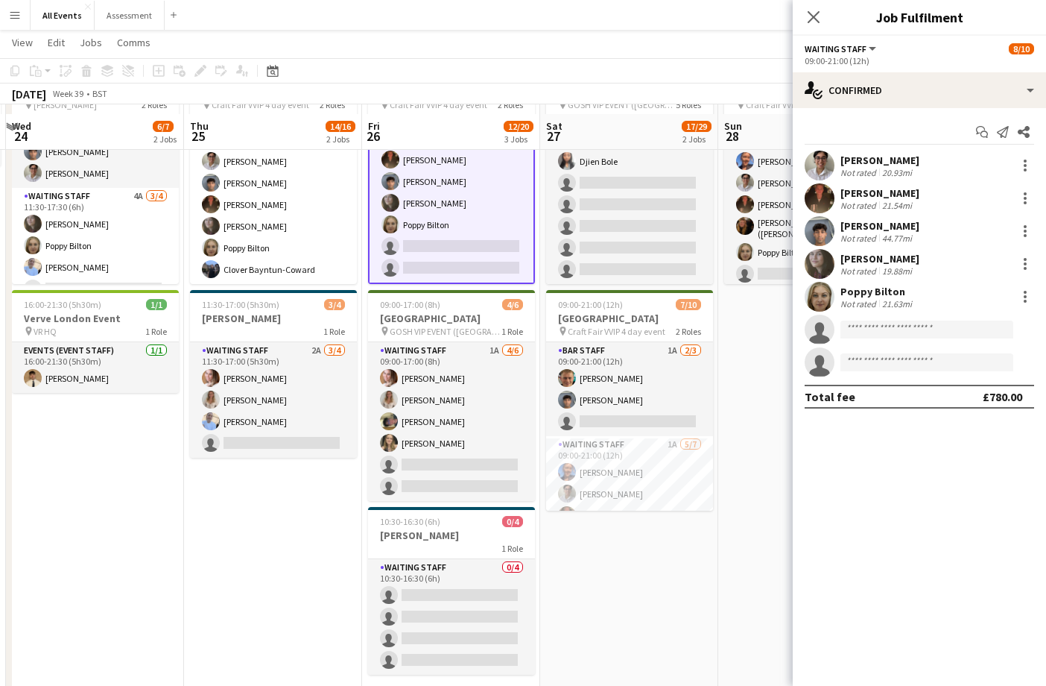
scroll to position [119, 0]
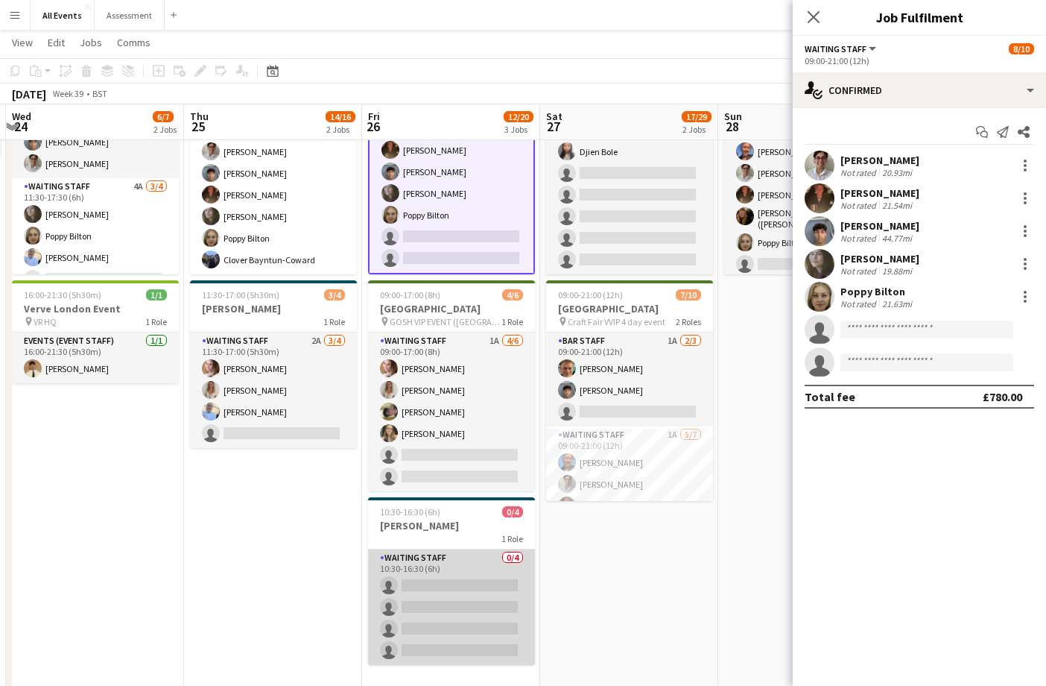
click at [496, 595] on app-card-role "Waiting Staff 0/4 10:30-16:30 (6h) single-neutral-actions single-neutral-action…" at bounding box center [451, 606] width 167 height 115
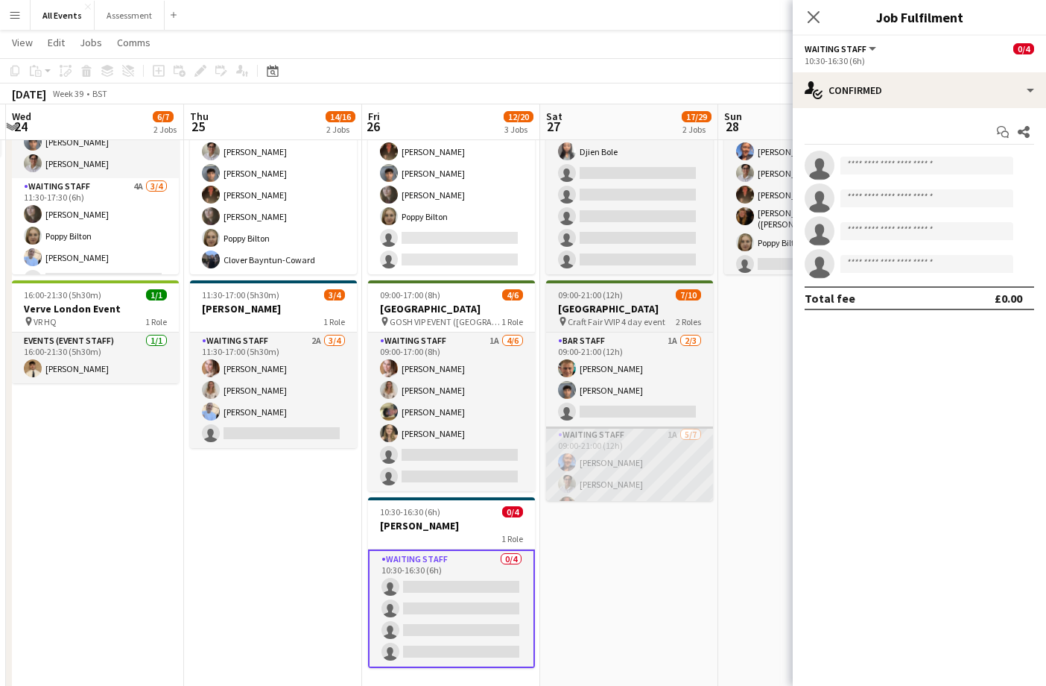
scroll to position [106, 0]
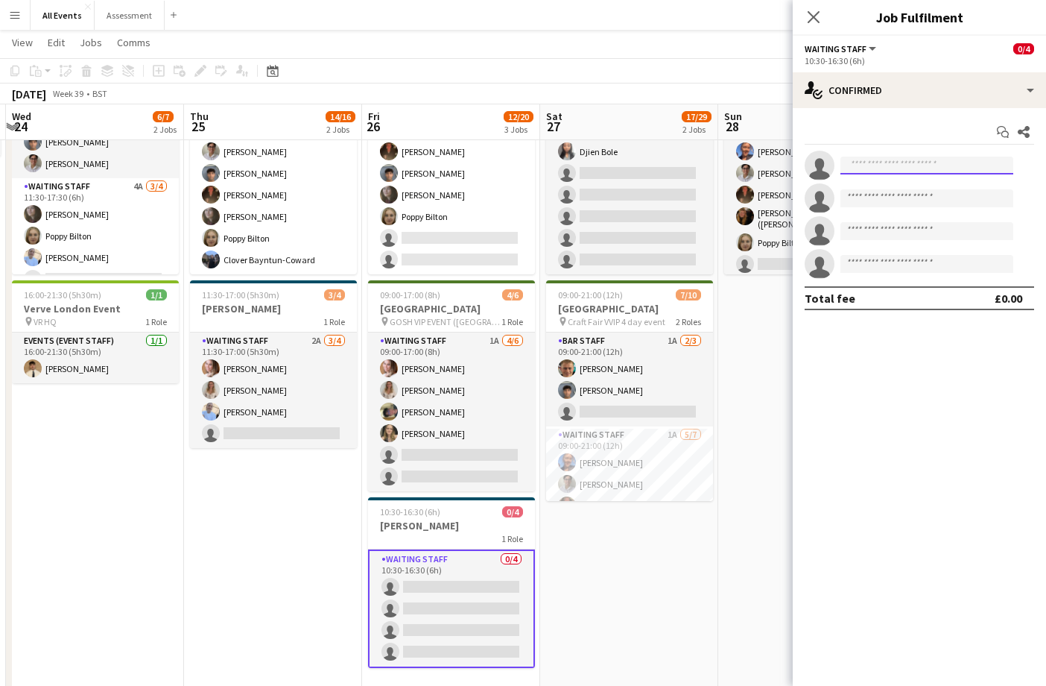
click at [885, 159] on input at bounding box center [926, 165] width 173 height 18
type input "****"
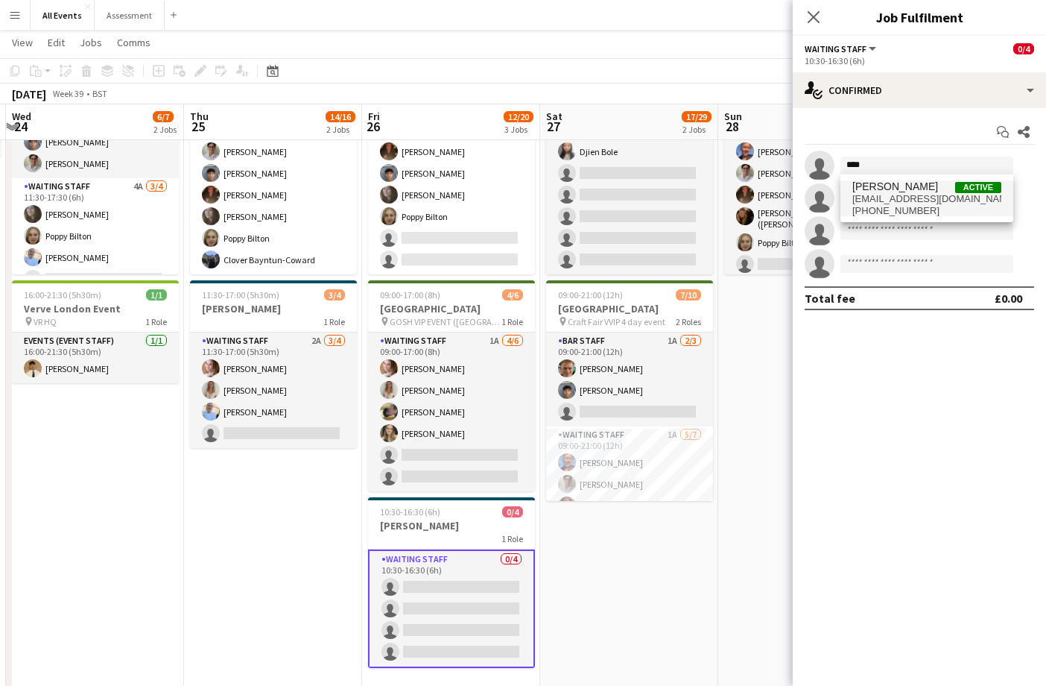
drag, startPoint x: 885, startPoint y: 159, endPoint x: 914, endPoint y: 198, distance: 49.0
click at [914, 198] on span "[EMAIL_ADDRESS][DOMAIN_NAME]" at bounding box center [926, 199] width 149 height 12
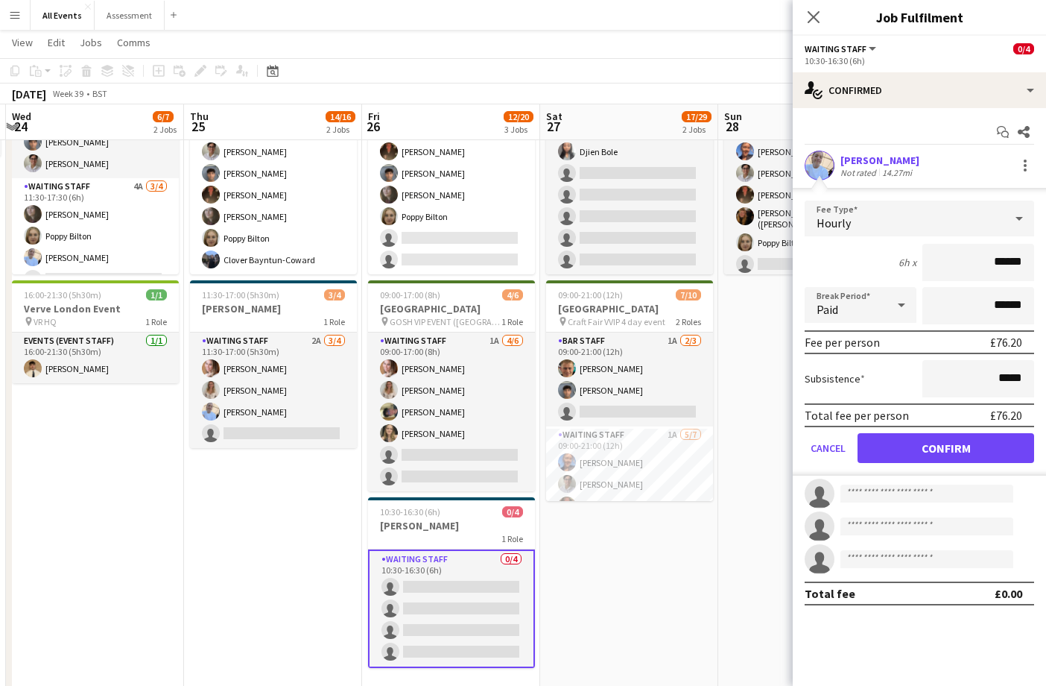
click at [983, 443] on button "Confirm" at bounding box center [946, 448] width 177 height 30
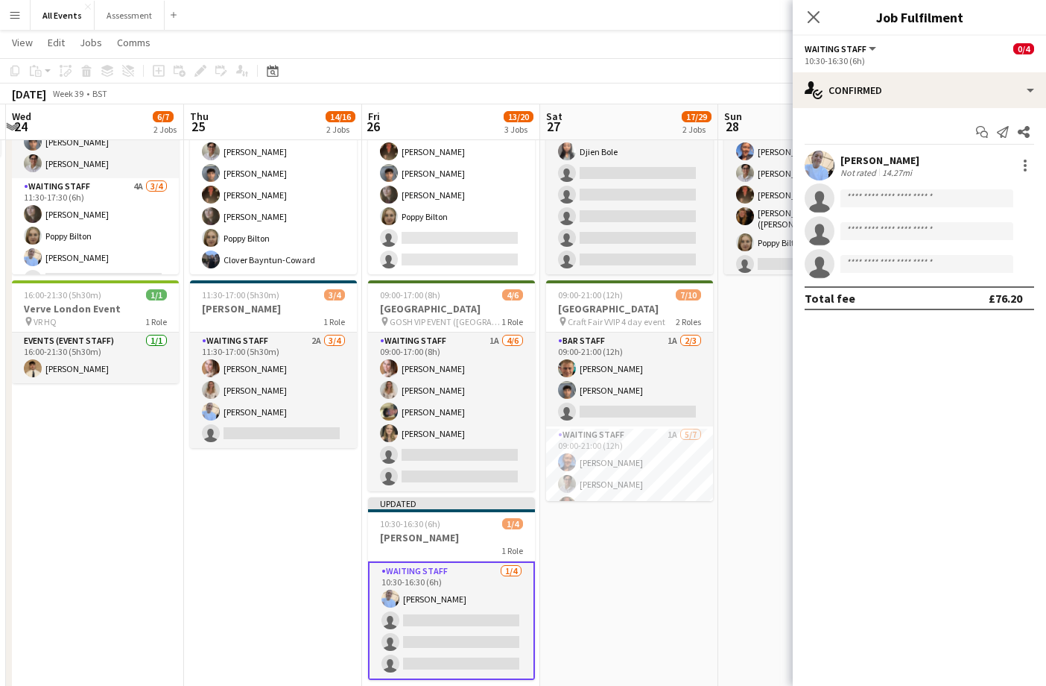
scroll to position [126, 0]
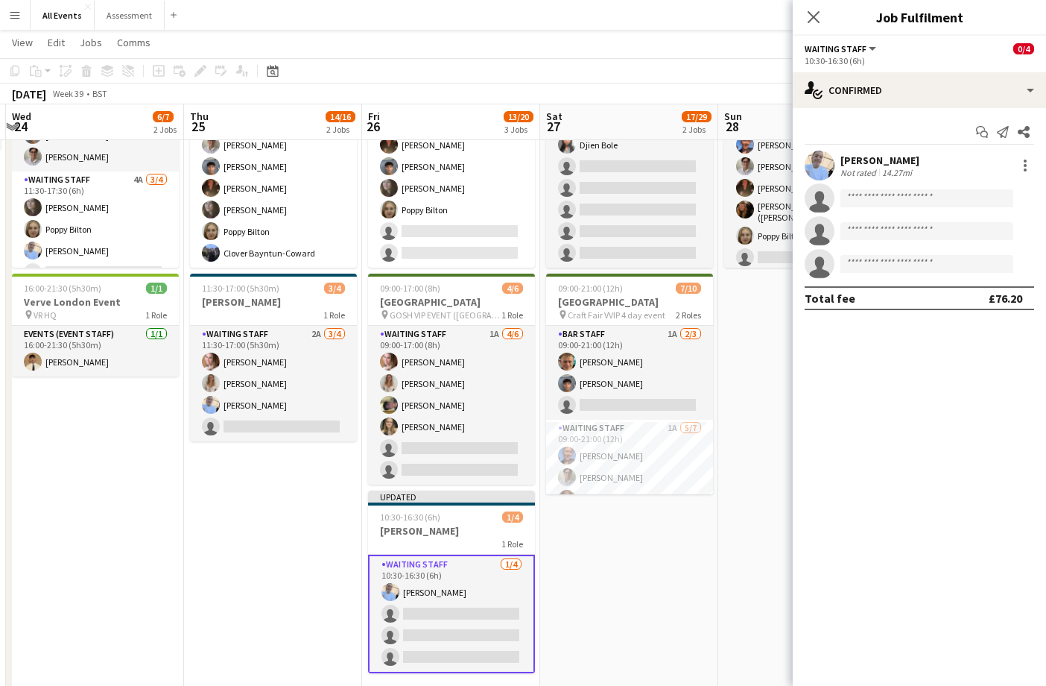
click at [749, 519] on app-date-cell "09:00-21:00 (12h) 9/11 Heritage House pin Craft Fair VVIP 4 day event 3 Roles B…" at bounding box center [807, 371] width 178 height 661
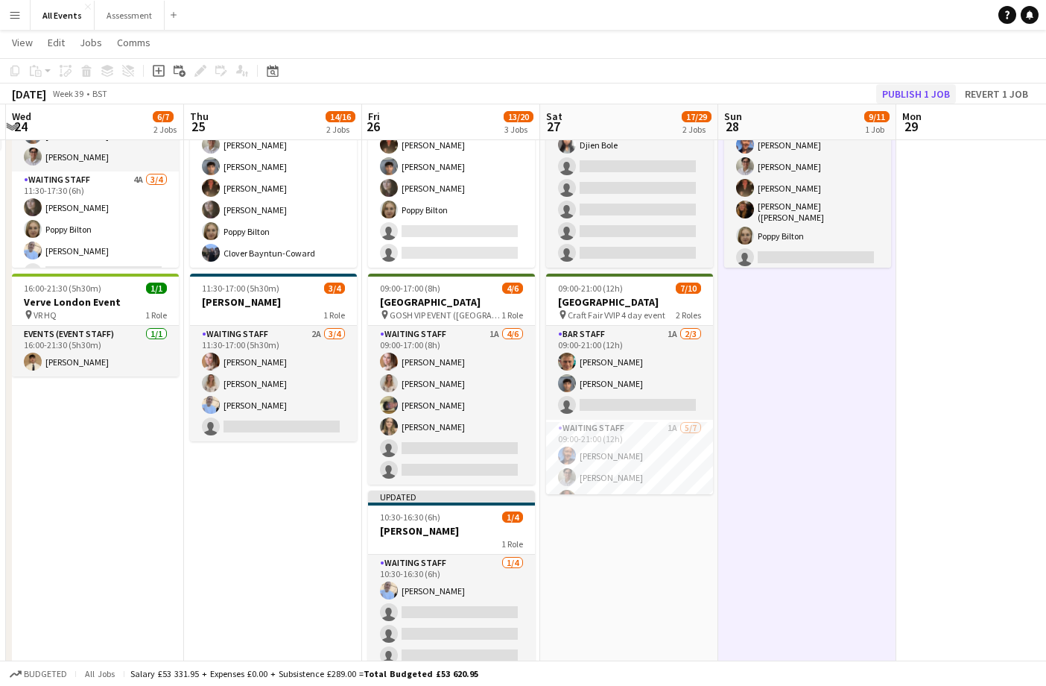
click at [934, 99] on button "Publish 1 job" at bounding box center [916, 93] width 80 height 19
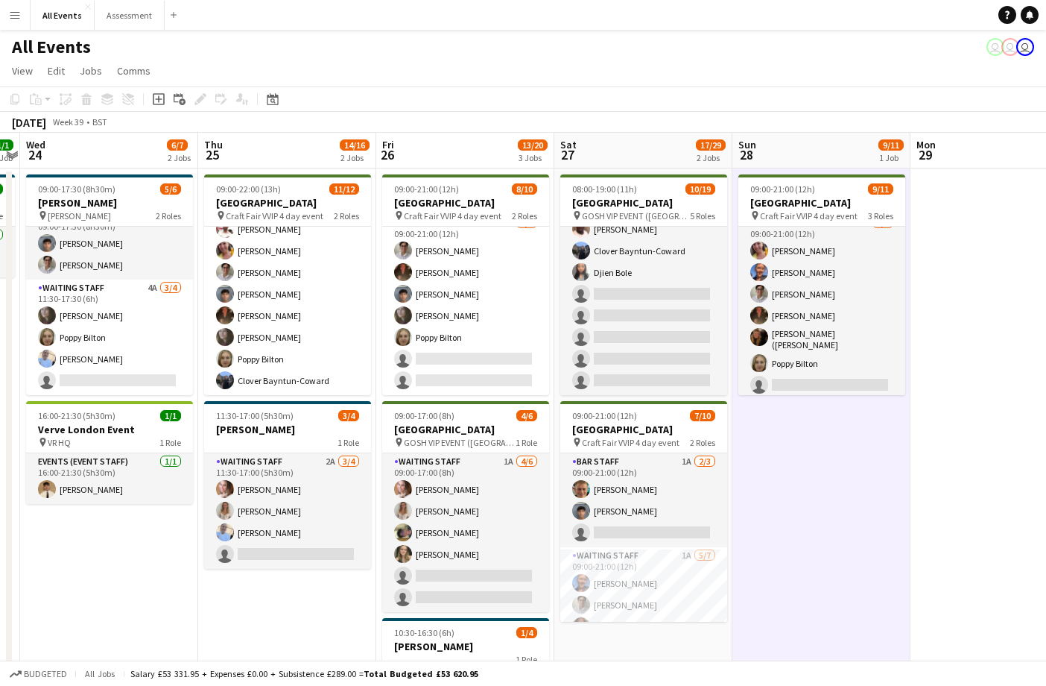
scroll to position [-1, 0]
click at [825, 536] on app-date-cell "09:00-21:00 (12h) 9/11 Heritage House pin Craft Fair VVIP 4 day event 3 Roles B…" at bounding box center [821, 492] width 178 height 649
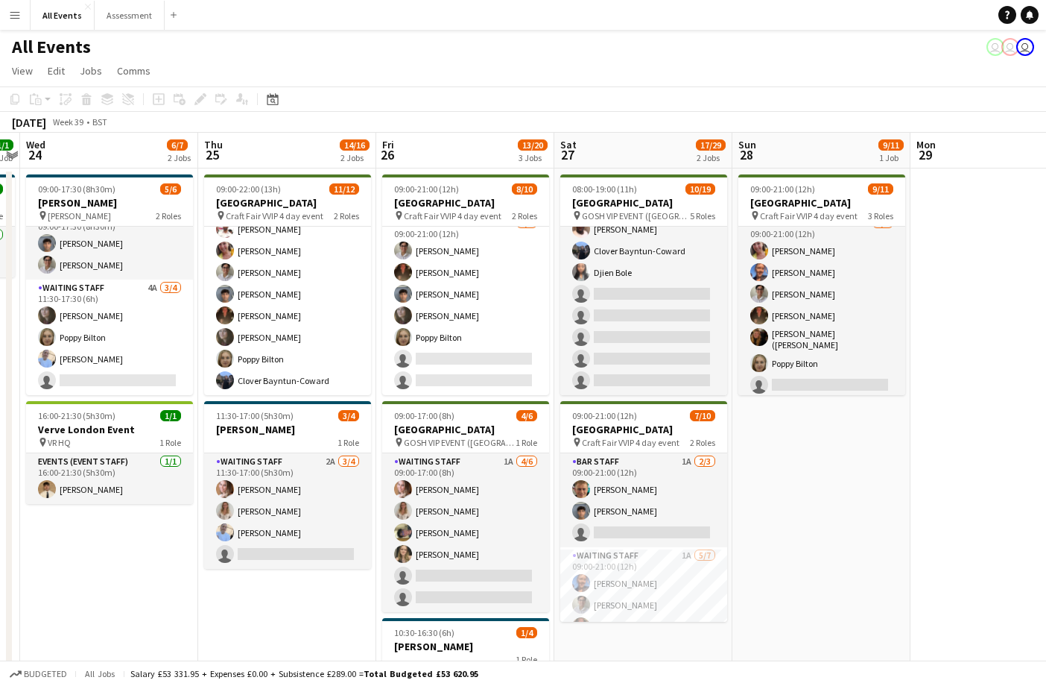
scroll to position [0, 0]
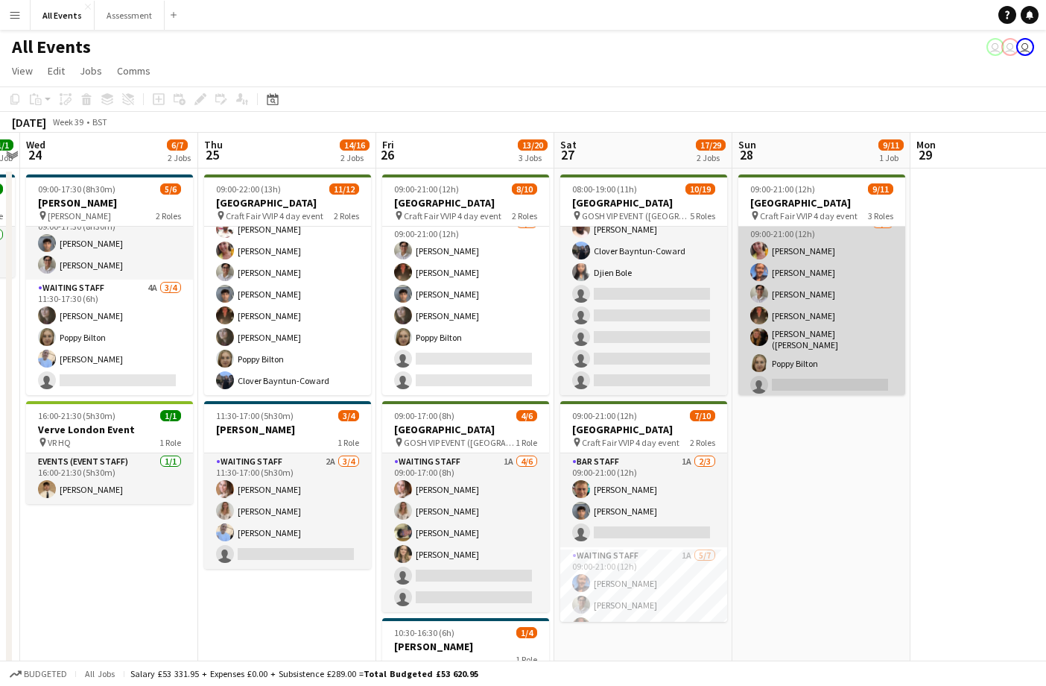
click at [820, 365] on app-card-role "Waiting Staff 3A 6/7 09:00-21:00 (12h) Ruth Danieli Erin Lambourn Emily Reeve A…" at bounding box center [821, 307] width 167 height 185
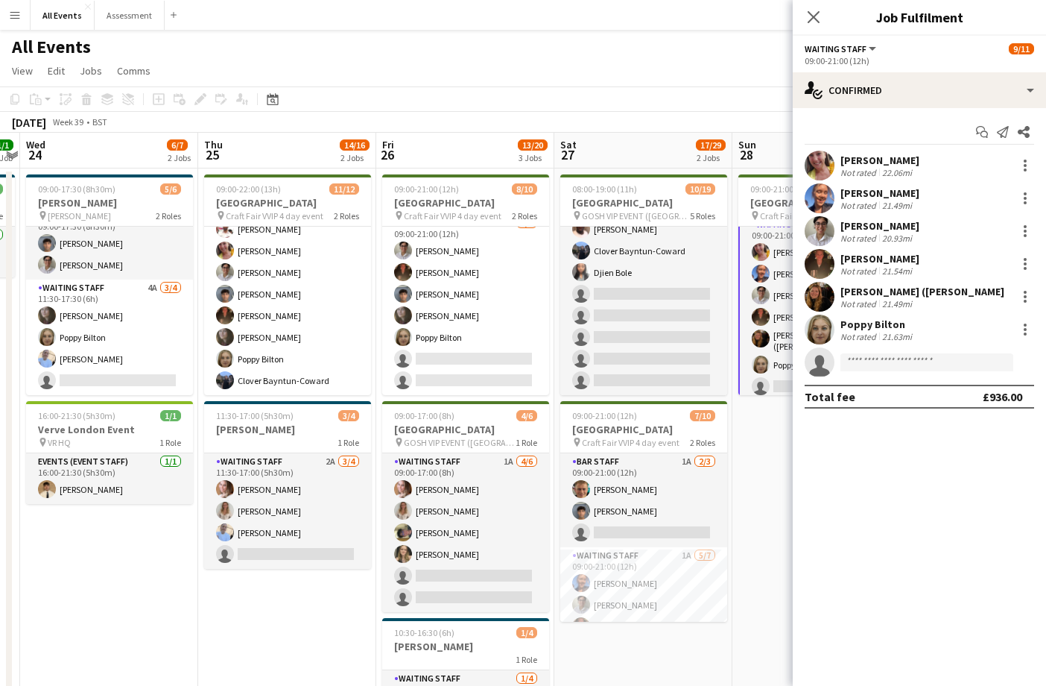
scroll to position [47, 0]
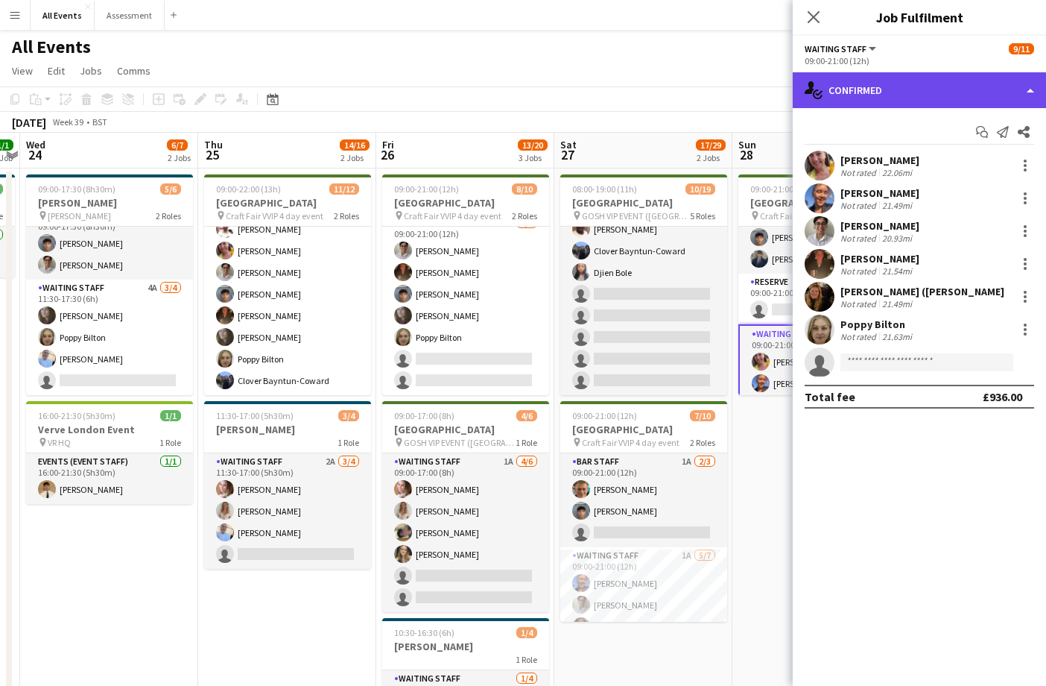
click at [906, 90] on div "single-neutral-actions-check-2 Confirmed" at bounding box center [919, 90] width 253 height 36
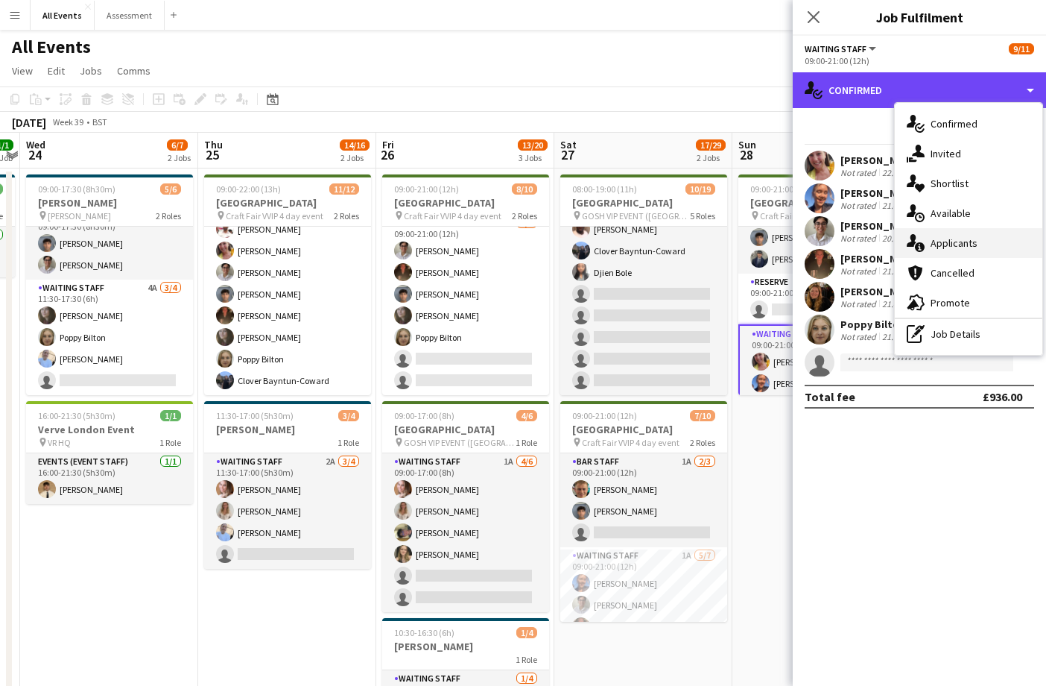
scroll to position [0, 0]
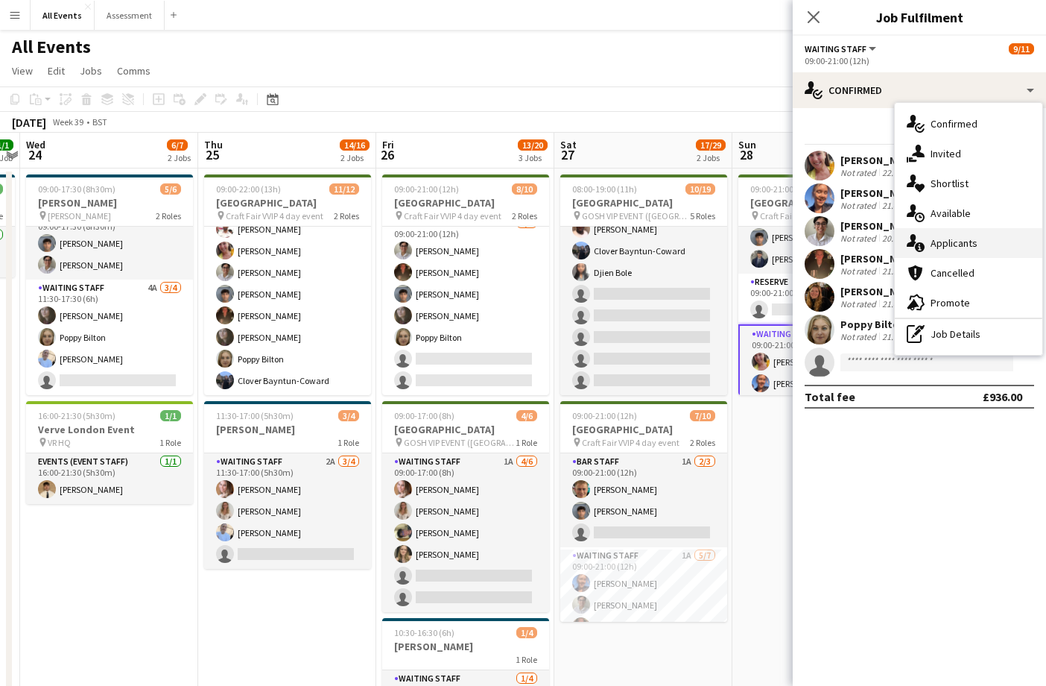
click at [952, 234] on div "single-neutral-actions-information Applicants" at bounding box center [969, 243] width 148 height 30
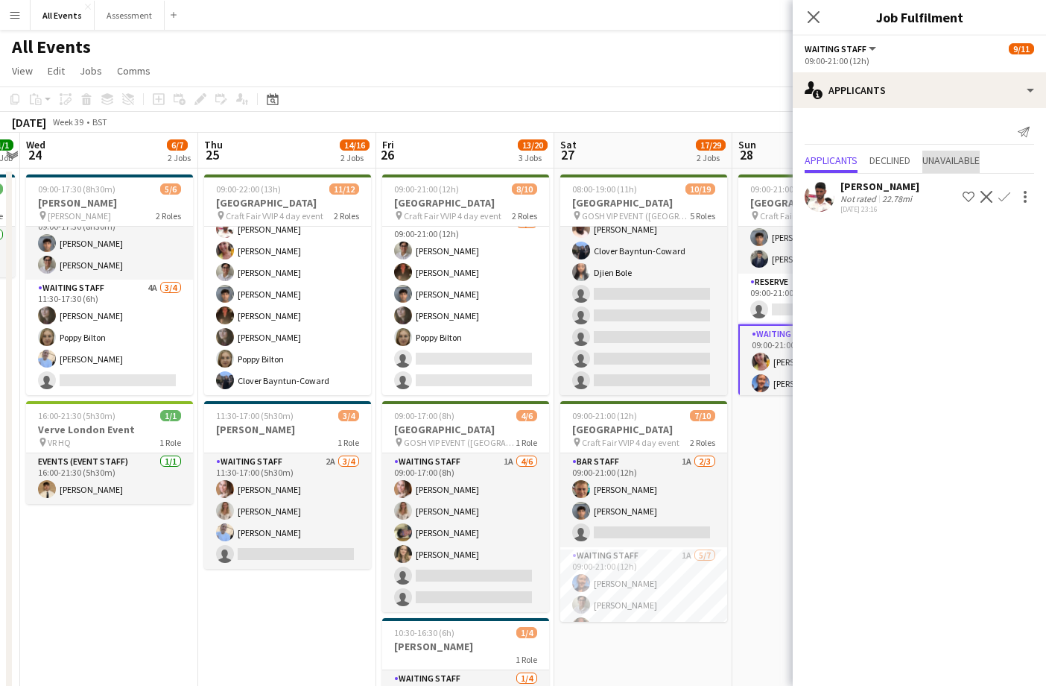
click at [950, 168] on span "Unavailable" at bounding box center [950, 162] width 57 height 22
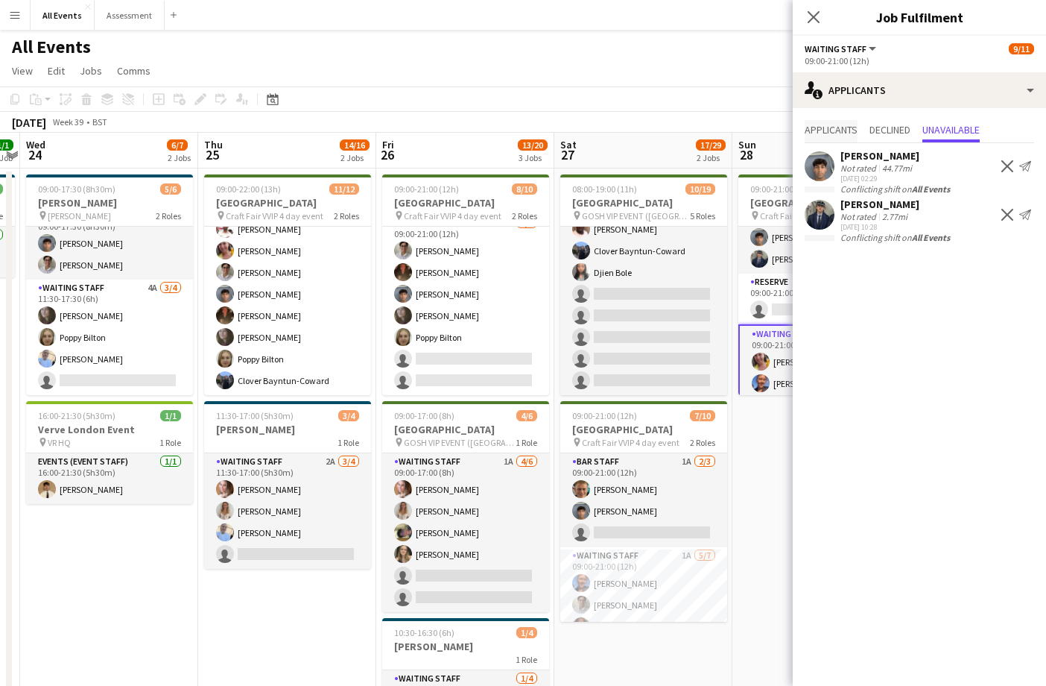
click at [846, 130] on span "Applicants" at bounding box center [831, 129] width 53 height 10
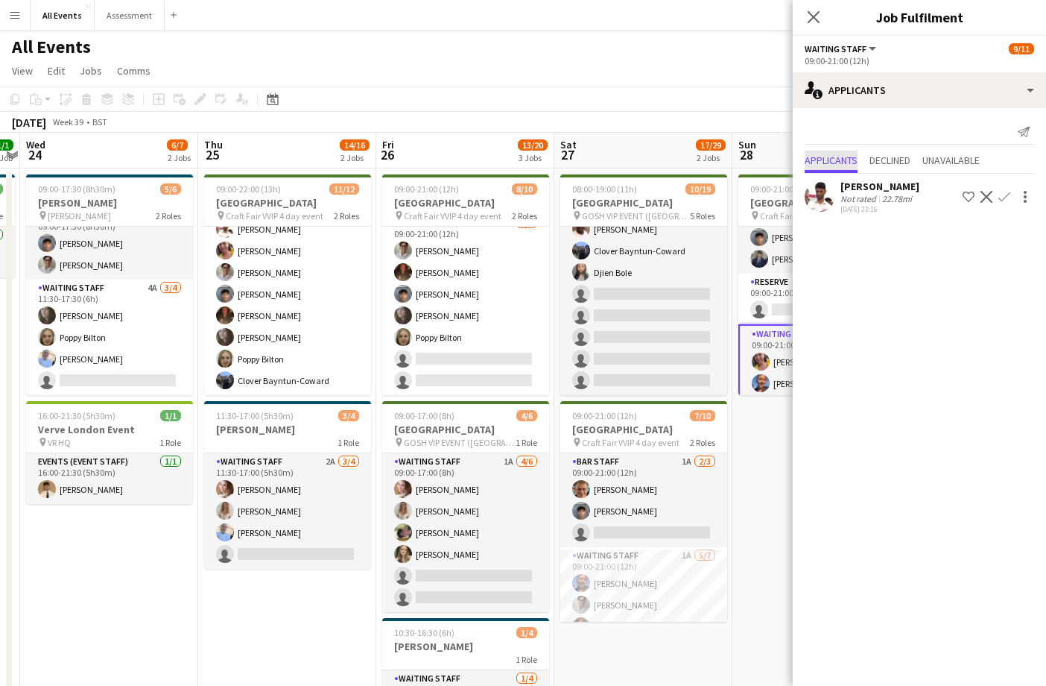
click at [884, 131] on div "Send notification" at bounding box center [919, 132] width 229 height 25
click at [750, 551] on app-date-cell "09:00-21:00 (12h) 9/11 Heritage House pin Craft Fair VVIP 4 day event 3 Roles B…" at bounding box center [821, 492] width 178 height 649
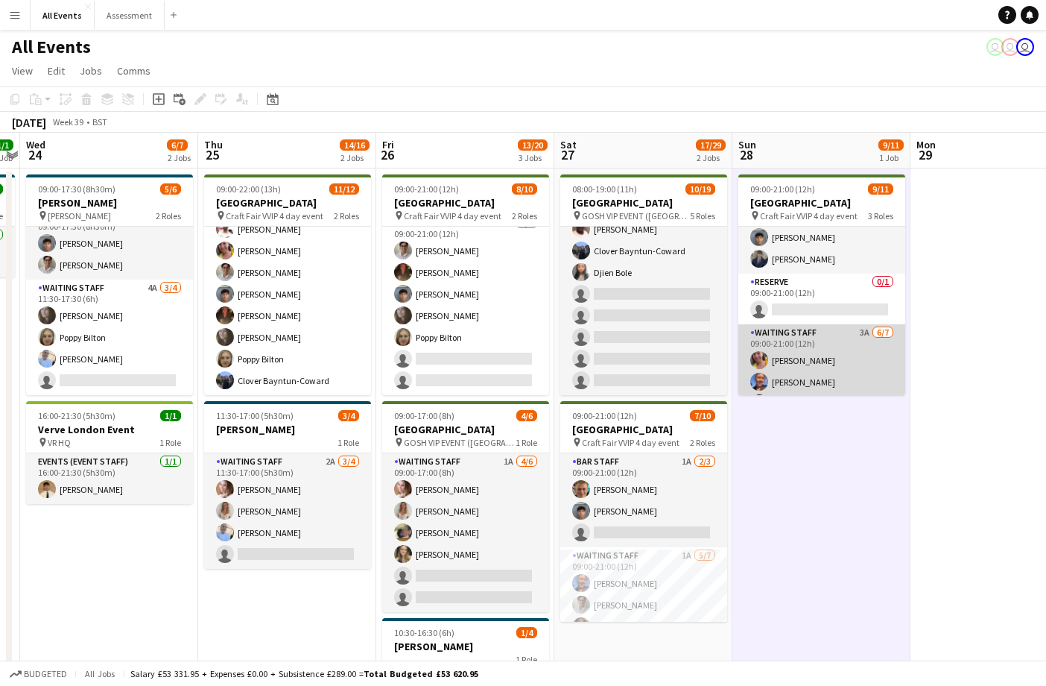
click at [853, 349] on app-card-role "Waiting Staff 3A 6/7 09:00-21:00 (12h) Ruth Danieli Erin Lambourn Emily Reeve A…" at bounding box center [821, 416] width 167 height 185
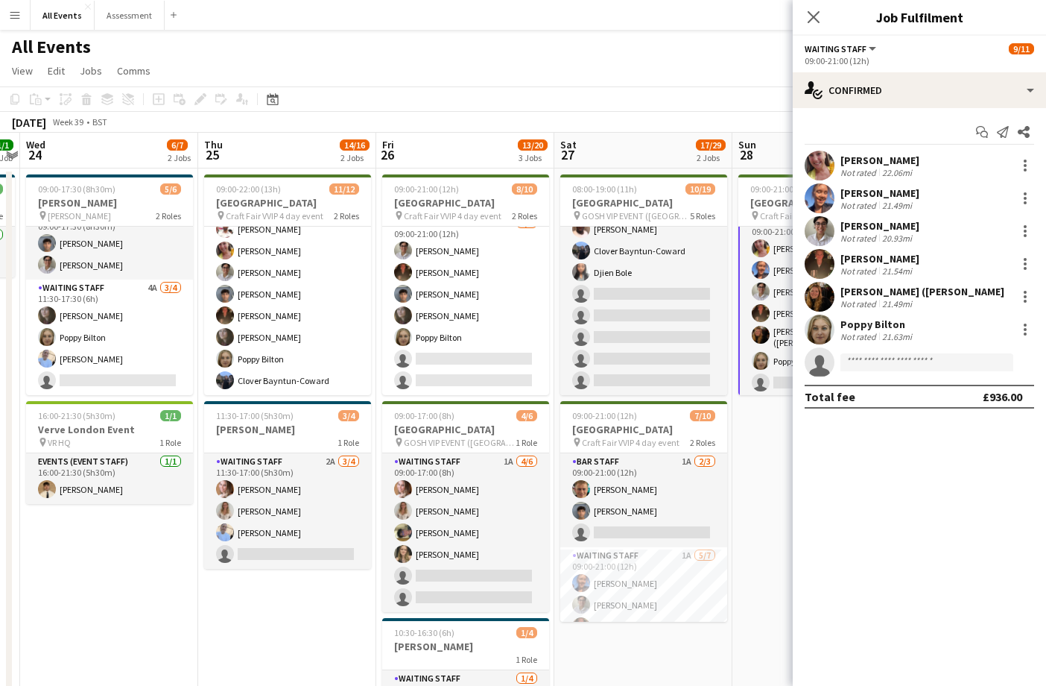
scroll to position [159, 0]
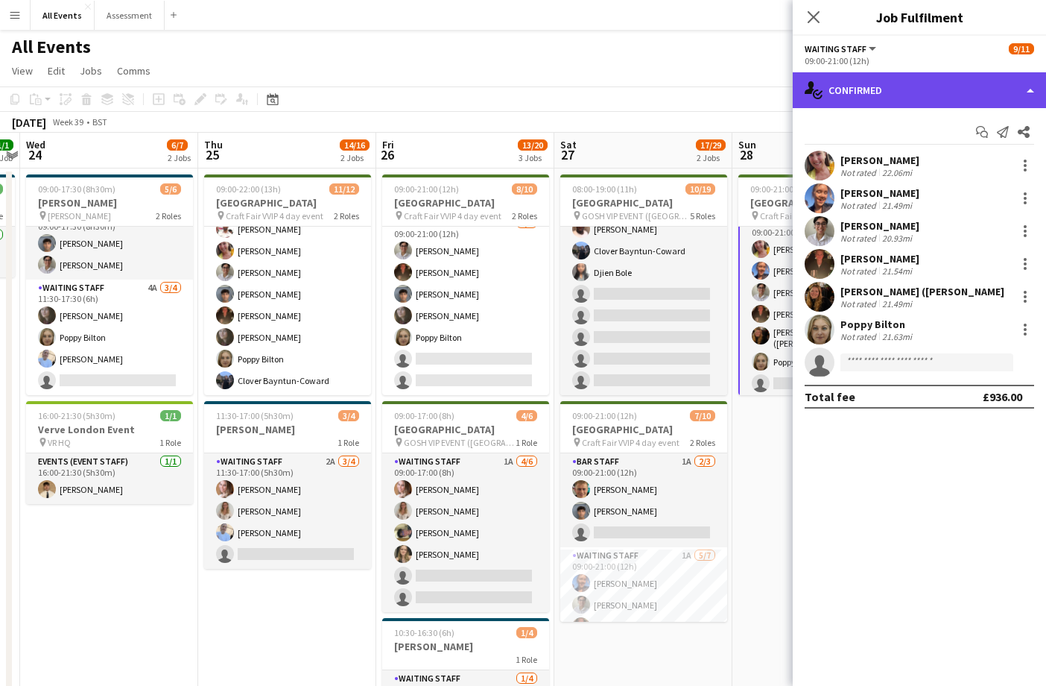
click at [914, 88] on div "single-neutral-actions-check-2 Confirmed" at bounding box center [919, 90] width 253 height 36
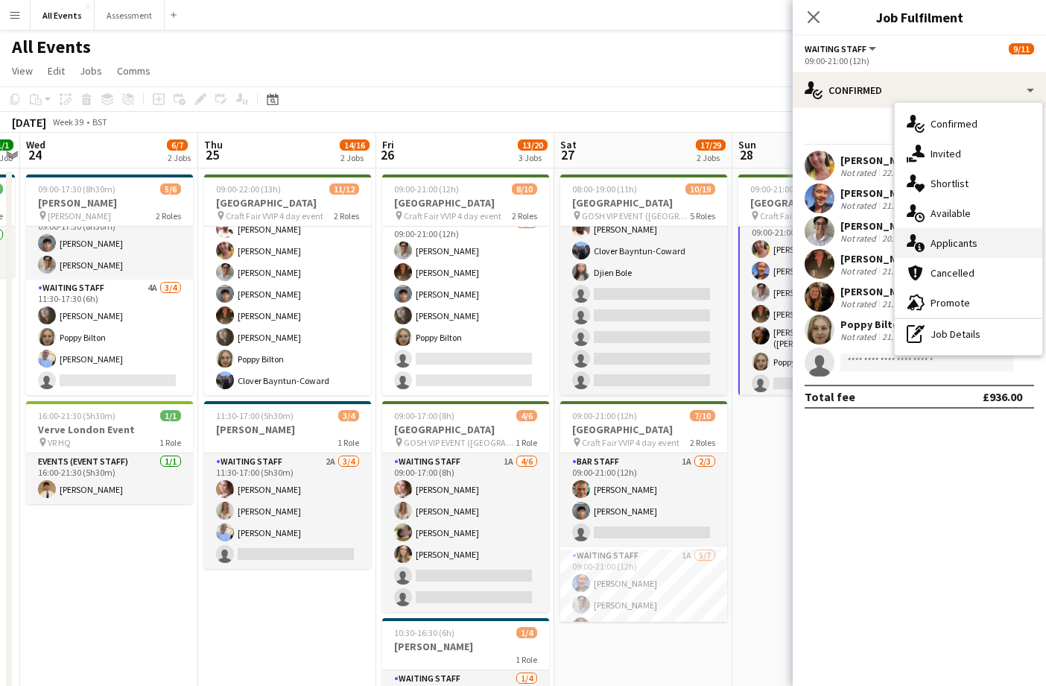
click at [952, 238] on span "Applicants" at bounding box center [954, 242] width 47 height 13
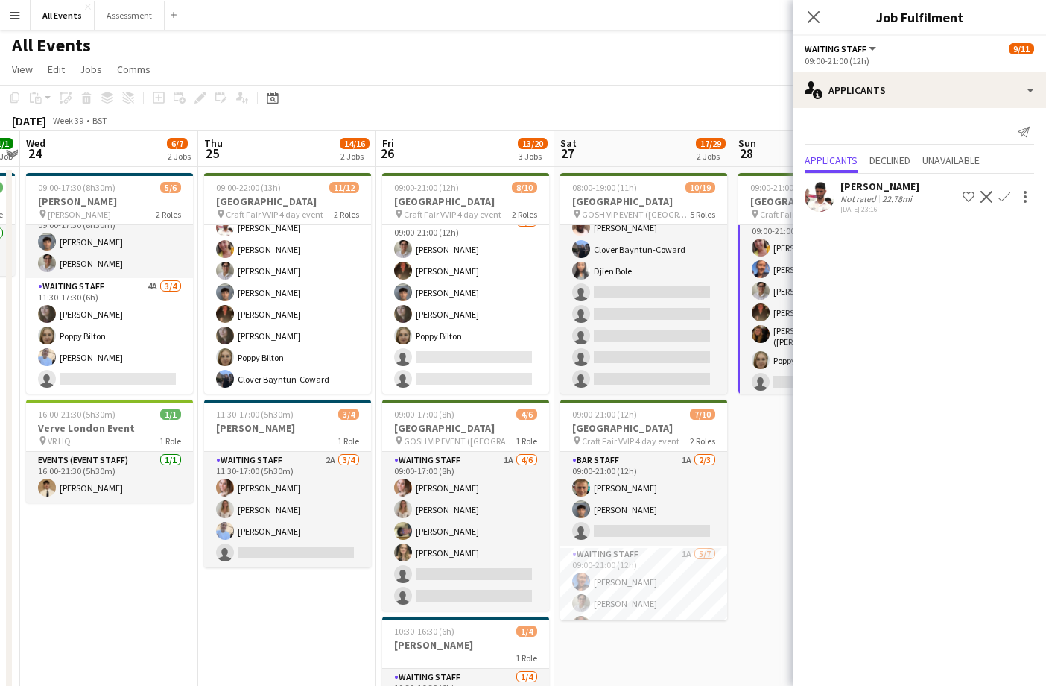
scroll to position [1, 0]
click at [1004, 199] on app-icon "Confirm" at bounding box center [1004, 197] width 12 height 12
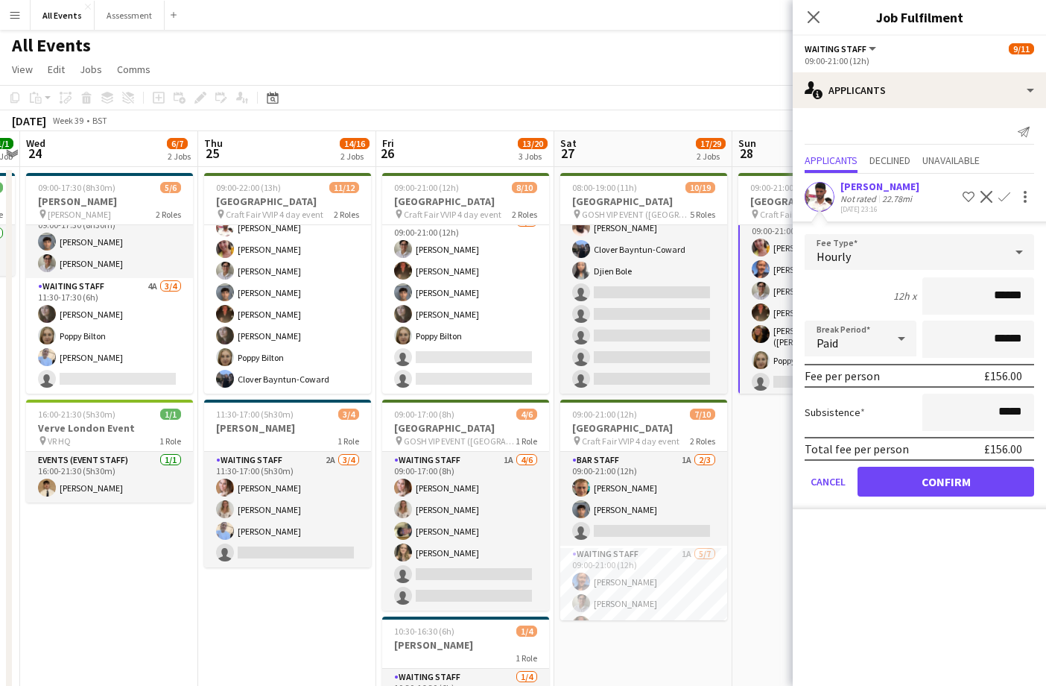
click at [1003, 485] on button "Confirm" at bounding box center [946, 481] width 177 height 30
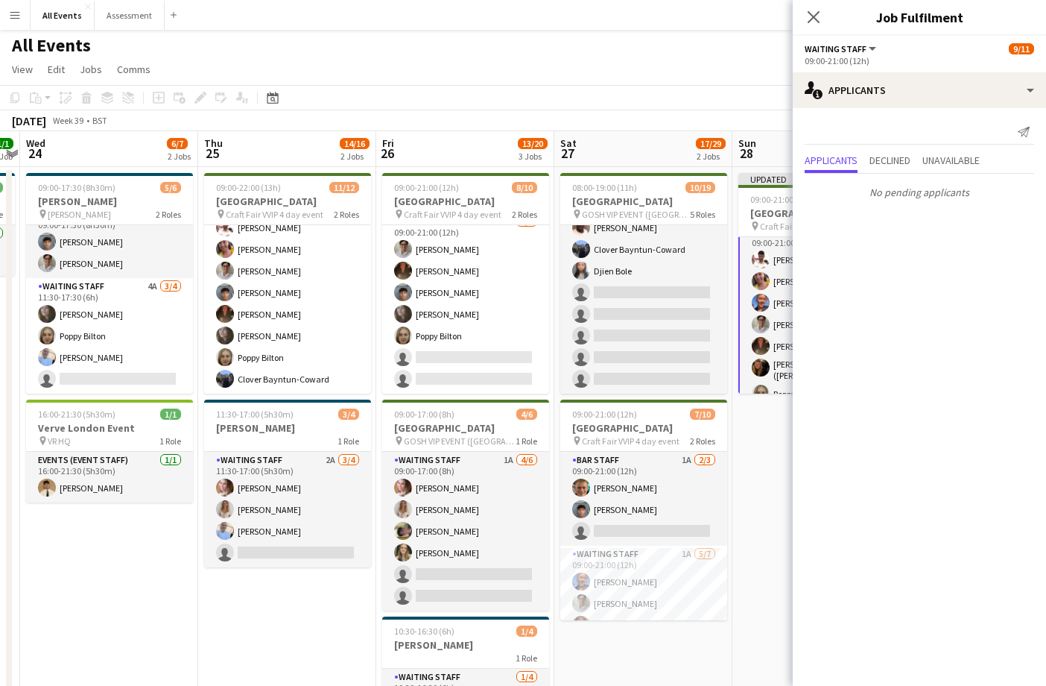
click at [774, 462] on app-date-cell "Updated 09:00-21:00 (12h) 10/11 Heritage House pin Craft Fair VVIP 4 day event …" at bounding box center [821, 491] width 178 height 649
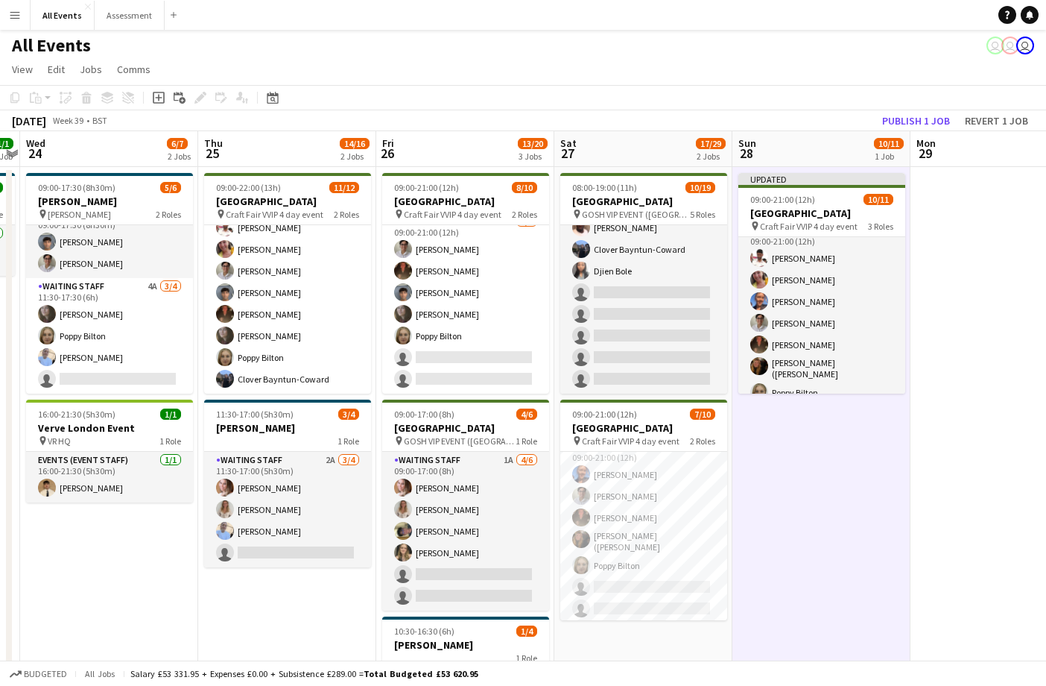
scroll to position [106, 0]
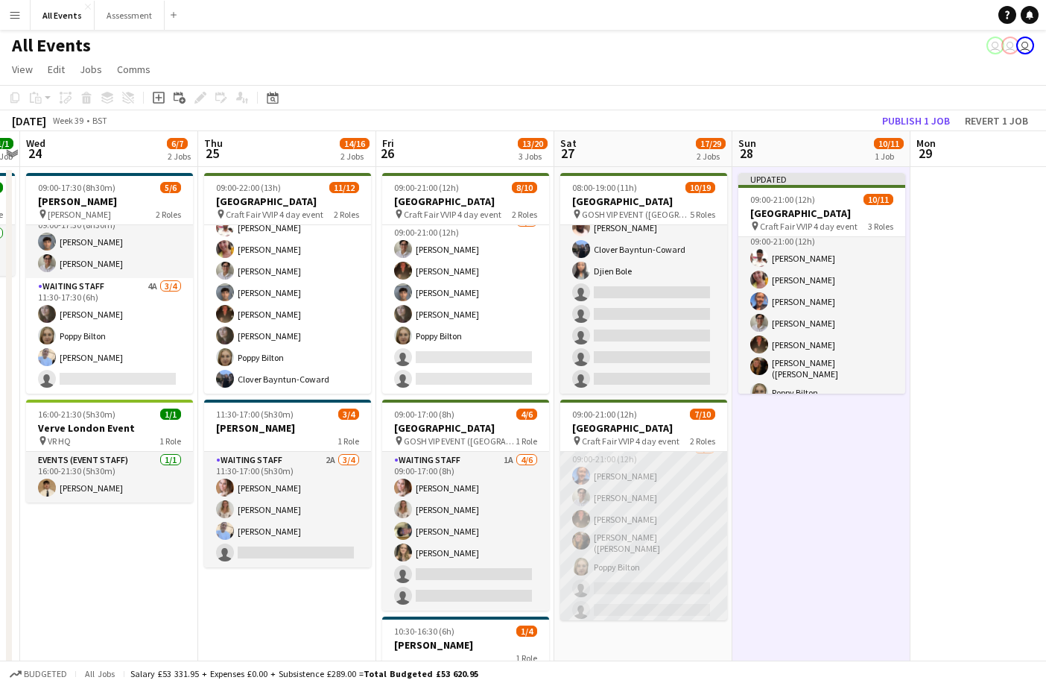
click at [662, 531] on app-card-role "Waiting Staff 1A 5/7 09:00-21:00 (12h) Erin Lambourn Emily Reeve Austin Pyle Al…" at bounding box center [643, 532] width 167 height 185
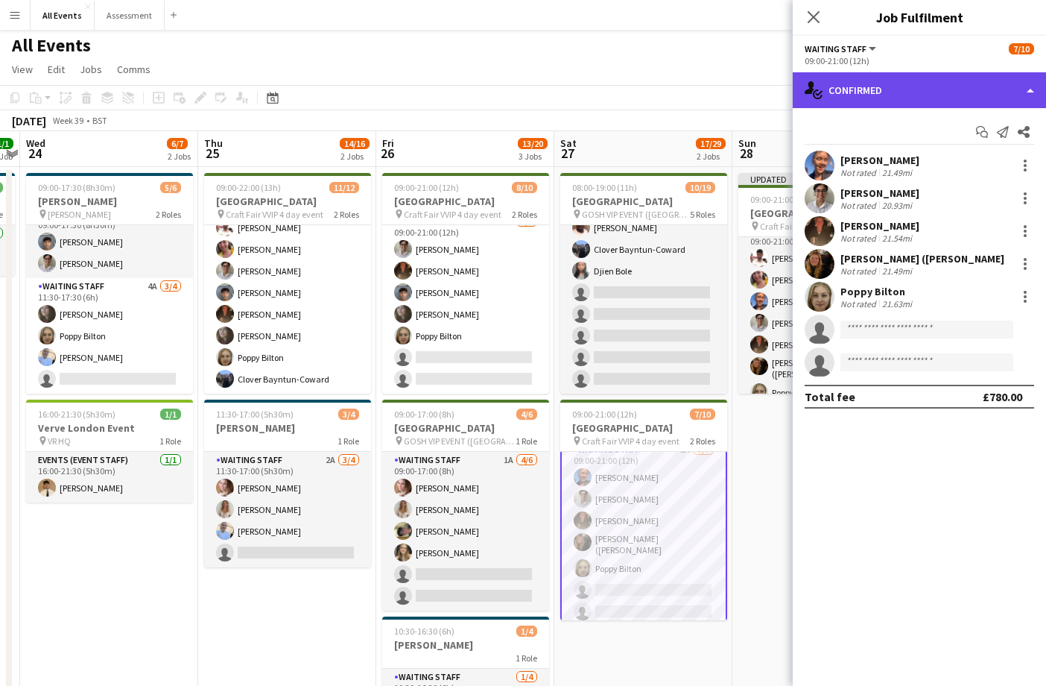
click at [927, 100] on div "single-neutral-actions-check-2 Confirmed" at bounding box center [919, 90] width 253 height 36
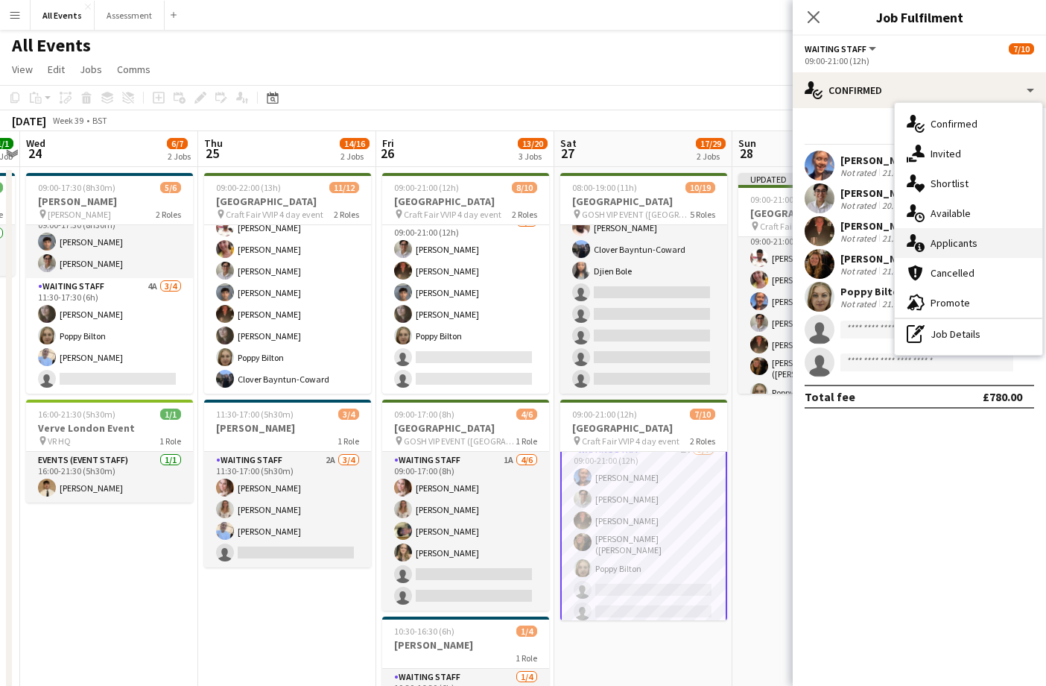
click at [966, 237] on span "Applicants" at bounding box center [954, 242] width 47 height 13
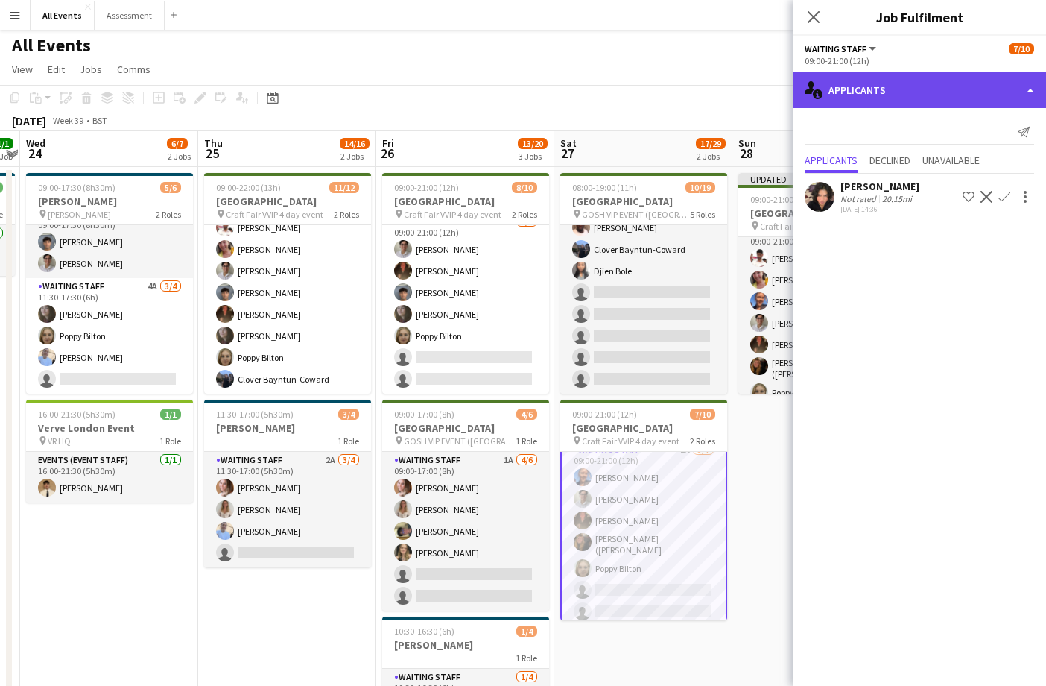
click at [852, 107] on div "single-neutral-actions-information Applicants" at bounding box center [919, 90] width 253 height 36
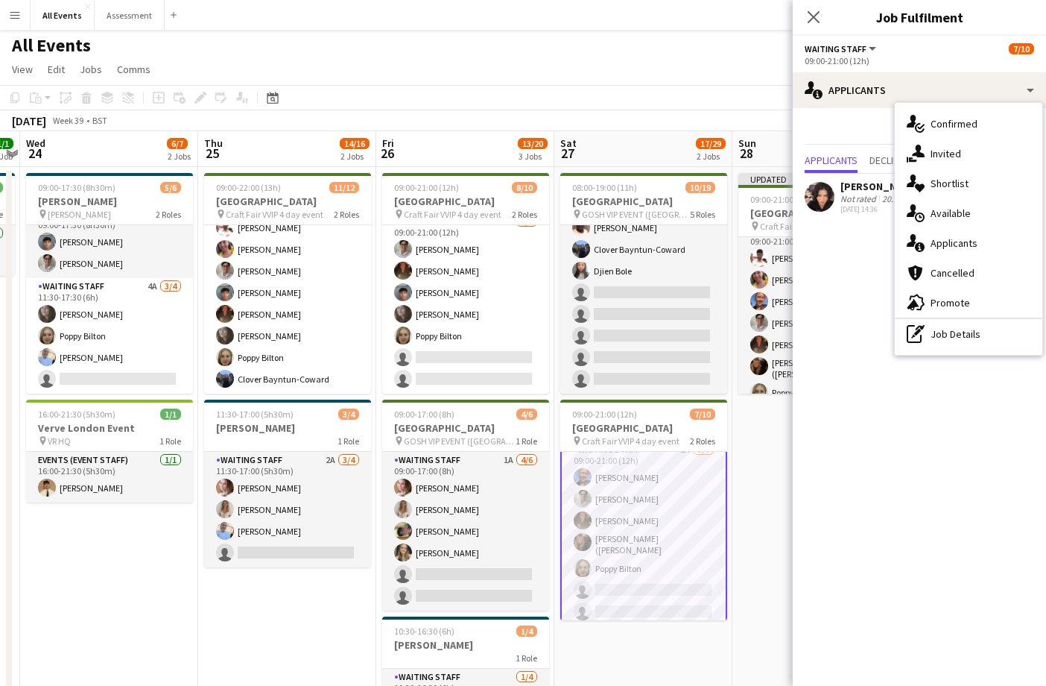
click at [820, 401] on mat-expansion-panel "users2 Applicants Send notification Applicants Declined Unavailable Riya Panwar…" at bounding box center [919, 396] width 253 height 577
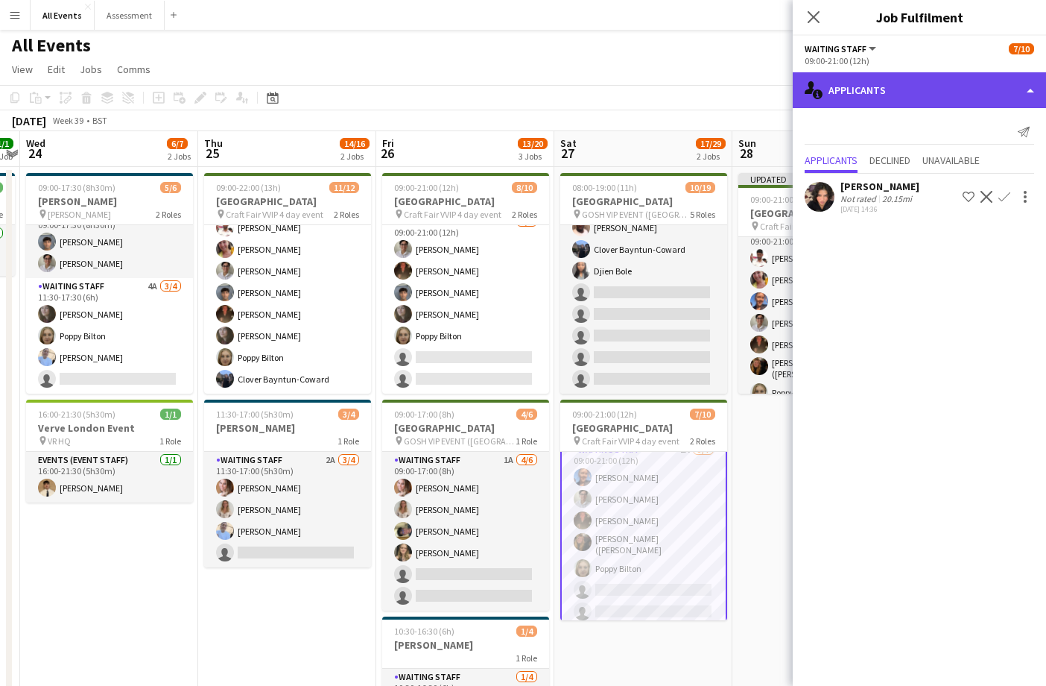
click at [850, 103] on div "single-neutral-actions-information Applicants" at bounding box center [919, 90] width 253 height 36
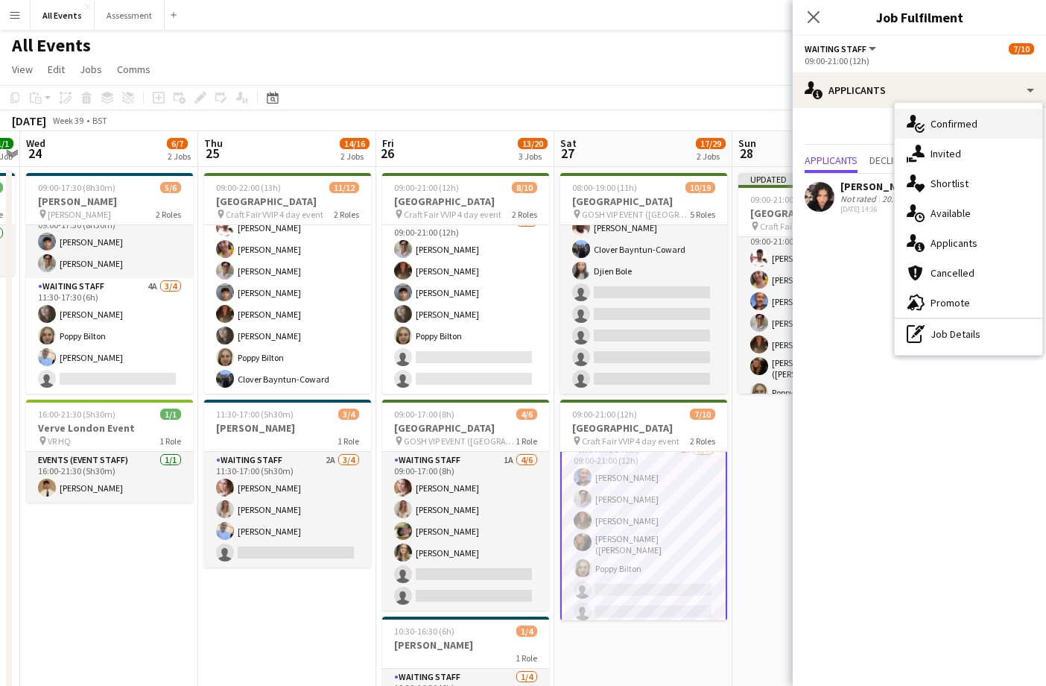
click at [952, 125] on span "Confirmed" at bounding box center [954, 123] width 47 height 13
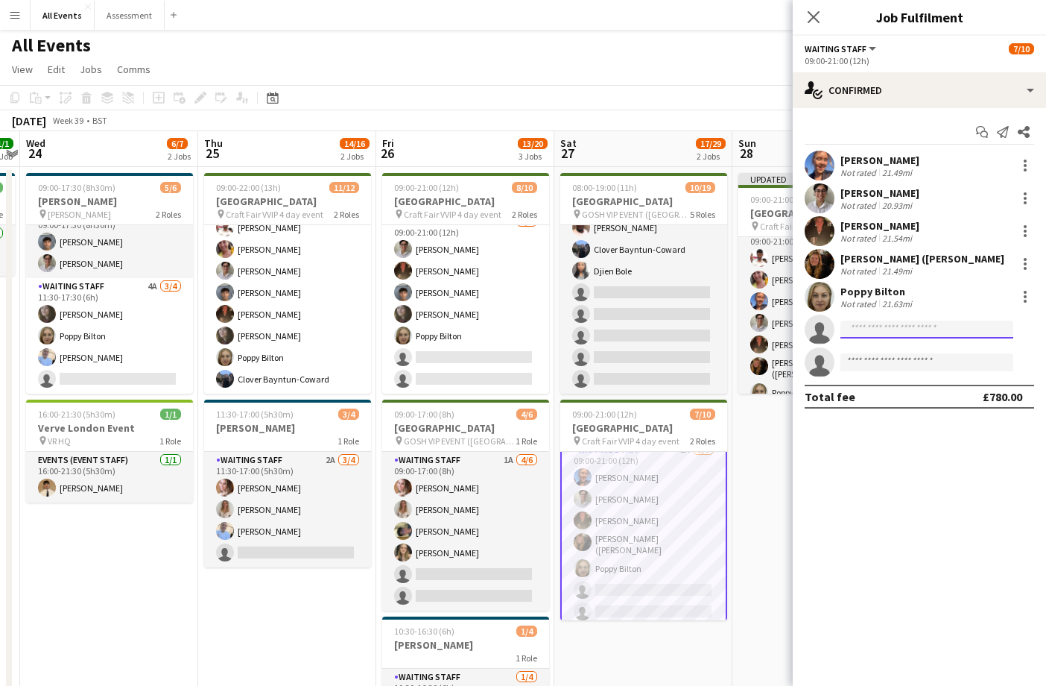
click at [927, 335] on input at bounding box center [926, 329] width 173 height 18
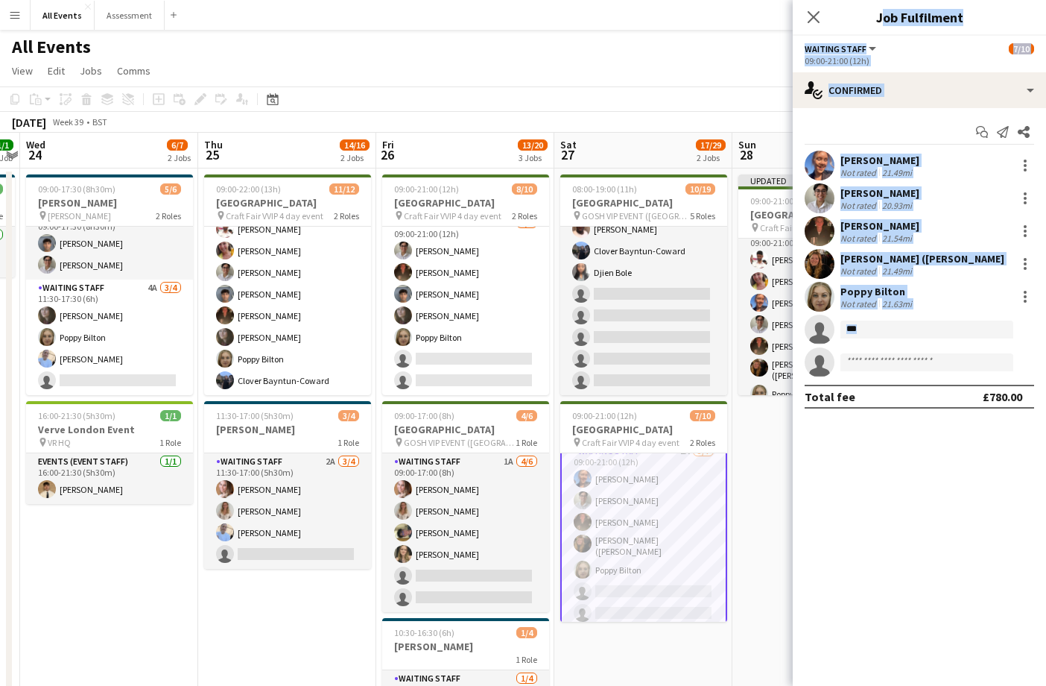
scroll to position [0, 0]
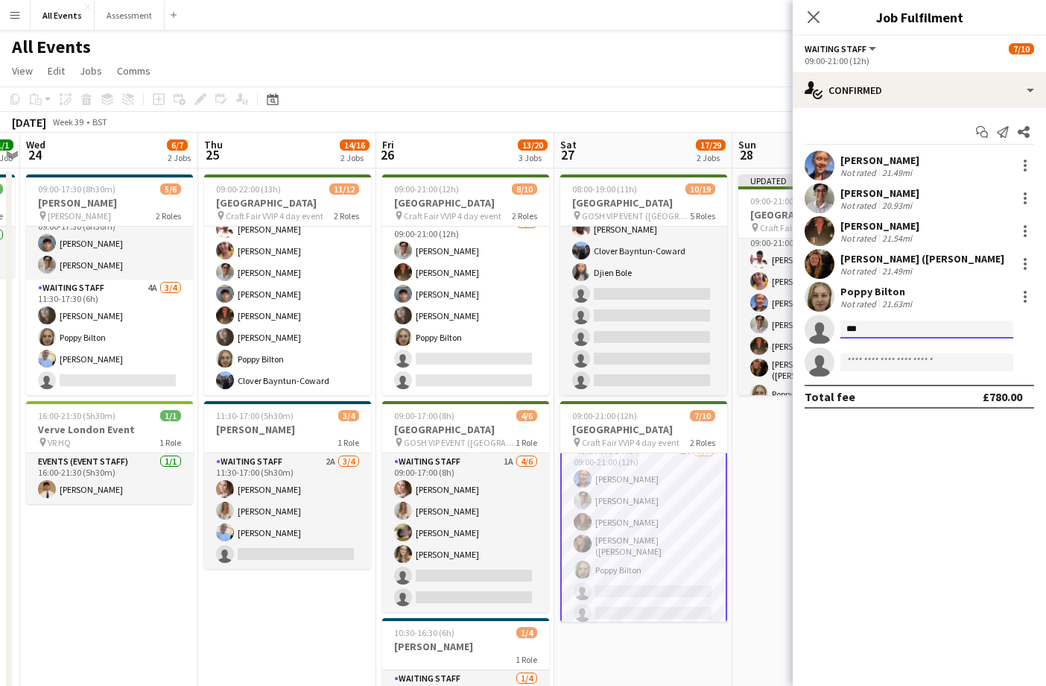
click at [901, 332] on input "***" at bounding box center [926, 329] width 173 height 18
drag, startPoint x: 901, startPoint y: 332, endPoint x: 878, endPoint y: 329, distance: 23.3
click at [878, 329] on input "***" at bounding box center [926, 329] width 173 height 18
type input "***"
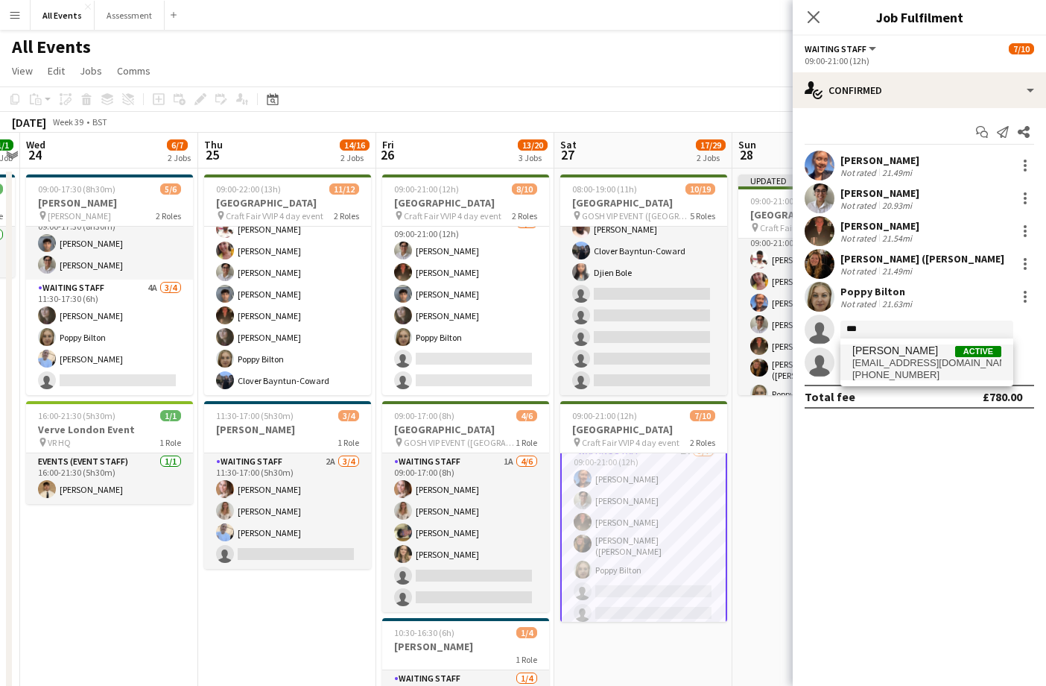
click at [884, 353] on span "[PERSON_NAME]" at bounding box center [895, 350] width 86 height 13
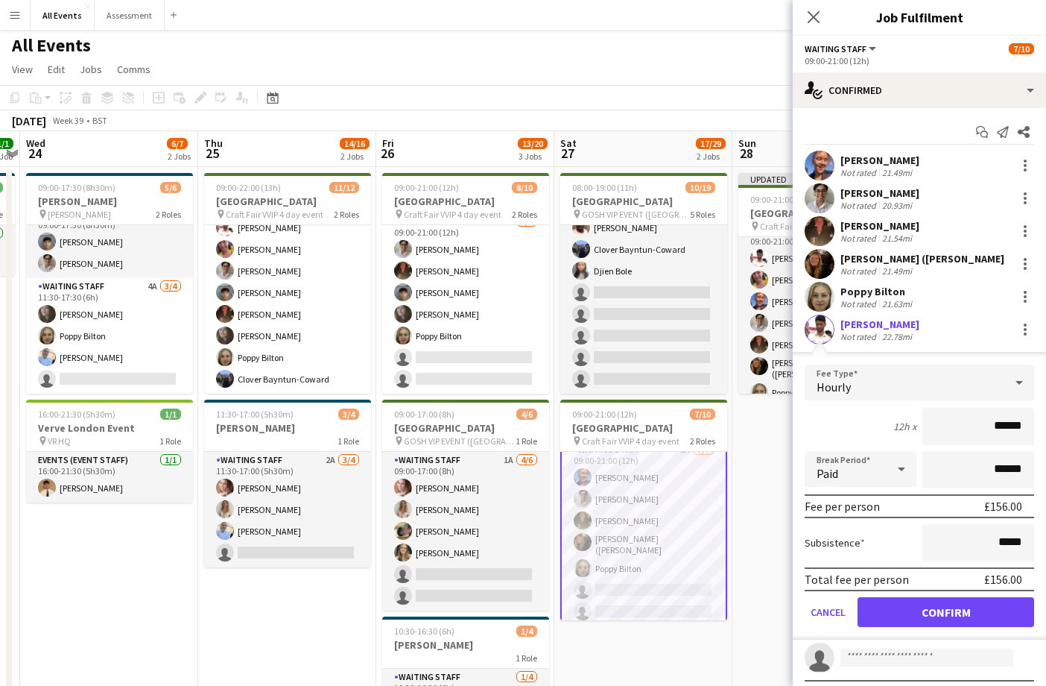
scroll to position [1, 0]
click at [962, 602] on button "Confirm" at bounding box center [946, 612] width 177 height 30
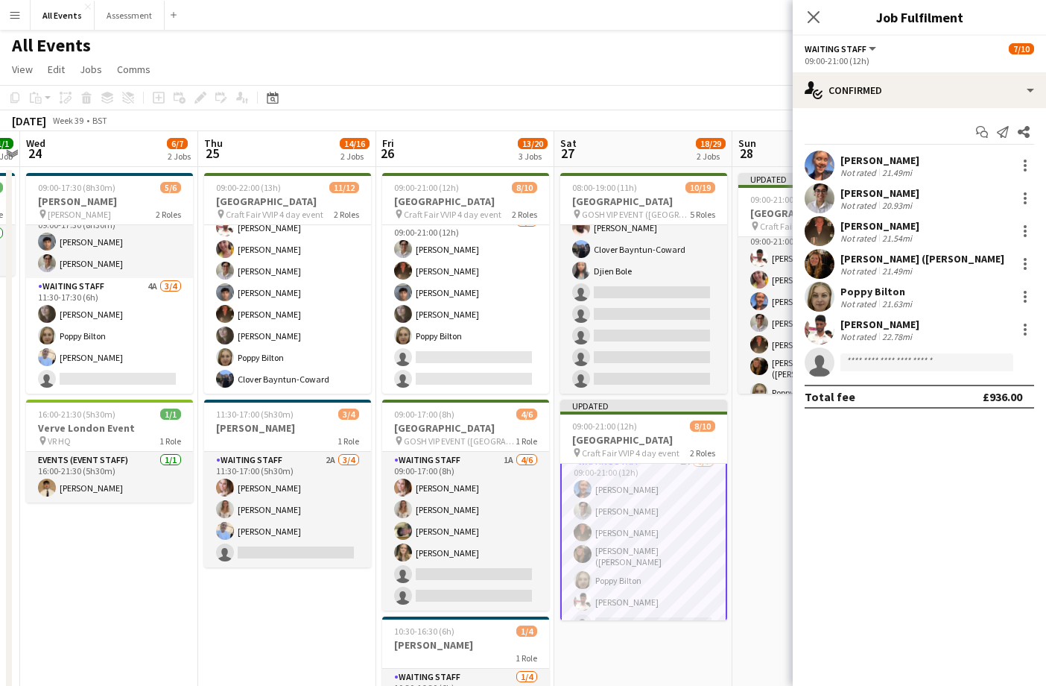
click at [776, 517] on app-date-cell "Updated 09:00-21:00 (12h) 10/11 Heritage House pin Craft Fair VVIP 4 day event …" at bounding box center [821, 491] width 178 height 649
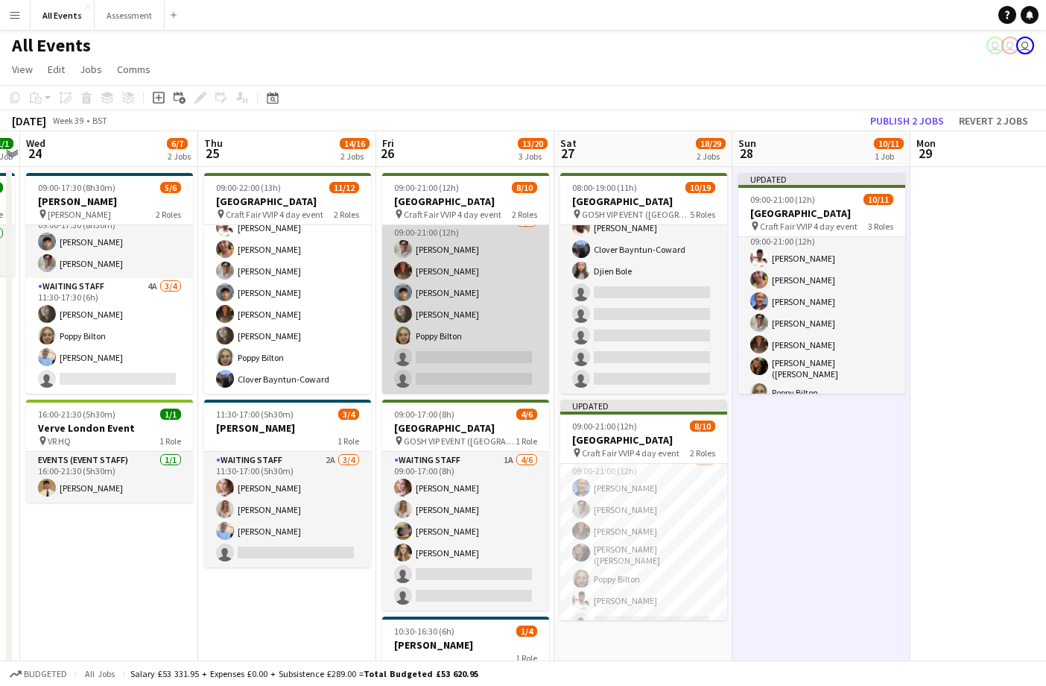
click at [480, 374] on app-card-role "Waiting Staff [DATE] 09:00-21:00 (12h) [PERSON_NAME] [PERSON_NAME] [PERSON_NAME…" at bounding box center [465, 303] width 167 height 180
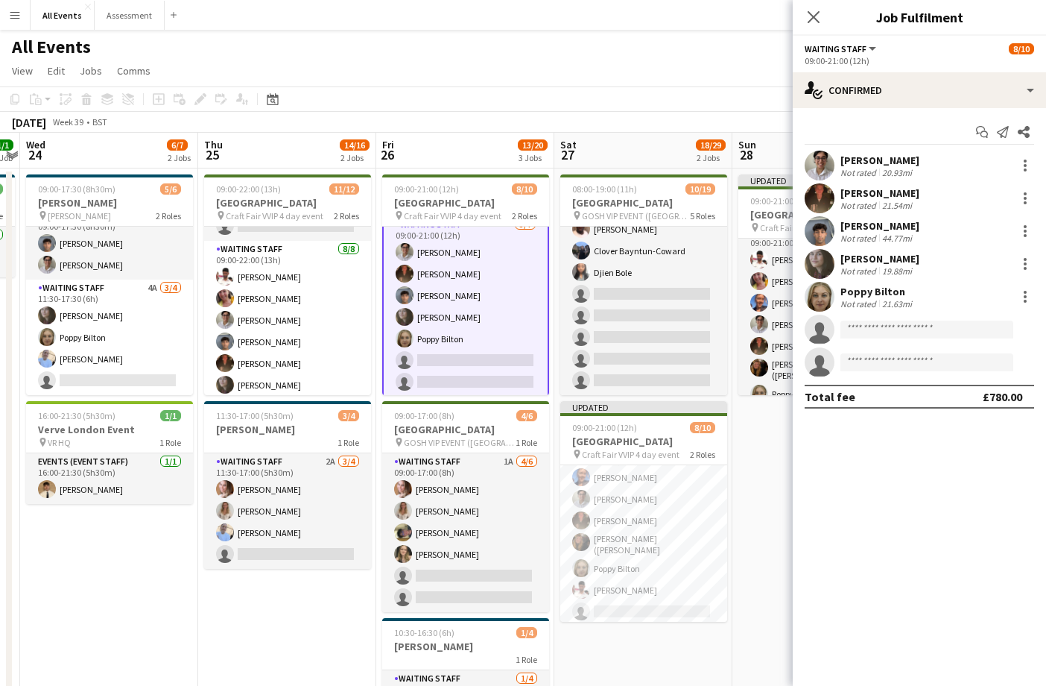
scroll to position [97, 0]
click at [480, 370] on app-card-role "Waiting Staff [DATE] 09:00-21:00 (12h) [PERSON_NAME] [PERSON_NAME] [PERSON_NAME…" at bounding box center [465, 306] width 167 height 183
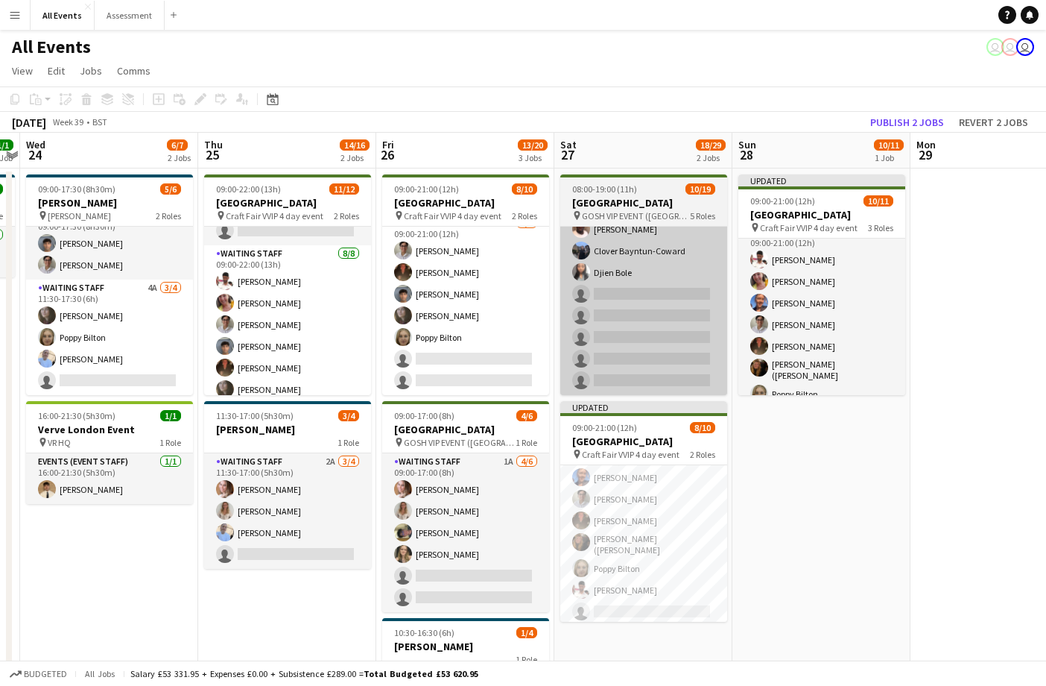
scroll to position [1, 0]
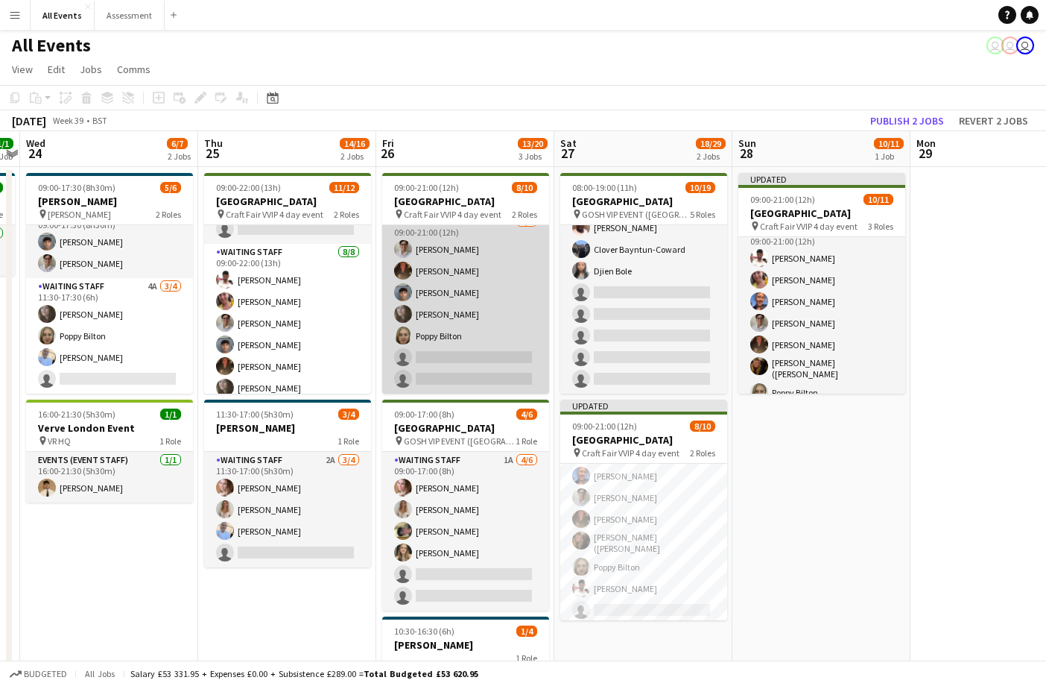
click at [466, 367] on app-card-role "Waiting Staff [DATE] 09:00-21:00 (12h) [PERSON_NAME] [PERSON_NAME] [PERSON_NAME…" at bounding box center [465, 303] width 167 height 180
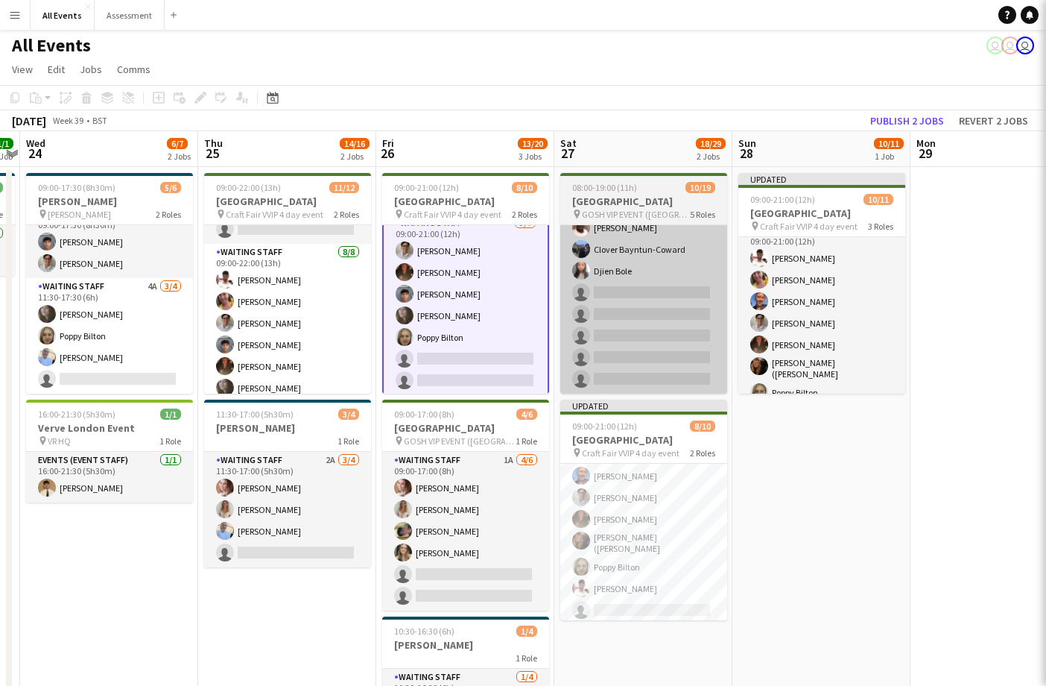
scroll to position [0, 513]
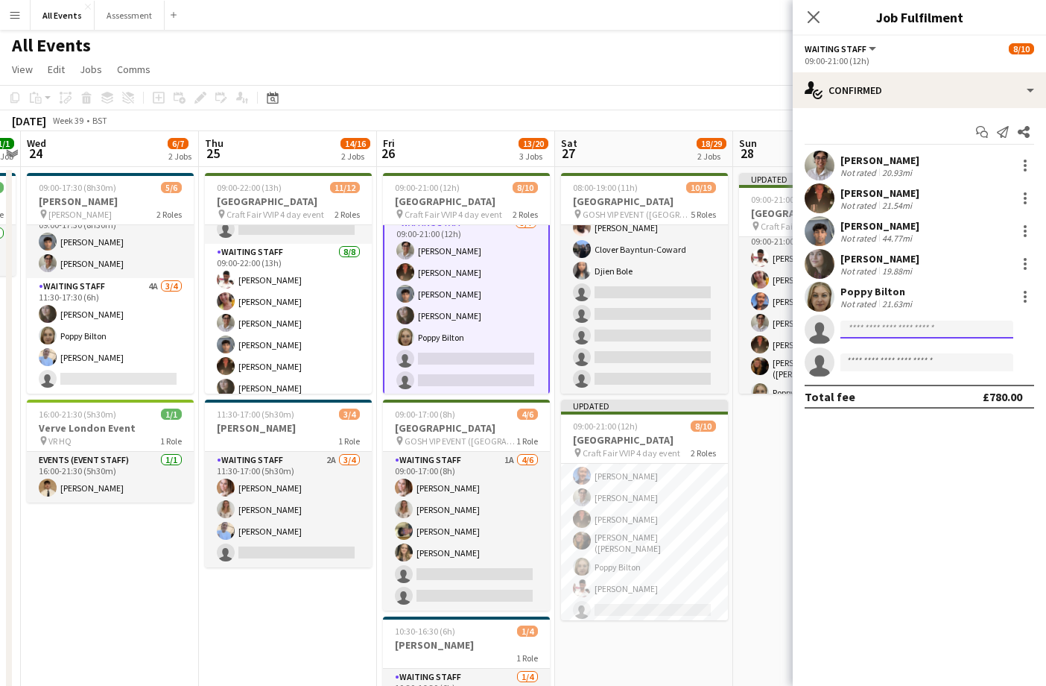
click at [919, 334] on input at bounding box center [926, 329] width 173 height 18
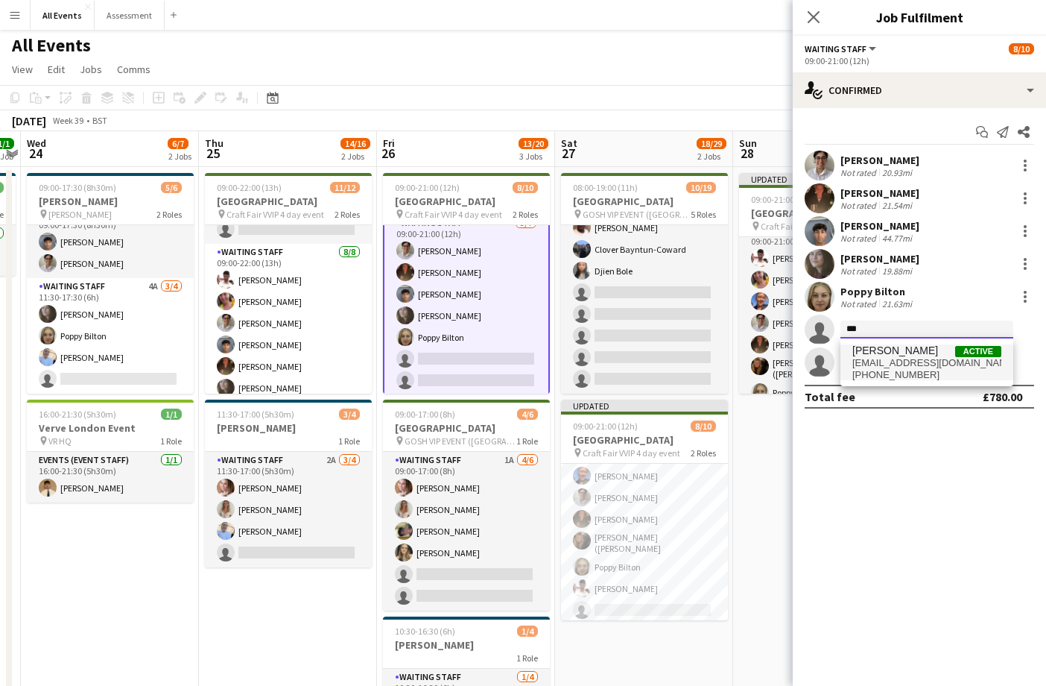
type input "***"
click at [911, 358] on span "[EMAIL_ADDRESS][DOMAIN_NAME]" at bounding box center [926, 363] width 149 height 12
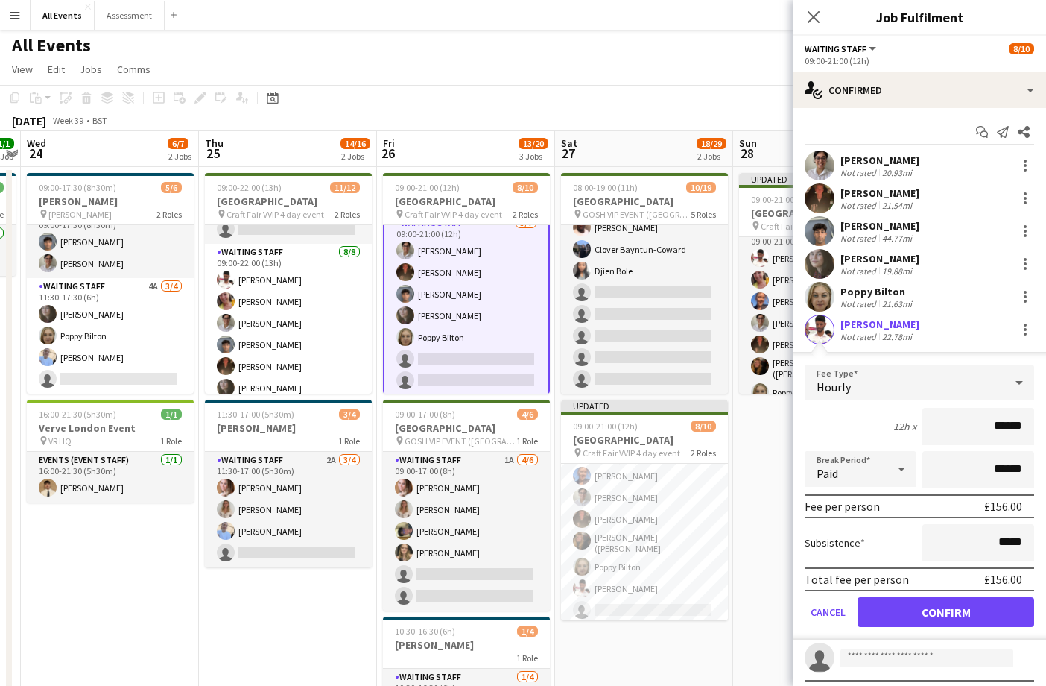
click at [957, 613] on button "Confirm" at bounding box center [946, 612] width 177 height 30
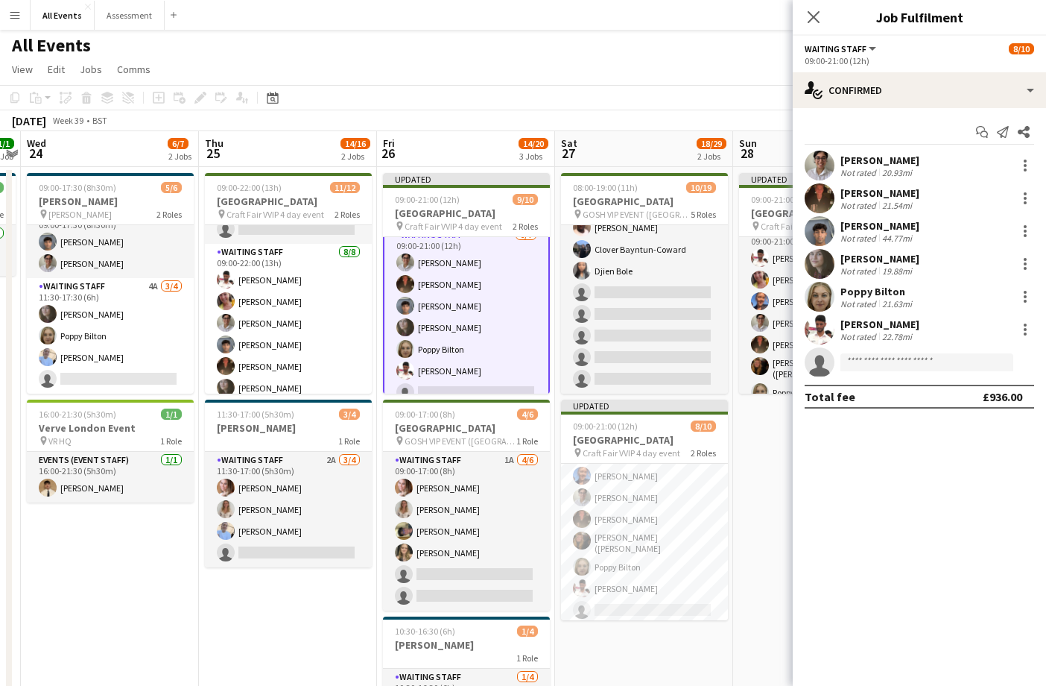
click at [779, 556] on app-date-cell "Updated 09:00-21:00 (12h) 10/11 Heritage House pin Craft Fair VVIP 4 day event …" at bounding box center [822, 491] width 178 height 649
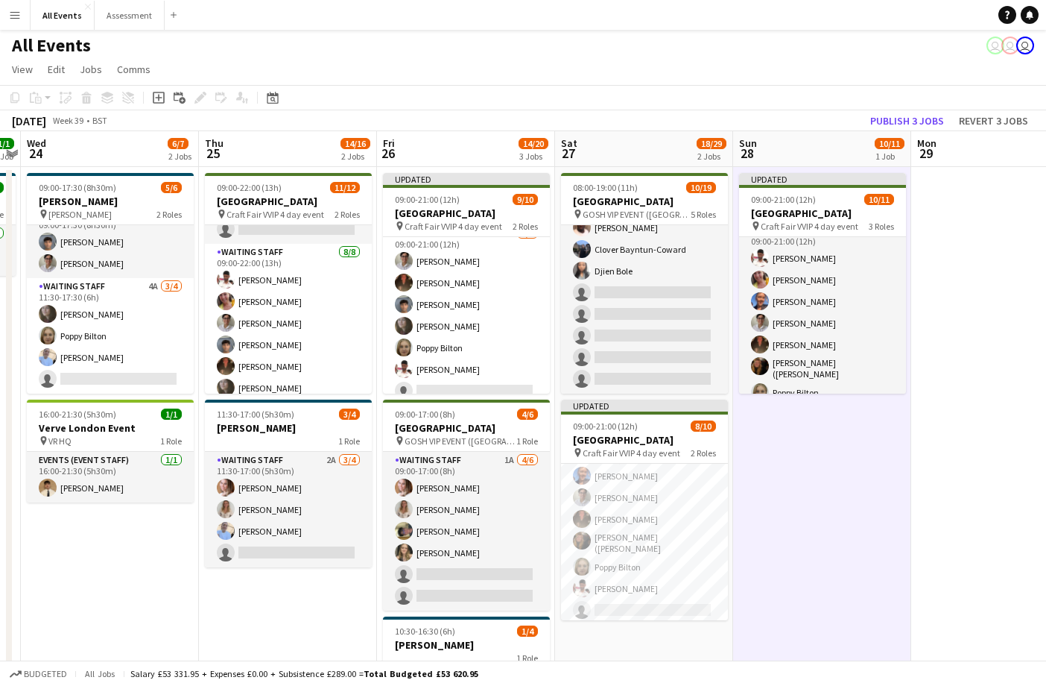
click at [899, 126] on button "Publish 3 jobs" at bounding box center [907, 120] width 86 height 19
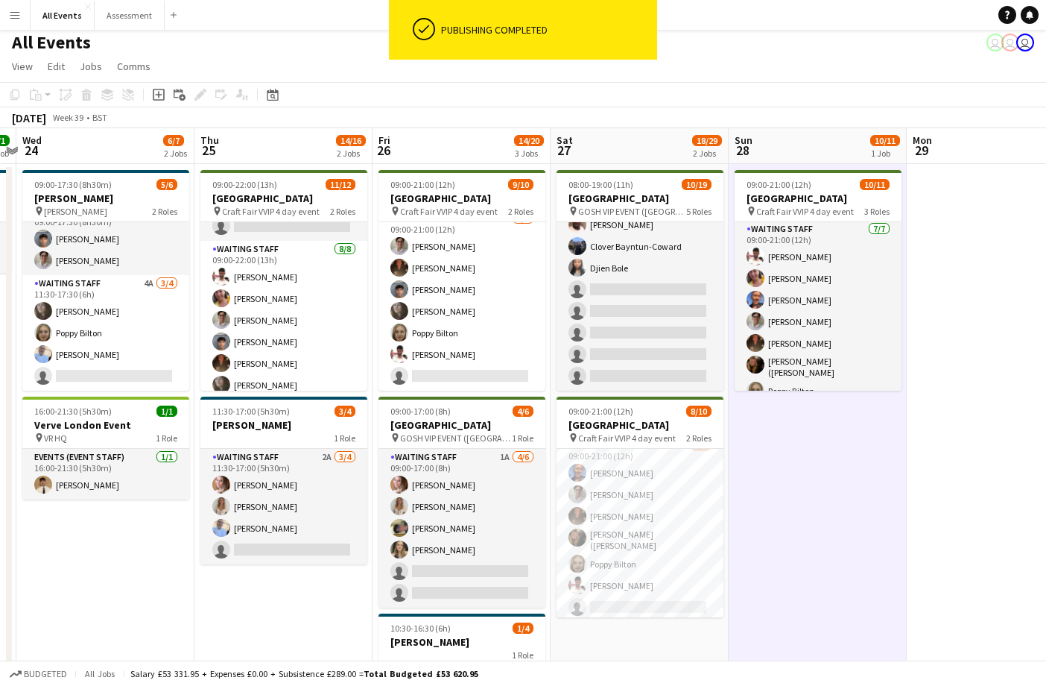
scroll to position [0, 516]
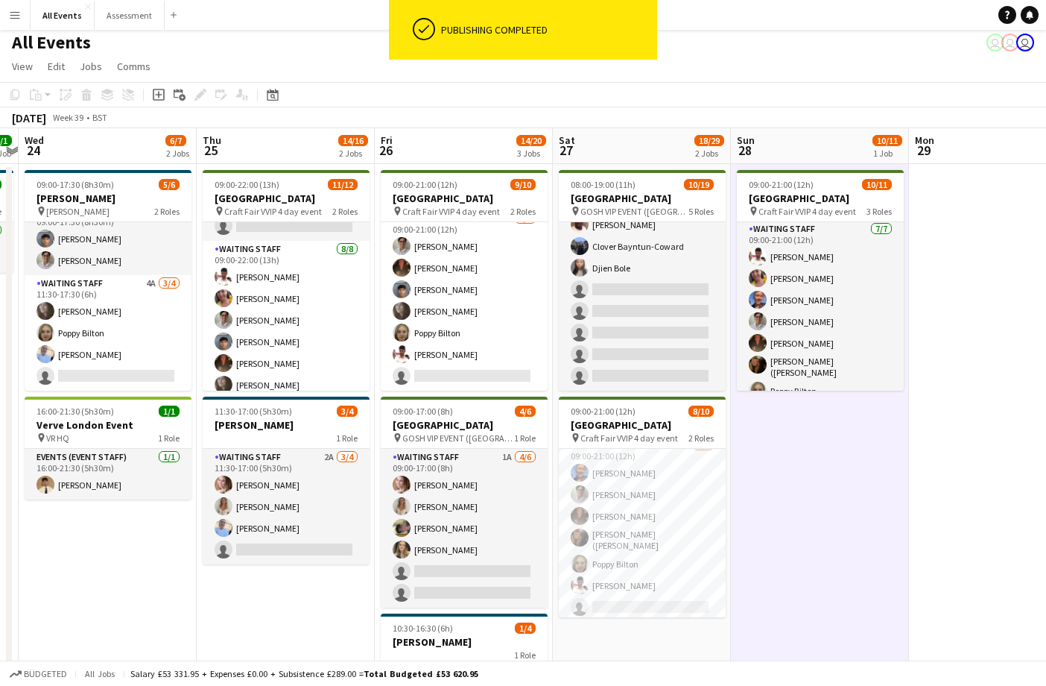
click at [893, 411] on app-date-cell "09:00-21:00 (12h) 10/11 Heritage House pin Craft Fair VVIP 4 day event 3 Roles …" at bounding box center [820, 488] width 178 height 649
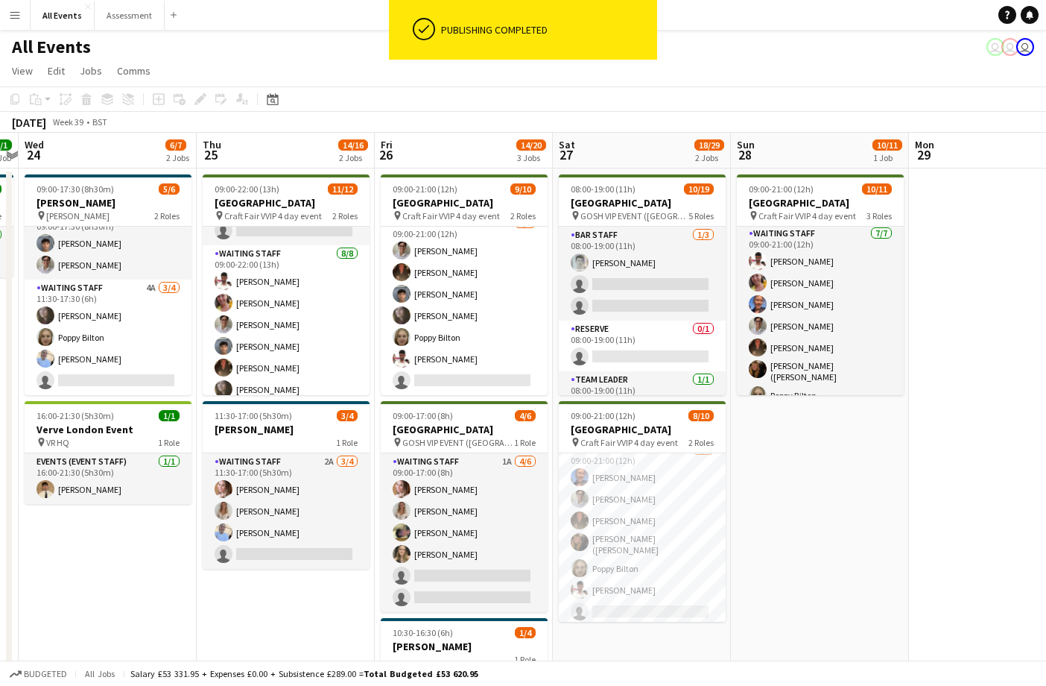
scroll to position [0, 0]
click at [479, 87] on app-toolbar "Copy Paste Paste Command V Paste with crew Command Shift V Paste linked Job Del…" at bounding box center [523, 98] width 1046 height 25
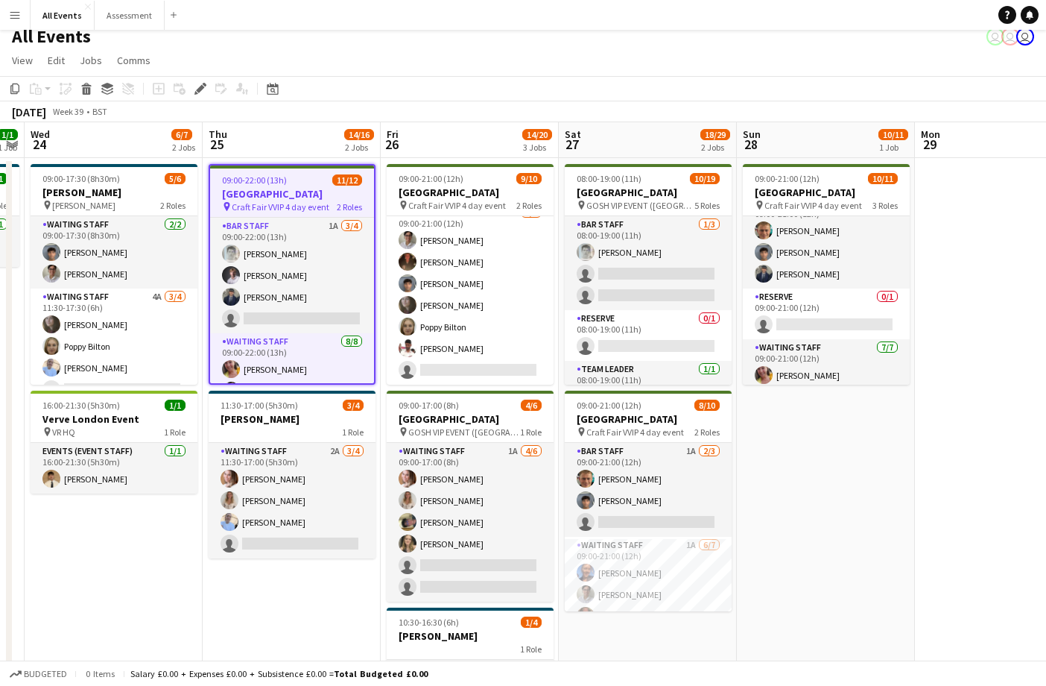
scroll to position [13, 0]
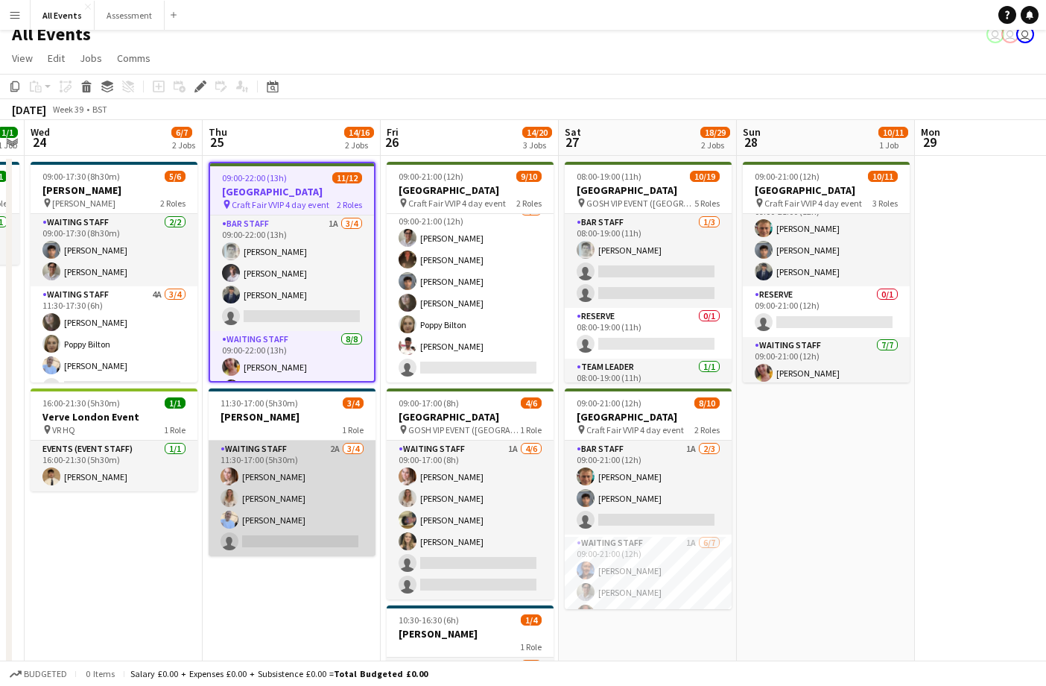
click at [338, 479] on app-card-role "Waiting Staff 2A 3/4 11:30-17:00 (5h30m) Grace Reilly Isobel Crabb Bethany Cook…" at bounding box center [292, 497] width 167 height 115
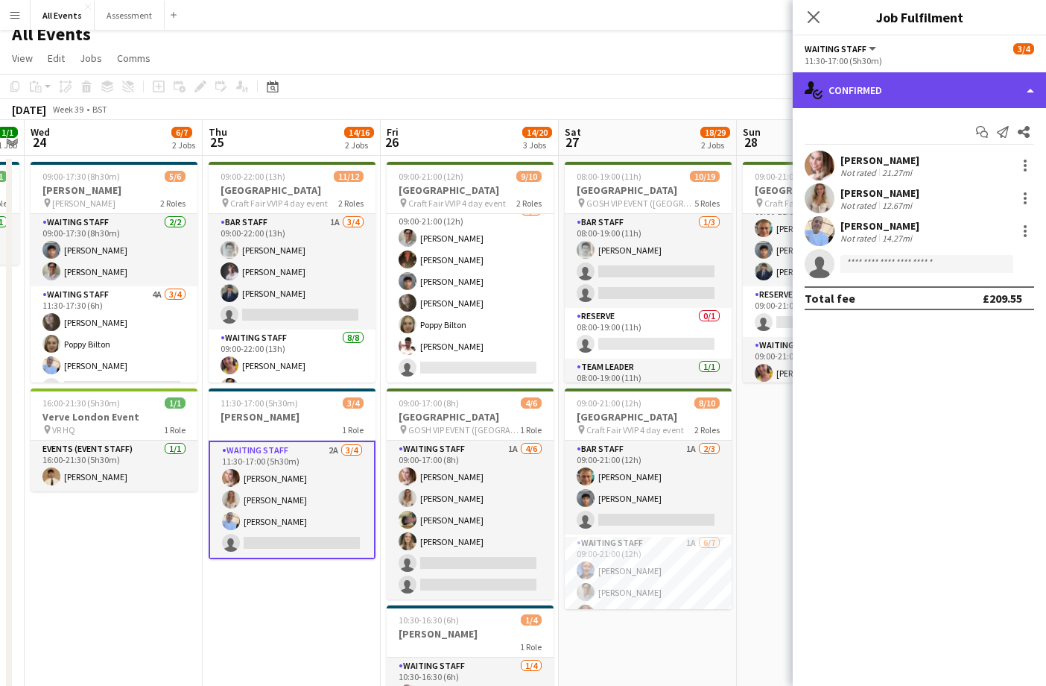
click at [917, 101] on div "single-neutral-actions-check-2 Confirmed" at bounding box center [919, 90] width 253 height 36
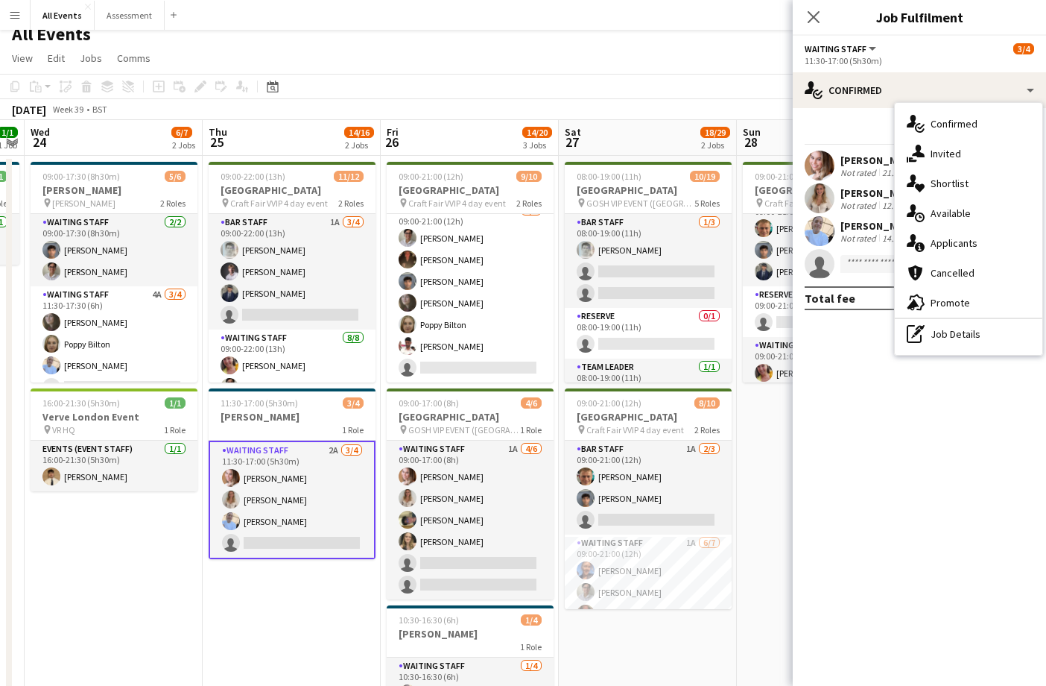
click at [963, 239] on span "Applicants" at bounding box center [954, 242] width 47 height 13
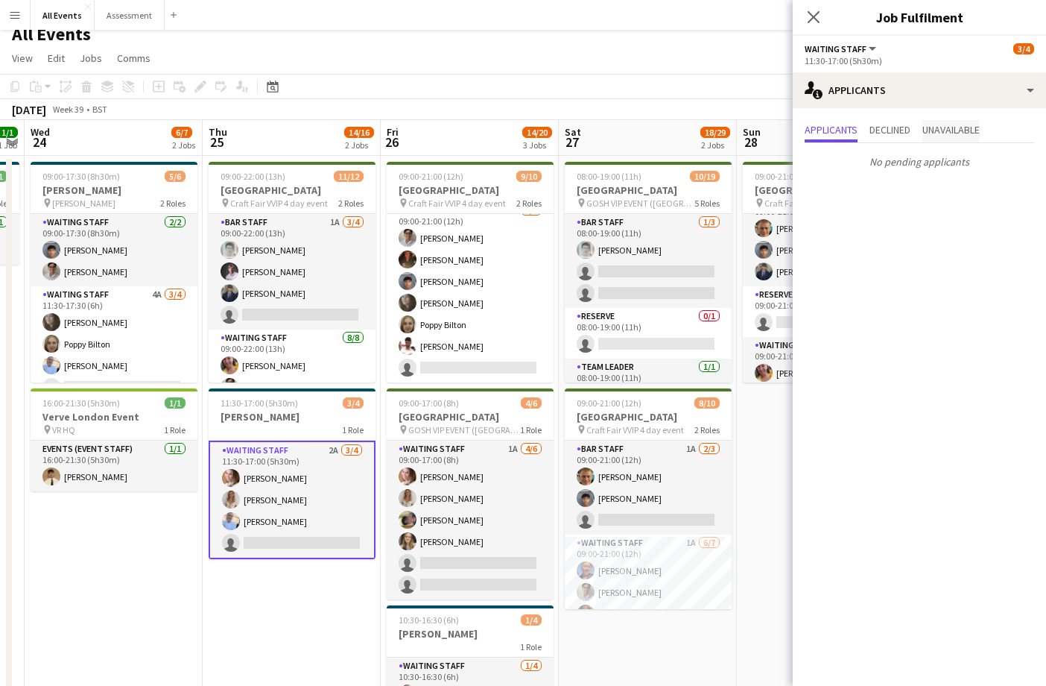
click at [973, 142] on div "Applicants Declined Unavailable" at bounding box center [919, 131] width 229 height 23
click at [965, 135] on span "Unavailable" at bounding box center [950, 129] width 57 height 10
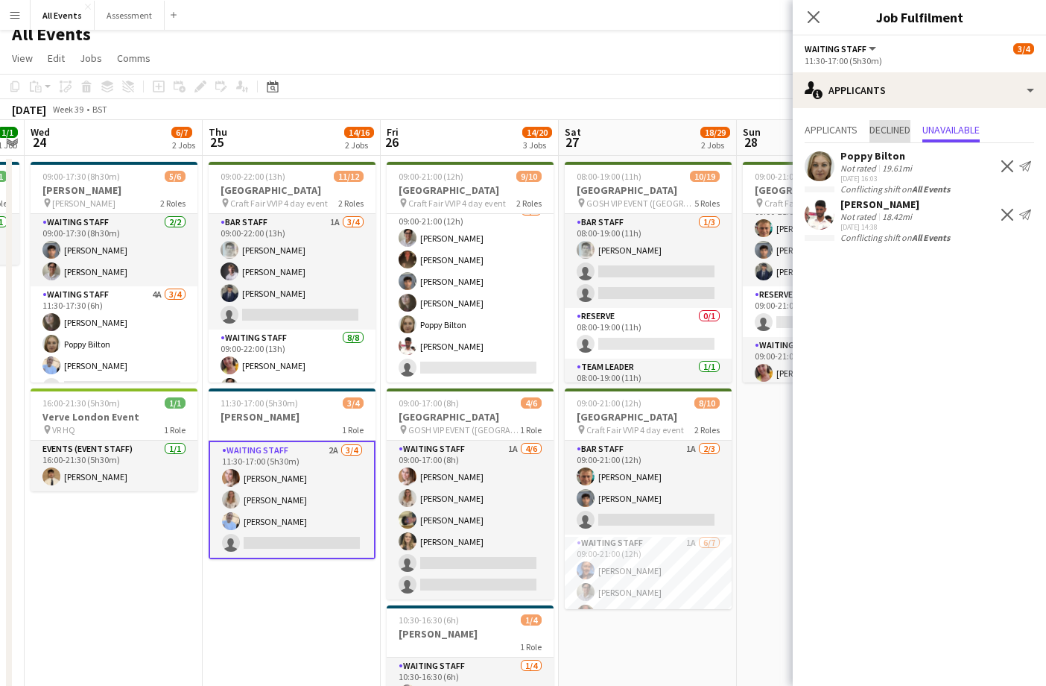
click at [908, 134] on span "Declined" at bounding box center [890, 129] width 41 height 10
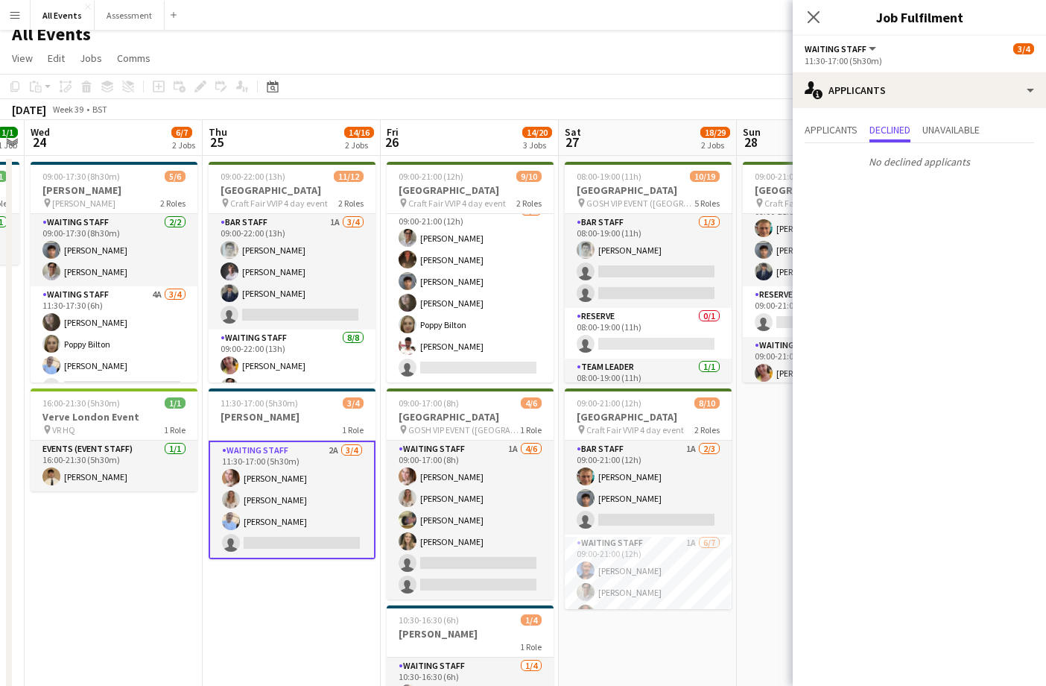
click at [863, 134] on div "Applicants Declined Unavailable" at bounding box center [919, 131] width 229 height 23
click at [841, 133] on span "Applicants" at bounding box center [831, 129] width 53 height 10
click at [515, 101] on div "September 2025 Week 39 • BST" at bounding box center [523, 109] width 1046 height 21
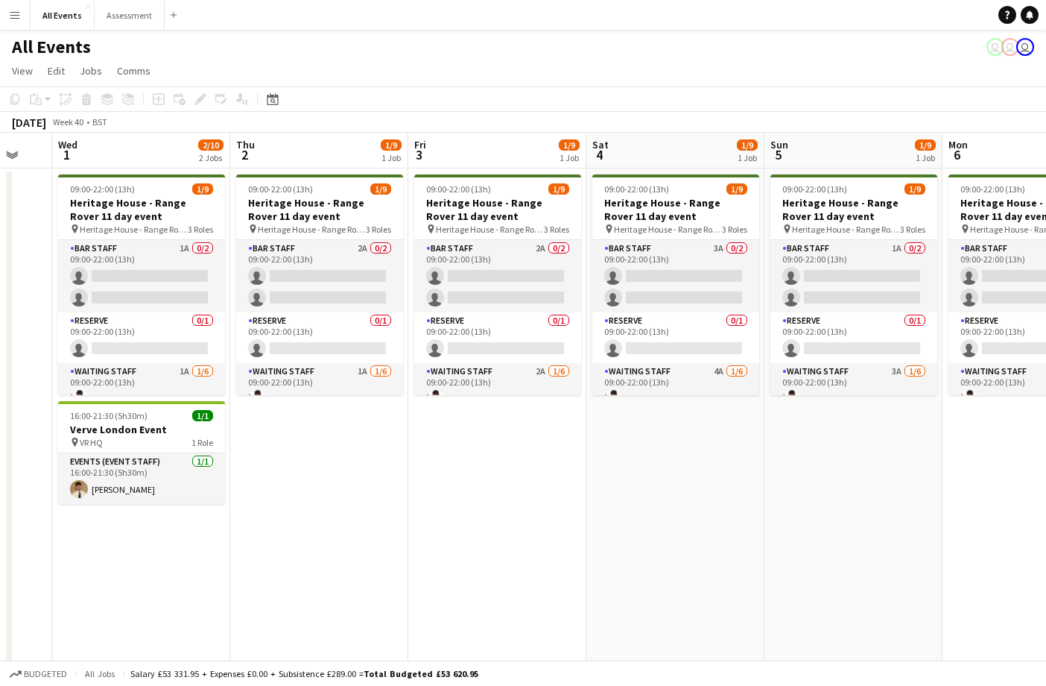
scroll to position [0, 483]
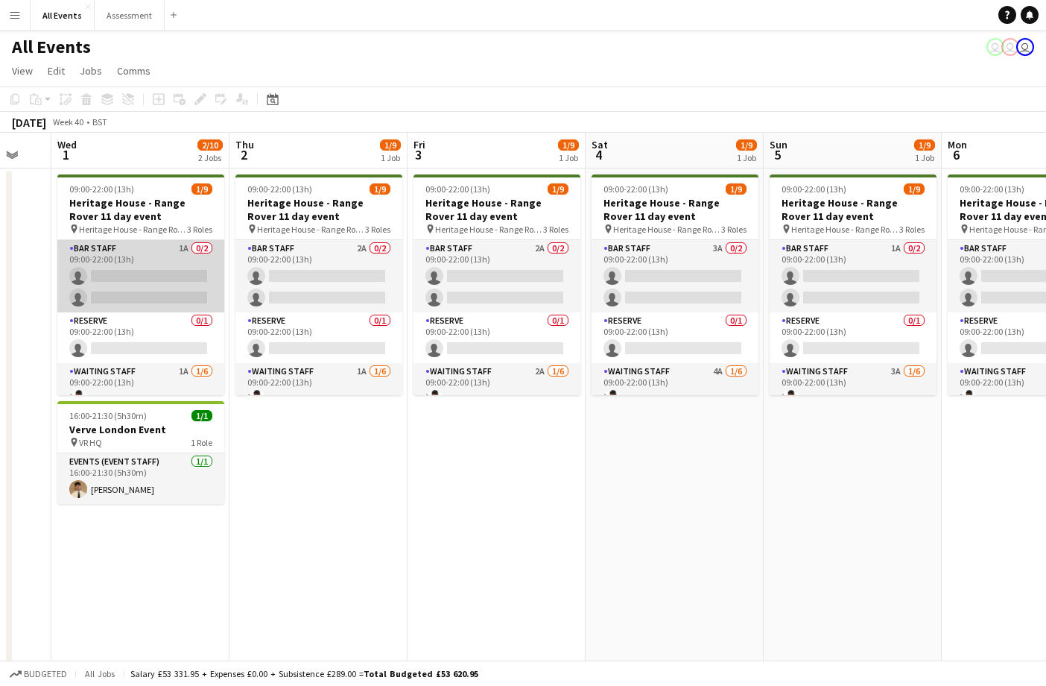
click at [167, 280] on app-card-role "Bar Staff 1A 0/2 09:00-22:00 (13h) single-neutral-actions single-neutral-actions" at bounding box center [140, 276] width 167 height 72
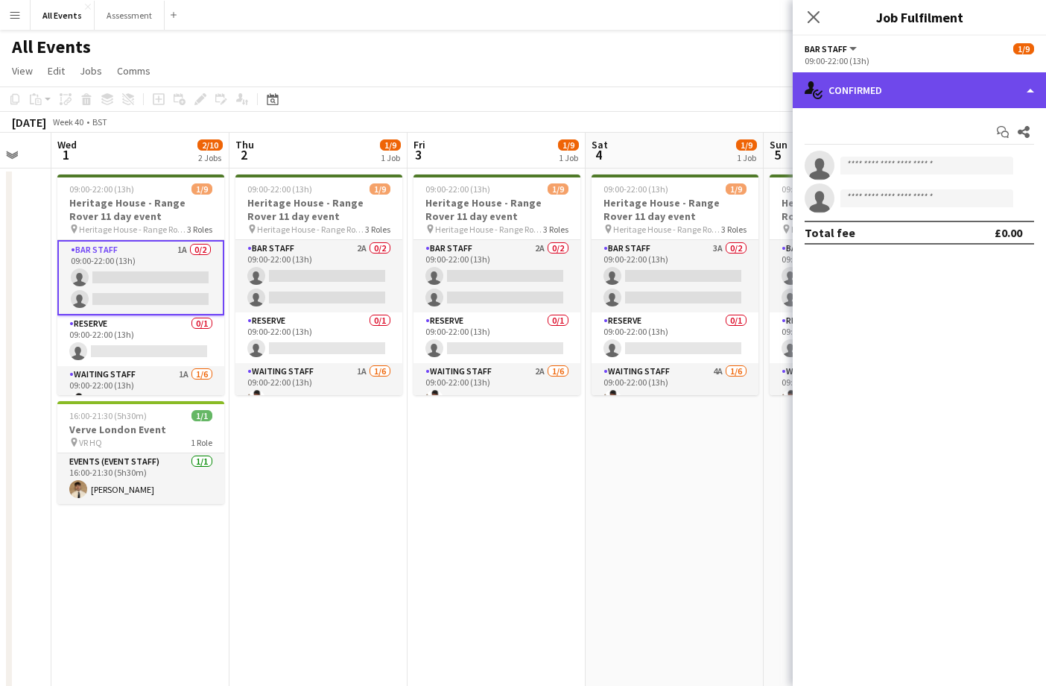
click at [891, 97] on div "single-neutral-actions-check-2 Confirmed" at bounding box center [919, 90] width 253 height 36
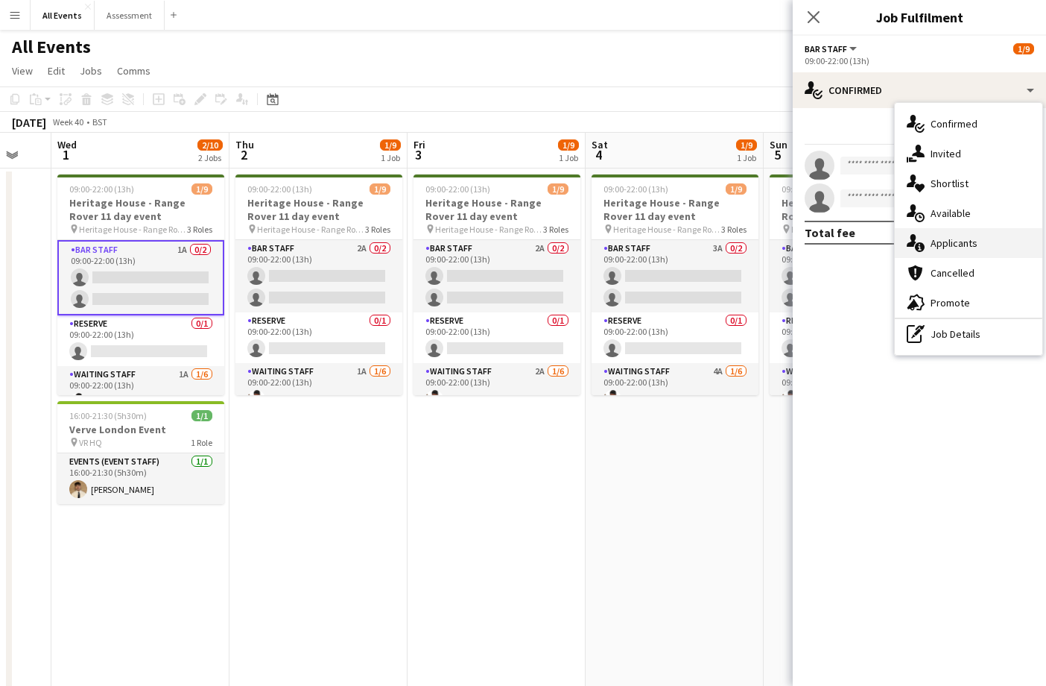
click at [949, 243] on span "Applicants" at bounding box center [954, 242] width 47 height 13
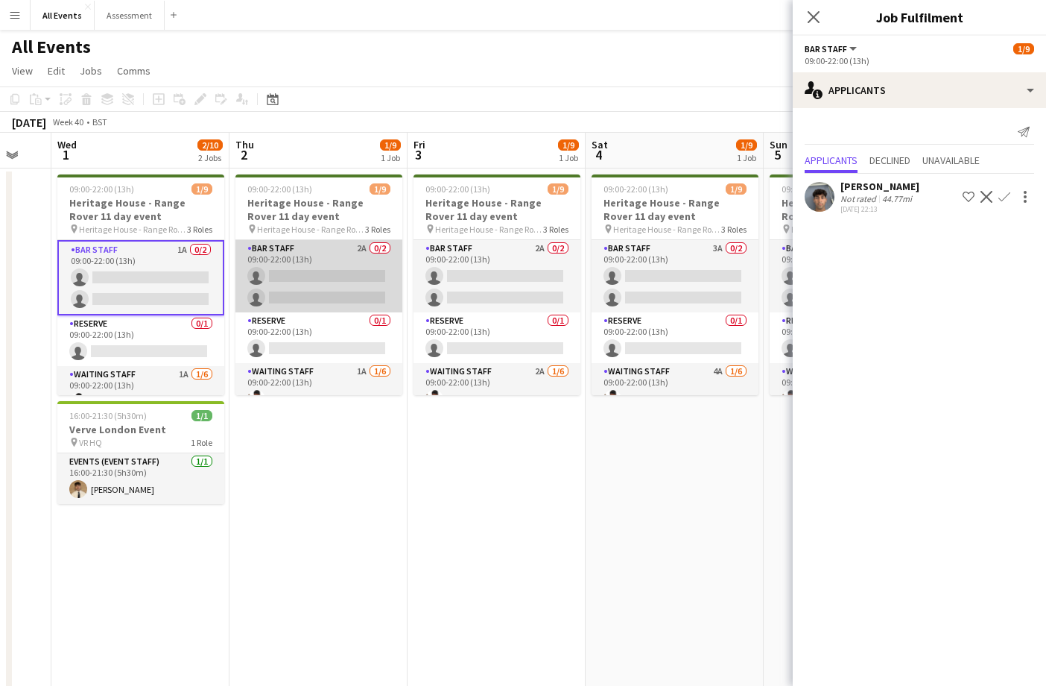
click at [326, 273] on app-card-role "Bar Staff 2A 0/2 09:00-22:00 (13h) single-neutral-actions single-neutral-actions" at bounding box center [318, 276] width 167 height 72
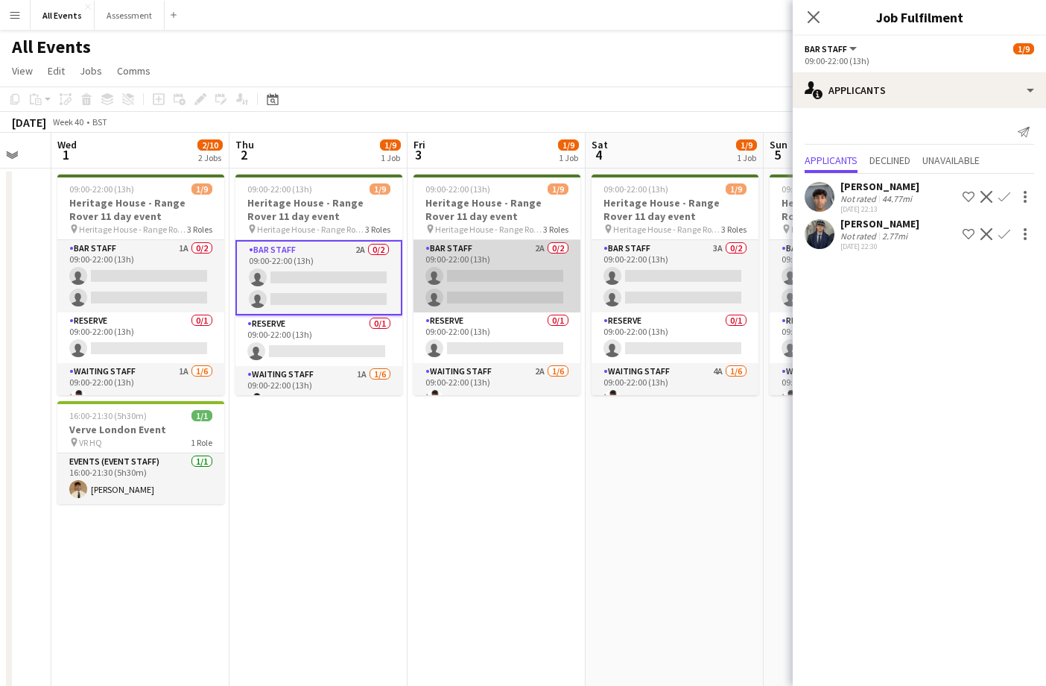
click at [491, 274] on app-card-role "Bar Staff 2A 0/2 09:00-22:00 (13h) single-neutral-actions single-neutral-actions" at bounding box center [497, 276] width 167 height 72
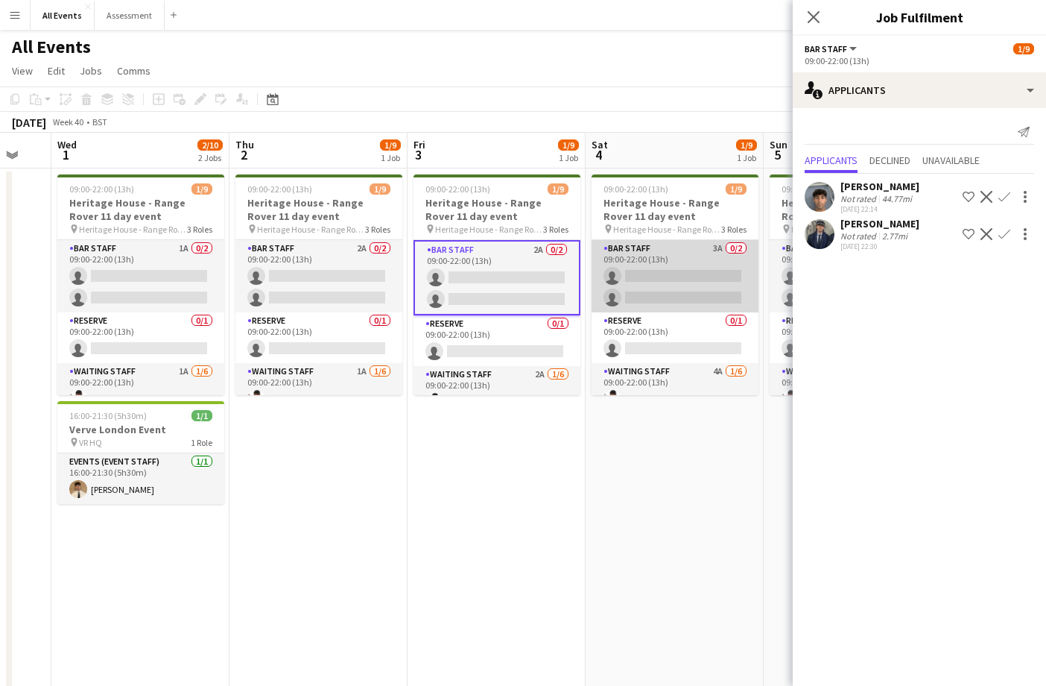
click at [629, 278] on app-card-role "Bar Staff 3A 0/2 09:00-22:00 (13h) single-neutral-actions single-neutral-actions" at bounding box center [675, 276] width 167 height 72
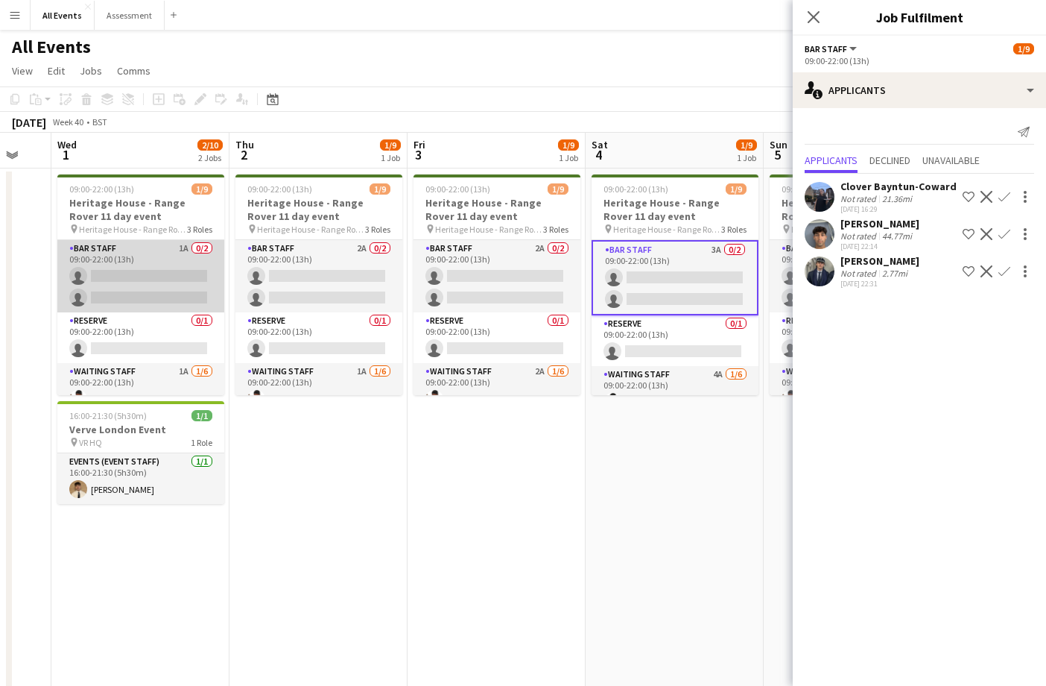
click at [154, 281] on app-card-role "Bar Staff 1A 0/2 09:00-22:00 (13h) single-neutral-actions single-neutral-actions" at bounding box center [140, 276] width 167 height 72
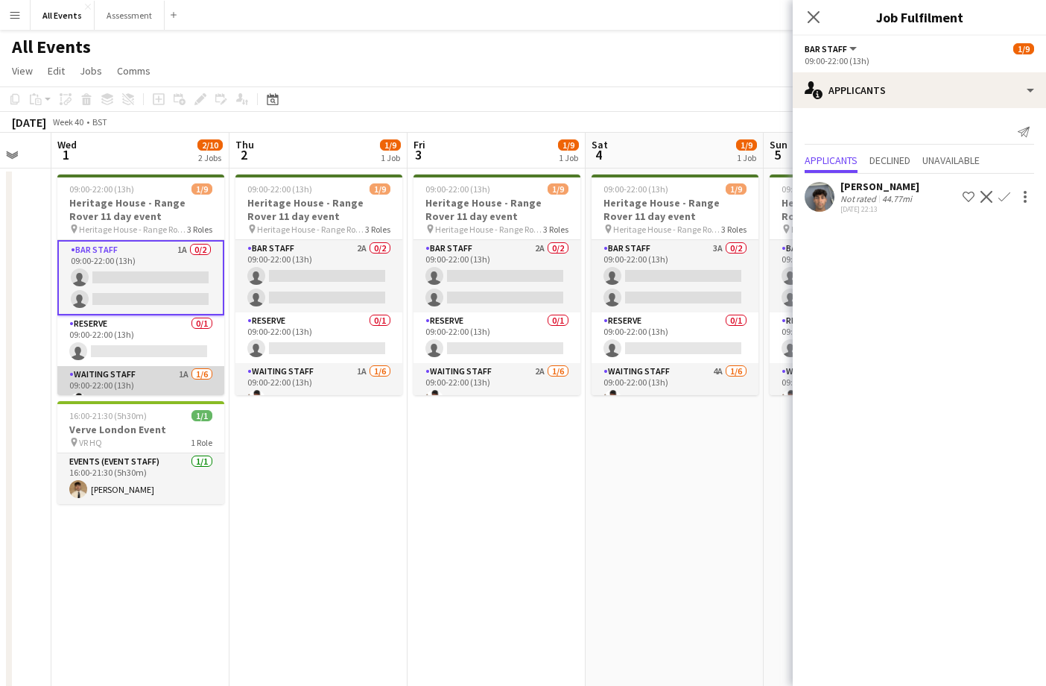
click at [156, 380] on app-card-role "Waiting Staff 1A [DATE] 09:00-22:00 (13h) [PERSON_NAME] single-neutral-actions …" at bounding box center [140, 445] width 167 height 159
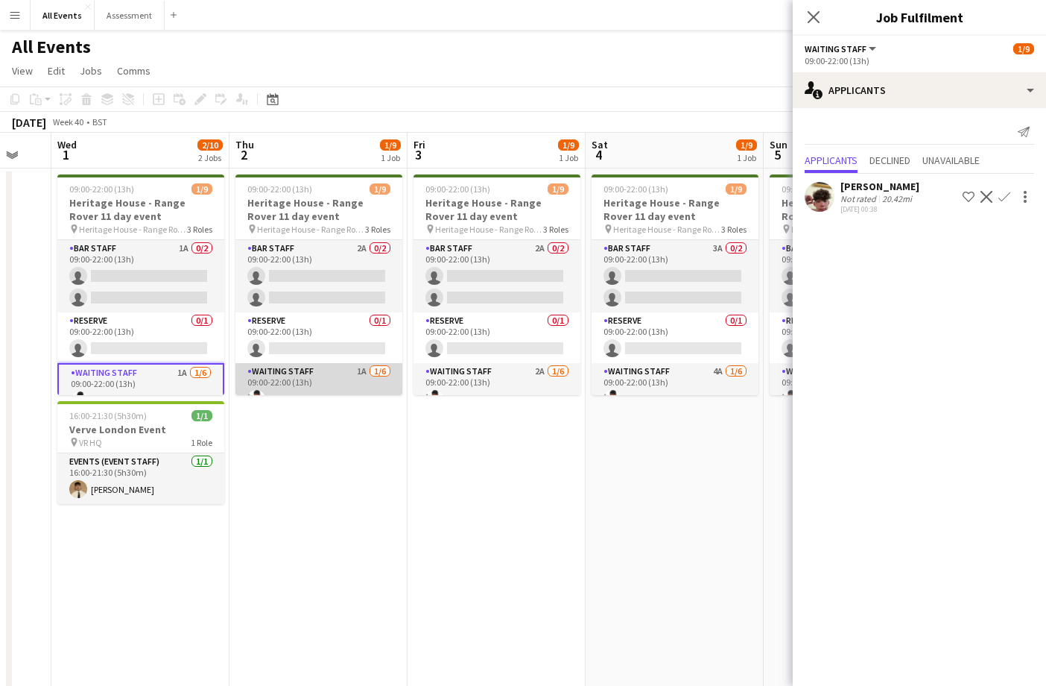
click at [294, 369] on app-card-role "Waiting Staff 1A [DATE] 09:00-22:00 (13h) [PERSON_NAME] single-neutral-actions …" at bounding box center [318, 442] width 167 height 159
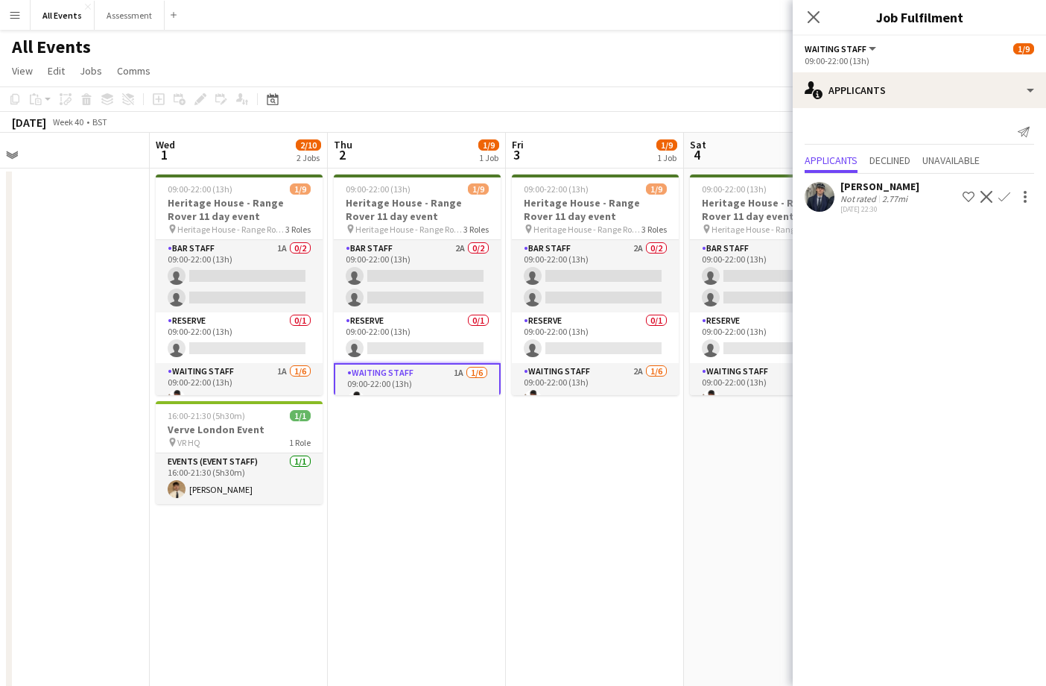
scroll to position [0, 1]
click at [612, 80] on app-page-menu "View Day view expanded Day view collapsed Month view Date picker Jump to [DATE]…" at bounding box center [523, 72] width 1046 height 28
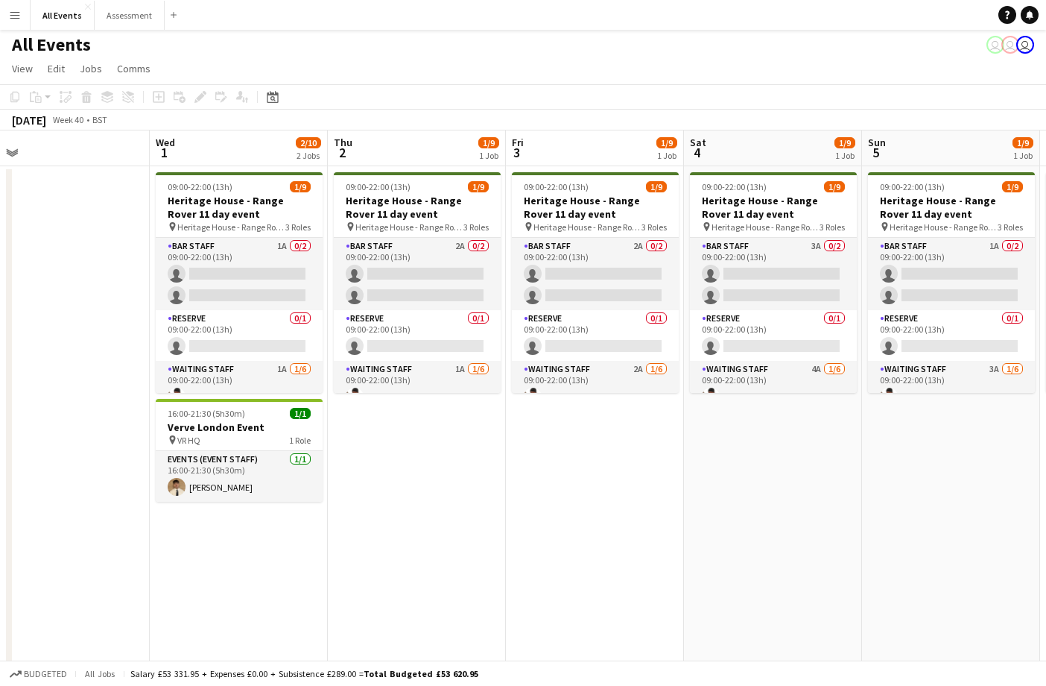
scroll to position [2, 0]
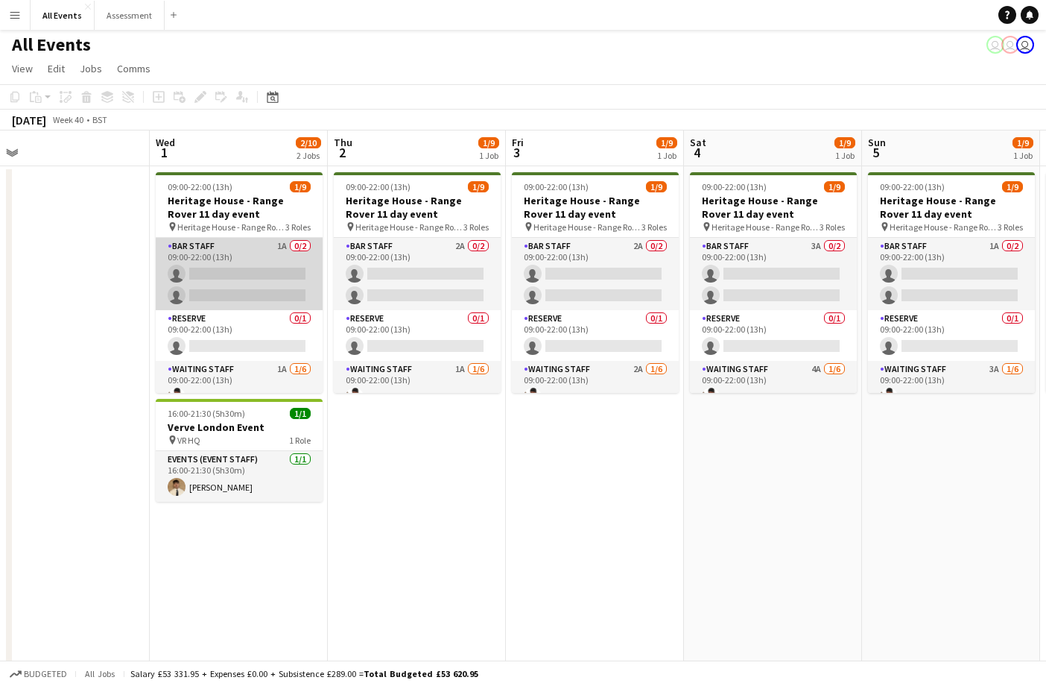
click at [272, 289] on app-card-role "Bar Staff 1A 0/2 09:00-22:00 (13h) single-neutral-actions single-neutral-actions" at bounding box center [239, 274] width 167 height 72
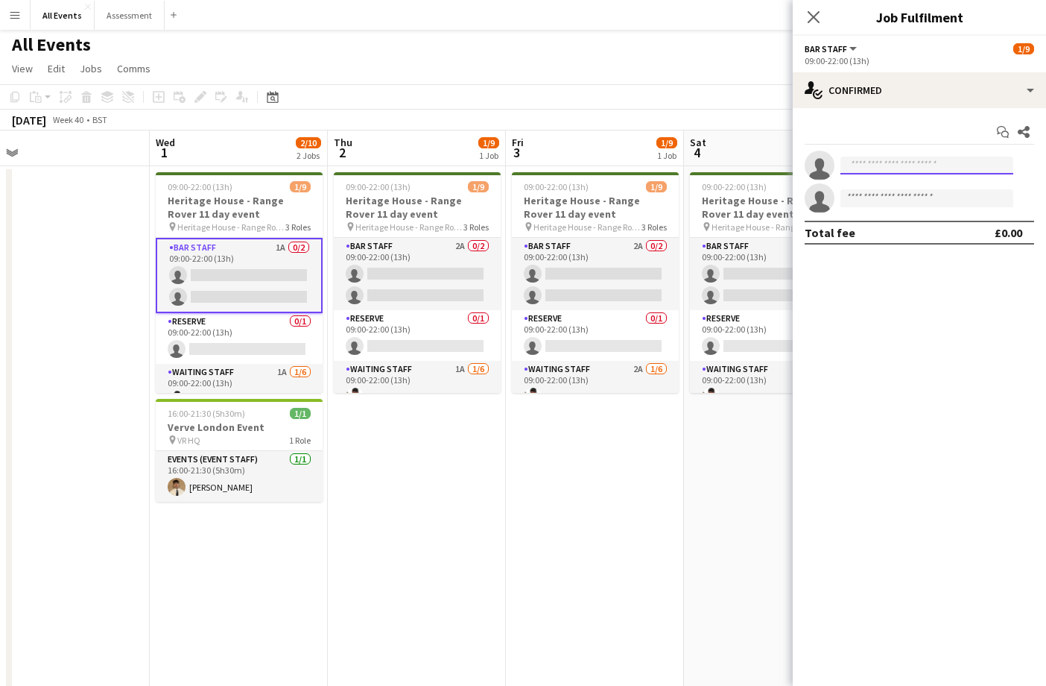
click at [922, 165] on input at bounding box center [926, 165] width 173 height 18
type input "****"
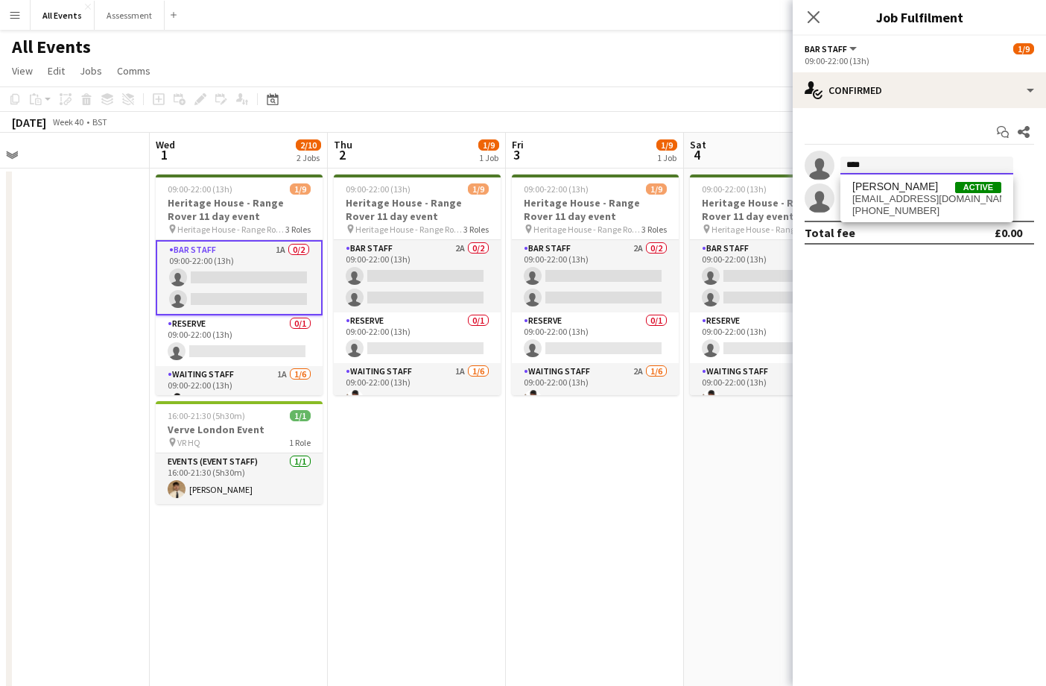
scroll to position [0, 0]
drag, startPoint x: 459, startPoint y: 89, endPoint x: 453, endPoint y: 101, distance: 12.7
click at [459, 89] on app-toolbar "Copy Paste Paste Command V Paste with crew Command Shift V Paste linked Job Del…" at bounding box center [523, 98] width 1046 height 25
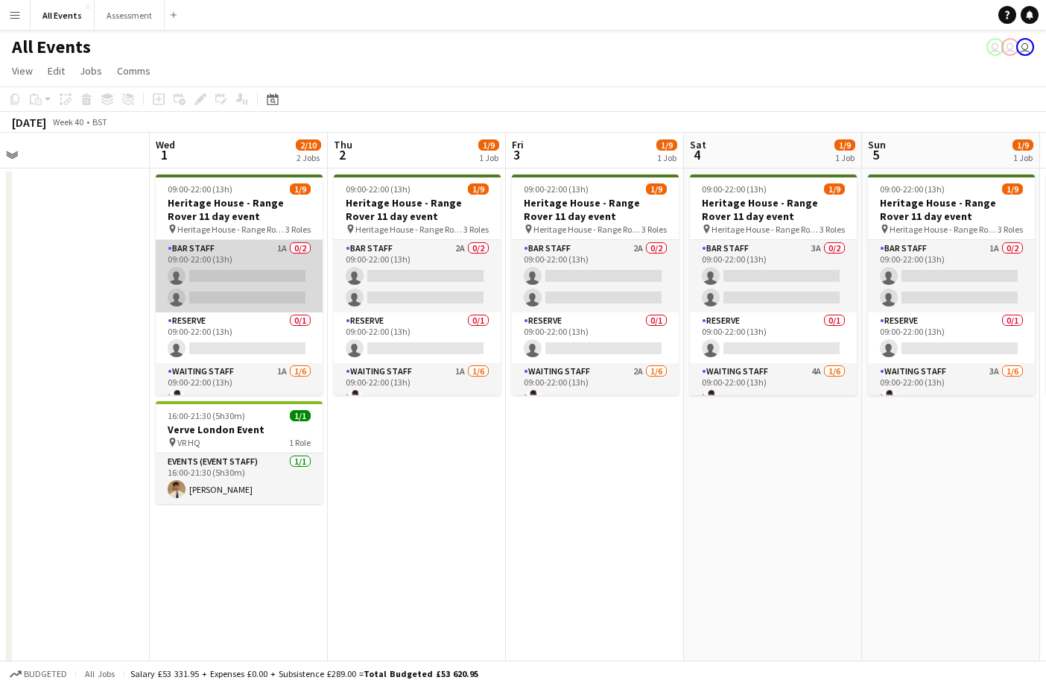
click at [282, 273] on app-card-role "Bar Staff 1A 0/2 09:00-22:00 (13h) single-neutral-actions single-neutral-actions" at bounding box center [239, 276] width 167 height 72
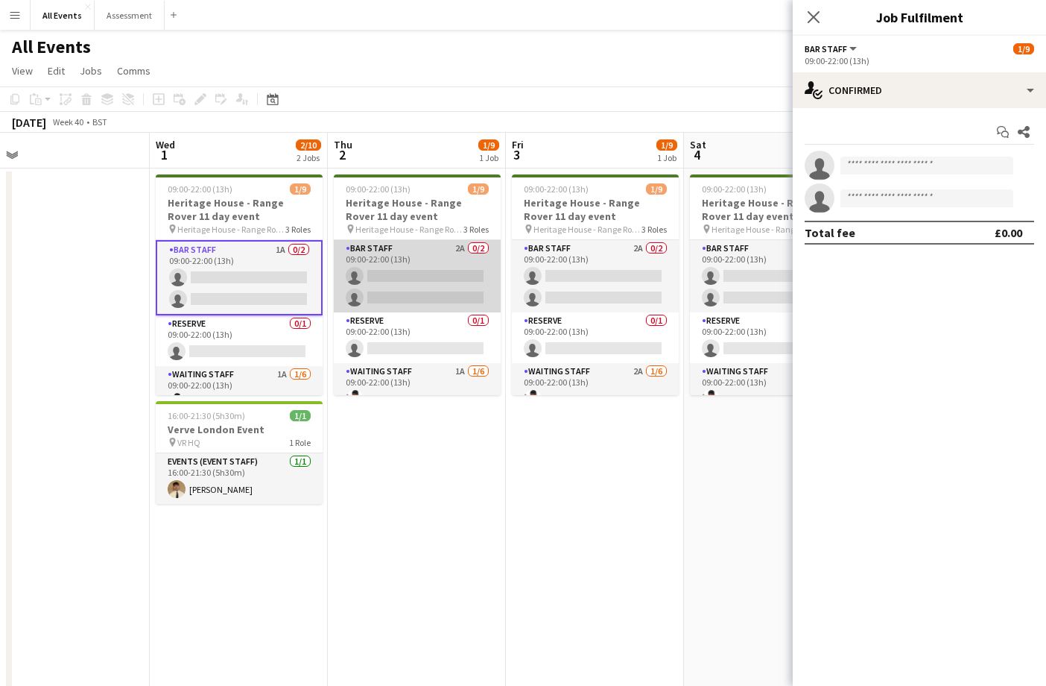
click at [436, 285] on app-card-role "Bar Staff 2A 0/2 09:00-22:00 (13h) single-neutral-actions single-neutral-actions" at bounding box center [417, 276] width 167 height 72
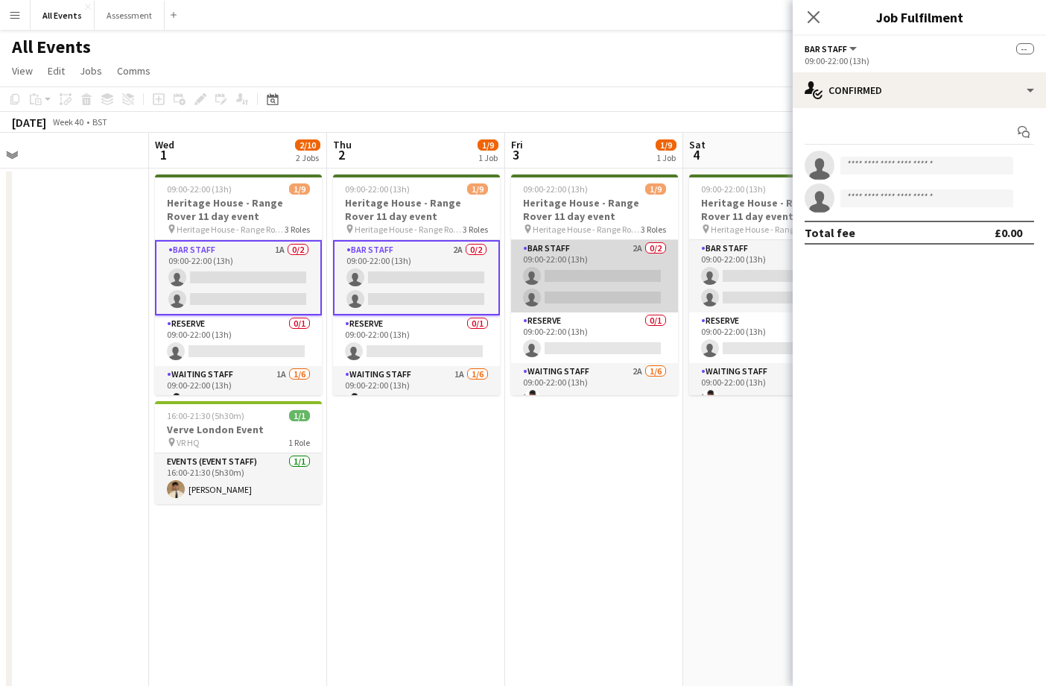
click at [569, 283] on app-card-role "Bar Staff 2A 0/2 09:00-22:00 (13h) single-neutral-actions single-neutral-actions" at bounding box center [594, 276] width 167 height 72
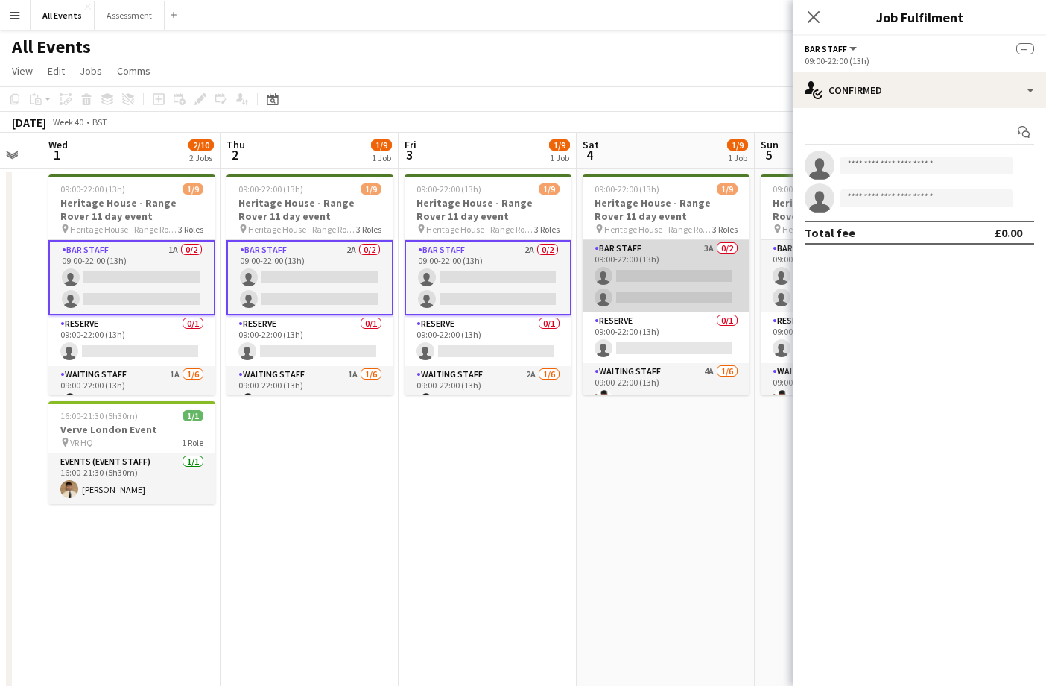
click at [630, 285] on app-card-role "Bar Staff 3A 0/2 09:00-22:00 (13h) single-neutral-actions single-neutral-actions" at bounding box center [666, 276] width 167 height 72
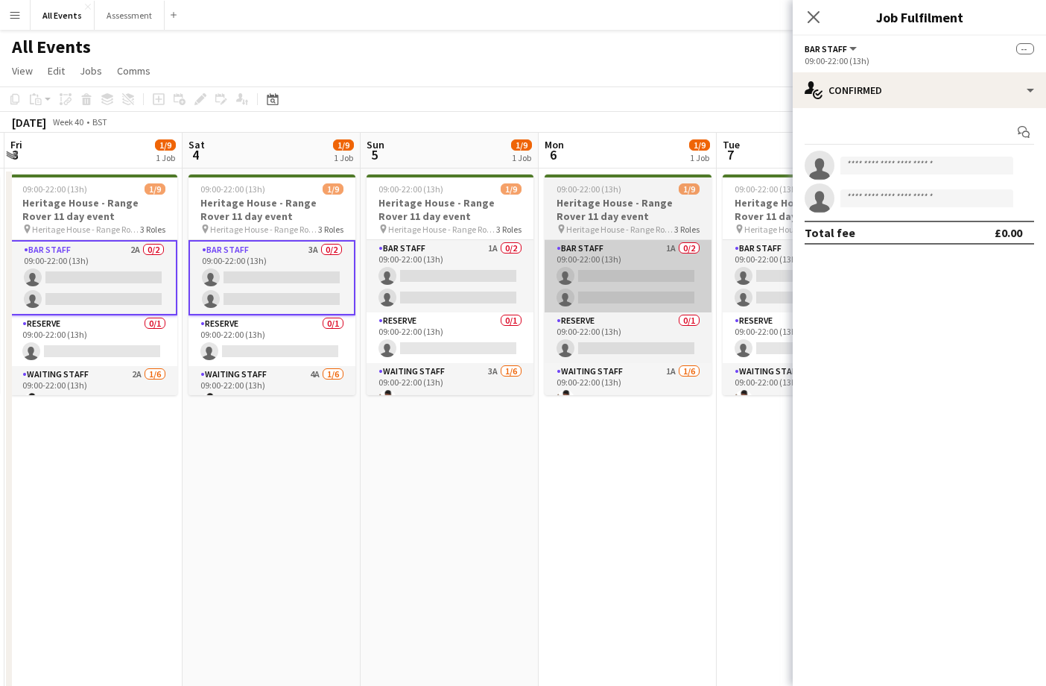
click at [627, 285] on app-card-role "Bar Staff 1A 0/2 09:00-22:00 (13h) single-neutral-actions single-neutral-actions" at bounding box center [628, 276] width 167 height 72
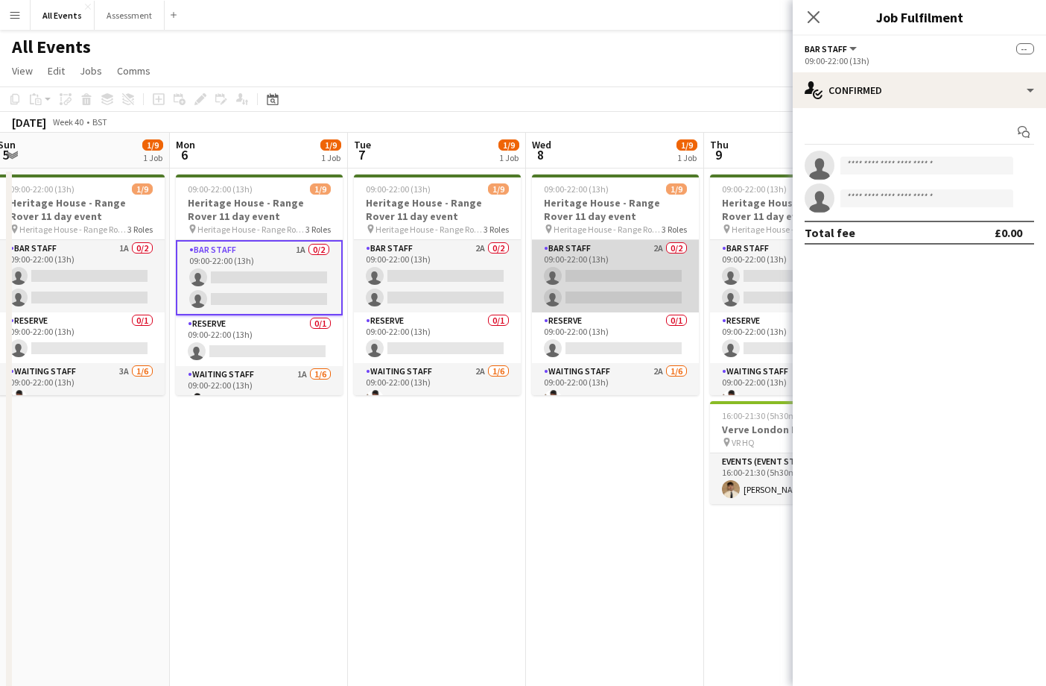
click at [627, 285] on app-card-role "Bar Staff 2A 0/2 09:00-22:00 (13h) single-neutral-actions single-neutral-actions" at bounding box center [615, 276] width 167 height 72
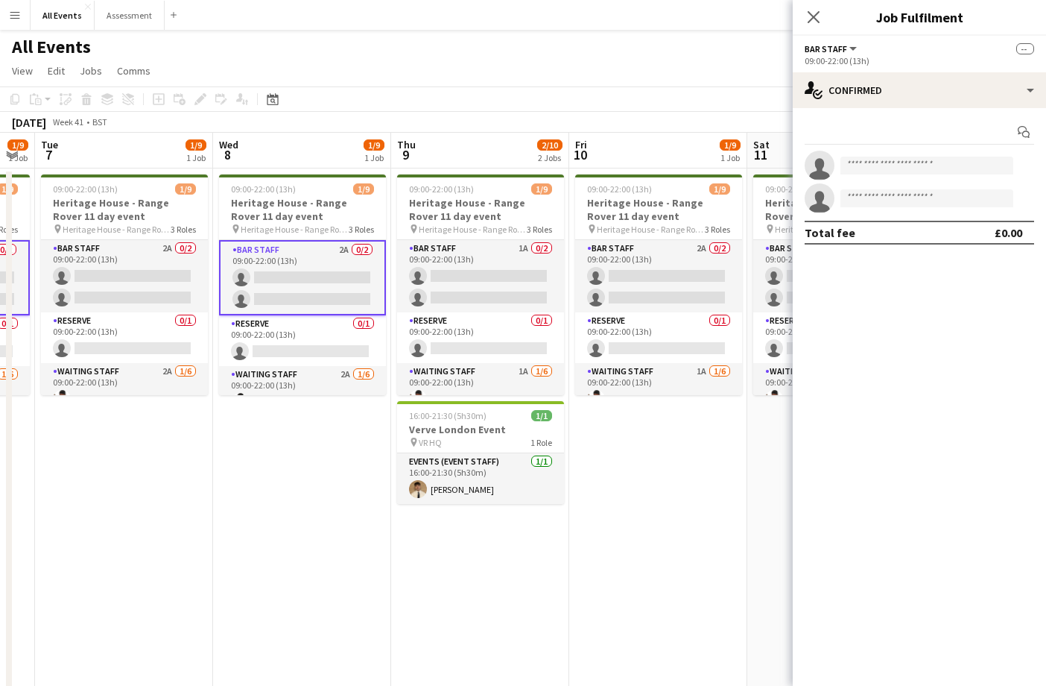
scroll to position [0, 535]
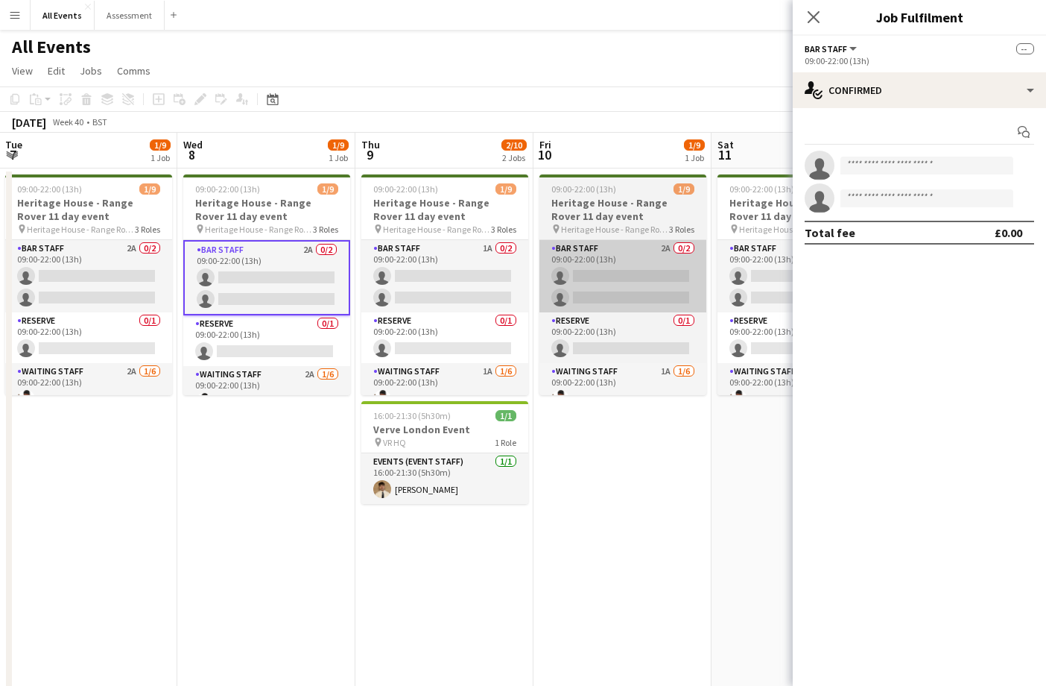
click at [627, 285] on app-card-role "Bar Staff 2A 0/2 09:00-22:00 (13h) single-neutral-actions single-neutral-actions" at bounding box center [622, 276] width 167 height 72
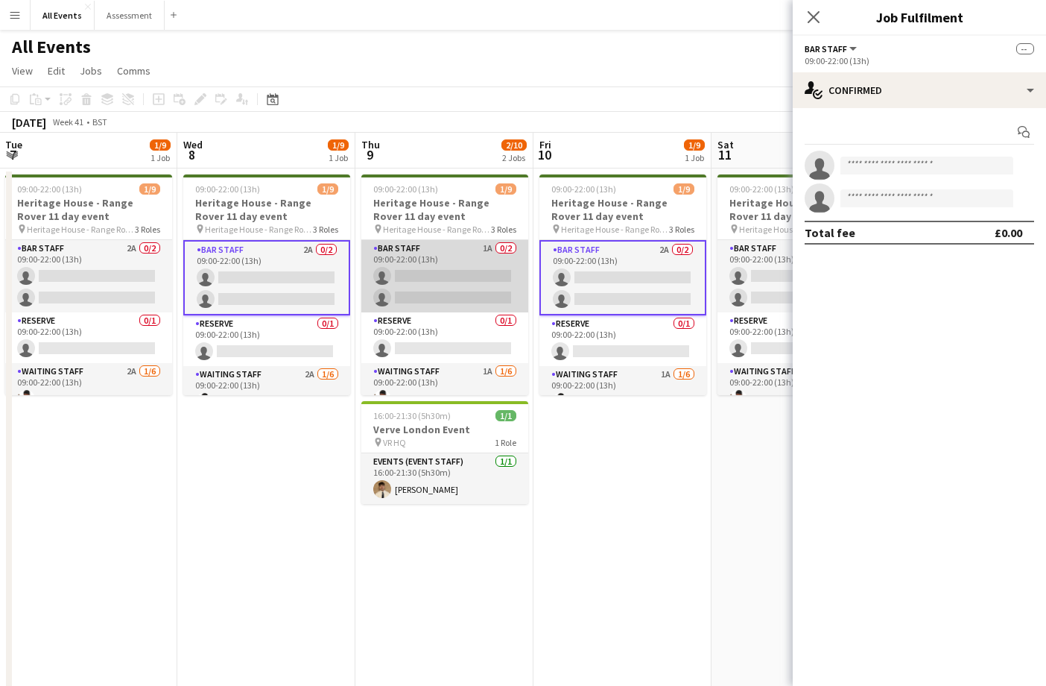
click at [492, 286] on app-card-role "Bar Staff 1A 0/2 09:00-22:00 (13h) single-neutral-actions single-neutral-actions" at bounding box center [444, 276] width 167 height 72
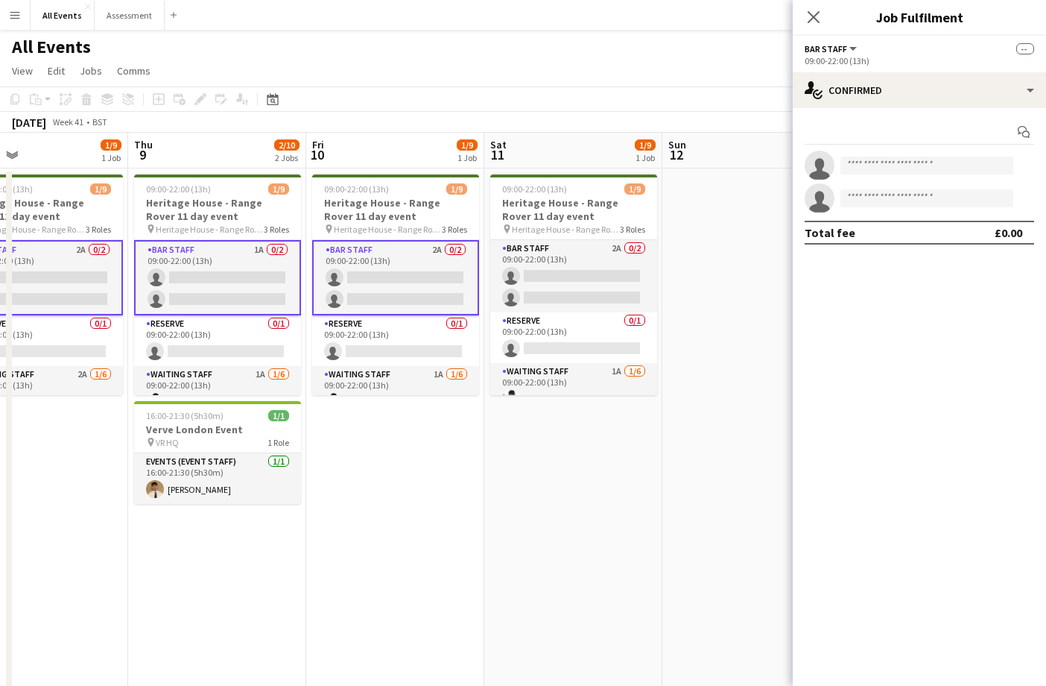
scroll to position [0, 505]
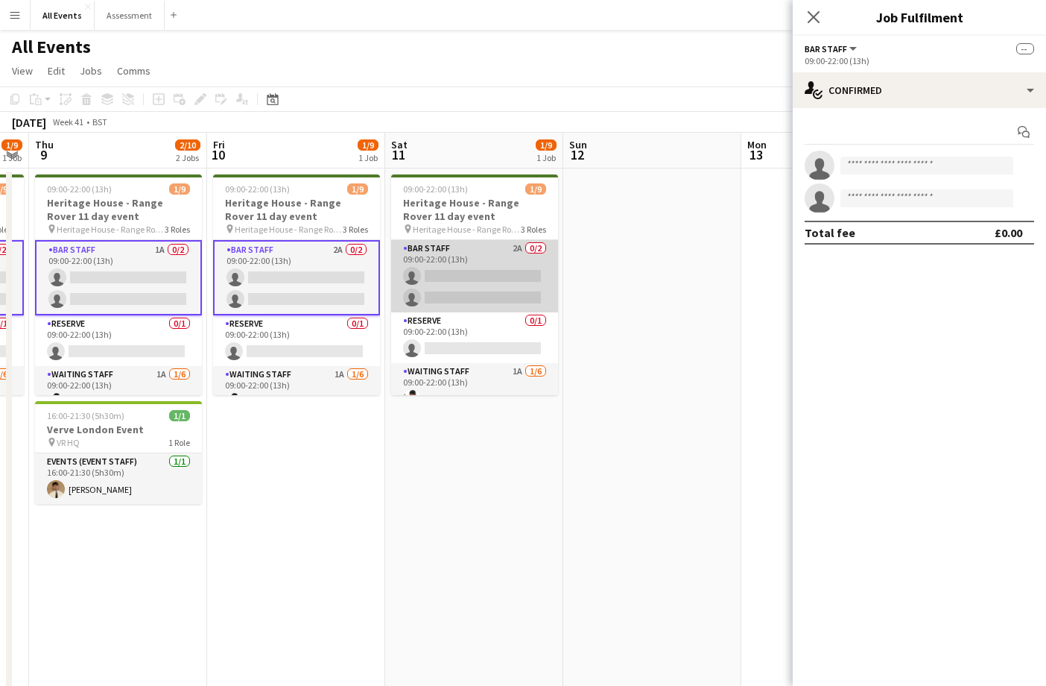
click at [504, 286] on app-card-role "Bar Staff 2A 0/2 09:00-22:00 (13h) single-neutral-actions single-neutral-actions" at bounding box center [474, 276] width 167 height 72
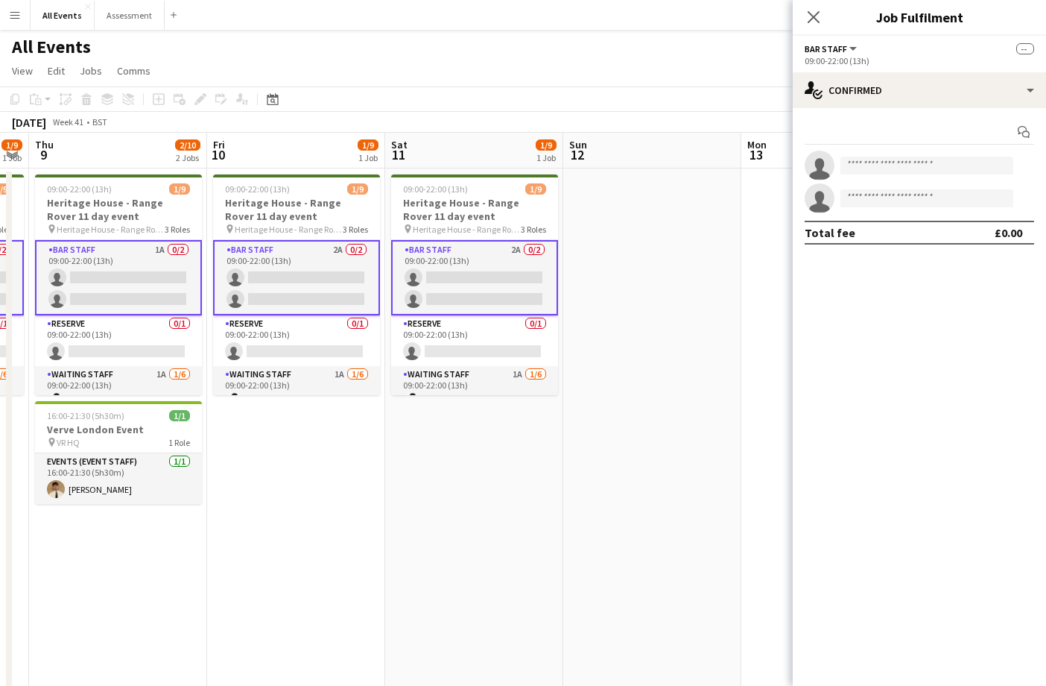
scroll to position [0, 510]
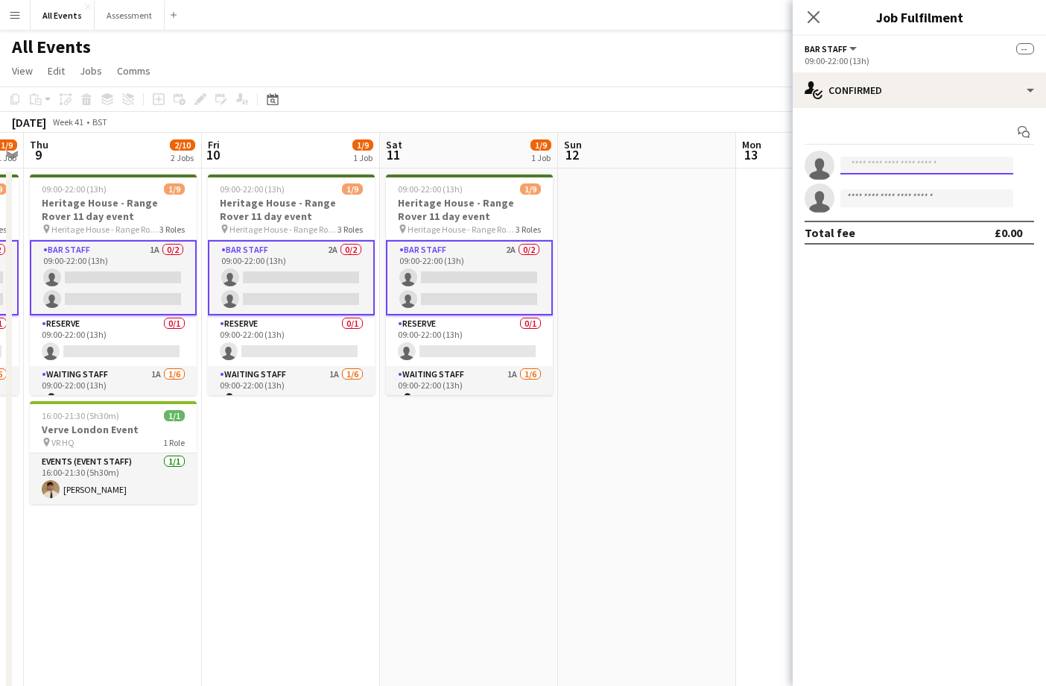
click at [898, 171] on input at bounding box center [926, 165] width 173 height 18
